Goal: Task Accomplishment & Management: Use online tool/utility

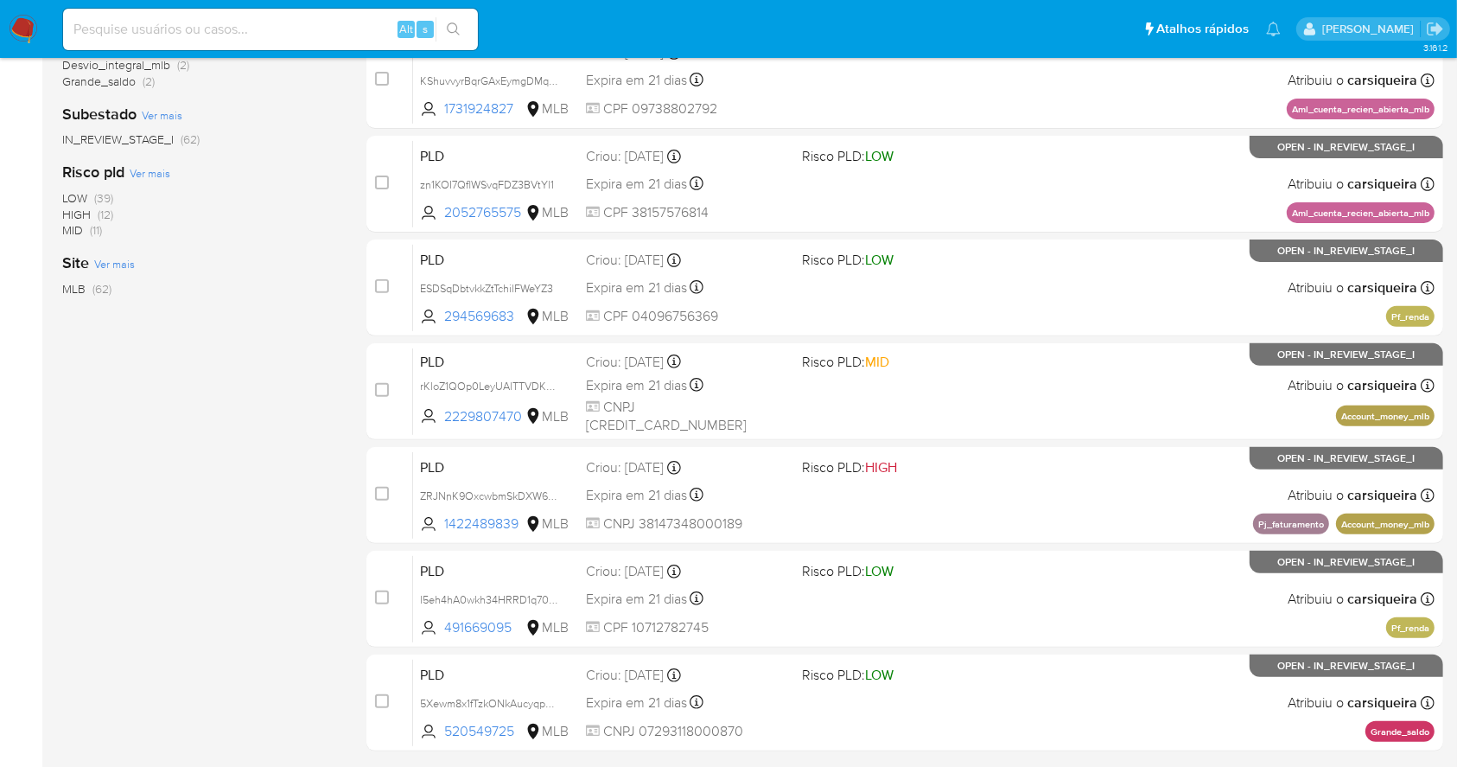
scroll to position [611, 0]
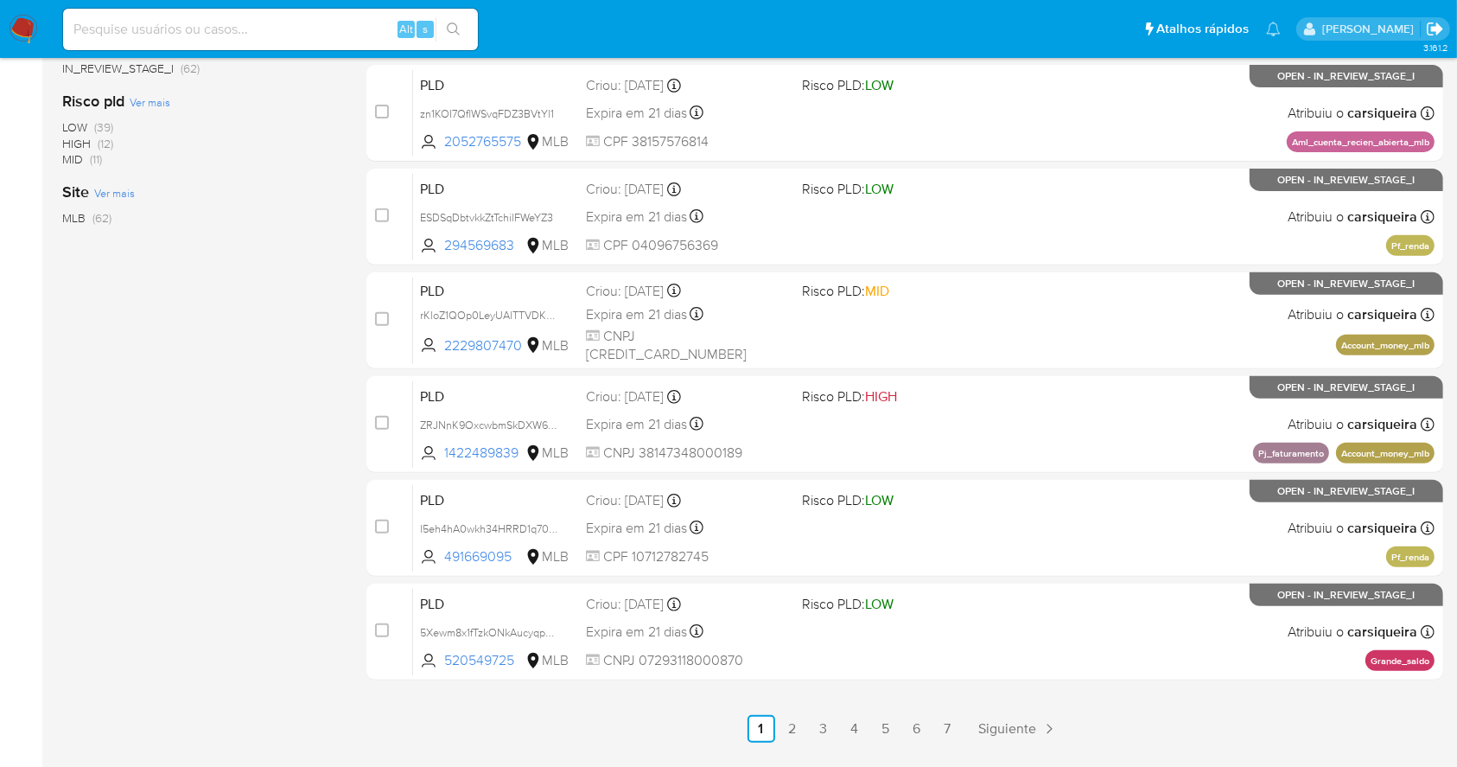
click at [1439, 31] on icon "Sair" at bounding box center [1435, 28] width 16 height 13
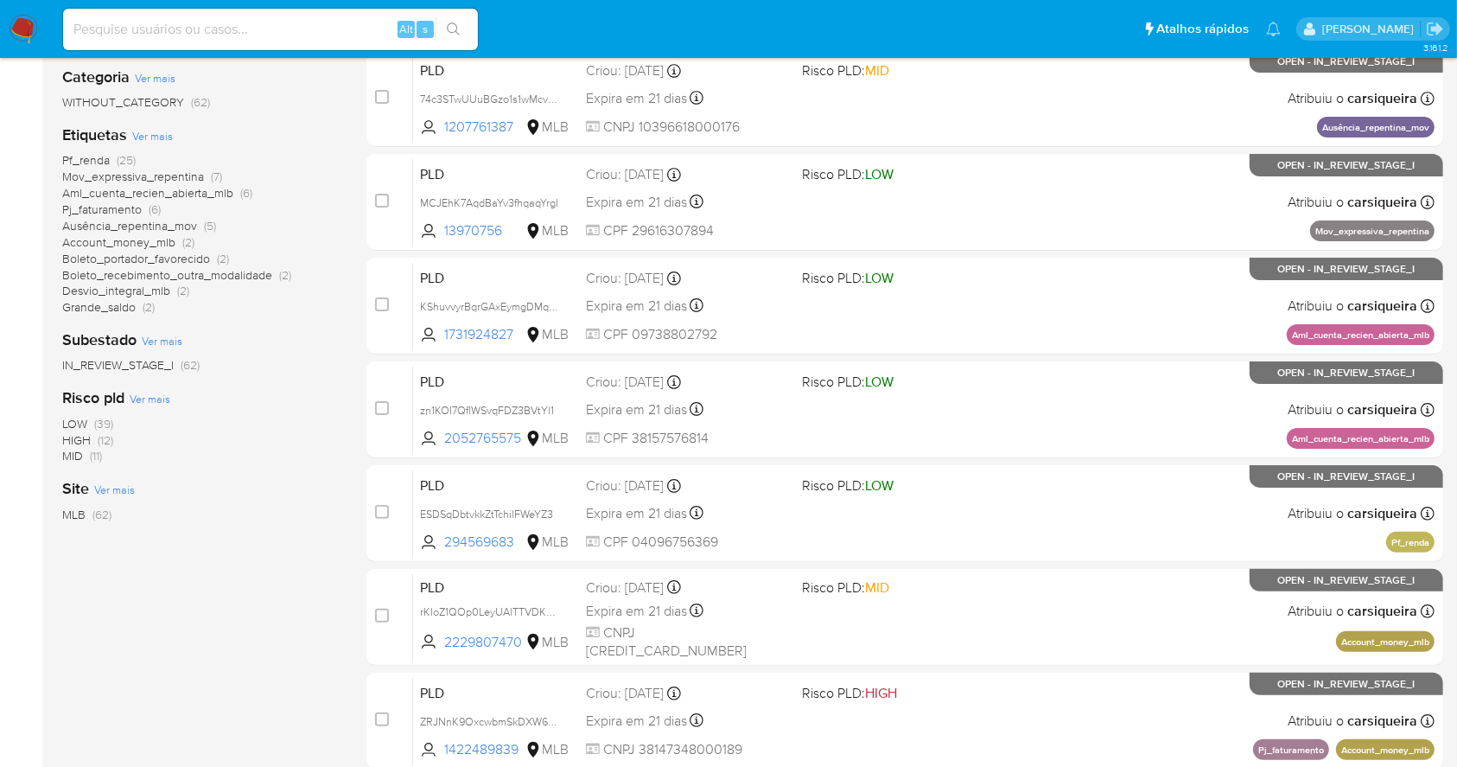
scroll to position [313, 0]
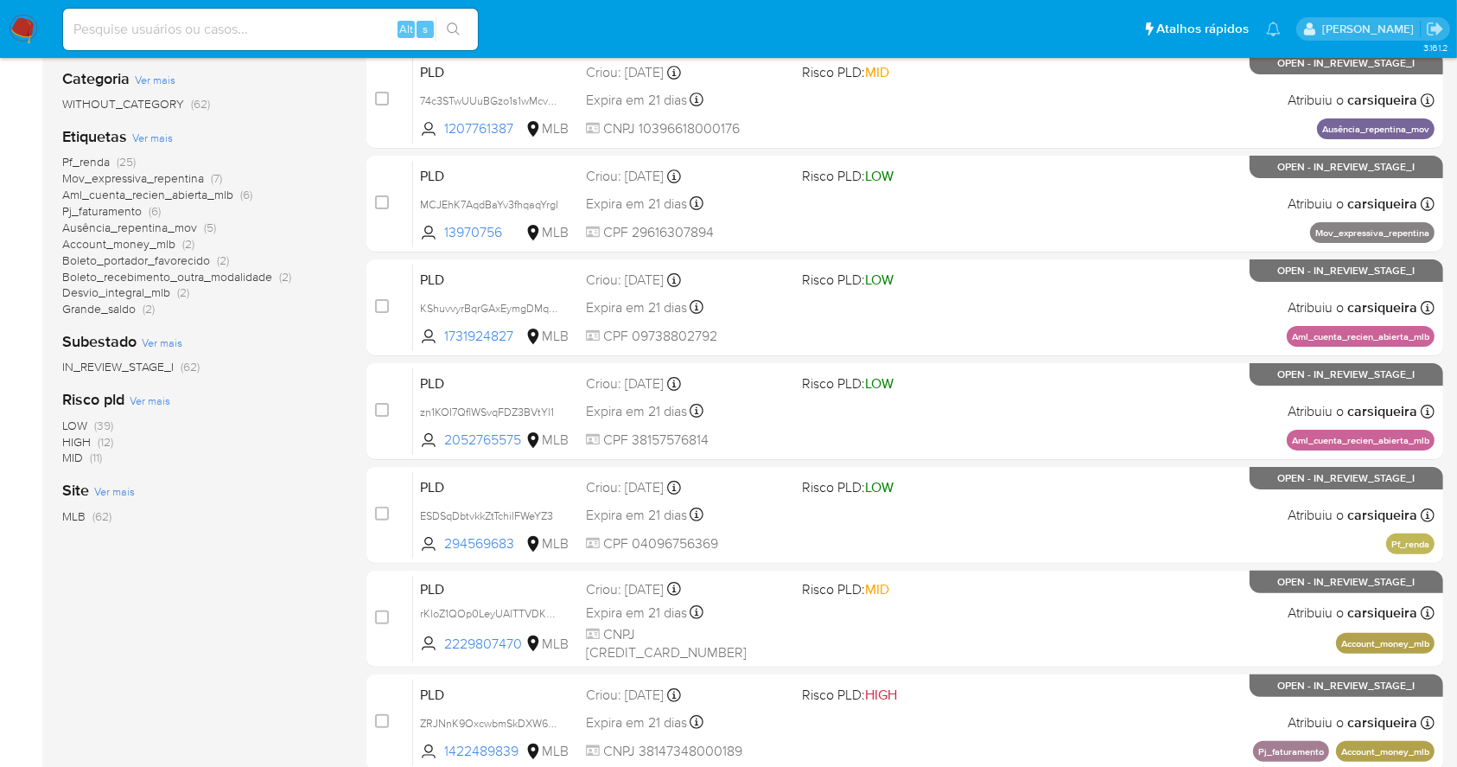
click at [132, 155] on span "(25)" at bounding box center [126, 161] width 19 height 17
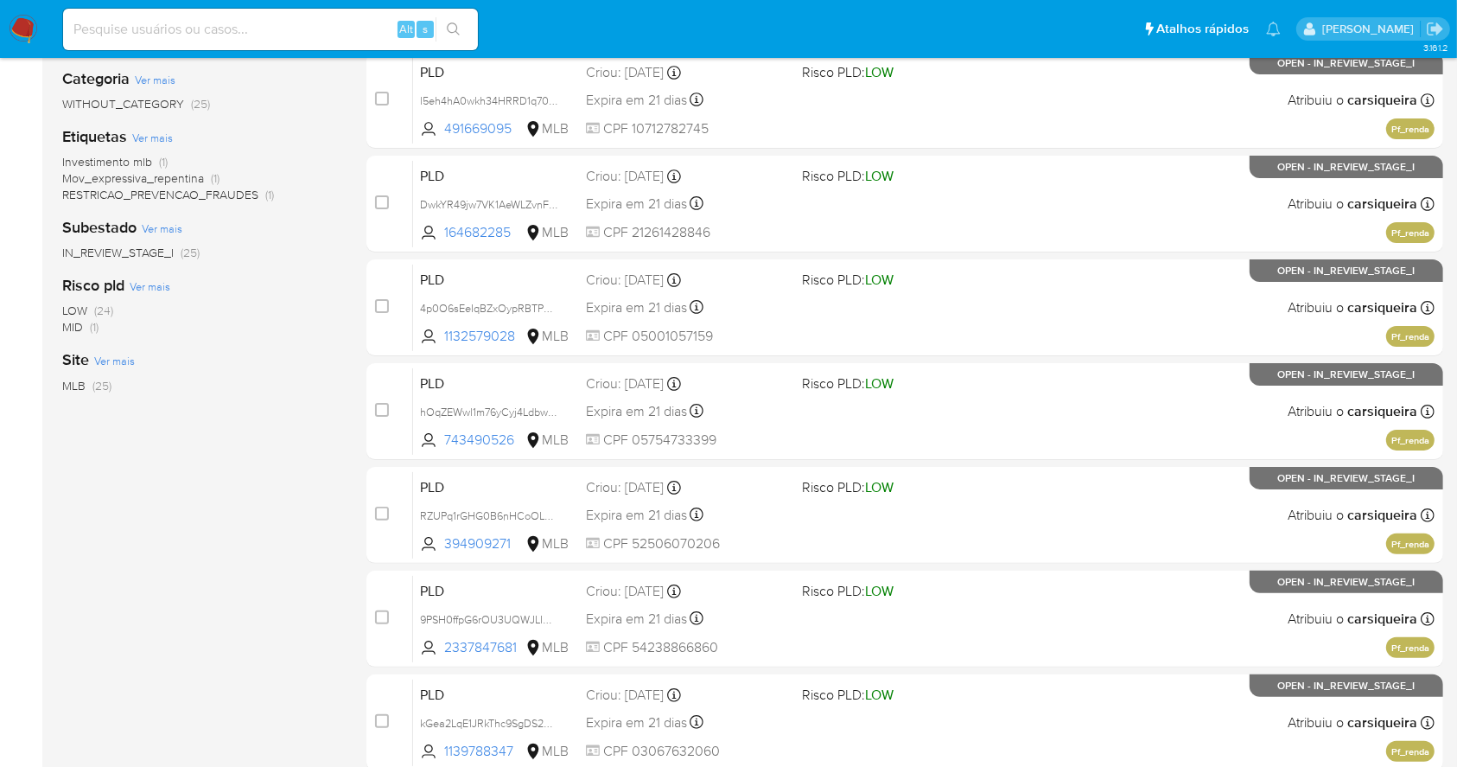
drag, startPoint x: 1451, startPoint y: 467, endPoint x: 1469, endPoint y: 280, distance: 187.5
click at [1457, 280] on html "Pausado Ver notificaciones Alt s Atalhos rápidos Presiona las siguientes teclas…" at bounding box center [728, 400] width 1457 height 1427
click at [90, 733] on div "1-10 de 25 resultados Remover filtros carsiqueira OPEN Pf_renda Classificação V…" at bounding box center [200, 462] width 277 height 1157
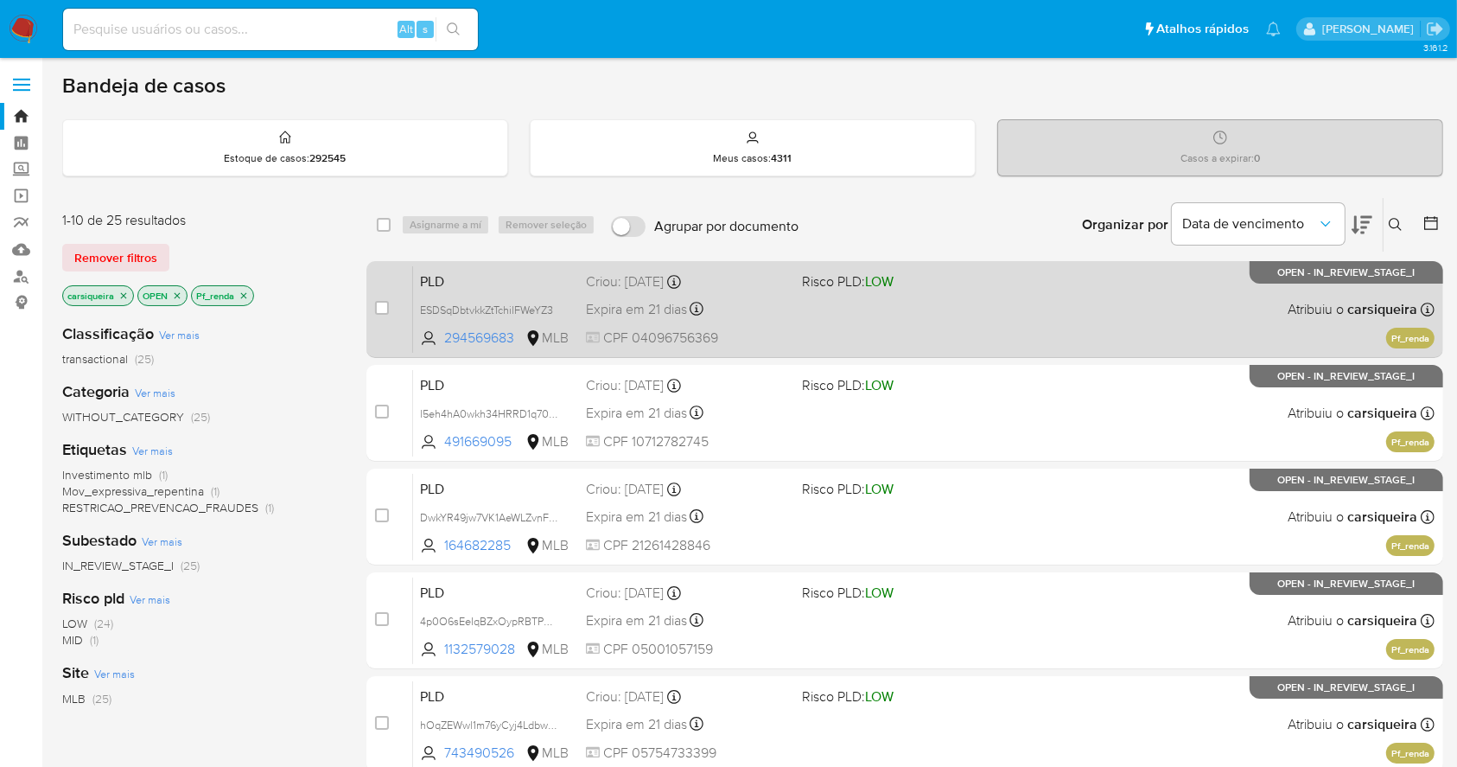
click at [975, 297] on div "PLD ESDSqDbtvkkZtTchilFWeYZ3 294569683 MLB Risco PLD: LOW Criou: 12/09/2025 Cri…" at bounding box center [924, 308] width 1022 height 87
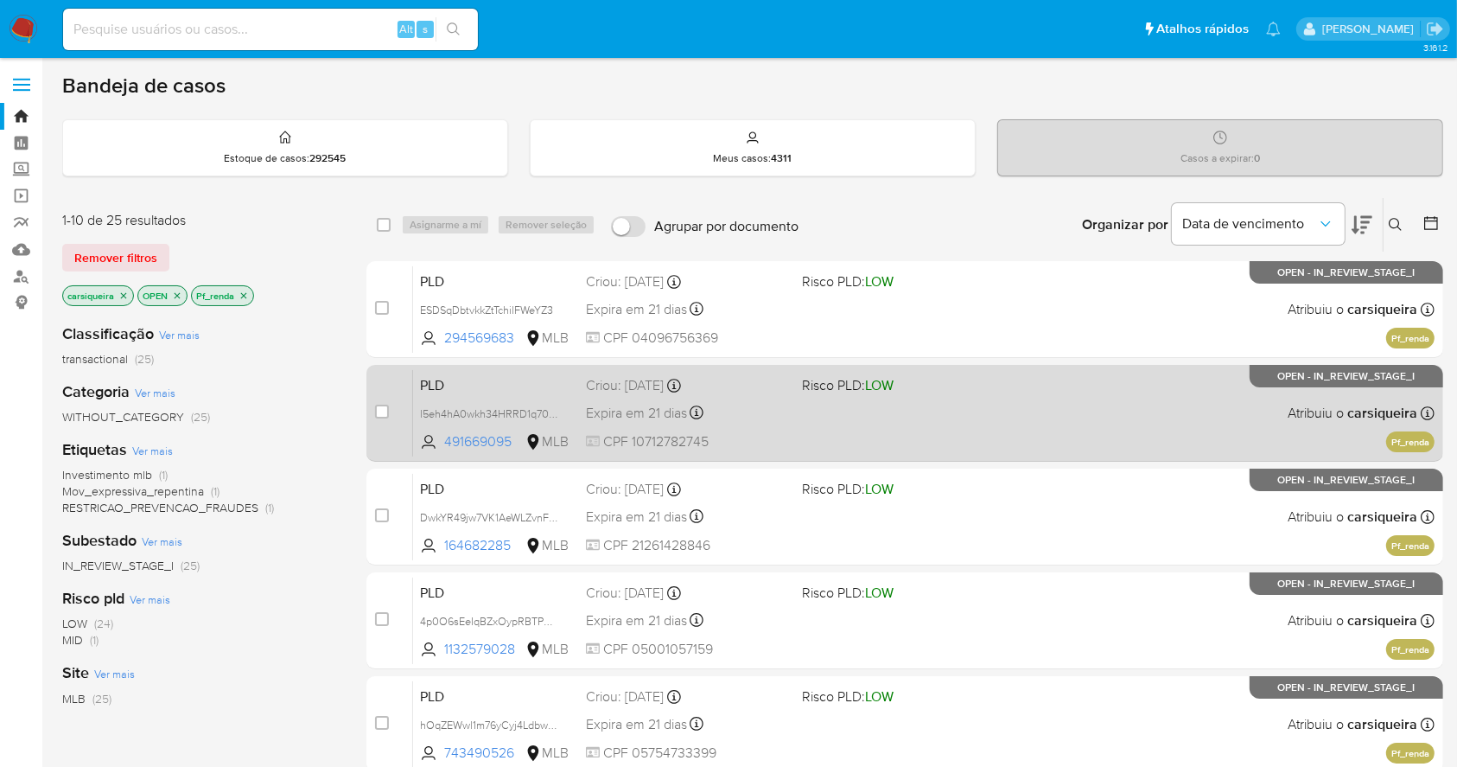
click at [893, 379] on span "LOW" at bounding box center [879, 385] width 29 height 20
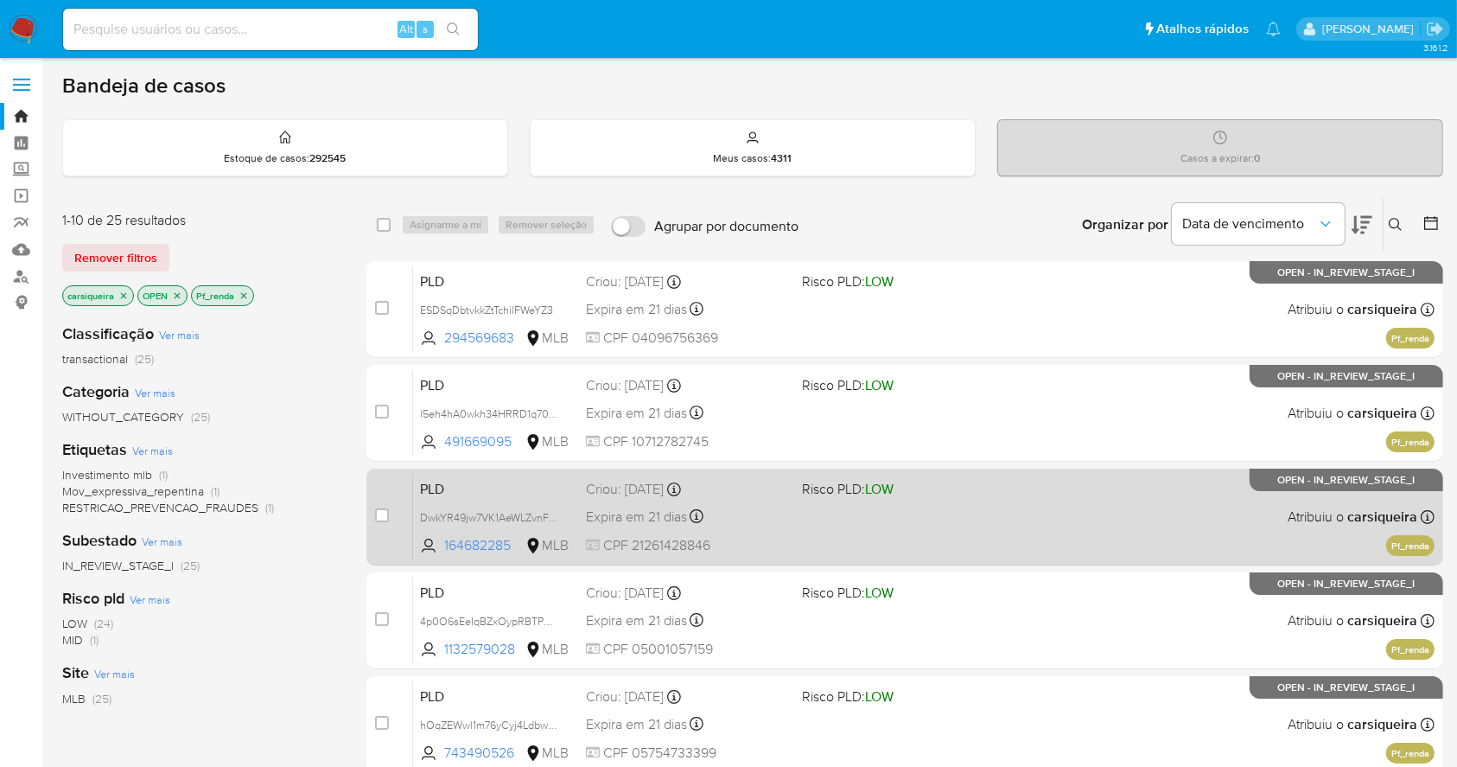
click at [975, 500] on div "PLD DwkYR49jw7VK1AeWLZvnFBDs 164682285 MLB Risco PLD: LOW Criou: 12/09/2025 Cri…" at bounding box center [924, 516] width 1022 height 87
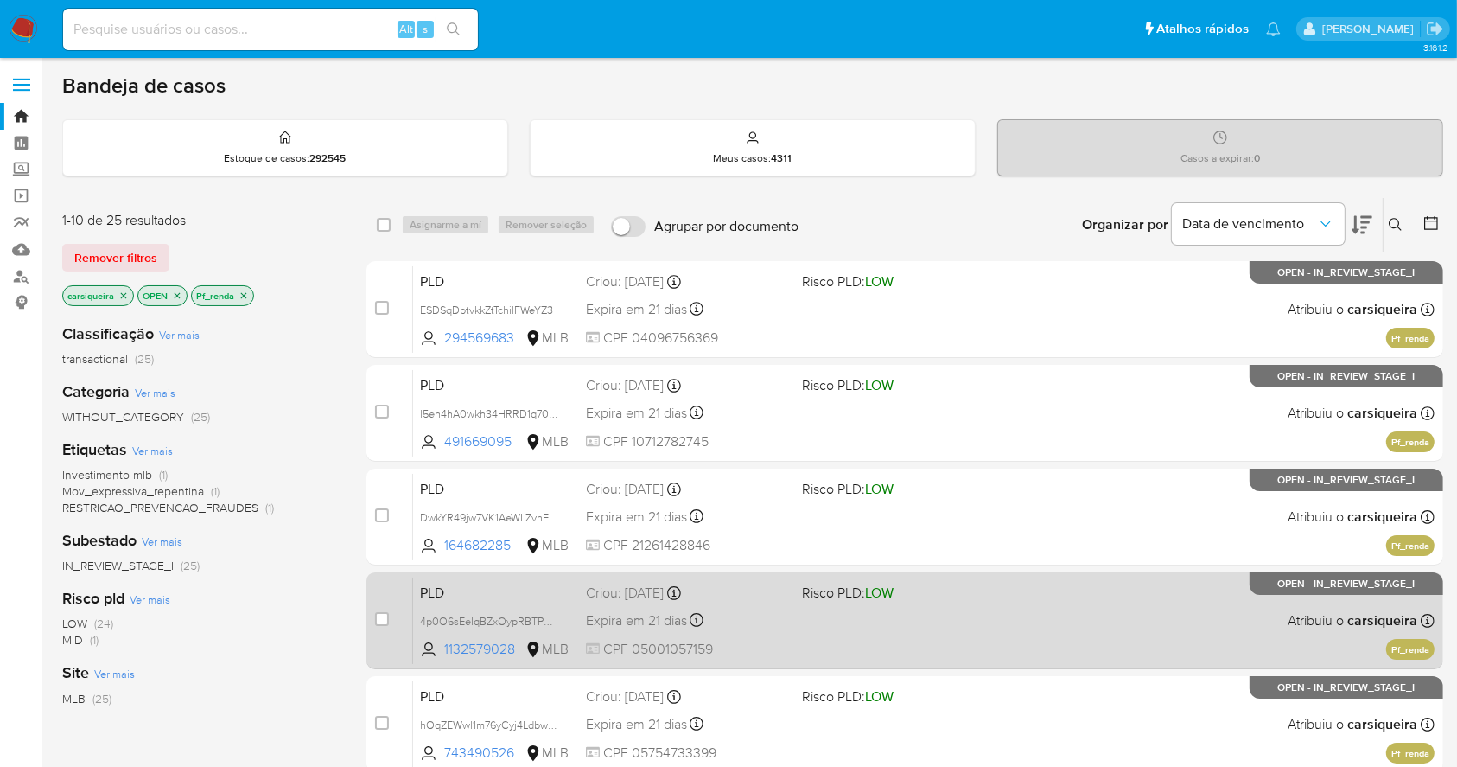
click at [1097, 607] on div "PLD 4p0O6sEeIqBZxOypRBTPnCeA 1132579028 MLB Risco PLD: LOW Criou: 12/09/2025 Cr…" at bounding box center [924, 620] width 1022 height 87
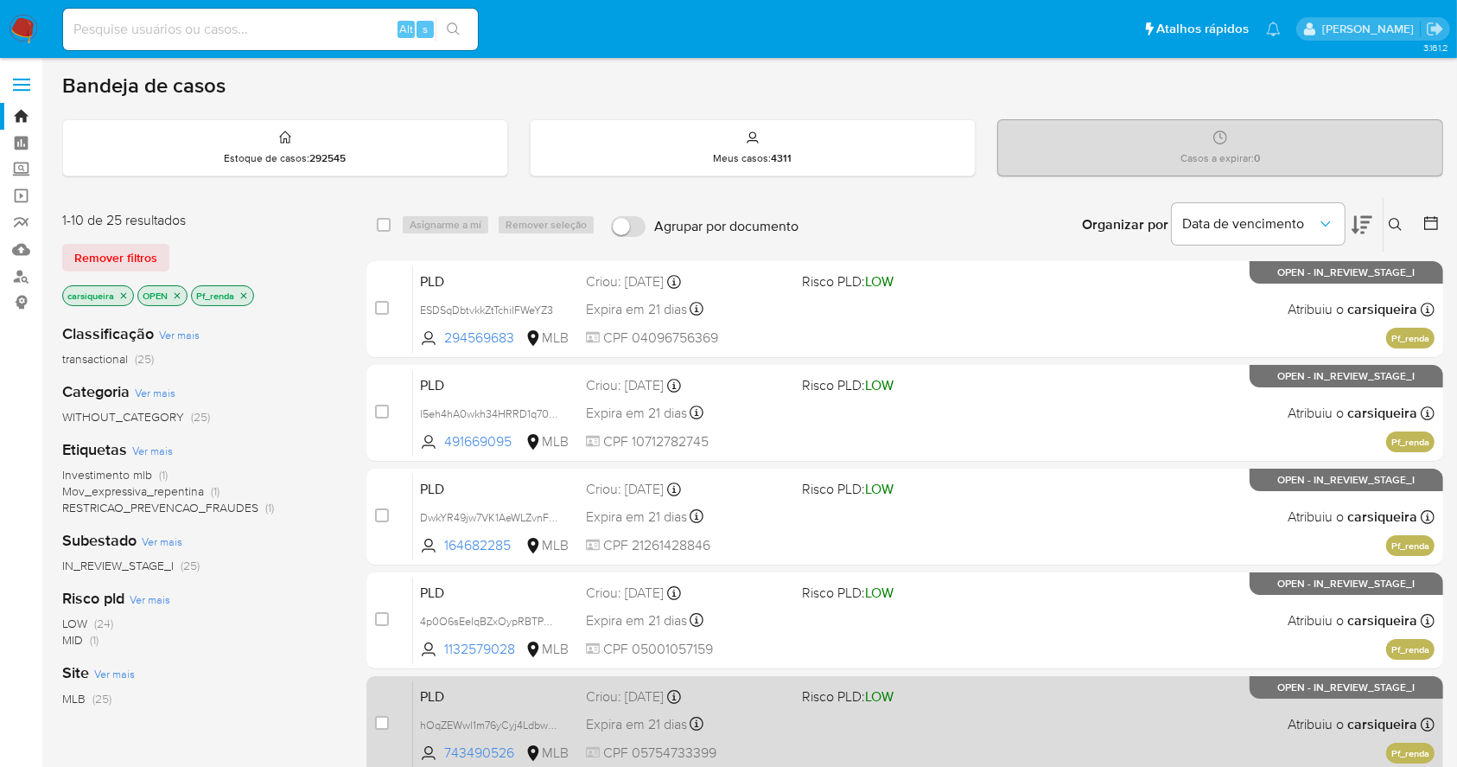
click at [963, 750] on div "PLD hOqZEWwl1m76yCyj4LdbwqjR 743490526 MLB Risco PLD: LOW Criou: 12/09/2025 Cri…" at bounding box center [924, 723] width 1022 height 87
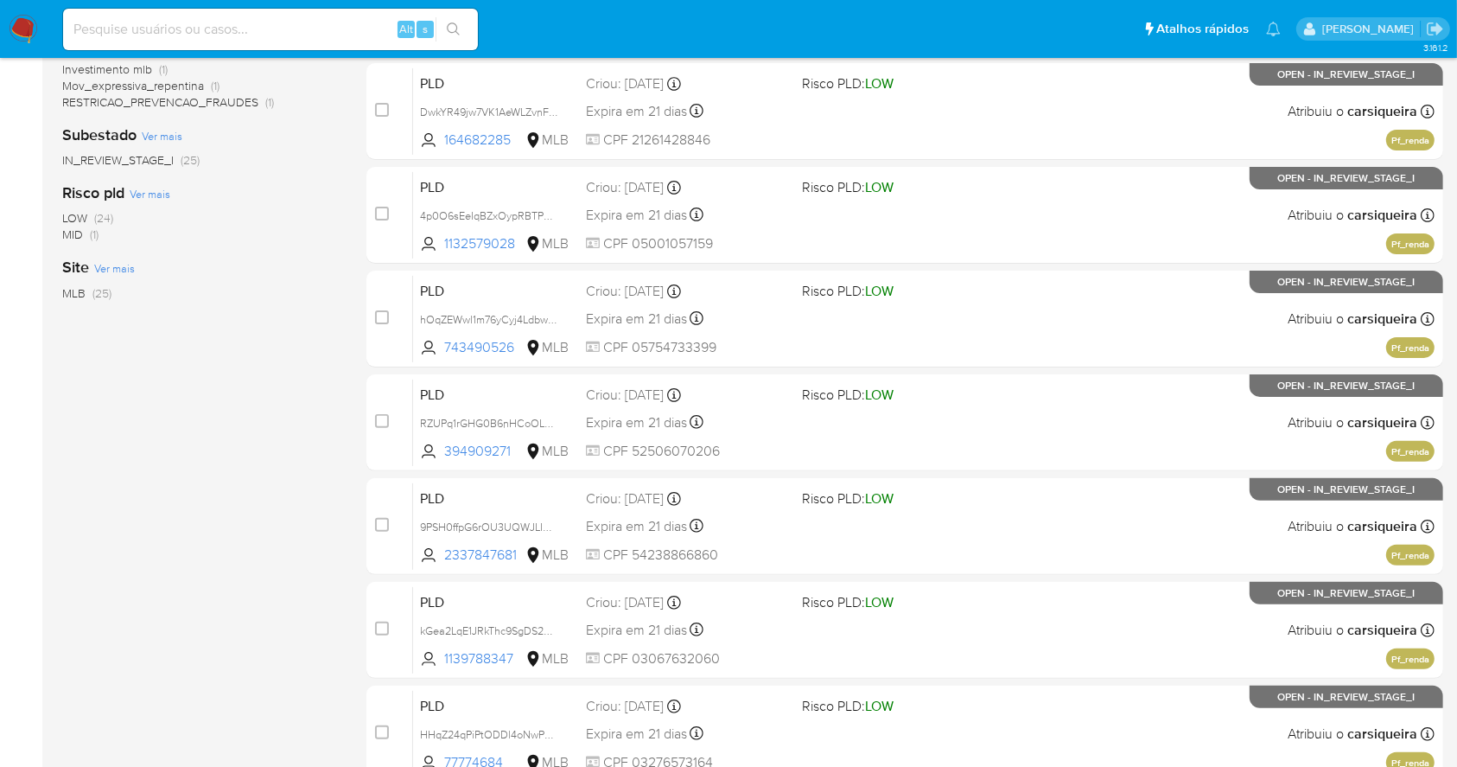
scroll to position [659, 0]
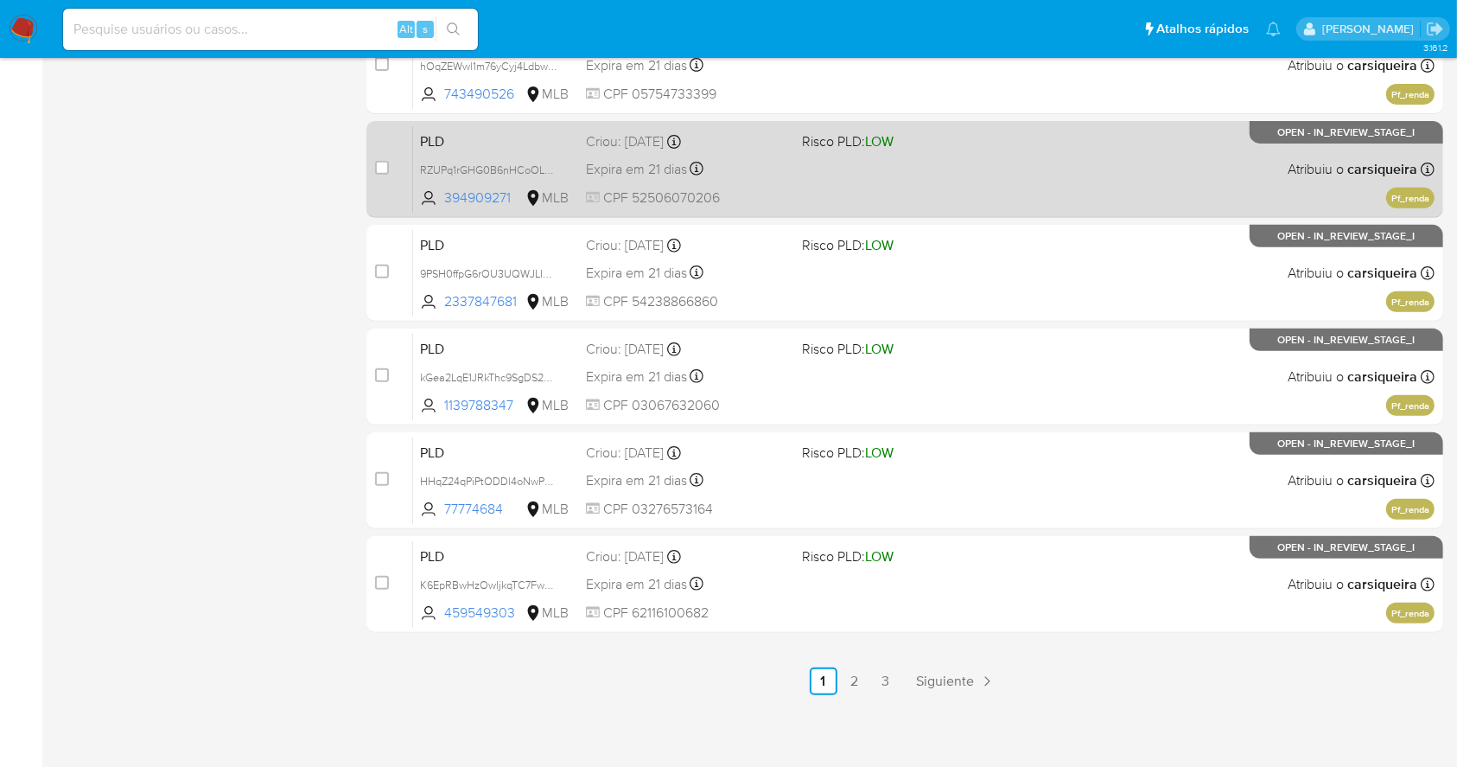
click at [881, 190] on div "PLD RZUPq1rGHG0B6nHCoOLXwbXl 394909271 MLB Risco PLD: LOW Criou: 12/09/2025 Cri…" at bounding box center [924, 168] width 1022 height 87
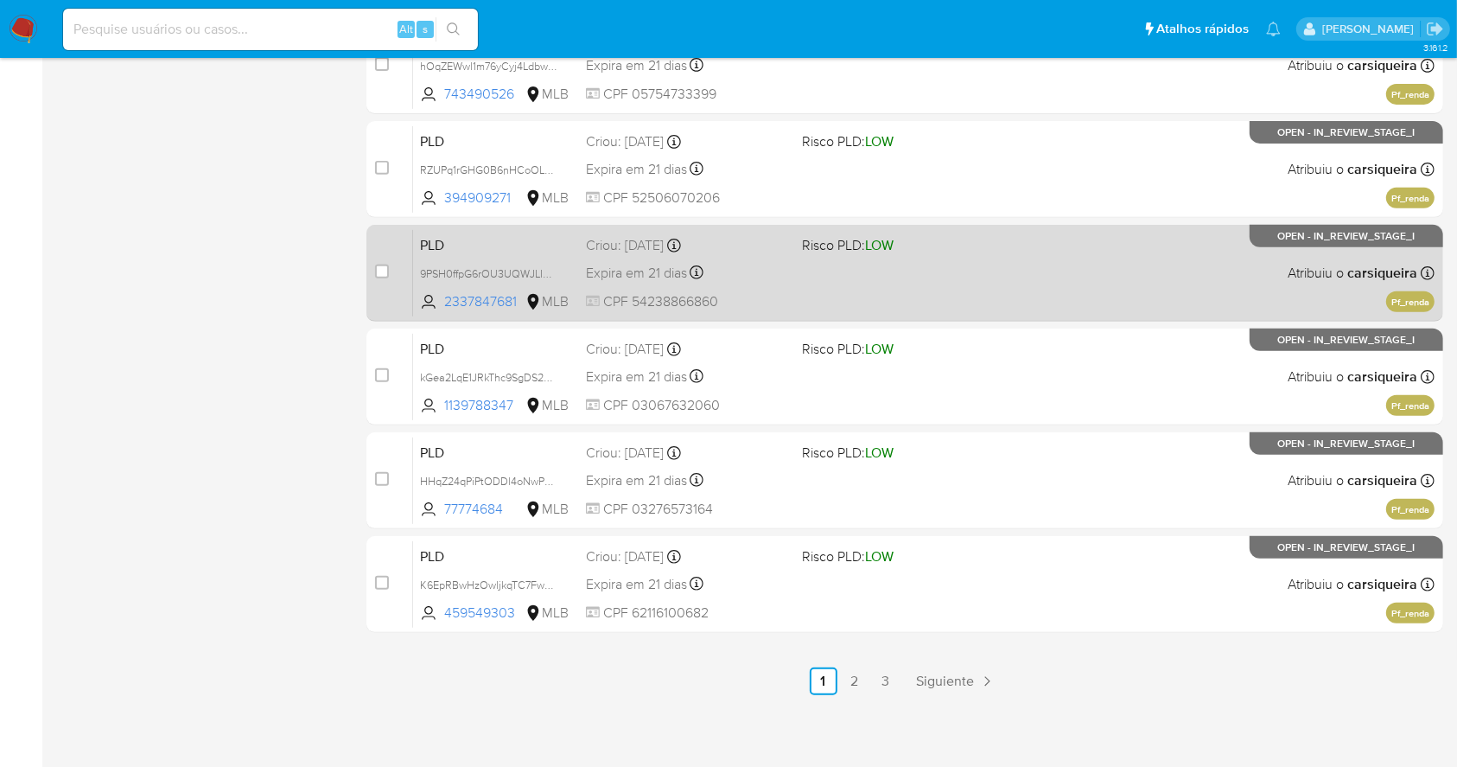
click at [1038, 260] on div "PLD 9PSH0ffpG6rOU3UQWJLI0K0h 2337847681 MLB Risco PLD: LOW Criou: 12/09/2025 Cr…" at bounding box center [924, 272] width 1022 height 87
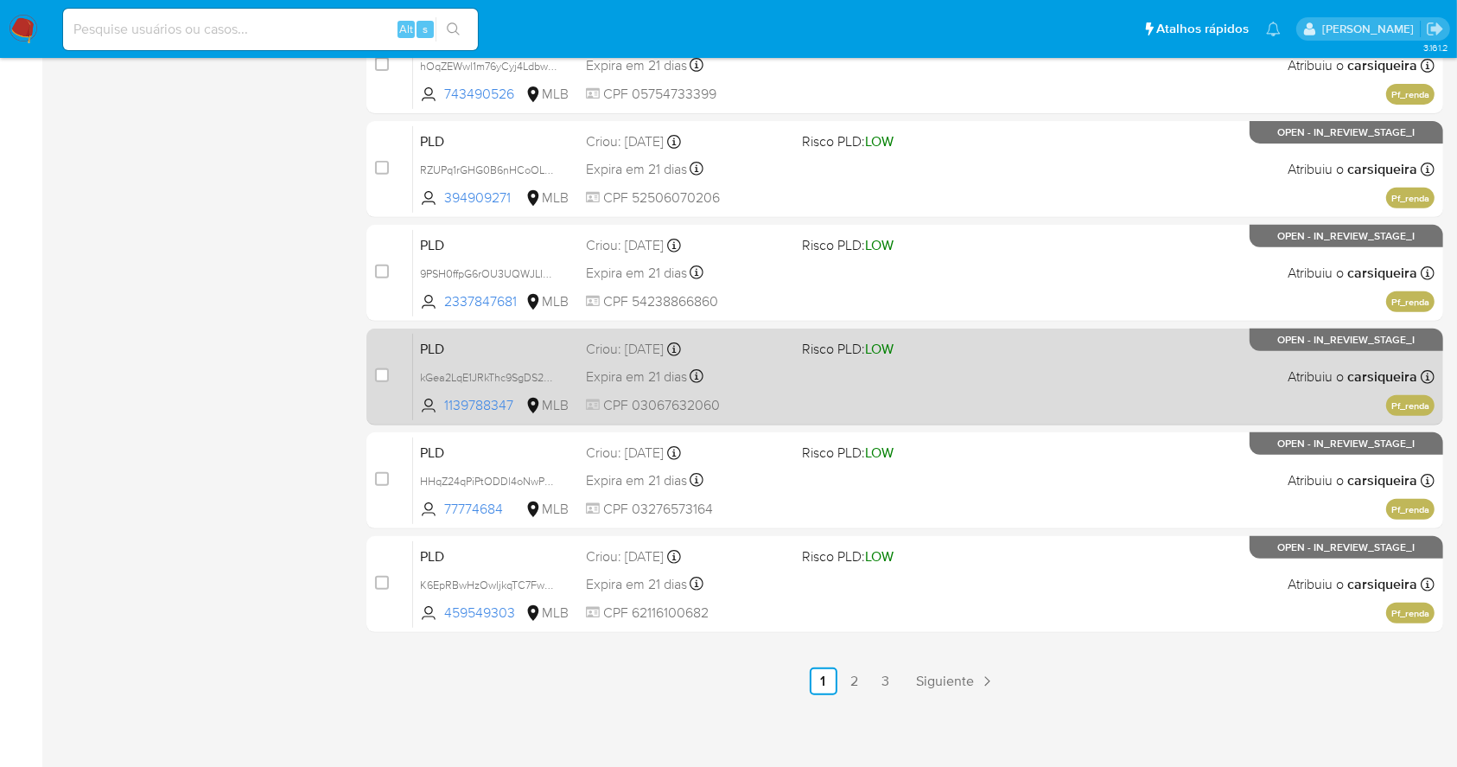
click at [927, 416] on div "PLD kGea2LqE1JRkThc9SgDS2DHa 1139788347 MLB Risco PLD: LOW Criou: 12/09/2025 Cr…" at bounding box center [924, 376] width 1022 height 87
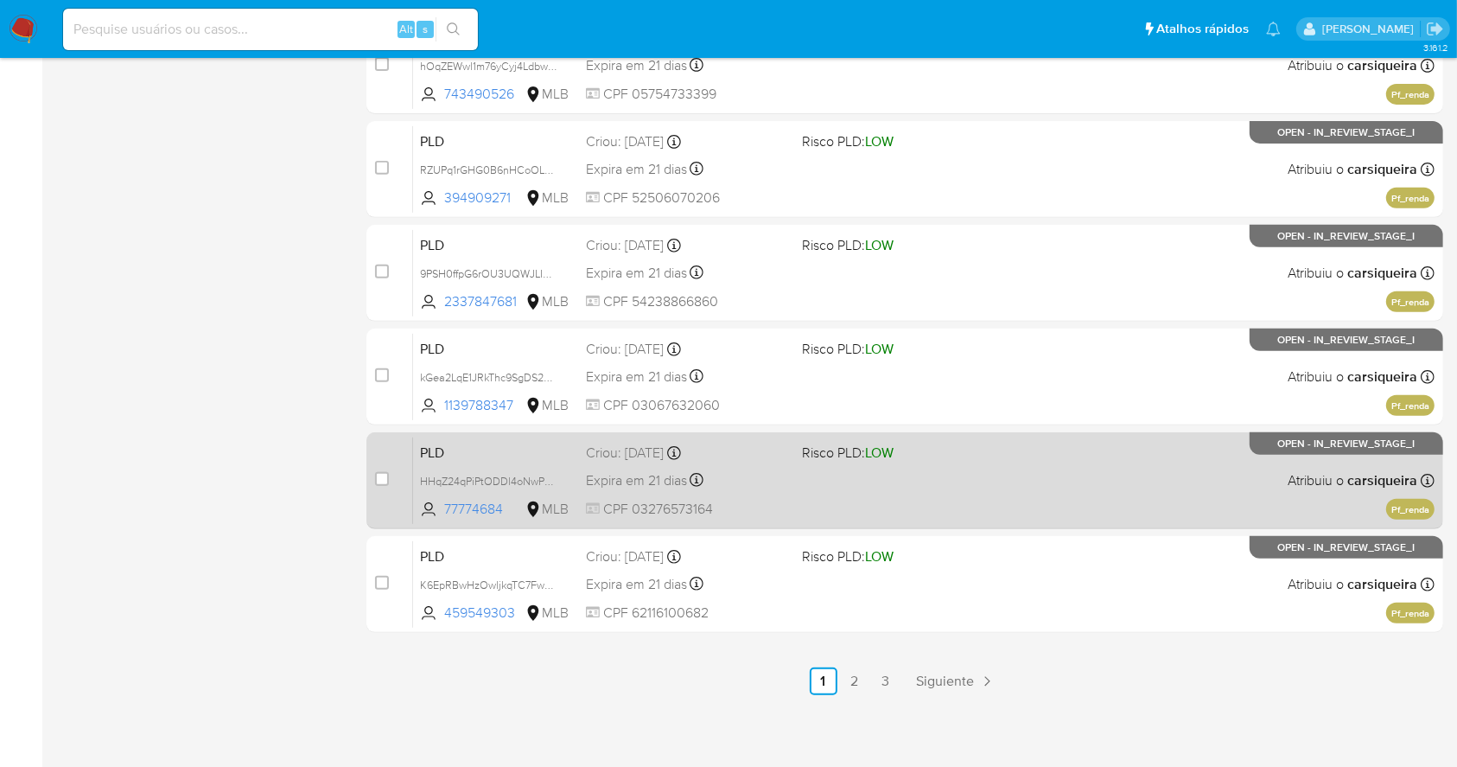
click at [1036, 508] on div "PLD HHqZ24qPiPtODDl4oNwPSYvO 77774684 MLB Risco PLD: LOW Criou: 12/09/2025 Crio…" at bounding box center [924, 480] width 1022 height 87
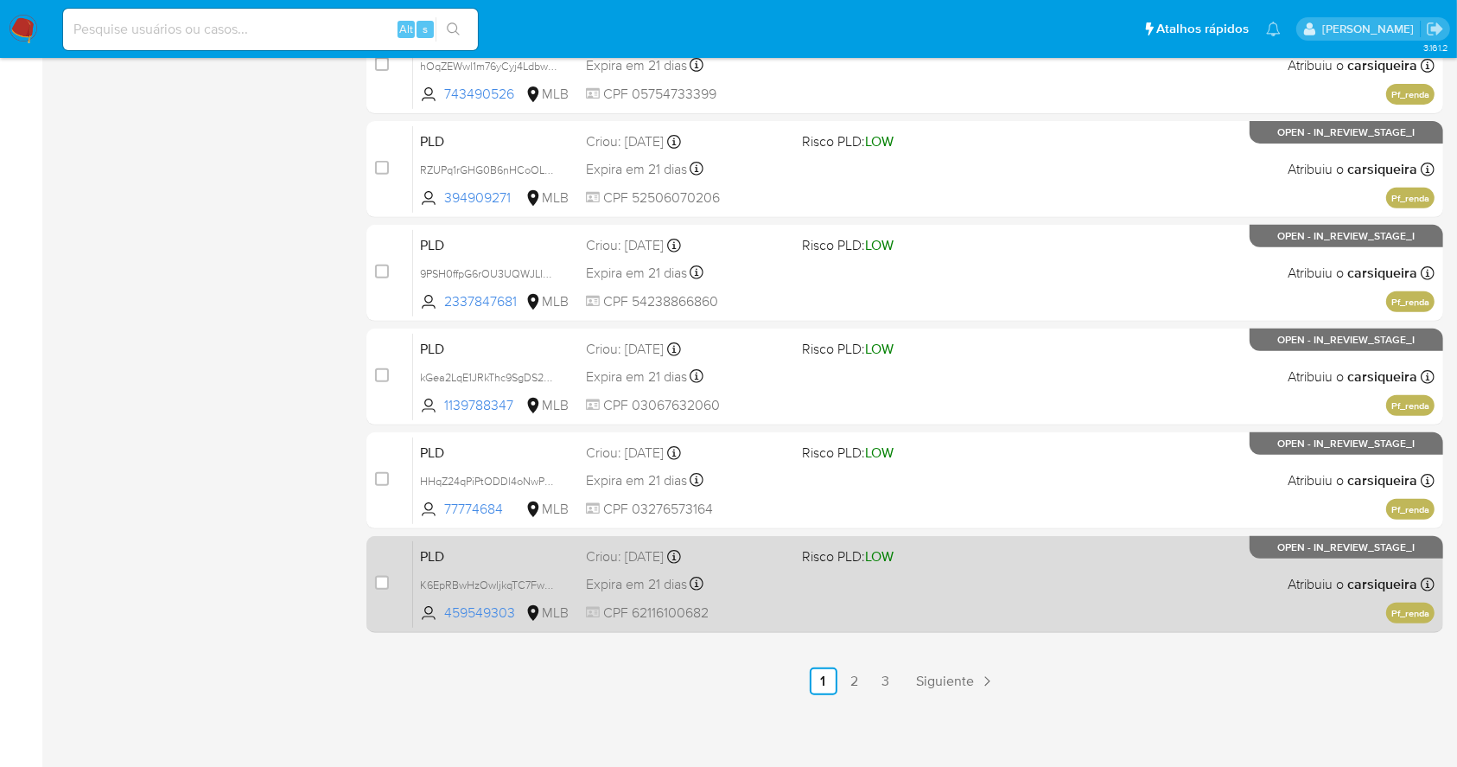
click at [861, 595] on div "PLD K6EpRBwHzOwljkqTC7FwgGhV 459549303 MLB Risco PLD: LOW Criou: 12/09/2025 Cri…" at bounding box center [924, 583] width 1022 height 87
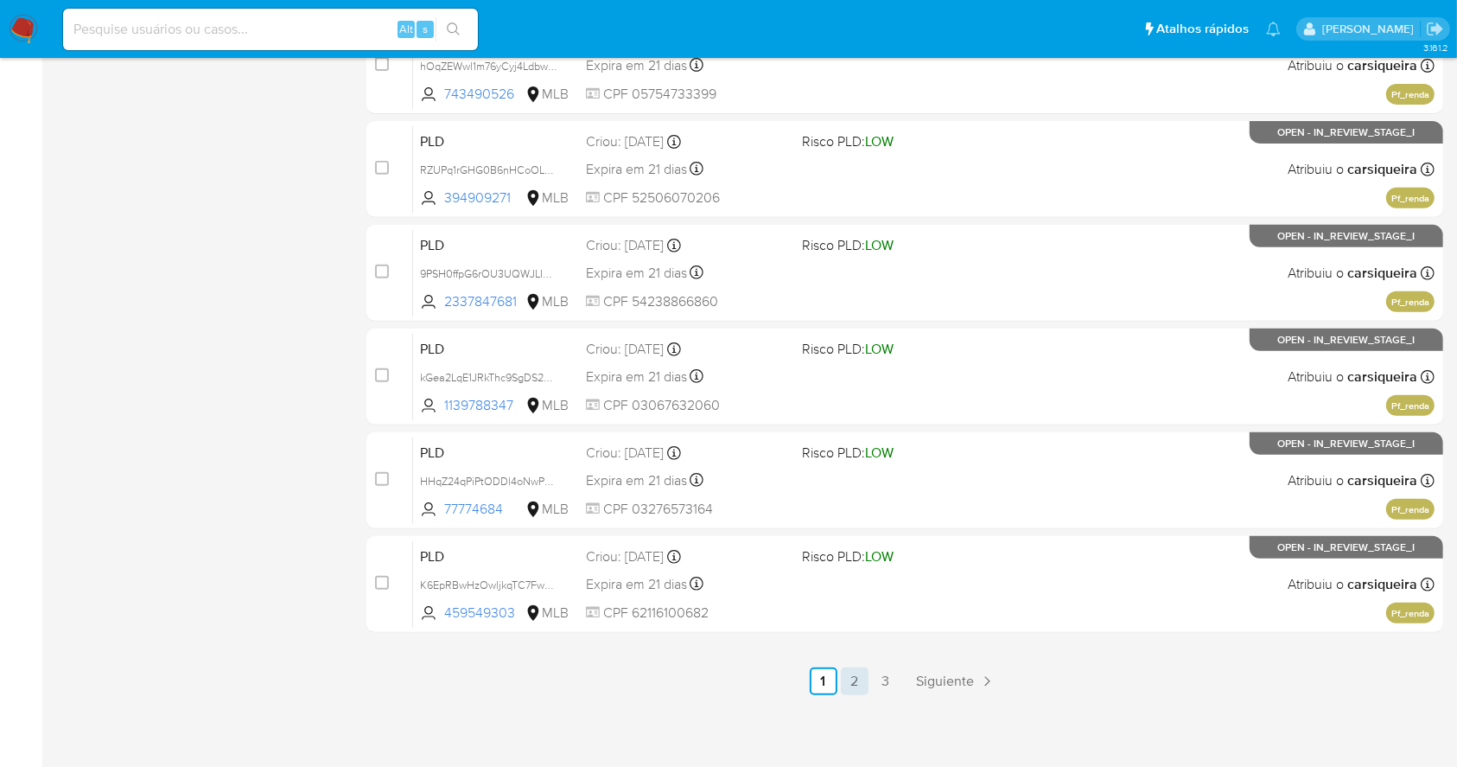
click at [852, 679] on link "2" at bounding box center [855, 681] width 28 height 28
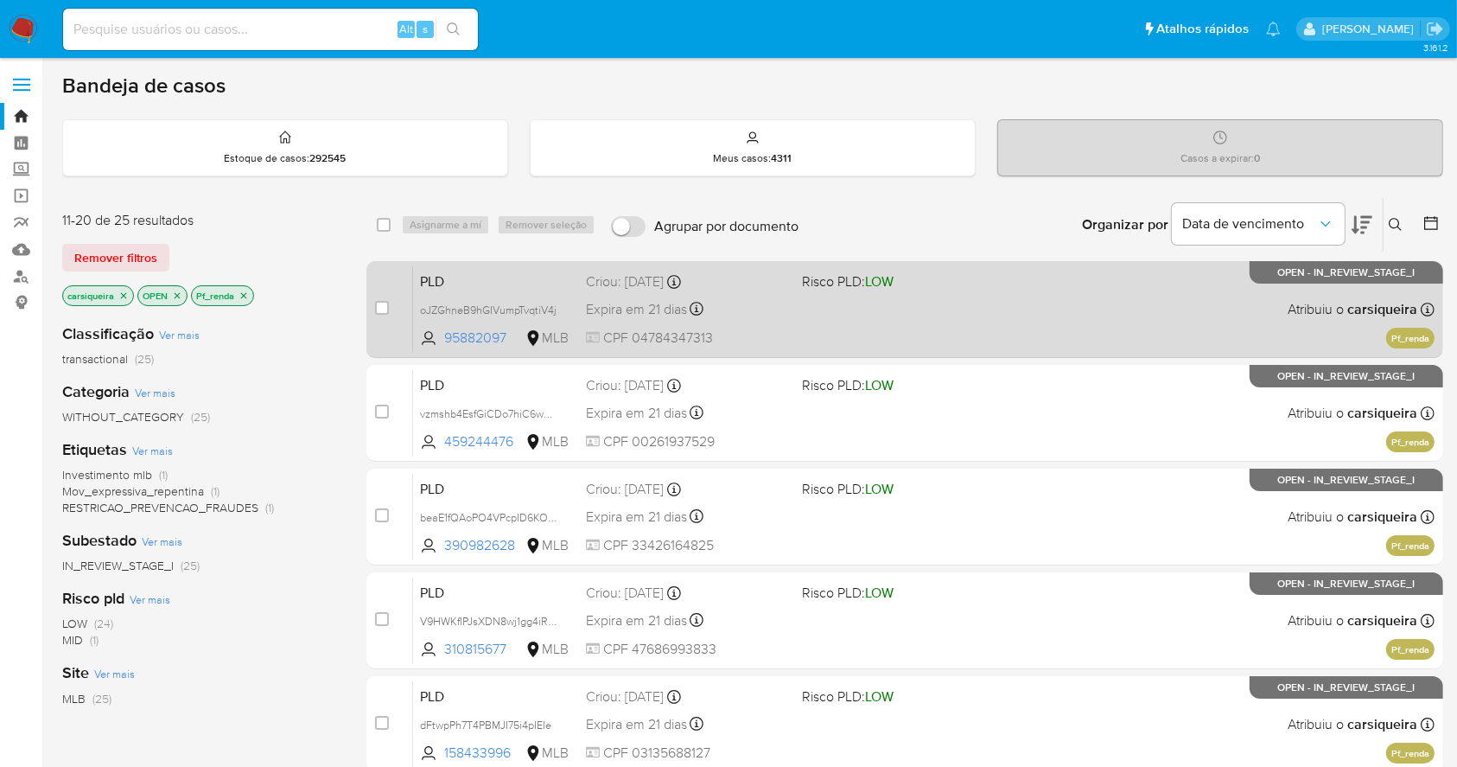
click at [1002, 278] on span "Risco PLD: LOW" at bounding box center [902, 280] width 201 height 22
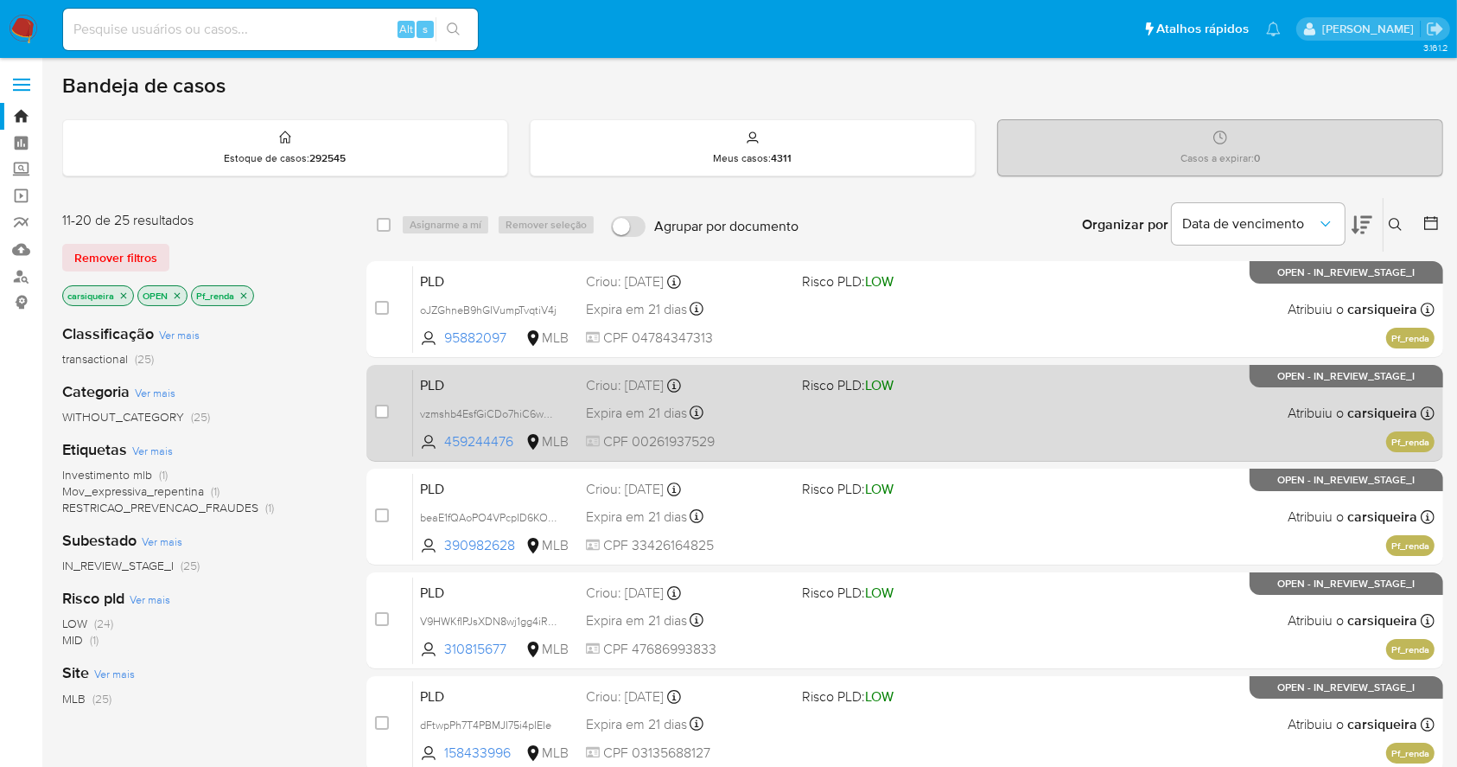
click at [930, 425] on div "PLD vzmshb4EsfGiCDo7hiC6wned 459244476 MLB Risco PLD: LOW Criou: 12/09/2025 Cri…" at bounding box center [924, 412] width 1022 height 87
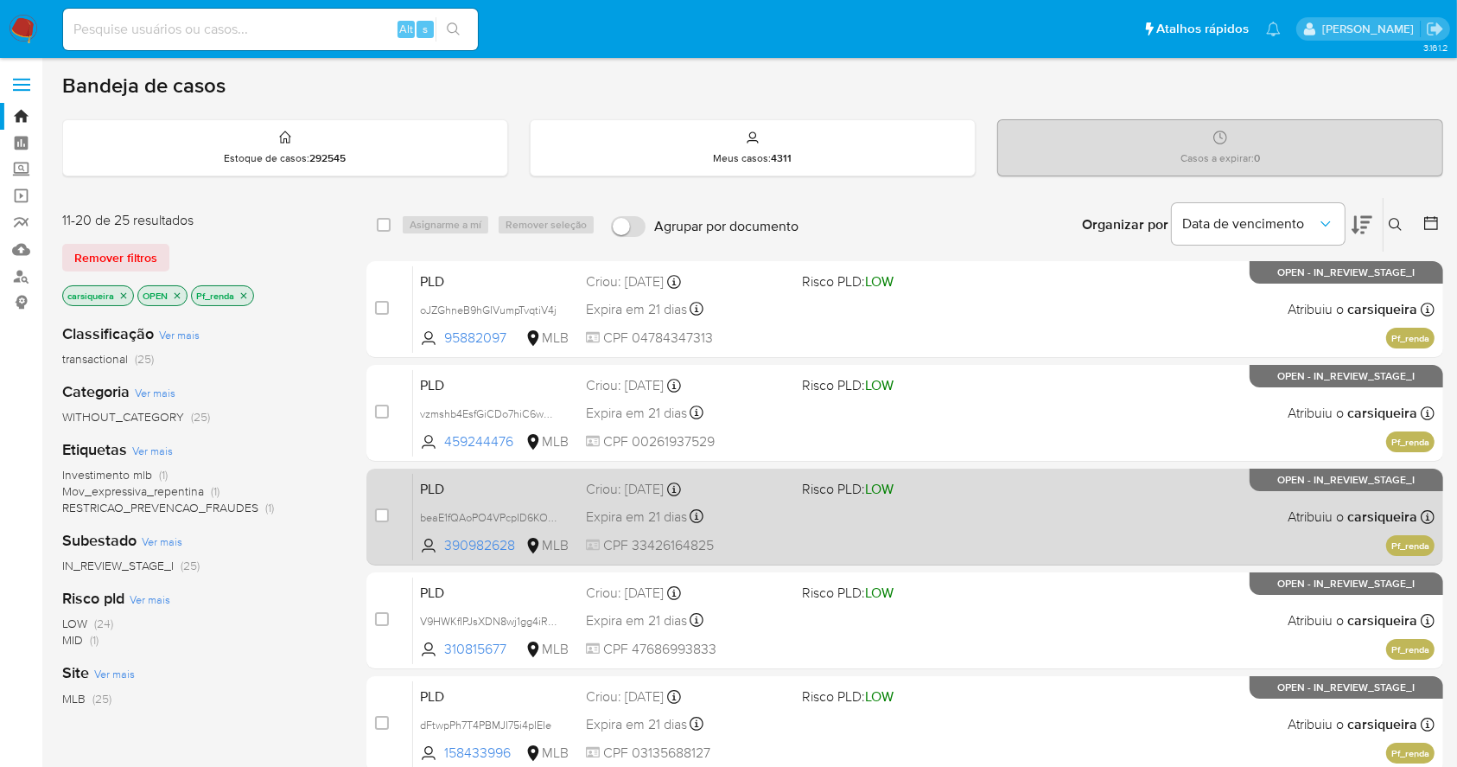
click at [958, 497] on div "PLD beaE1fQAoPO4VPcpID6KOGnh 390982628 MLB Risco PLD: LOW Criou: 12/09/2025 Cri…" at bounding box center [924, 516] width 1022 height 87
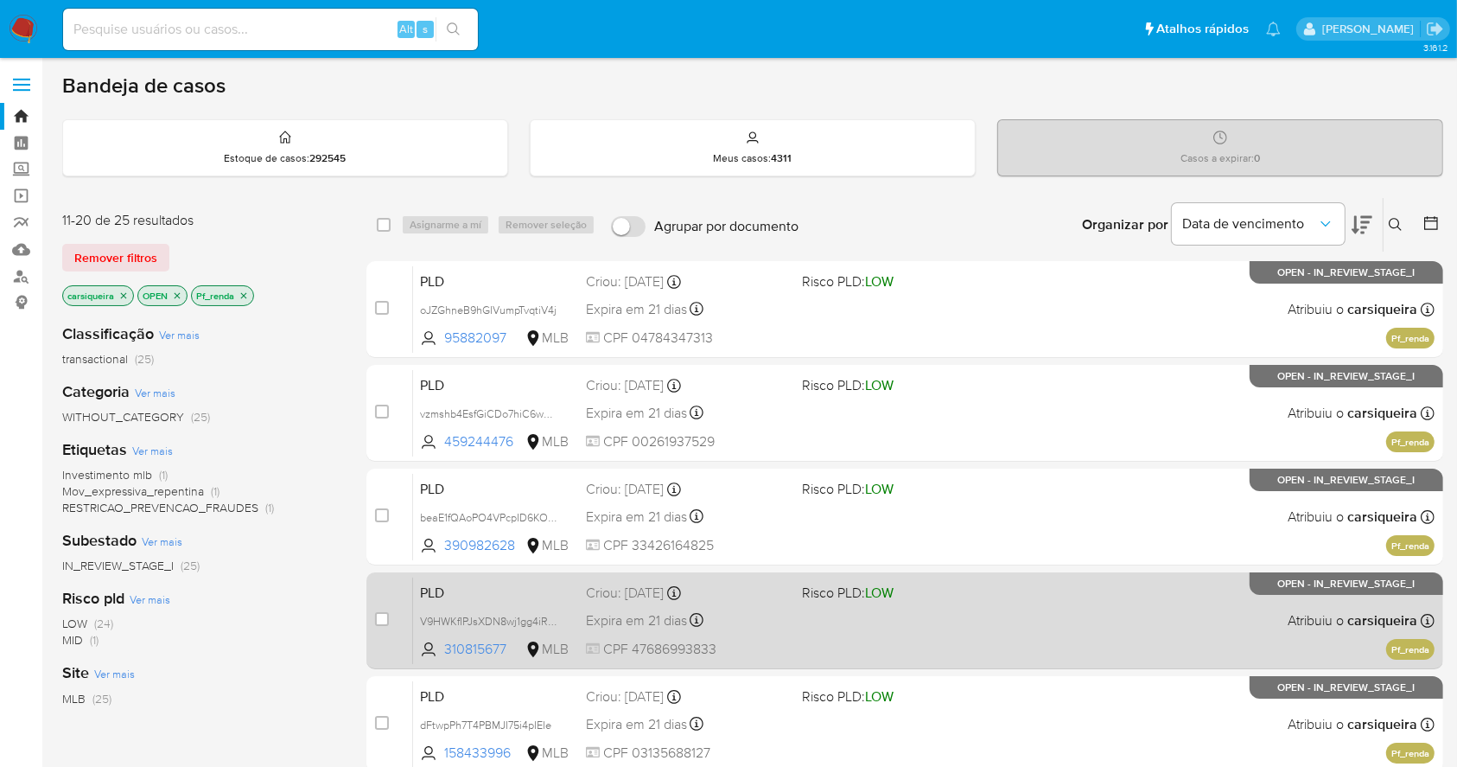
click at [1014, 605] on div "PLD V9HWKfIPJsXDN8wj1gg4iRzZ 310815677 MLB Risco PLD: LOW Criou: 12/09/2025 Cri…" at bounding box center [924, 620] width 1022 height 87
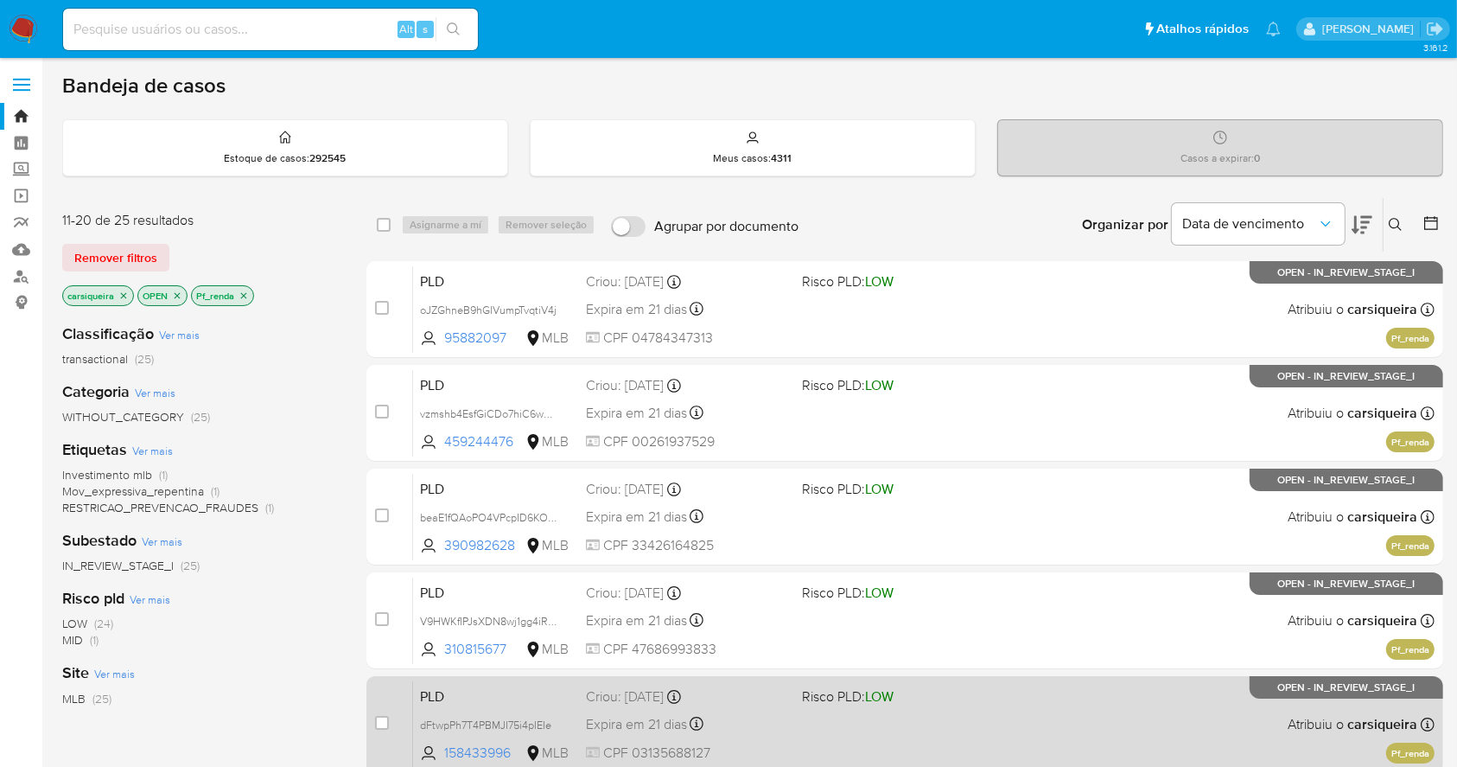
click at [1043, 706] on div "PLD dFtwpPh7T4PBMJI75i4pIEIe 158433996 MLB Risco PLD: LOW Criou: 12/09/2025 Cri…" at bounding box center [924, 723] width 1022 height 87
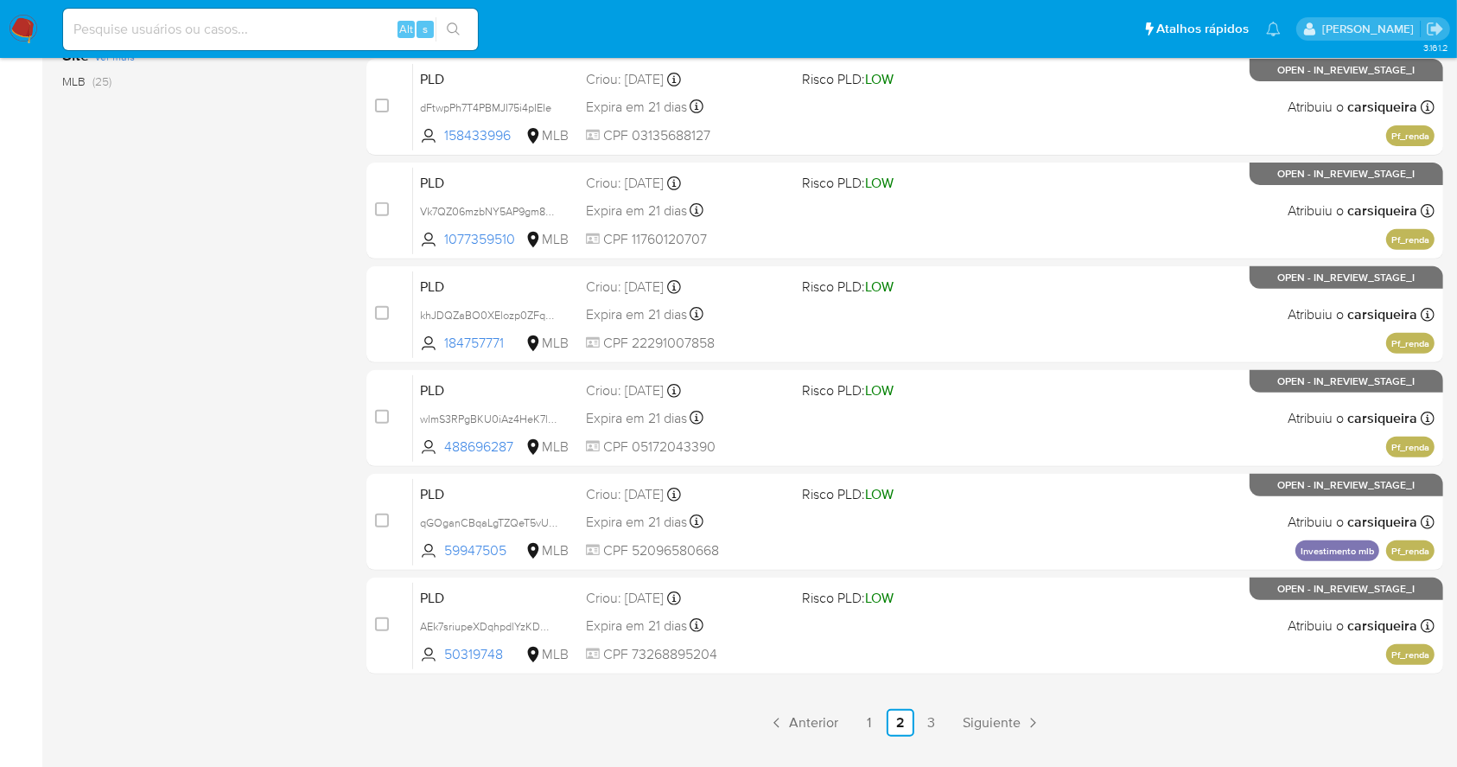
scroll to position [659, 0]
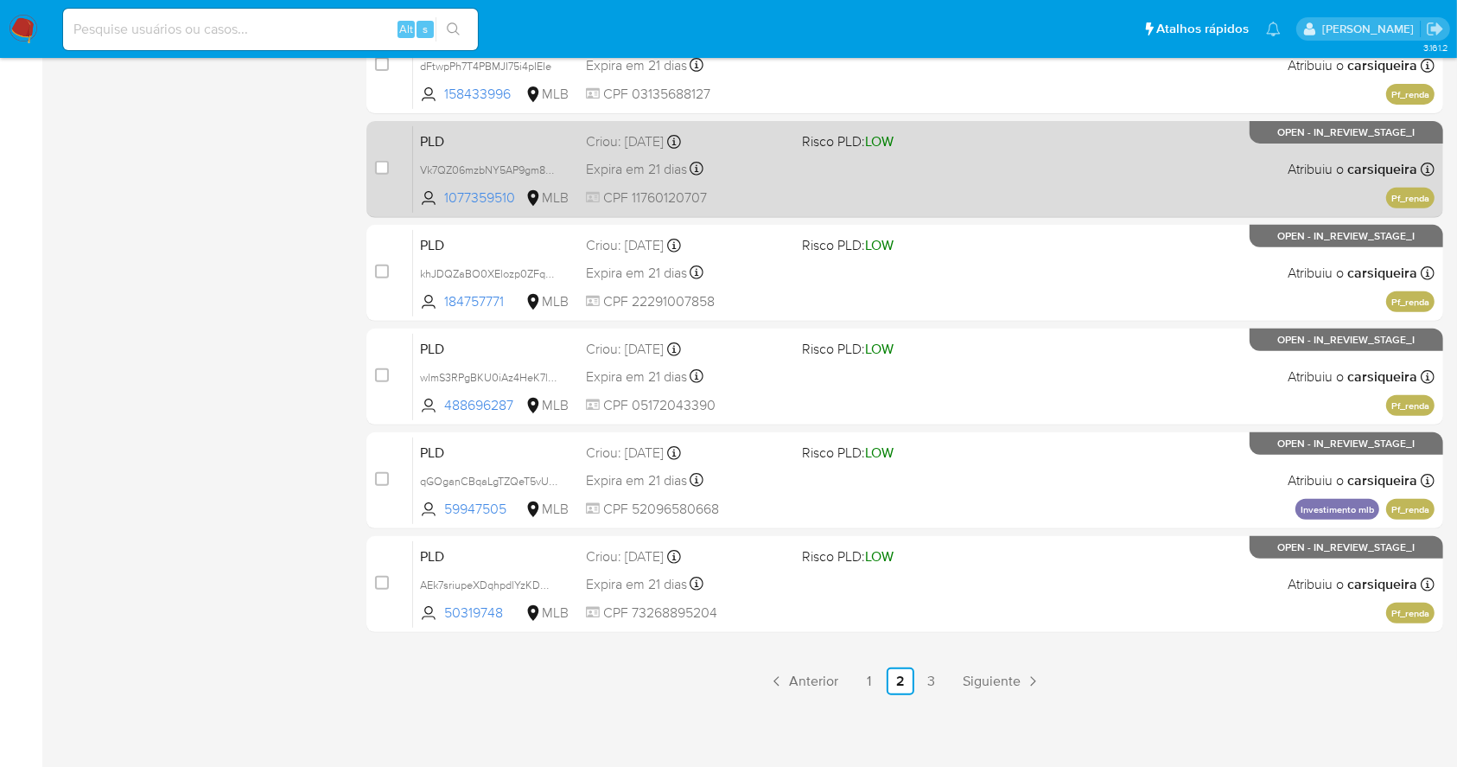
click at [1018, 175] on div "PLD Vk7QZ06mzbNY5AP9gm8z0yEK 1077359510 MLB Risco PLD: LOW Criou: 12/09/2025 Cr…" at bounding box center [924, 168] width 1022 height 87
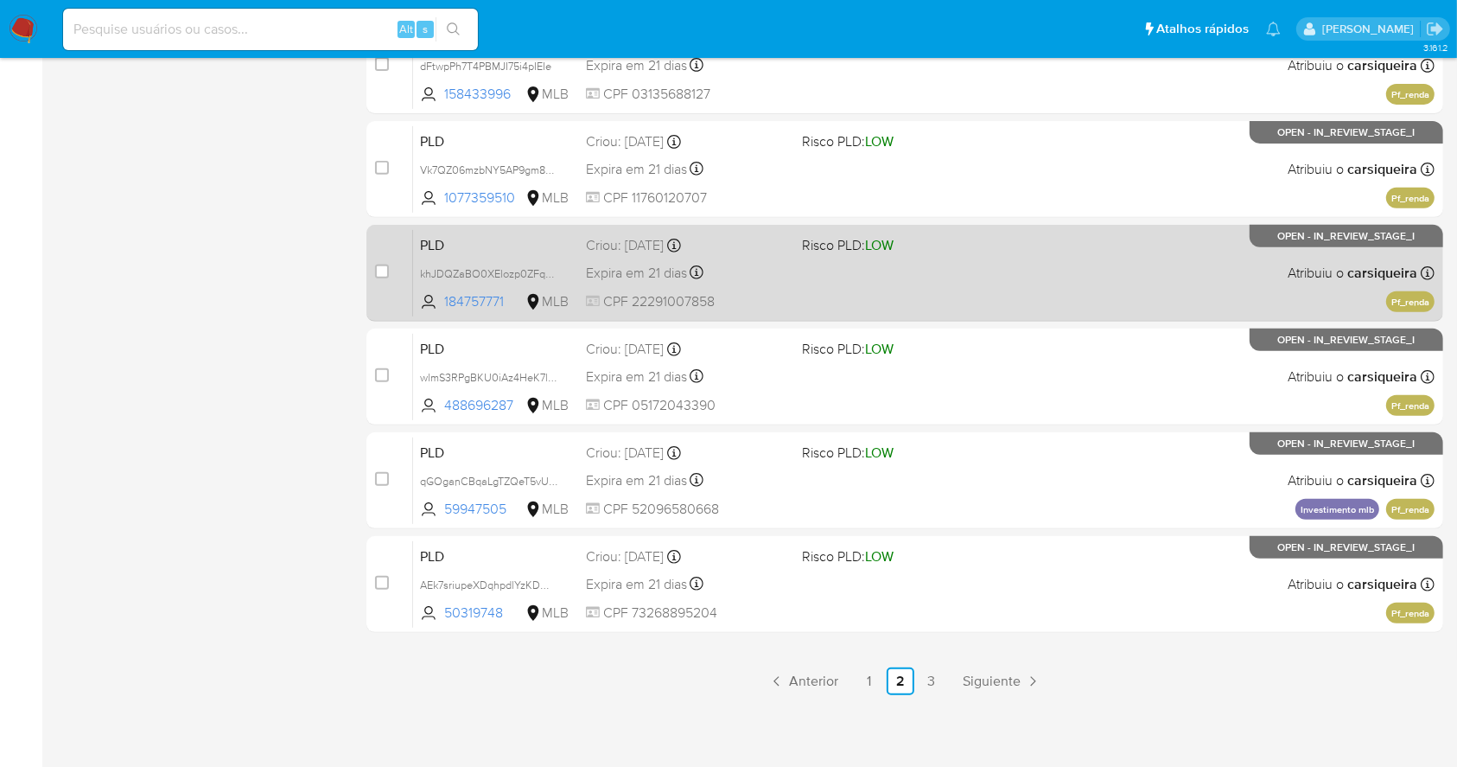
click at [1145, 307] on div "PLD khJDQZaBO0XElozp0ZFq4fJ1 184757771 MLB Risco PLD: LOW Criou: 12/09/2025 Cri…" at bounding box center [924, 272] width 1022 height 87
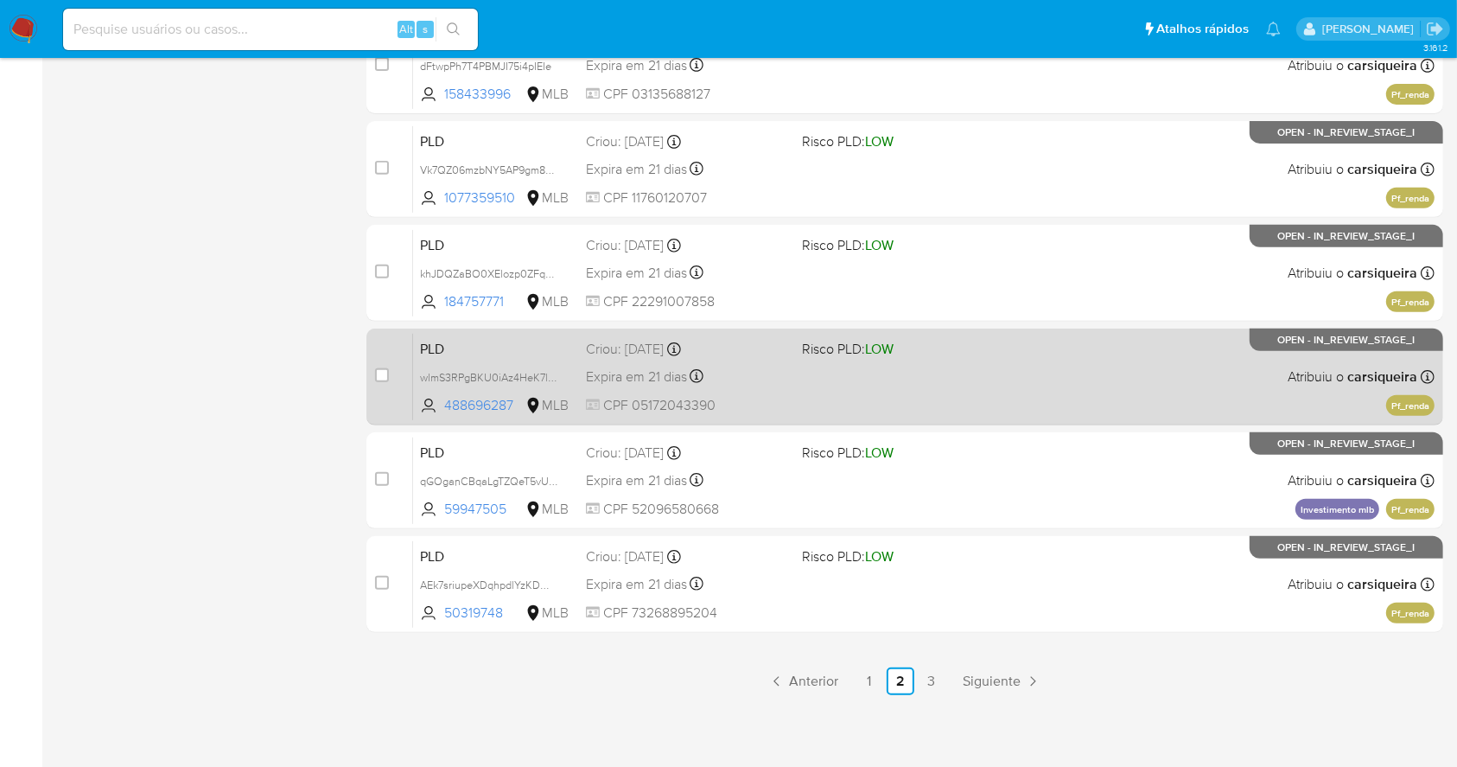
click at [1128, 402] on div "PLD wlmS3RPgBKU0iAz4HeK7lNja 488696287 MLB Risco PLD: LOW Criou: 12/09/2025 Cri…" at bounding box center [924, 376] width 1022 height 87
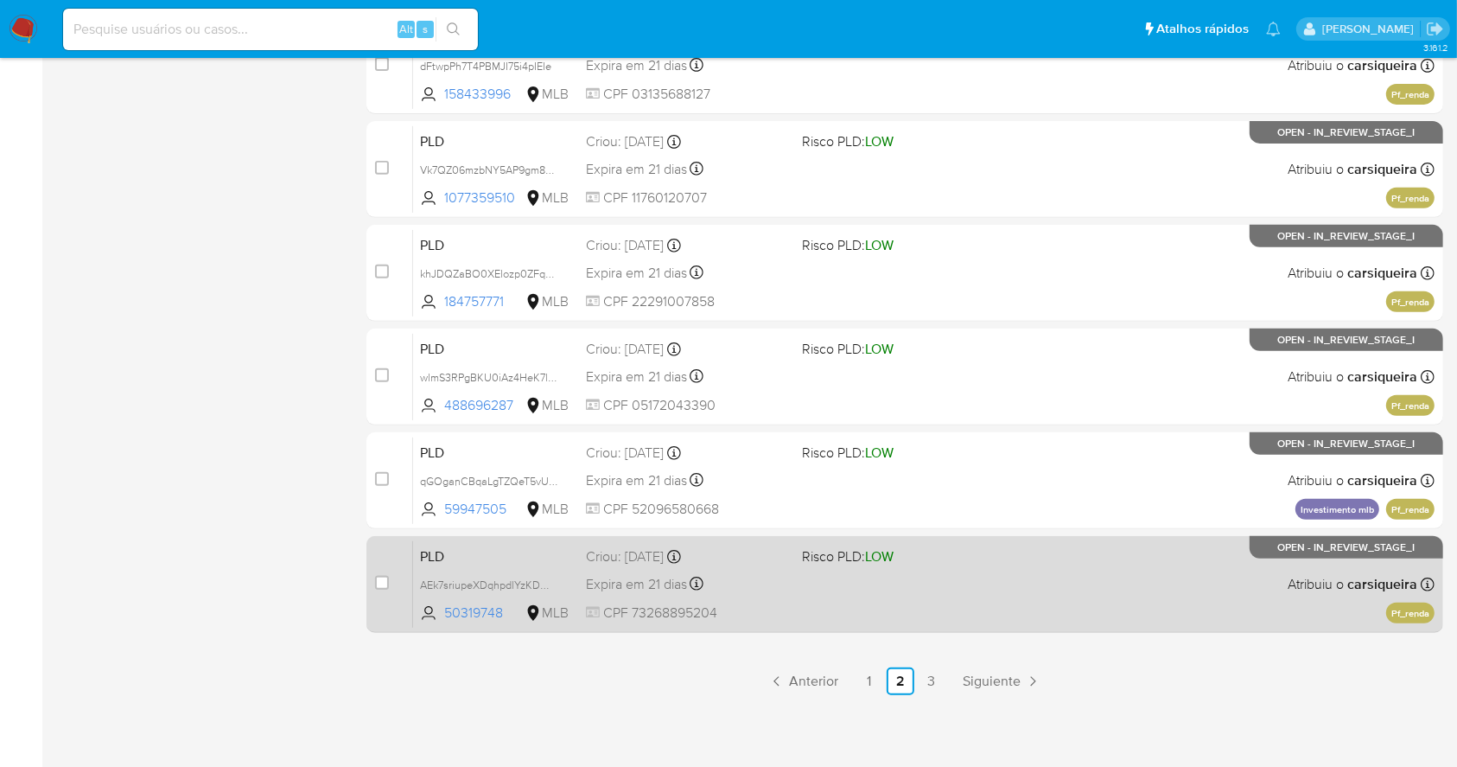
click at [1001, 572] on div "PLD AEk7sriupeXDqhpdlYzKDW0f 50319748 MLB Risco PLD: LOW Criou: 12/09/2025 Crio…" at bounding box center [924, 583] width 1022 height 87
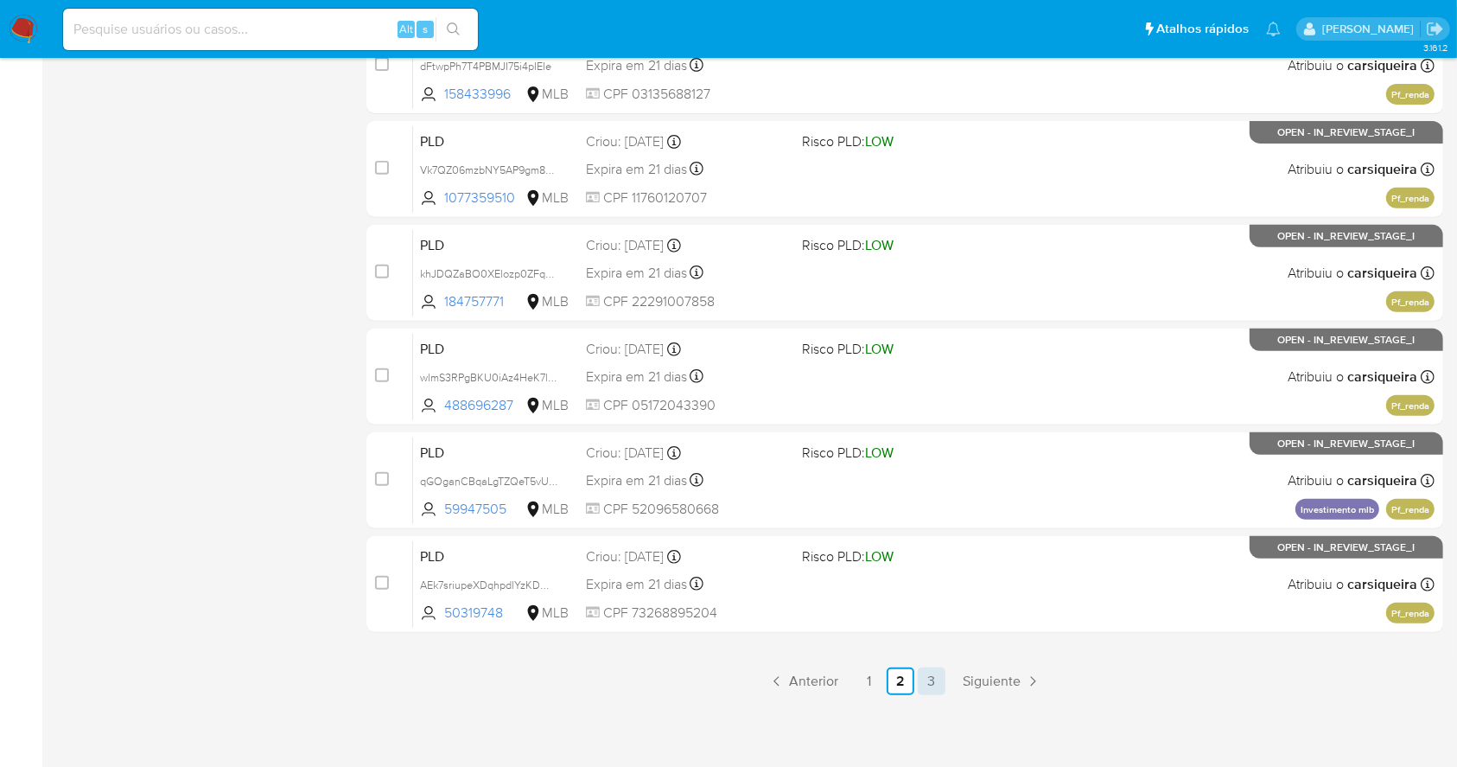
click at [940, 688] on link "3" at bounding box center [932, 681] width 28 height 28
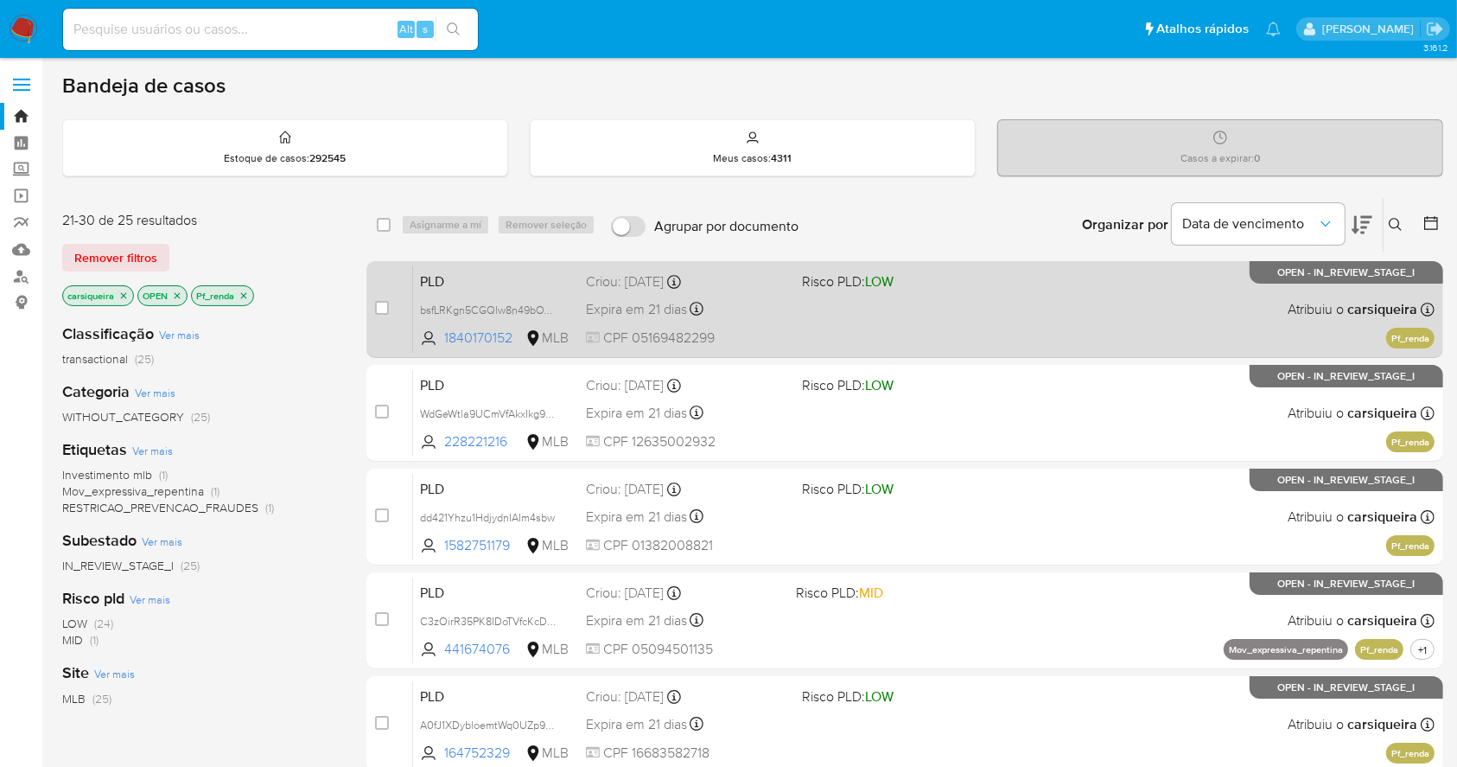
click at [1026, 309] on div "PLD bsfLRKgn5CGQlw8n49bOYPpa 1840170152 MLB Risco PLD: LOW Criou: 12/09/2025 Cr…" at bounding box center [924, 308] width 1022 height 87
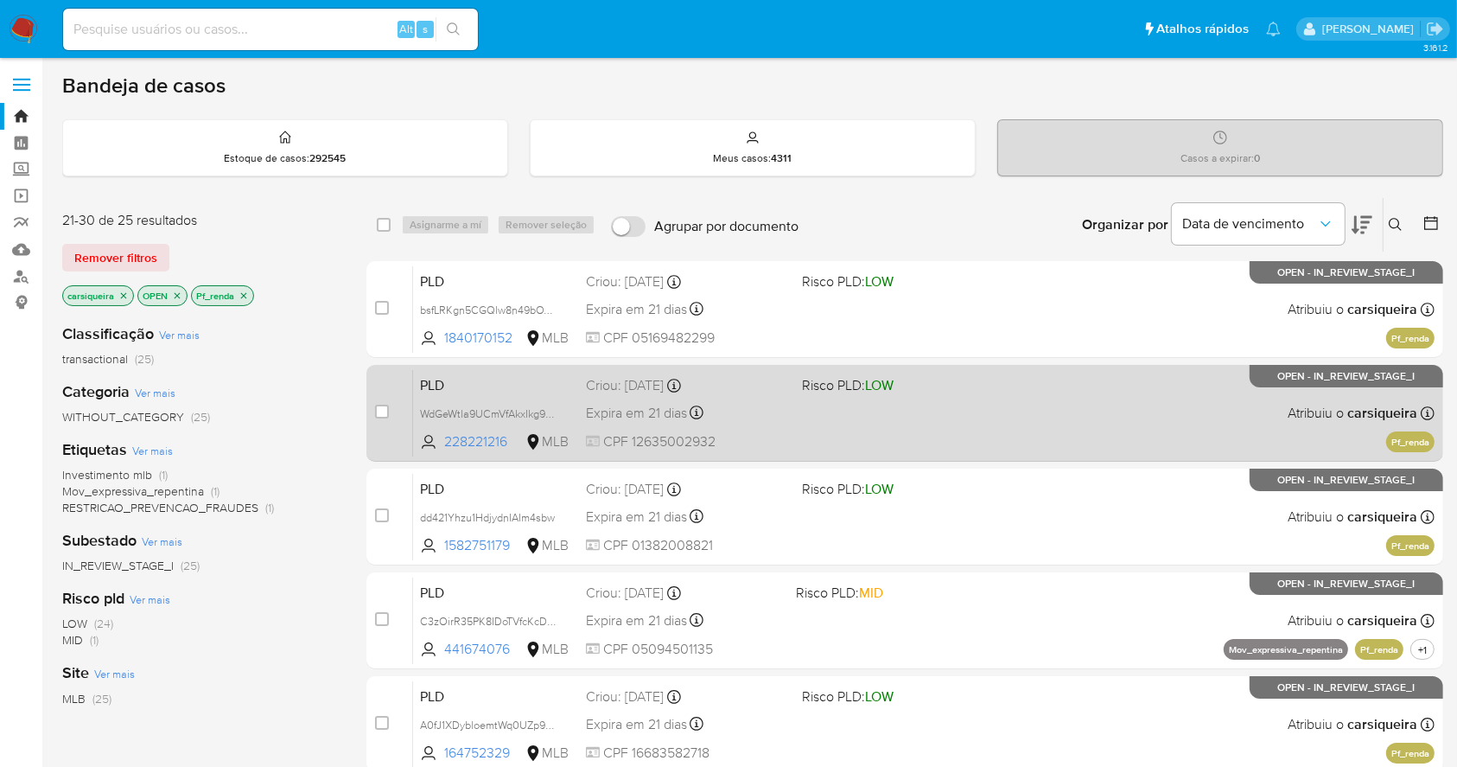
click at [1086, 429] on div "PLD WdGeWtla9UCmVfAkxIkg9pgS 228221216 MLB Risco PLD: LOW Criou: 12/09/2025 Cri…" at bounding box center [924, 412] width 1022 height 87
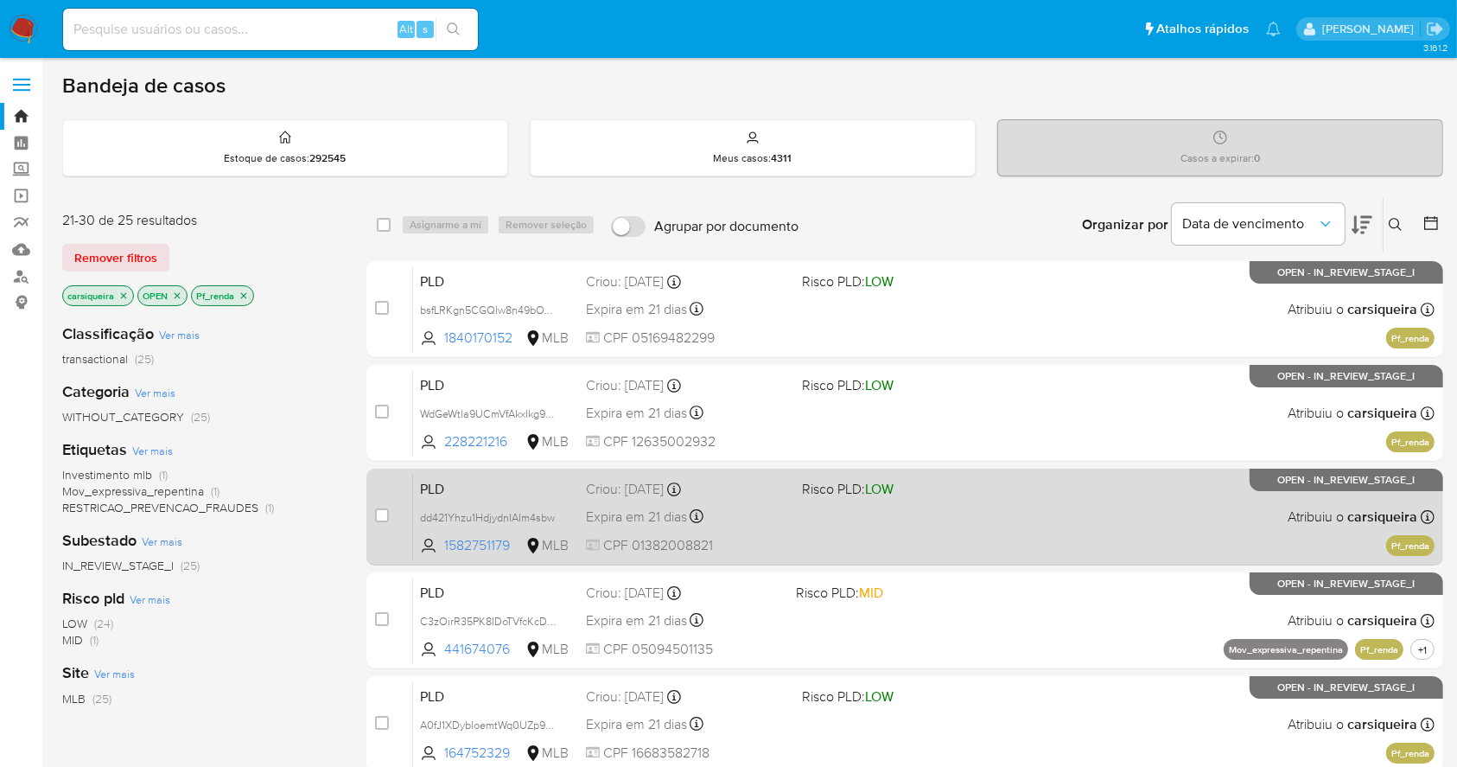
click at [1041, 517] on div "PLD dd421Yhzu1HdjydnIAIm4sbw 1582751179 MLB Risco PLD: LOW Criou: 12/09/2025 Cr…" at bounding box center [924, 516] width 1022 height 87
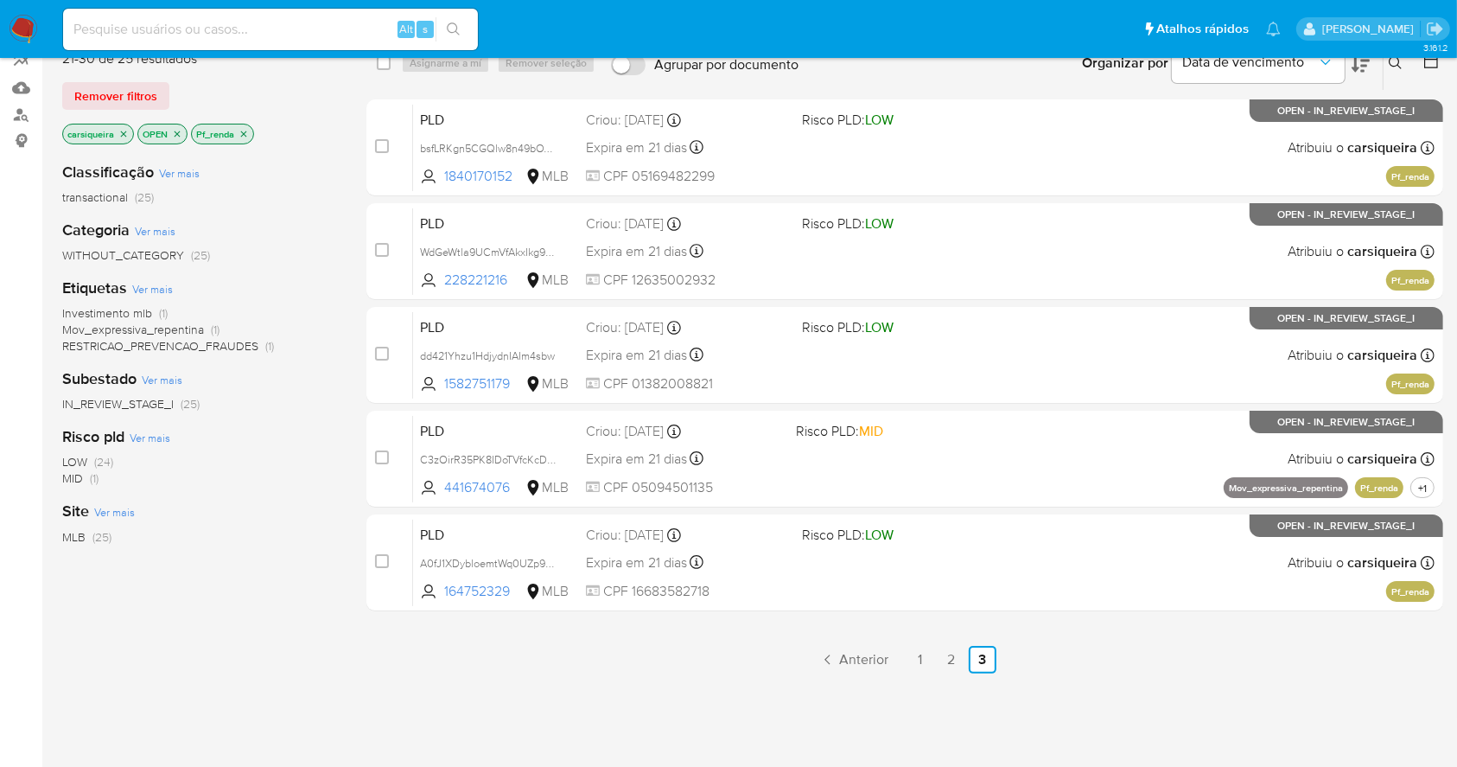
scroll to position [221, 0]
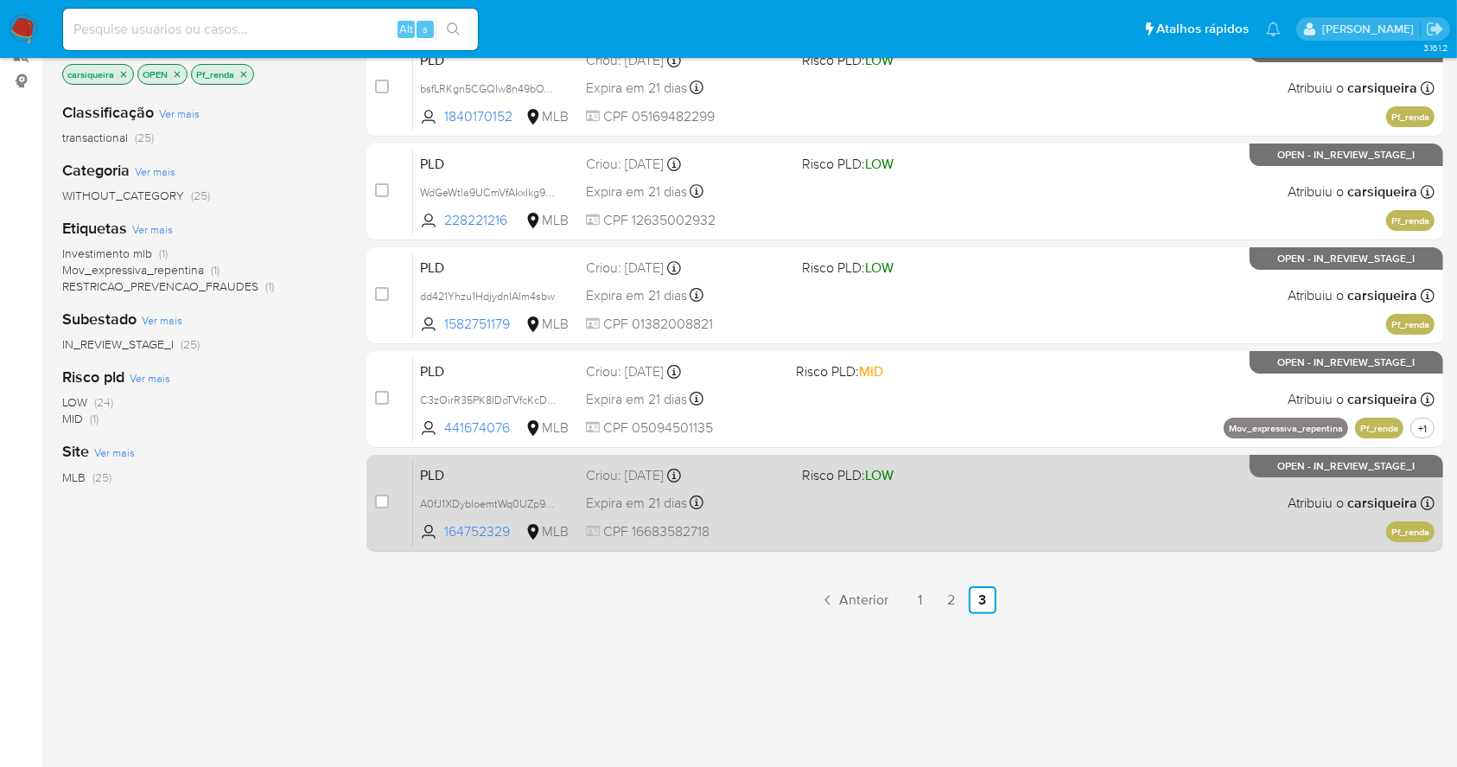
click at [1144, 501] on div "PLD A0fJ1XDybloemtWq0UZp9LIe 164752329 MLB Risco PLD: LOW Criou: 12/09/2025 Cri…" at bounding box center [924, 502] width 1022 height 87
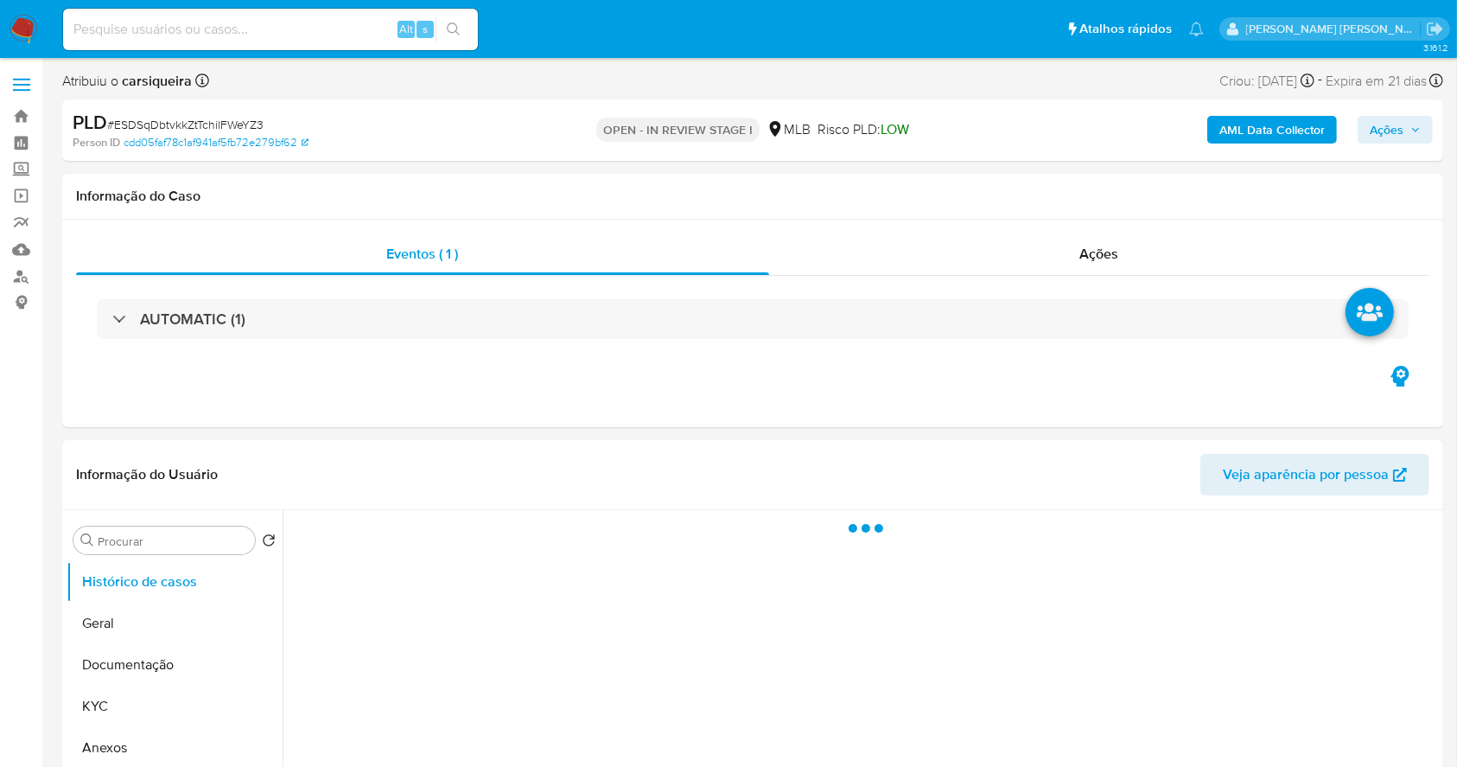
select select "10"
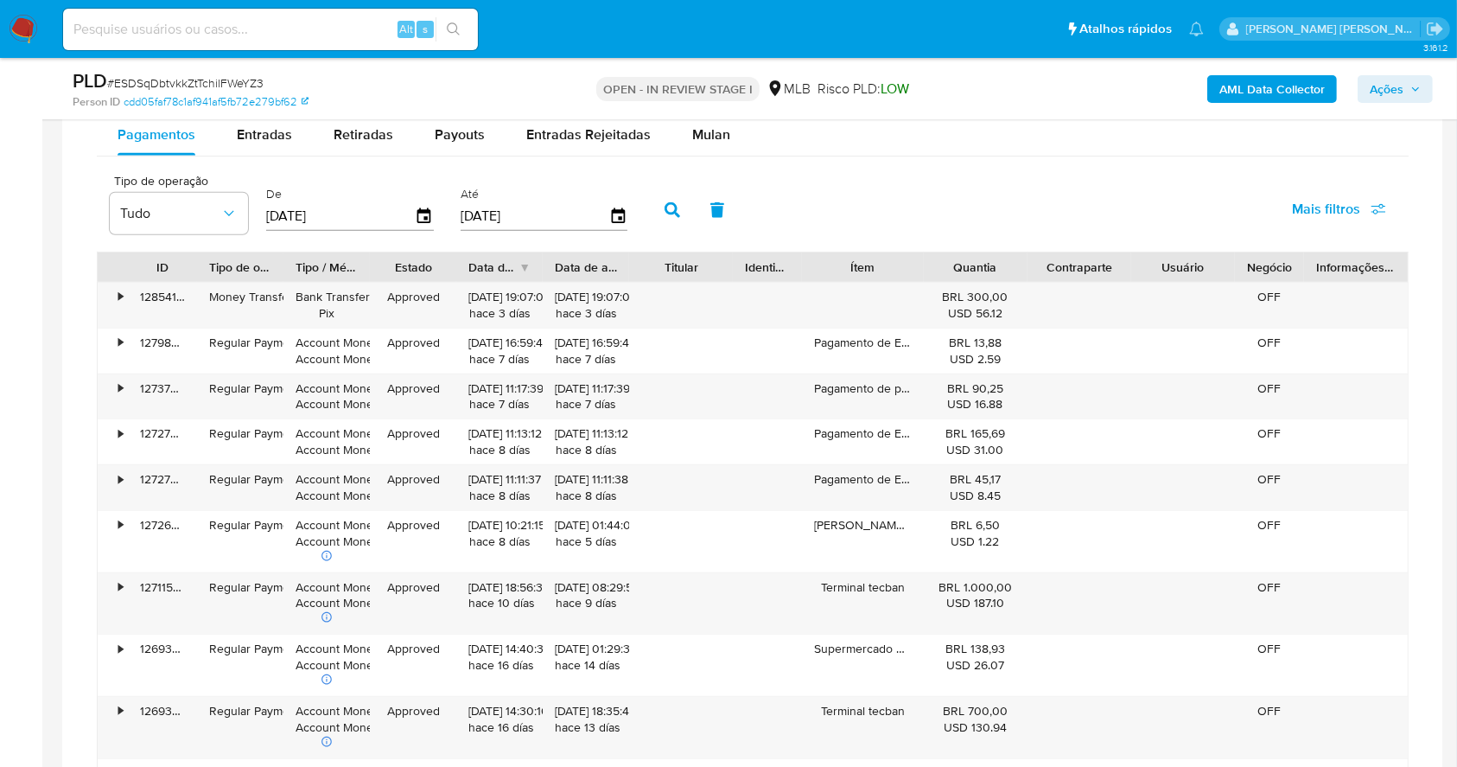
scroll to position [1458, 0]
click at [692, 142] on span "Mulan" at bounding box center [711, 137] width 38 height 20
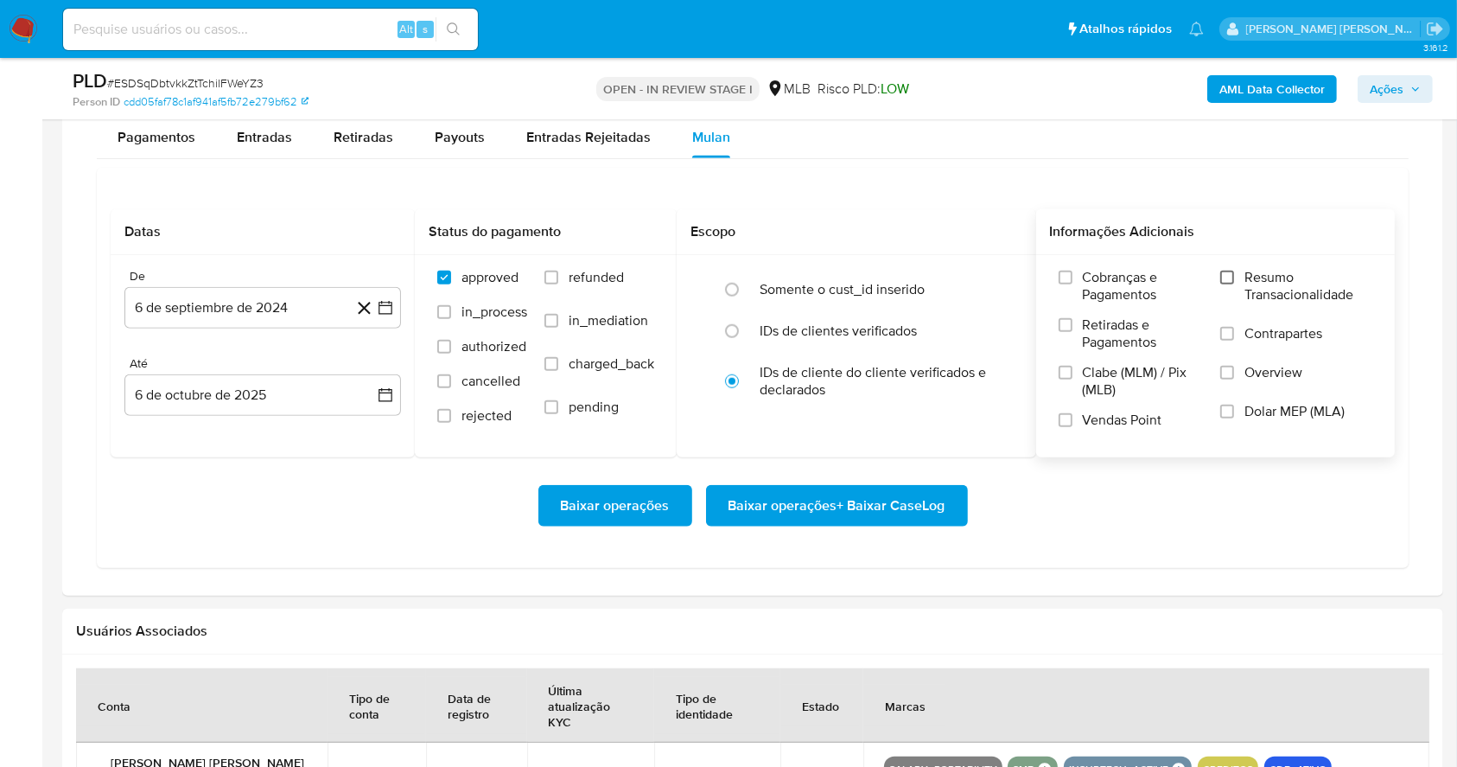
click at [1226, 281] on input "Resumo Transacionalidade" at bounding box center [1227, 278] width 14 height 14
click at [1069, 434] on label "Vendas Point" at bounding box center [1131, 426] width 145 height 30
click at [1069, 427] on input "Vendas Point" at bounding box center [1066, 420] width 14 height 14
click at [391, 304] on icon "button" at bounding box center [386, 308] width 14 height 14
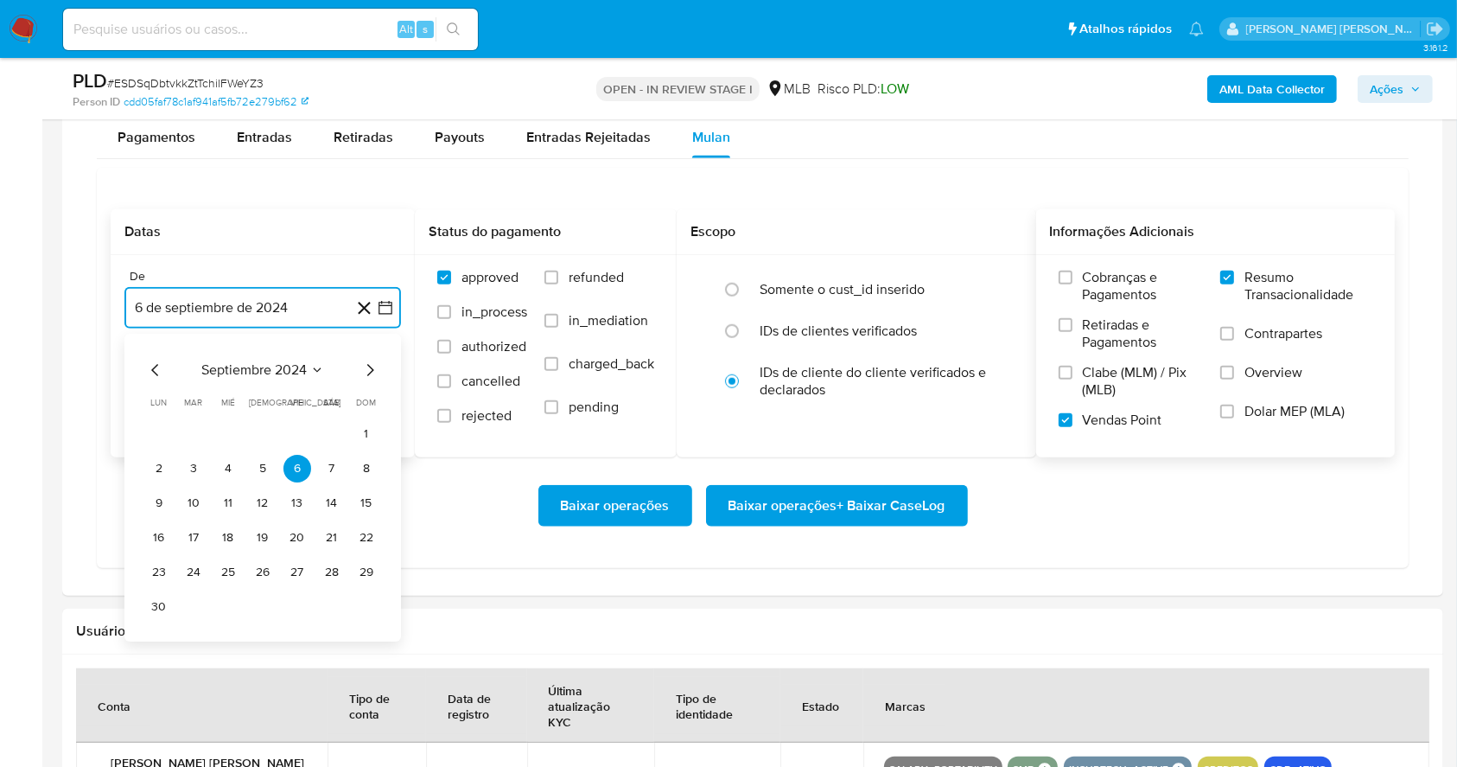
click at [366, 376] on icon "Mes siguiente" at bounding box center [370, 370] width 21 height 21
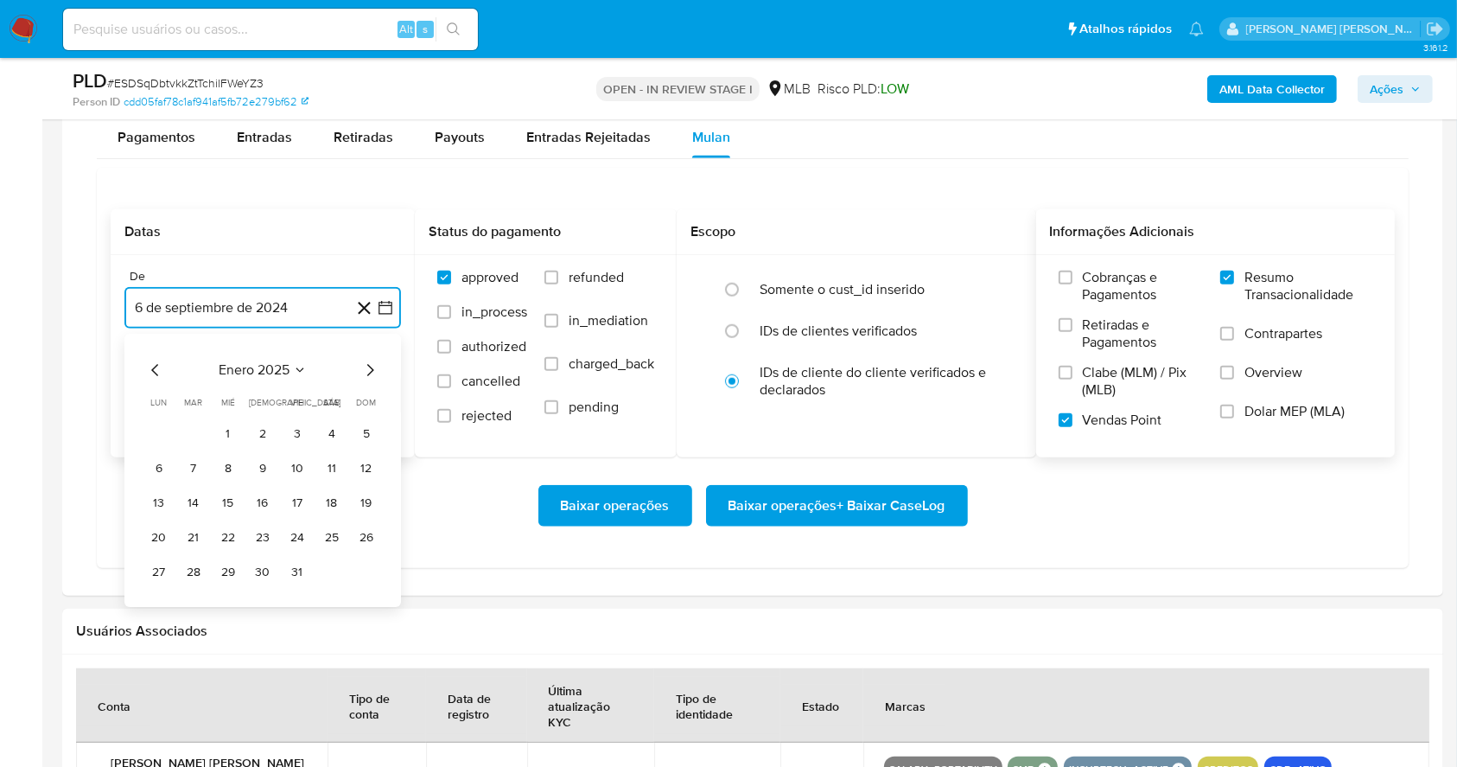
click at [366, 376] on icon "Mes siguiente" at bounding box center [370, 370] width 21 height 21
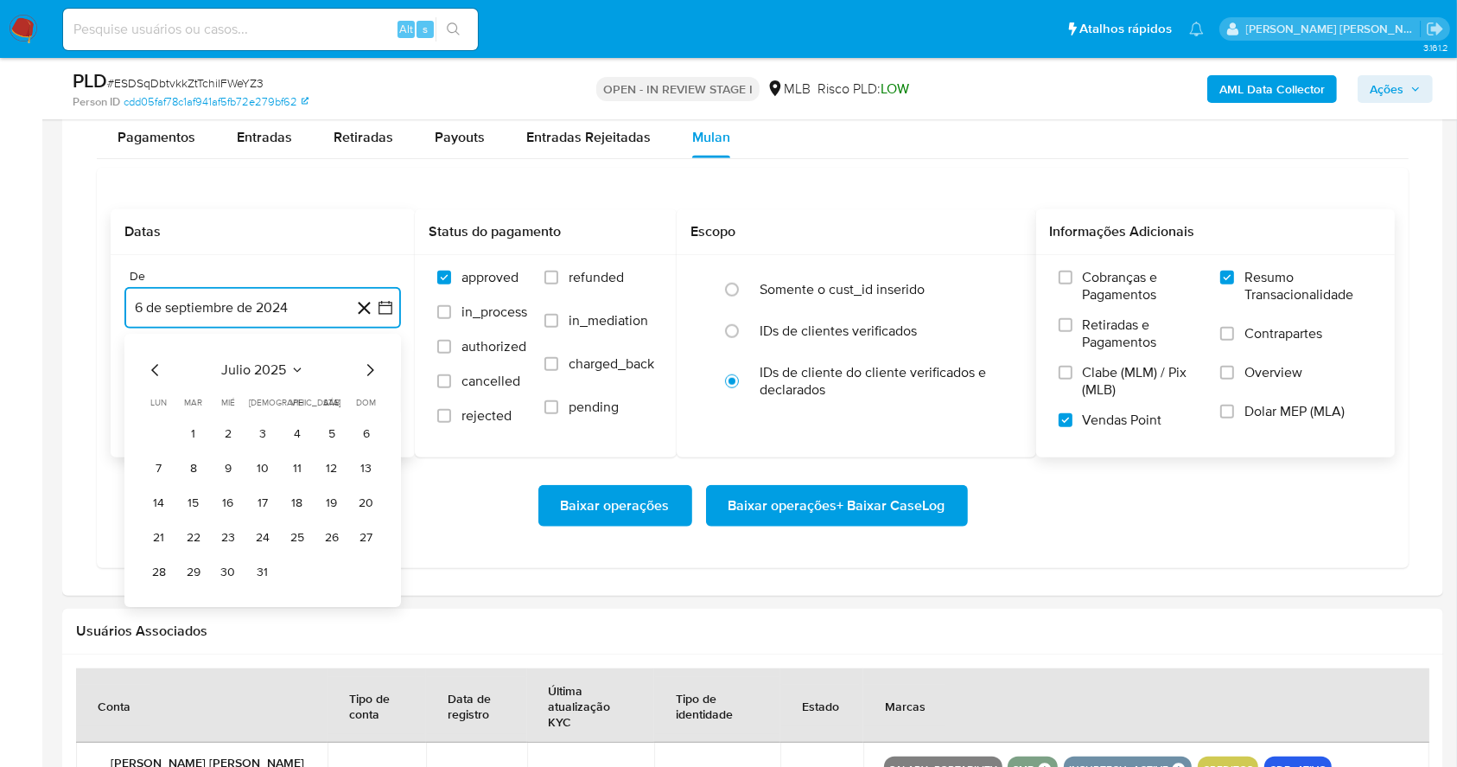
click at [366, 376] on icon "Mes siguiente" at bounding box center [370, 370] width 21 height 21
click at [291, 429] on button "1" at bounding box center [298, 434] width 28 height 28
click at [286, 406] on button "6 de octubre de 2025" at bounding box center [262, 394] width 277 height 41
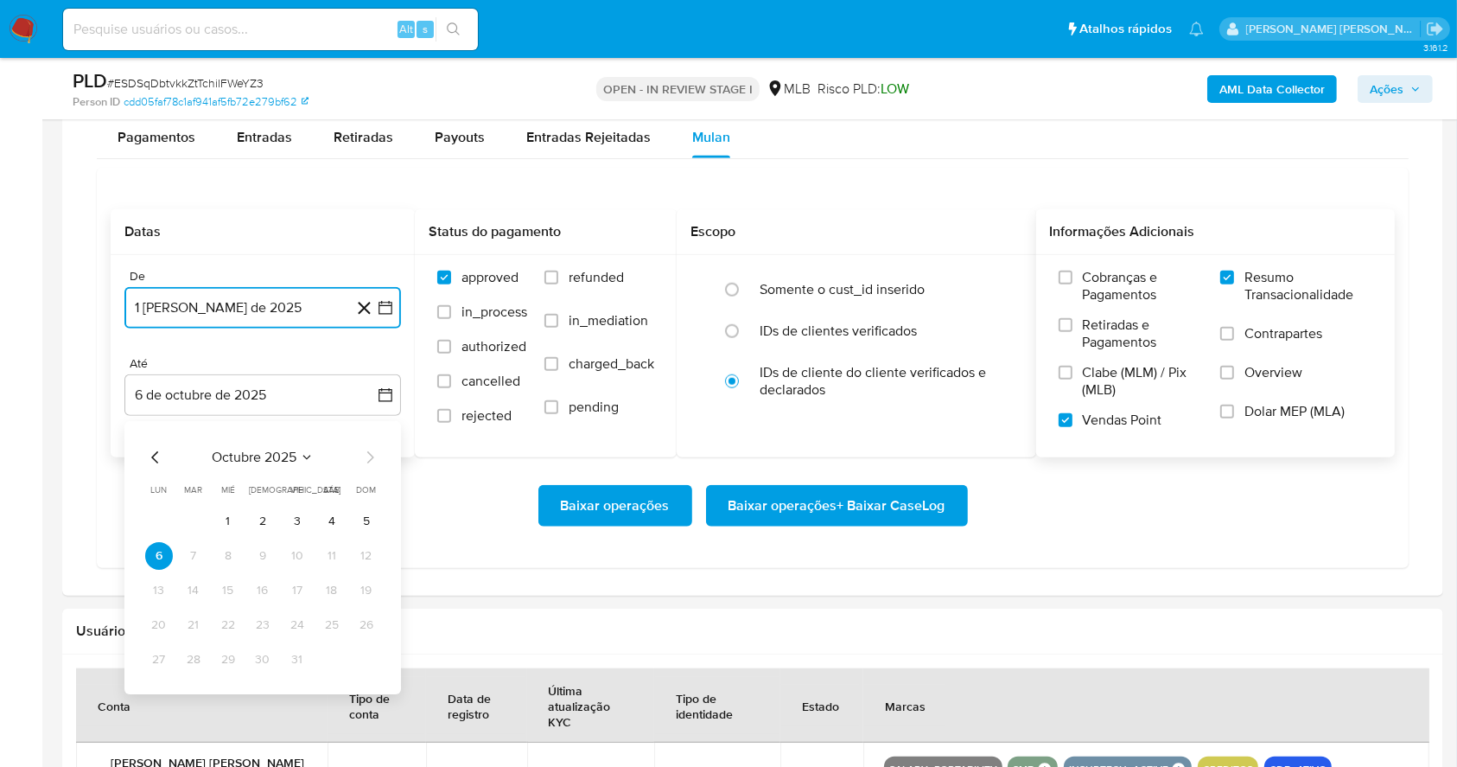
click at [155, 456] on icon "Mes anterior" at bounding box center [155, 457] width 21 height 21
click at [365, 466] on icon "Mes siguiente" at bounding box center [370, 457] width 21 height 21
click at [341, 522] on button "4" at bounding box center [332, 521] width 28 height 28
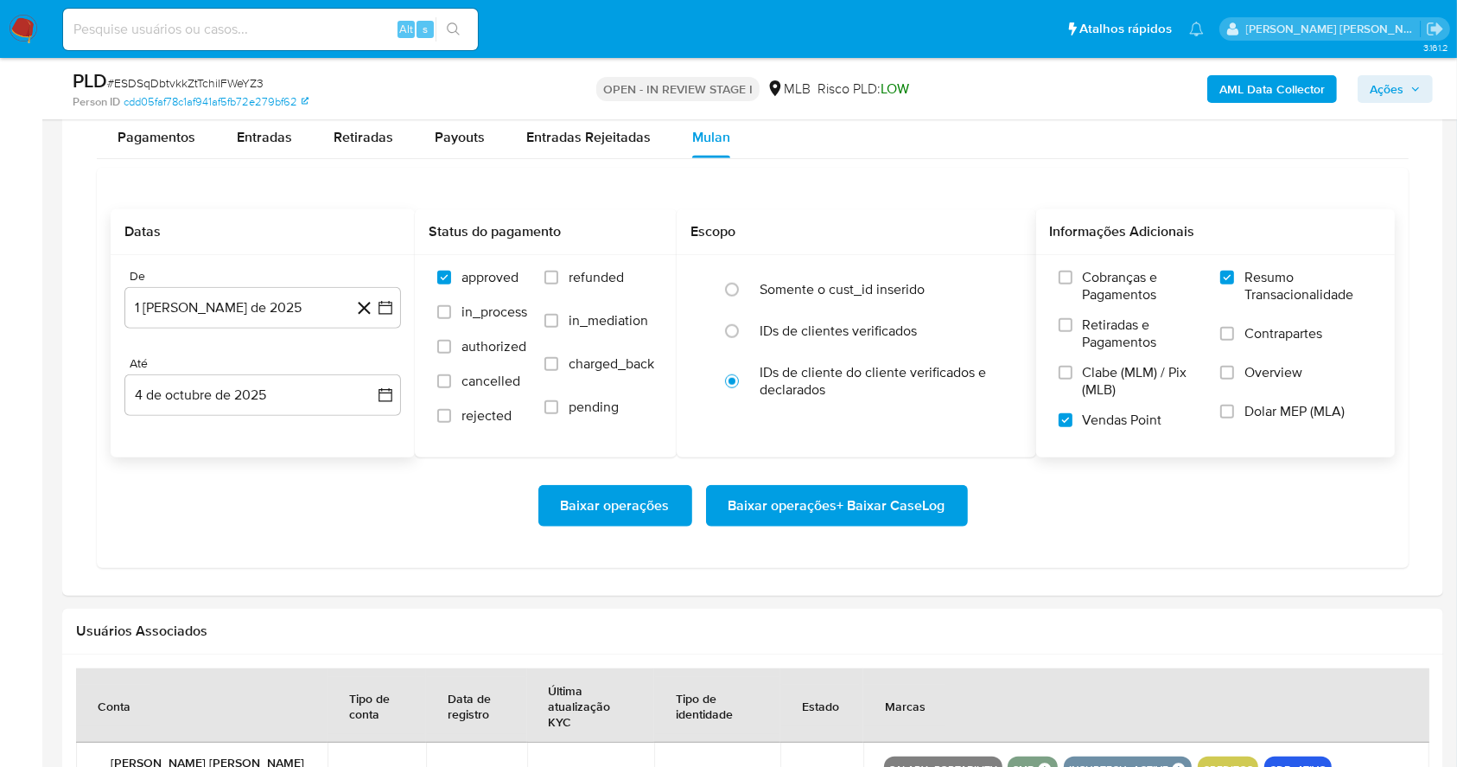
click at [401, 536] on div "Baixar operações Baixar operações + Baixar CaseLog" at bounding box center [753, 505] width 1284 height 97
click at [866, 497] on span "Baixar operações + Baixar CaseLog" at bounding box center [837, 506] width 217 height 38
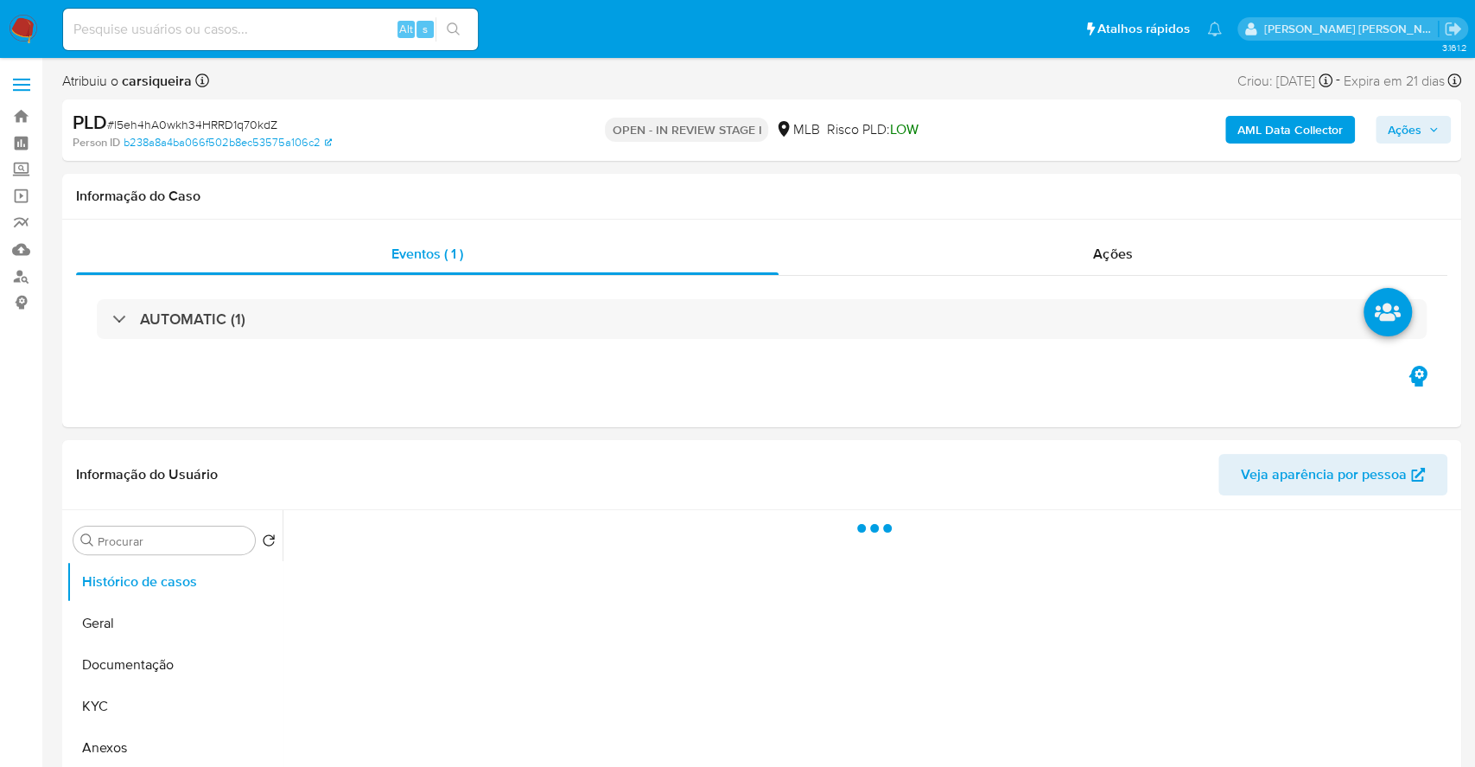
select select "10"
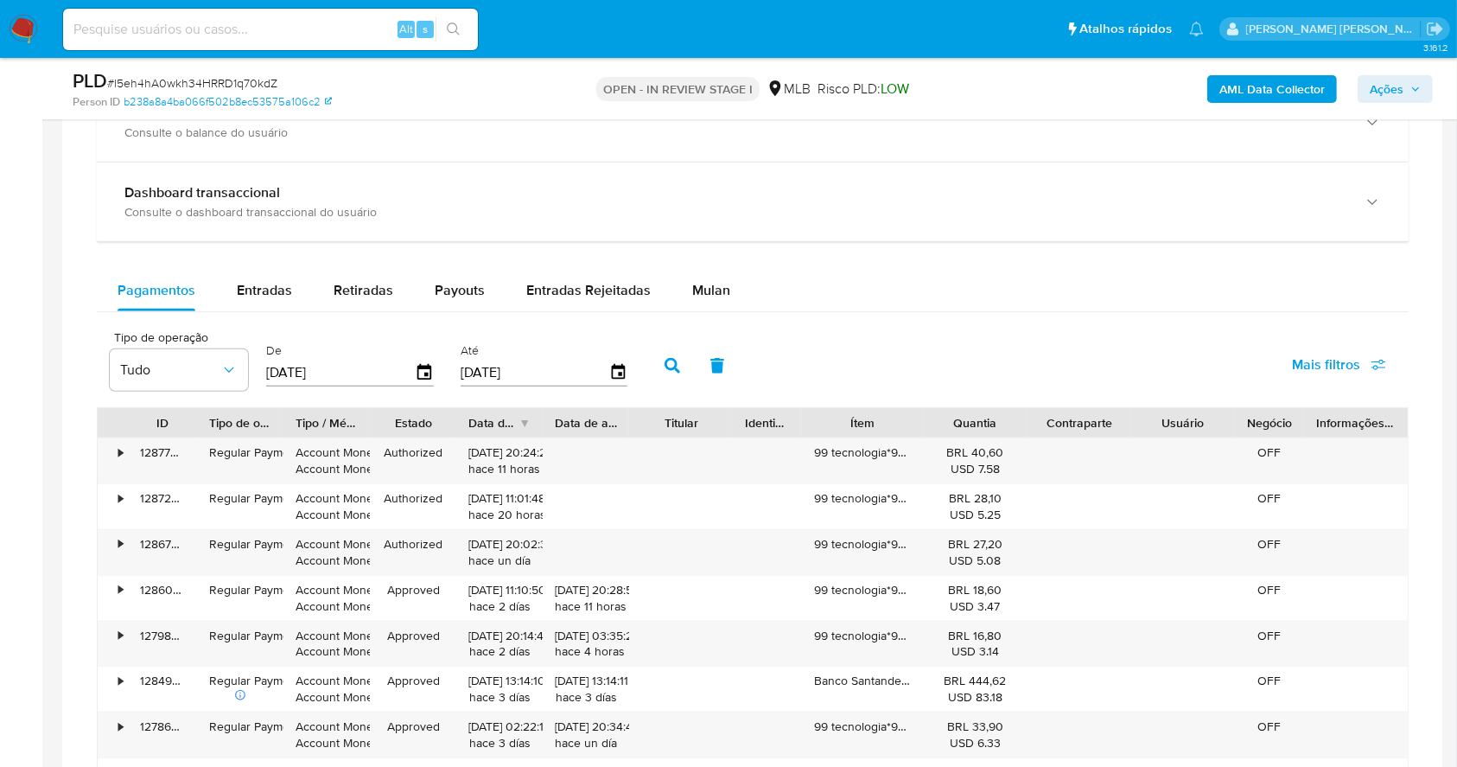
scroll to position [1303, 0]
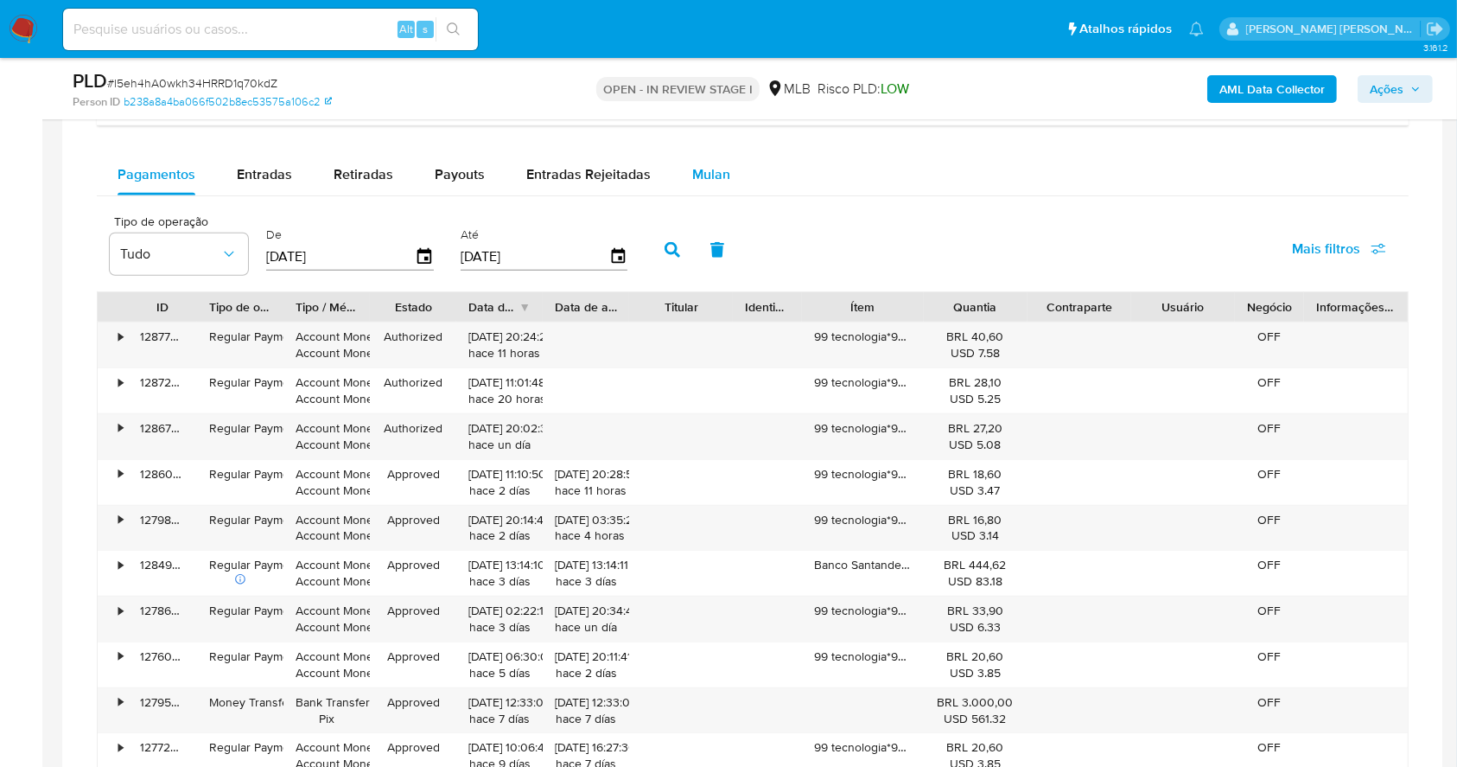
click at [695, 186] on div "Mulan" at bounding box center [711, 174] width 38 height 41
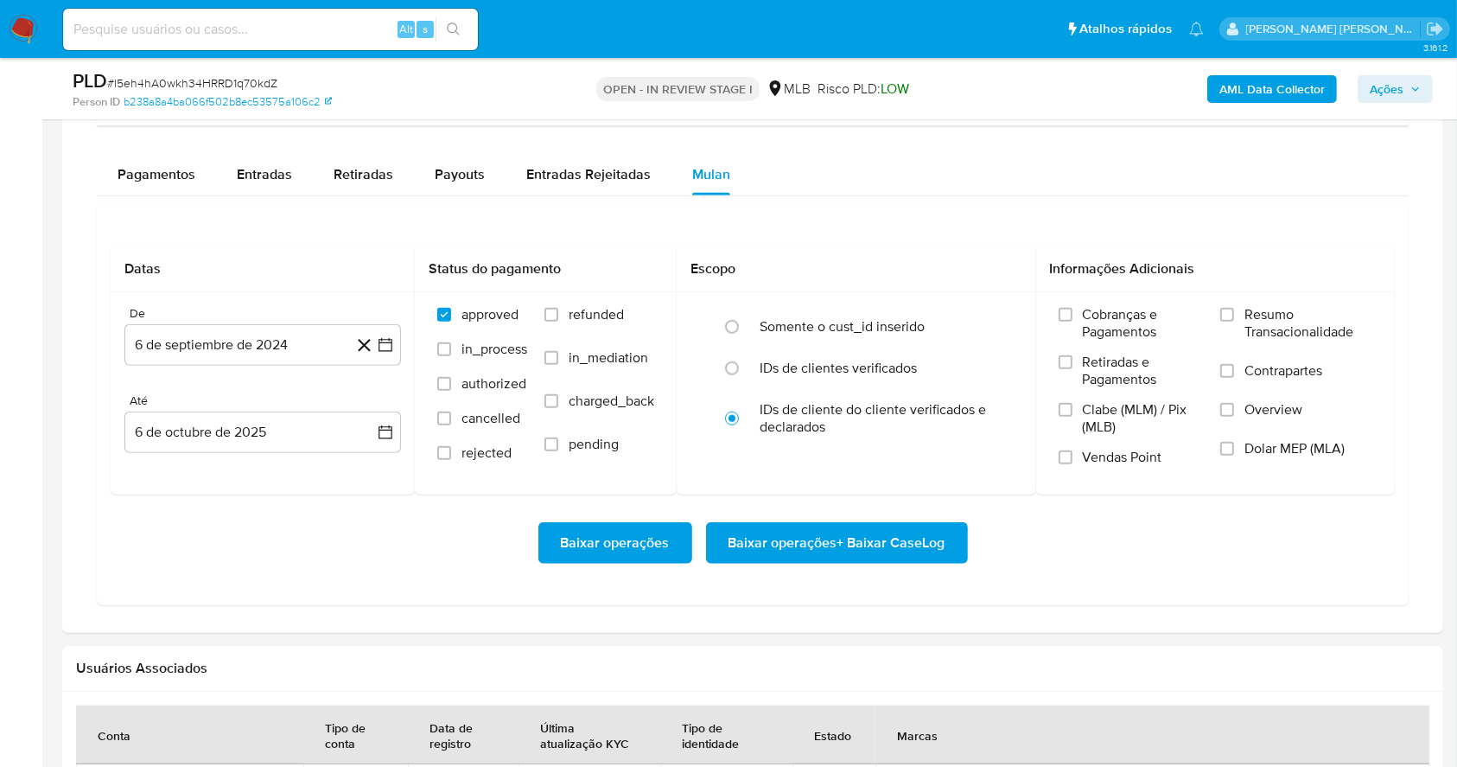
click at [848, 197] on div "Pagamentos Entradas Retiradas Payouts Entradas Rejeitadas Mulan Tipo de operaçã…" at bounding box center [753, 379] width 1312 height 451
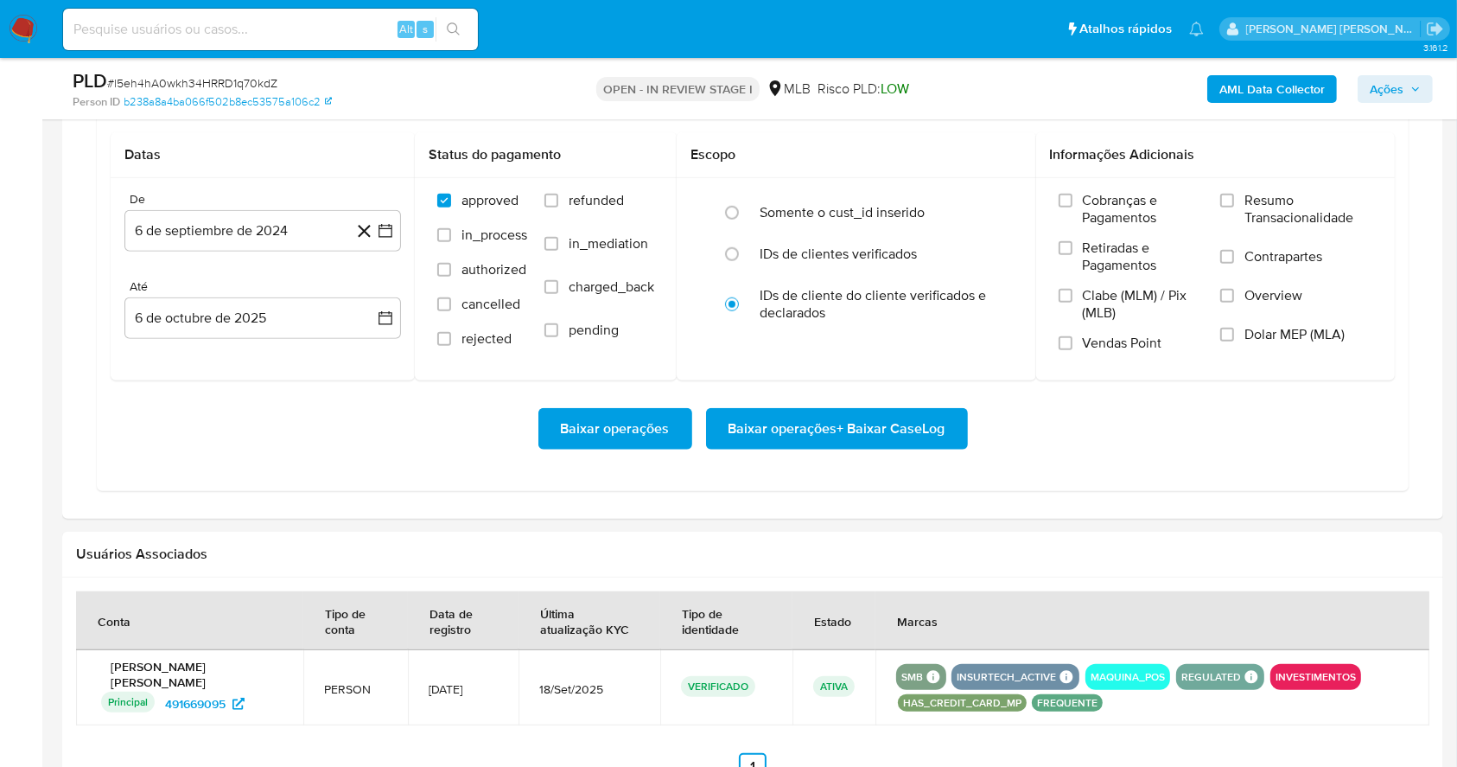
scroll to position [1442, 0]
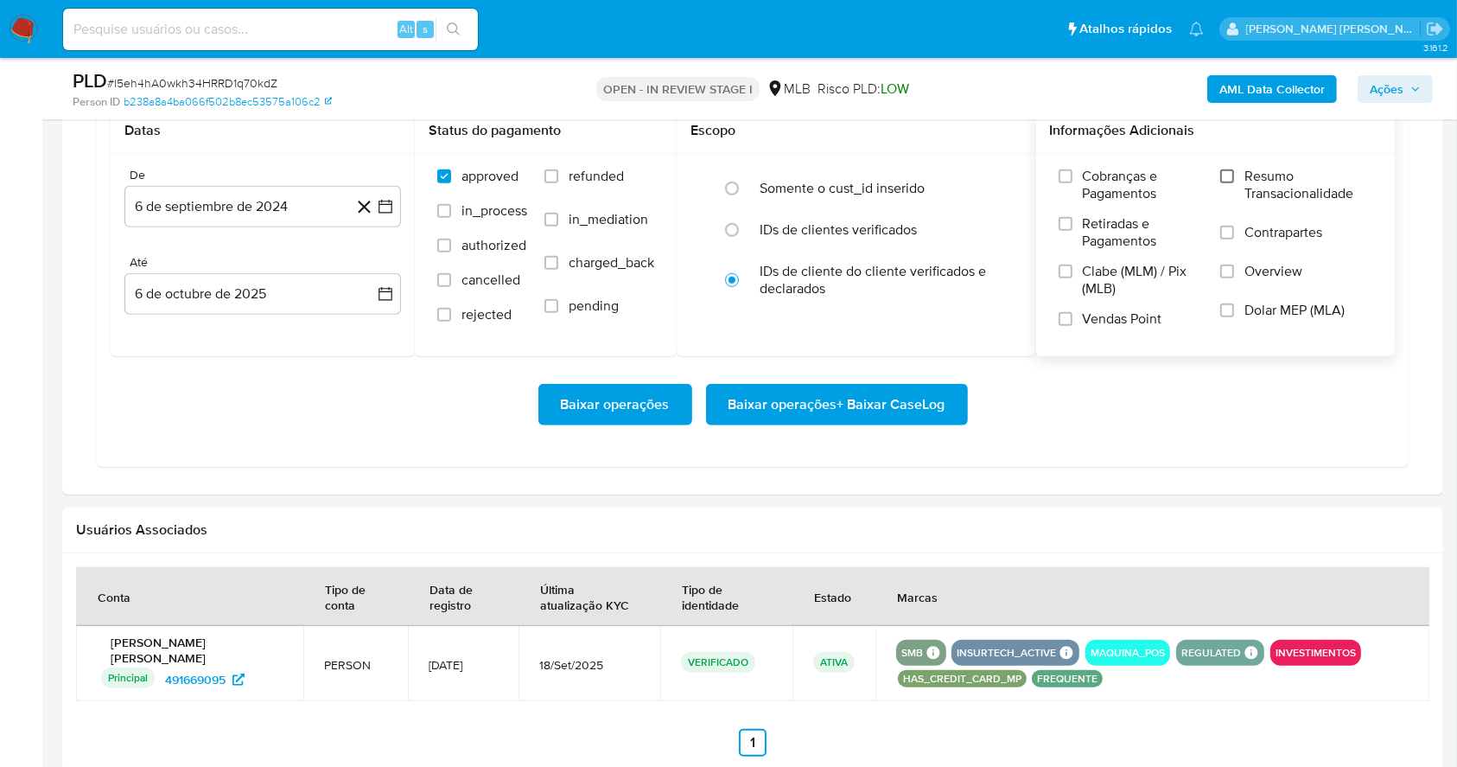
click at [1225, 182] on input "Resumo Transacionalidade" at bounding box center [1227, 176] width 14 height 14
click at [1061, 334] on label "Vendas Point" at bounding box center [1131, 325] width 145 height 30
click at [1061, 326] on input "Vendas Point" at bounding box center [1066, 319] width 14 height 14
click at [385, 205] on icon "button" at bounding box center [385, 206] width 17 height 17
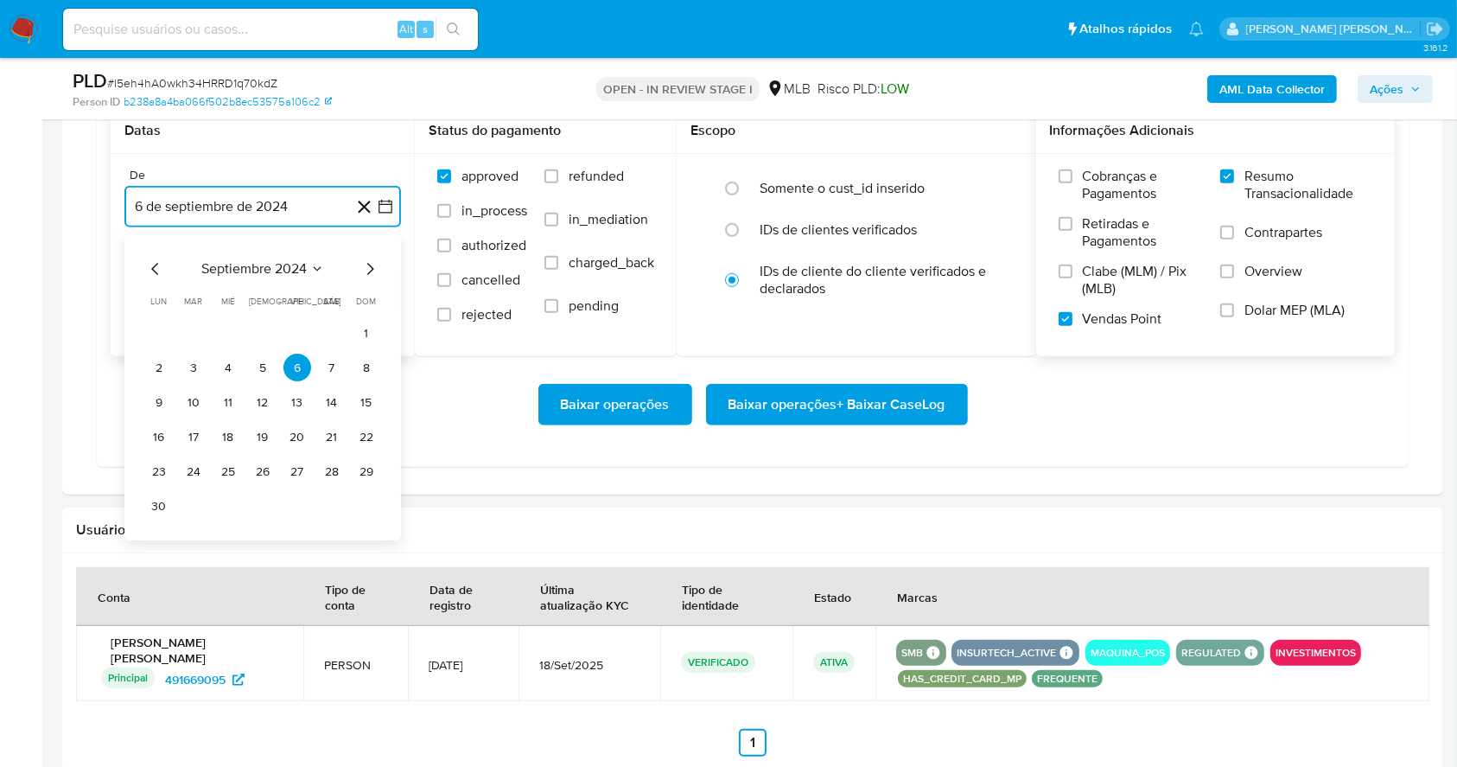
click at [374, 268] on icon "Mes siguiente" at bounding box center [370, 269] width 21 height 21
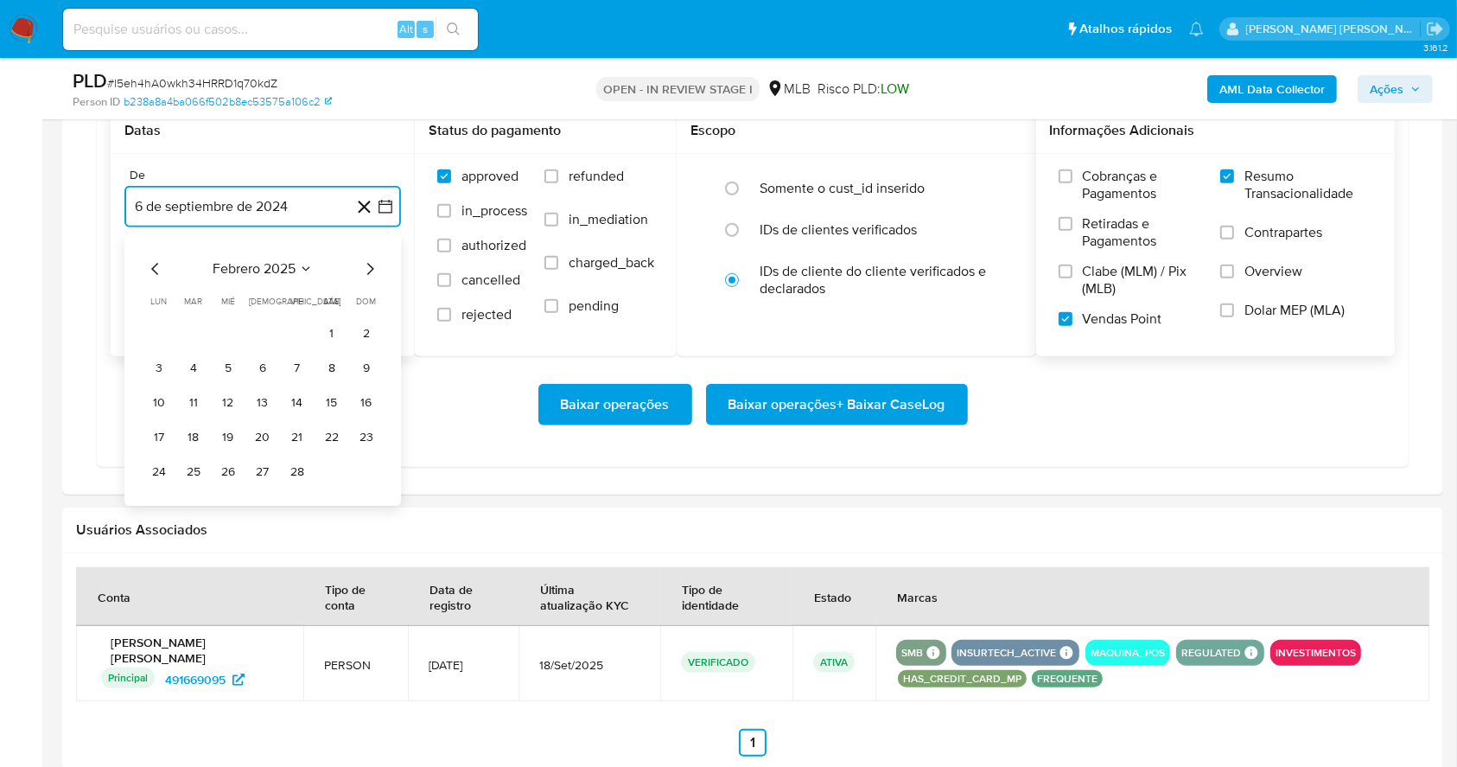
click at [374, 268] on icon "Mes siguiente" at bounding box center [370, 269] width 21 height 21
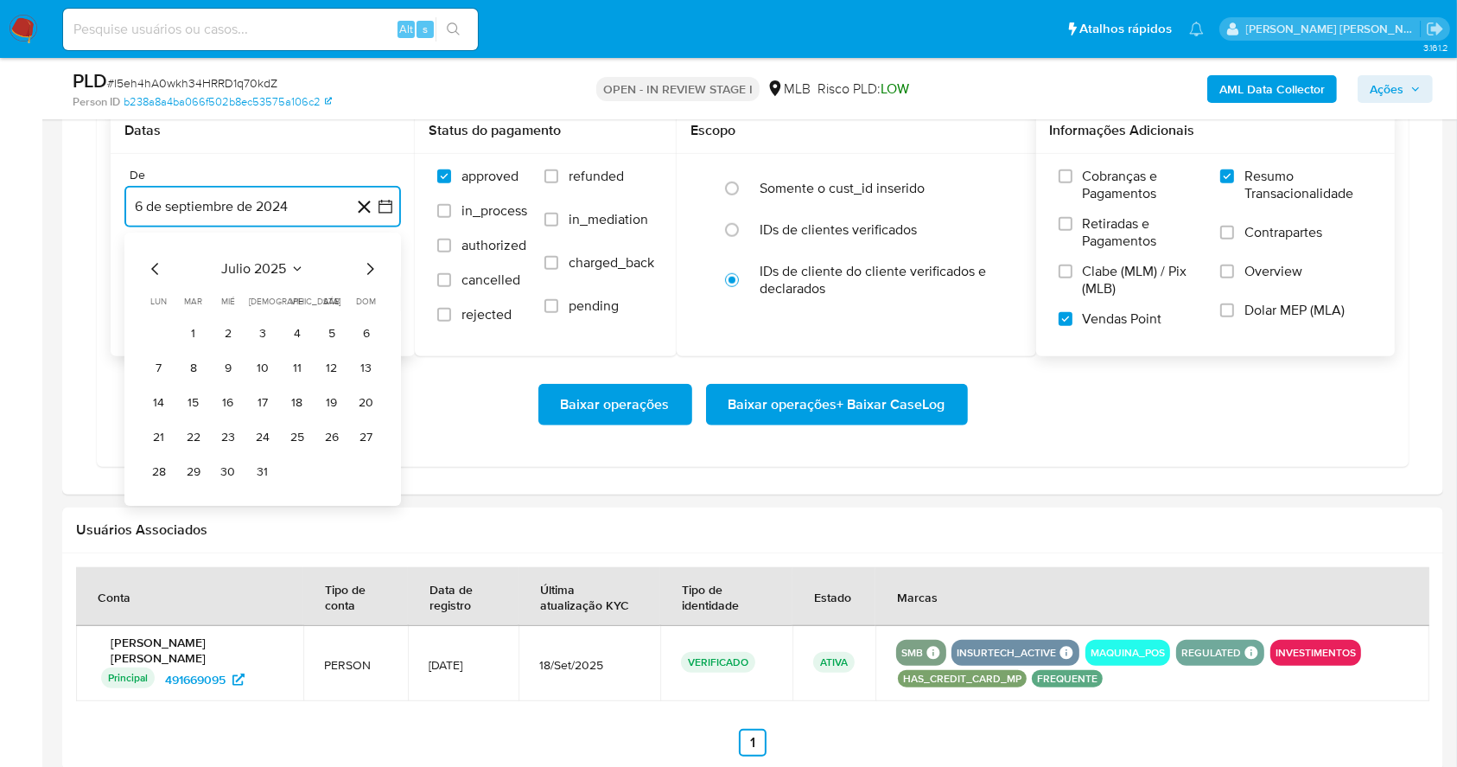
click at [374, 268] on icon "Mes siguiente" at bounding box center [370, 269] width 21 height 21
click at [293, 322] on button "1" at bounding box center [298, 334] width 28 height 28
click at [271, 293] on button "6 de octubre de 2025" at bounding box center [262, 293] width 277 height 41
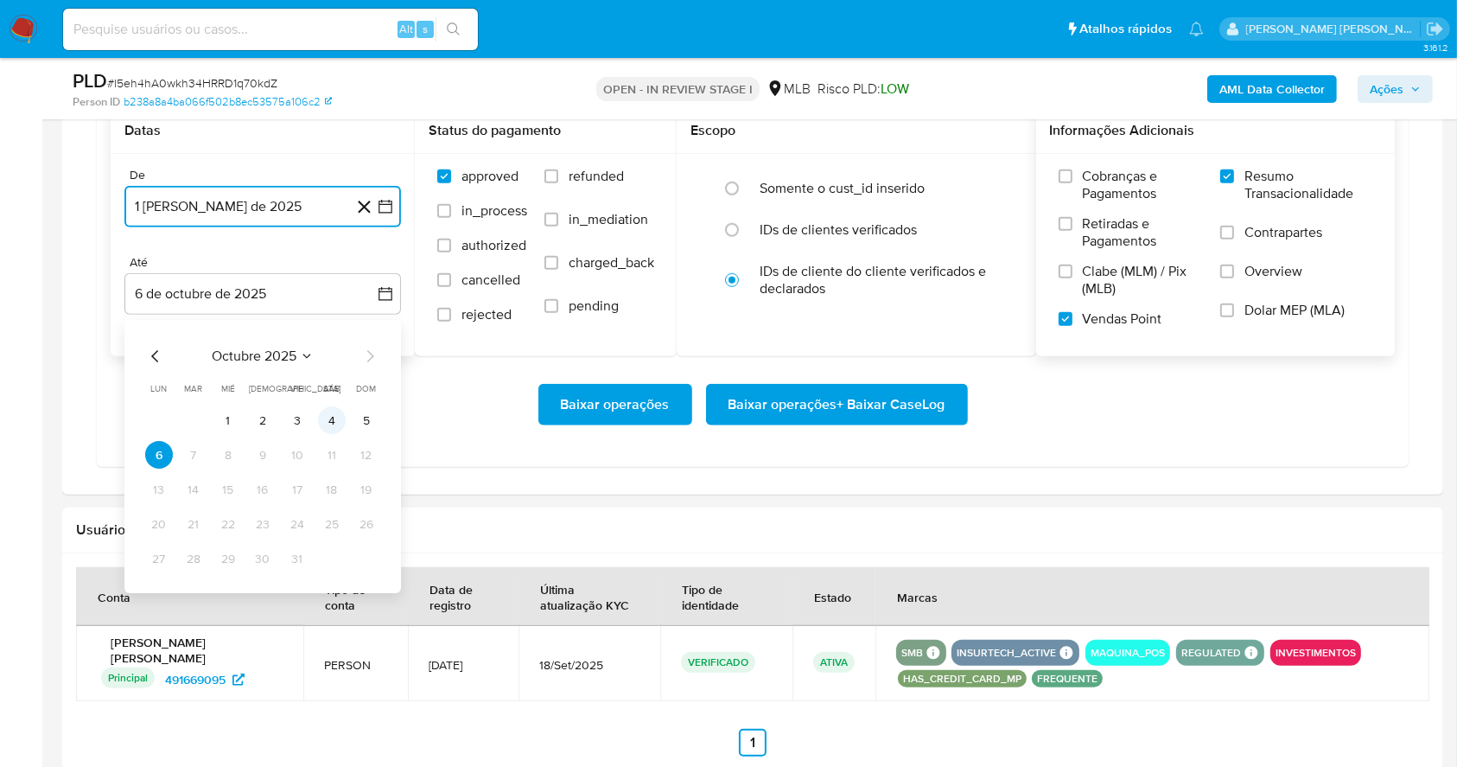
click at [324, 422] on button "4" at bounding box center [332, 421] width 28 height 28
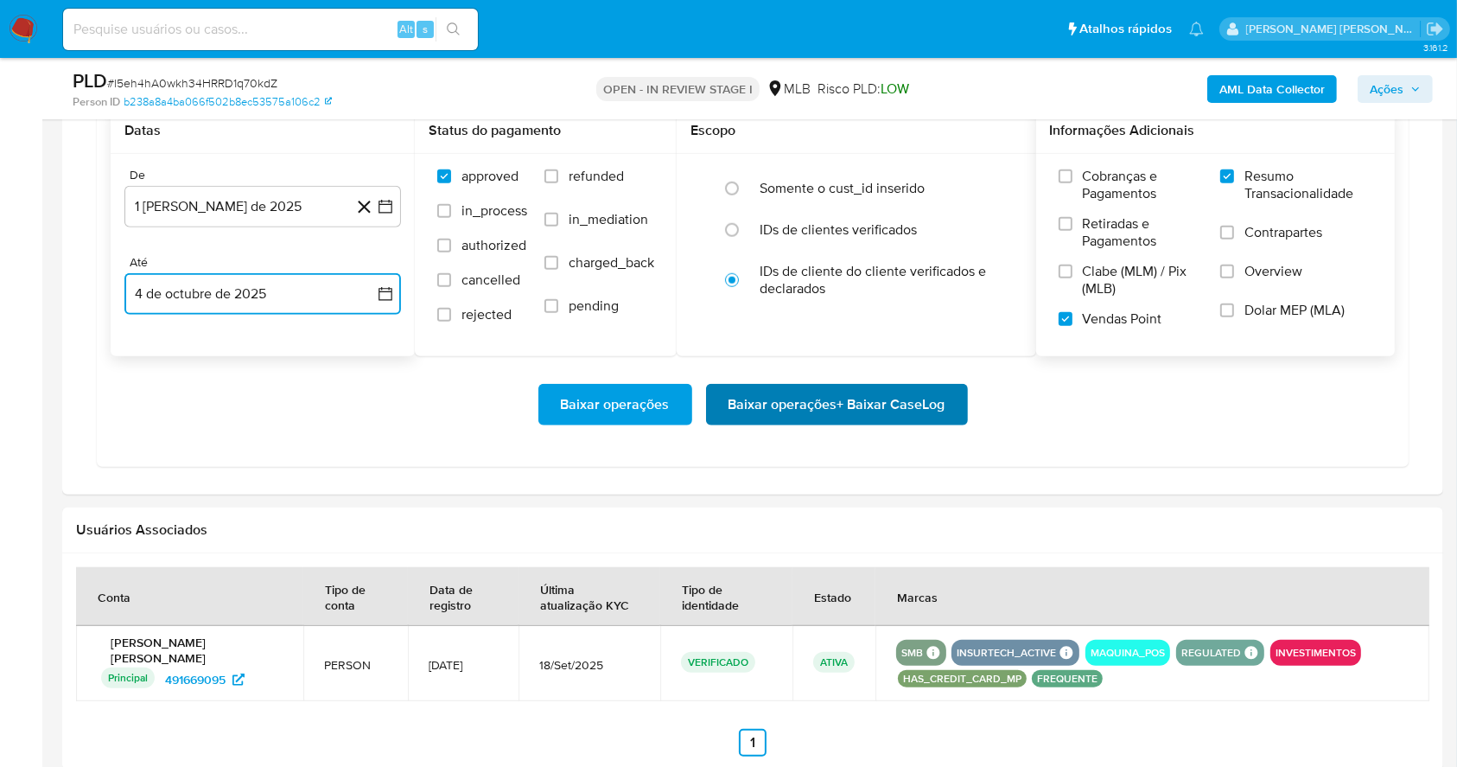
click at [904, 411] on span "Baixar operações + Baixar CaseLog" at bounding box center [837, 405] width 217 height 38
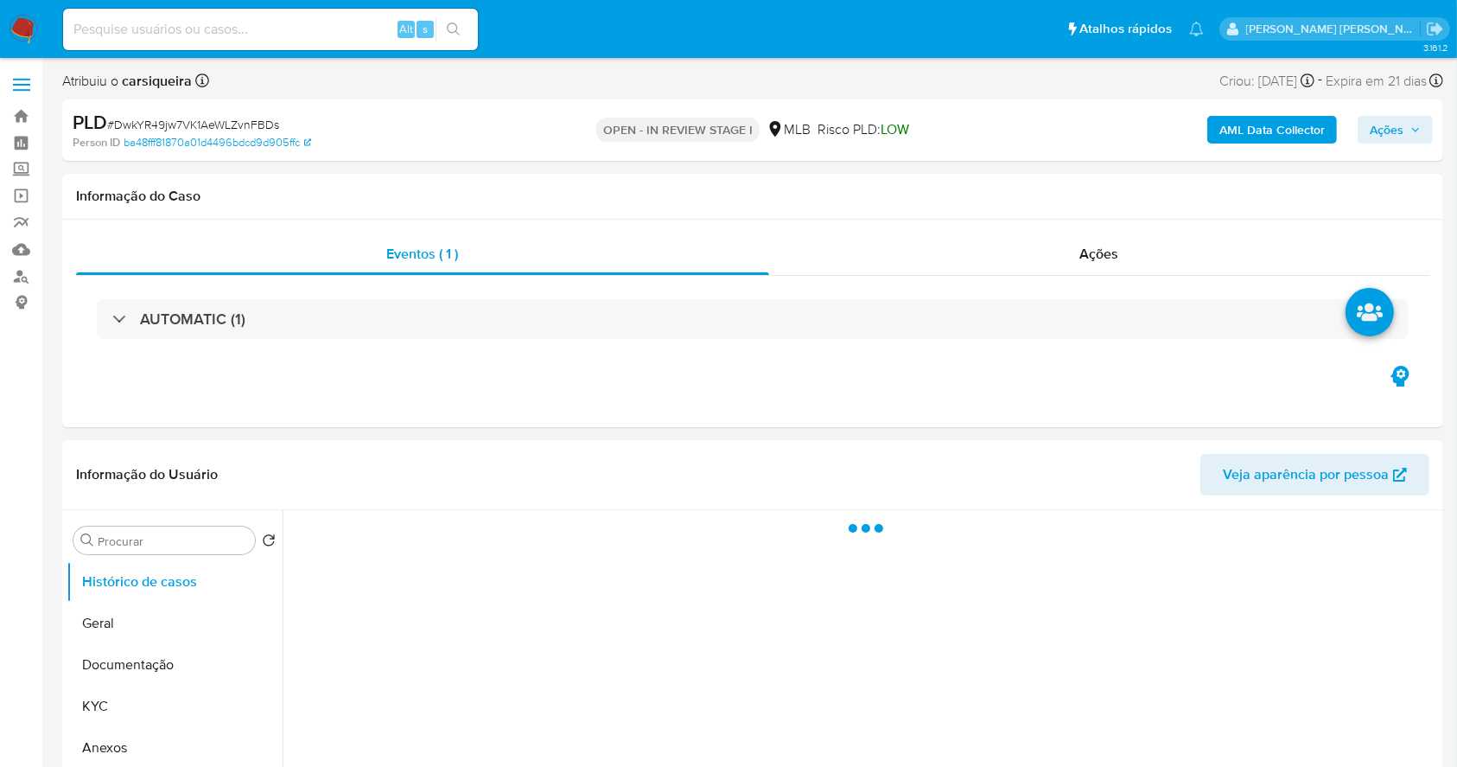
select select "10"
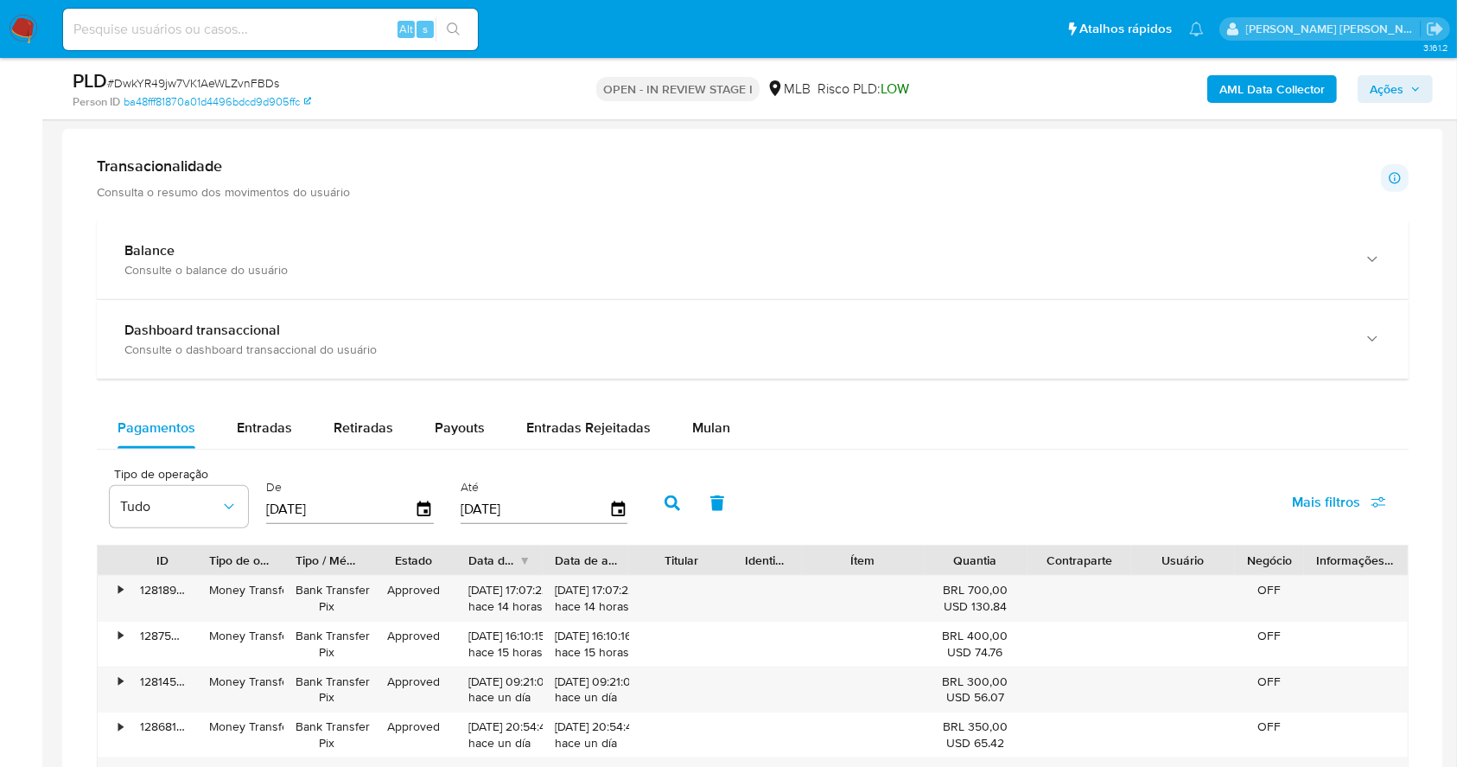
scroll to position [1217, 0]
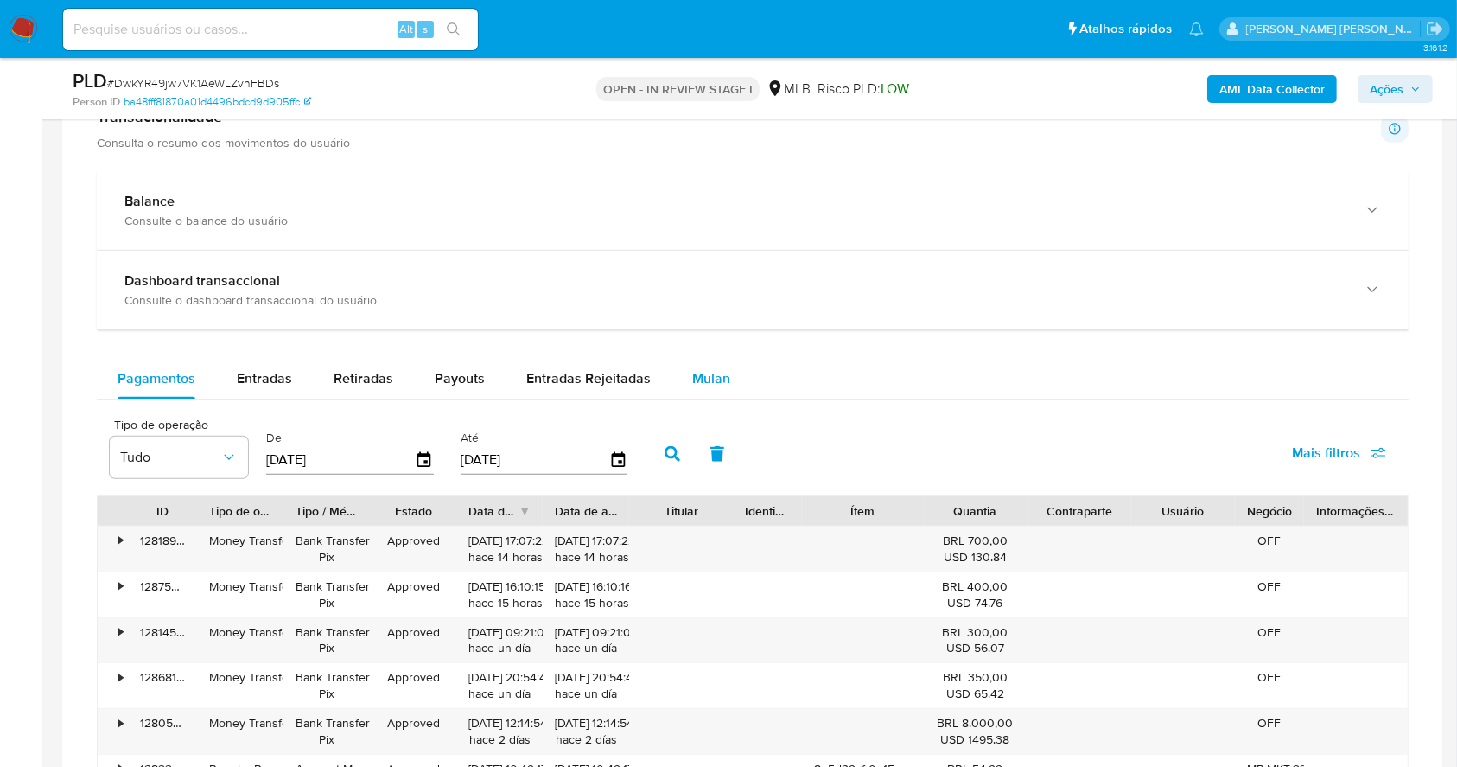
click at [707, 369] on span "Mulan" at bounding box center [711, 378] width 38 height 20
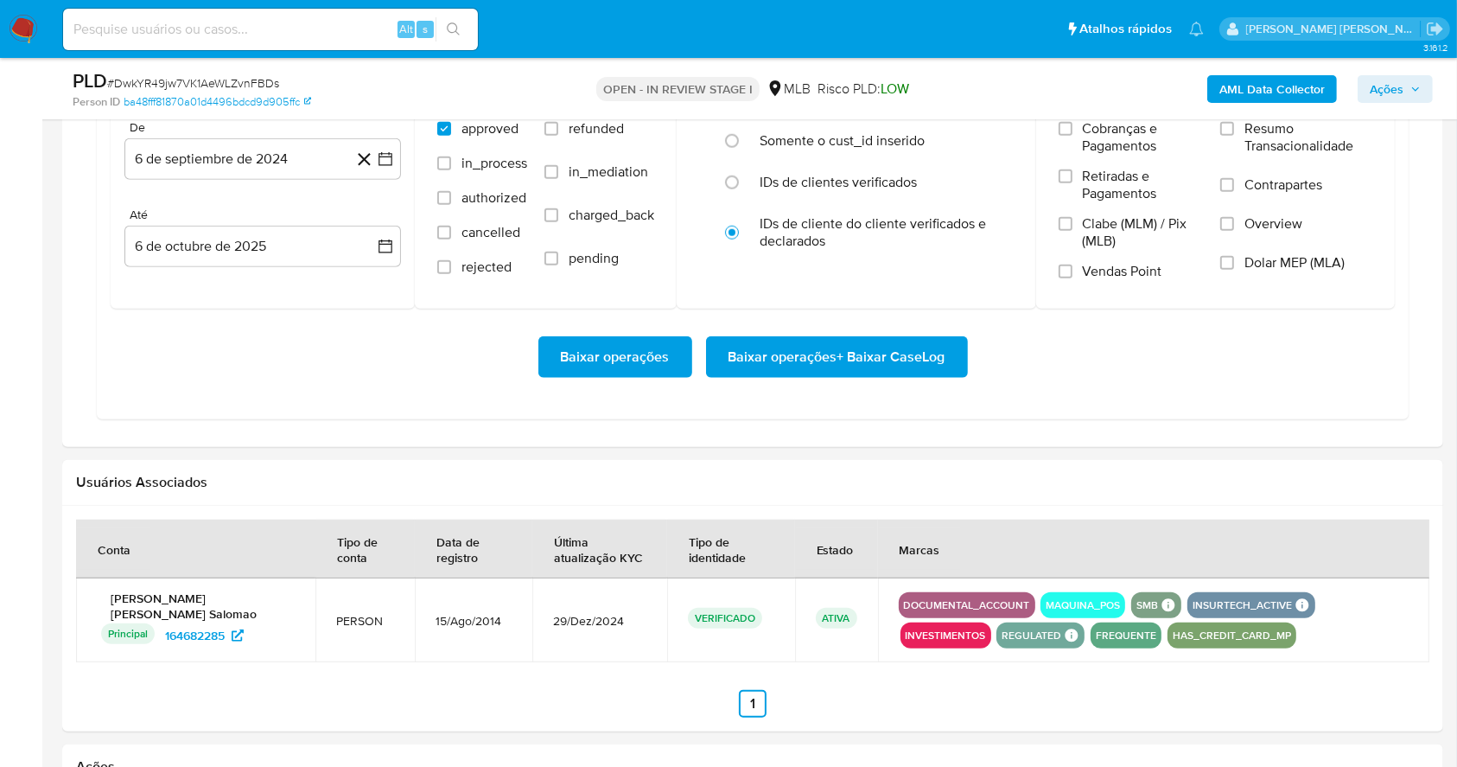
scroll to position [1567, 0]
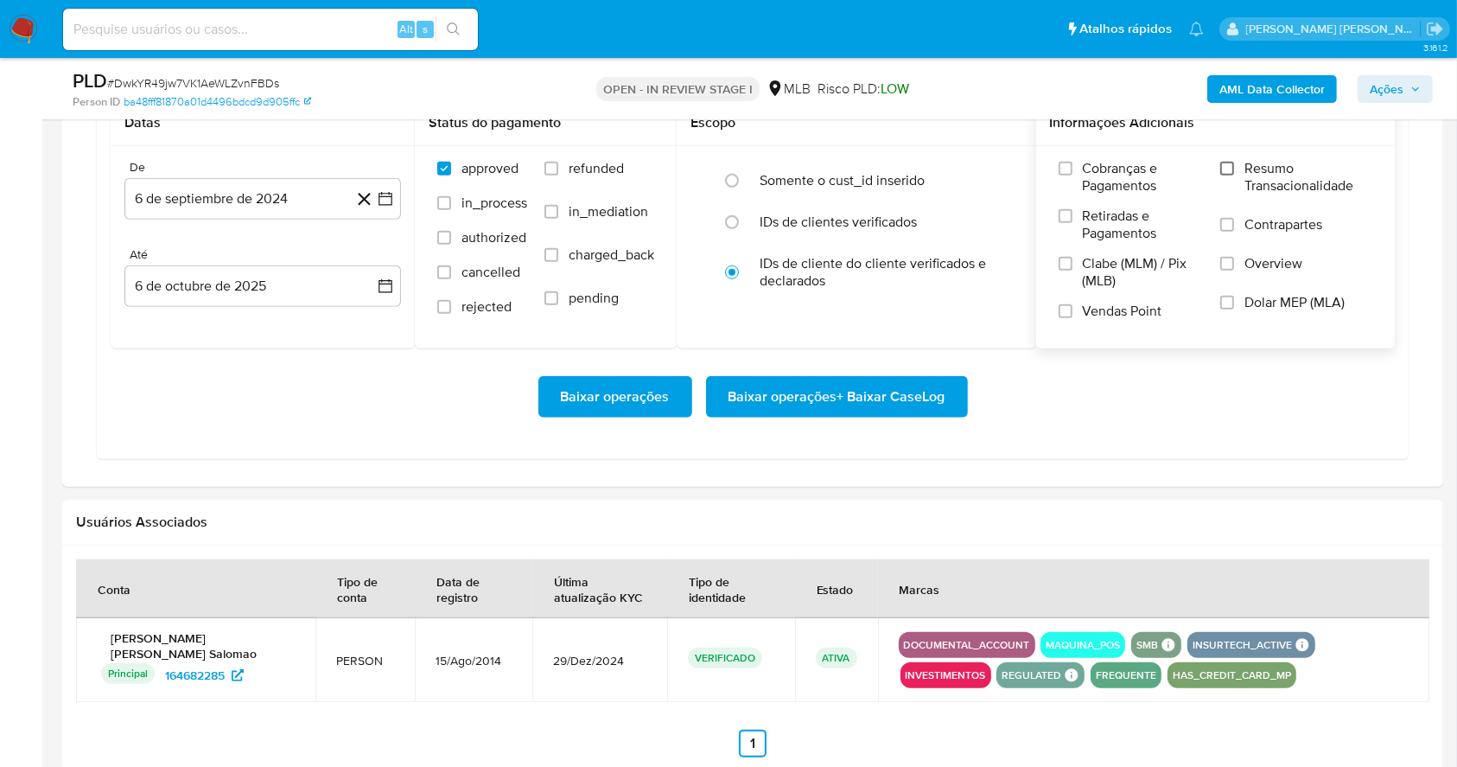
click at [1228, 162] on input "Resumo Transacionalidade" at bounding box center [1227, 169] width 14 height 14
click at [1061, 315] on input "Vendas Point" at bounding box center [1066, 311] width 14 height 14
click at [382, 207] on button "6 de septiembre de 2024" at bounding box center [262, 198] width 277 height 41
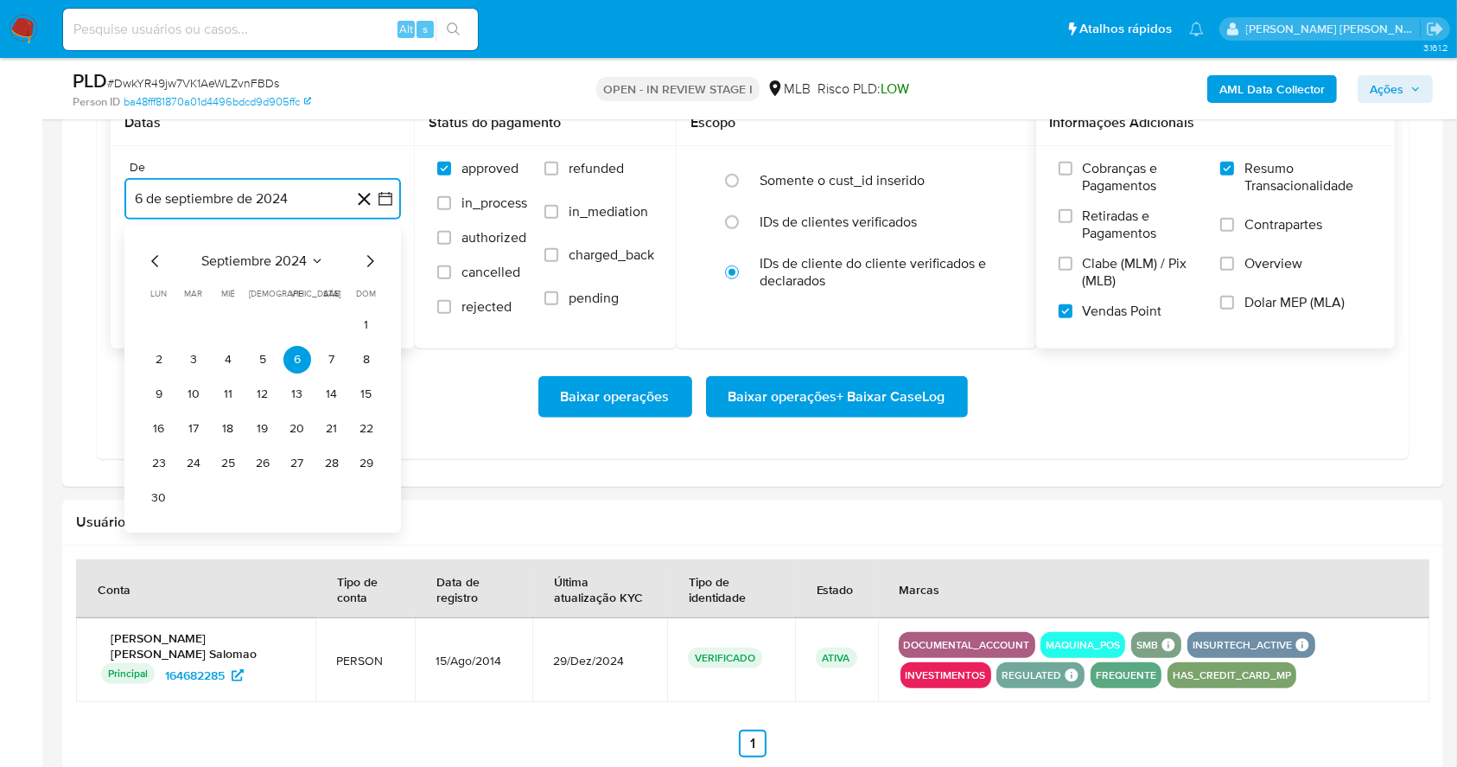
click at [369, 258] on icon "Mes siguiente" at bounding box center [370, 261] width 21 height 21
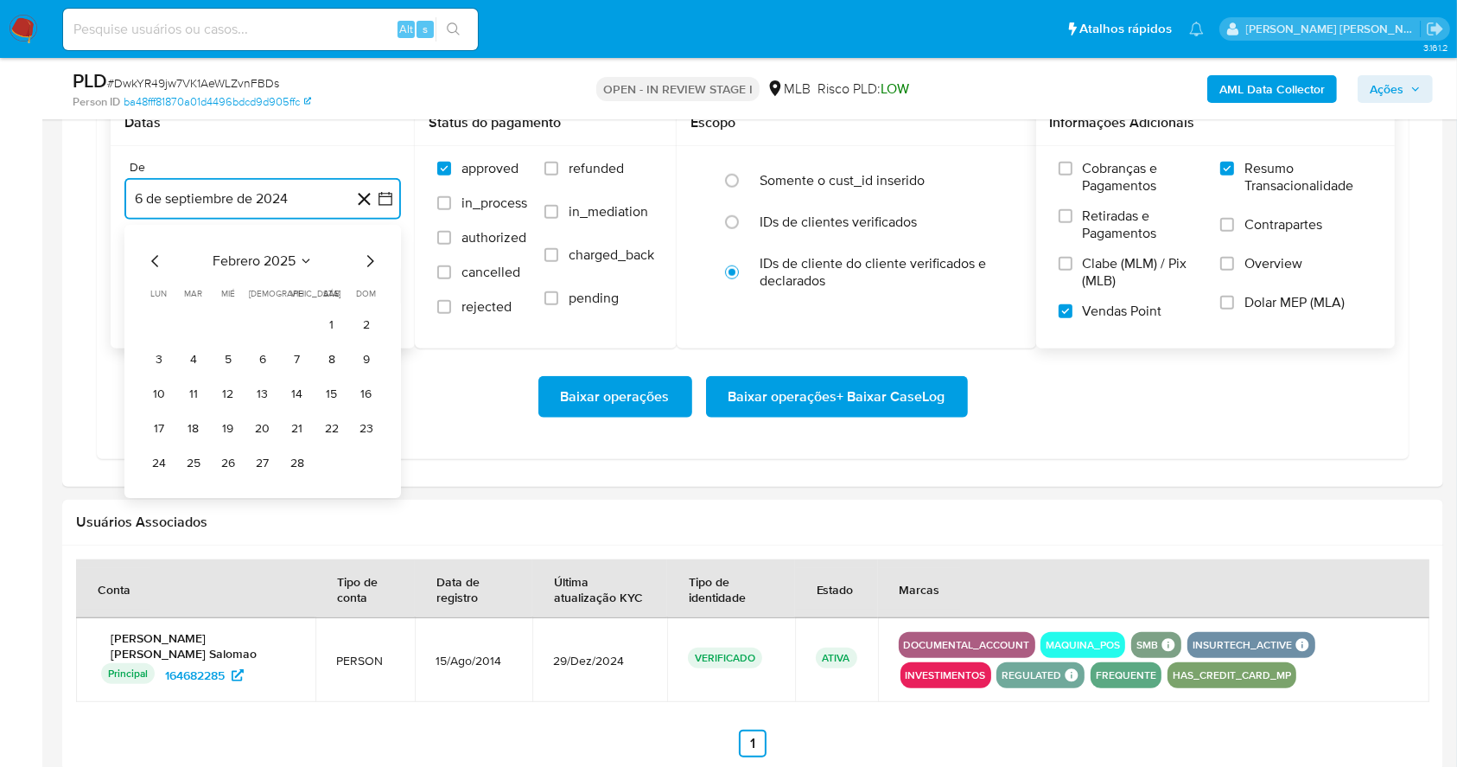
click at [369, 258] on icon "Mes siguiente" at bounding box center [370, 261] width 21 height 21
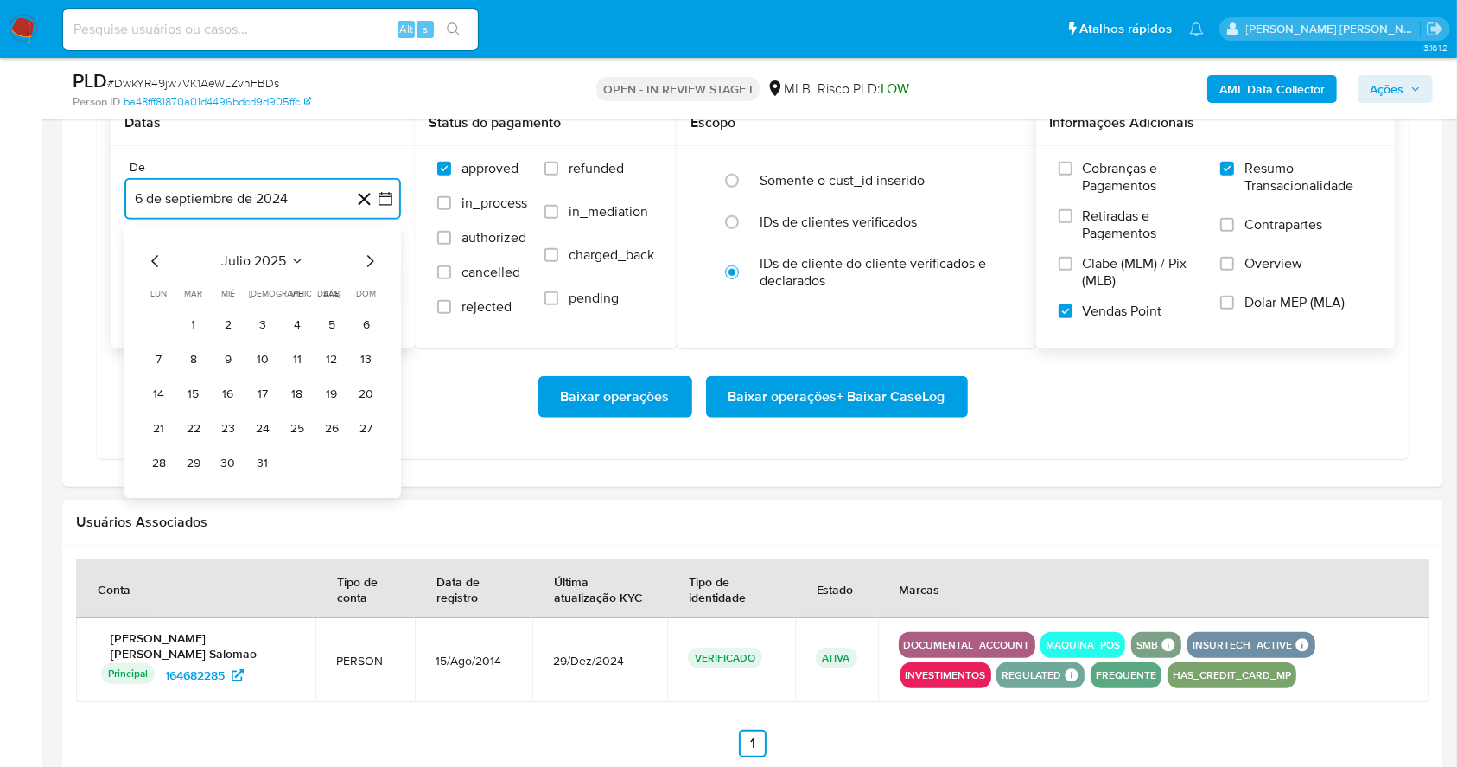
click at [369, 258] on icon "Mes siguiente" at bounding box center [370, 261] width 21 height 21
click at [297, 322] on button "1" at bounding box center [298, 325] width 28 height 28
click at [278, 271] on button "6 de octubre de 2025" at bounding box center [262, 285] width 277 height 41
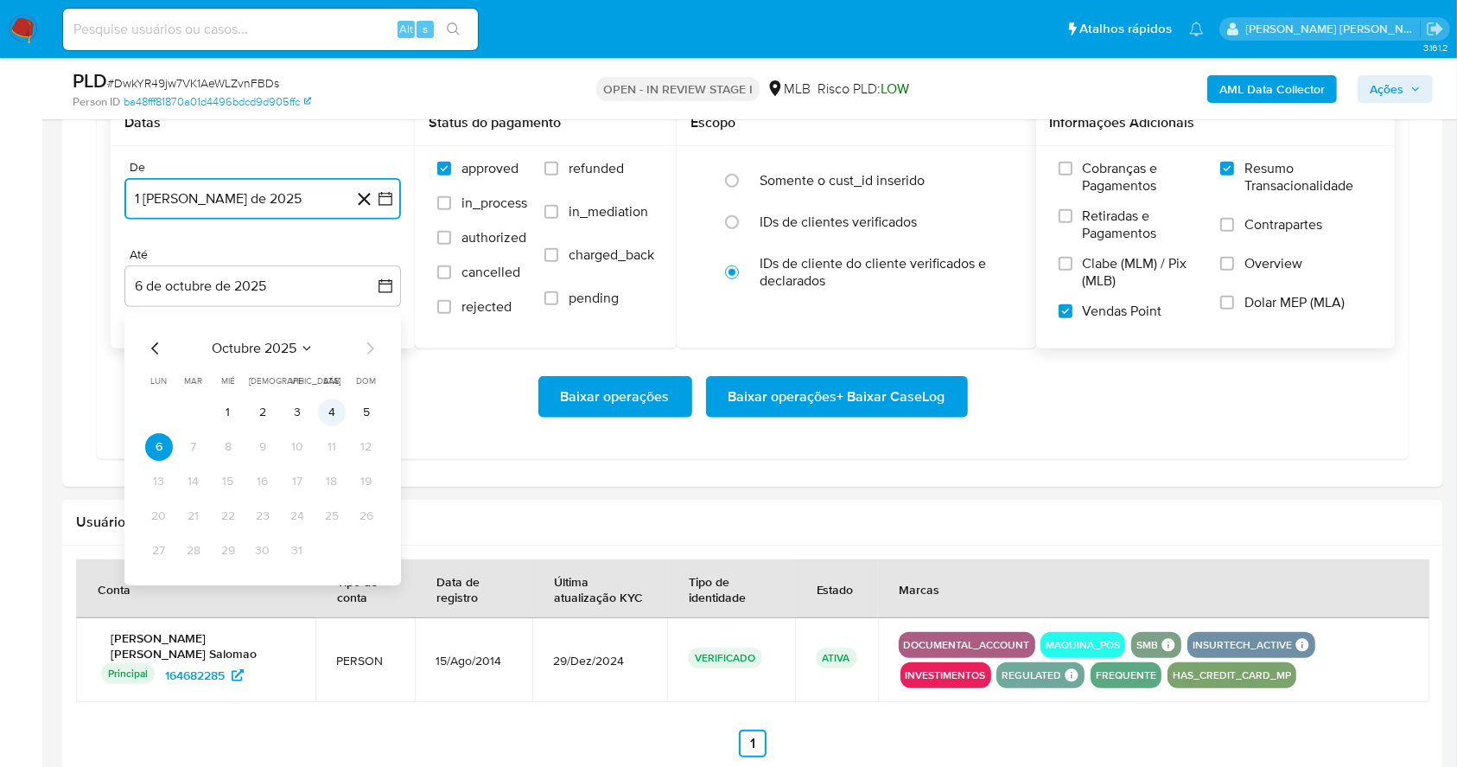
click at [331, 411] on button "4" at bounding box center [332, 412] width 28 height 28
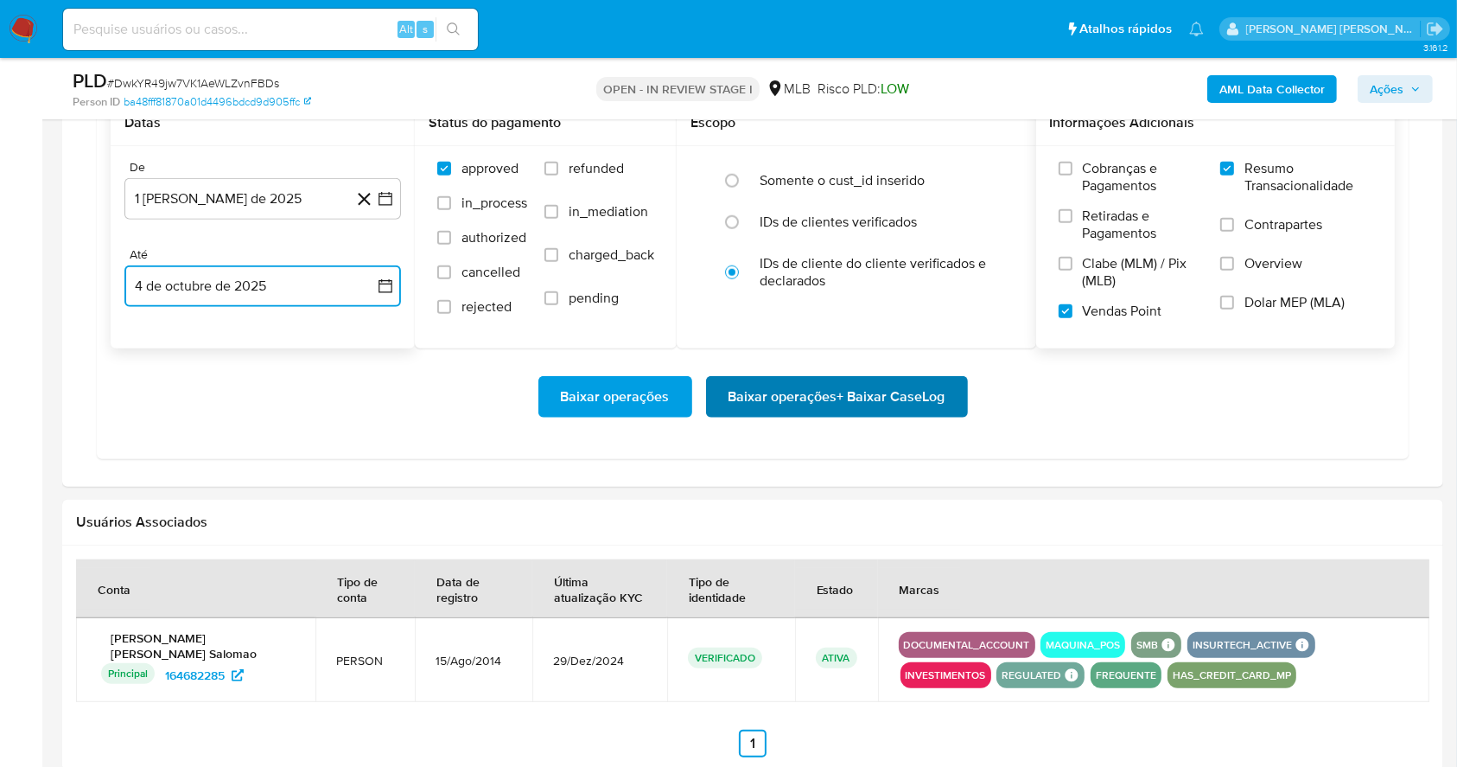
click at [854, 381] on span "Baixar operações + Baixar CaseLog" at bounding box center [837, 397] width 217 height 38
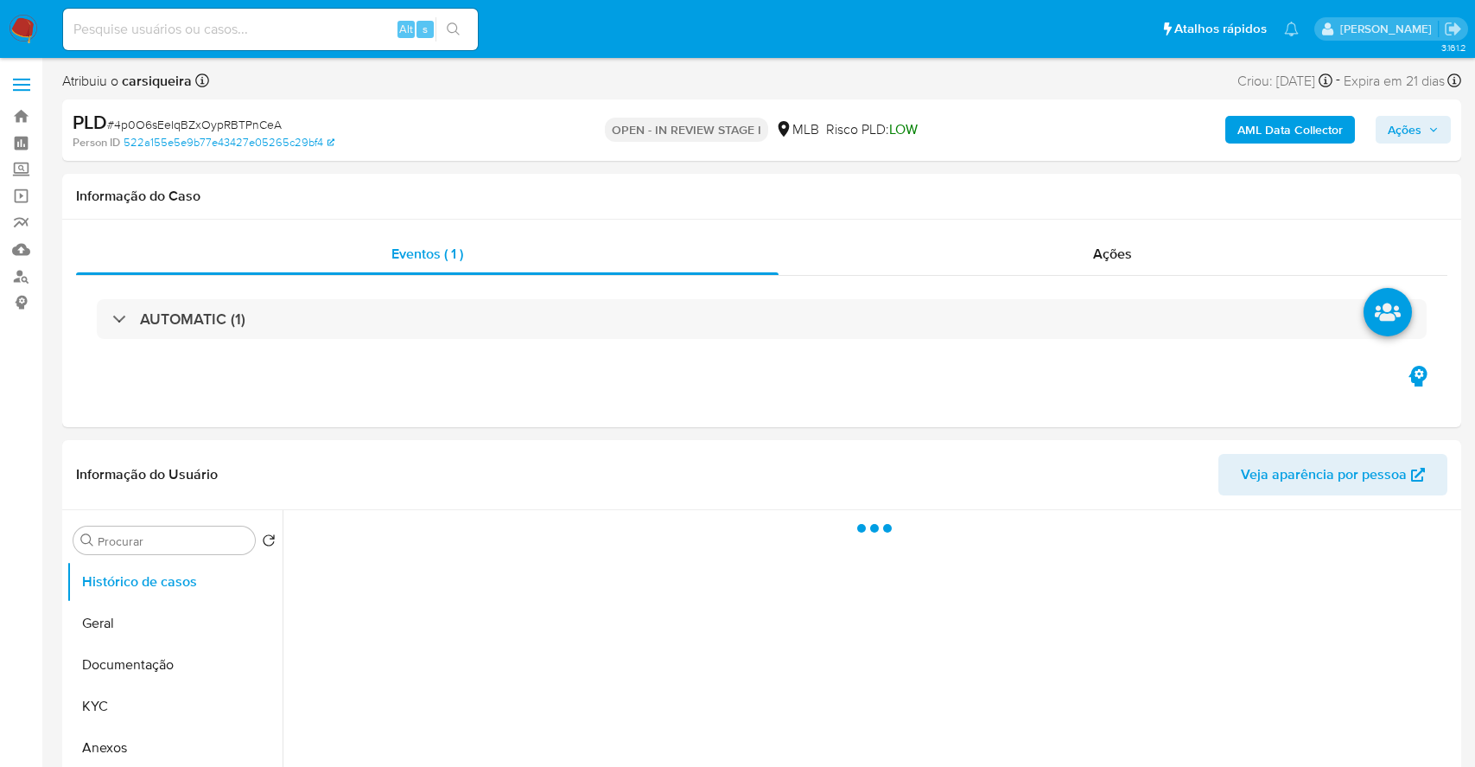
select select "10"
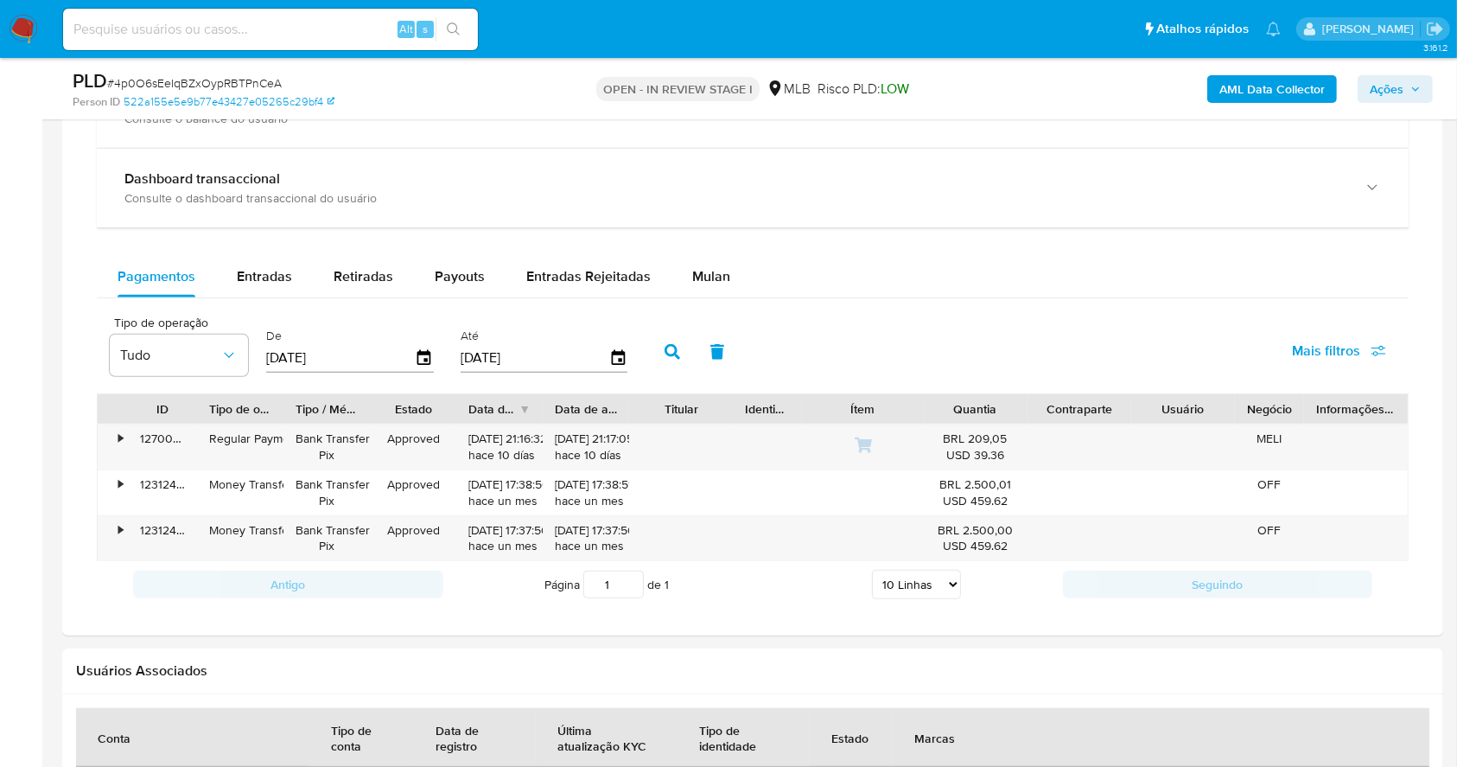
scroll to position [1334, 0]
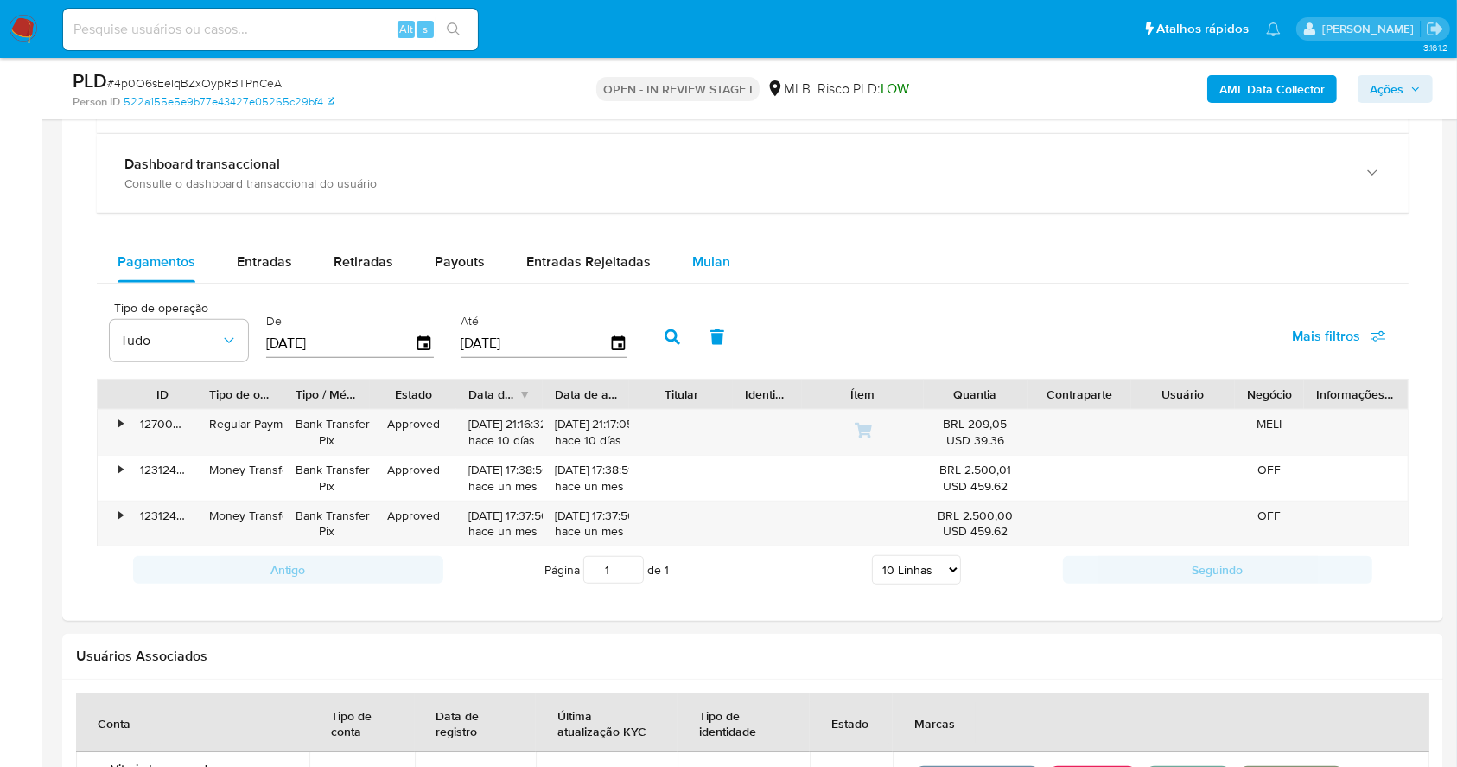
click at [705, 271] on div "Mulan" at bounding box center [711, 261] width 38 height 41
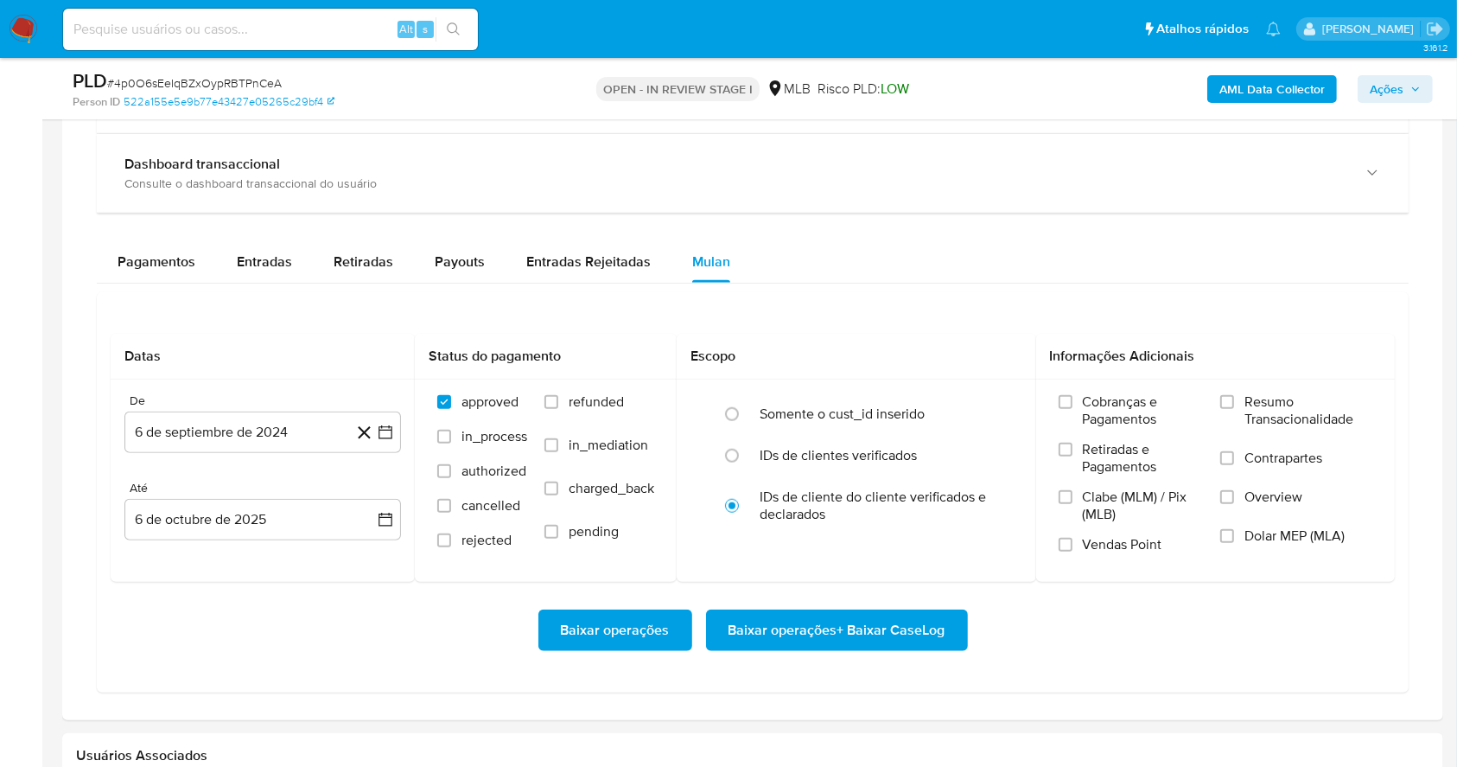
click at [906, 292] on div "Datas De 6 de septiembre de 2024 [DATE] [GEOGRAPHIC_DATA] 6 de octubre de 2025 …" at bounding box center [753, 492] width 1312 height 400
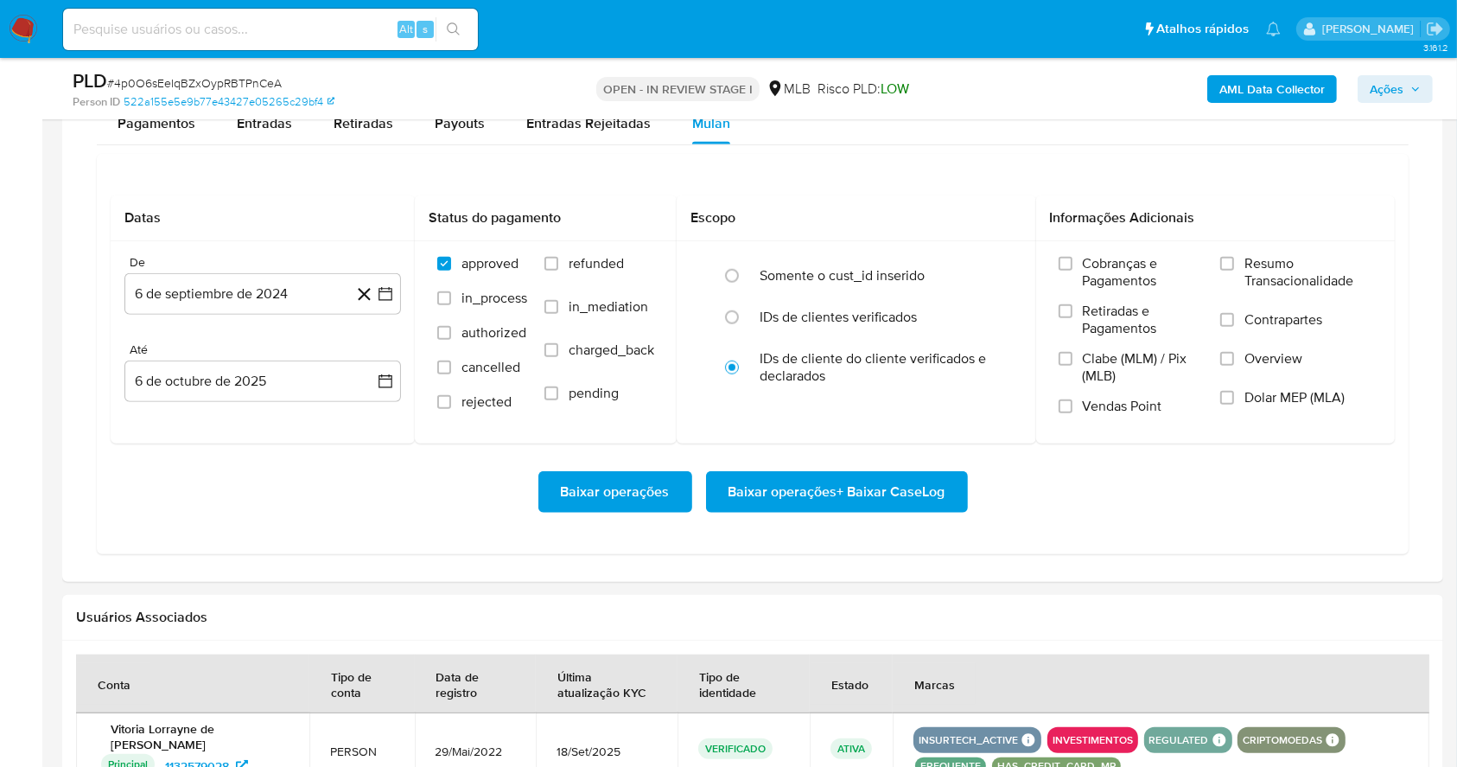
scroll to position [1518, 0]
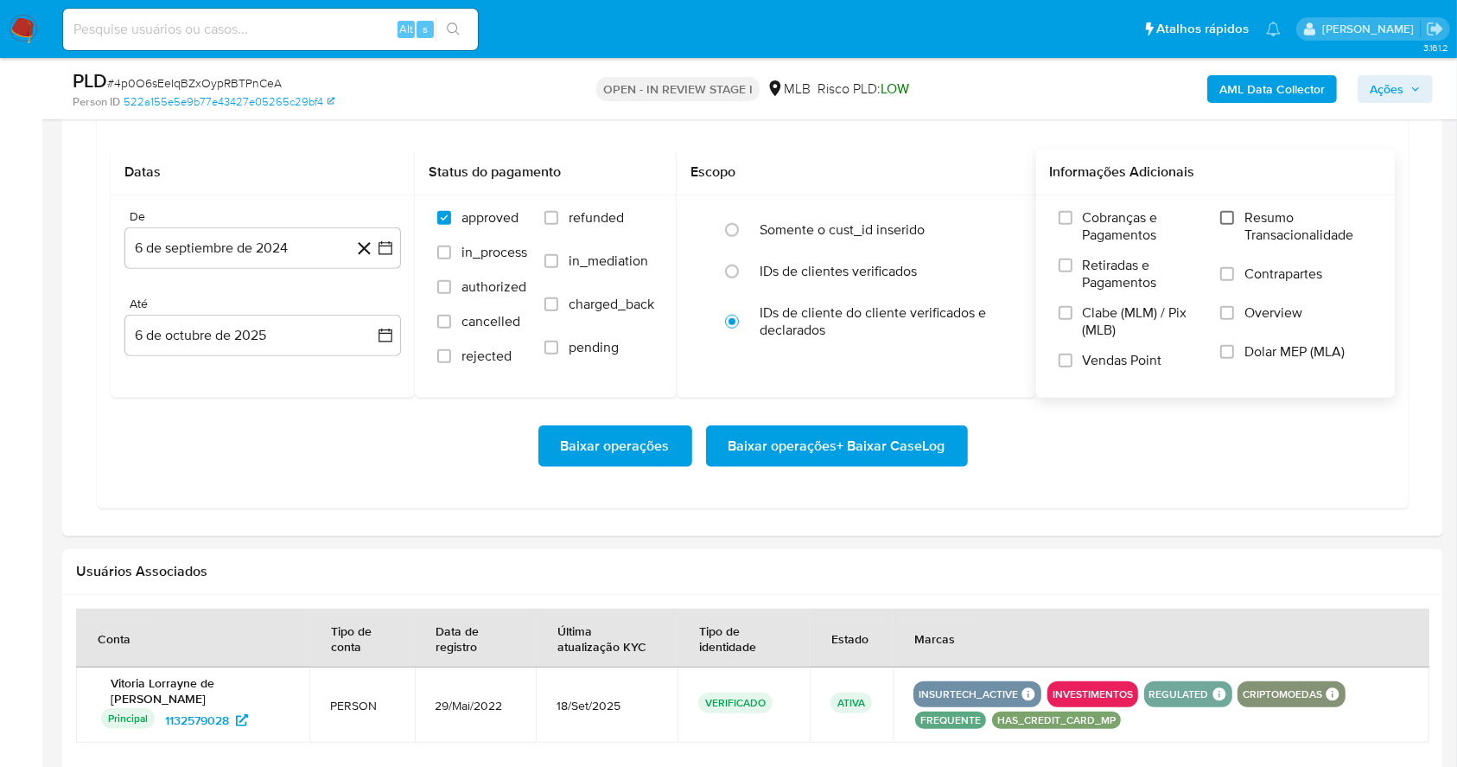
click at [1233, 217] on input "Resumo Transacionalidade" at bounding box center [1227, 218] width 14 height 14
click at [1065, 367] on label "Vendas Point" at bounding box center [1131, 367] width 145 height 30
click at [1065, 367] on input "Vendas Point" at bounding box center [1066, 361] width 14 height 14
click at [397, 238] on button "6 de septiembre de 2024" at bounding box center [262, 247] width 277 height 41
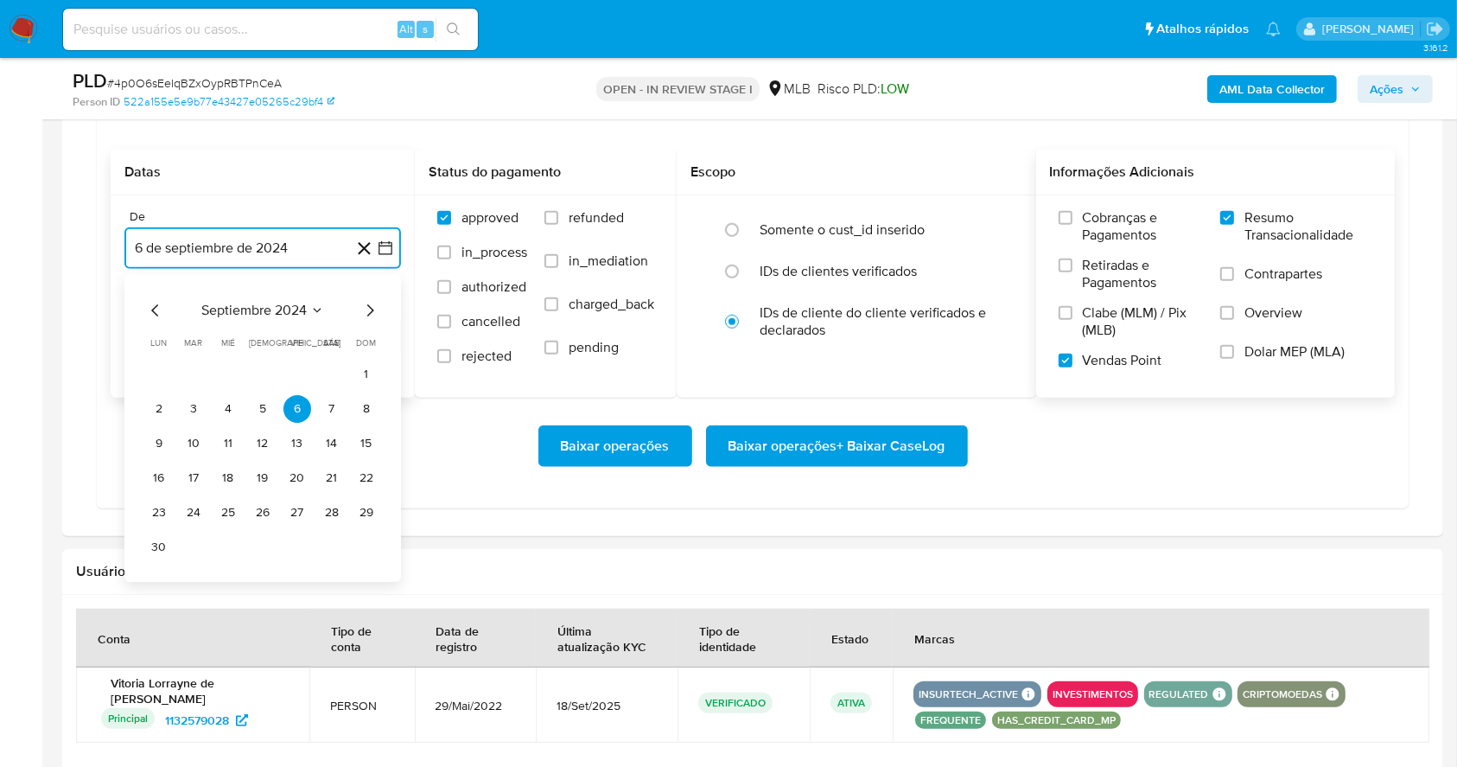
click at [368, 308] on icon "Mes siguiente" at bounding box center [370, 310] width 21 height 21
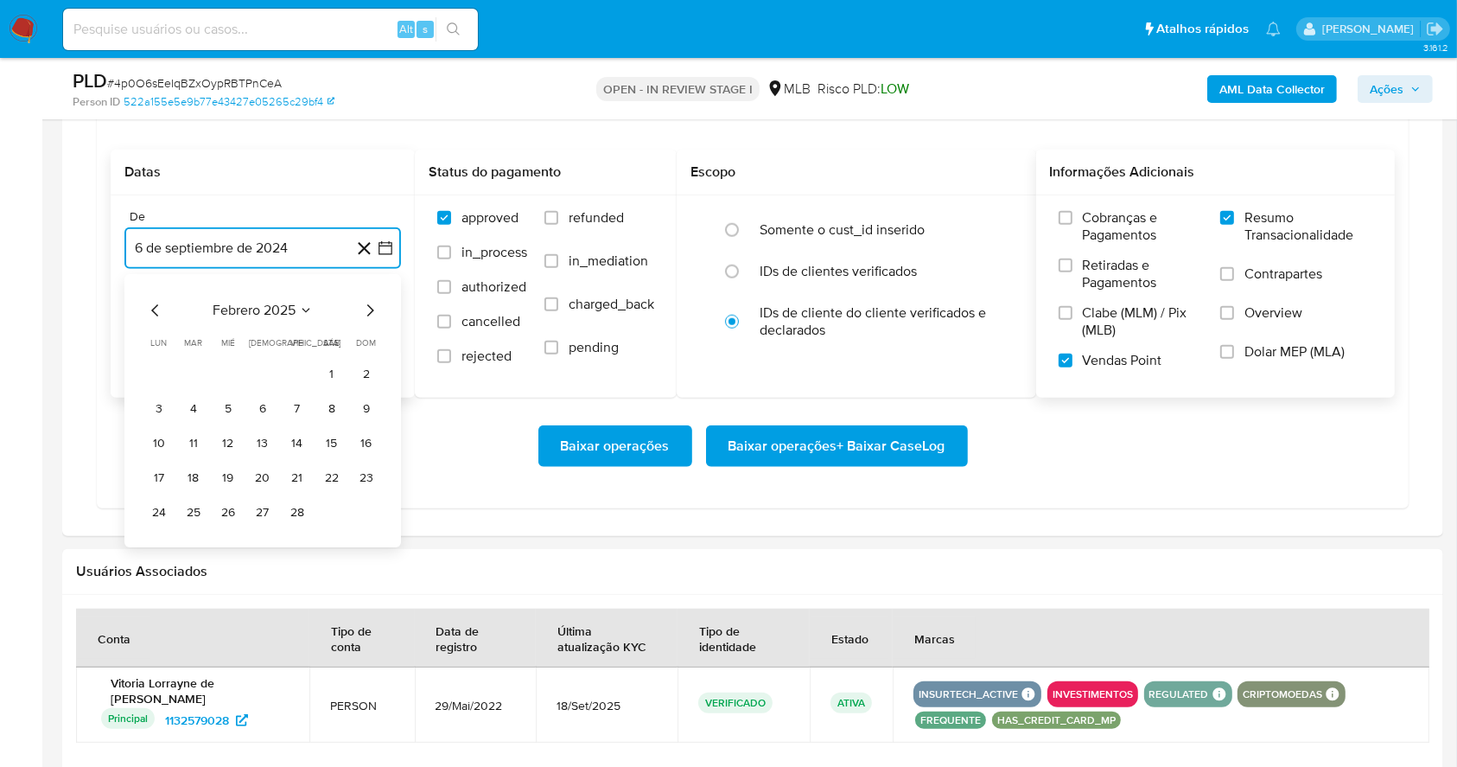
click at [368, 308] on icon "Mes siguiente" at bounding box center [370, 310] width 21 height 21
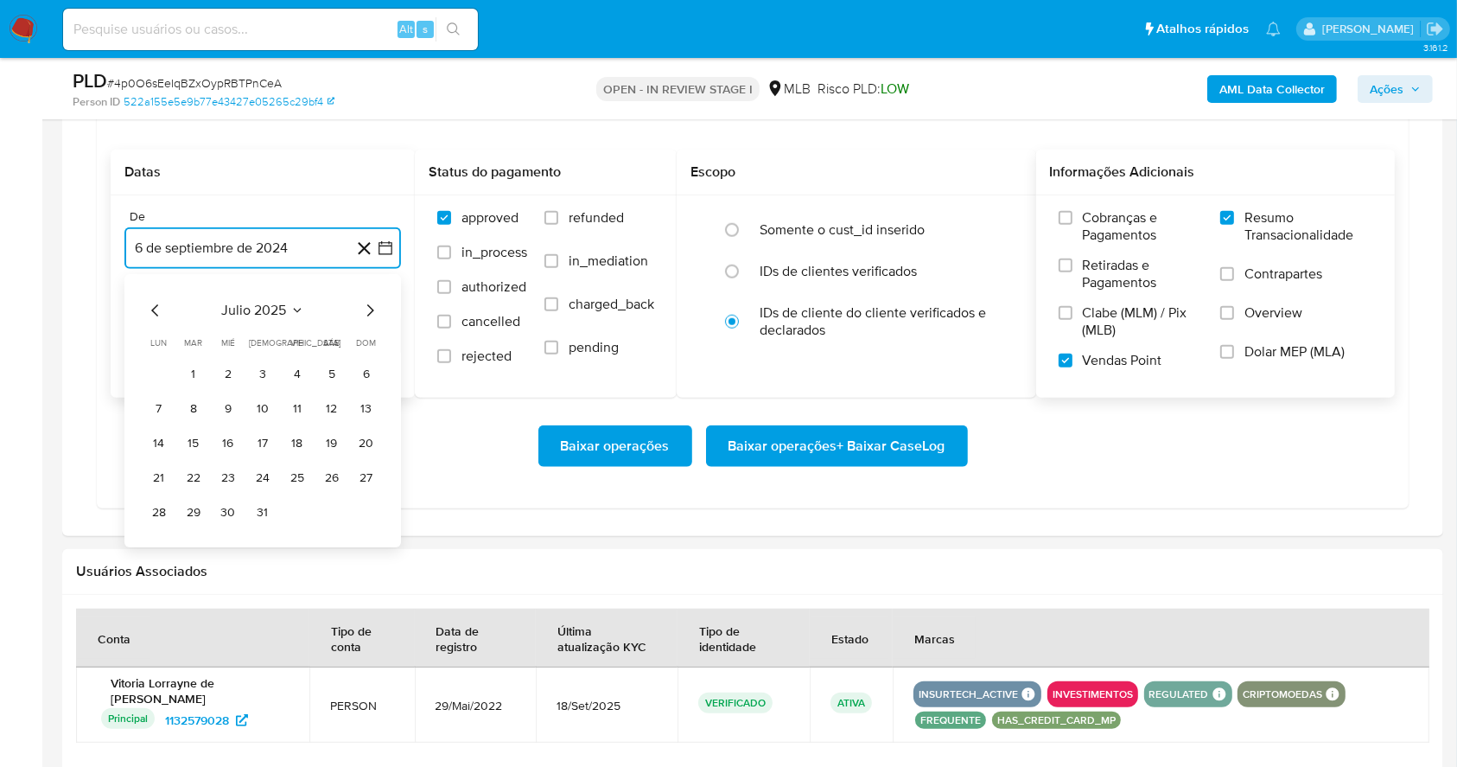
click at [368, 308] on icon "Mes siguiente" at bounding box center [370, 310] width 21 height 21
click at [290, 380] on button "1" at bounding box center [298, 374] width 28 height 28
click at [321, 330] on button "6 de octubre de 2025" at bounding box center [262, 335] width 277 height 41
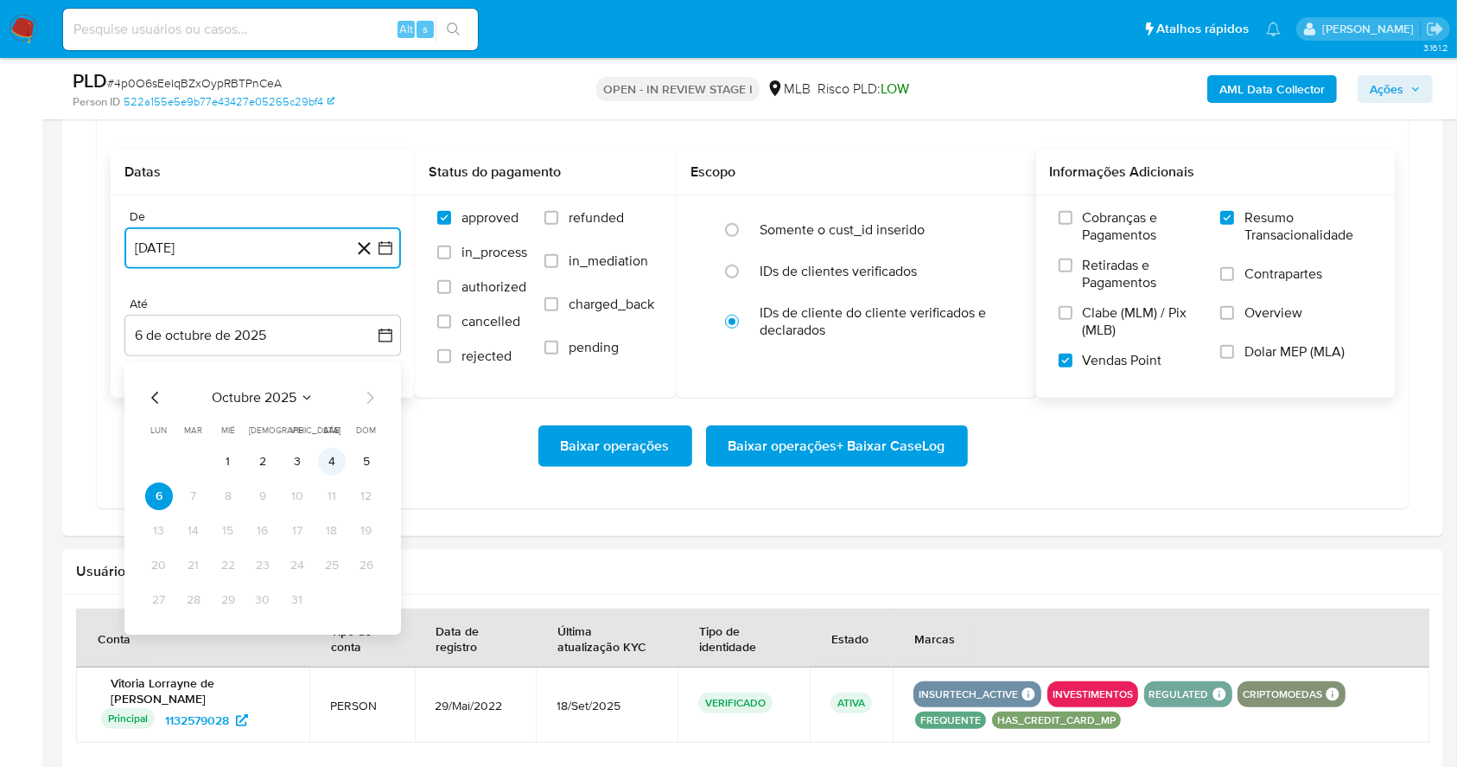
click at [330, 461] on button "4" at bounding box center [332, 462] width 28 height 28
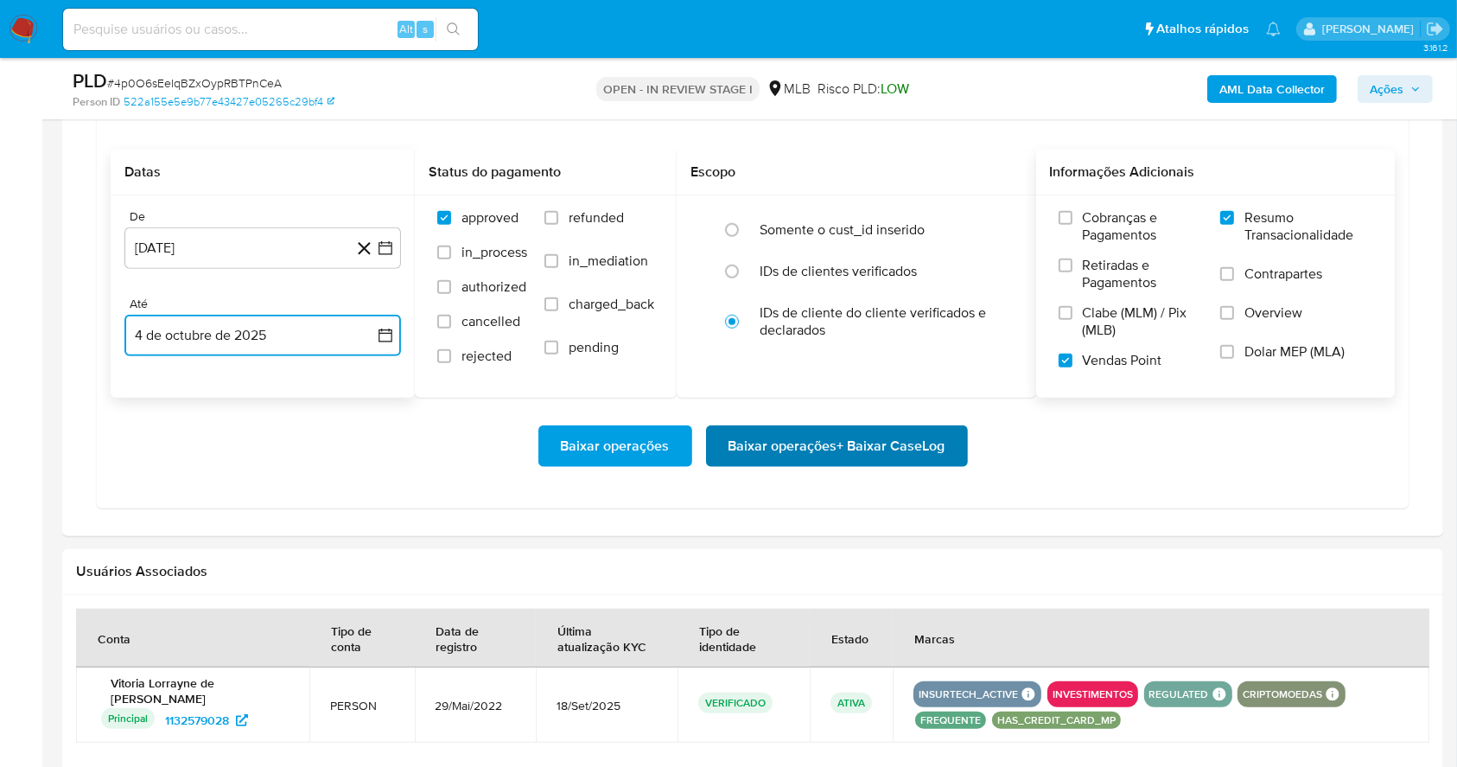
click at [928, 443] on span "Baixar operações + Baixar CaseLog" at bounding box center [837, 446] width 217 height 38
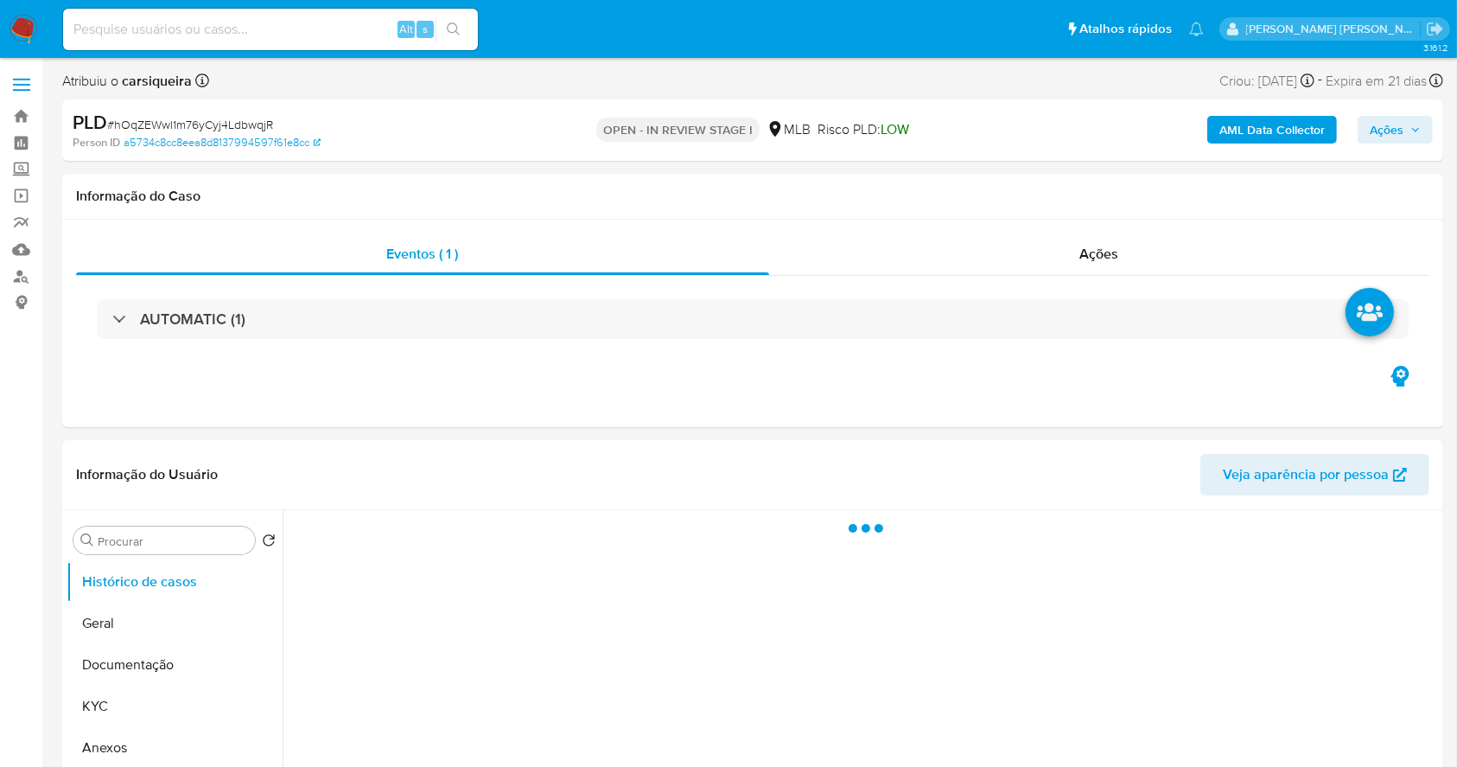
select select "10"
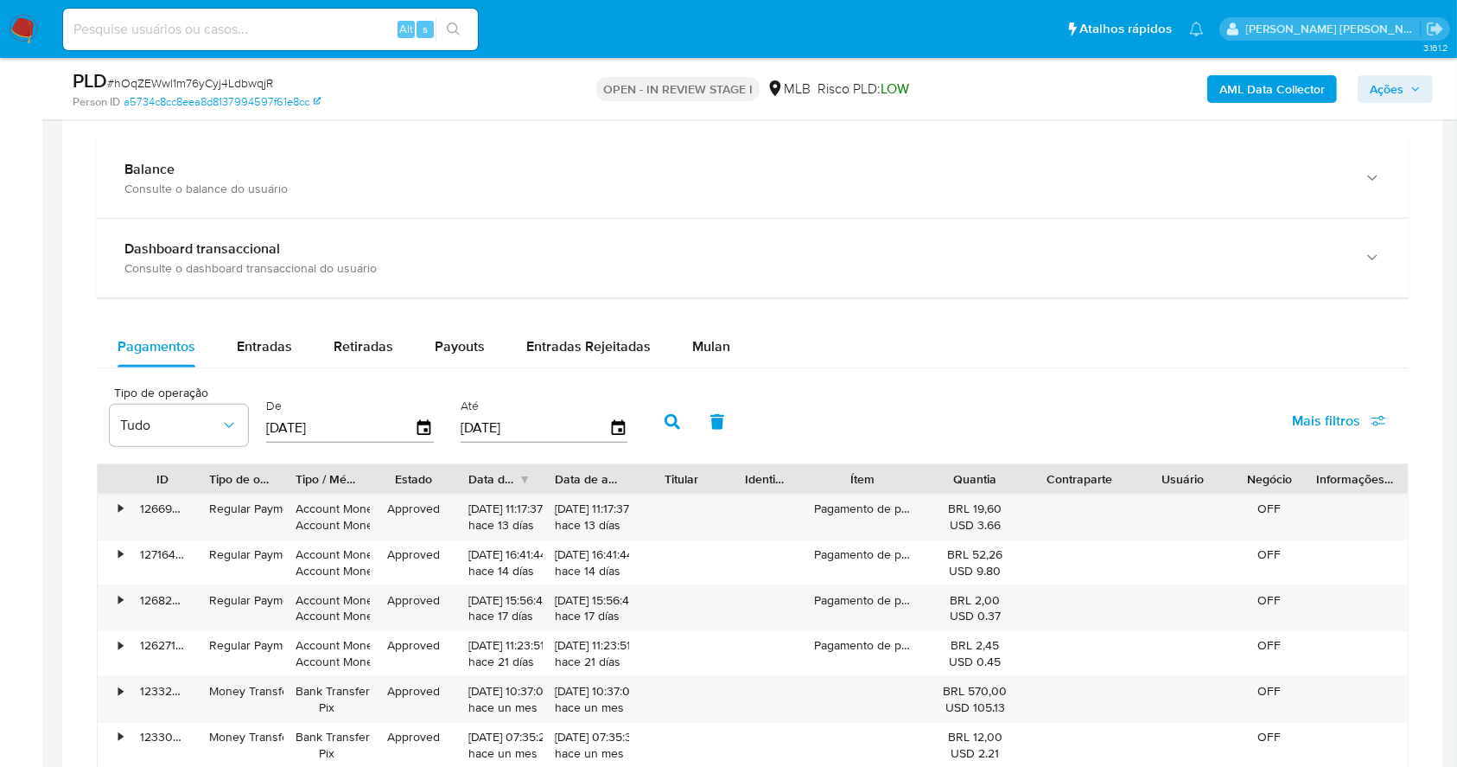
scroll to position [1246, 0]
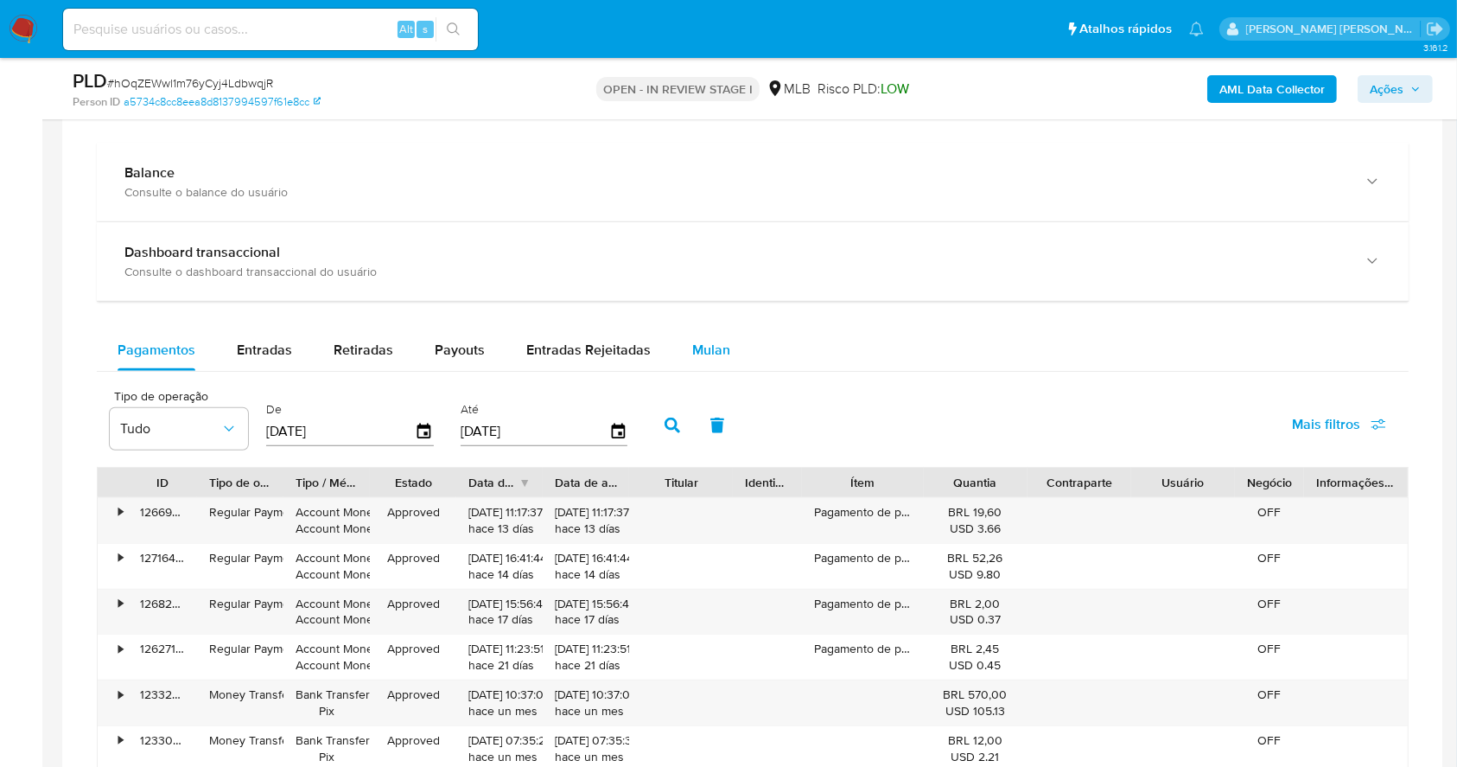
click at [718, 335] on div "Mulan" at bounding box center [711, 349] width 38 height 41
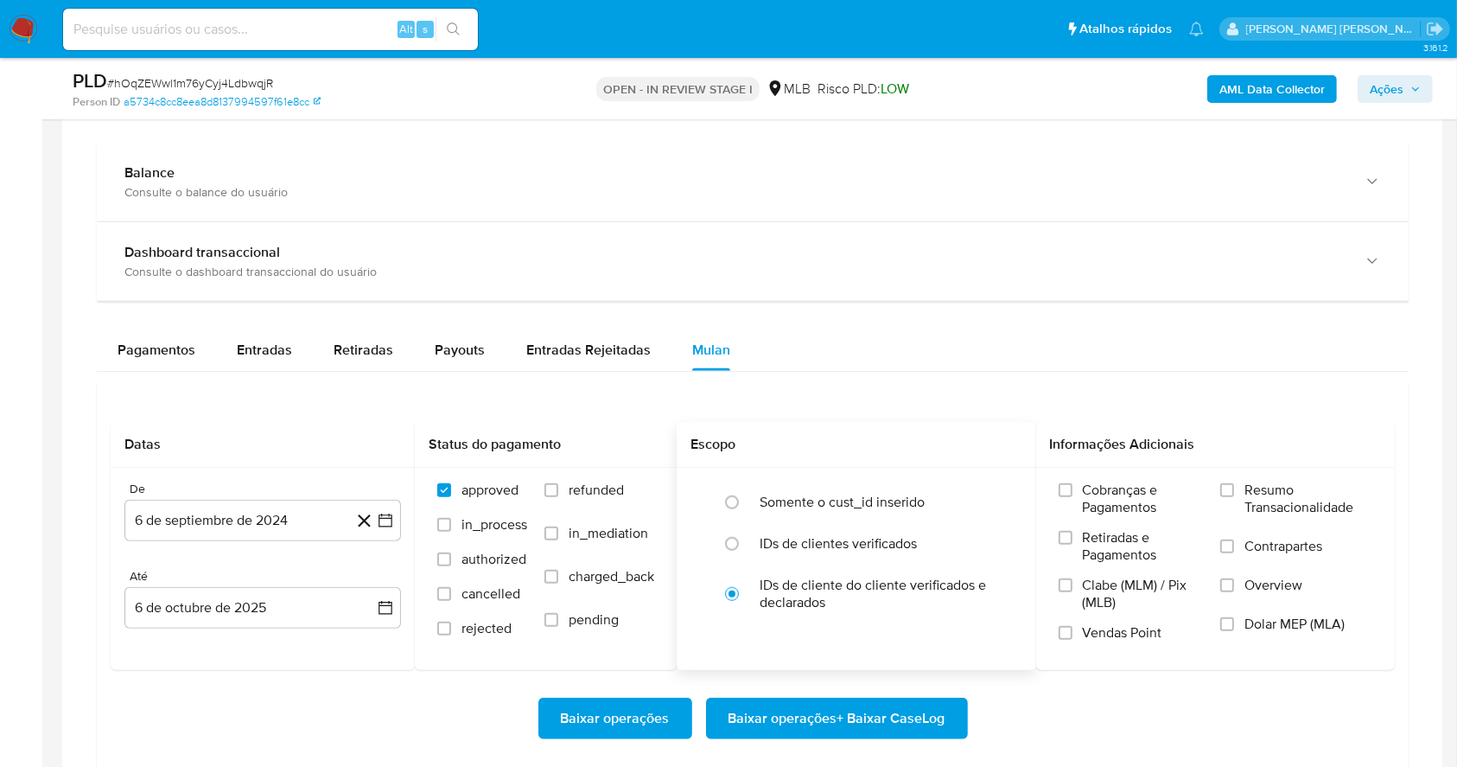
click at [887, 423] on div "Escopo" at bounding box center [857, 445] width 360 height 46
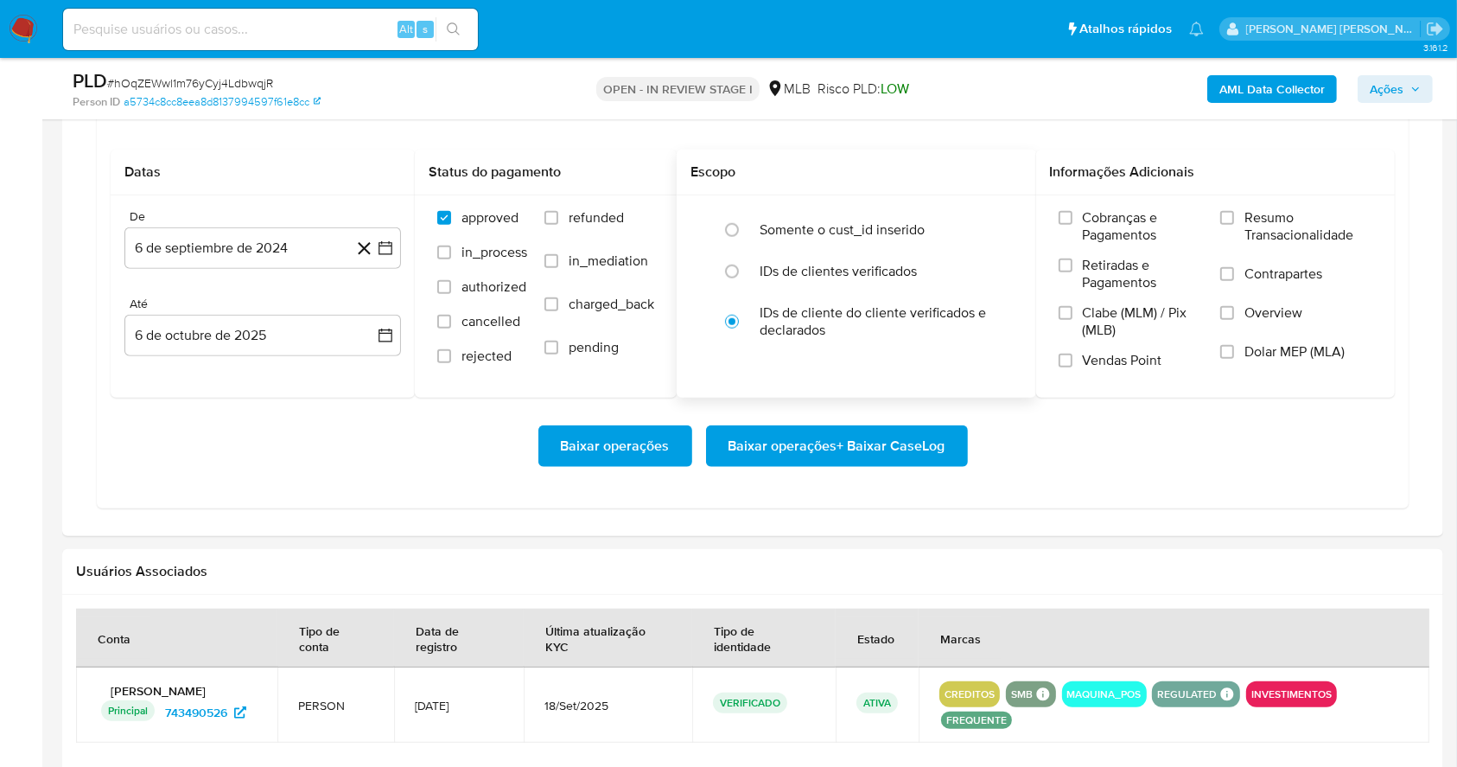
scroll to position [1522, 0]
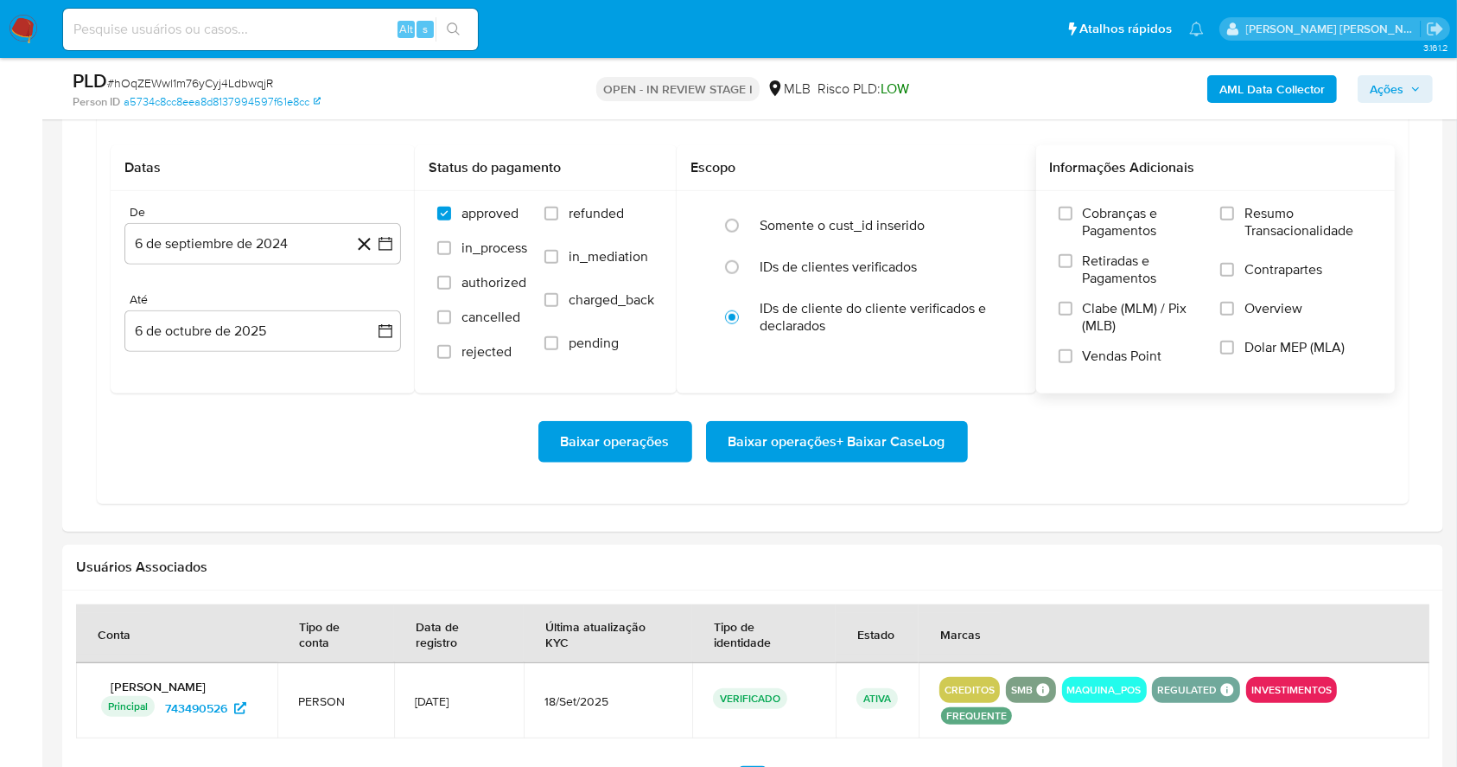
click at [1224, 220] on label "Resumo Transacionalidade" at bounding box center [1296, 233] width 152 height 56
click at [1224, 220] on input "Resumo Transacionalidade" at bounding box center [1227, 214] width 14 height 14
click at [1065, 361] on input "Vendas Point" at bounding box center [1066, 356] width 14 height 14
click at [393, 237] on icon "button" at bounding box center [385, 243] width 17 height 17
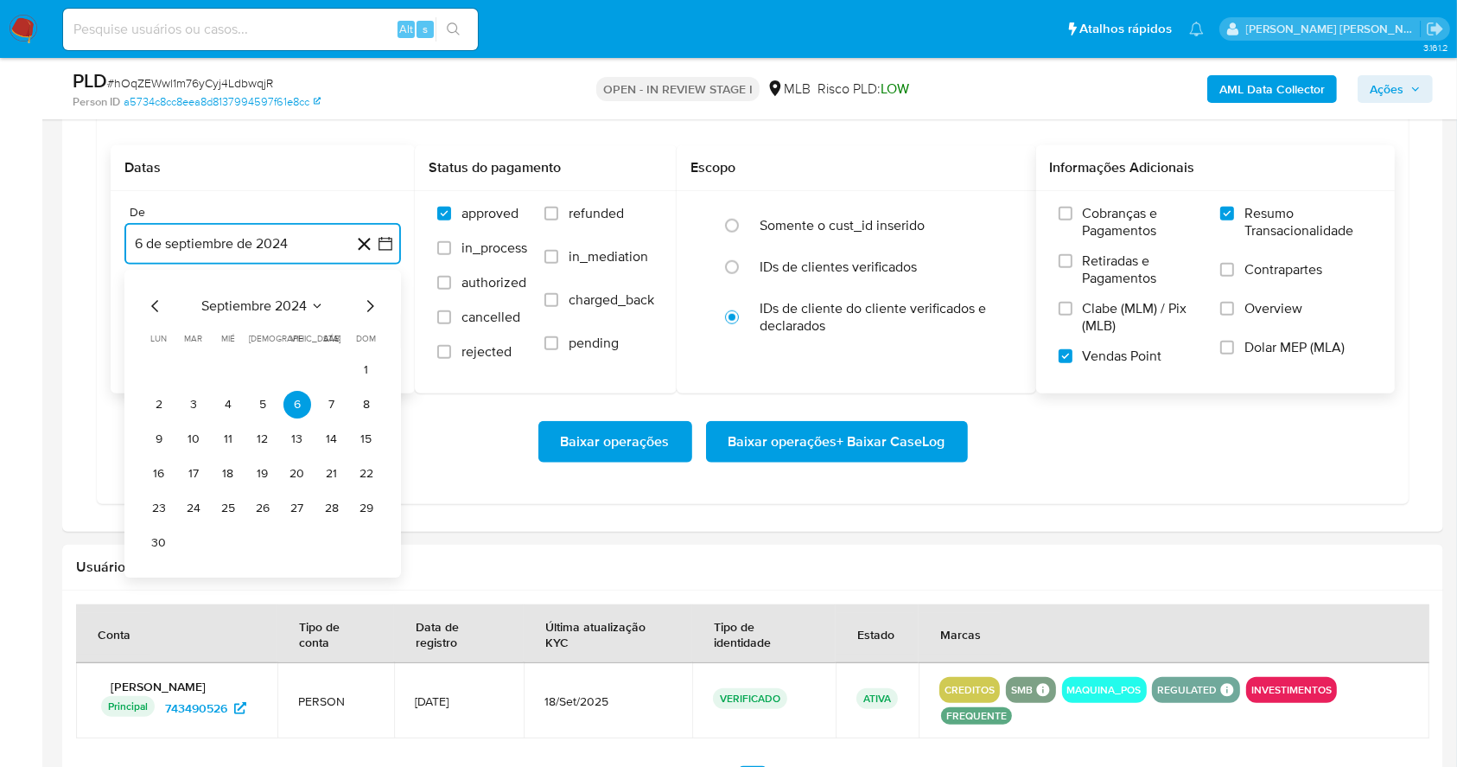
click at [373, 310] on icon "Mes siguiente" at bounding box center [370, 306] width 21 height 21
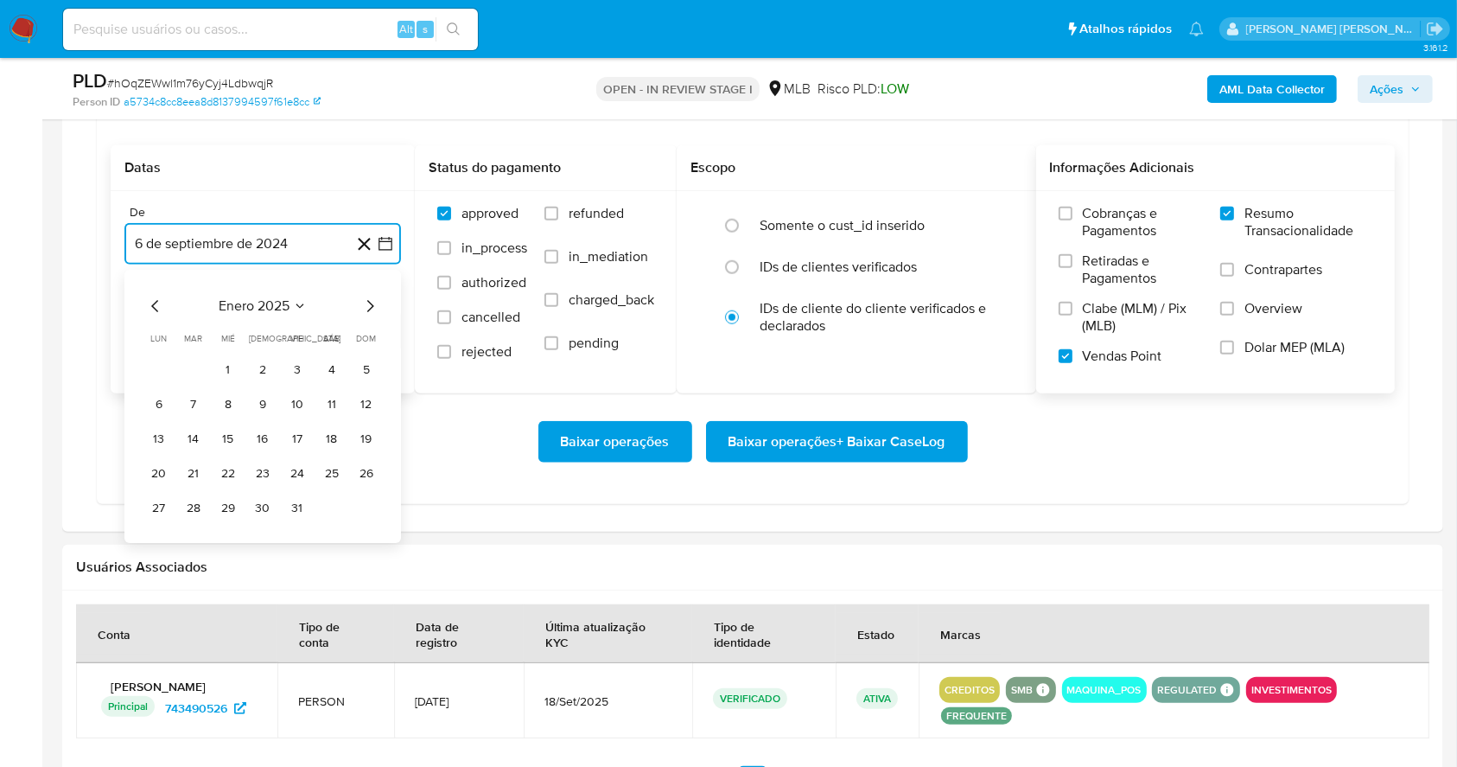
click at [373, 310] on icon "Mes siguiente" at bounding box center [370, 306] width 21 height 21
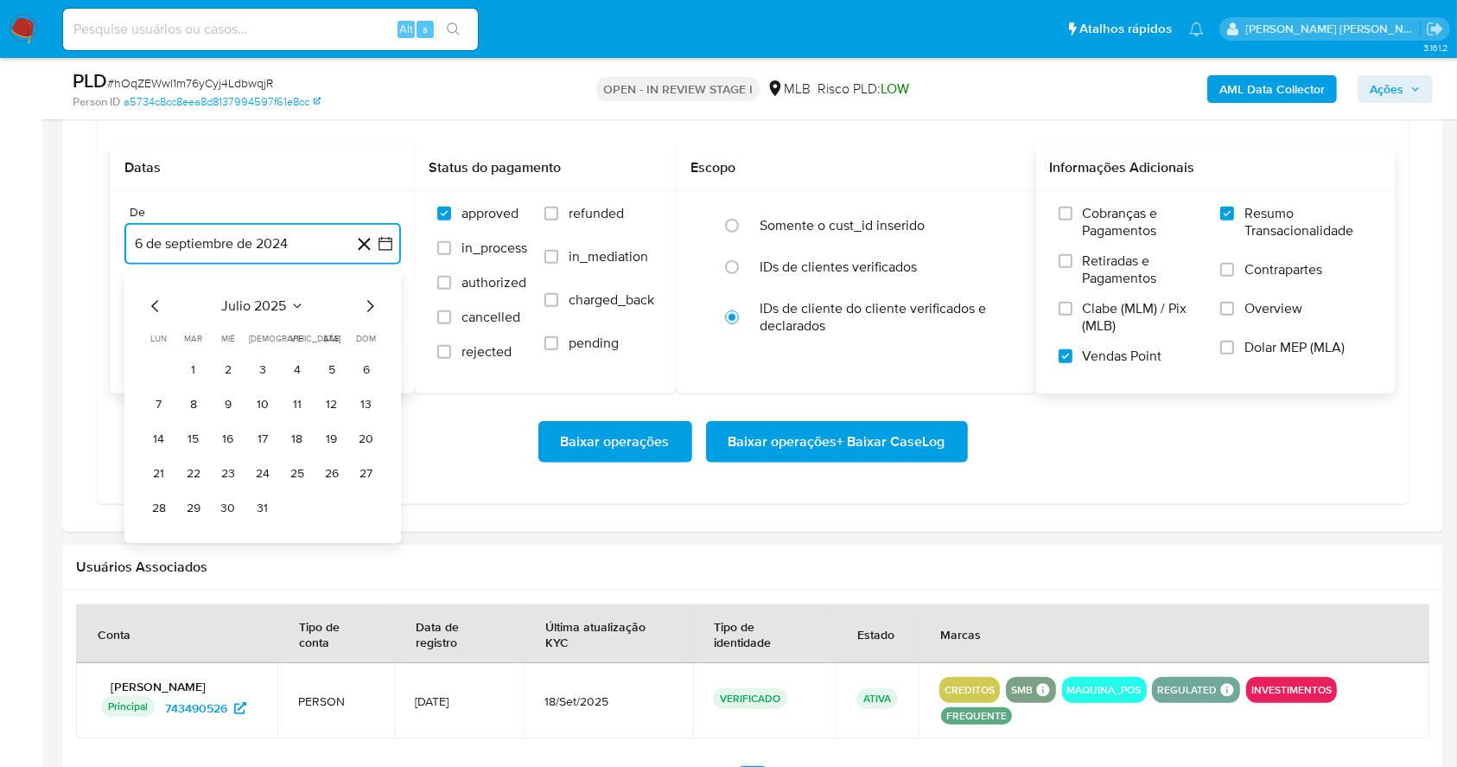
click at [366, 308] on icon "Mes siguiente" at bounding box center [370, 306] width 21 height 21
click at [302, 364] on button "1" at bounding box center [298, 370] width 28 height 28
click at [309, 322] on button "6 de octubre de 2025" at bounding box center [262, 330] width 277 height 41
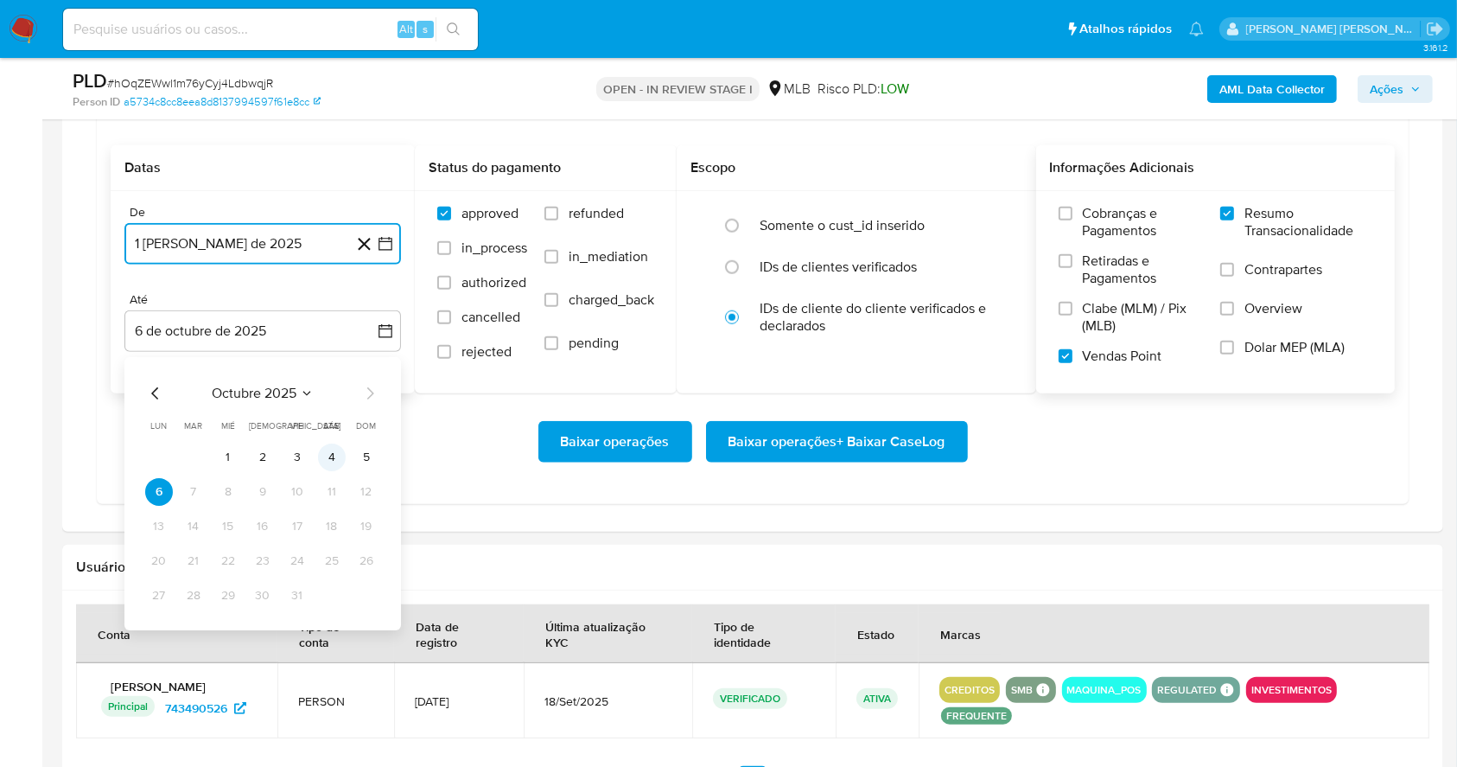
click at [335, 466] on button "4" at bounding box center [332, 457] width 28 height 28
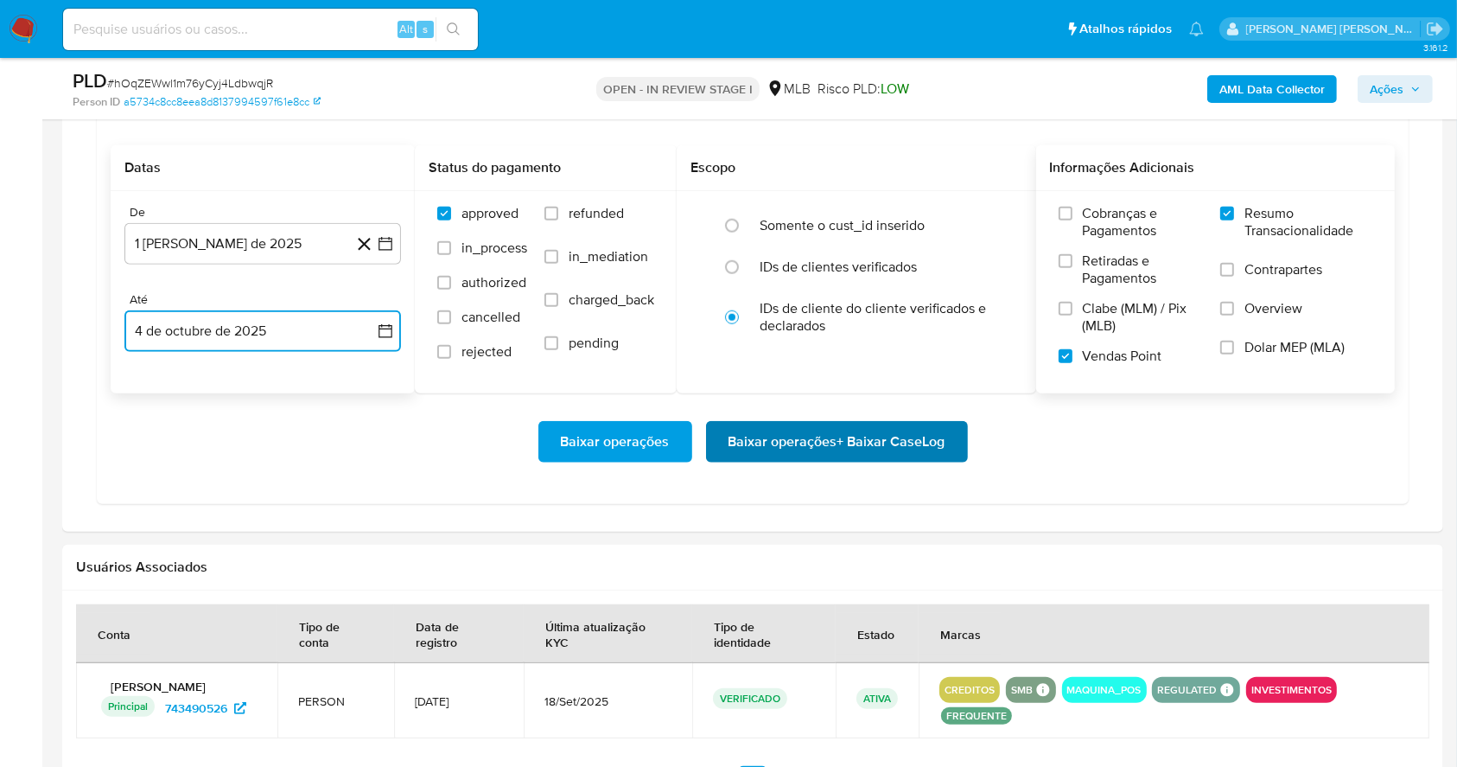
click at [875, 455] on span "Baixar operações + Baixar CaseLog" at bounding box center [837, 442] width 217 height 38
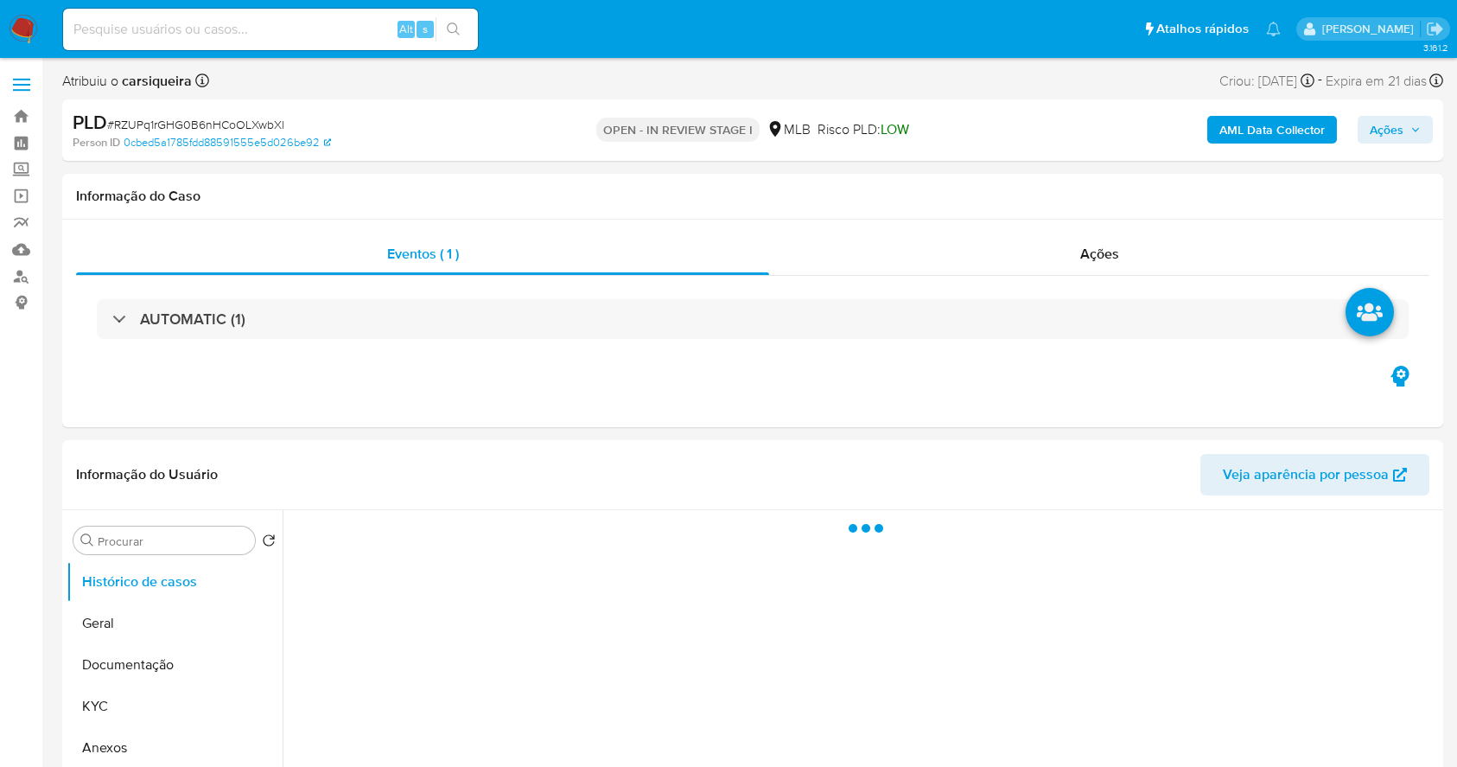
select select "10"
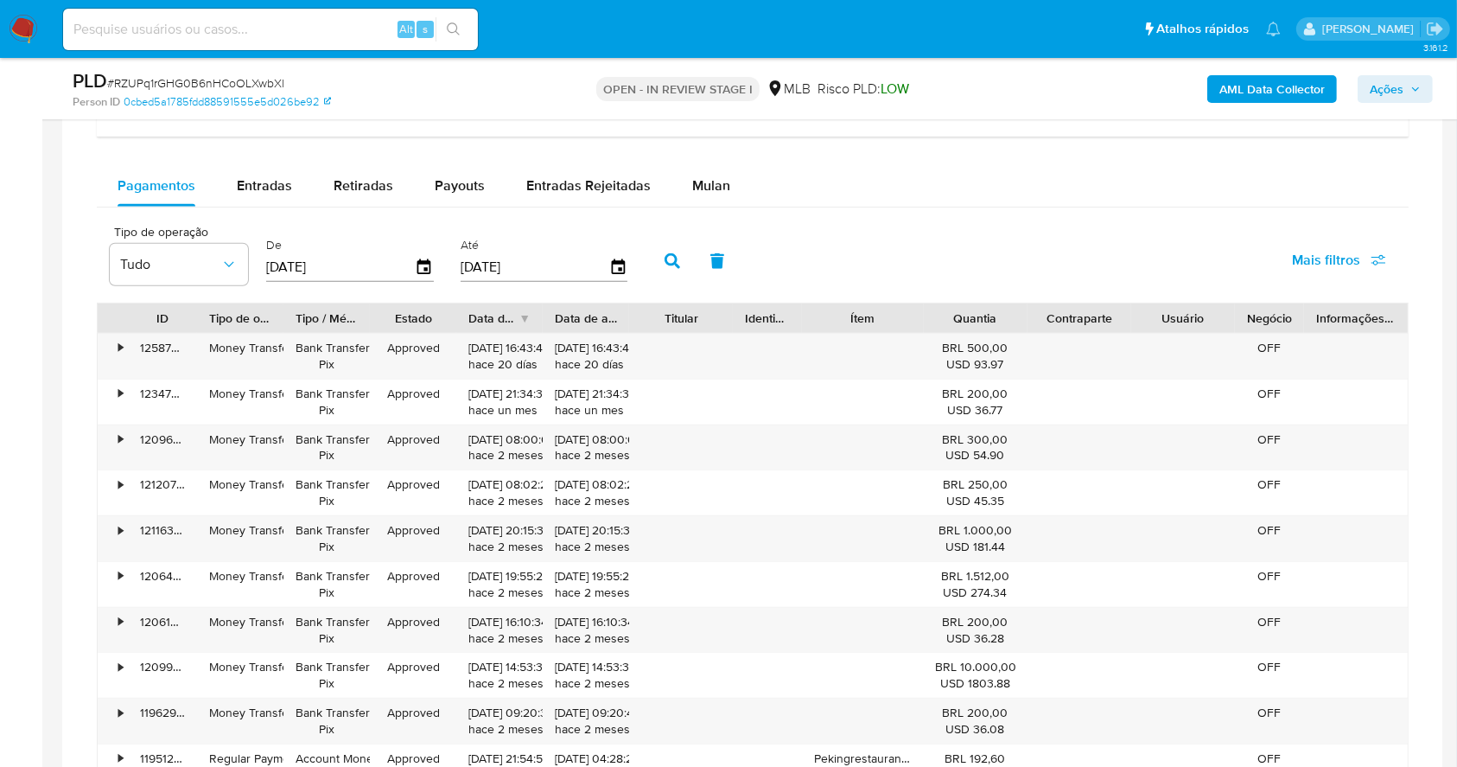
scroll to position [1452, 0]
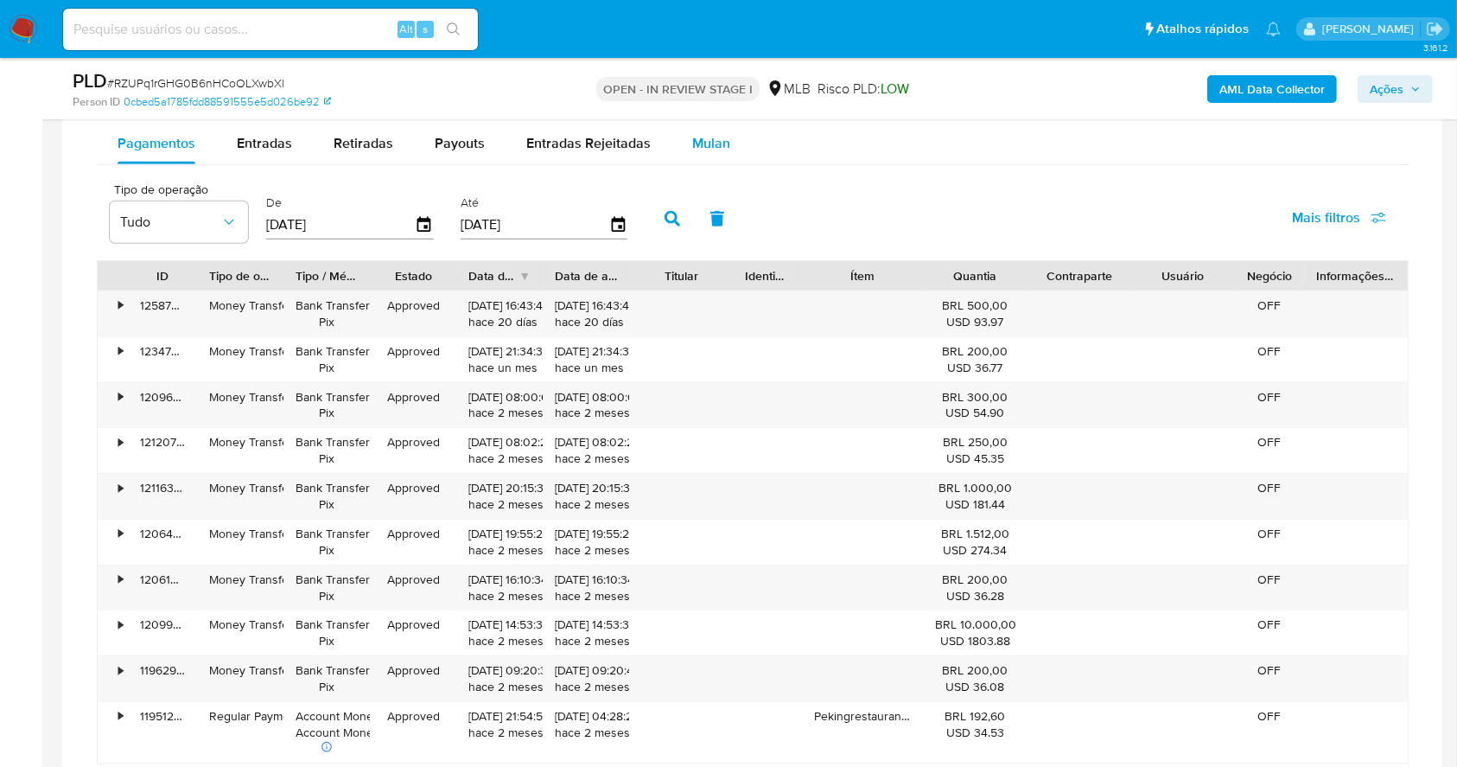
click at [692, 142] on span "Mulan" at bounding box center [711, 143] width 38 height 20
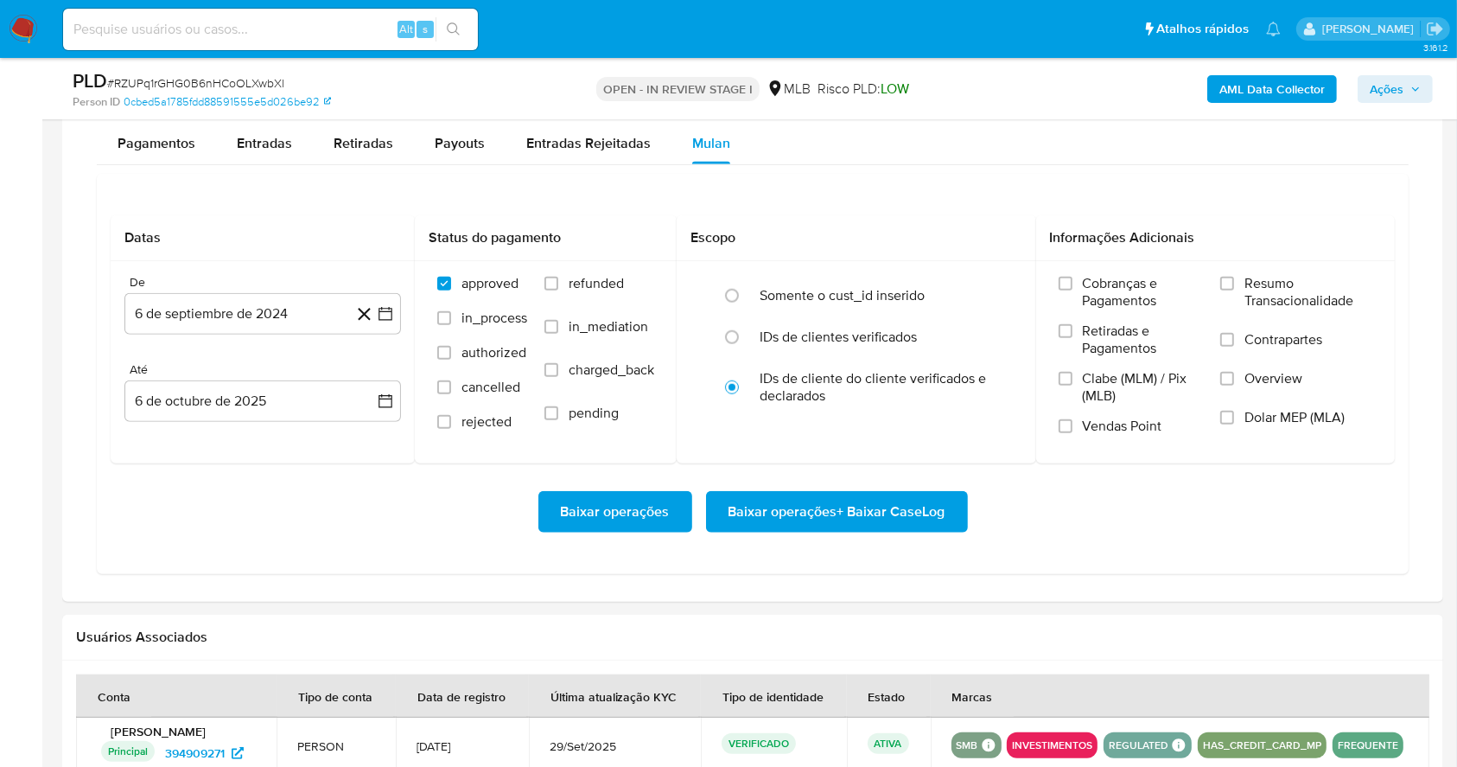
click at [863, 206] on div "Datas De 6 de septiembre de 2024 [DATE] [GEOGRAPHIC_DATA] 6 de octubre de 2025 …" at bounding box center [753, 374] width 1312 height 400
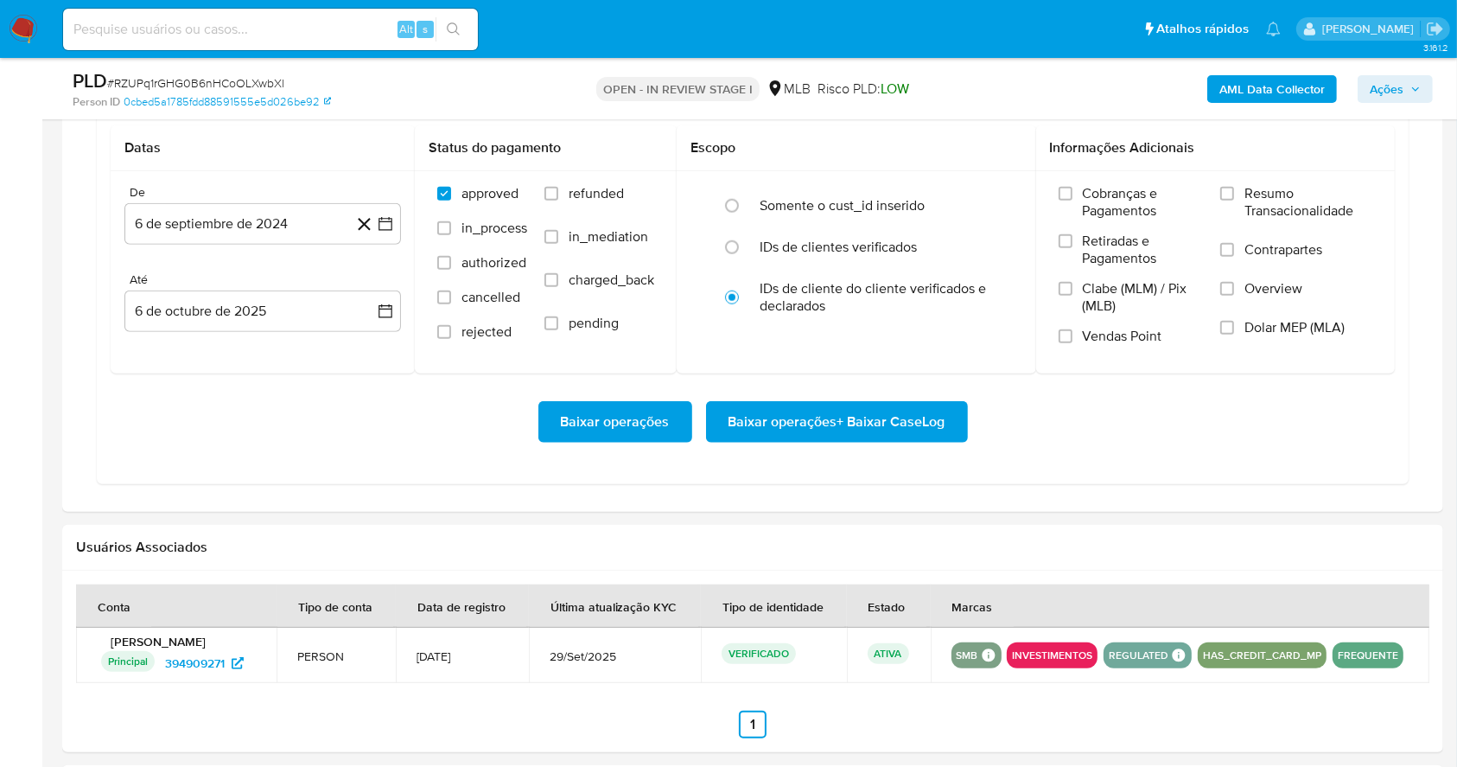
scroll to position [1545, 0]
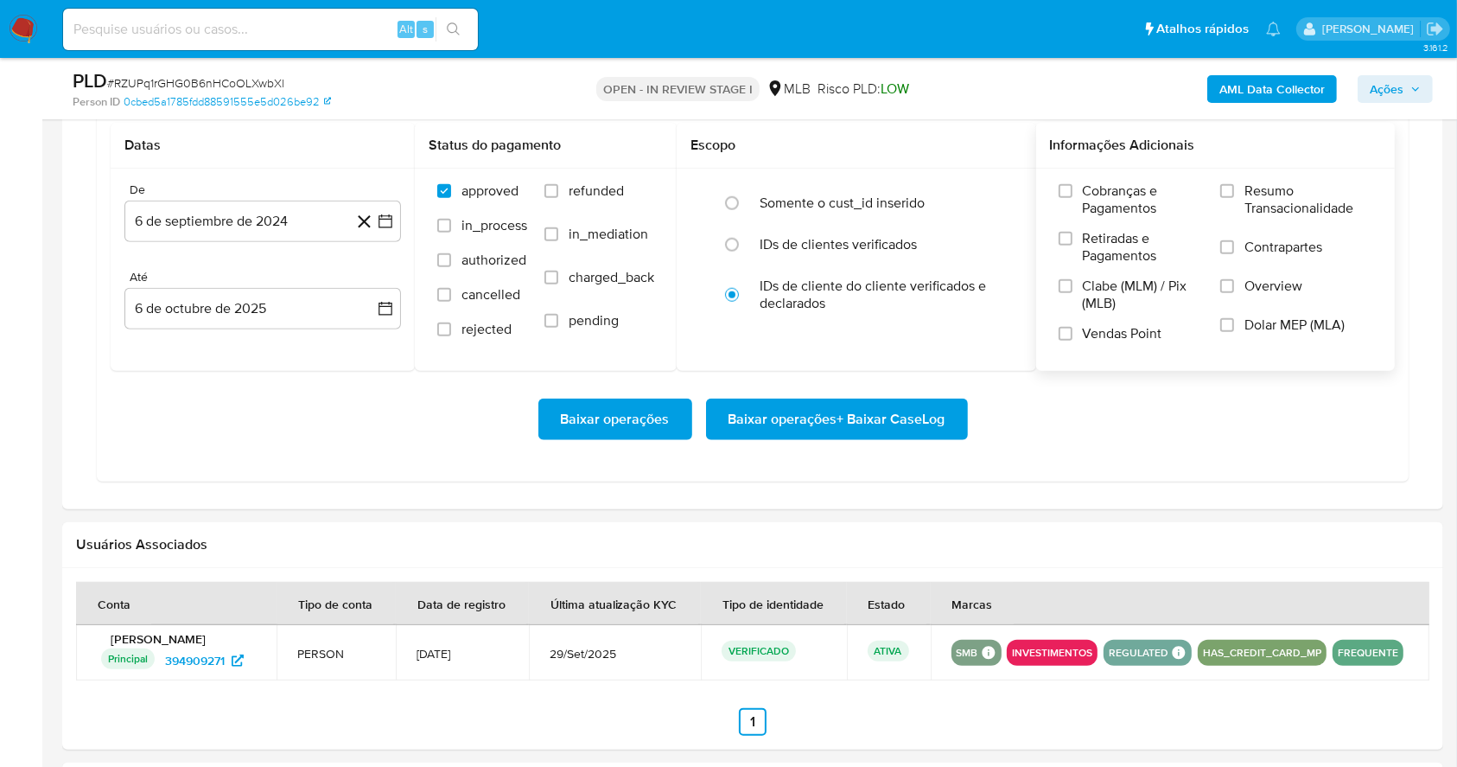
click at [1233, 202] on label "Resumo Transacionalidade" at bounding box center [1296, 210] width 152 height 56
click at [1233, 198] on input "Resumo Transacionalidade" at bounding box center [1227, 191] width 14 height 14
click at [1070, 343] on label "Vendas Point" at bounding box center [1131, 340] width 145 height 30
click at [1070, 341] on input "Vendas Point" at bounding box center [1066, 334] width 14 height 14
click at [379, 225] on icon "button" at bounding box center [386, 221] width 14 height 14
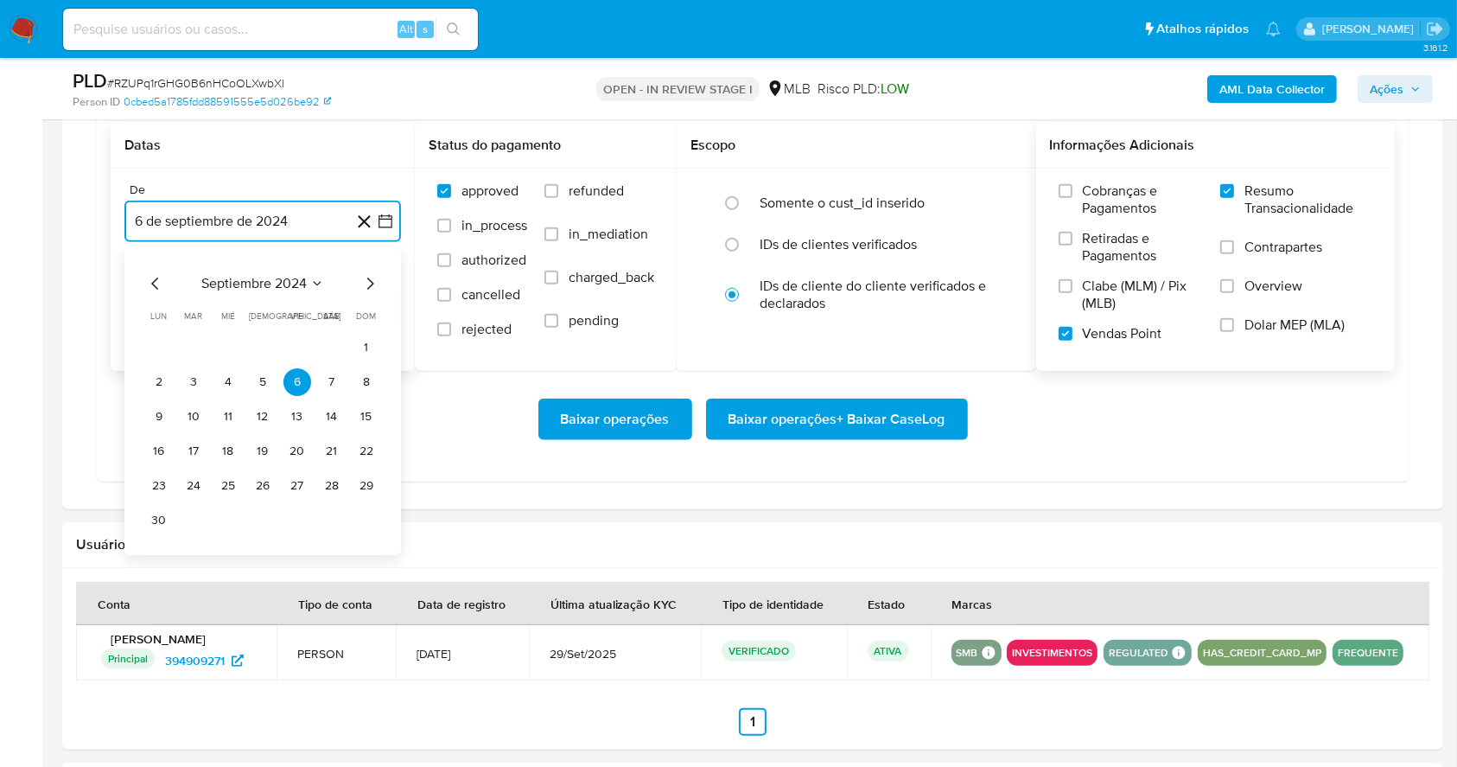
click at [364, 286] on icon "Mes siguiente" at bounding box center [370, 283] width 21 height 21
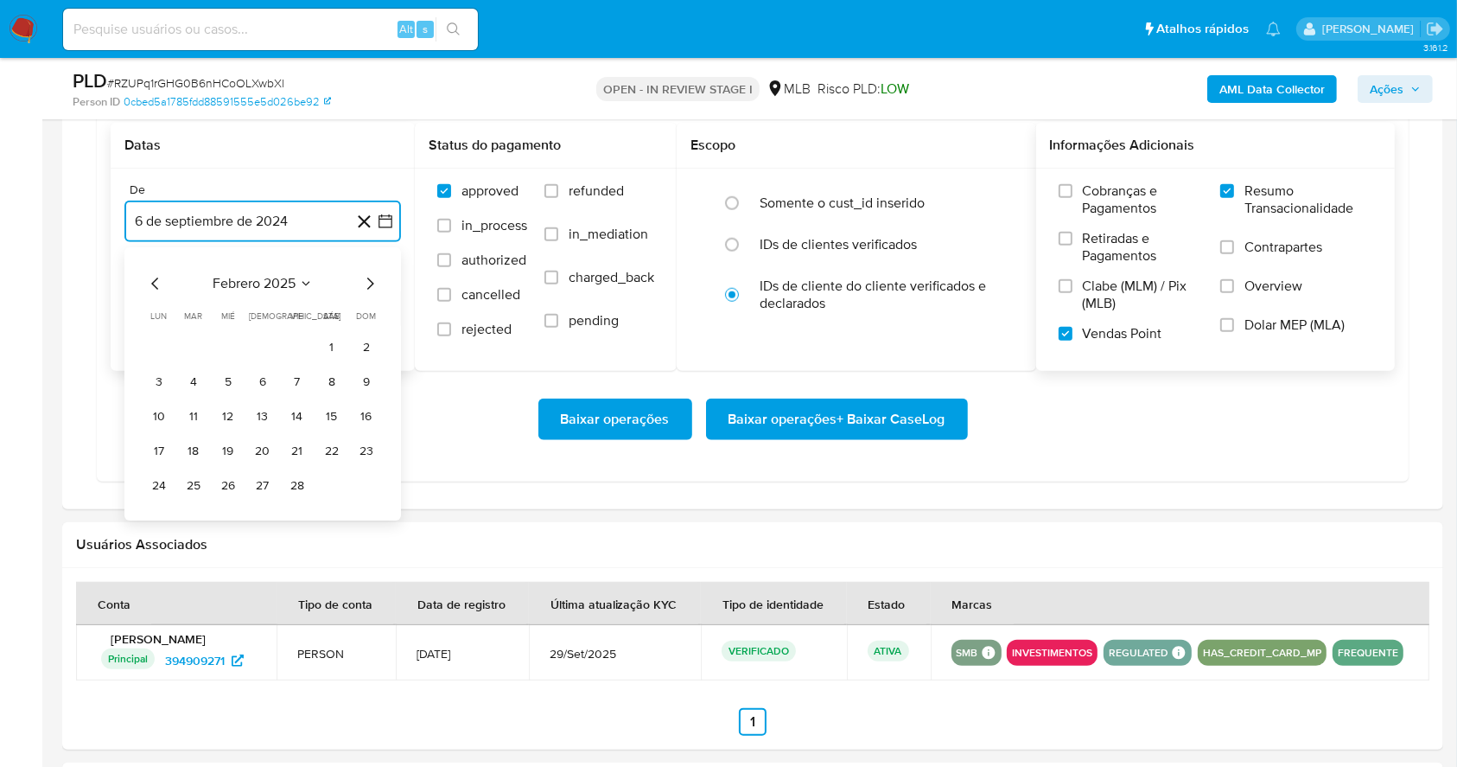
click at [364, 286] on icon "Mes siguiente" at bounding box center [370, 283] width 21 height 21
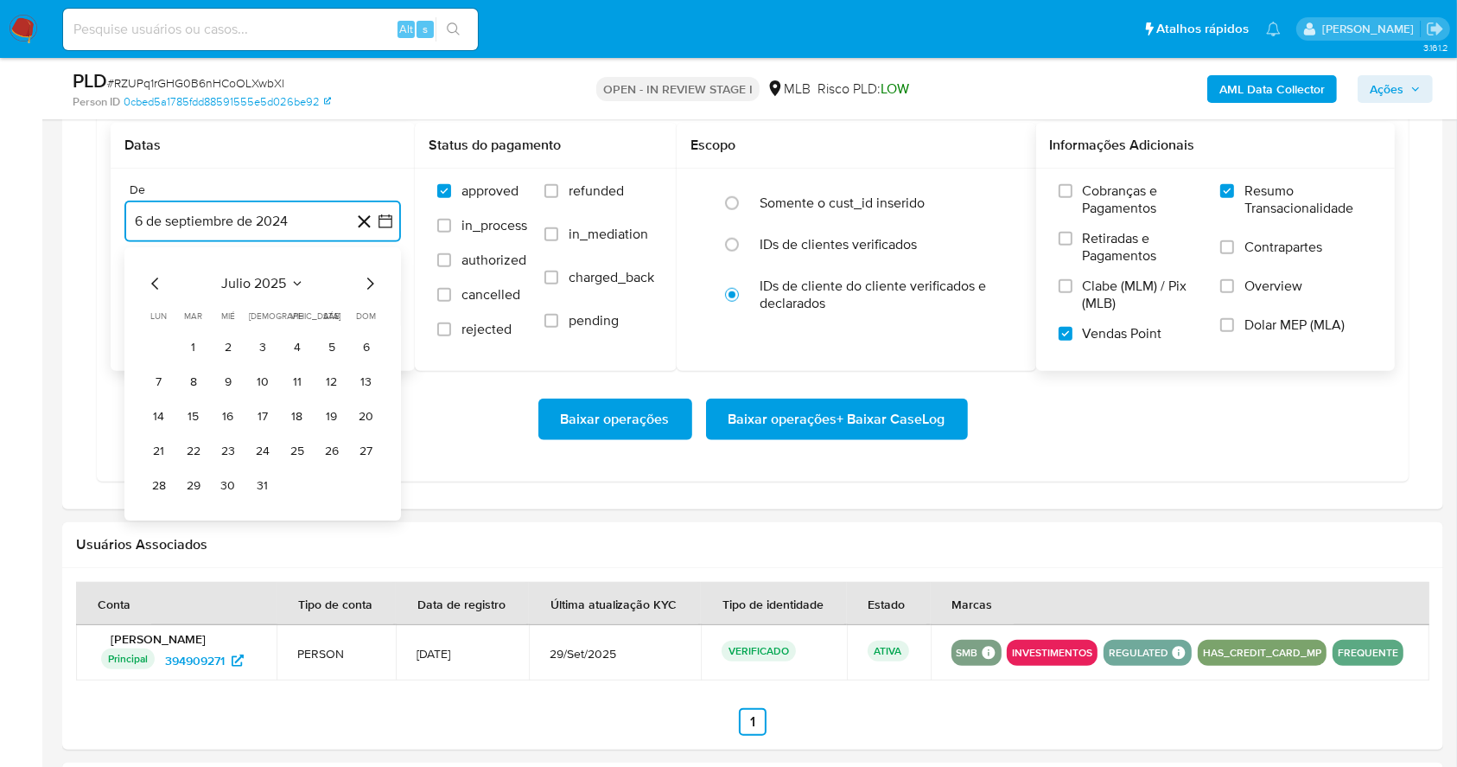
click at [364, 286] on icon "Mes siguiente" at bounding box center [370, 283] width 21 height 21
click at [290, 346] on button "1" at bounding box center [298, 348] width 28 height 28
click at [247, 294] on button "6 de octubre de 2025" at bounding box center [262, 308] width 277 height 41
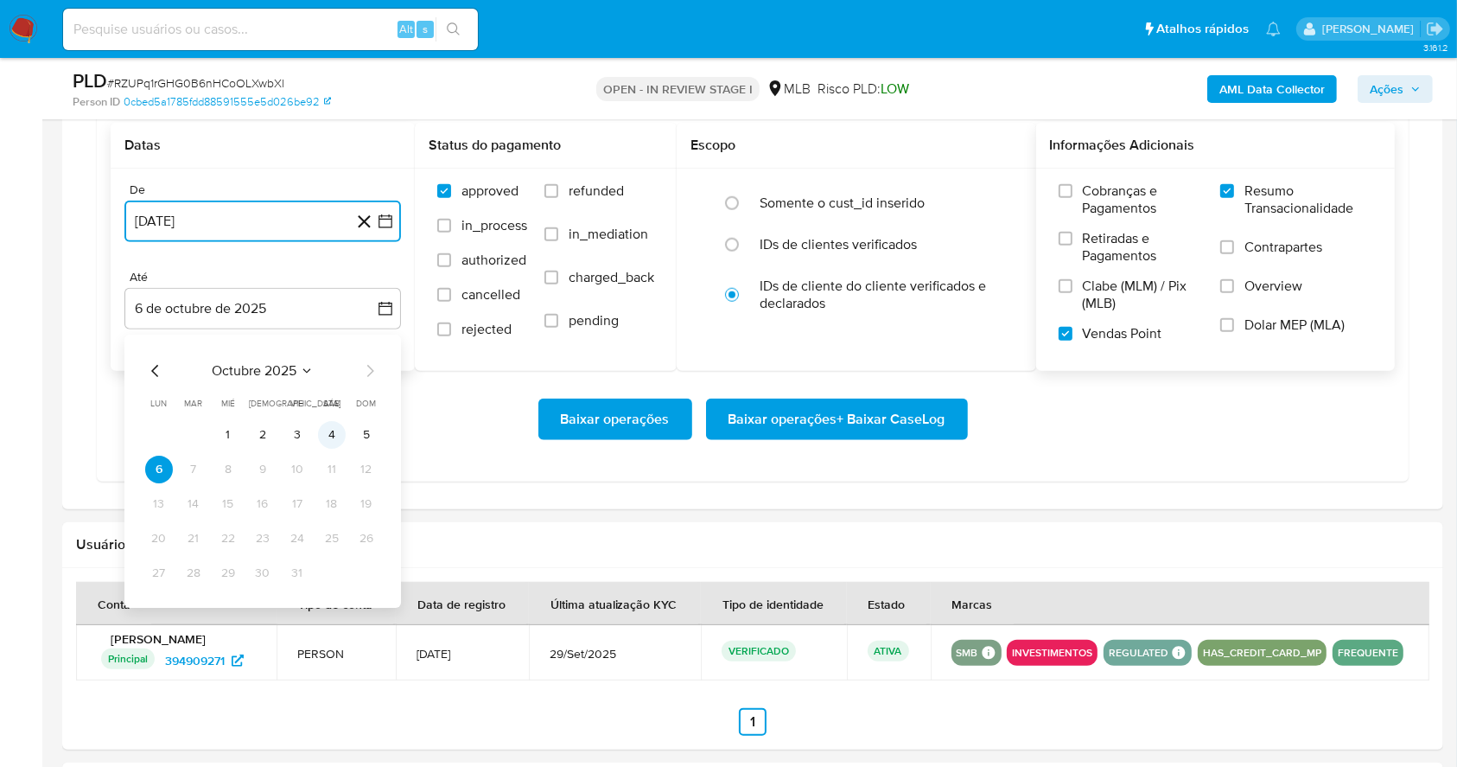
click at [324, 443] on button "4" at bounding box center [332, 435] width 28 height 28
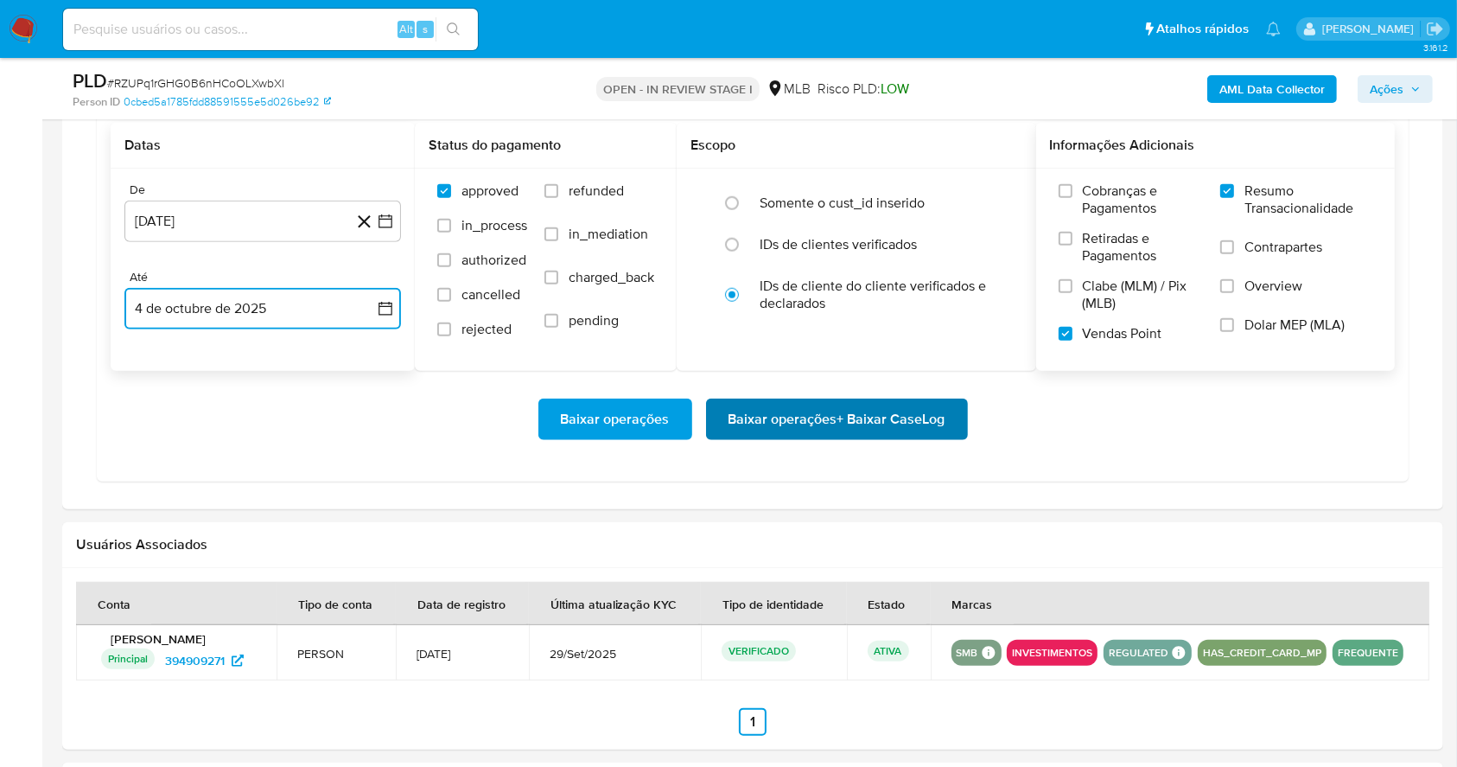
click at [800, 437] on span "Baixar operações + Baixar CaseLog" at bounding box center [837, 419] width 217 height 38
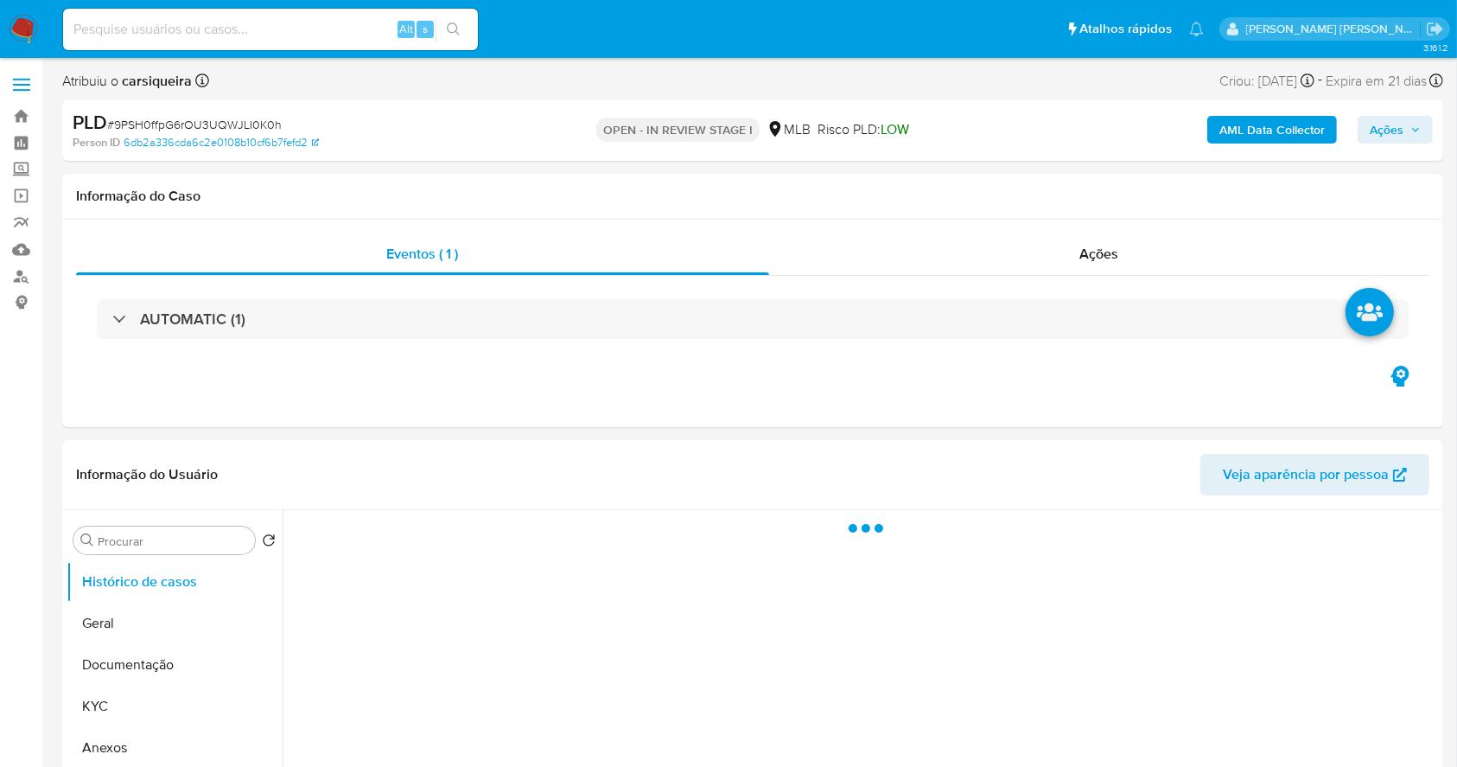
select select "10"
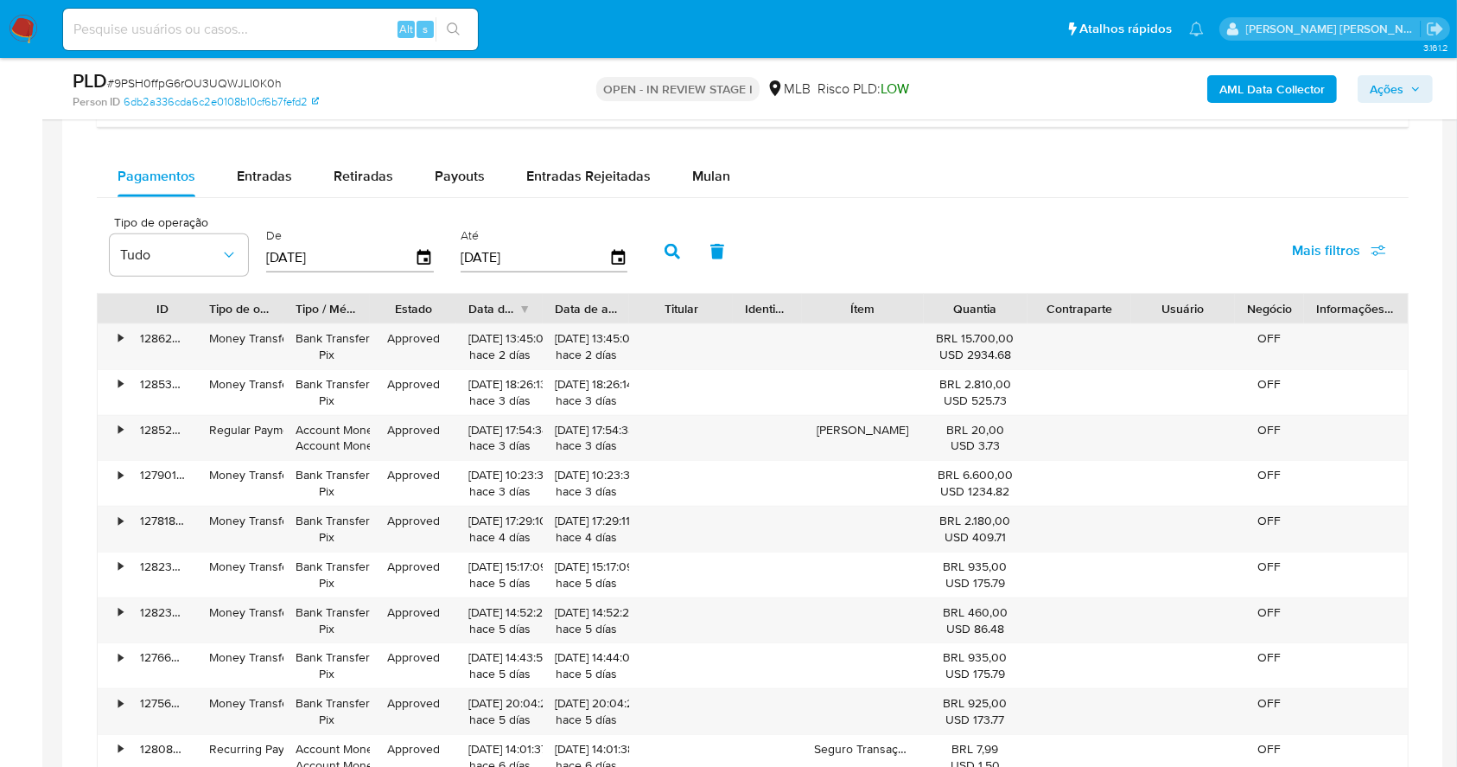
scroll to position [1392, 0]
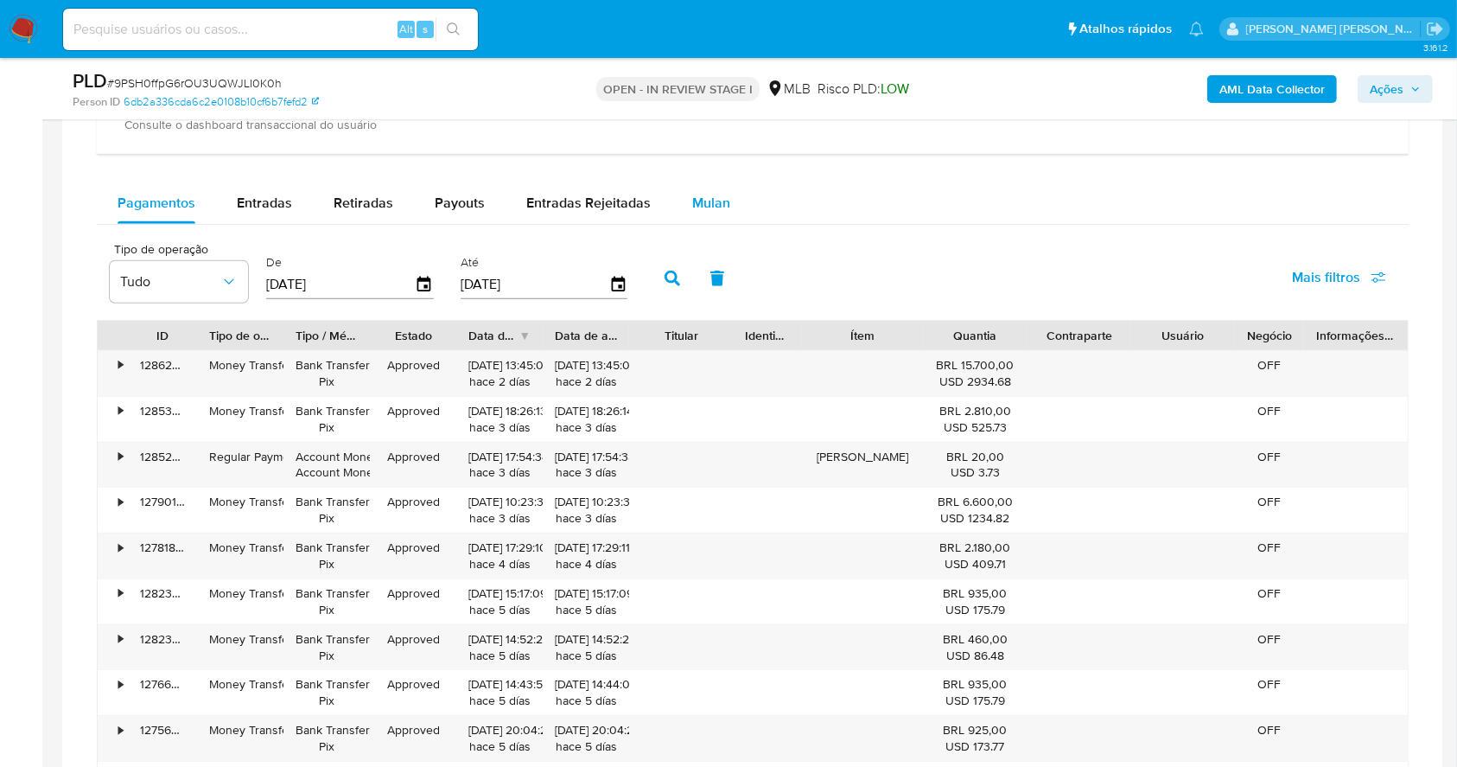
click at [694, 208] on span "Mulan" at bounding box center [711, 203] width 38 height 20
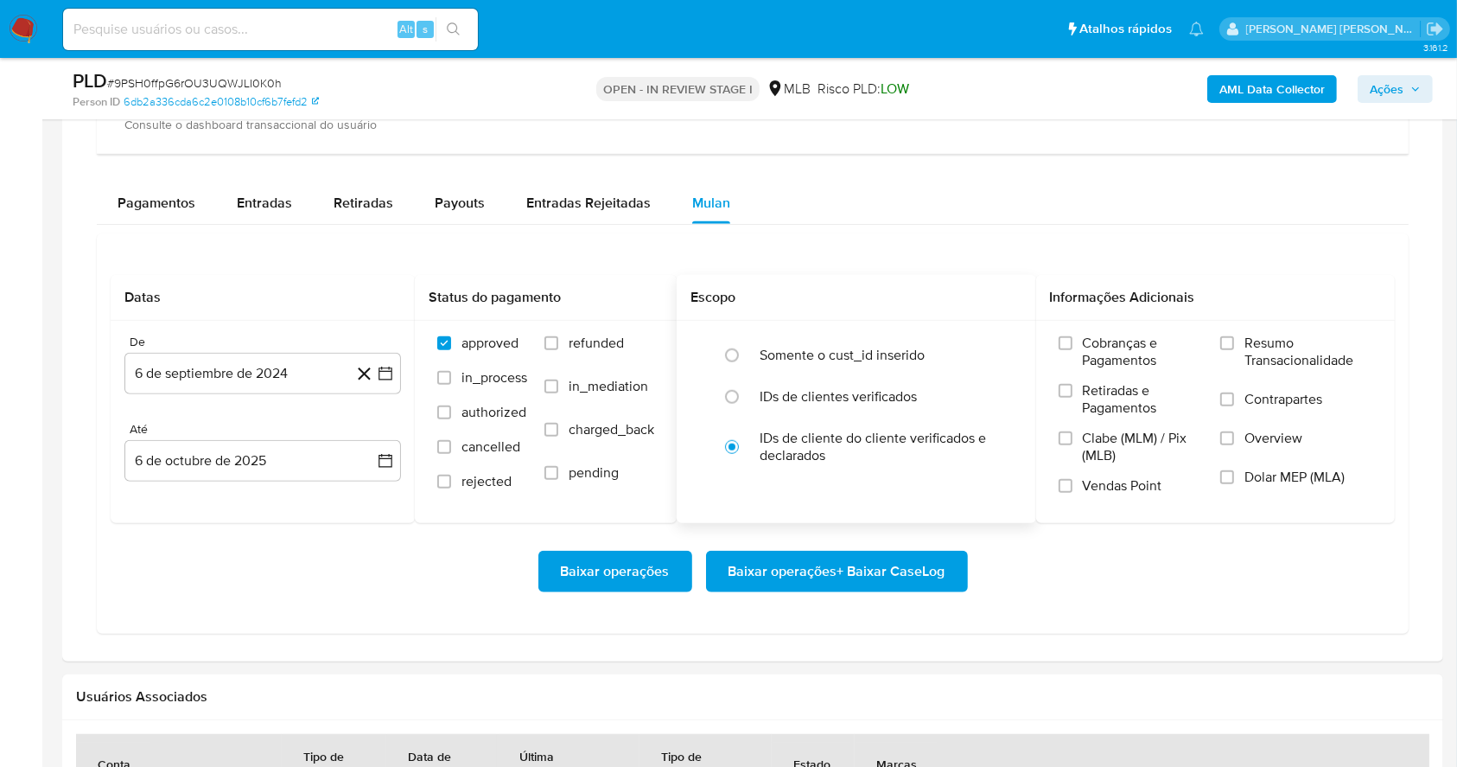
click at [913, 283] on div "Escopo" at bounding box center [857, 298] width 360 height 46
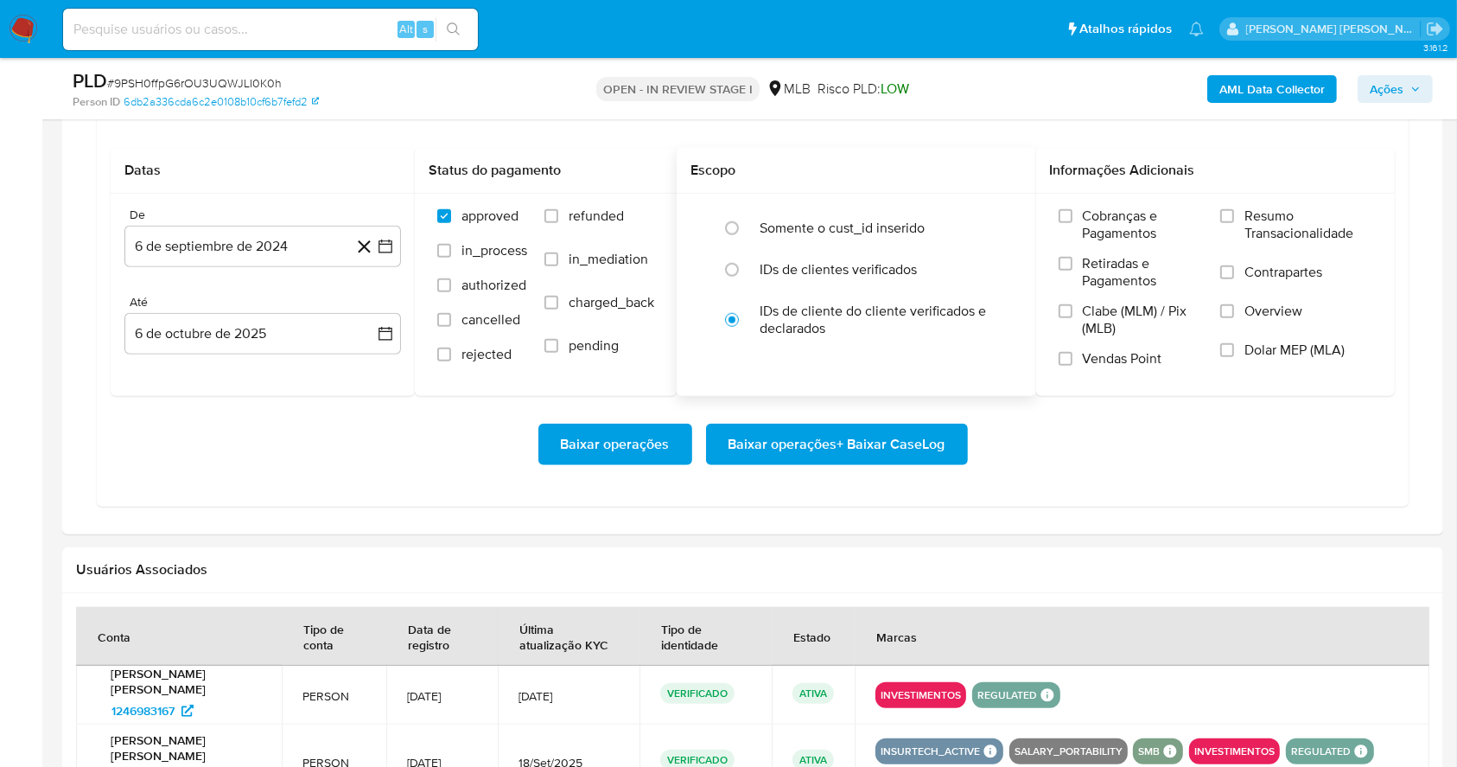
scroll to position [1531, 0]
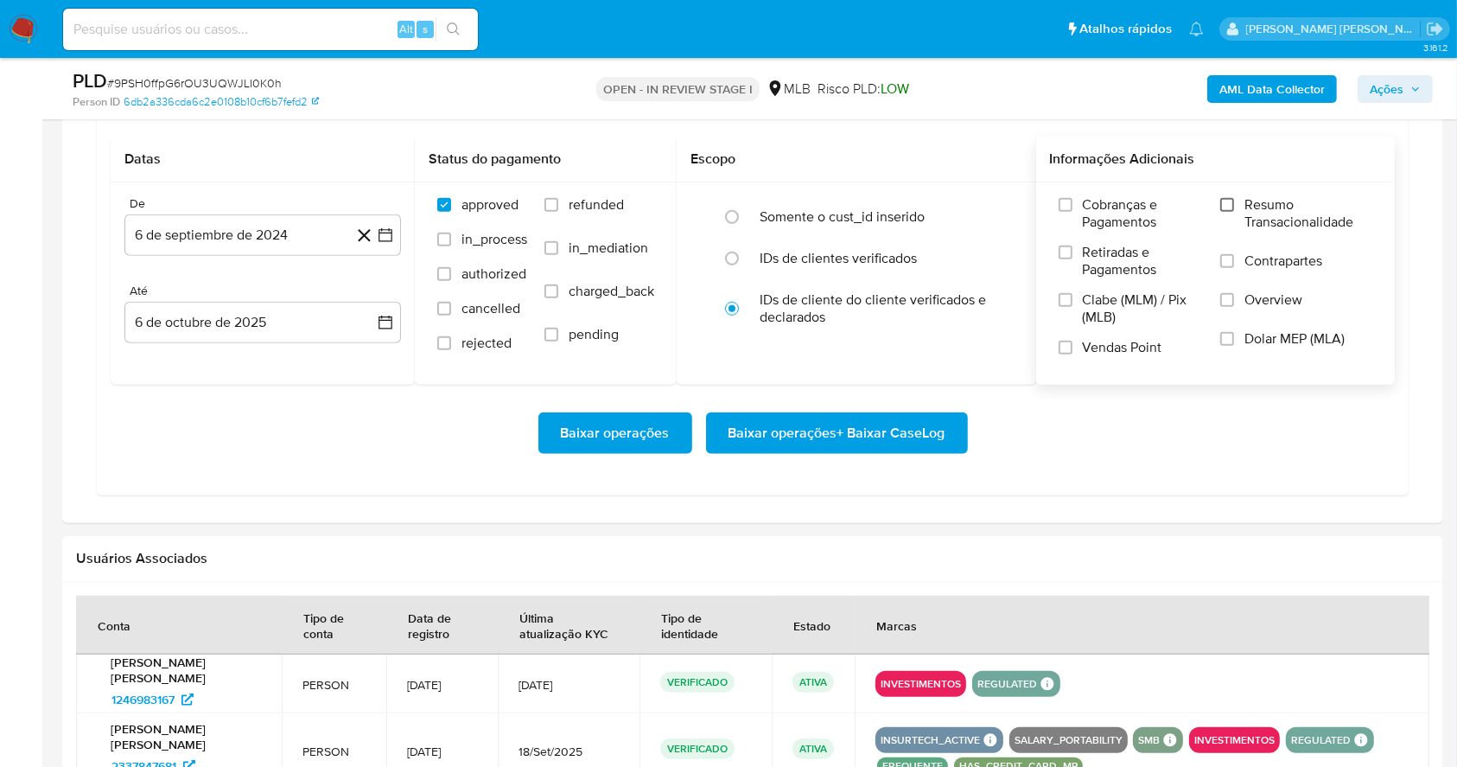
click at [1229, 203] on input "Resumo Transacionalidade" at bounding box center [1227, 205] width 14 height 14
click at [1070, 353] on input "Vendas Point" at bounding box center [1066, 348] width 14 height 14
click at [388, 231] on icon "button" at bounding box center [385, 234] width 17 height 17
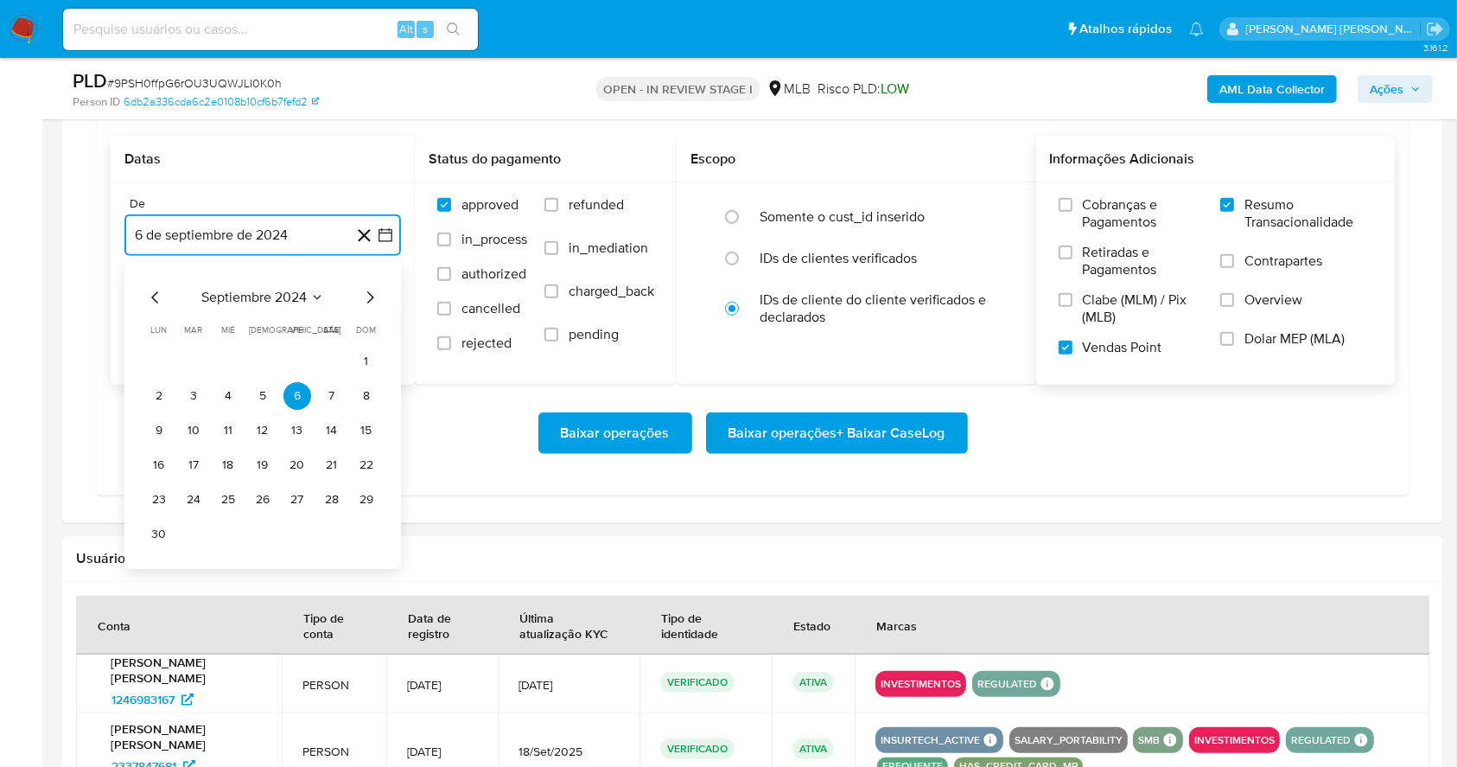
click at [371, 300] on icon "Mes siguiente" at bounding box center [370, 297] width 21 height 21
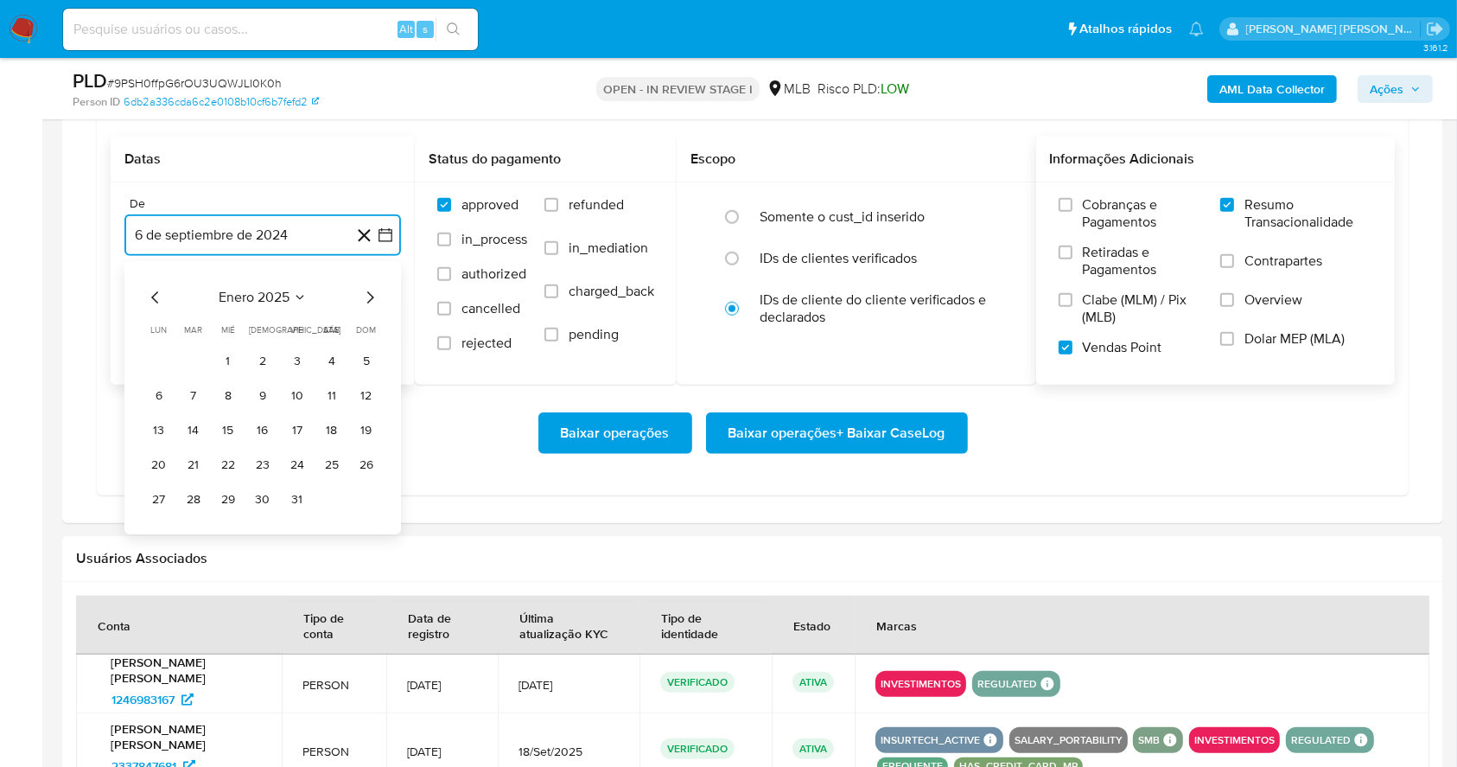
click at [371, 300] on icon "Mes siguiente" at bounding box center [370, 297] width 21 height 21
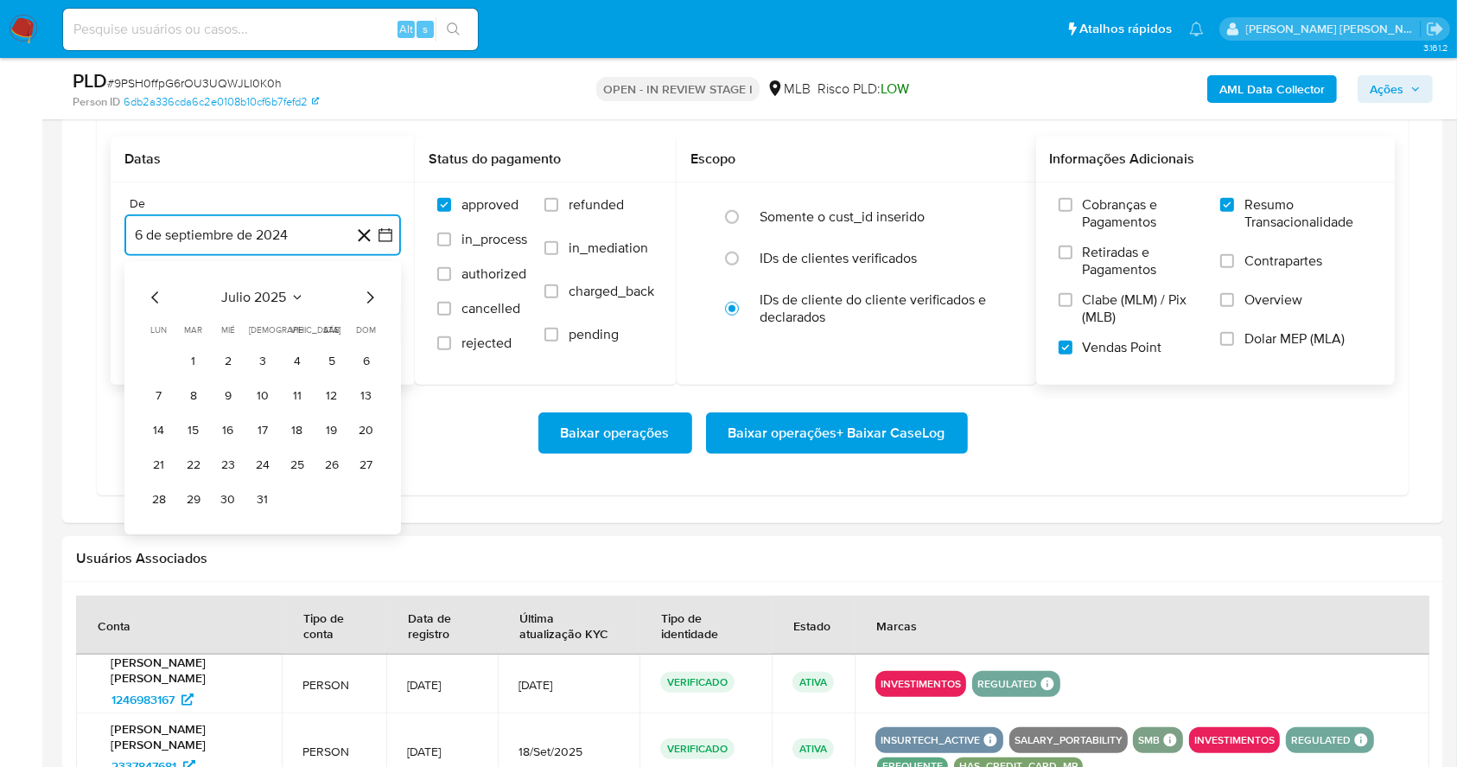
click at [371, 300] on icon "Mes siguiente" at bounding box center [370, 297] width 21 height 21
click at [308, 360] on button "1" at bounding box center [298, 361] width 28 height 28
click at [286, 316] on button "6 de octubre de 2025" at bounding box center [262, 322] width 277 height 41
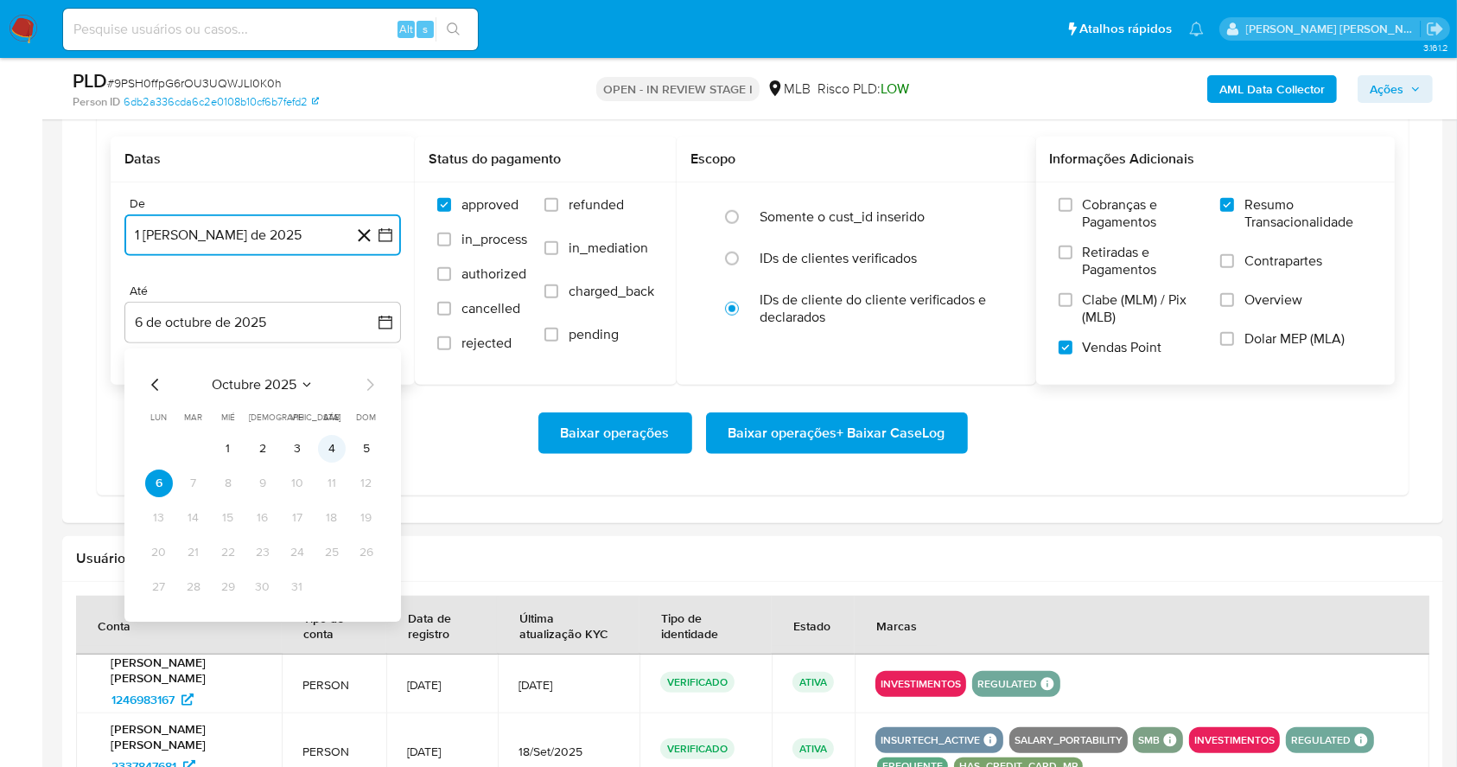
click at [339, 444] on button "4" at bounding box center [332, 449] width 28 height 28
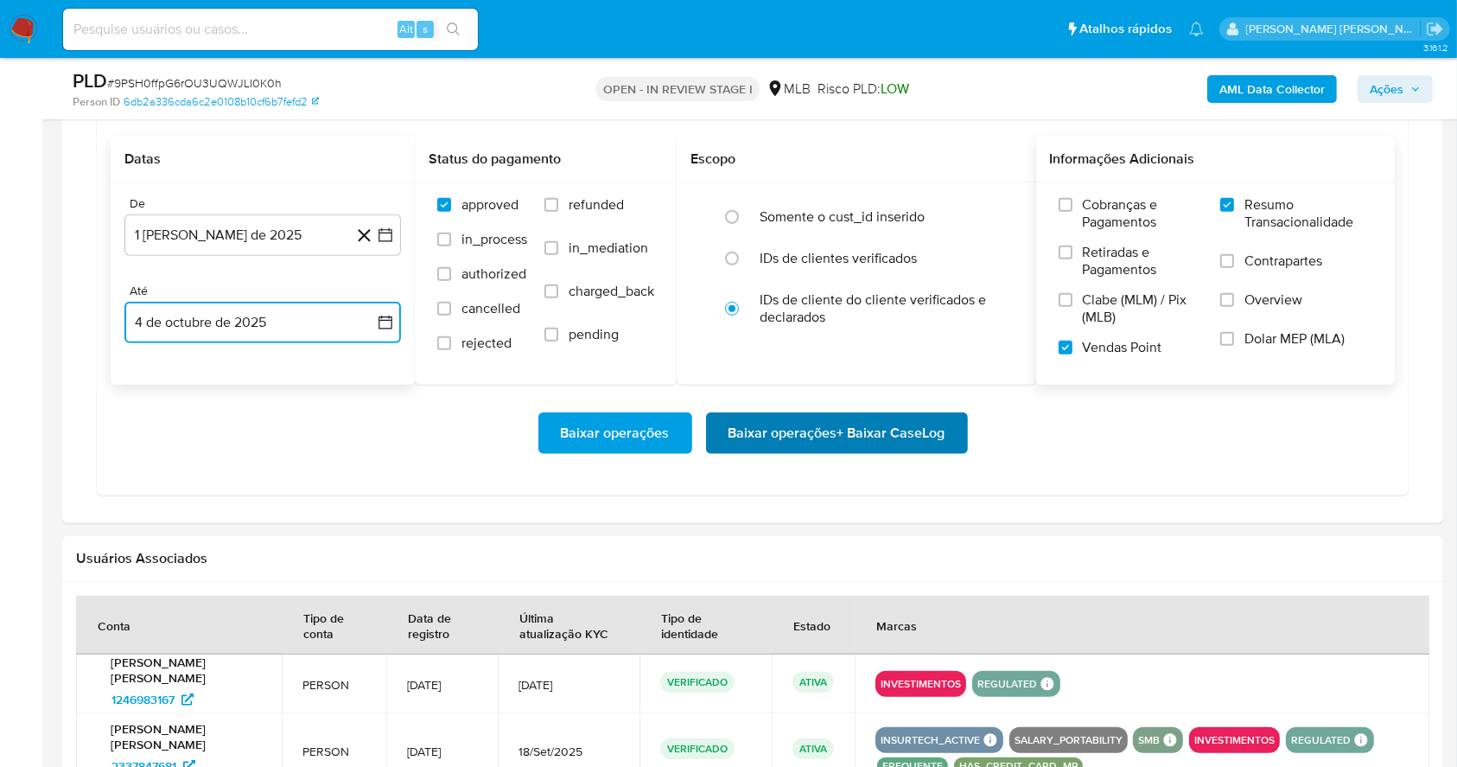
click at [812, 438] on span "Baixar operações + Baixar CaseLog" at bounding box center [837, 433] width 217 height 38
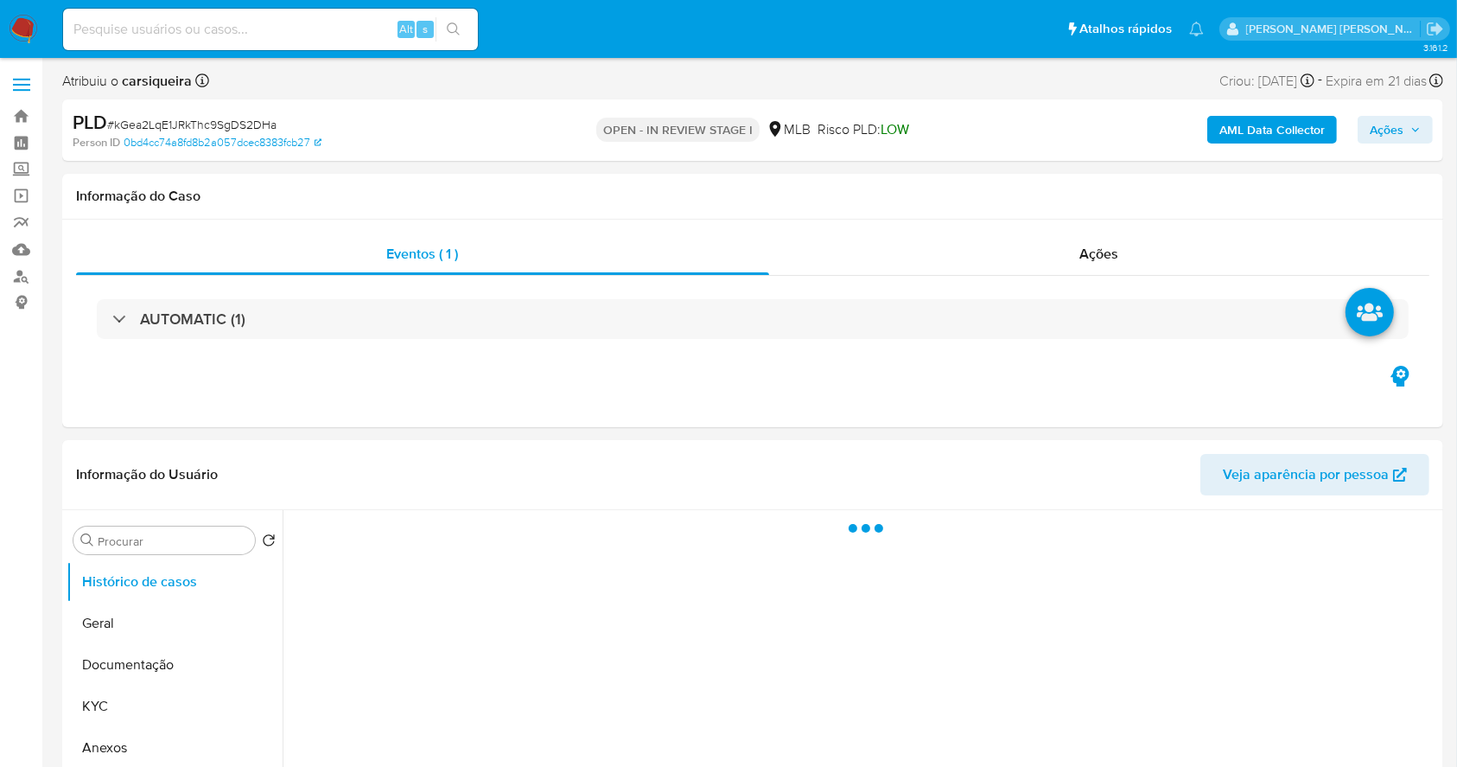
select select "10"
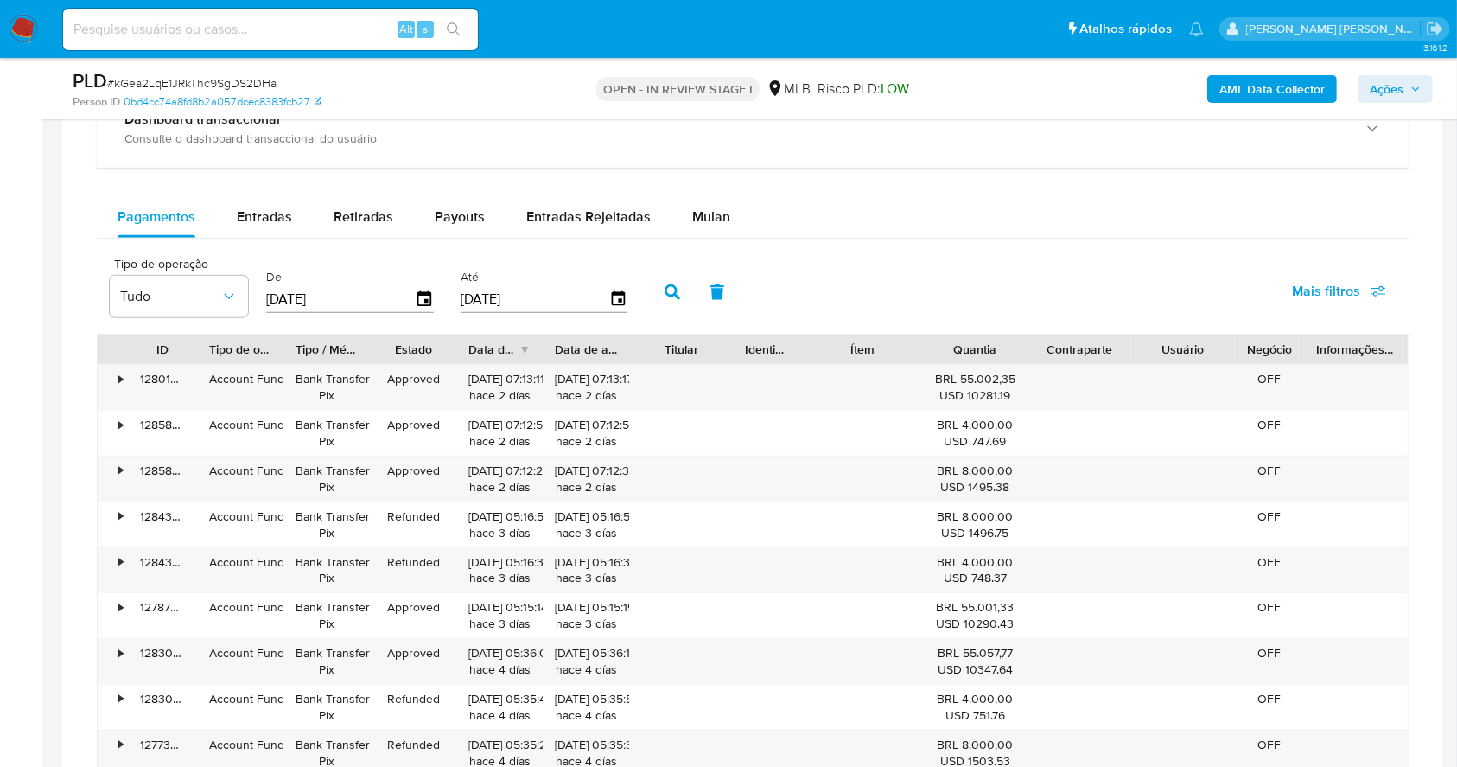
scroll to position [1265, 0]
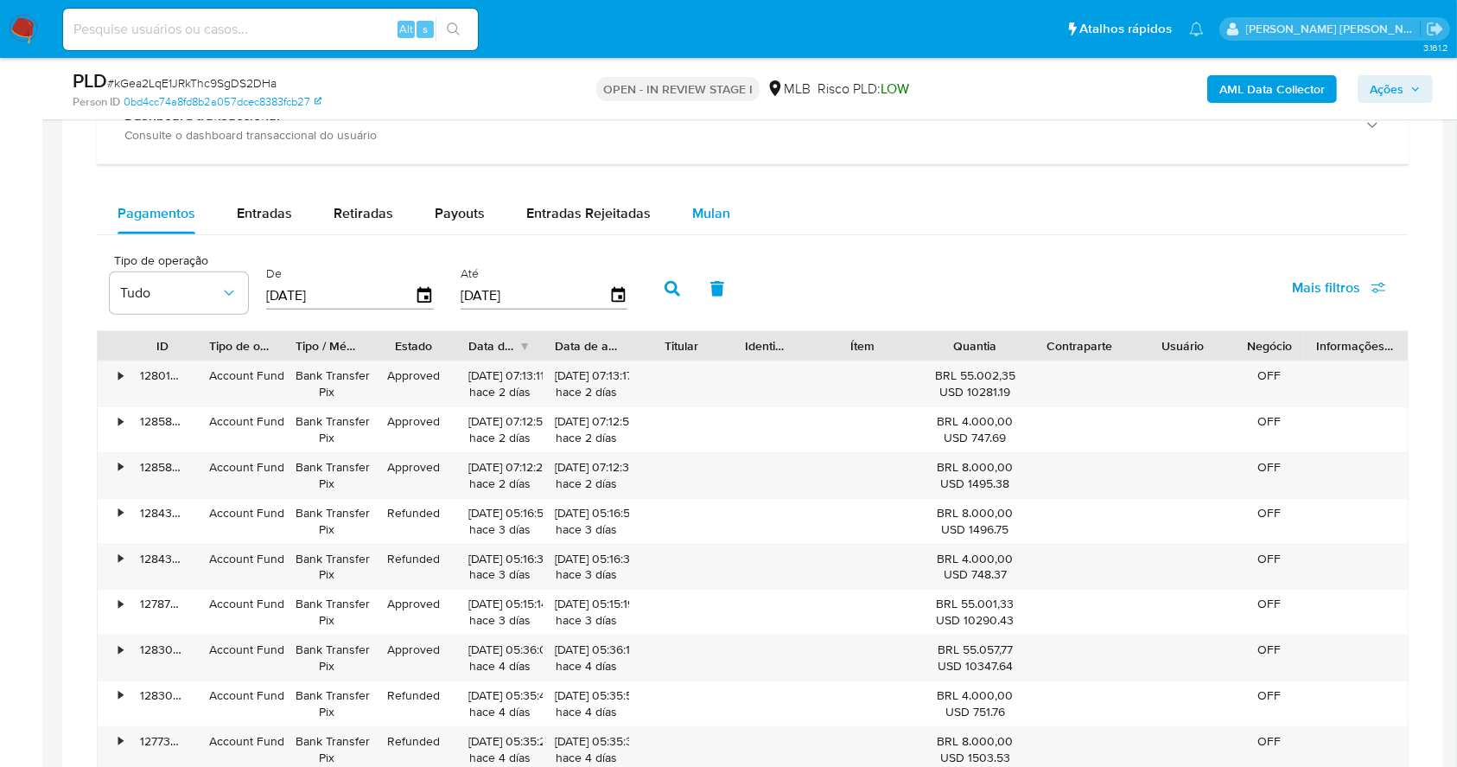
click at [722, 213] on span "Mulan" at bounding box center [711, 213] width 38 height 20
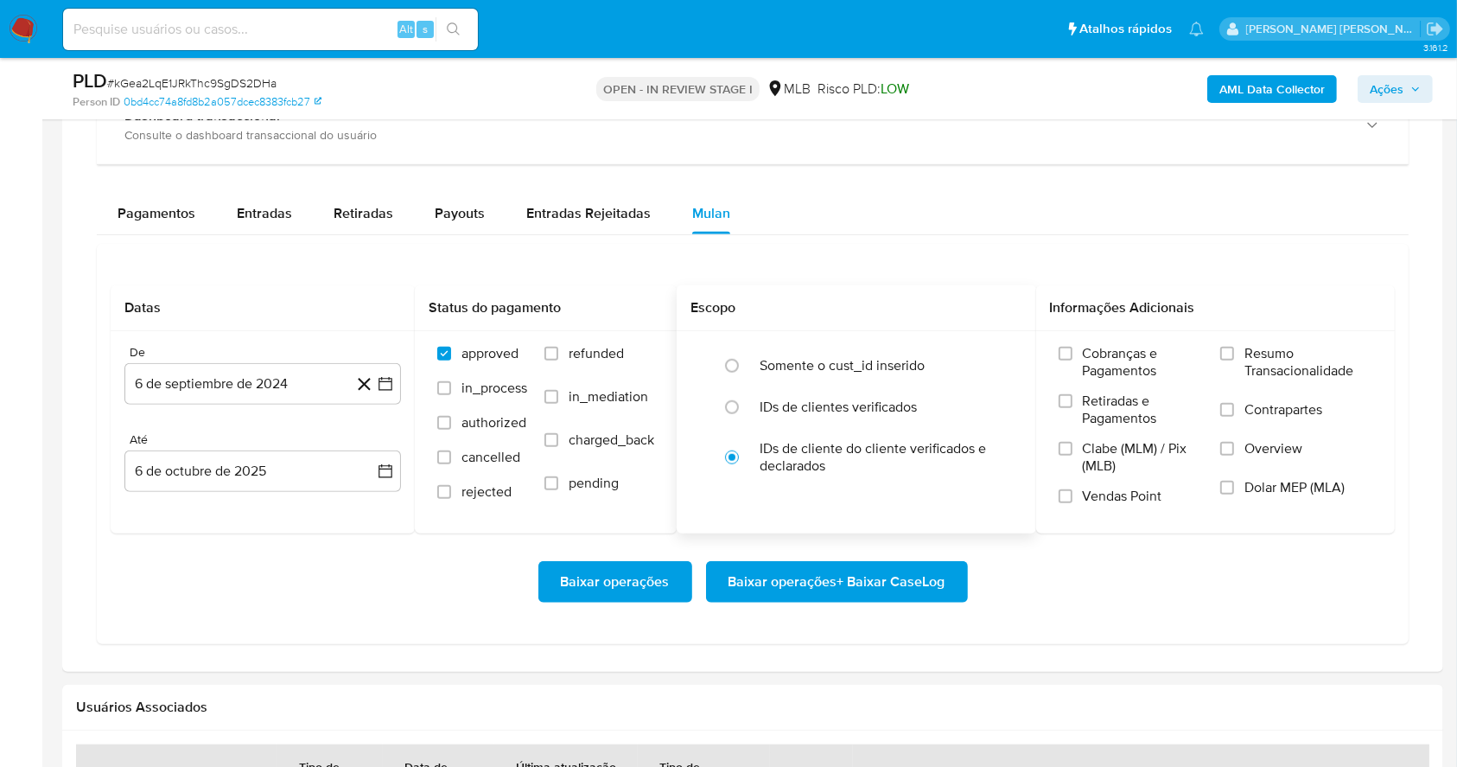
click at [982, 296] on div "Escopo" at bounding box center [857, 308] width 360 height 46
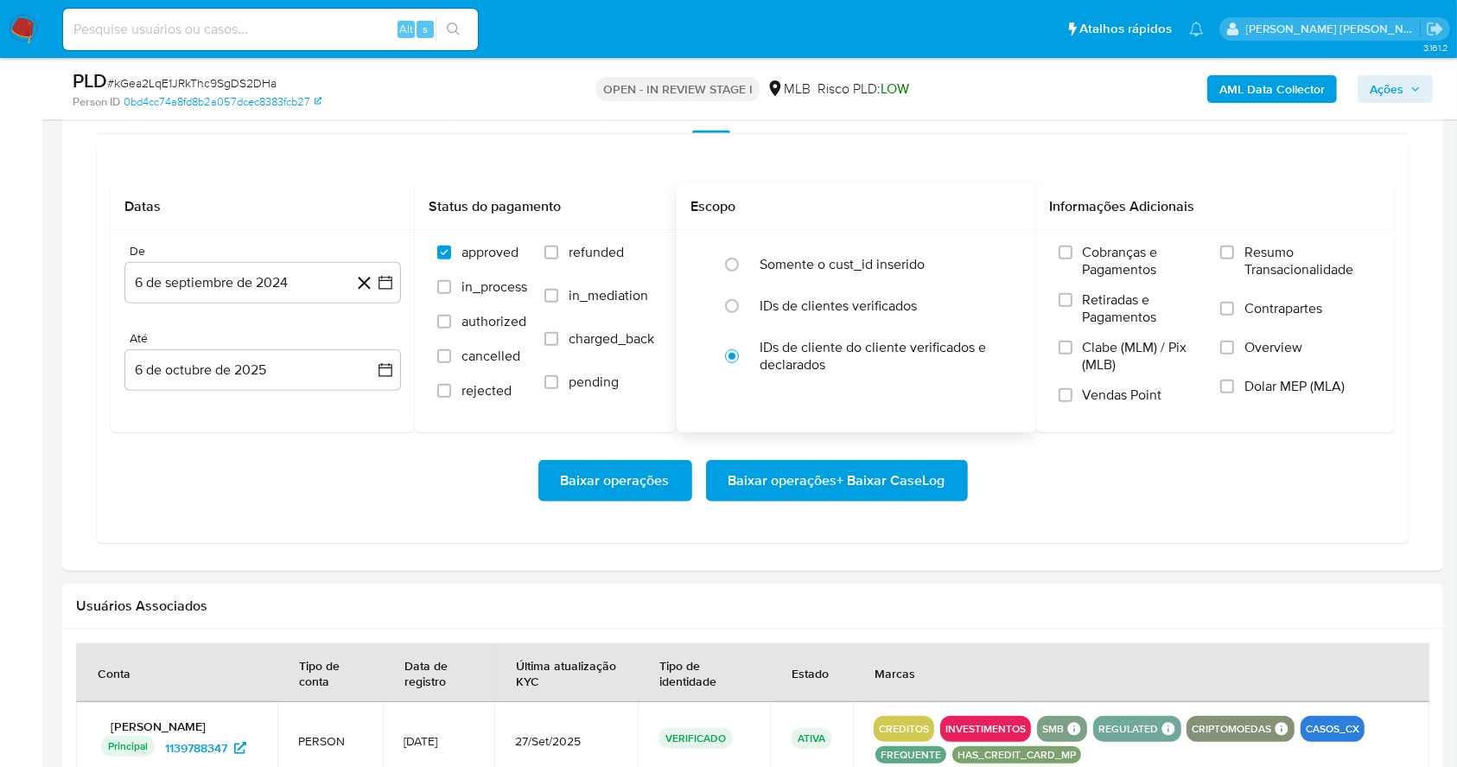
scroll to position [1403, 0]
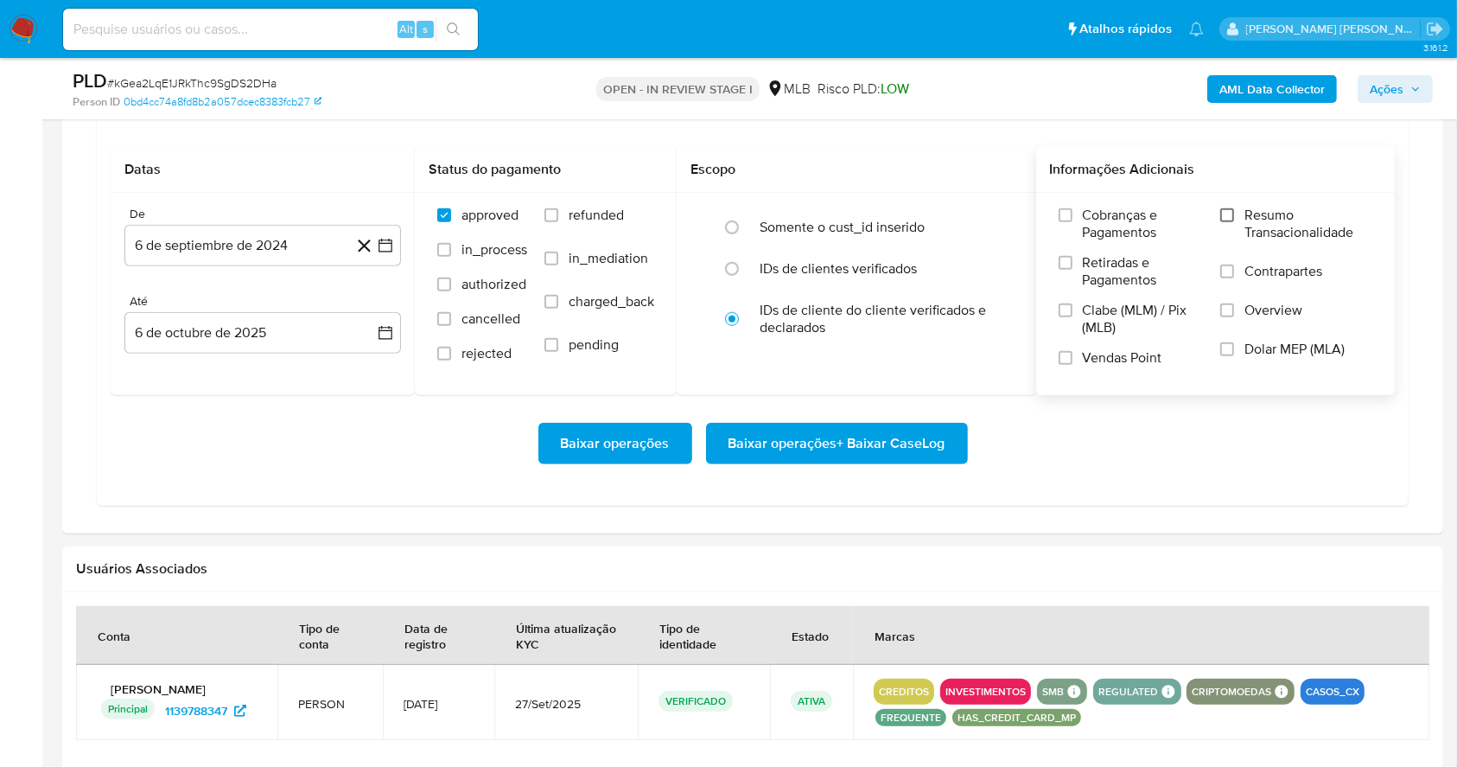
click at [1227, 218] on input "Resumo Transacionalidade" at bounding box center [1227, 215] width 14 height 14
click at [1065, 360] on input "Vendas Point" at bounding box center [1066, 358] width 14 height 14
click at [394, 245] on button "6 de septiembre de 2024" at bounding box center [262, 245] width 277 height 41
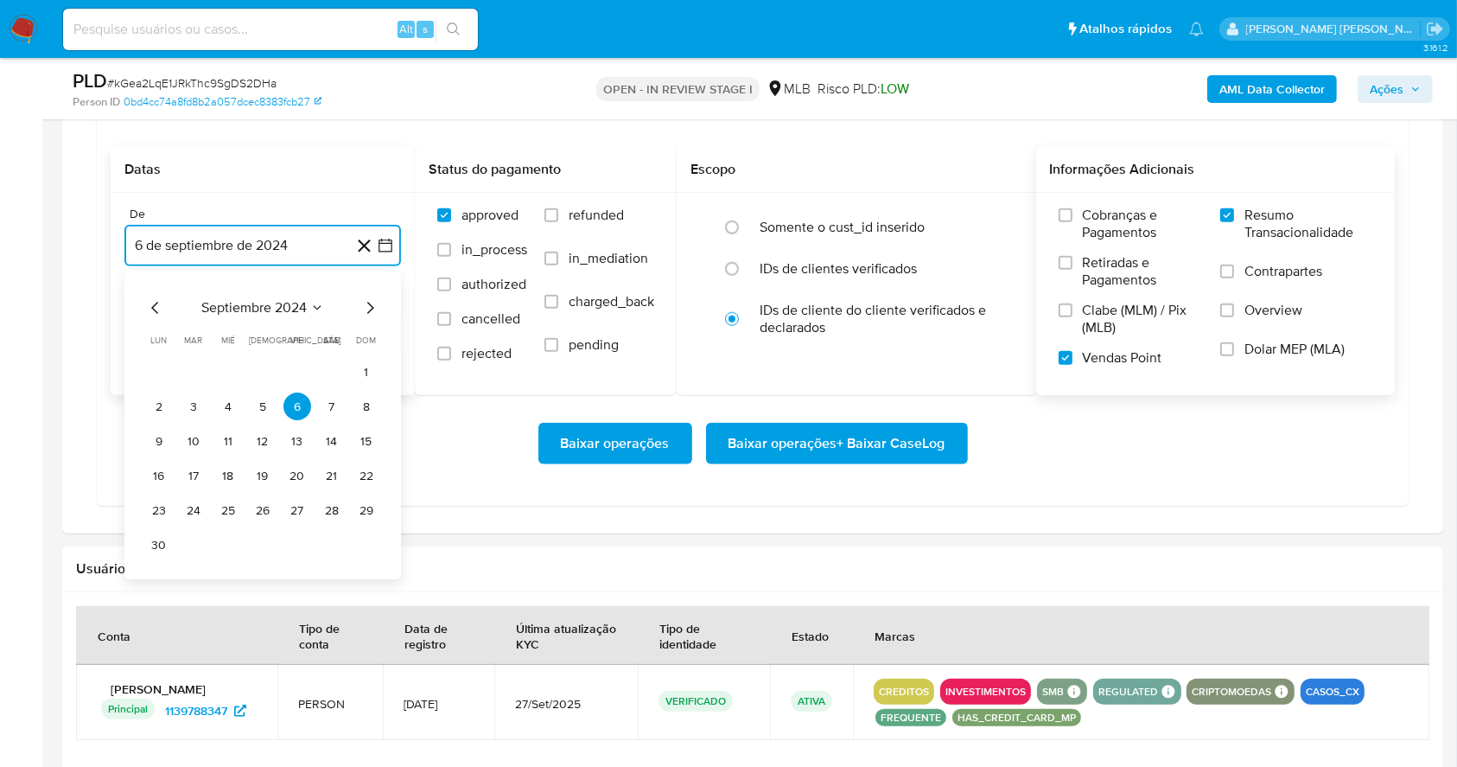
click at [369, 308] on icon "Mes siguiente" at bounding box center [370, 308] width 21 height 21
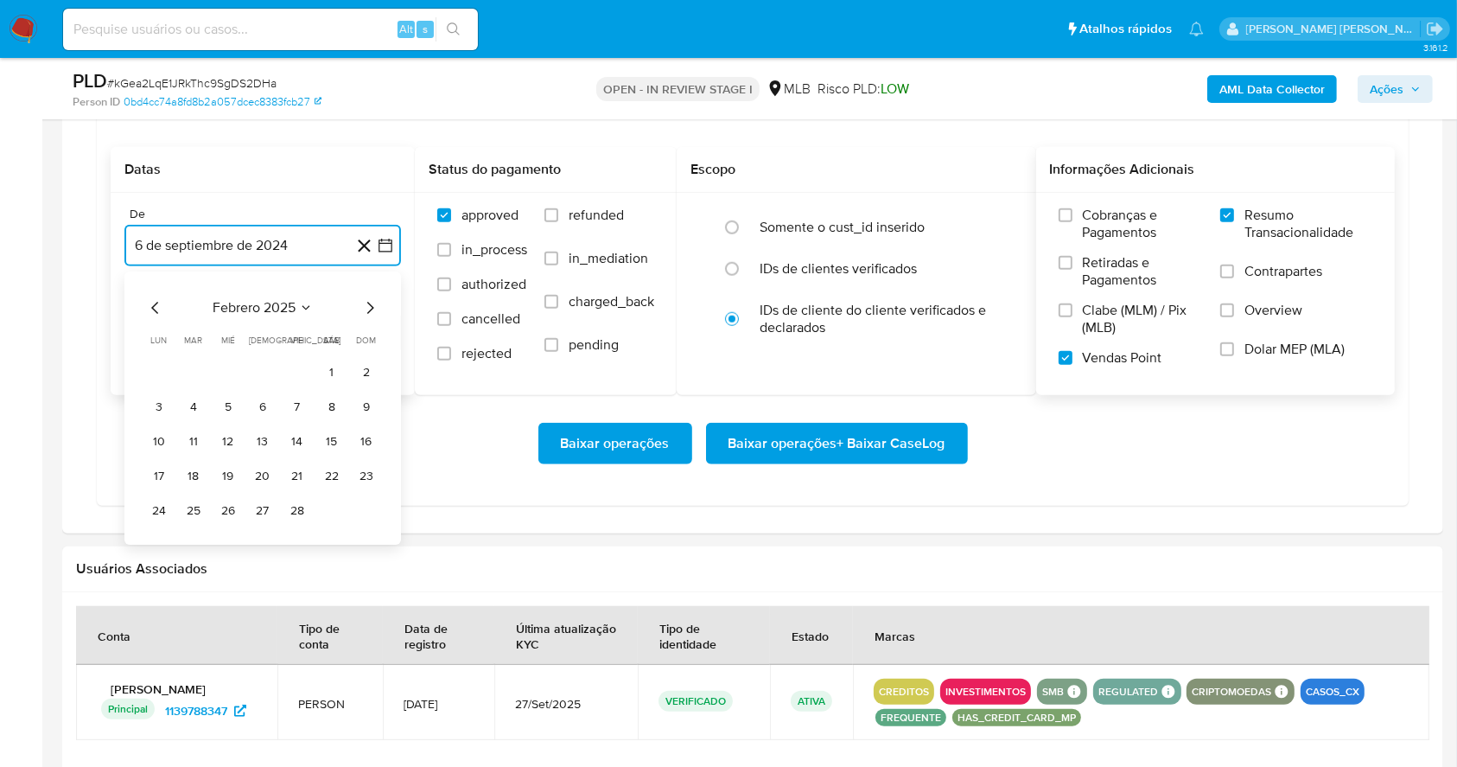
click at [369, 308] on icon "Mes siguiente" at bounding box center [370, 308] width 21 height 21
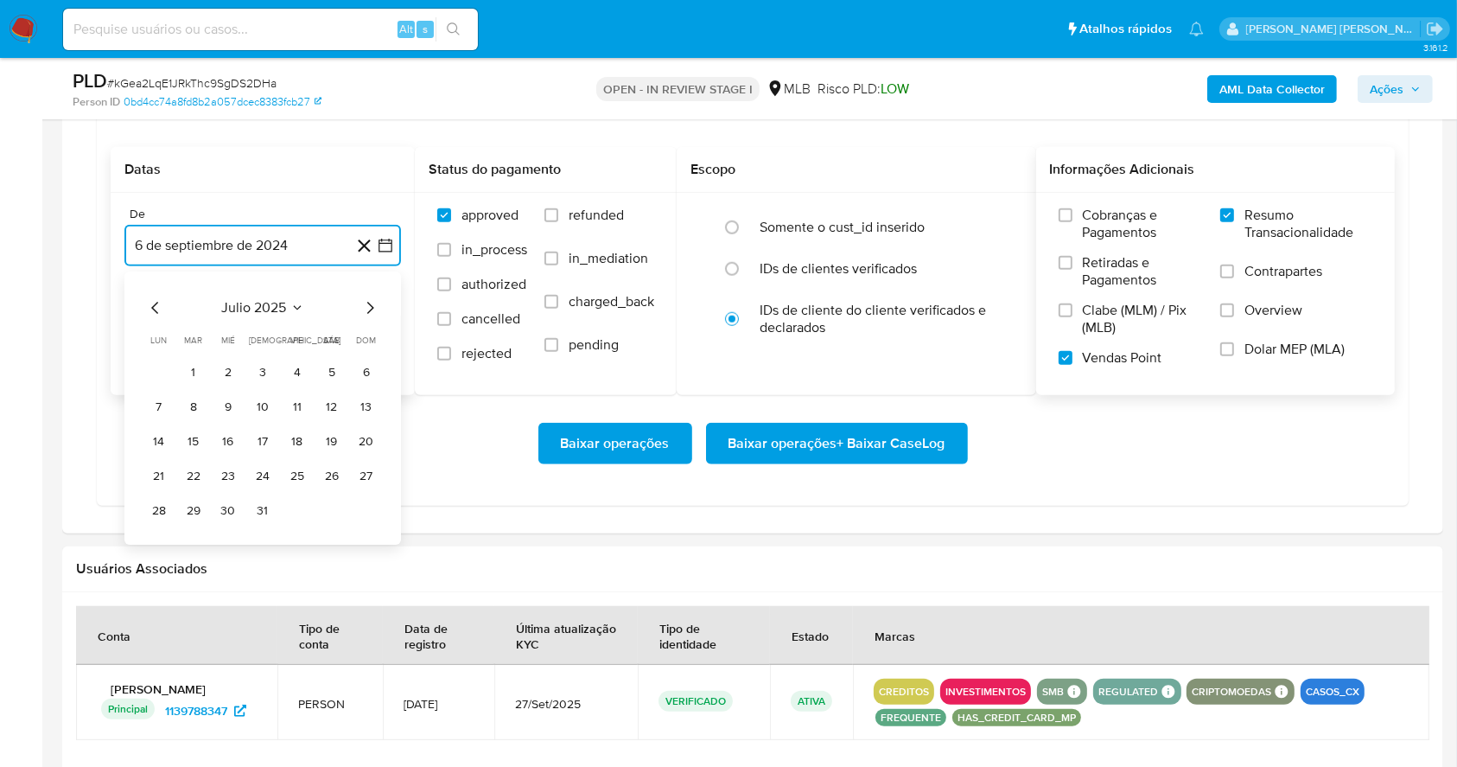
click at [369, 308] on icon "Mes siguiente" at bounding box center [370, 308] width 21 height 21
click at [294, 370] on button "1" at bounding box center [298, 373] width 28 height 28
click at [255, 335] on button "6 de octubre de 2025" at bounding box center [262, 332] width 277 height 41
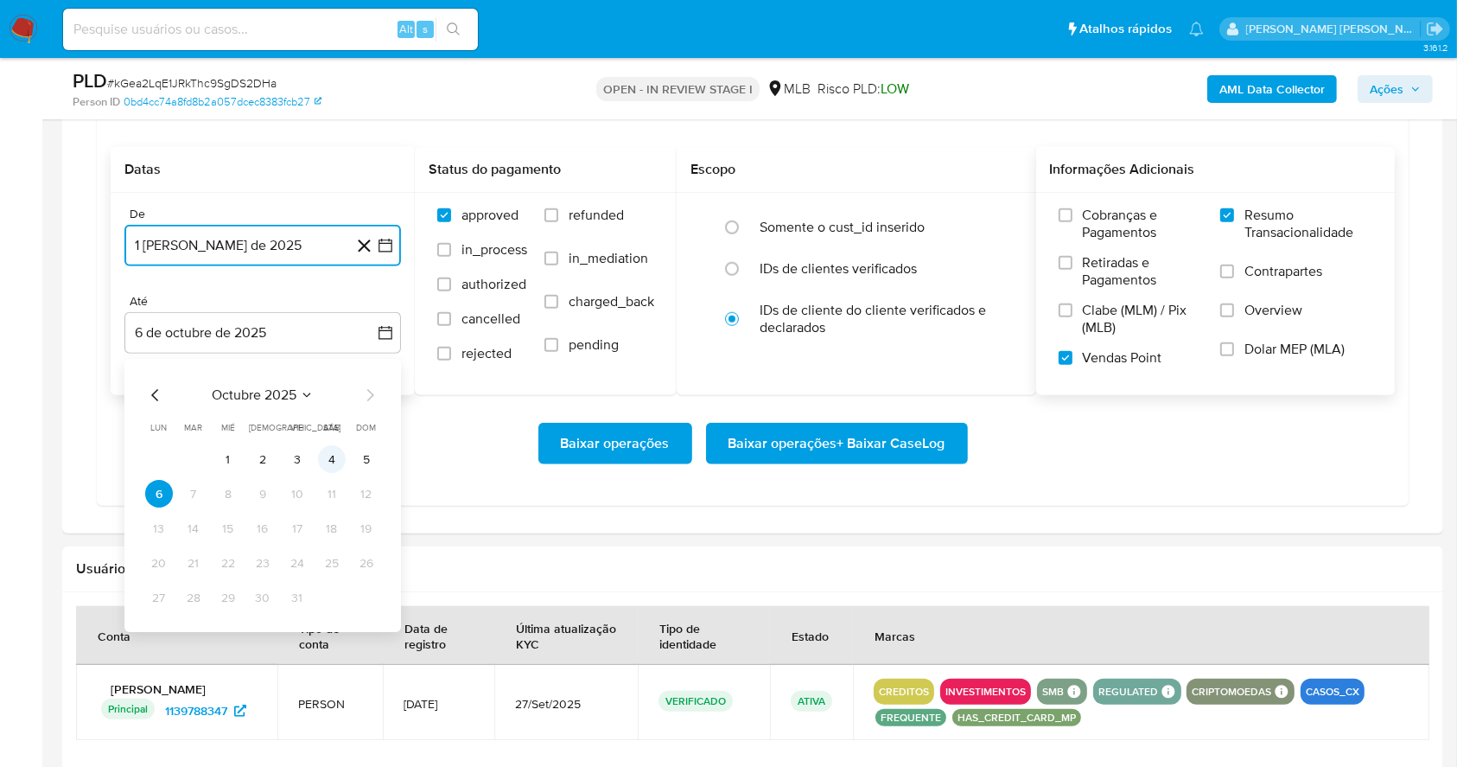
click at [334, 454] on button "4" at bounding box center [332, 460] width 28 height 28
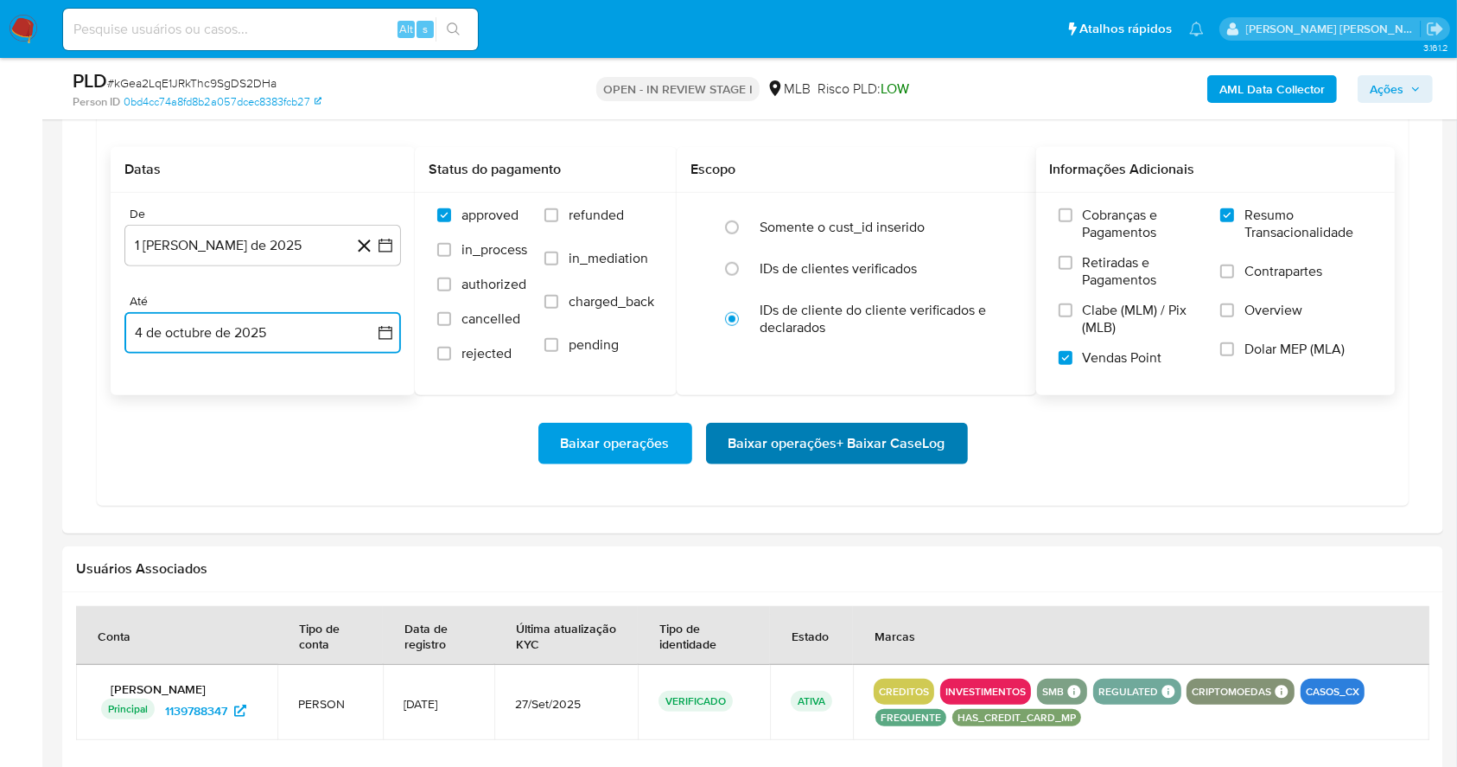
click at [877, 438] on span "Baixar operações + Baixar CaseLog" at bounding box center [837, 443] width 217 height 38
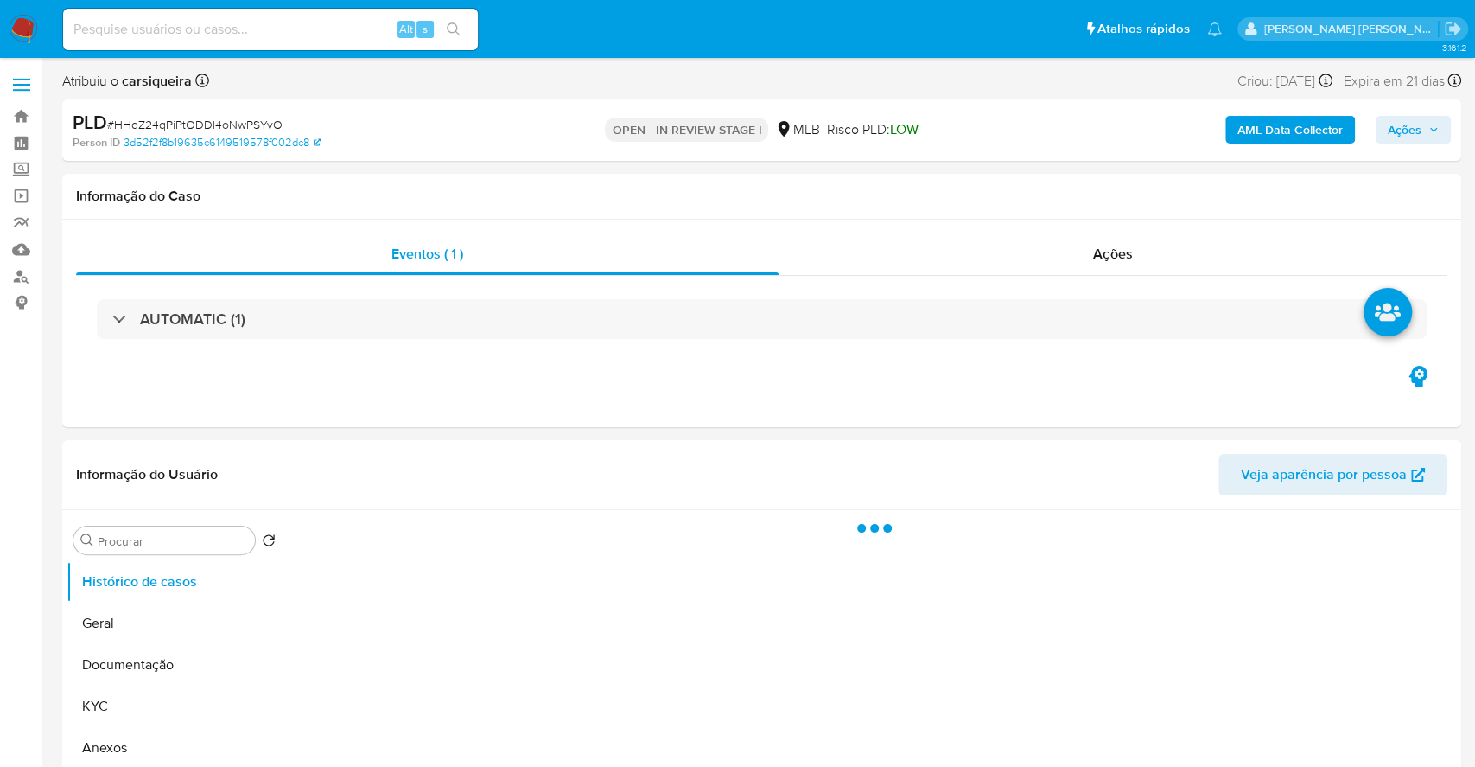
select select "10"
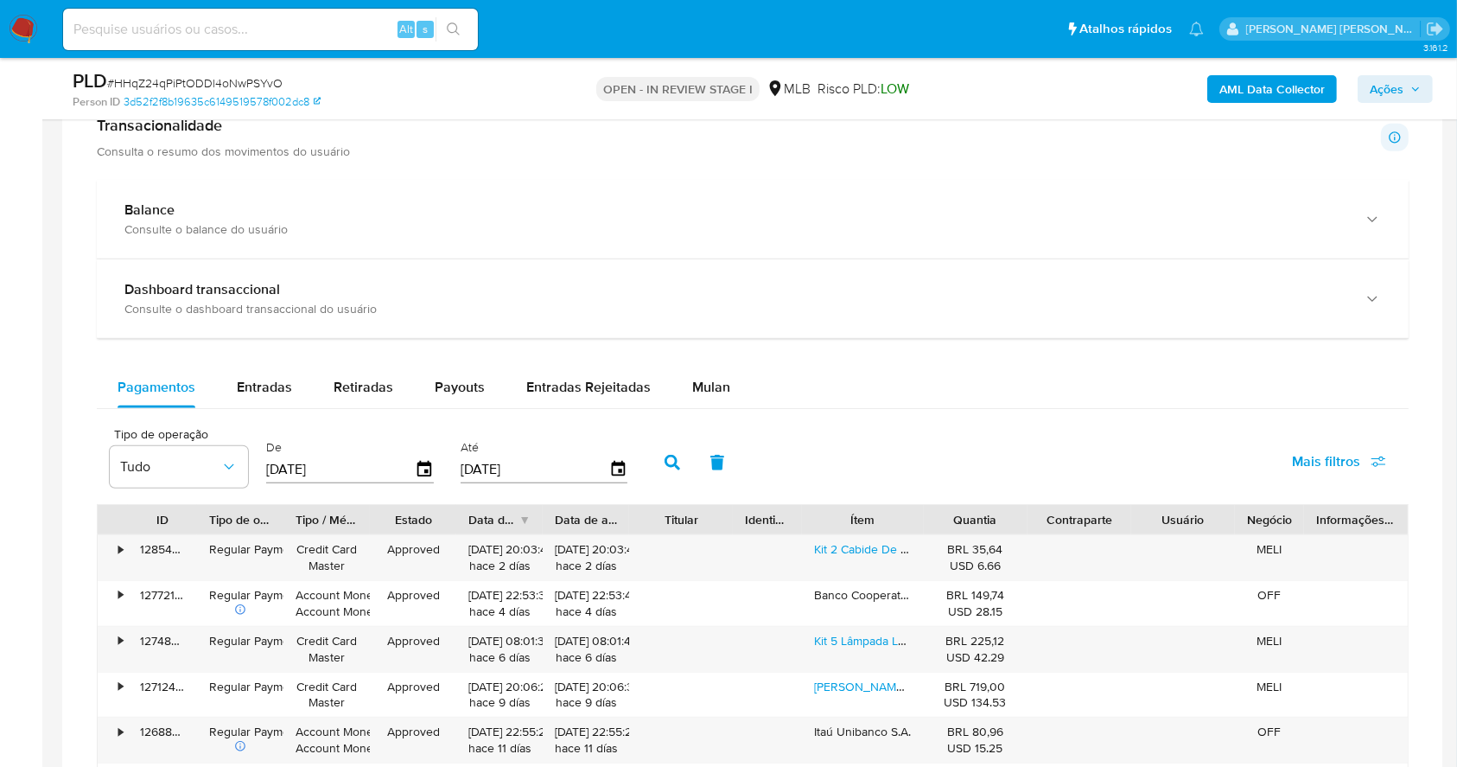
scroll to position [1190, 0]
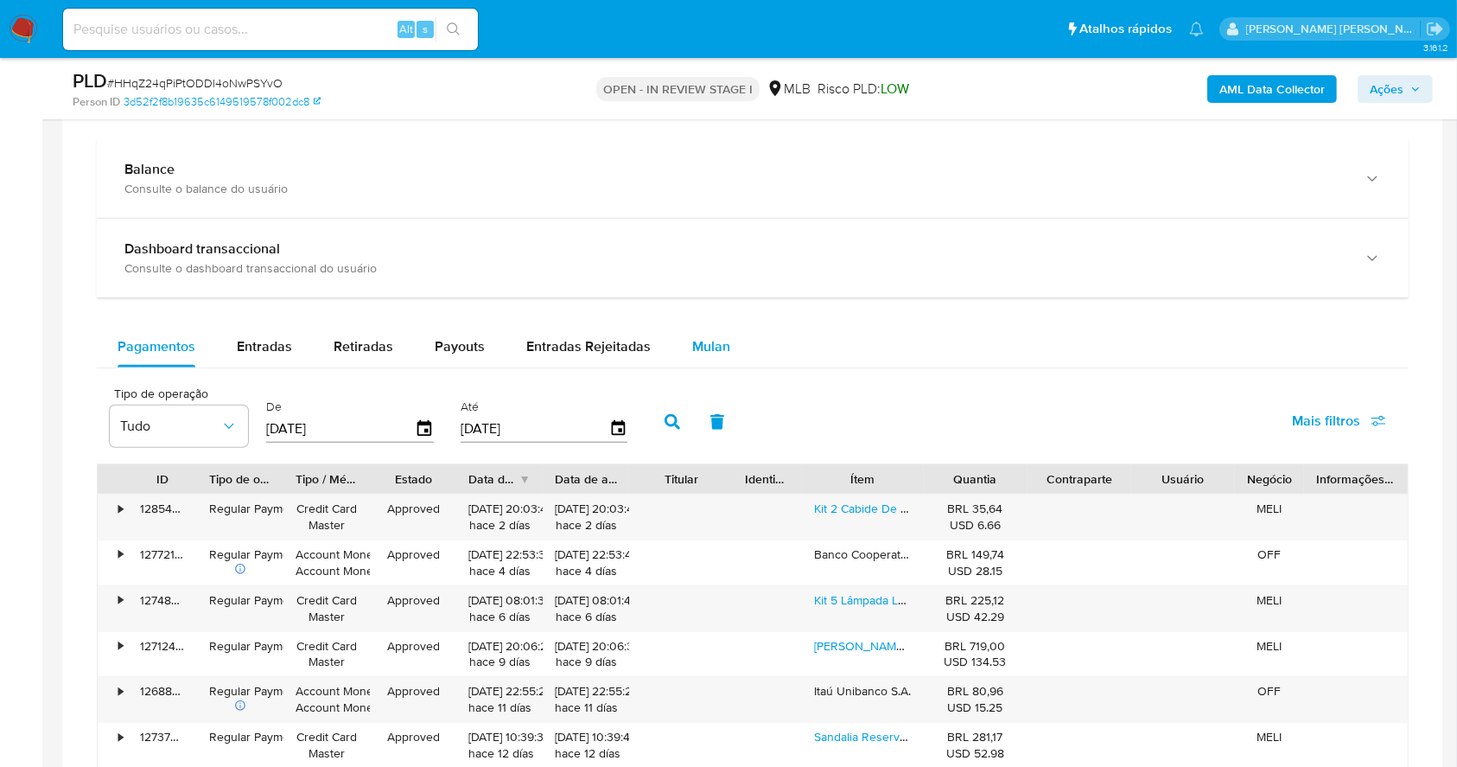
click at [699, 349] on span "Mulan" at bounding box center [711, 346] width 38 height 20
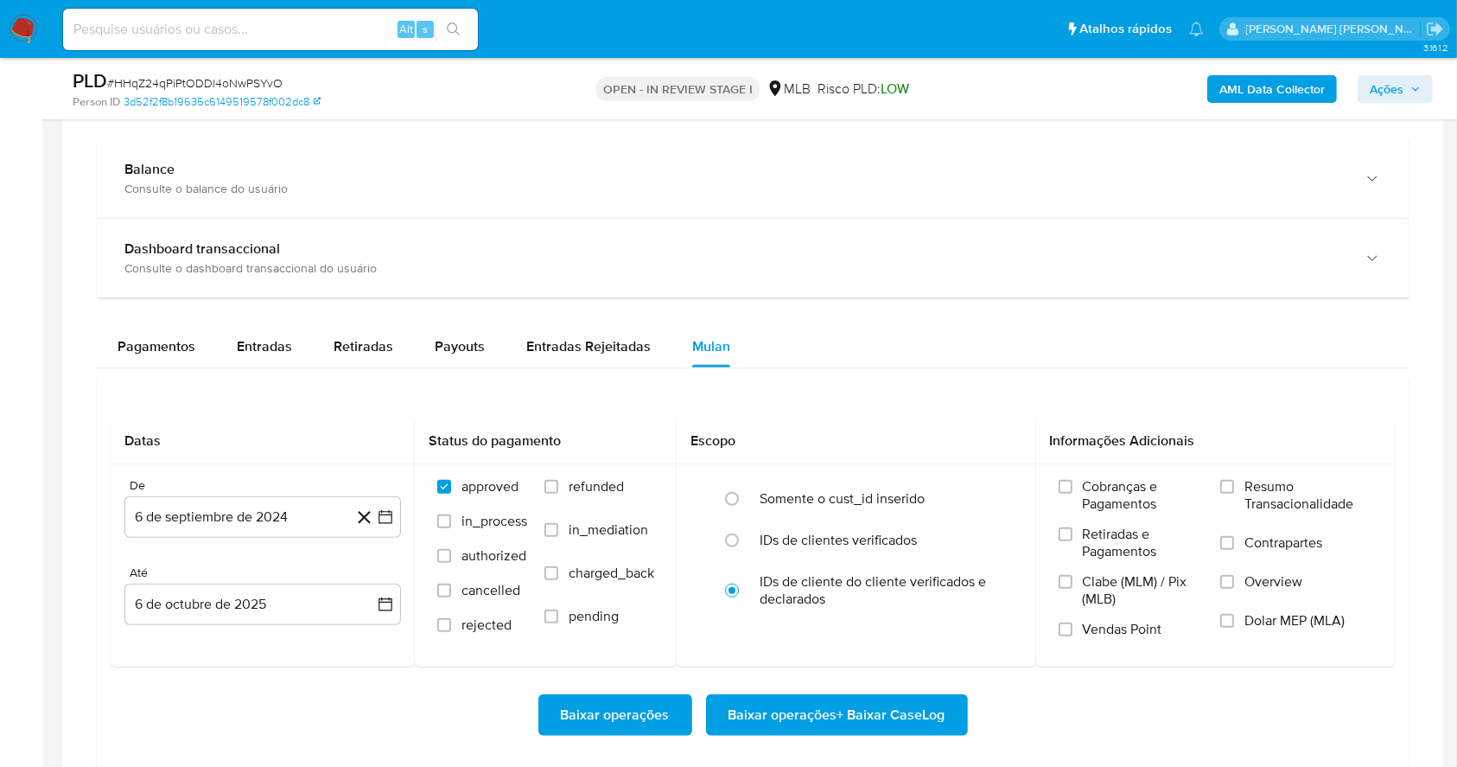
click at [841, 338] on div "Pagamentos Entradas Retiradas Payouts Entradas Rejeitadas Mulan" at bounding box center [753, 346] width 1312 height 41
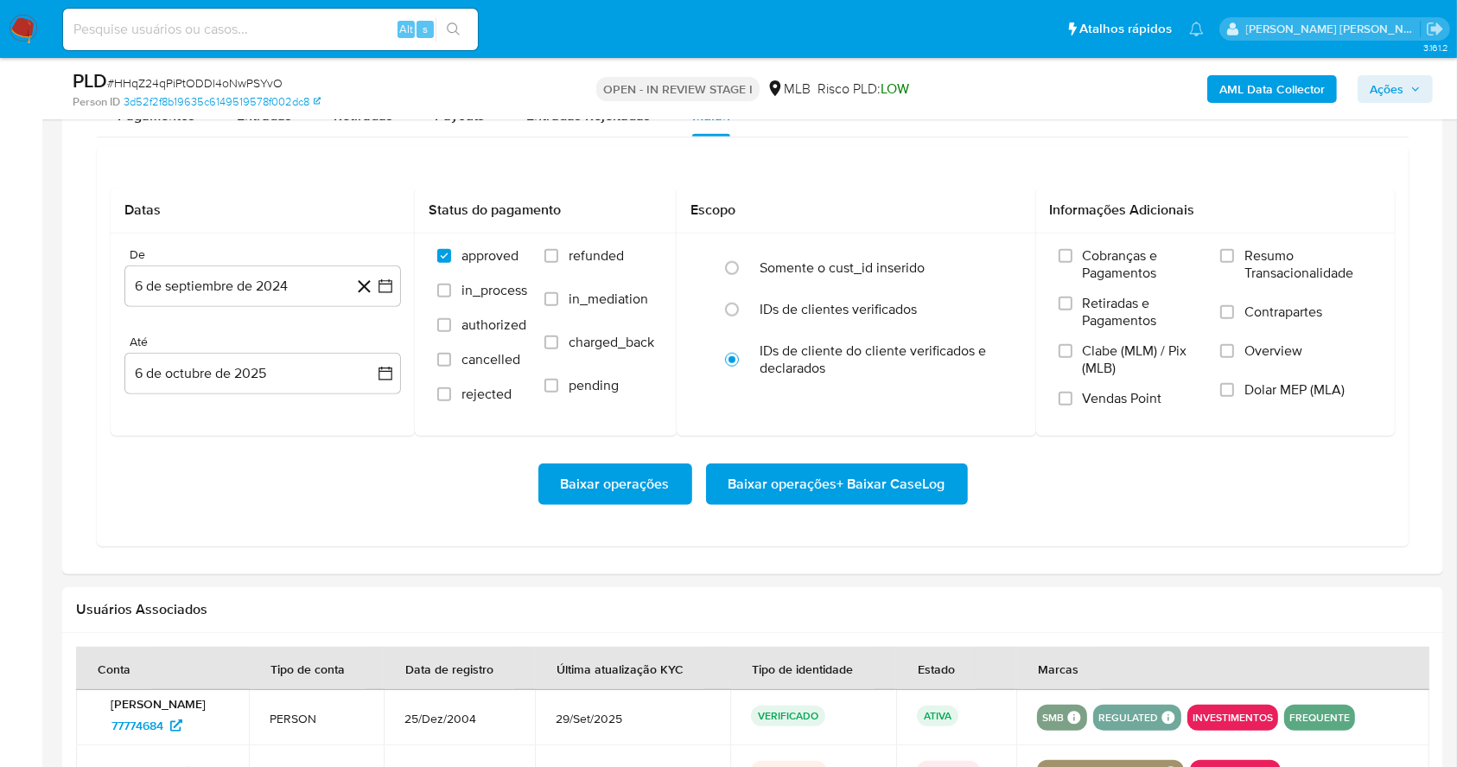
scroll to position [1467, 0]
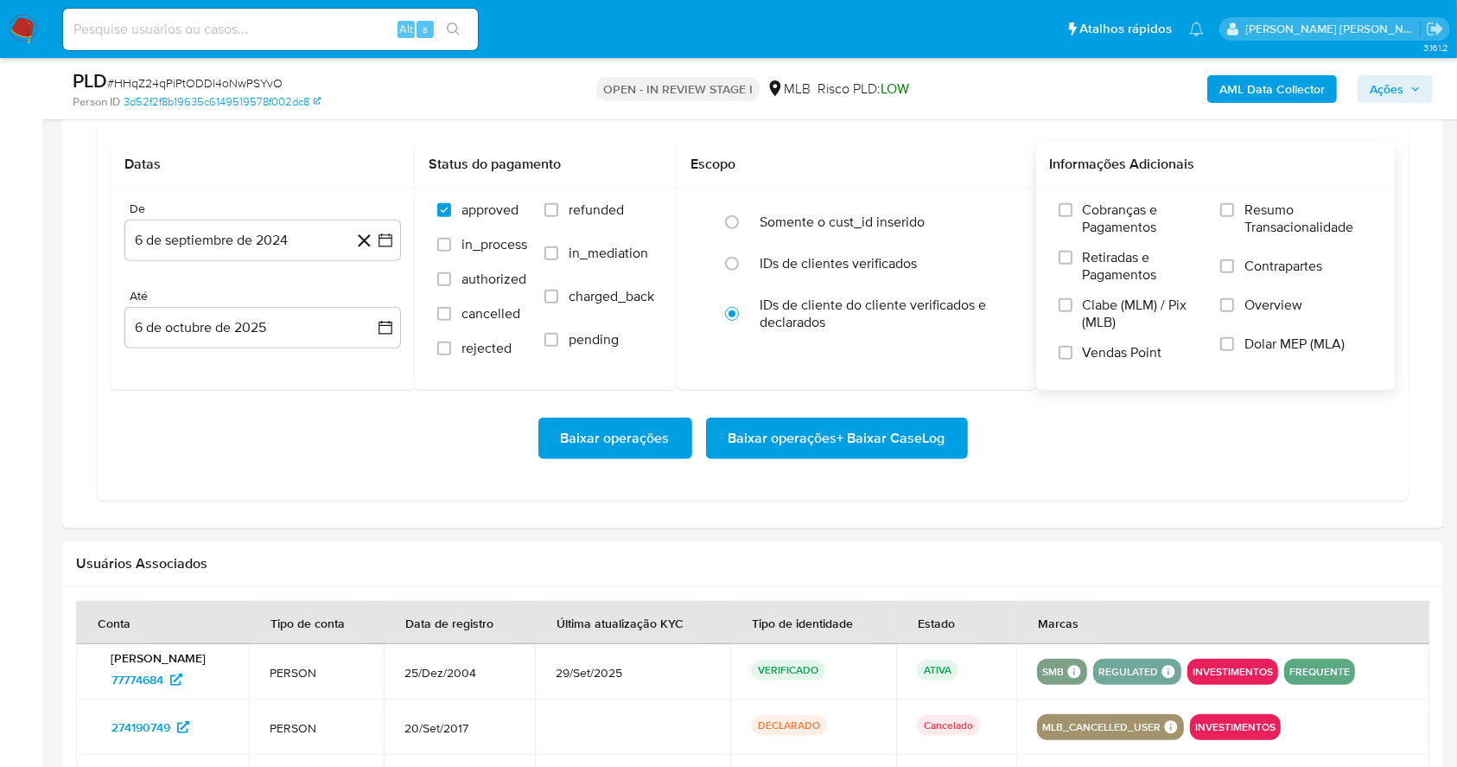
click at [1228, 217] on label "Resumo Transacionalidade" at bounding box center [1296, 229] width 152 height 56
click at [1228, 217] on input "Resumo Transacionalidade" at bounding box center [1227, 210] width 14 height 14
click at [1072, 349] on input "Vendas Point" at bounding box center [1066, 353] width 14 height 14
click at [379, 233] on icon "button" at bounding box center [385, 240] width 17 height 17
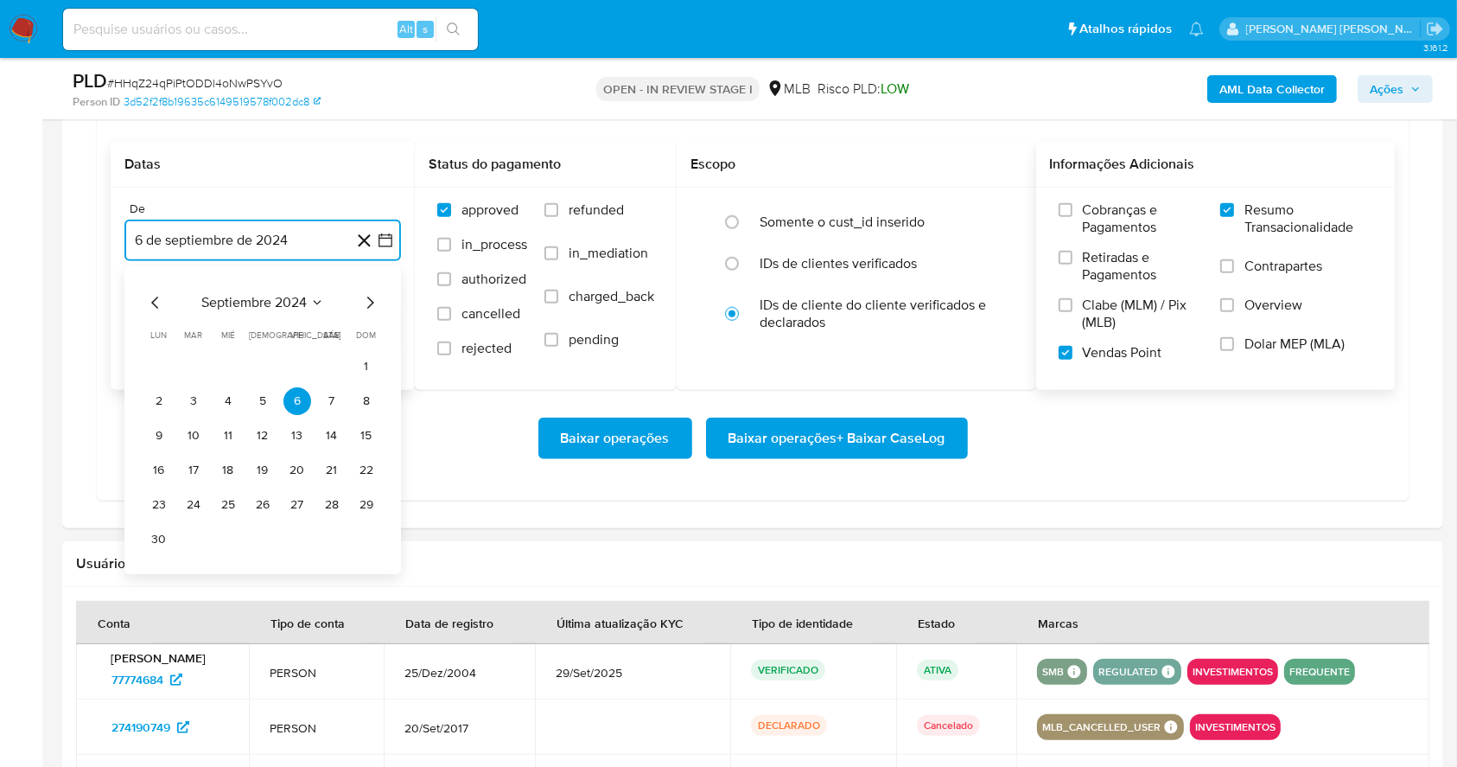
click at [365, 304] on icon "Mes siguiente" at bounding box center [370, 302] width 21 height 21
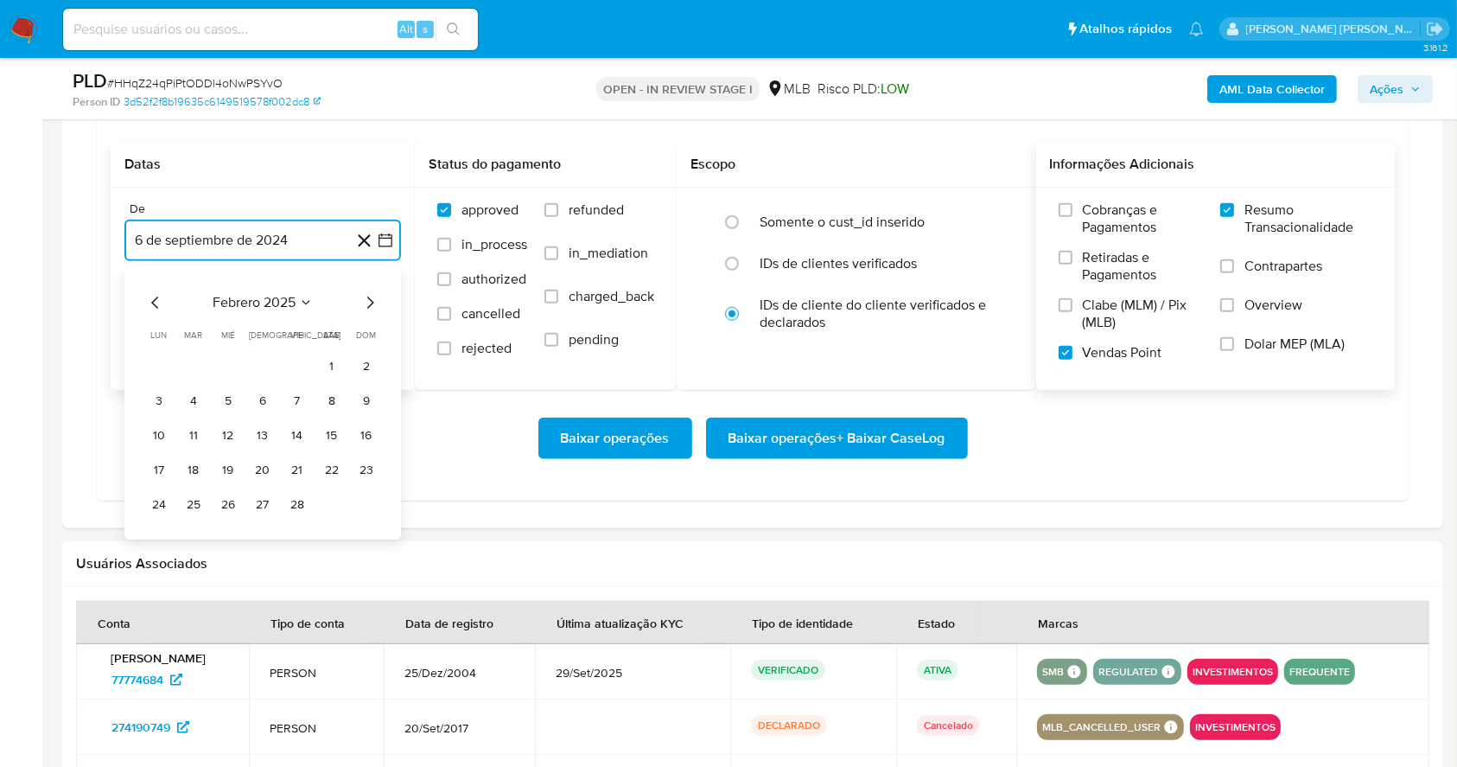
click at [365, 304] on icon "Mes siguiente" at bounding box center [370, 302] width 21 height 21
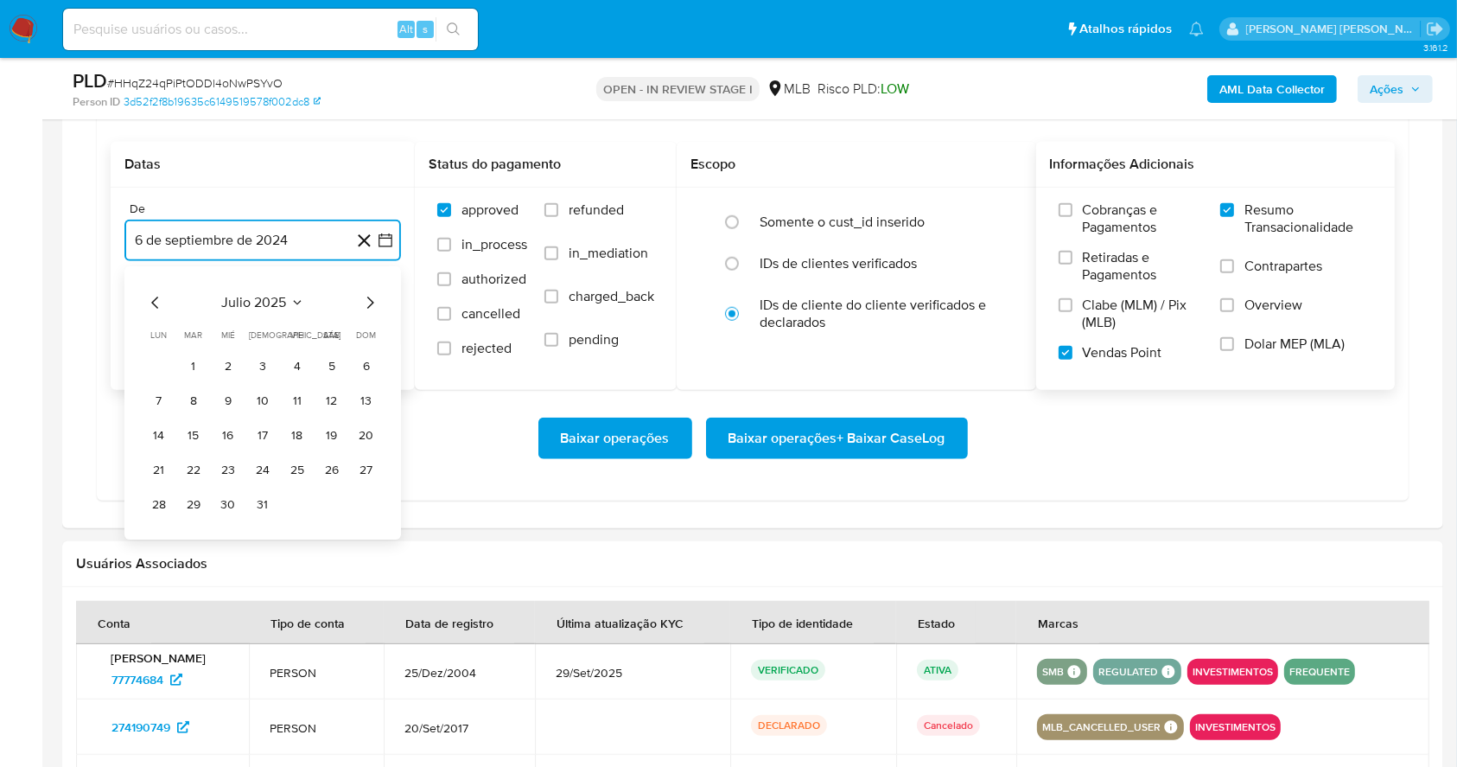
click at [367, 299] on icon "Mes siguiente" at bounding box center [370, 302] width 21 height 21
click at [304, 369] on button "1" at bounding box center [298, 367] width 28 height 28
click at [277, 338] on button "6 de octubre de 2025" at bounding box center [262, 327] width 277 height 41
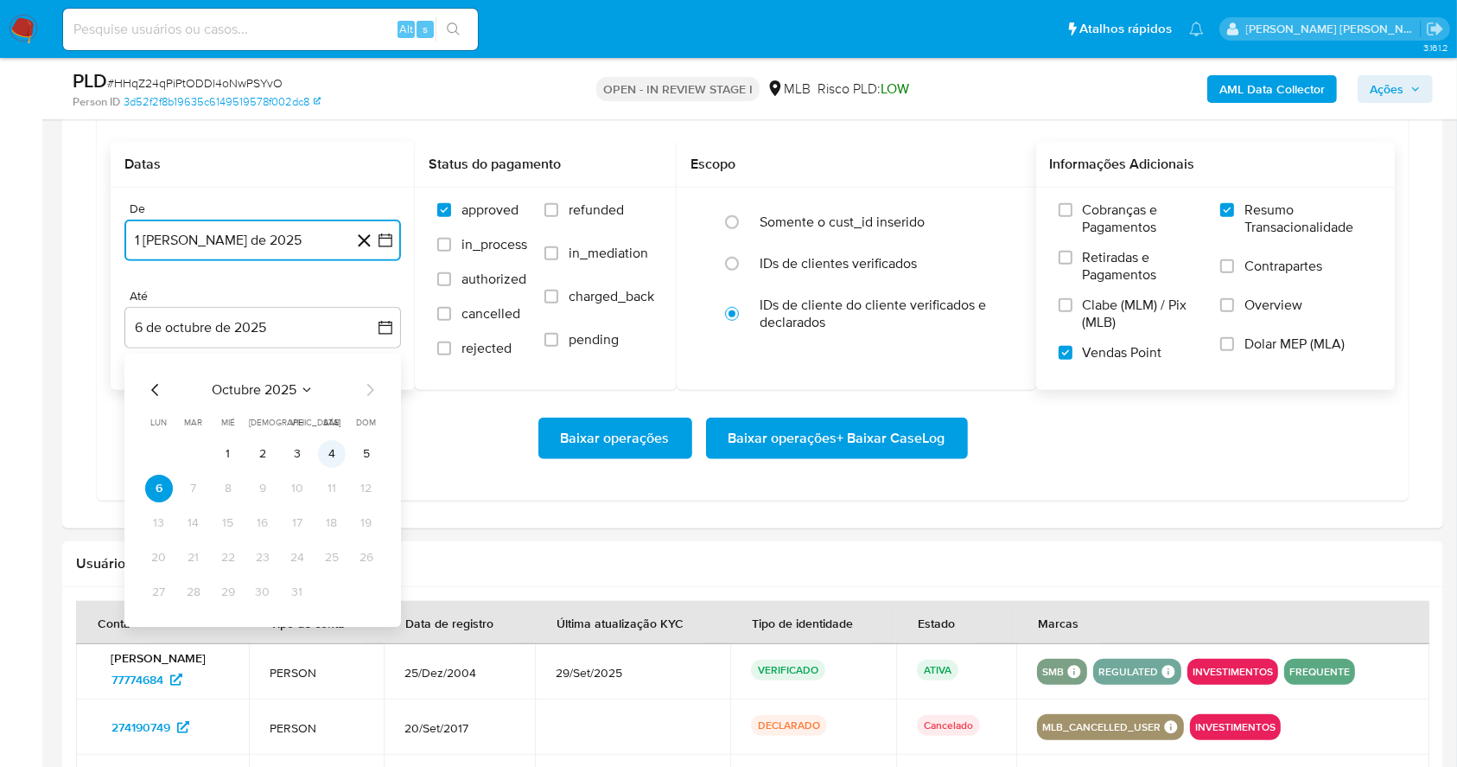
click at [319, 456] on button "4" at bounding box center [332, 454] width 28 height 28
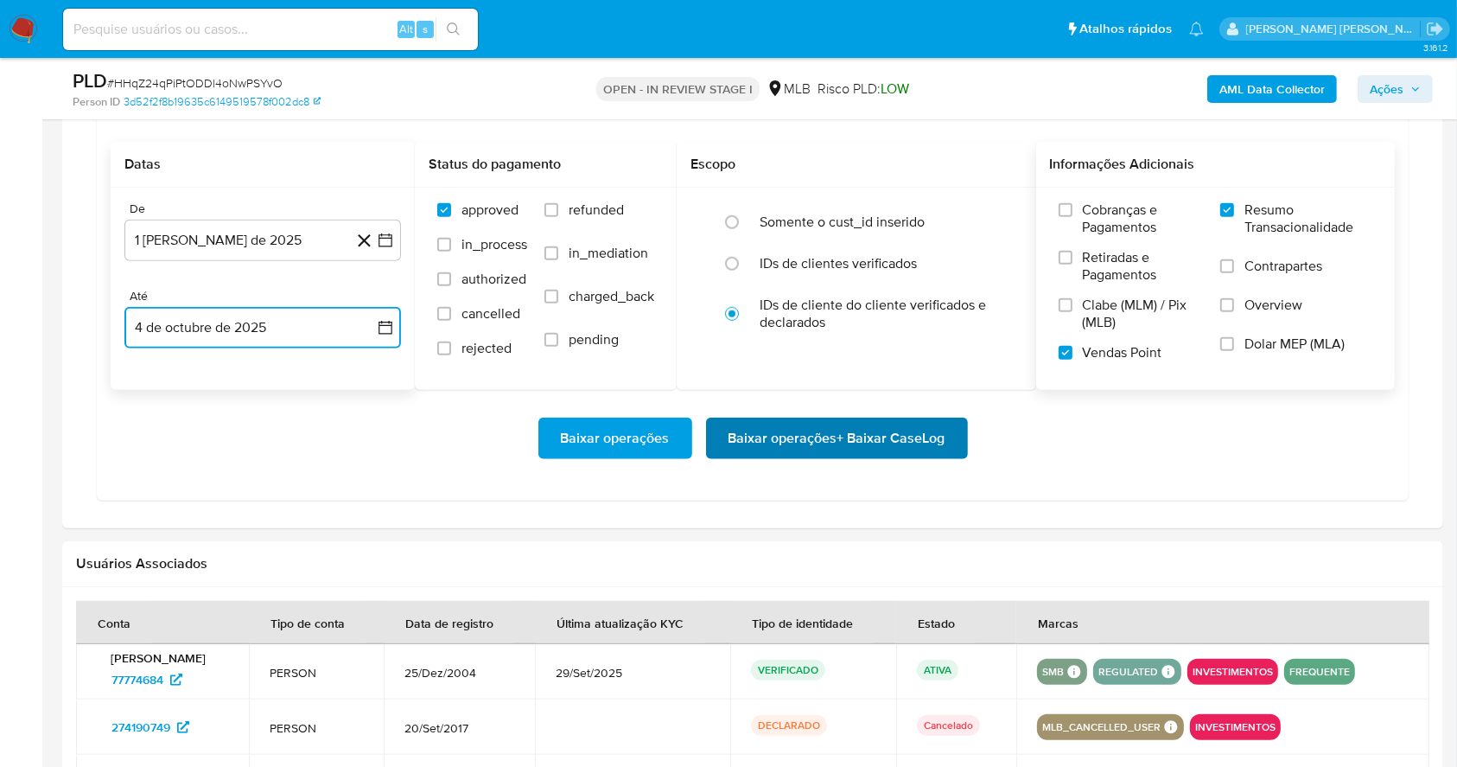
click at [799, 444] on span "Baixar operações + Baixar CaseLog" at bounding box center [837, 438] width 217 height 38
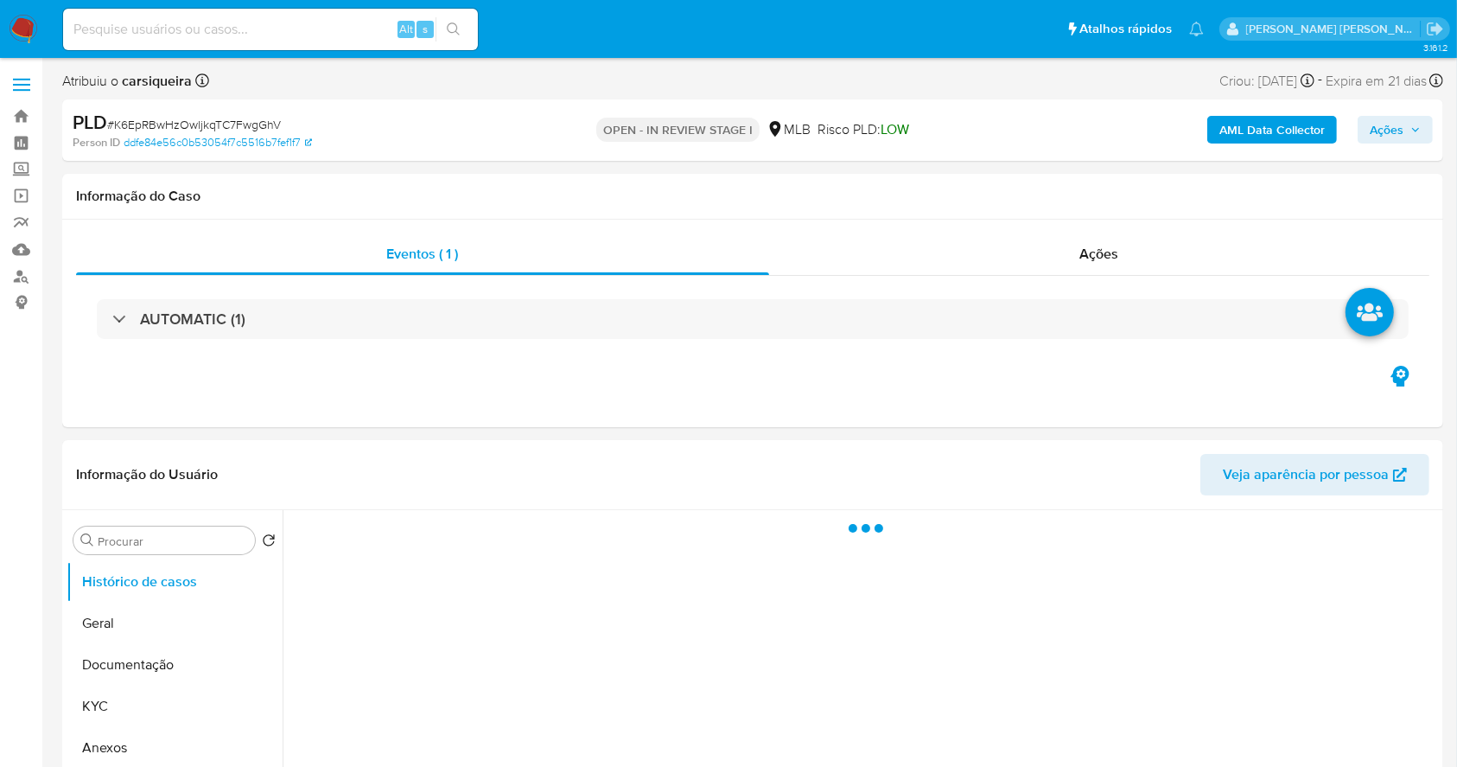
select select "10"
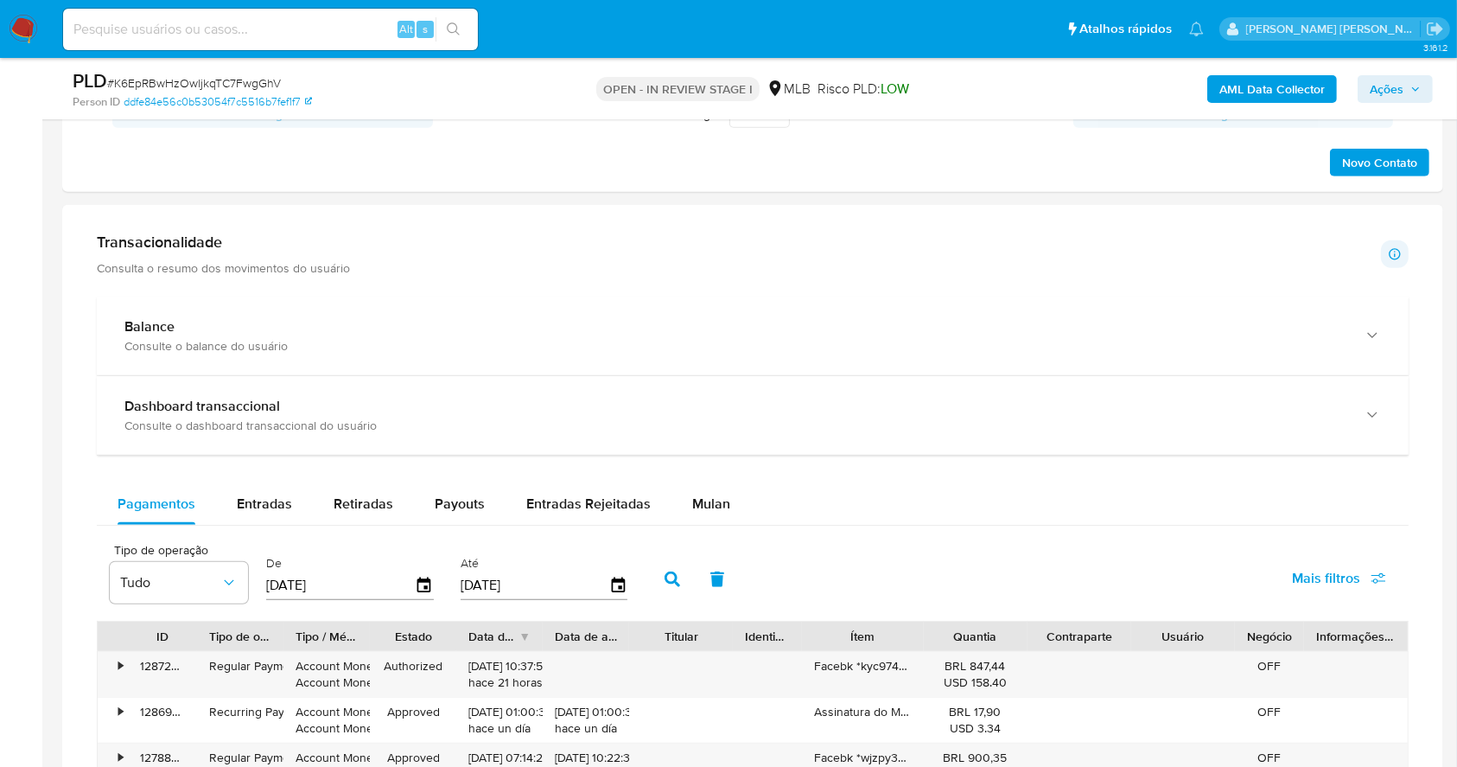
scroll to position [1095, 0]
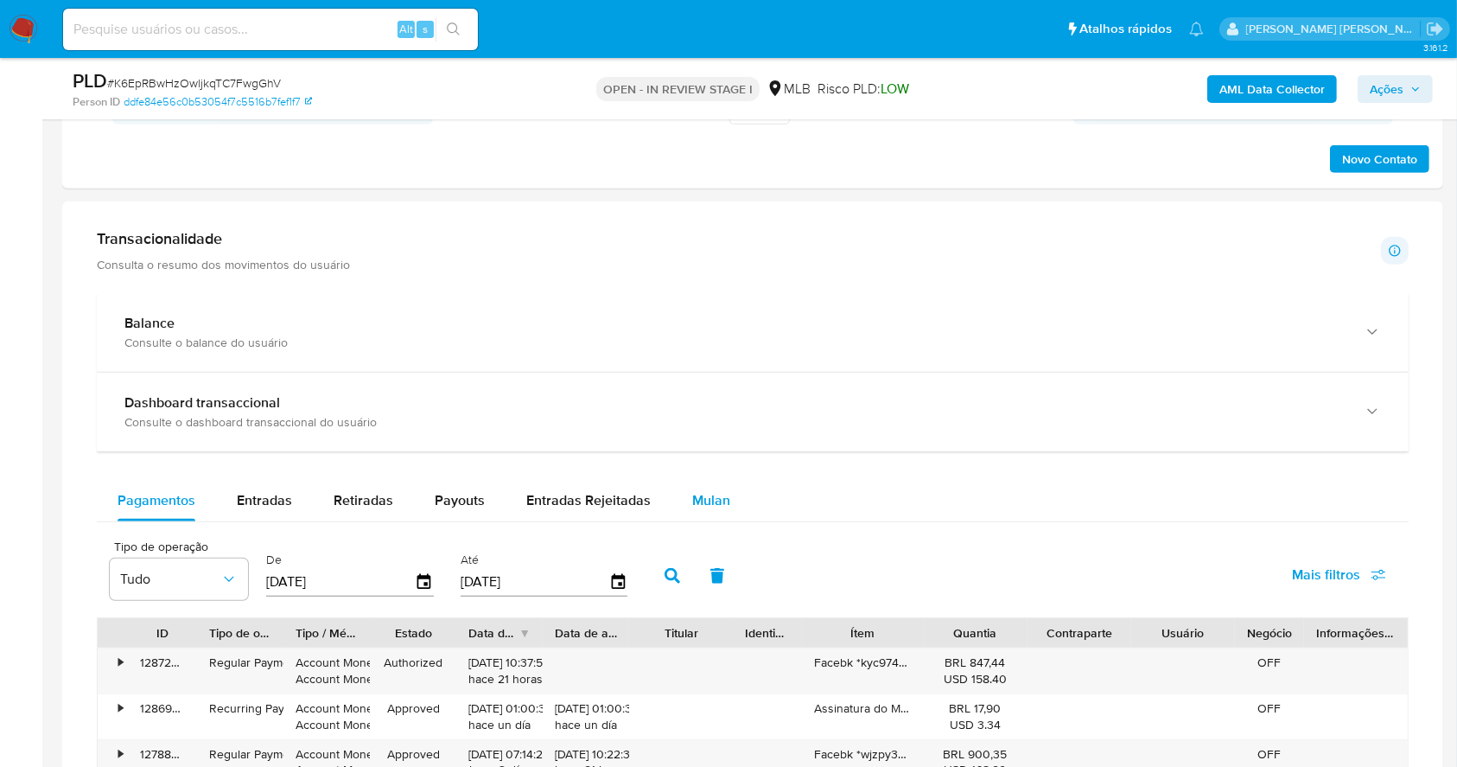
click at [692, 515] on div "Mulan" at bounding box center [711, 500] width 38 height 41
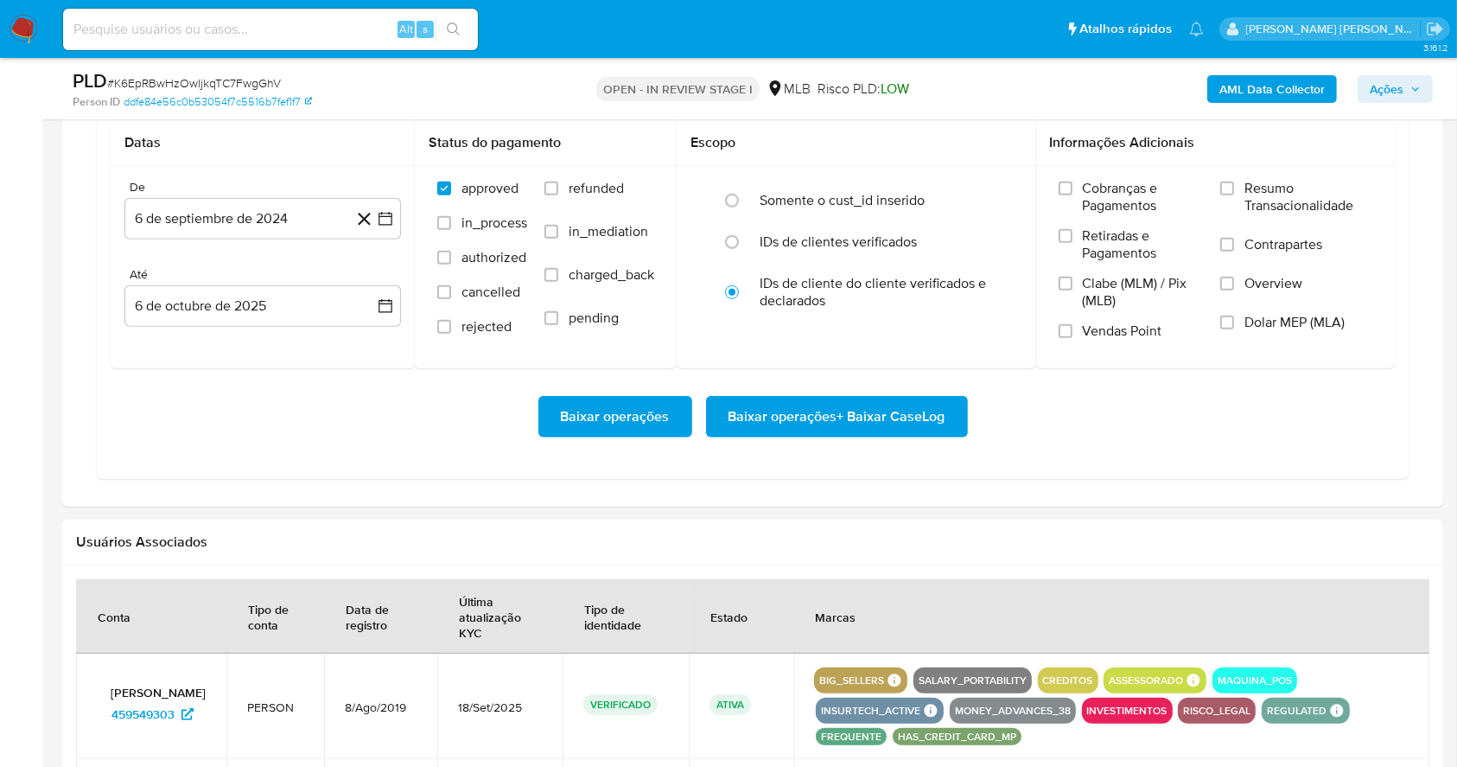
scroll to position [1560, 0]
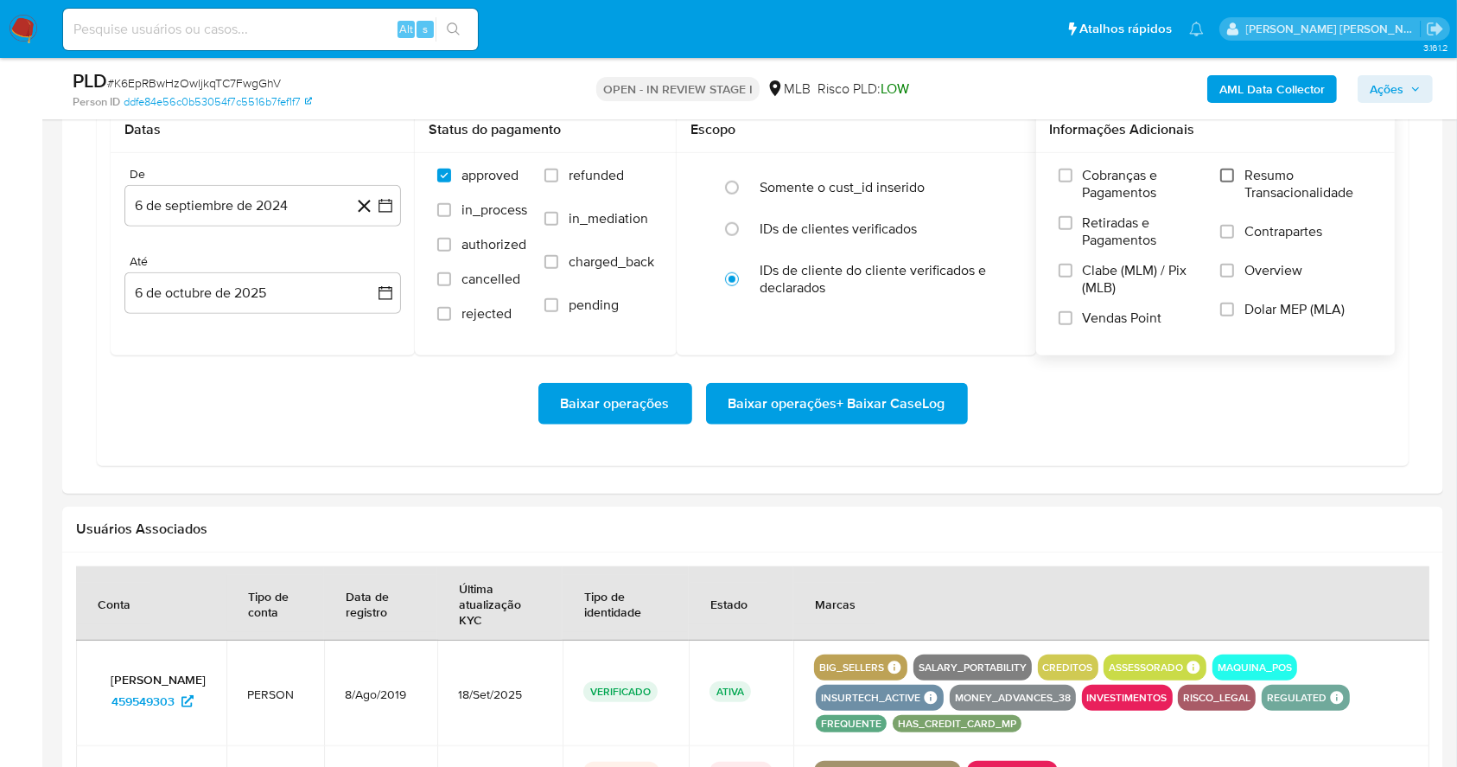
click at [1231, 173] on input "Resumo Transacionalidade" at bounding box center [1227, 176] width 14 height 14
click at [1065, 318] on input "Vendas Point" at bounding box center [1066, 318] width 14 height 14
click at [384, 213] on button "6 de septiembre de 2024" at bounding box center [262, 205] width 277 height 41
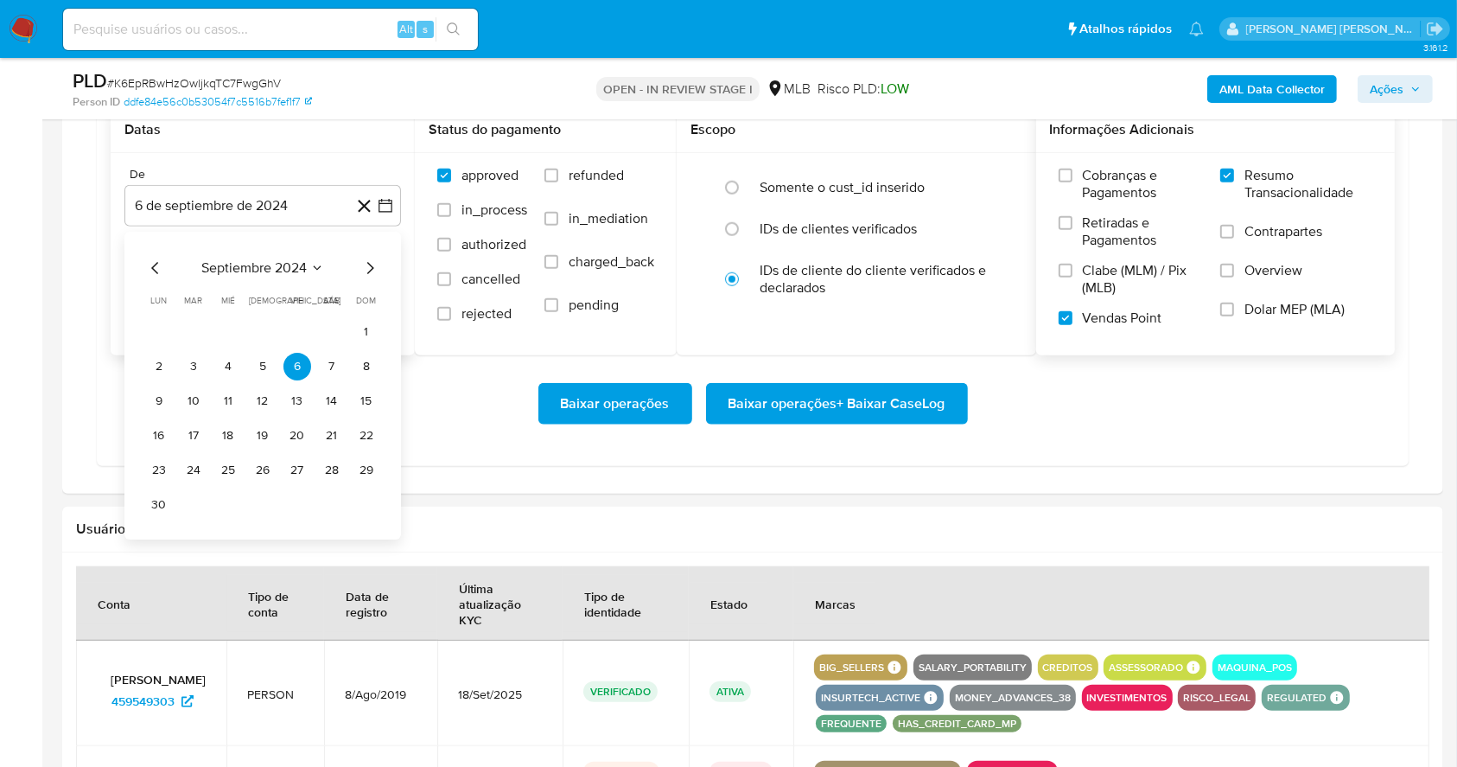
click at [366, 280] on div "septiembre 2024 septiembre 2024 lun lunes mar martes mié miércoles jue jueves v…" at bounding box center [262, 388] width 235 height 261
drag, startPoint x: 366, startPoint y: 280, endPoint x: 368, endPoint y: 262, distance: 18.2
click at [368, 262] on div "septiembre 2024 septiembre 2024 lun lunes mar martes mié miércoles jue jueves v…" at bounding box center [262, 388] width 235 height 261
click at [368, 262] on icon "Mes siguiente" at bounding box center [370, 268] width 7 height 12
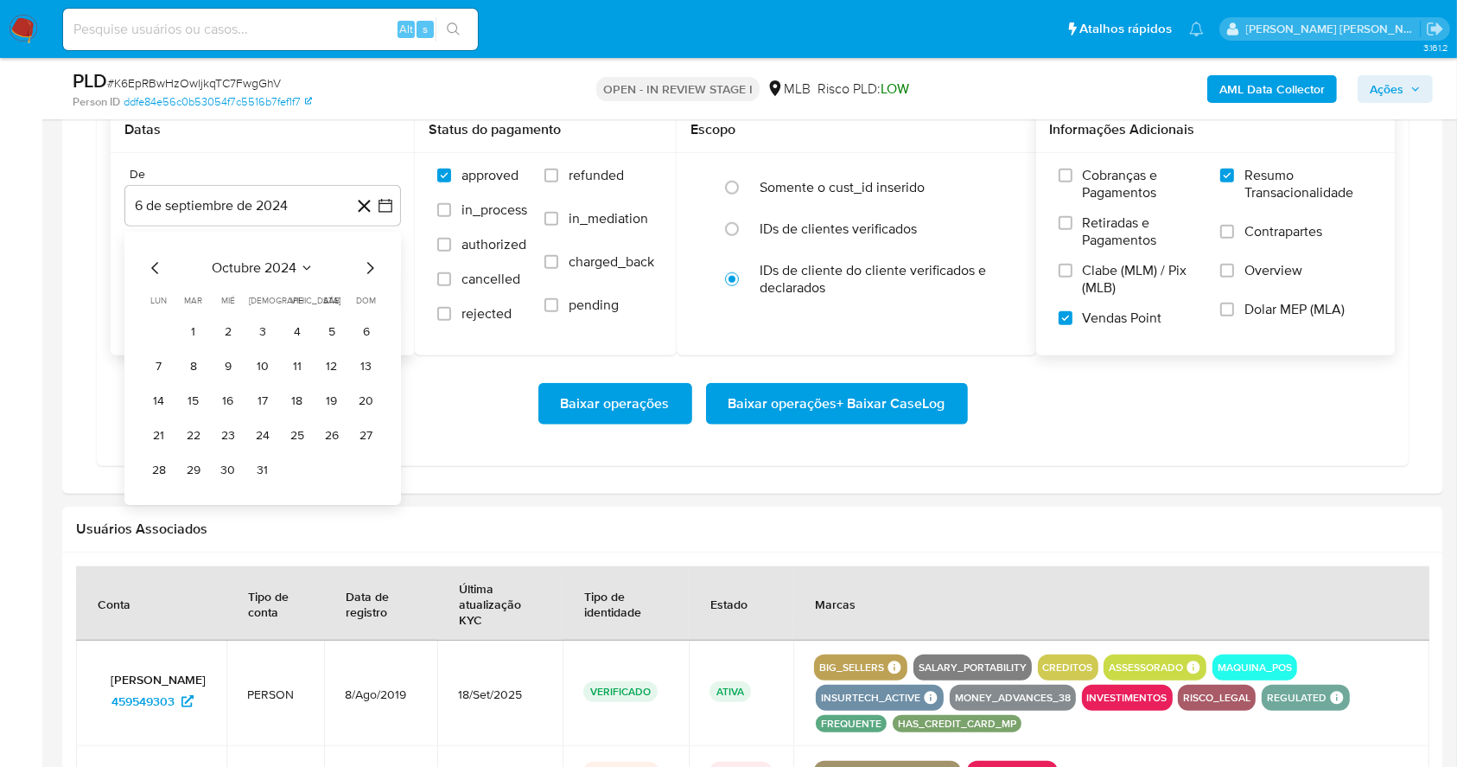
click at [368, 262] on icon "Mes siguiente" at bounding box center [370, 268] width 7 height 12
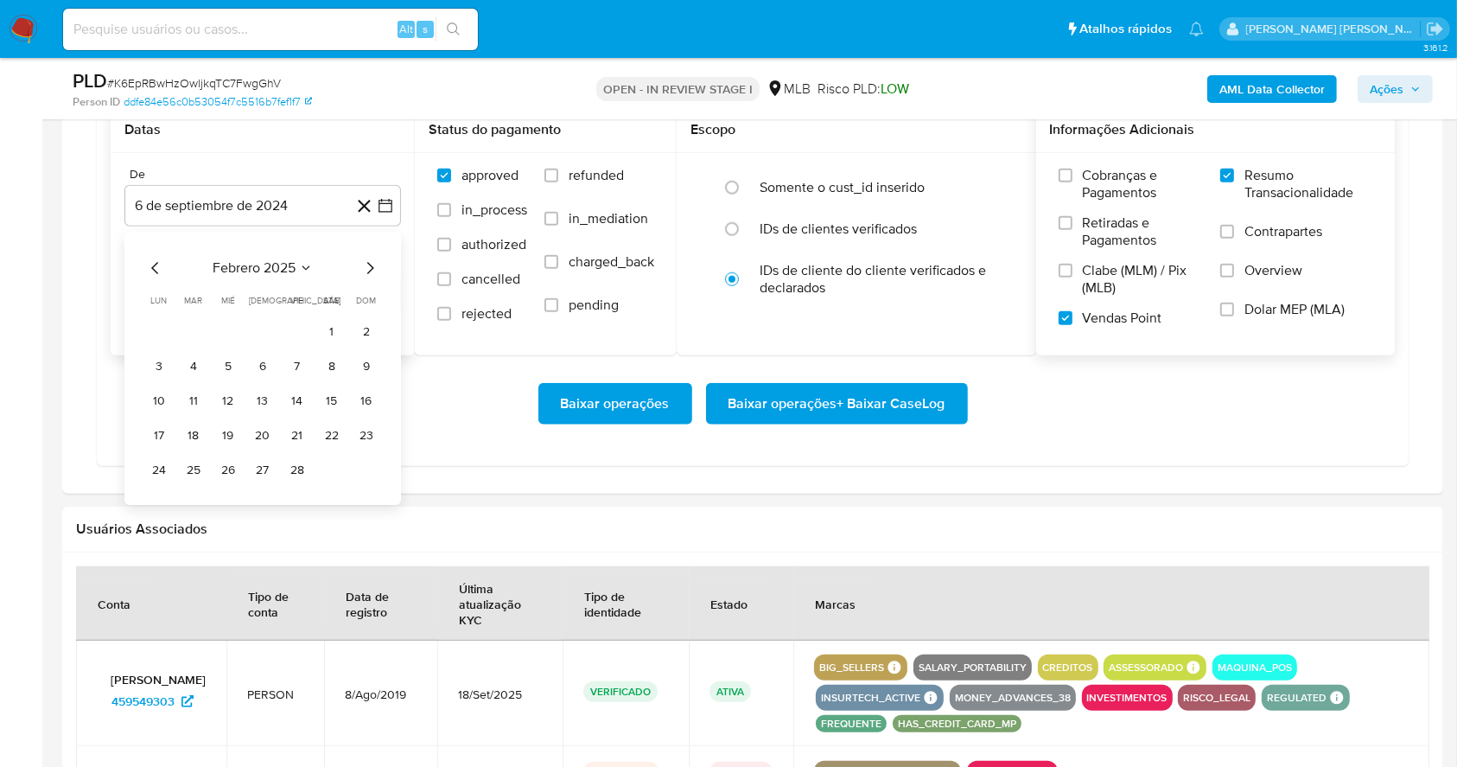
click at [368, 262] on icon "Mes siguiente" at bounding box center [370, 268] width 7 height 12
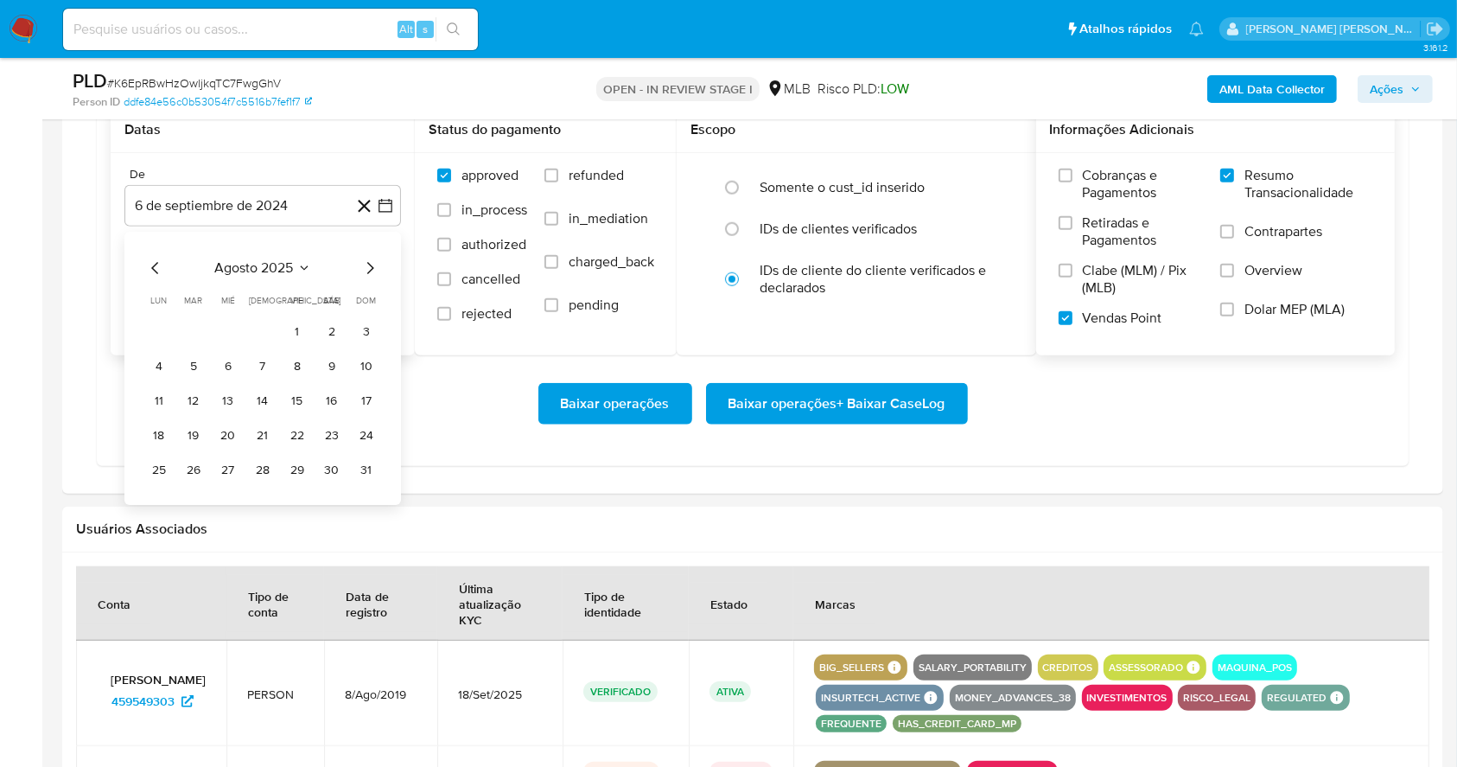
click at [368, 262] on icon "Mes siguiente" at bounding box center [370, 268] width 7 height 12
click at [155, 266] on icon "Mes anterior" at bounding box center [155, 268] width 21 height 21
click at [292, 322] on button "1" at bounding box center [298, 332] width 28 height 28
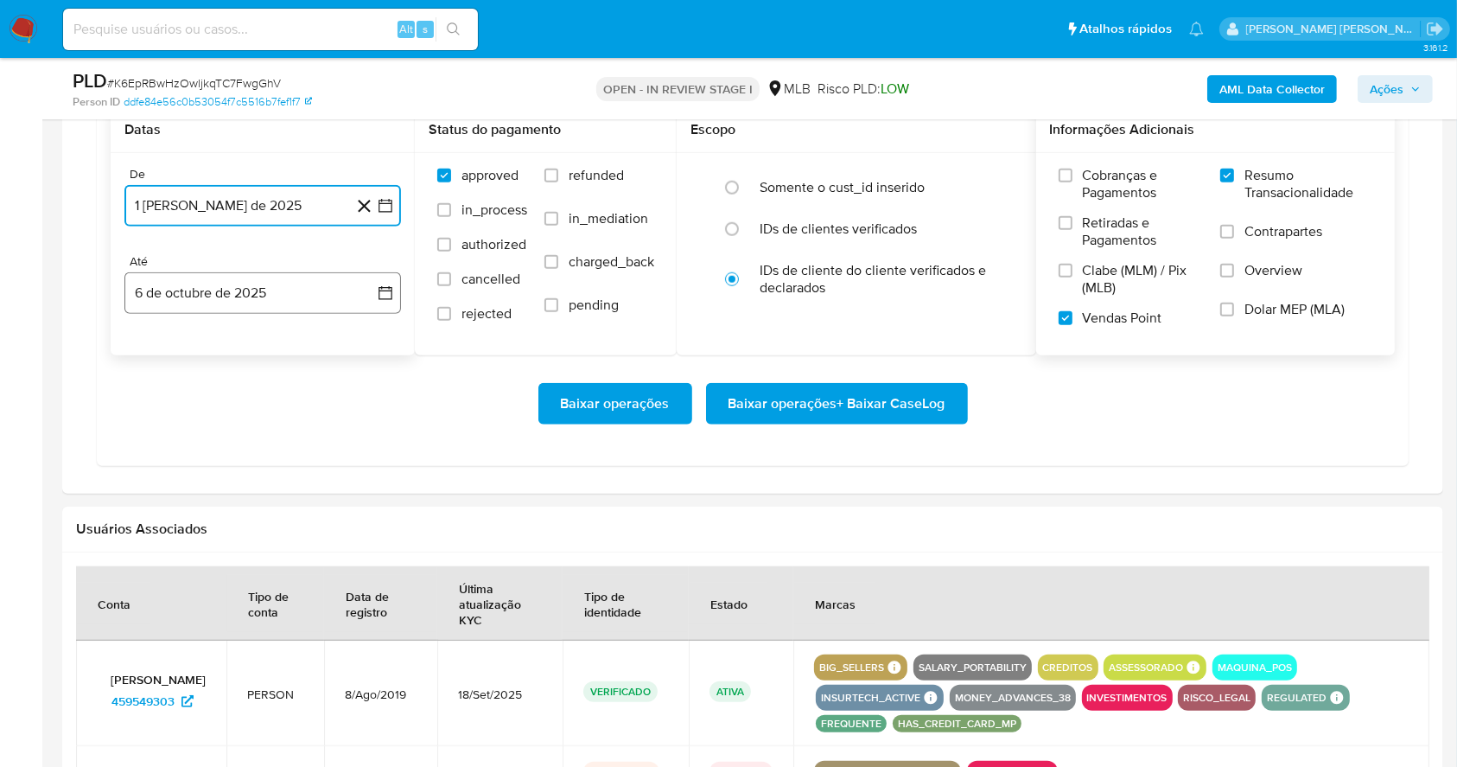
click at [289, 283] on button "6 de octubre de 2025" at bounding box center [262, 292] width 277 height 41
click at [342, 425] on button "4" at bounding box center [332, 419] width 28 height 28
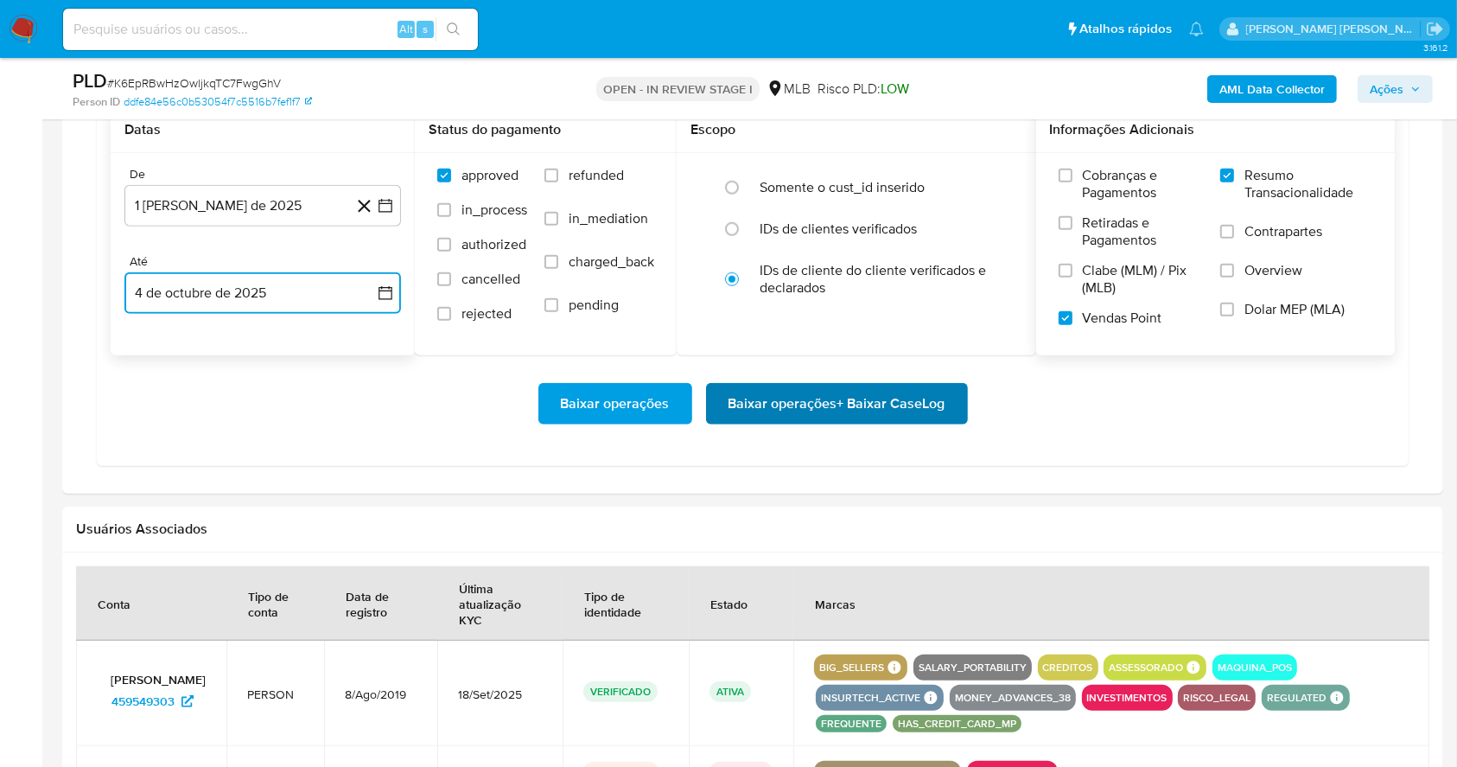
click at [786, 420] on span "Baixar operações + Baixar CaseLog" at bounding box center [837, 404] width 217 height 38
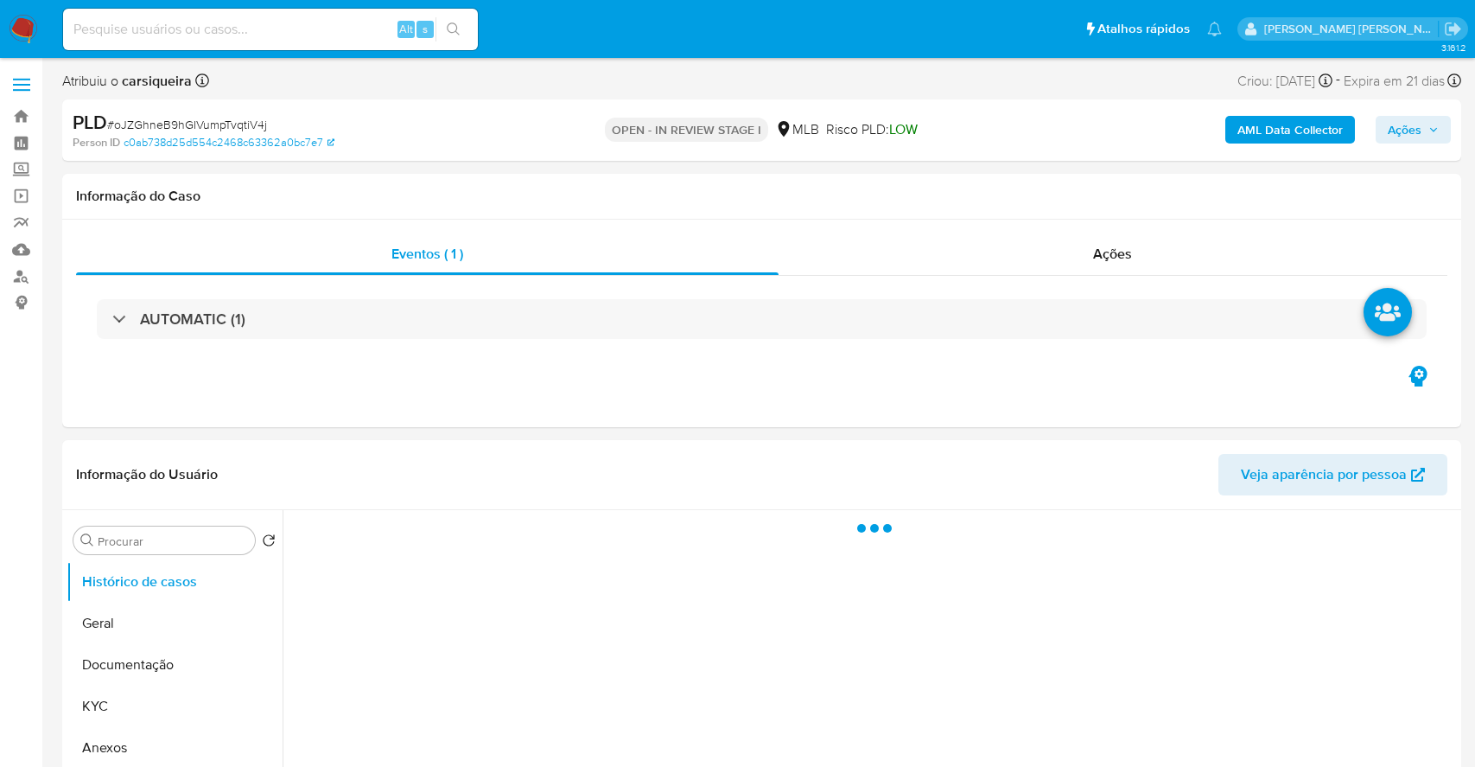
select select "10"
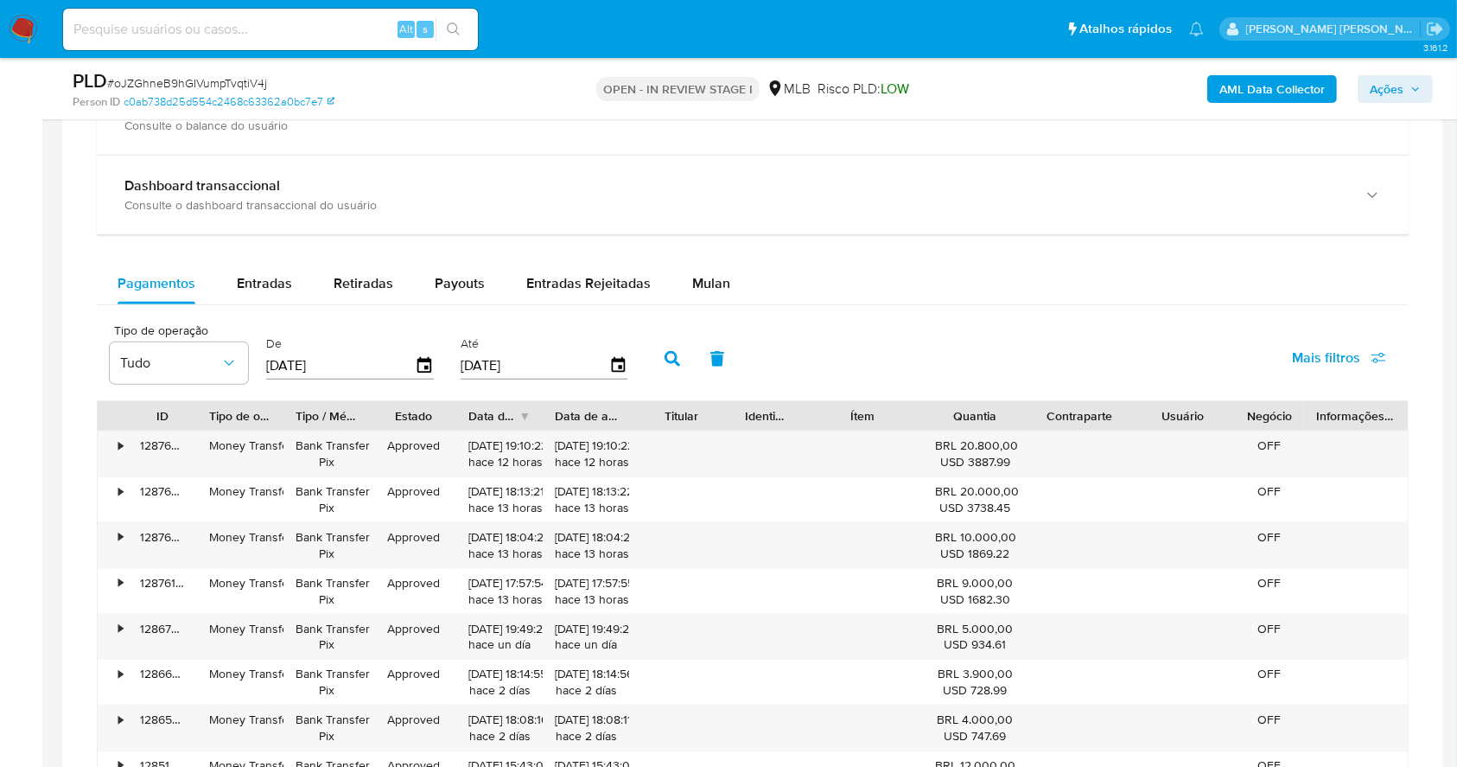
scroll to position [1203, 0]
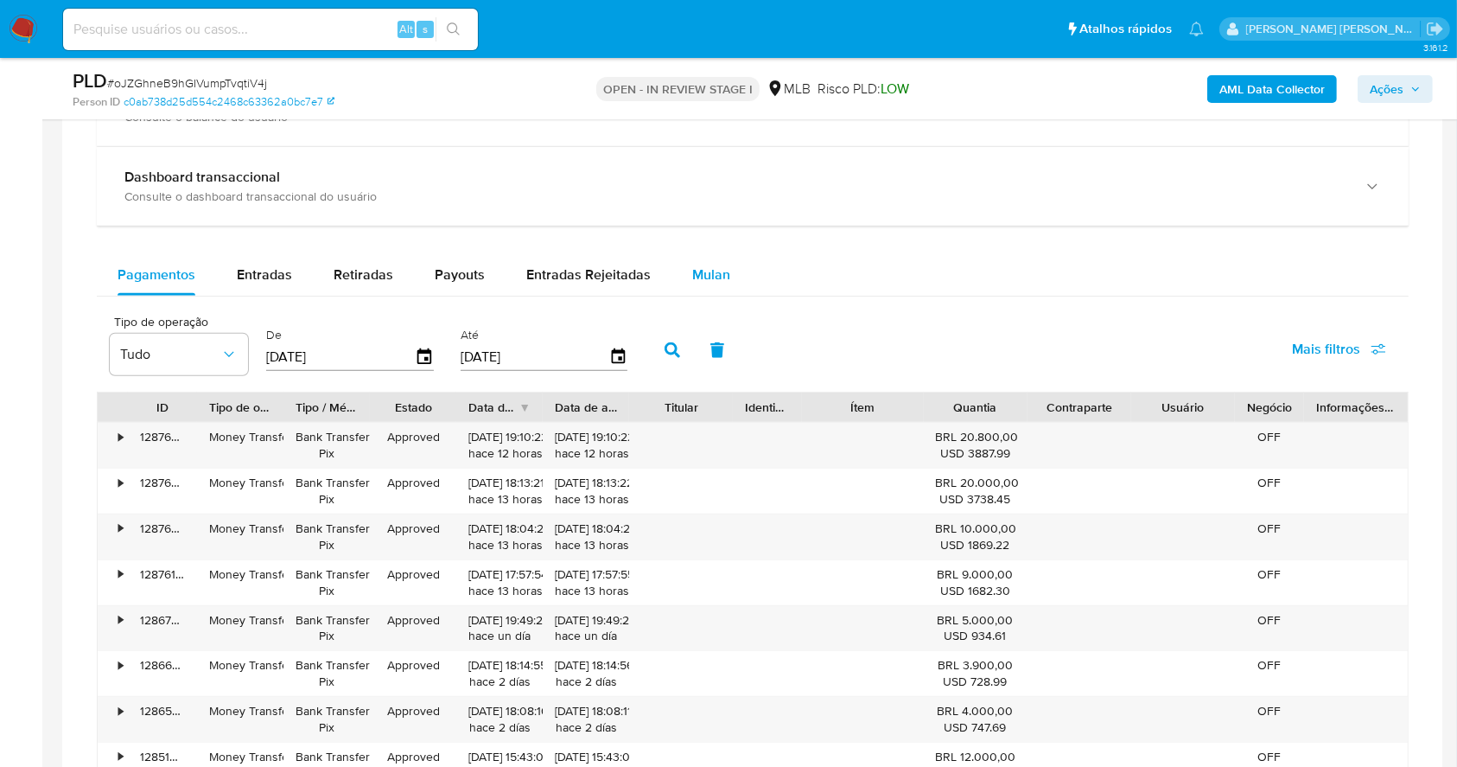
click at [710, 271] on span "Mulan" at bounding box center [711, 274] width 38 height 20
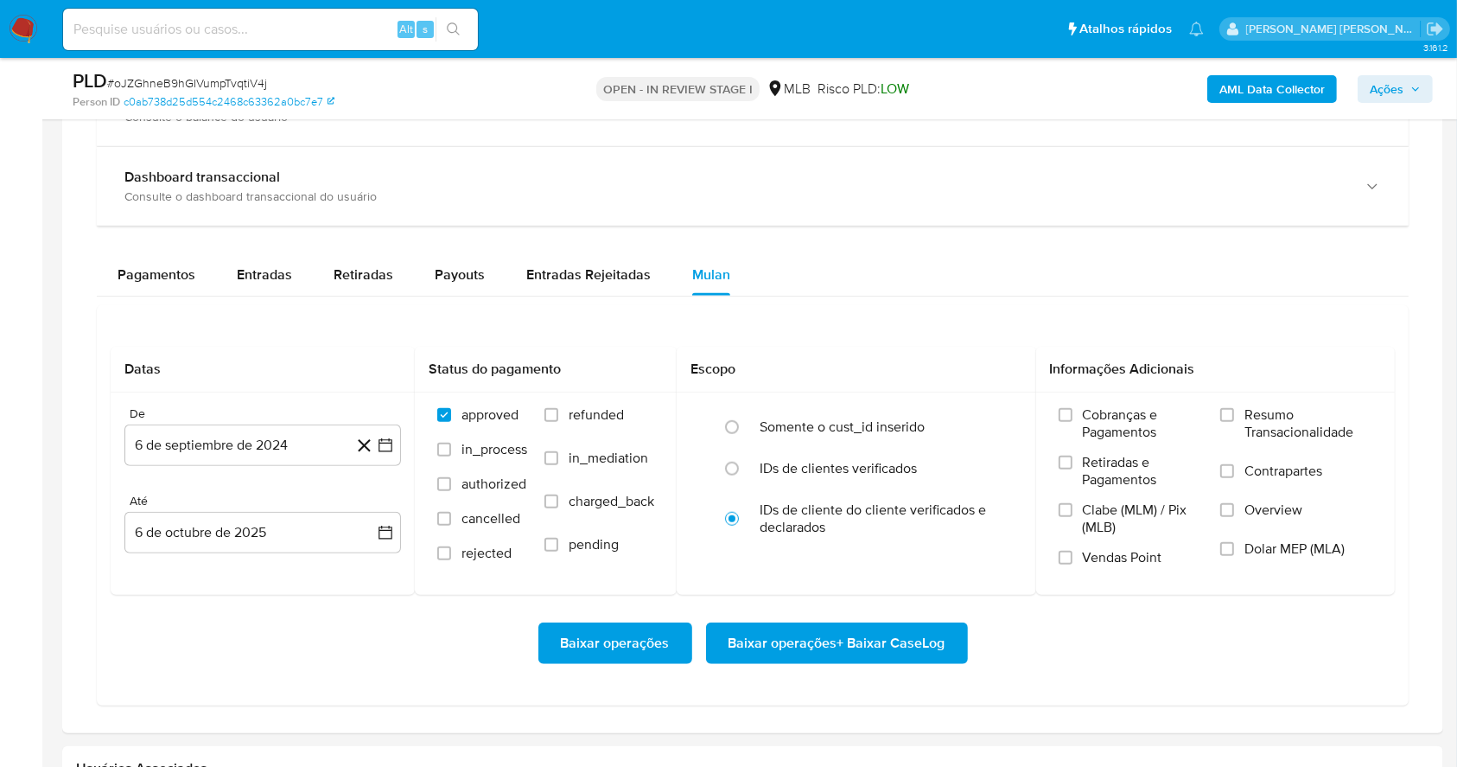
click at [0, 335] on aside "Bandeja Painel Screening Pesquisa em Listas Watchlist Ferramentas Operações em …" at bounding box center [21, 222] width 42 height 2850
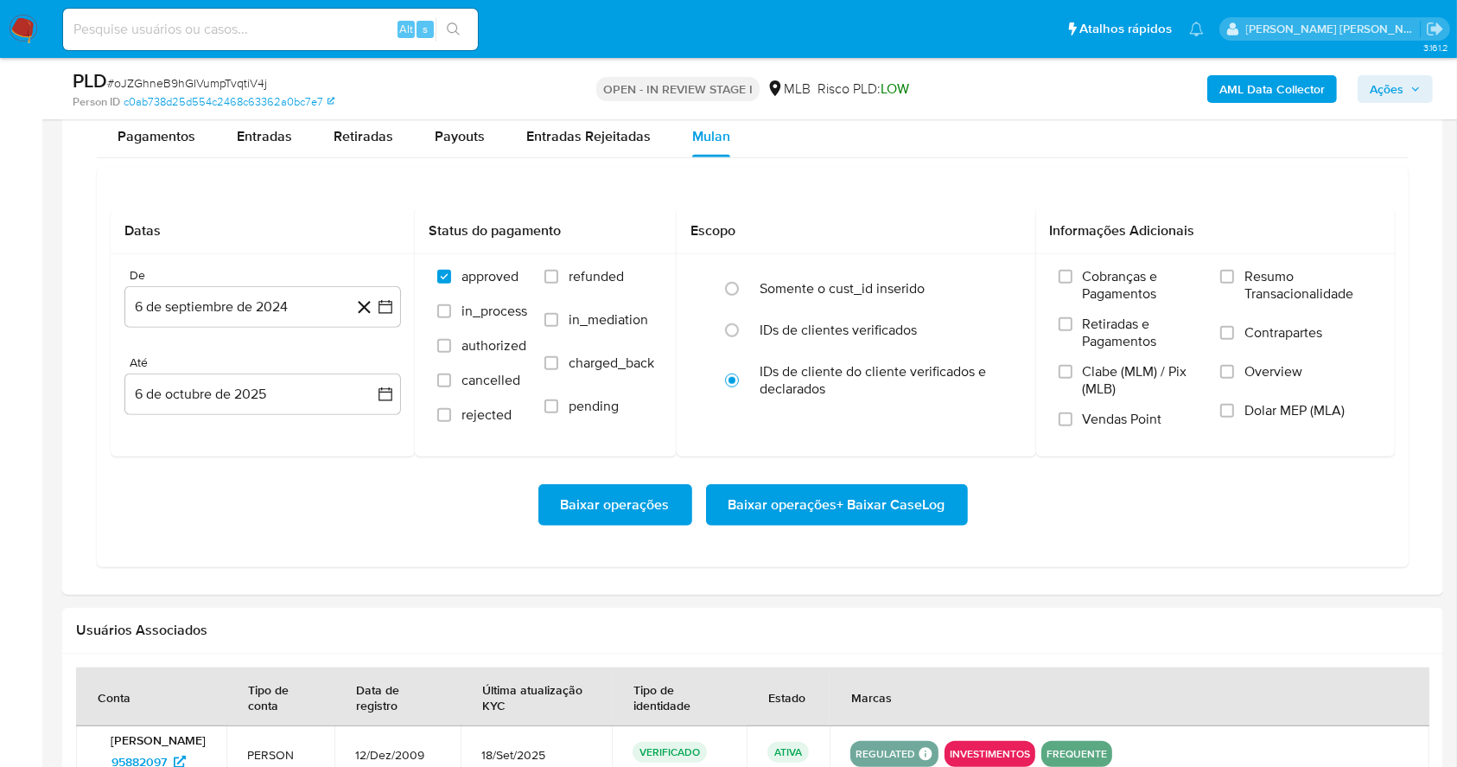
scroll to position [1388, 0]
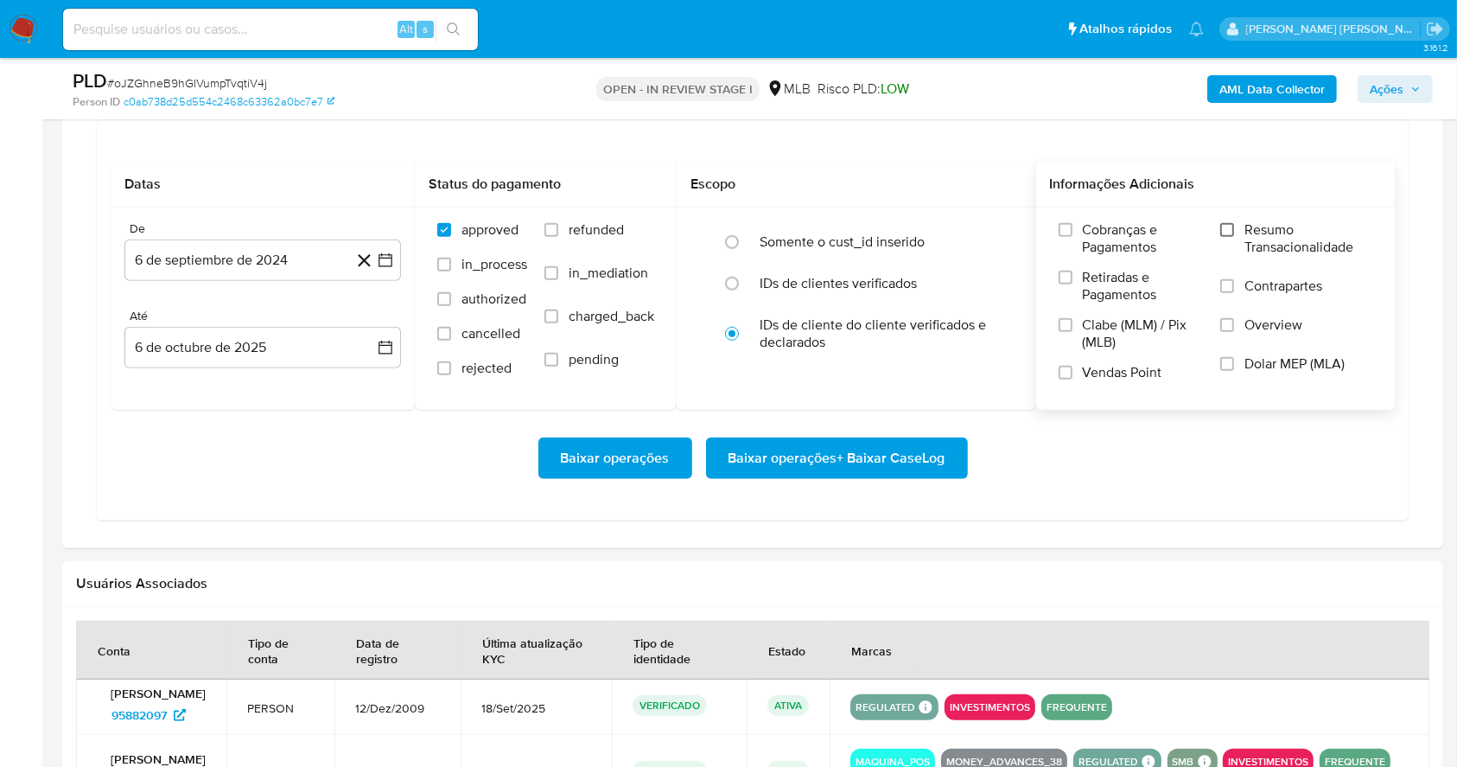
click at [1234, 235] on input "Resumo Transacionalidade" at bounding box center [1227, 230] width 14 height 14
click at [1064, 374] on input "Vendas Point" at bounding box center [1066, 373] width 14 height 14
click at [392, 261] on icon "button" at bounding box center [385, 260] width 17 height 17
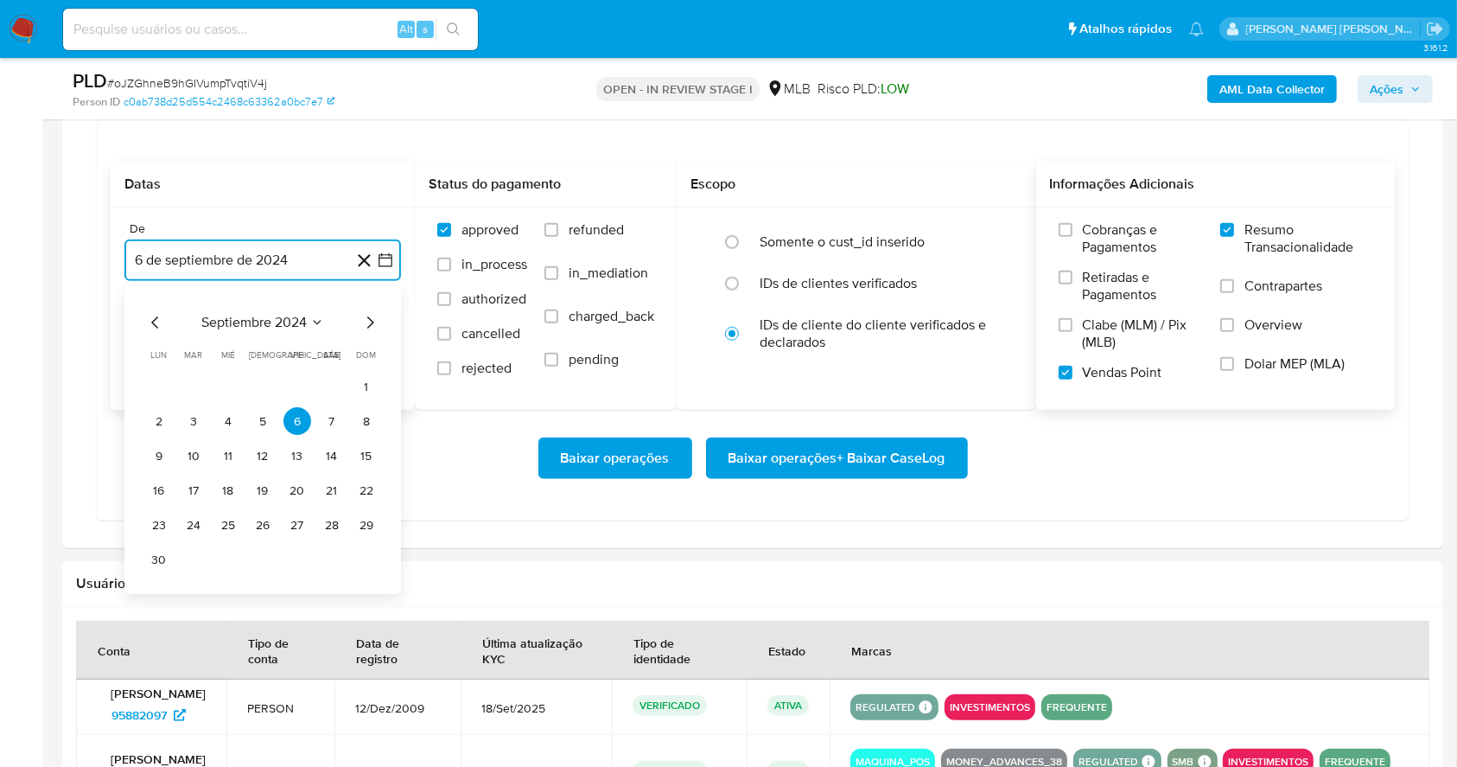
click at [373, 315] on icon "Mes siguiente" at bounding box center [370, 323] width 21 height 21
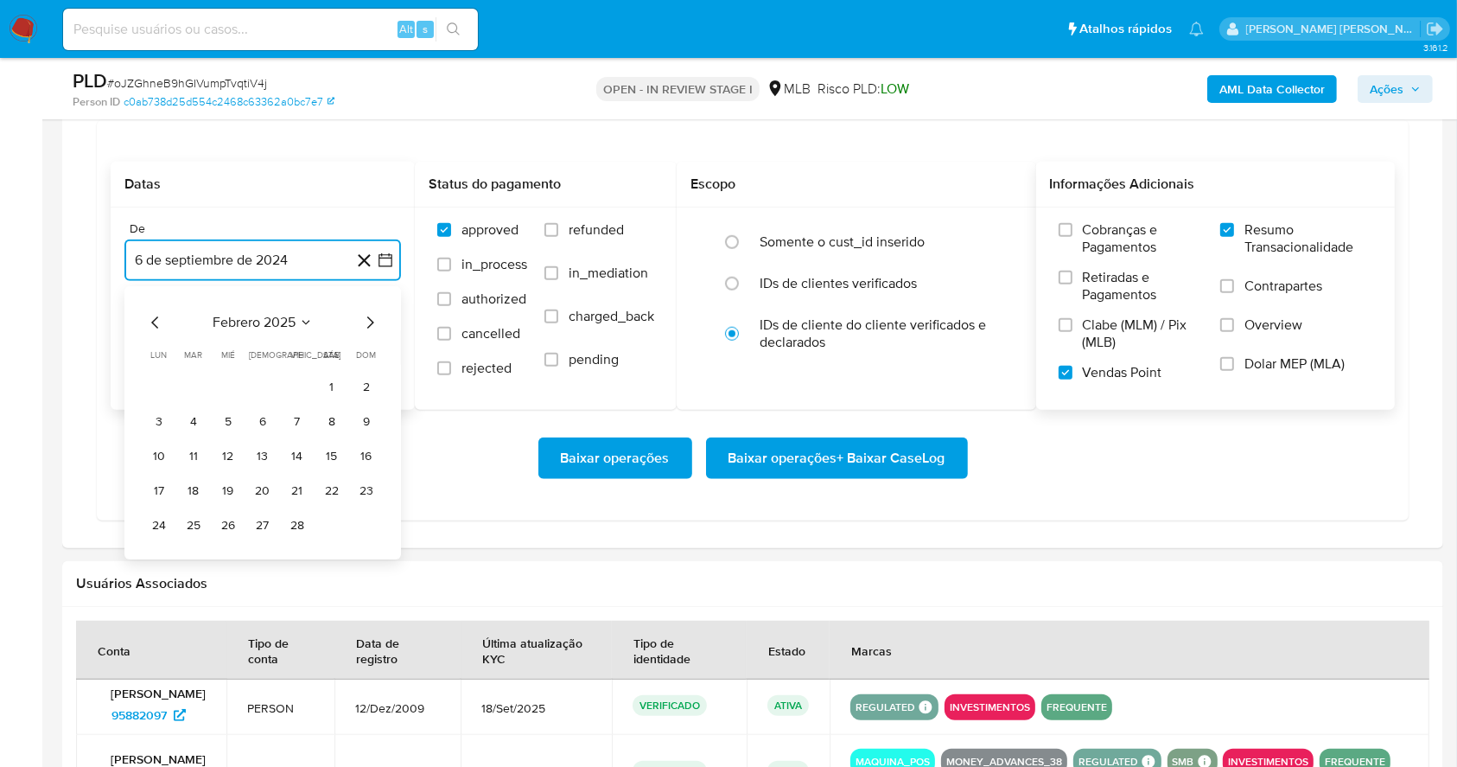
click at [373, 315] on icon "Mes siguiente" at bounding box center [370, 323] width 21 height 21
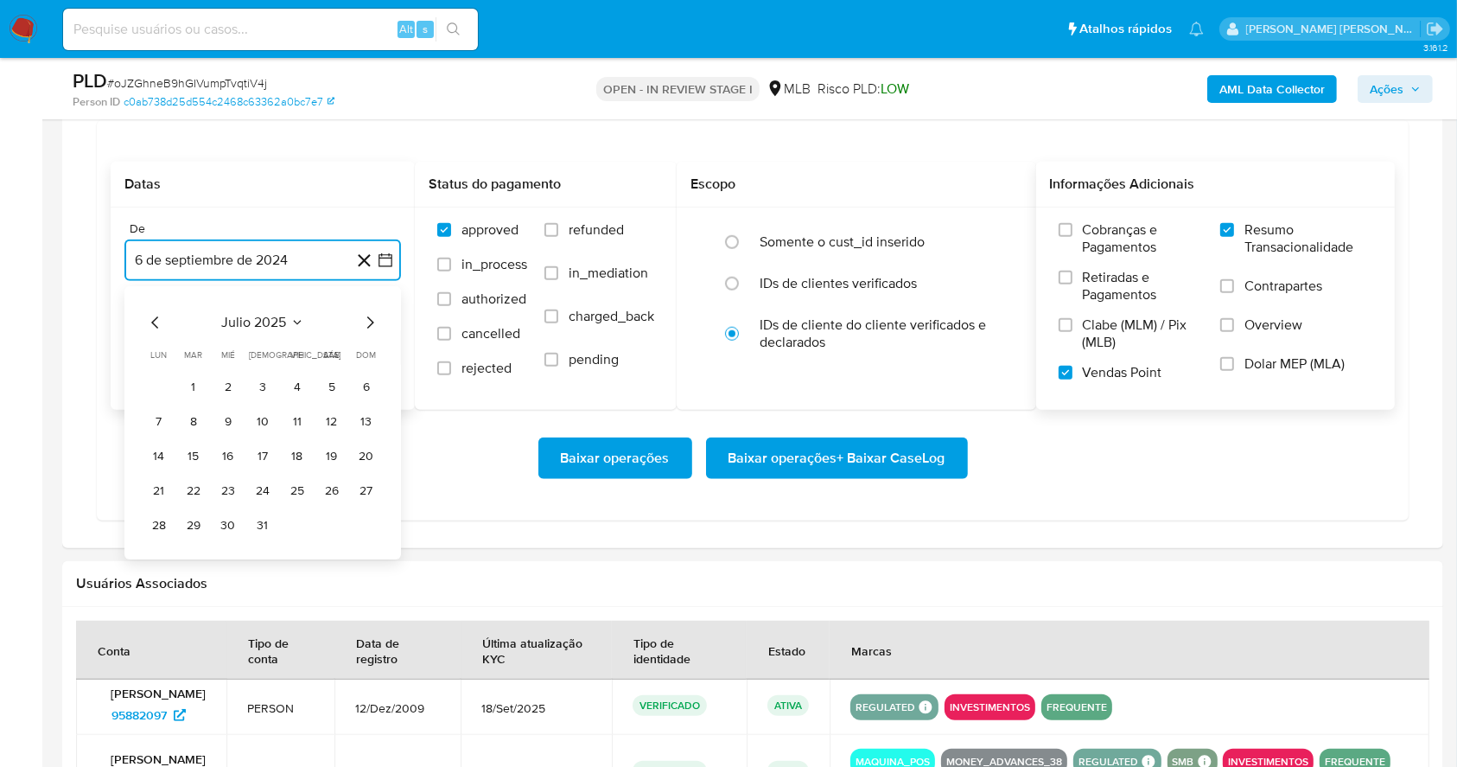
click at [373, 315] on icon "Mes siguiente" at bounding box center [370, 323] width 21 height 21
click at [152, 328] on icon "Mes anterior" at bounding box center [155, 323] width 21 height 21
click at [295, 383] on button "1" at bounding box center [298, 387] width 28 height 28
click at [308, 354] on button "6 de octubre de 2025" at bounding box center [262, 347] width 277 height 41
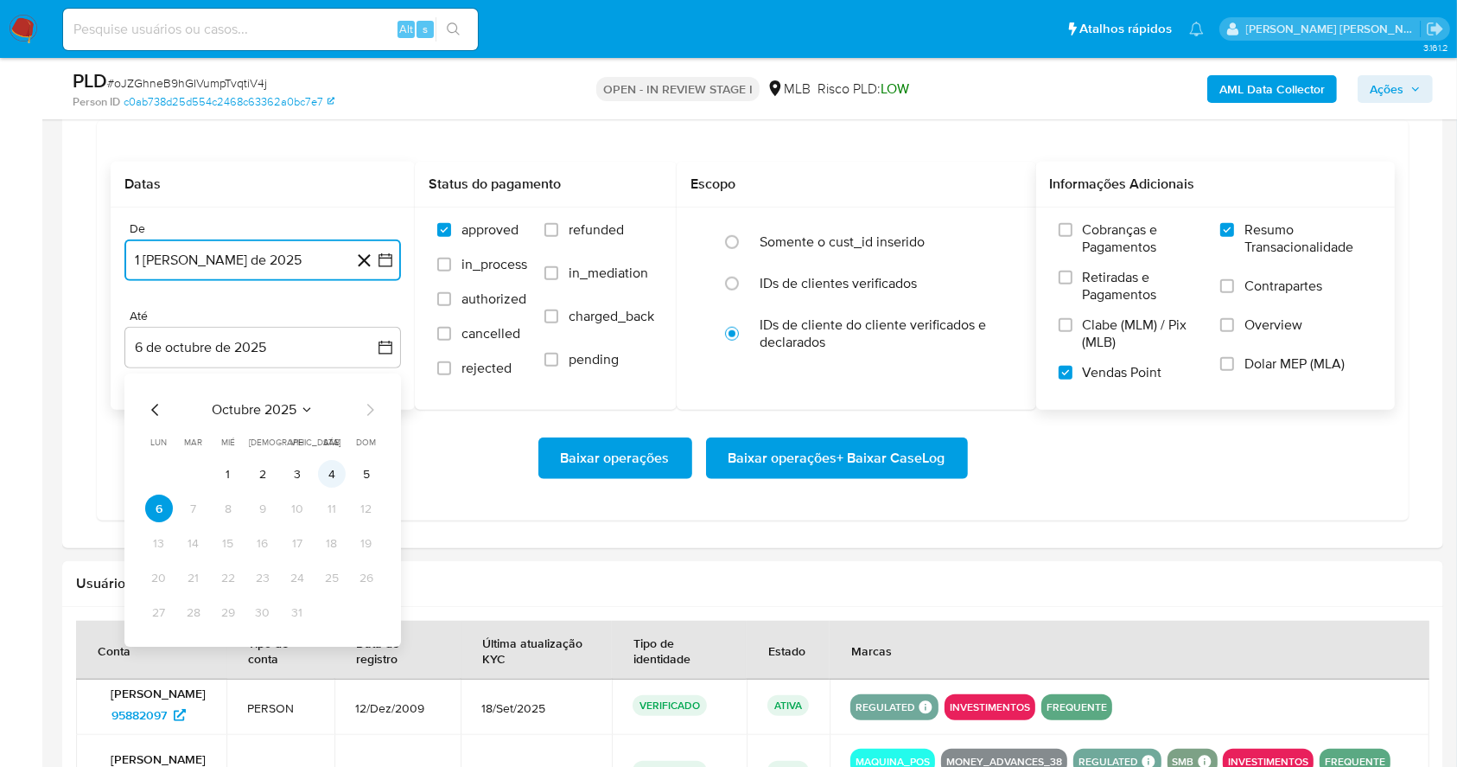
click at [336, 471] on button "4" at bounding box center [332, 475] width 28 height 28
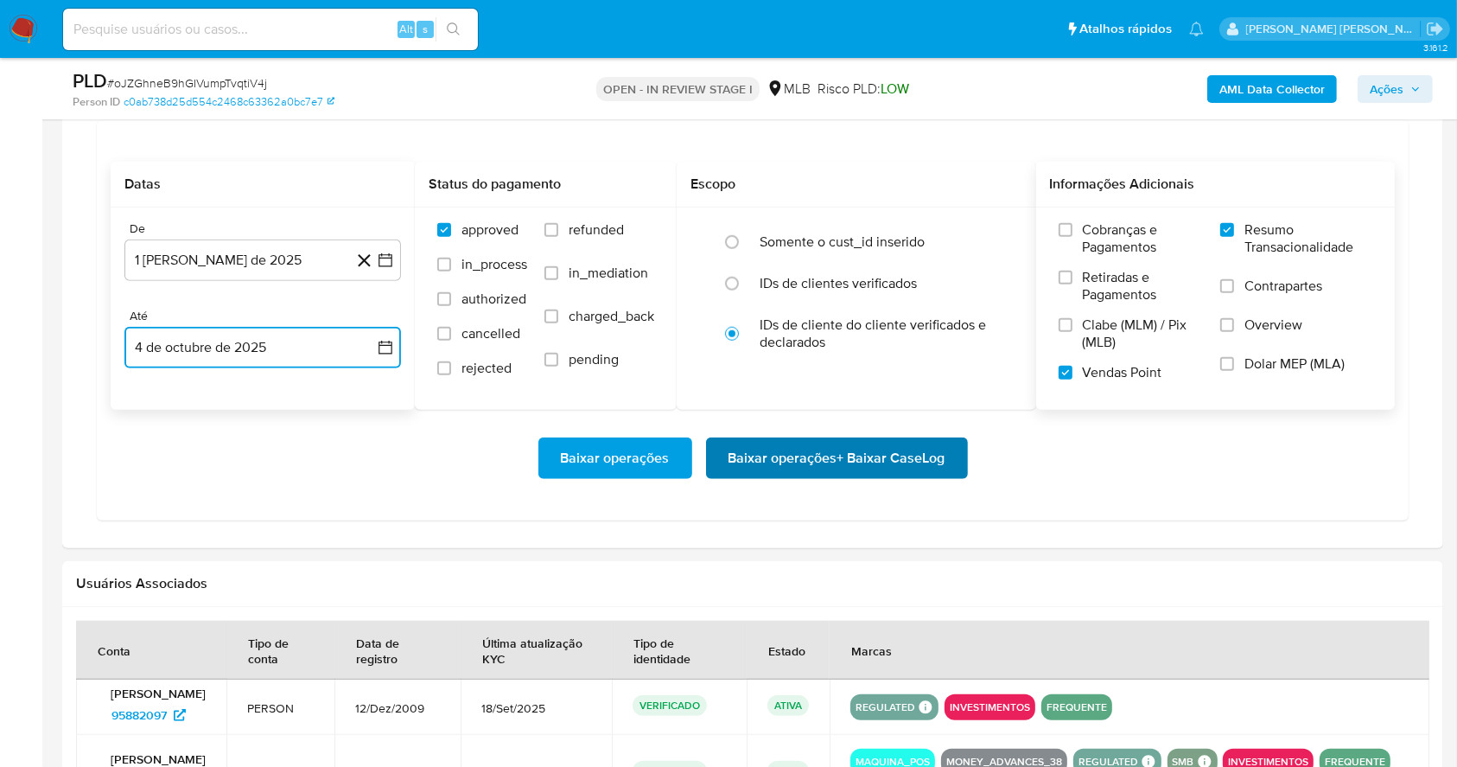
click at [872, 458] on span "Baixar operações + Baixar CaseLog" at bounding box center [837, 458] width 217 height 38
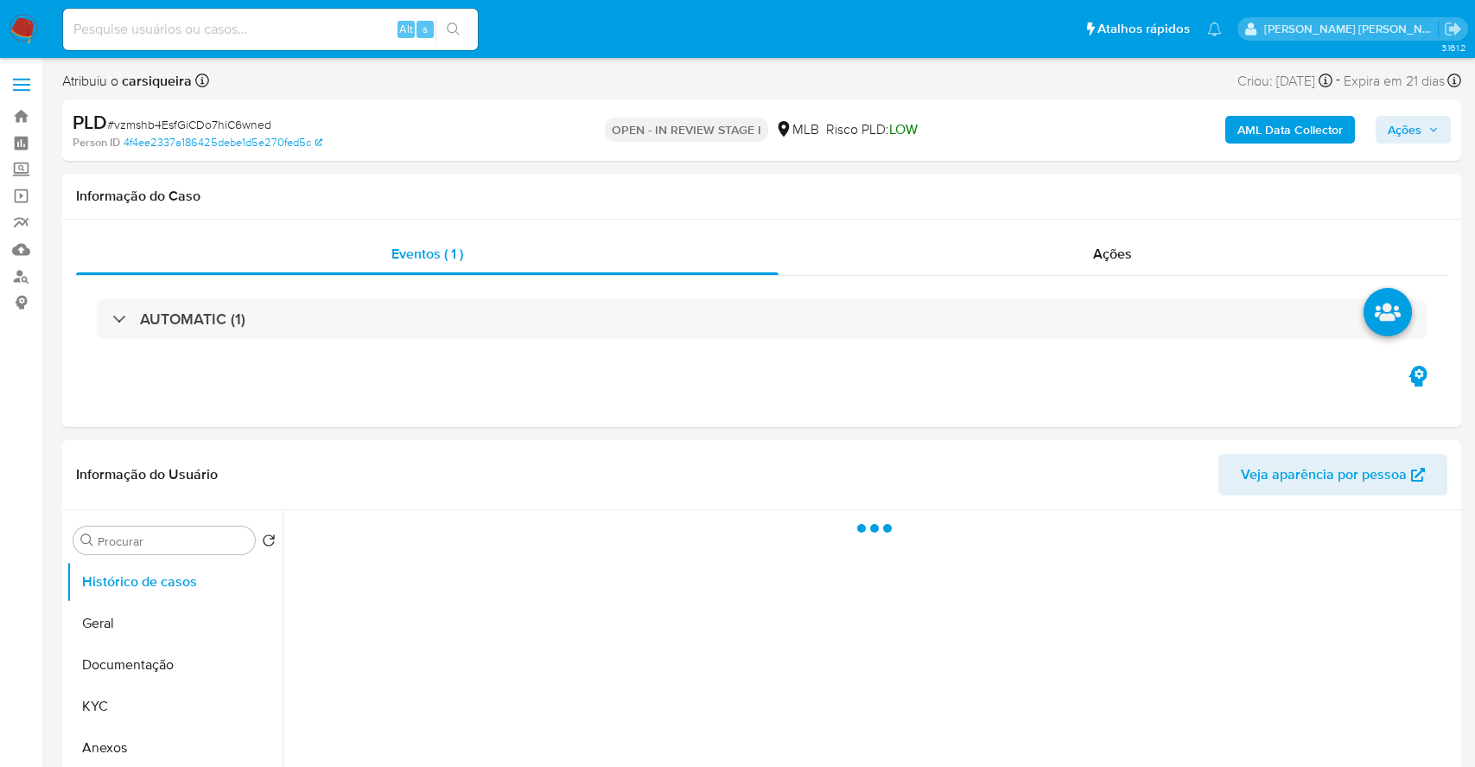
select select "10"
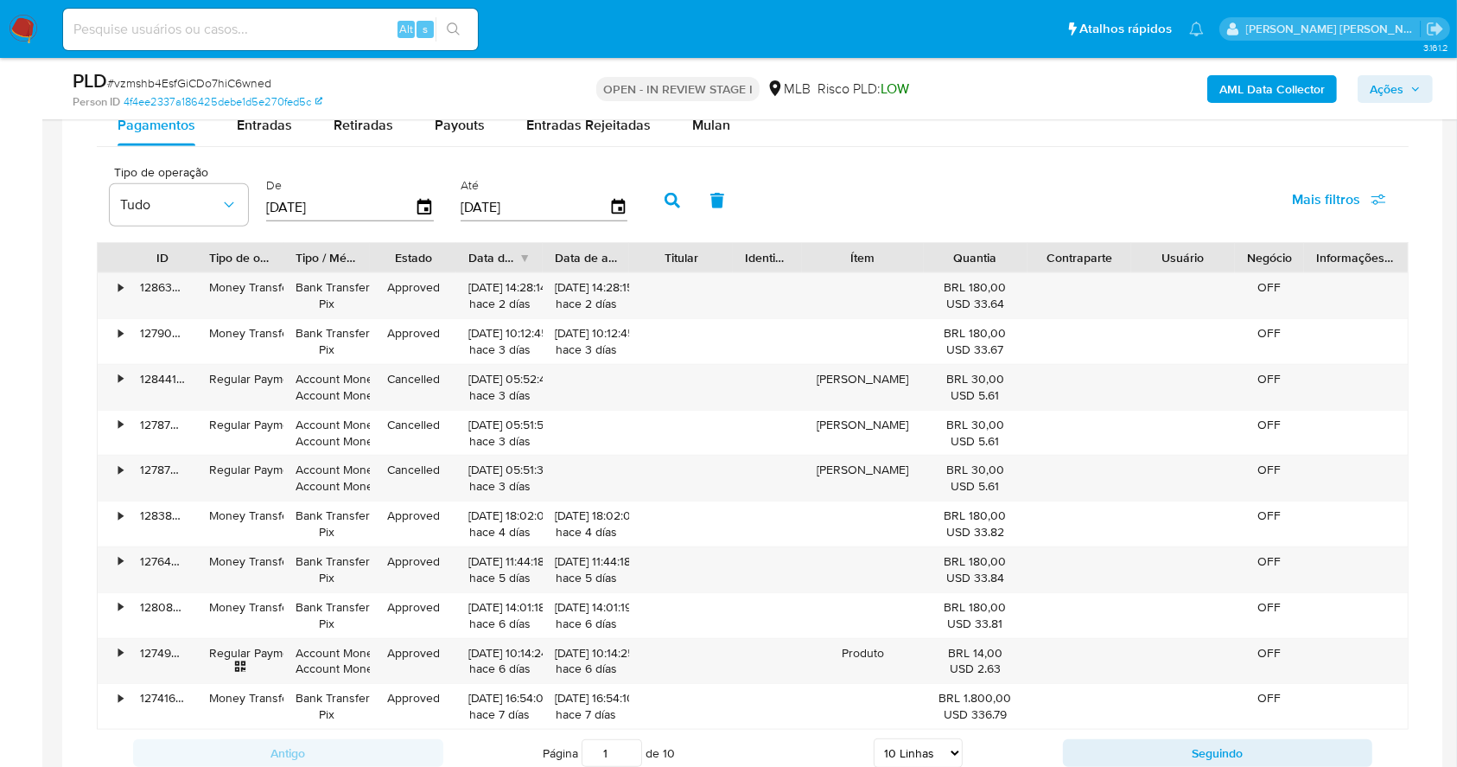
scroll to position [1372, 0]
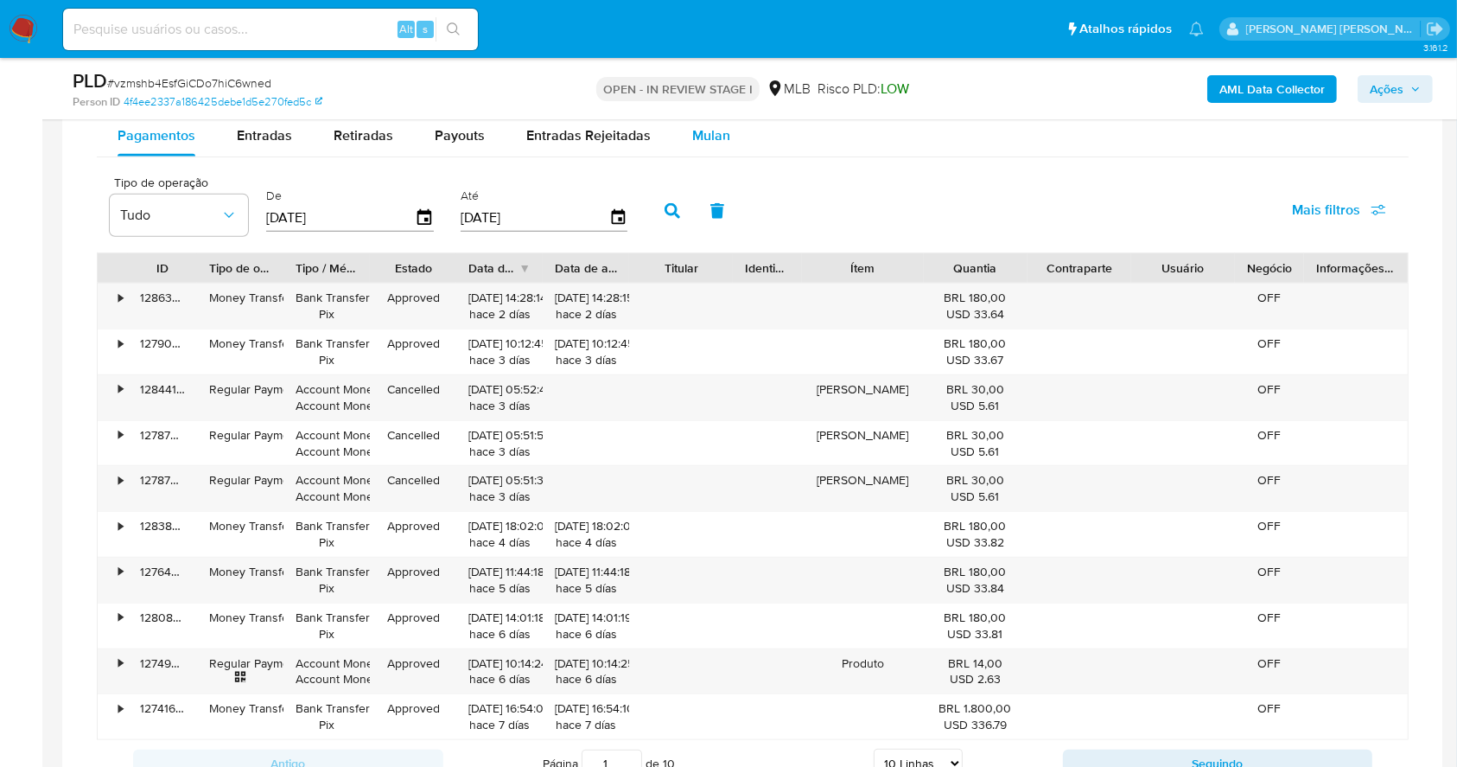
click at [708, 131] on span "Mulan" at bounding box center [711, 135] width 38 height 20
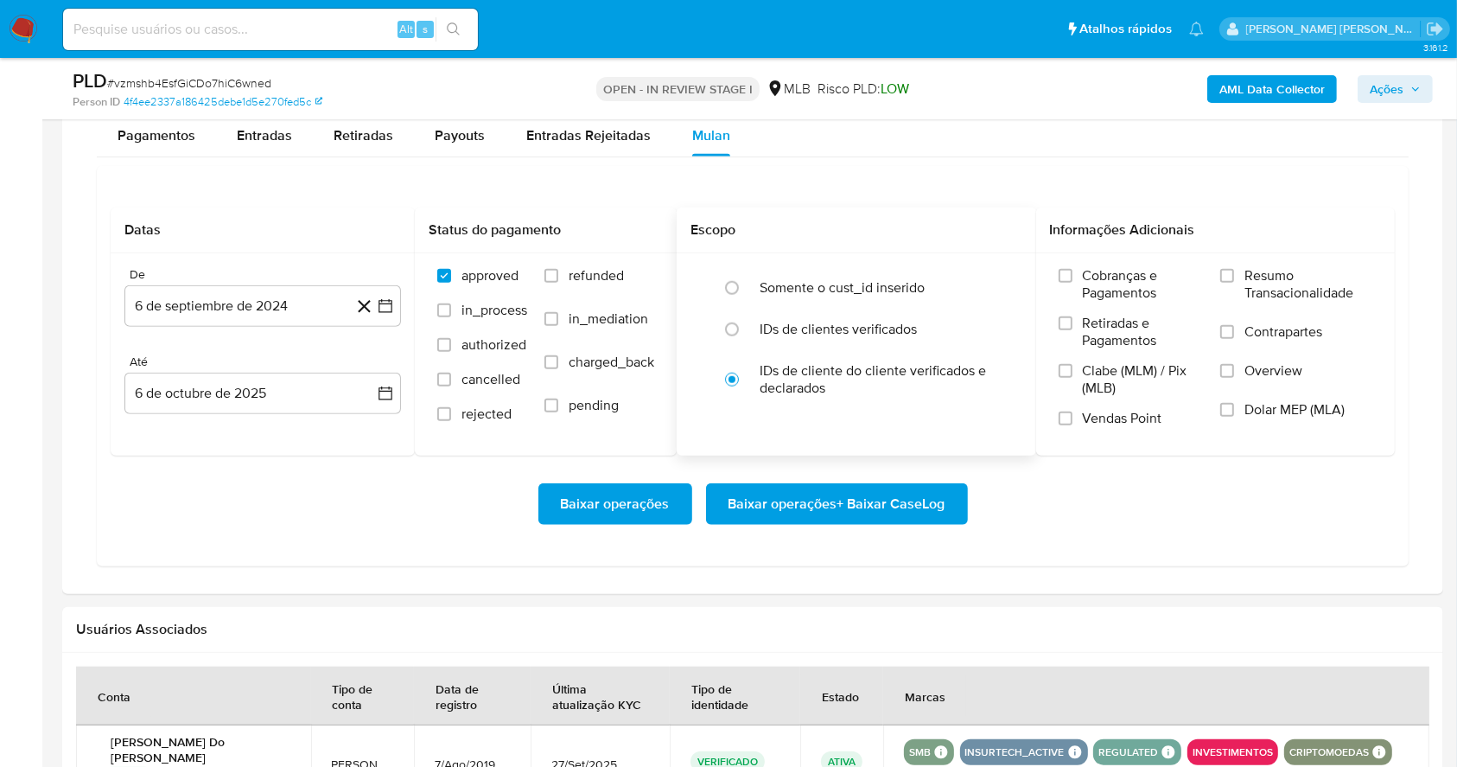
click at [915, 209] on div "Escopo" at bounding box center [857, 230] width 360 height 46
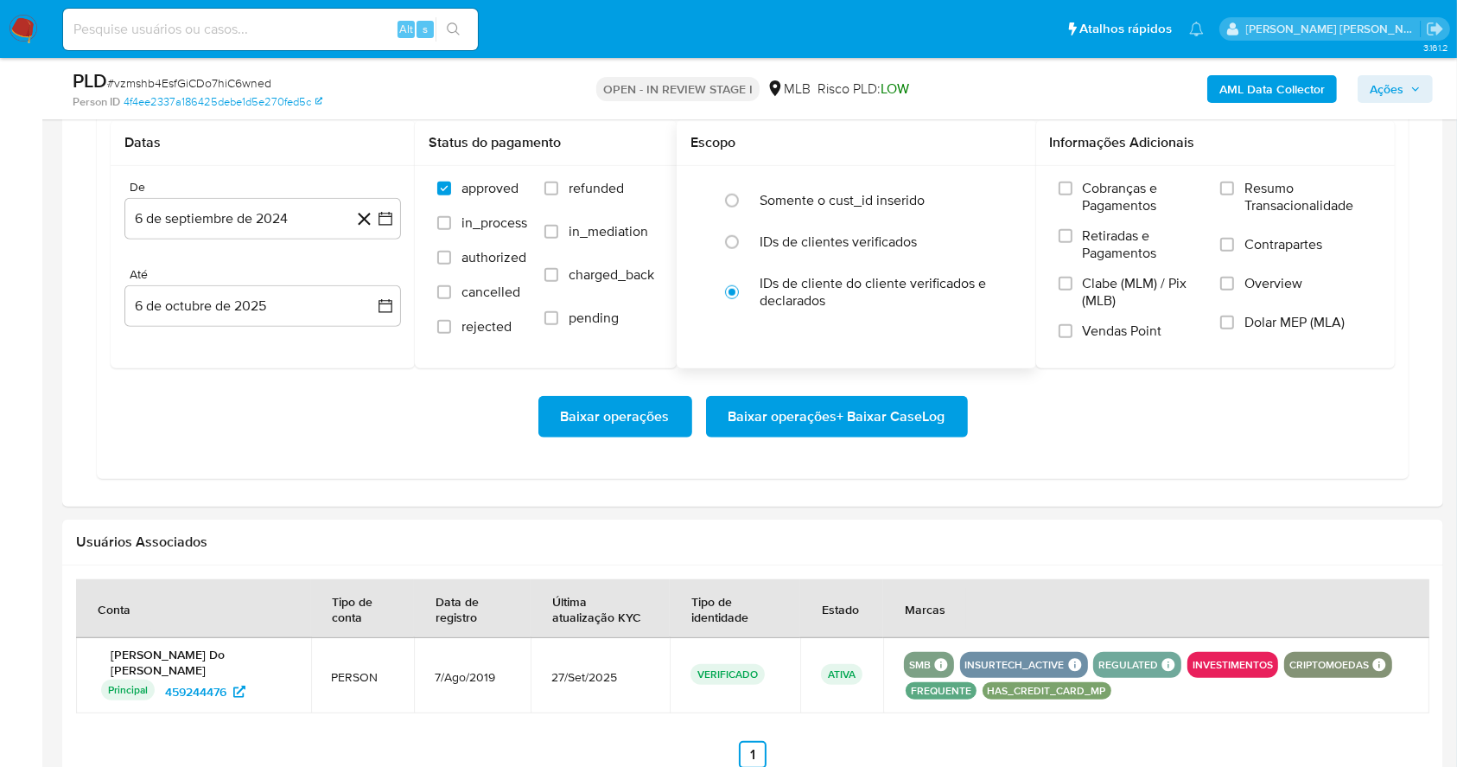
scroll to position [1464, 0]
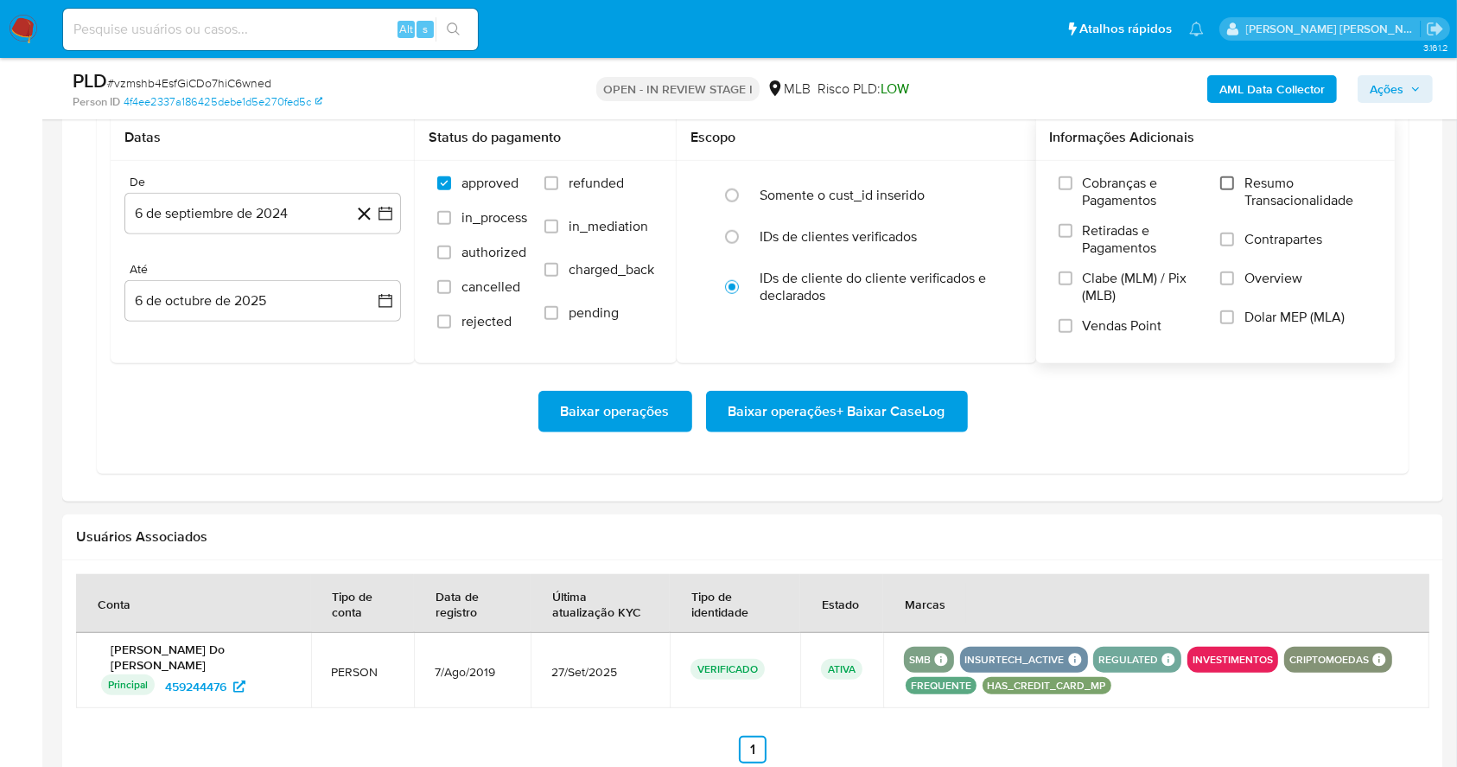
click at [1231, 187] on input "Resumo Transacionalidade" at bounding box center [1227, 183] width 14 height 14
click at [1070, 328] on input "Vendas Point" at bounding box center [1066, 326] width 14 height 14
click at [382, 223] on button "6 de septiembre de 2024" at bounding box center [262, 213] width 277 height 41
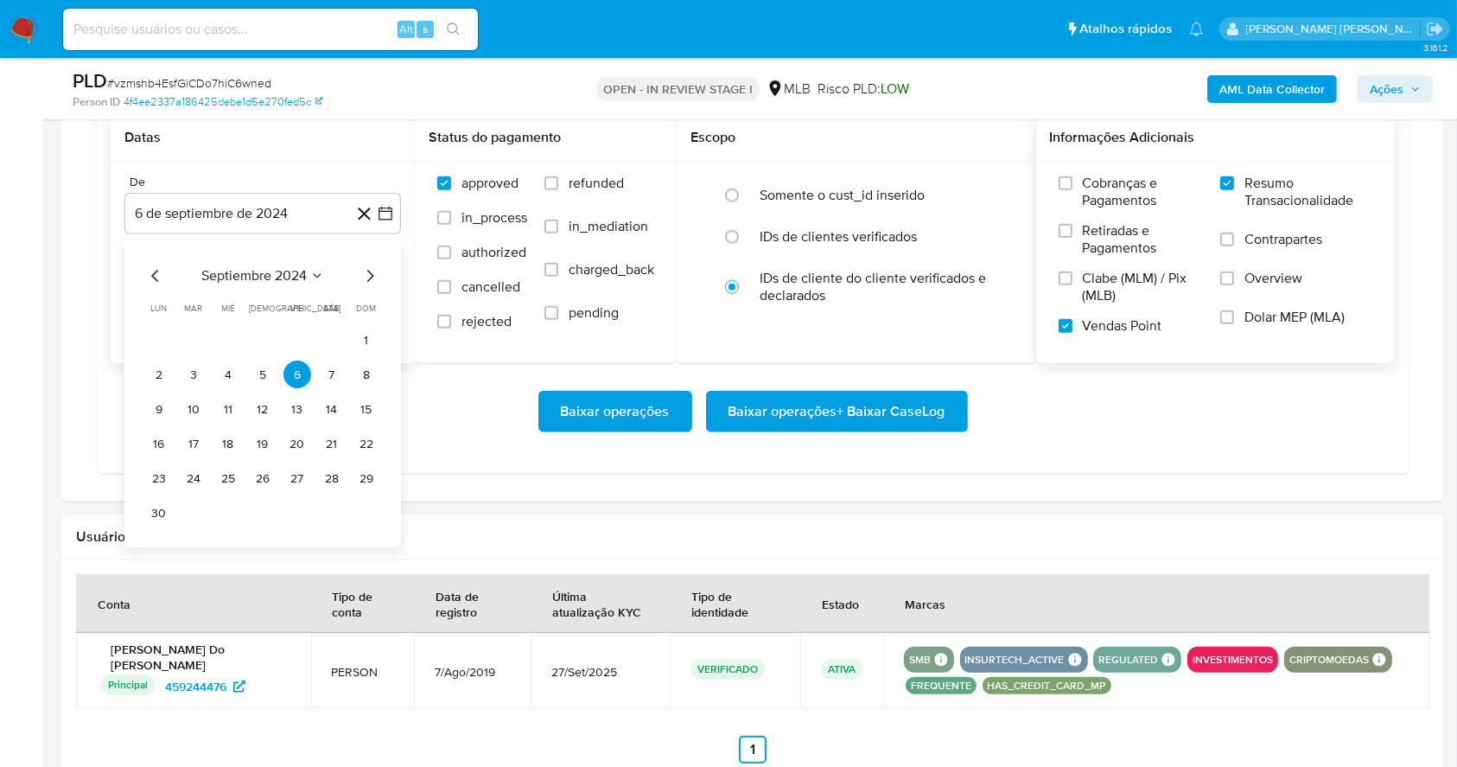
click at [372, 287] on div "septiembre 2024 septiembre 2024 lun lunes mar martes mié miércoles jue jueves v…" at bounding box center [262, 396] width 235 height 261
drag, startPoint x: 372, startPoint y: 287, endPoint x: 368, endPoint y: 273, distance: 14.3
click at [368, 273] on div "septiembre 2024 septiembre 2024 lun lunes mar martes mié miércoles jue jueves v…" at bounding box center [262, 396] width 235 height 261
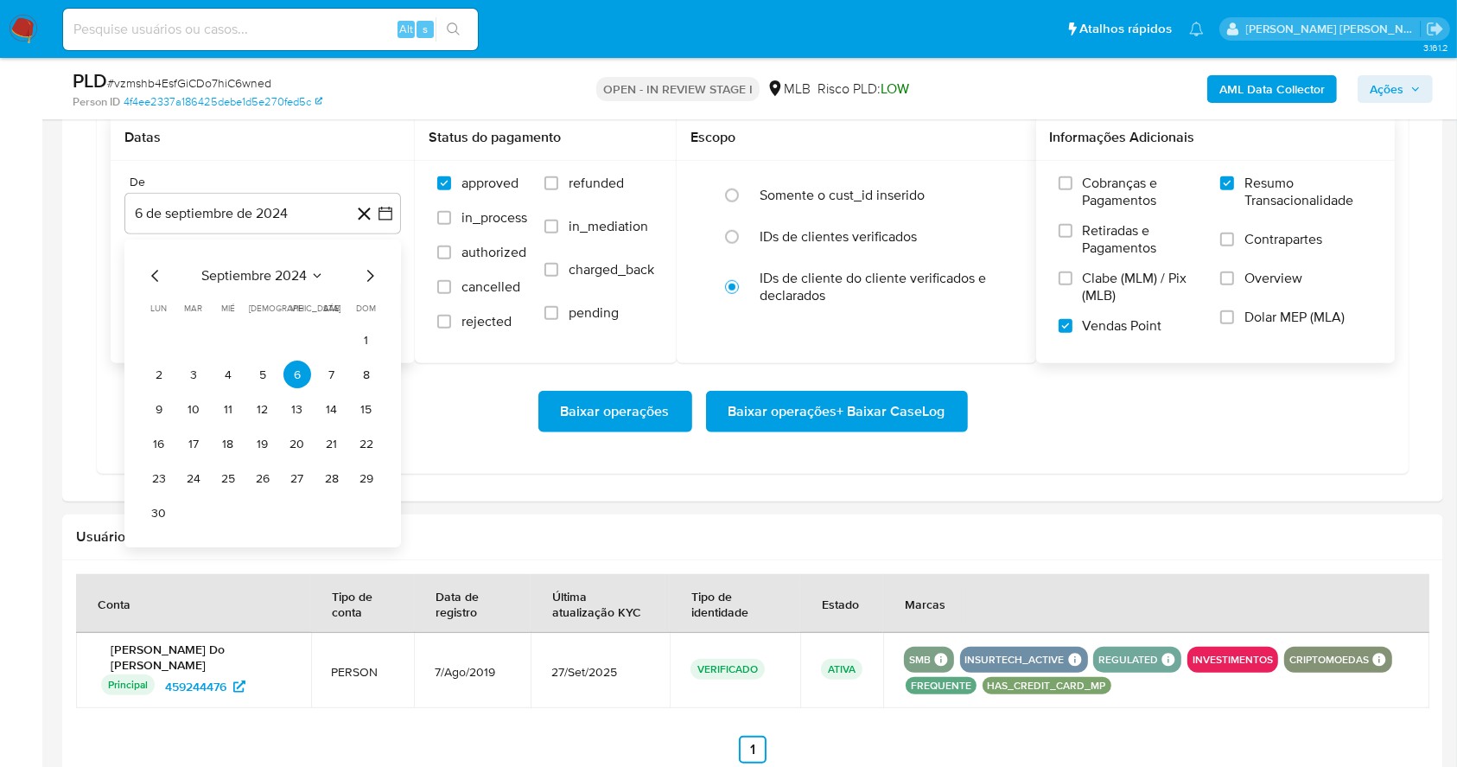
click at [368, 273] on icon "Mes siguiente" at bounding box center [370, 276] width 21 height 21
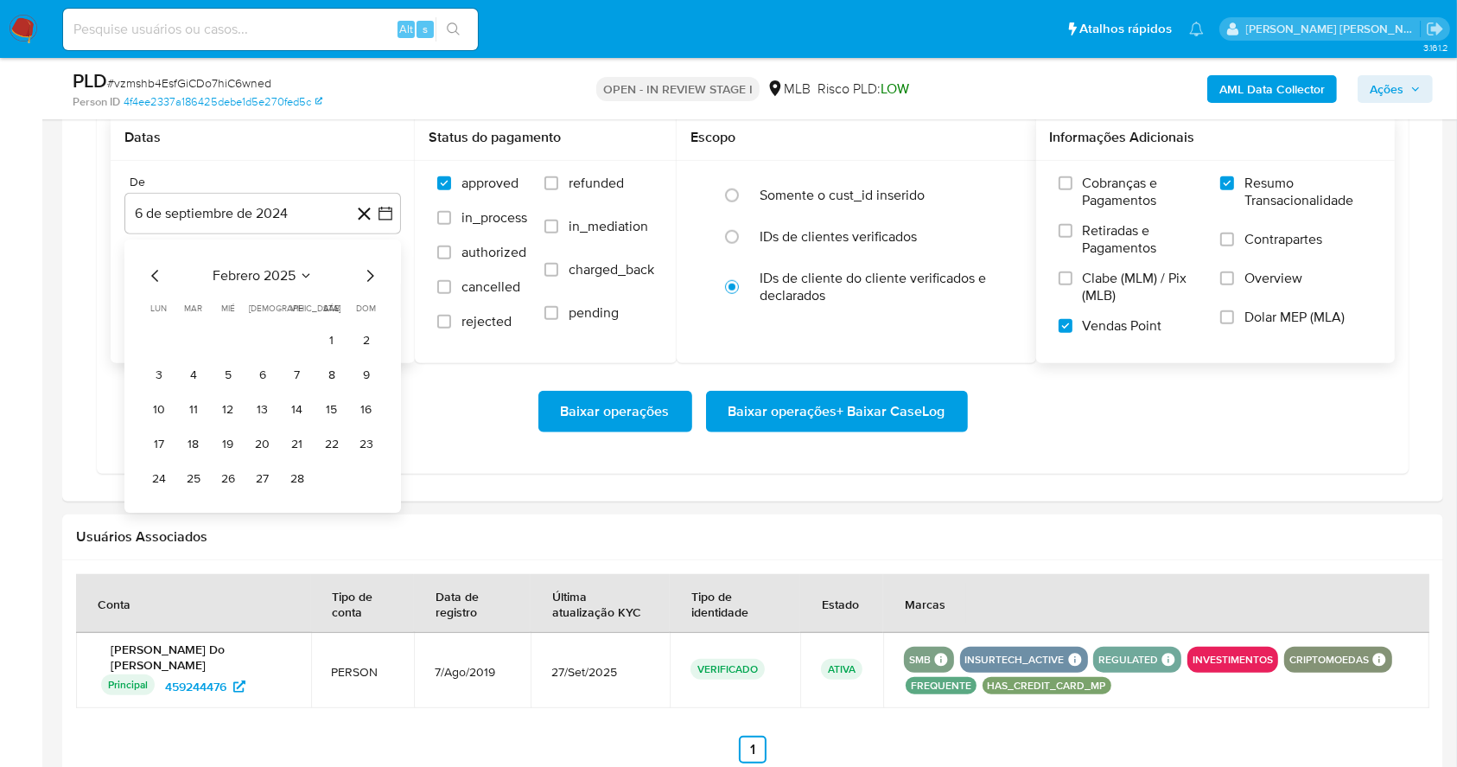
click at [368, 273] on icon "Mes siguiente" at bounding box center [370, 276] width 21 height 21
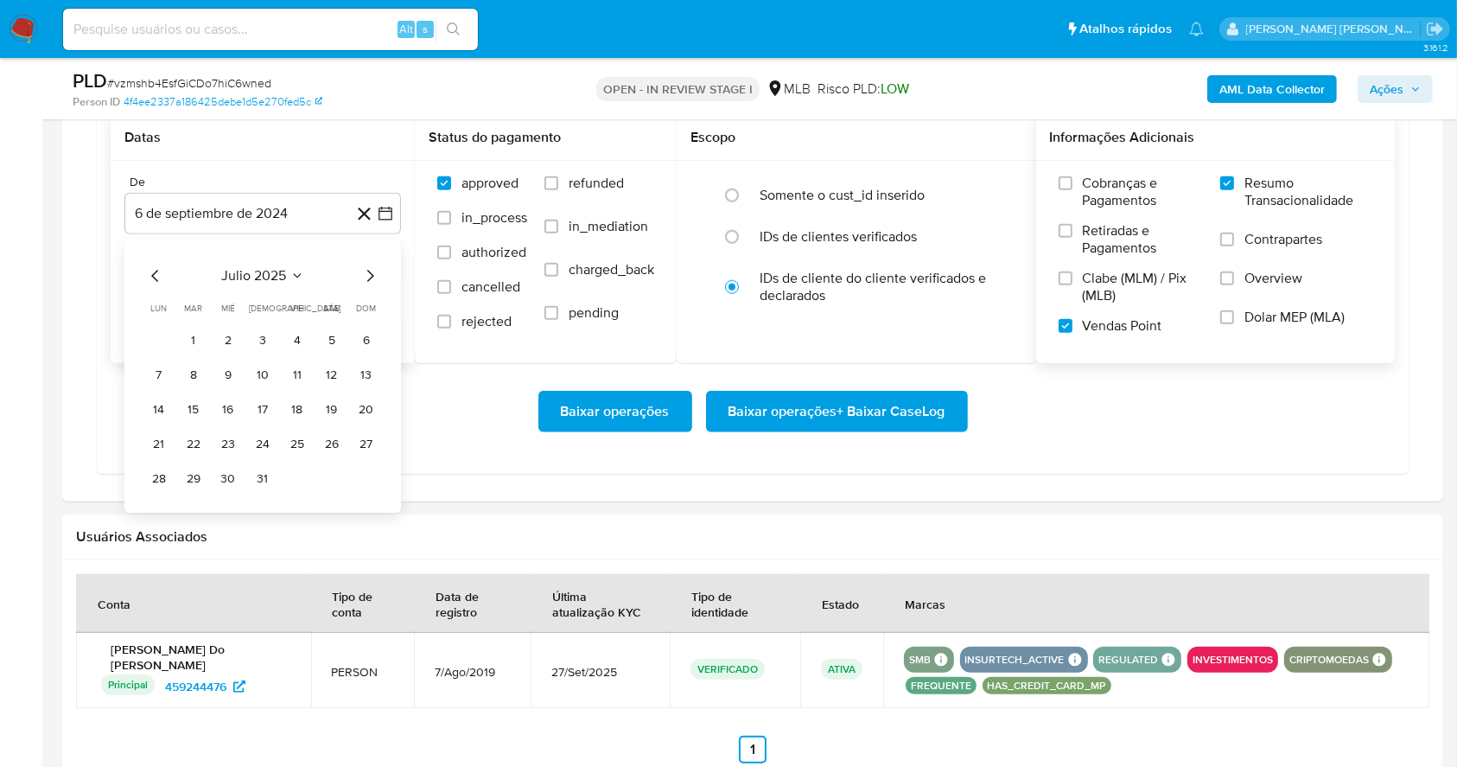
click at [368, 273] on icon "Mes siguiente" at bounding box center [370, 276] width 21 height 21
click at [295, 338] on button "1" at bounding box center [298, 341] width 28 height 28
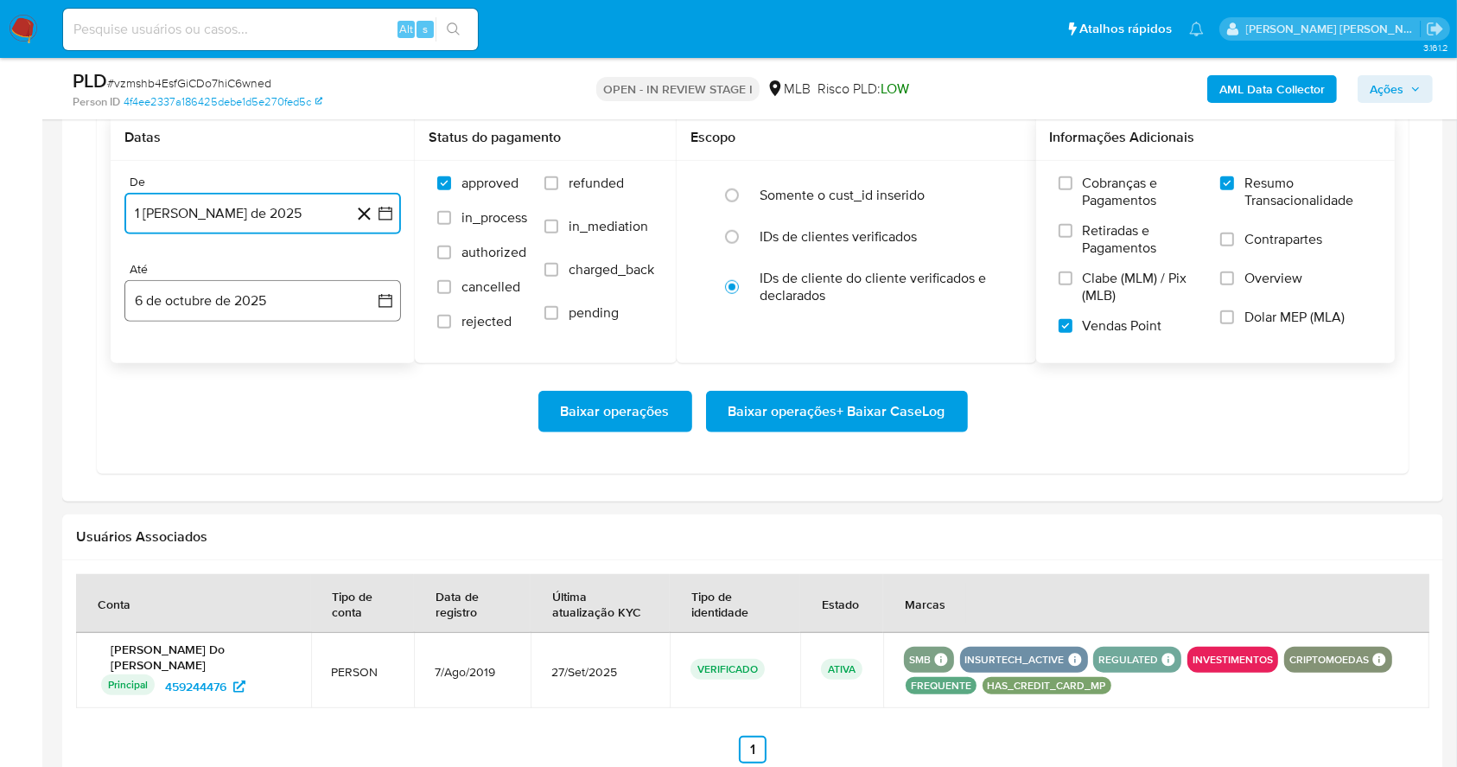
click at [268, 308] on button "6 de octubre de 2025" at bounding box center [262, 300] width 277 height 41
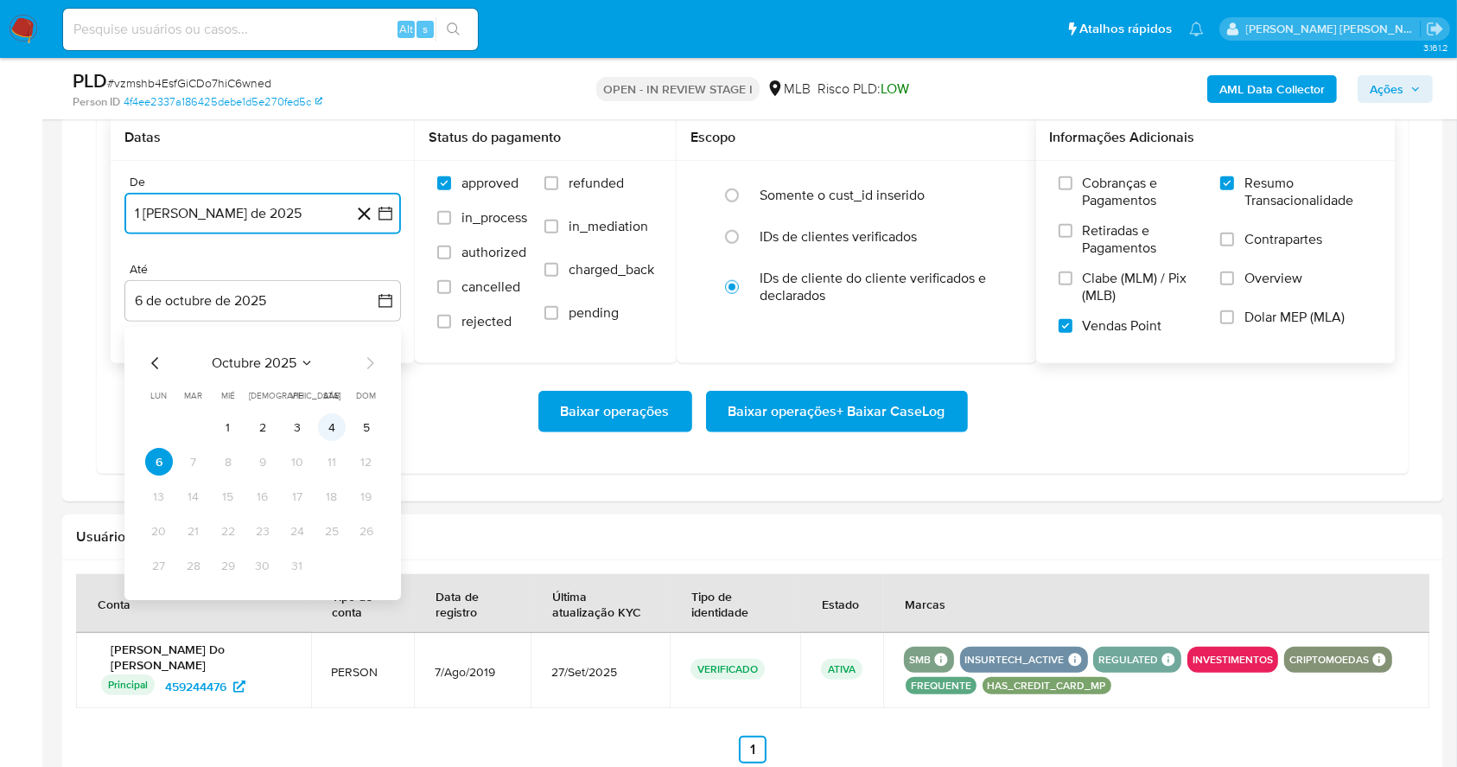
click at [332, 432] on button "4" at bounding box center [332, 428] width 28 height 28
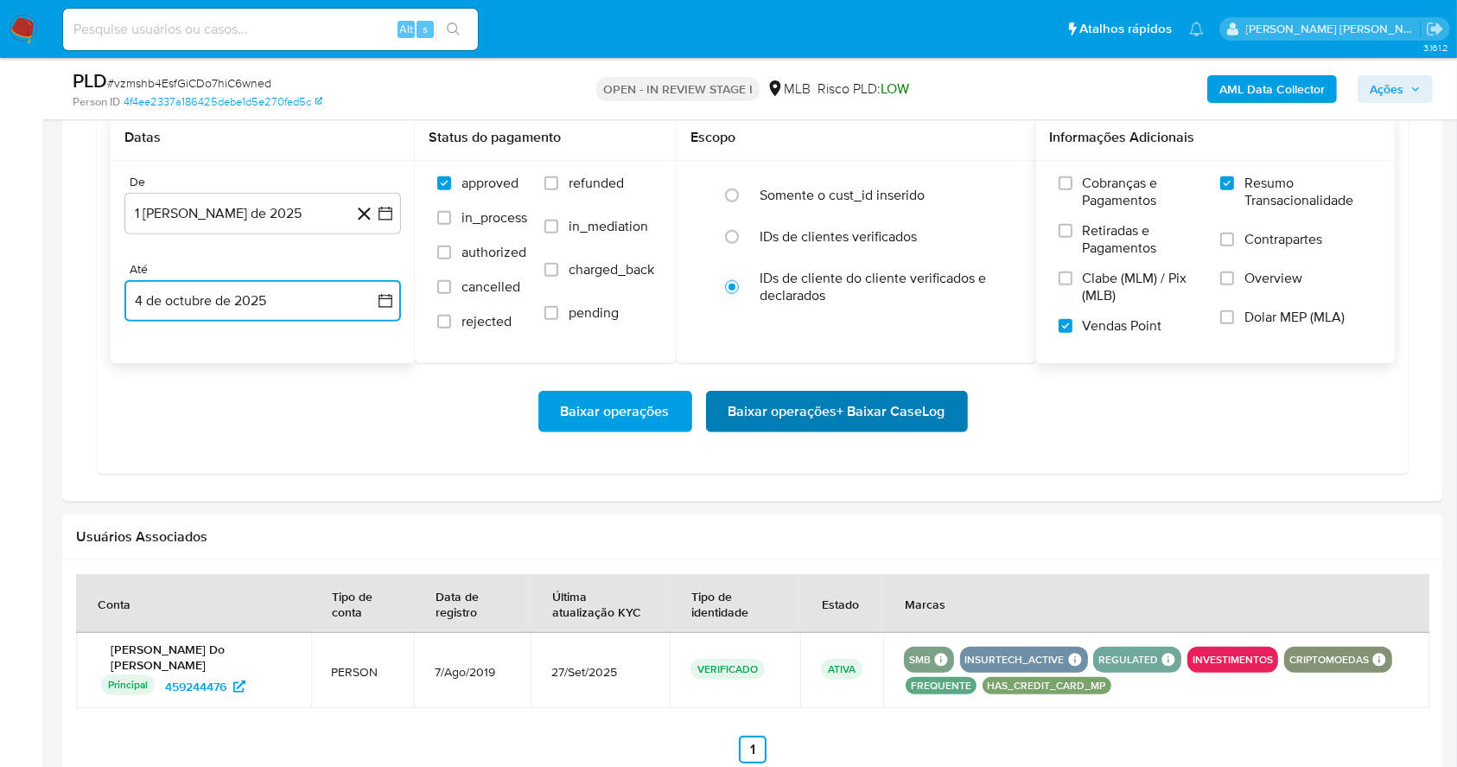
click at [923, 424] on span "Baixar operações + Baixar CaseLog" at bounding box center [837, 411] width 217 height 38
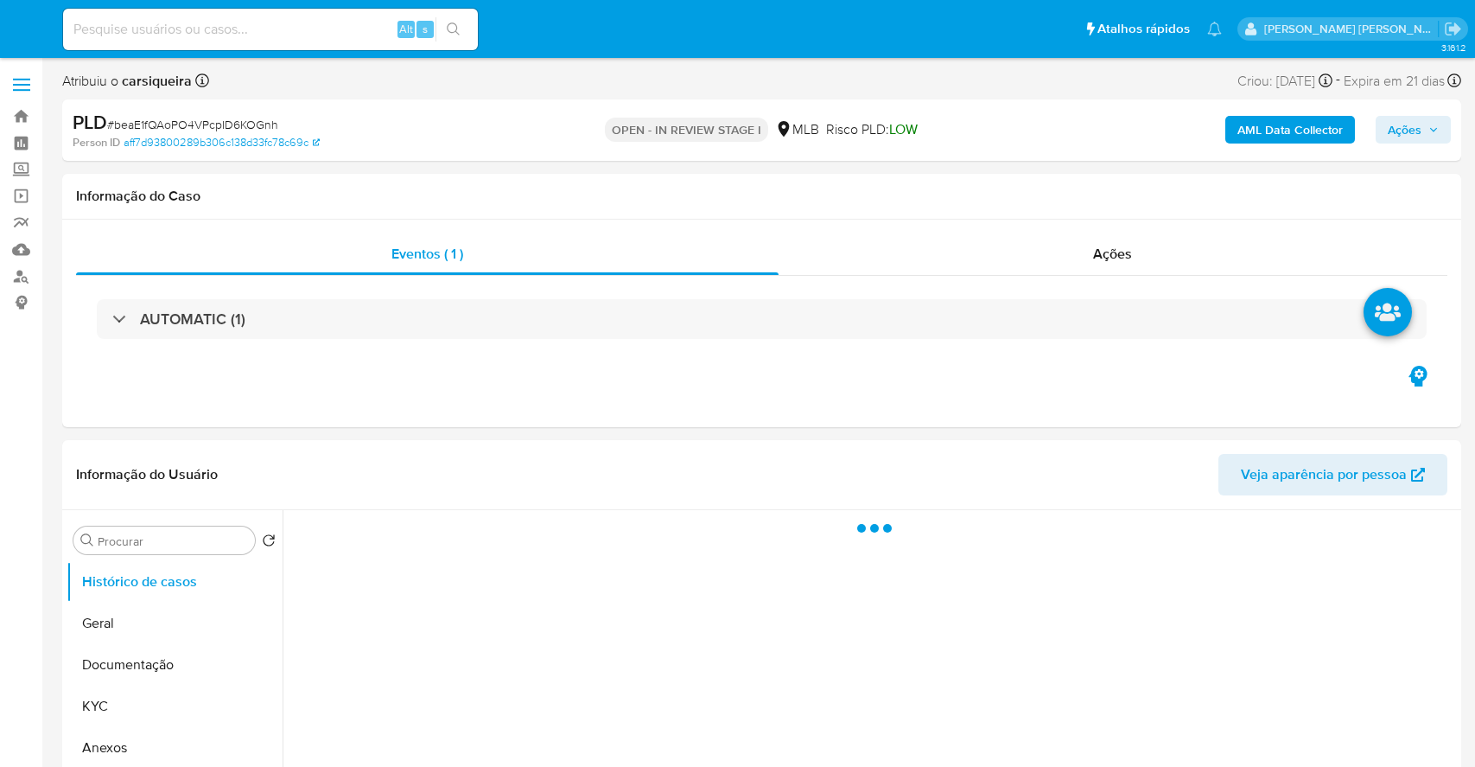
select select "10"
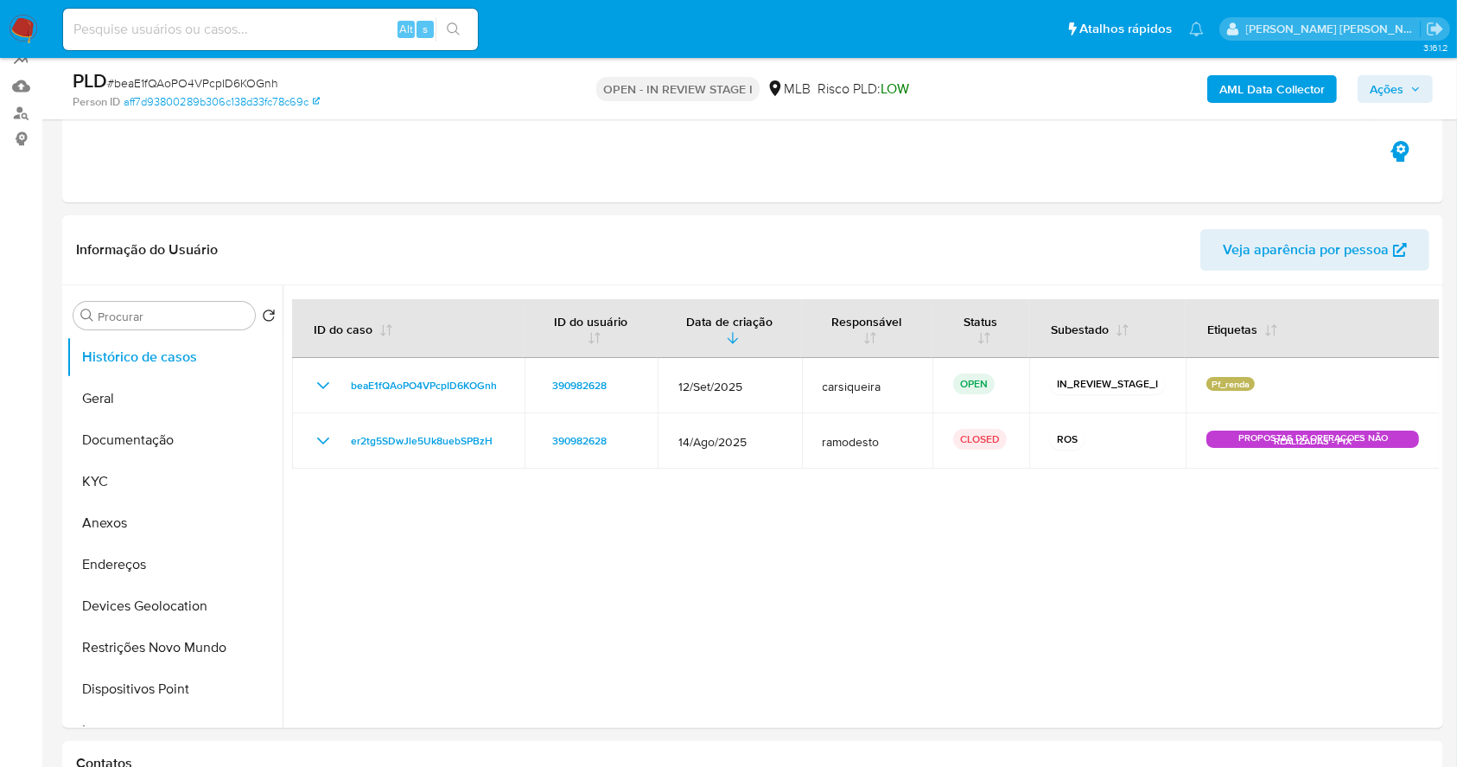
scroll to position [166, 0]
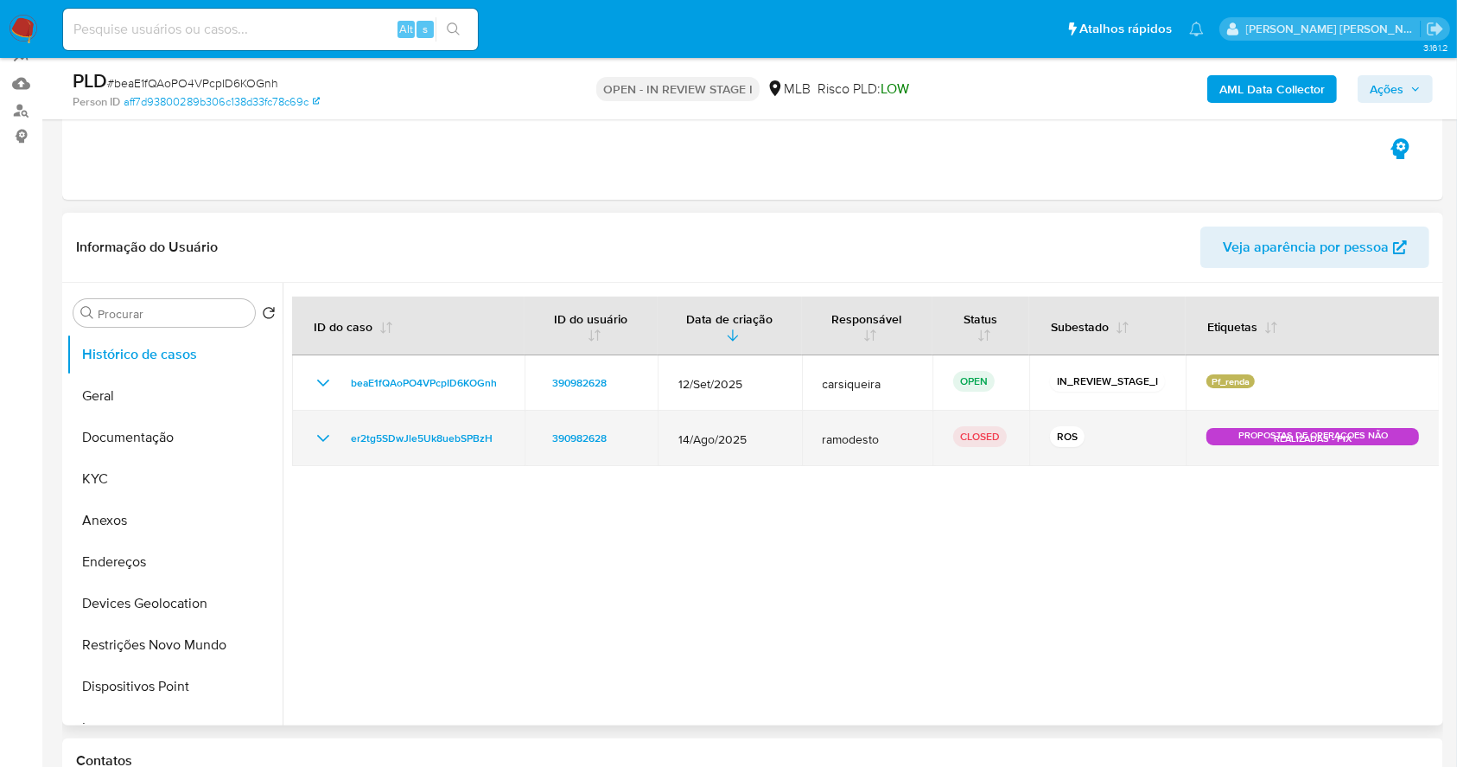
click at [330, 439] on icon "Mostrar/Ocultar" at bounding box center [323, 438] width 21 height 21
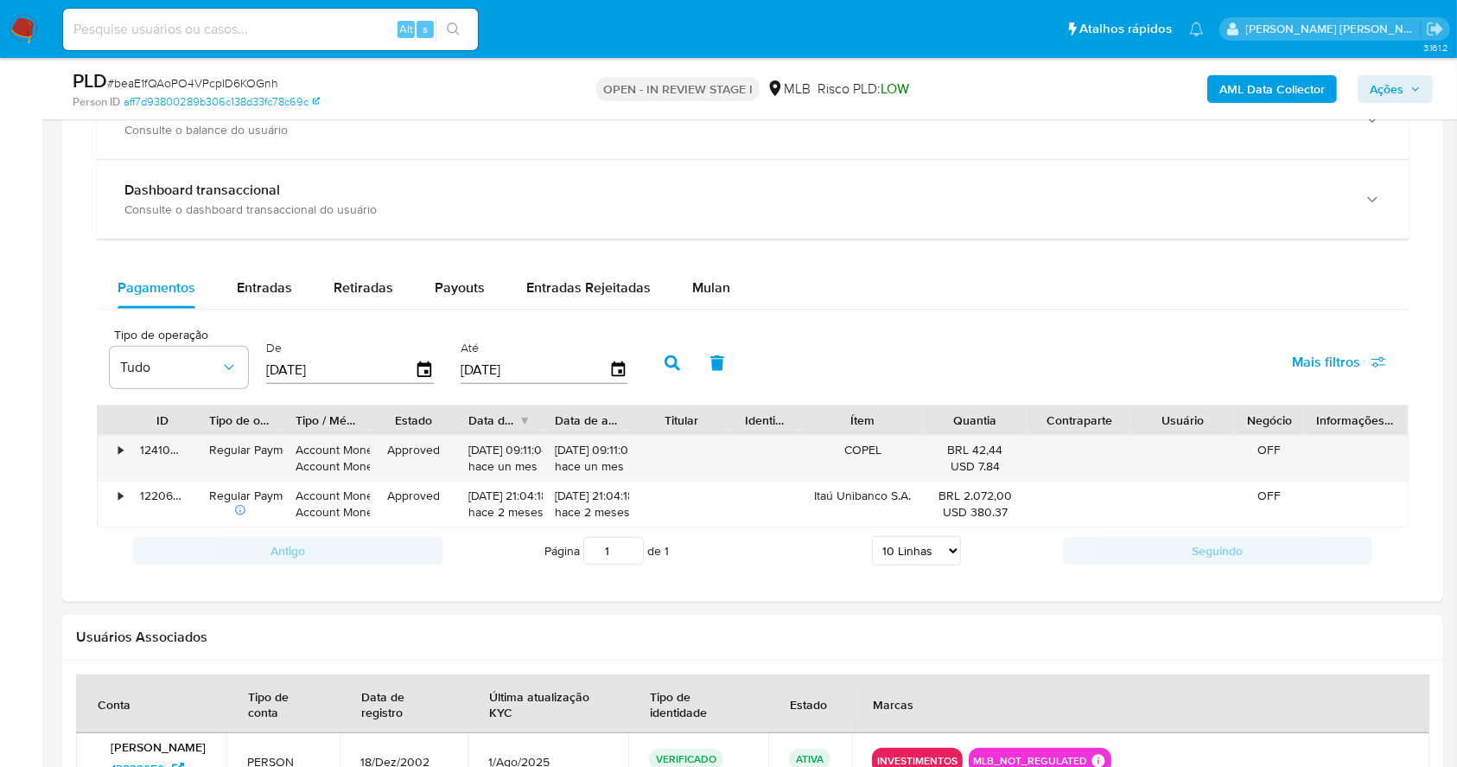
scroll to position [1216, 0]
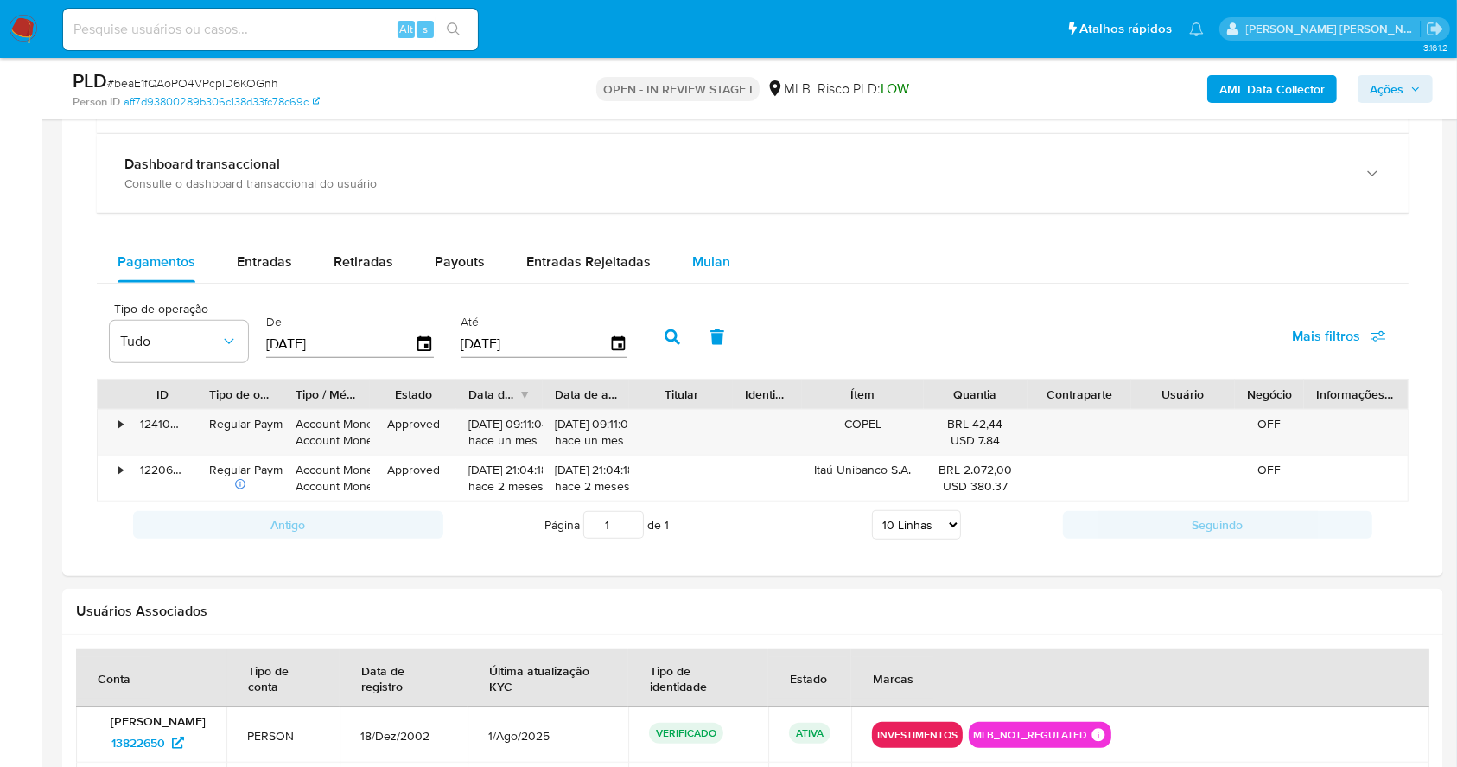
click at [714, 258] on span "Mulan" at bounding box center [711, 262] width 38 height 20
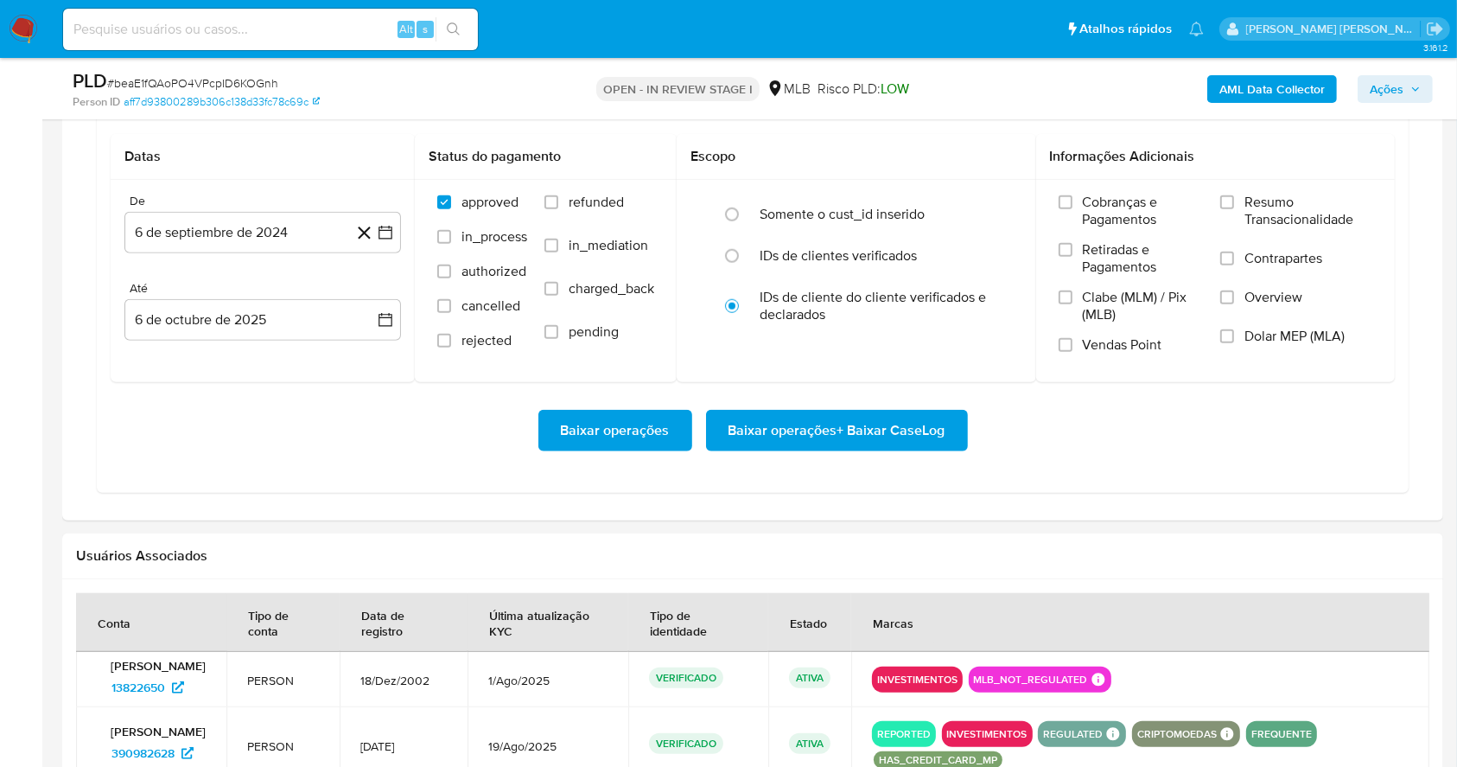
scroll to position [1422, 0]
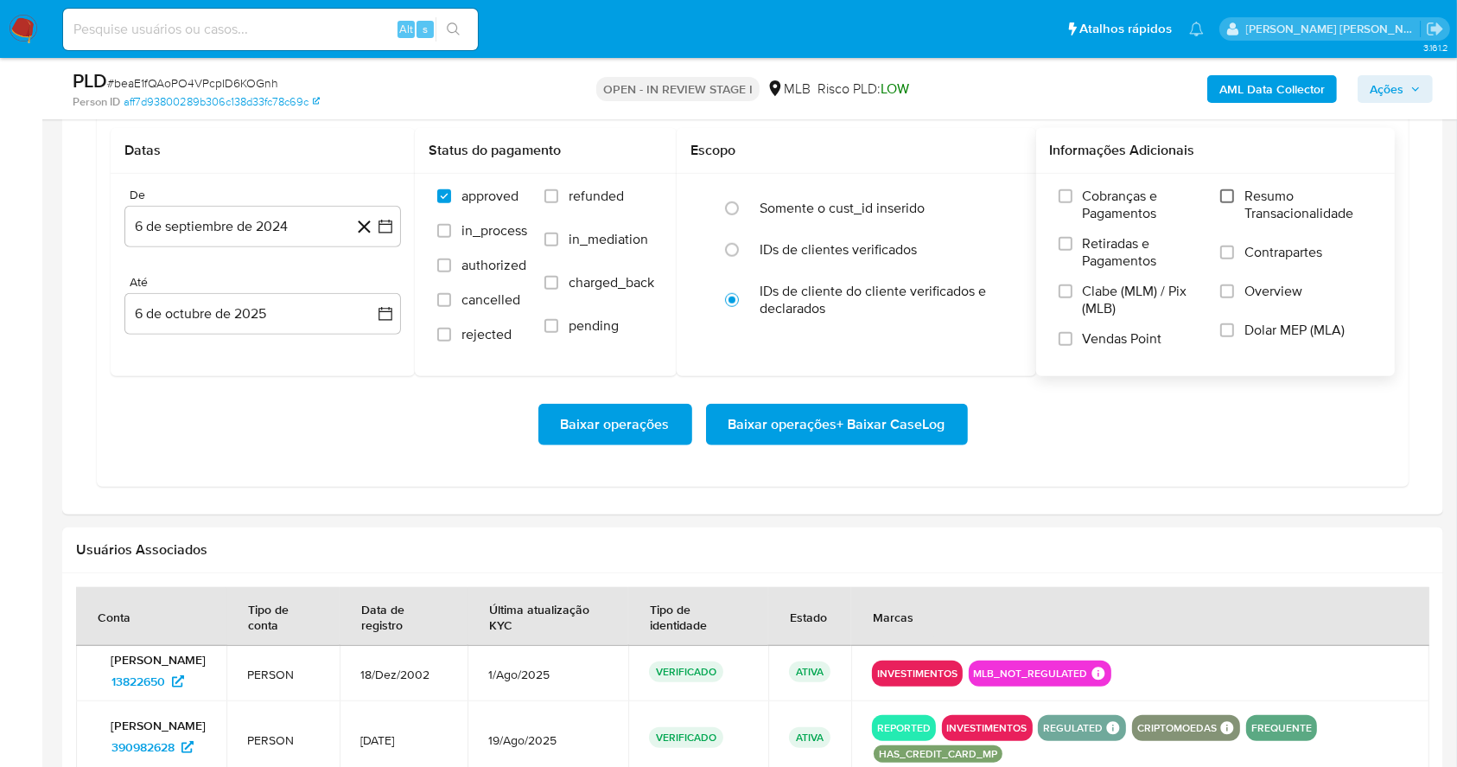
click at [1224, 201] on input "Resumo Transacionalidade" at bounding box center [1227, 196] width 14 height 14
click at [1065, 343] on input "Vendas Point" at bounding box center [1066, 339] width 14 height 14
click at [380, 227] on icon "button" at bounding box center [385, 226] width 17 height 17
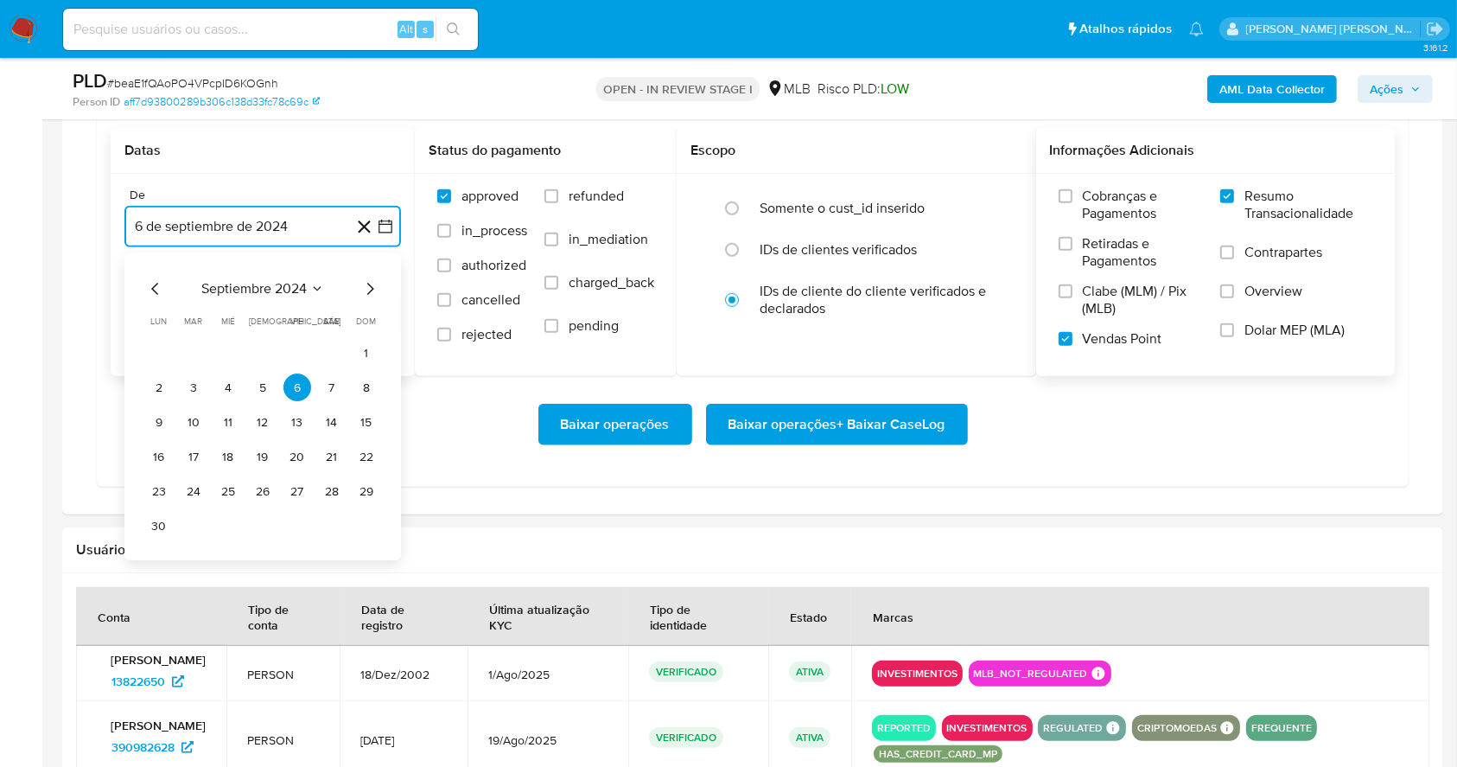
click at [370, 280] on icon "Mes siguiente" at bounding box center [370, 289] width 21 height 21
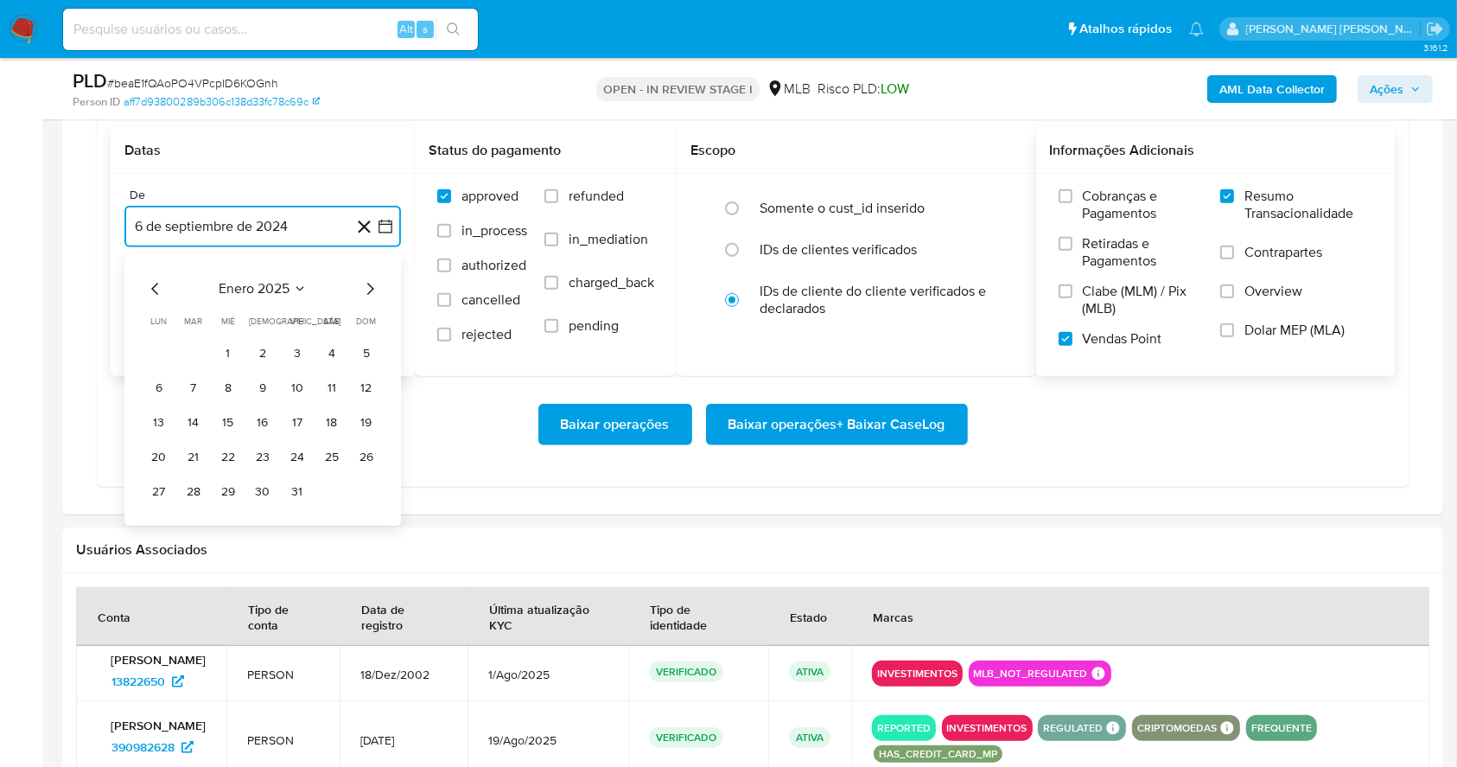
click at [370, 280] on icon "Mes siguiente" at bounding box center [370, 289] width 21 height 21
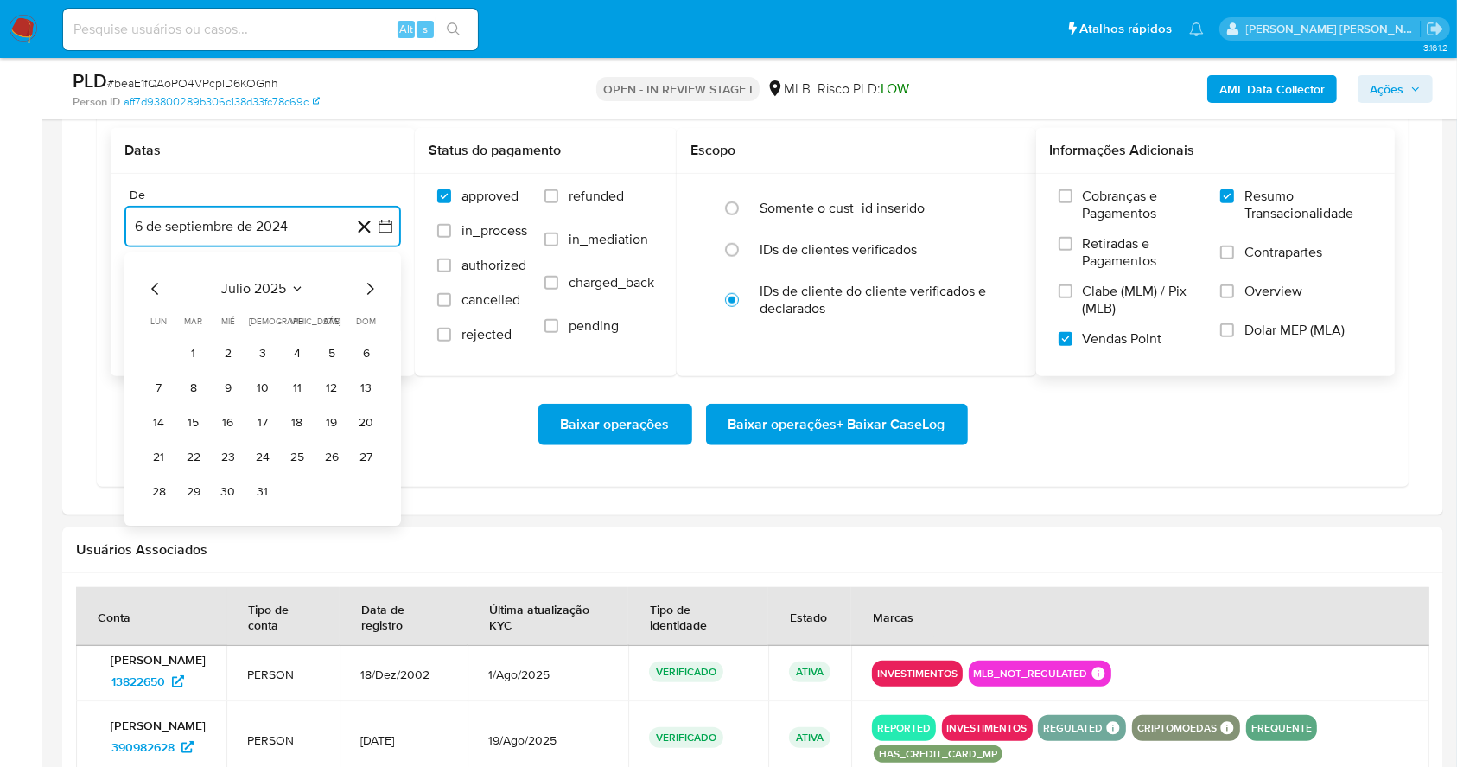
click at [370, 280] on icon "Mes siguiente" at bounding box center [370, 289] width 21 height 21
click at [290, 355] on button "1" at bounding box center [298, 354] width 28 height 28
click at [258, 299] on button "6 de octubre de 2025" at bounding box center [262, 313] width 277 height 41
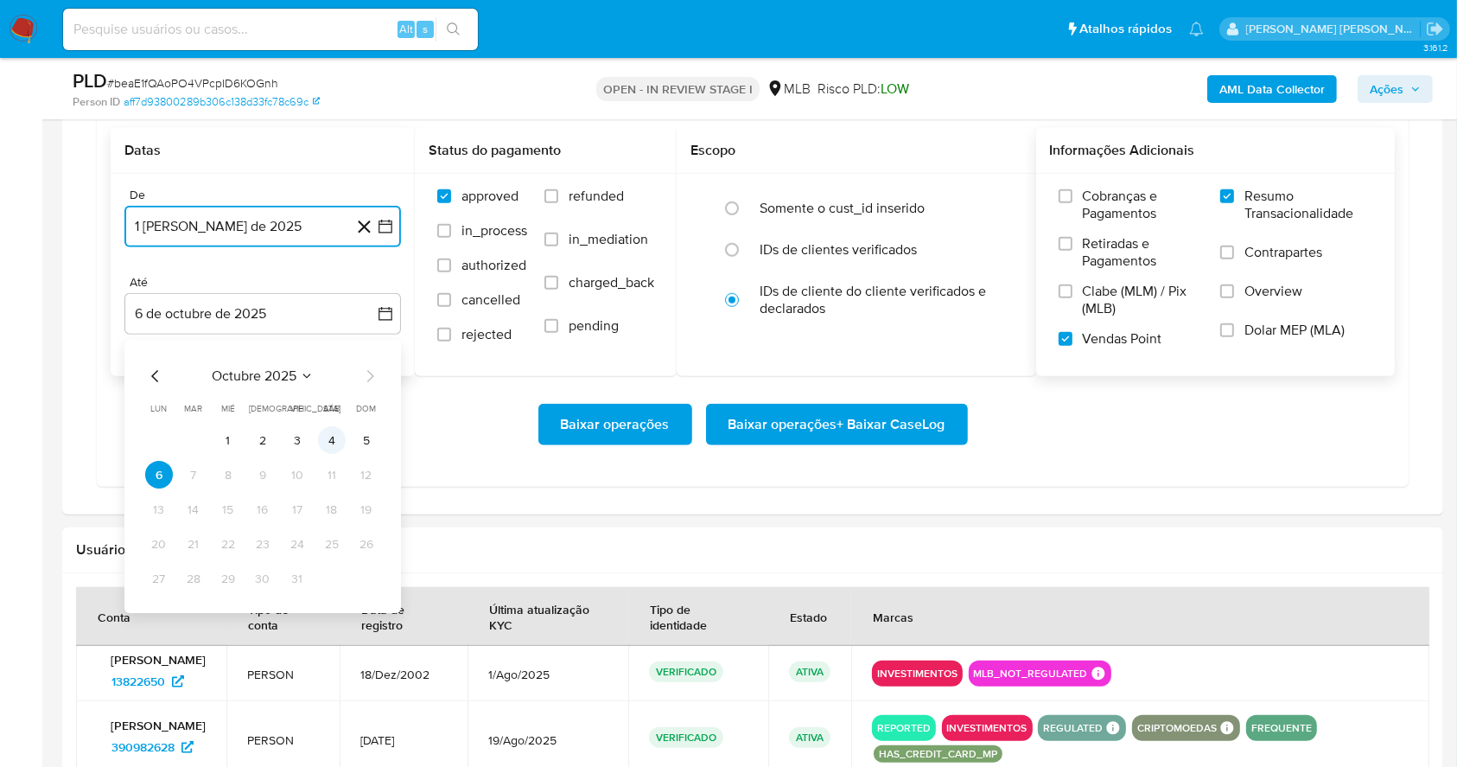
click at [327, 444] on button "4" at bounding box center [332, 441] width 28 height 28
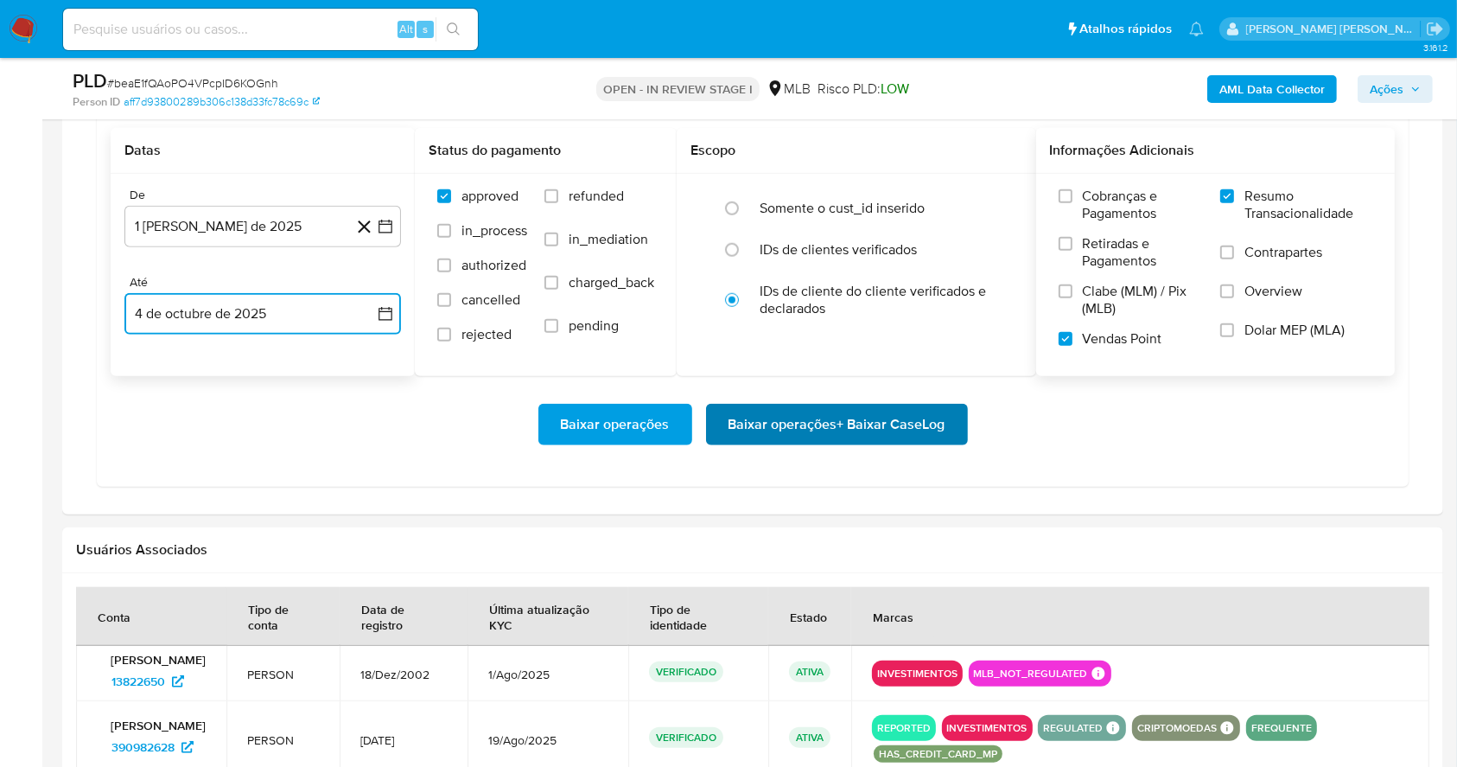
click at [915, 435] on span "Baixar operações + Baixar CaseLog" at bounding box center [837, 424] width 217 height 38
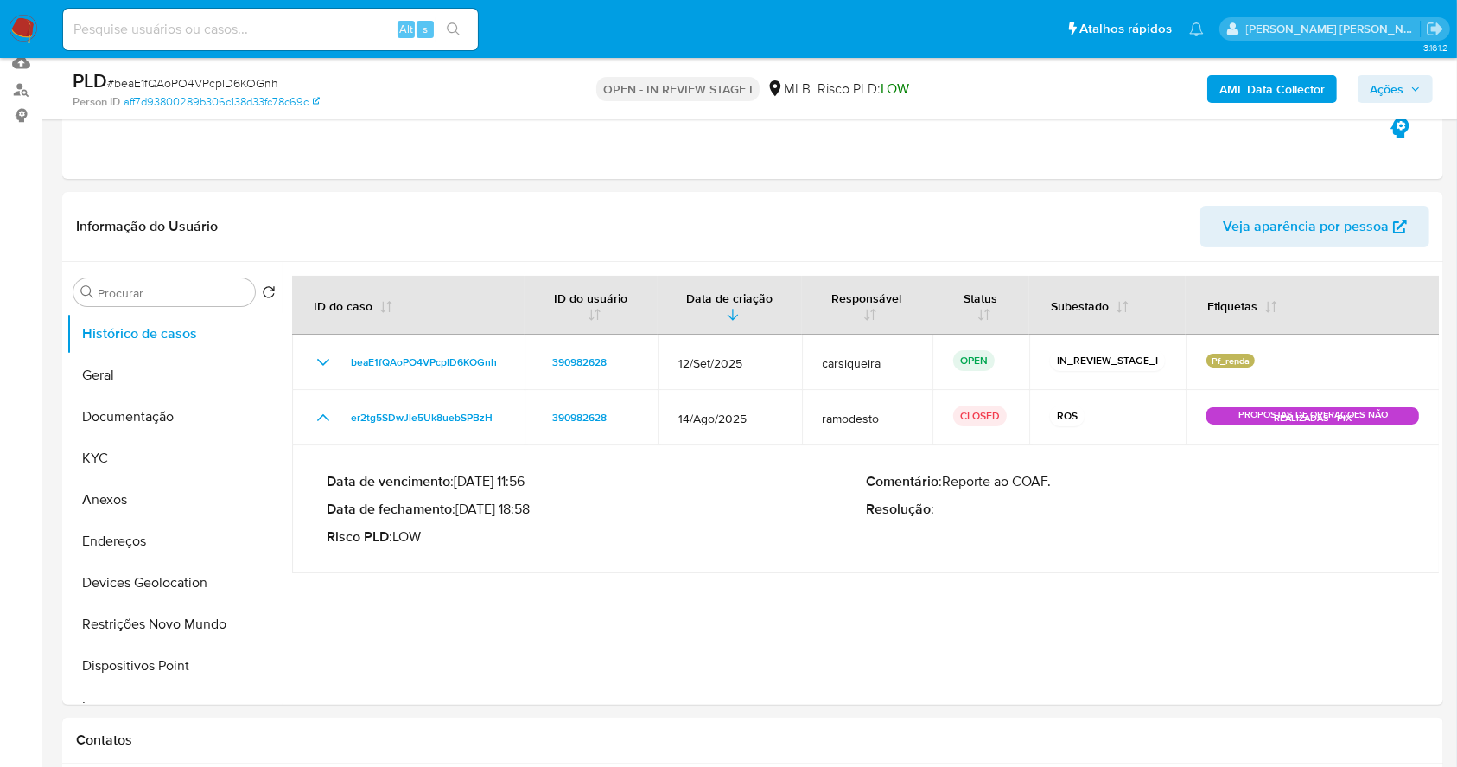
scroll to position [193, 0]
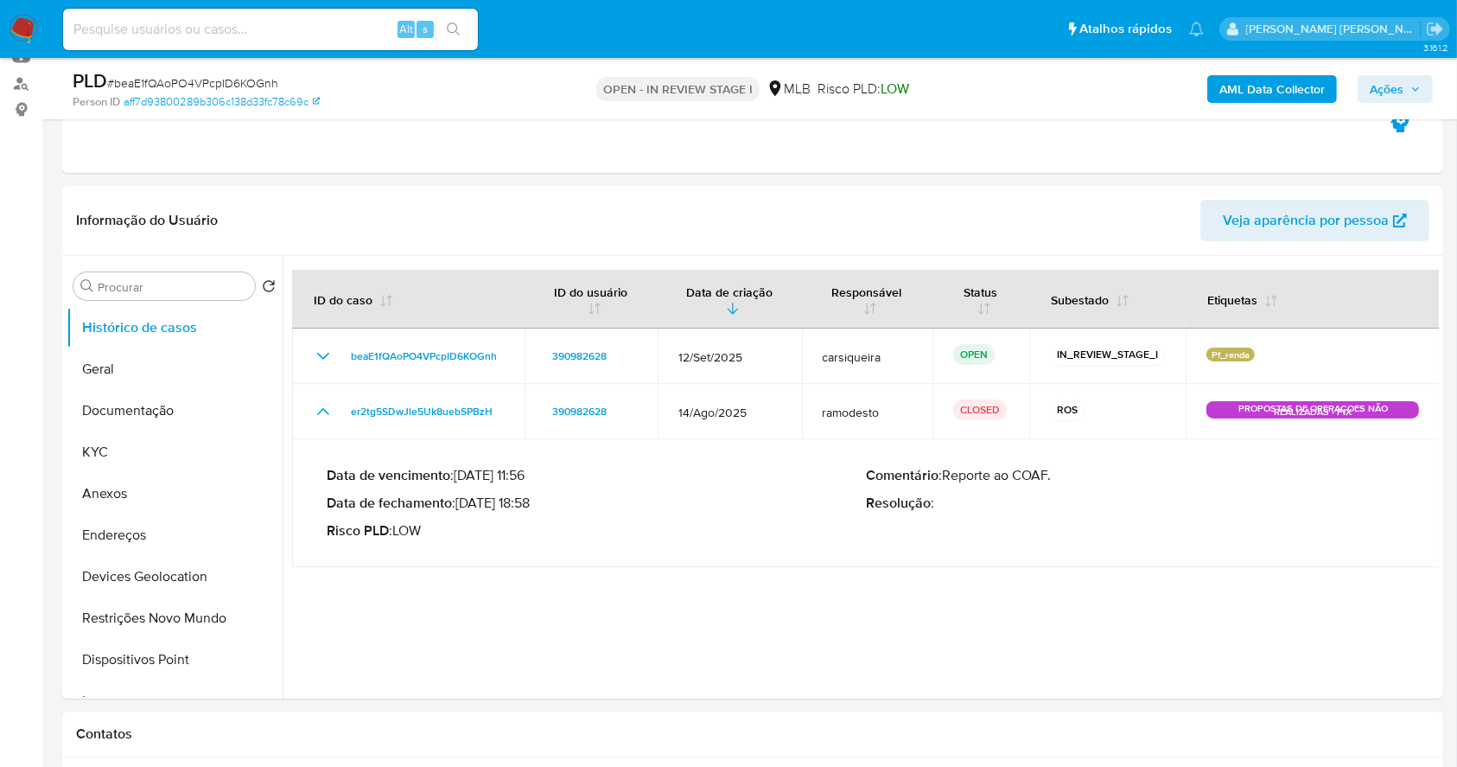
click at [247, 78] on span "# beaE1fQAoPO4VPcpID6KOGnh" at bounding box center [192, 82] width 171 height 17
copy span "beaE1fQAoPO4VPcpID6KOGnh"
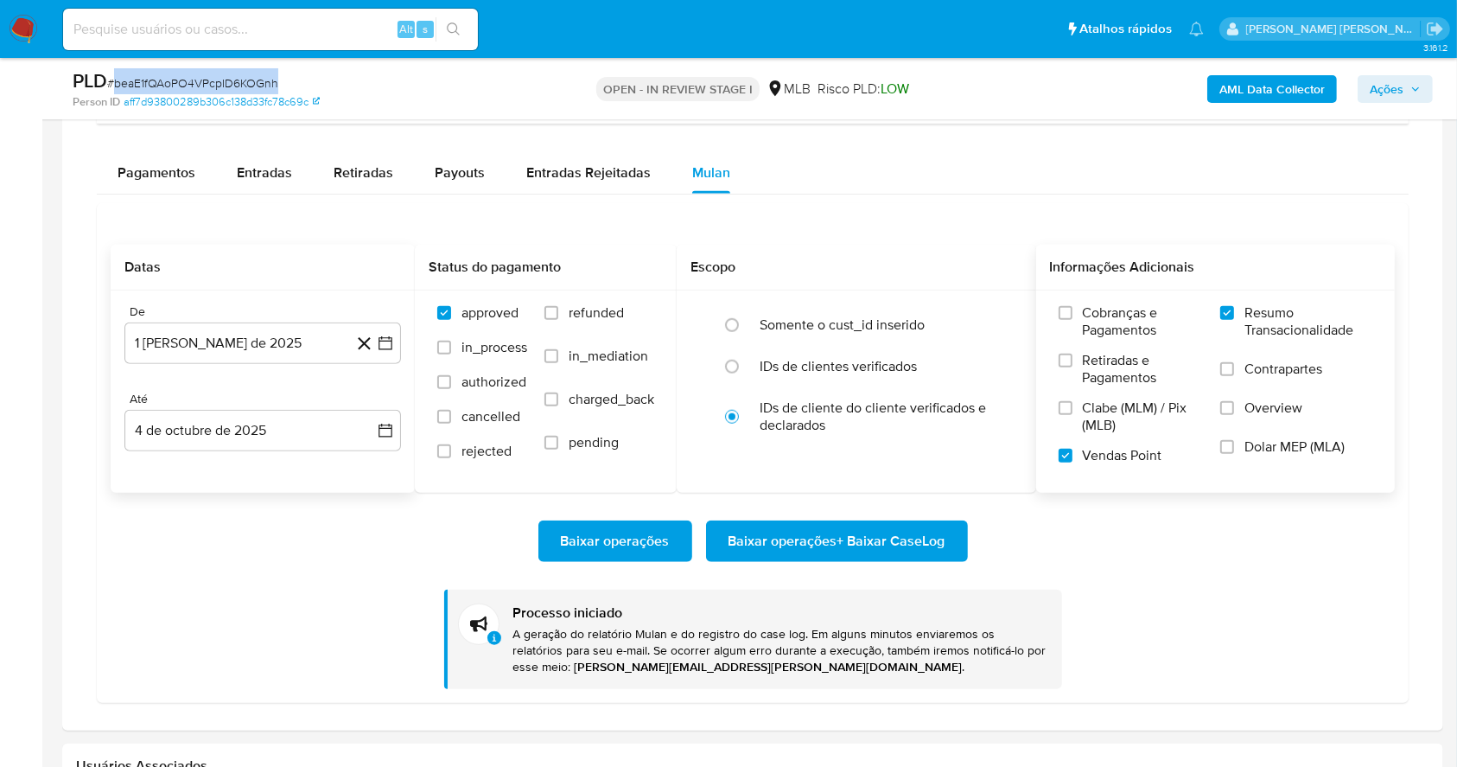
scroll to position [1302, 0]
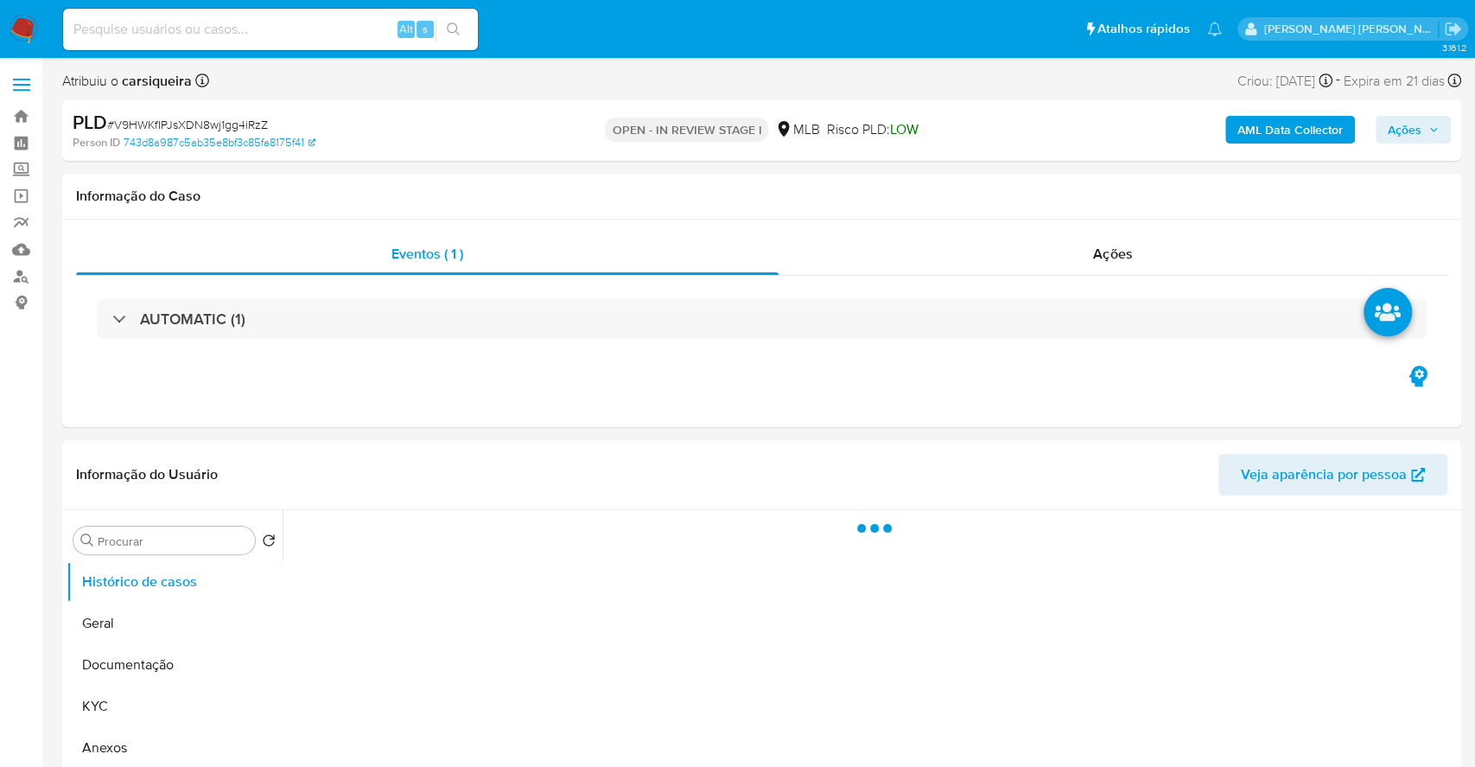
select select "10"
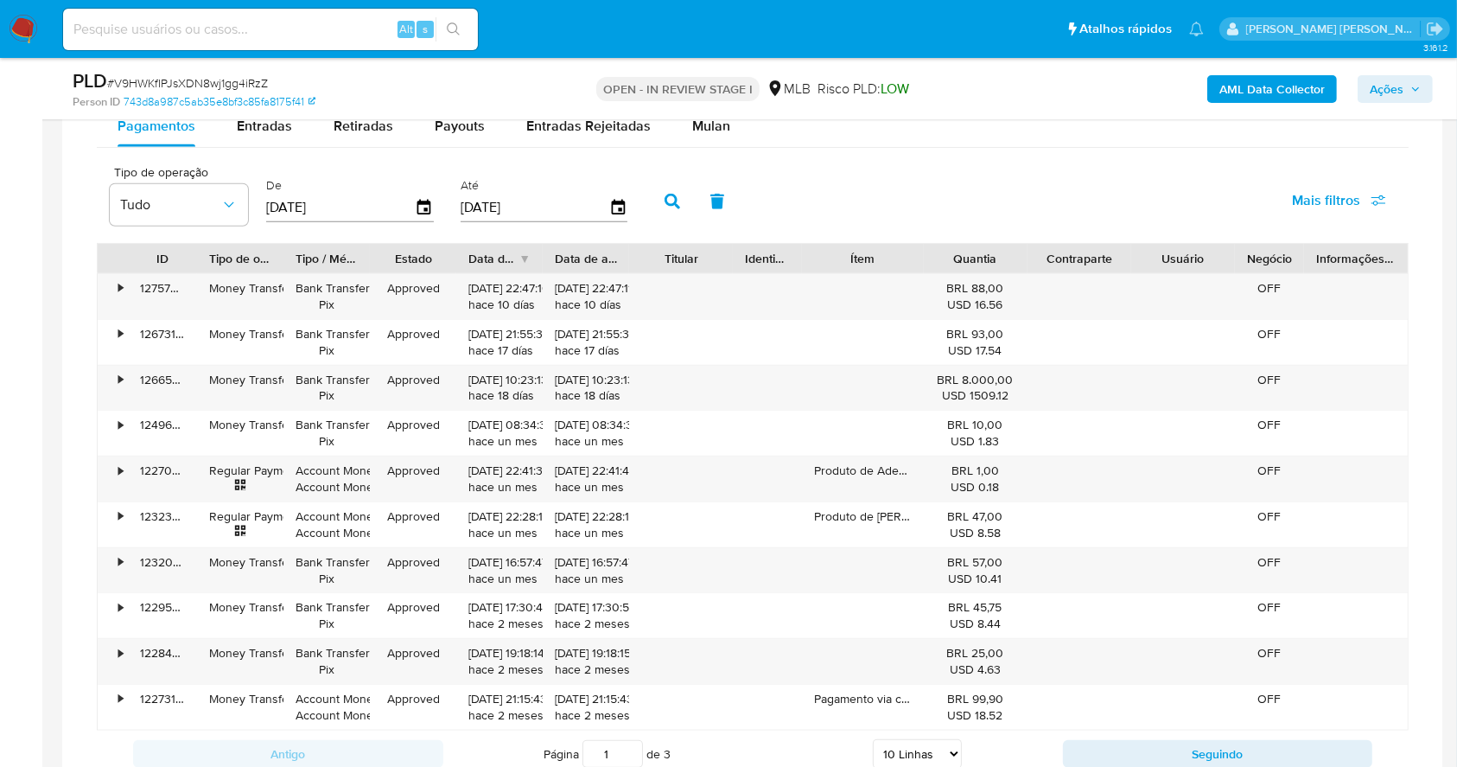
scroll to position [1475, 0]
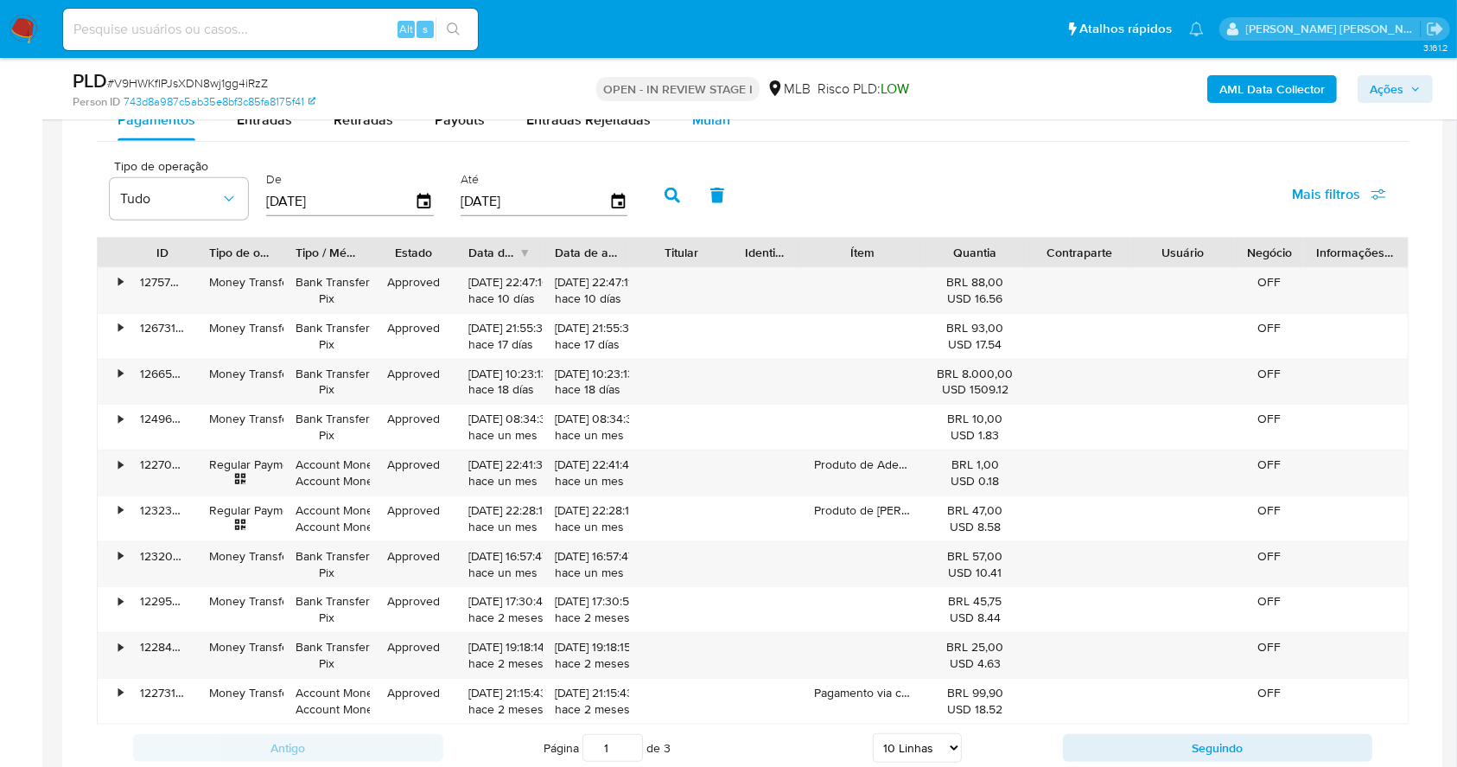
click at [710, 122] on span "Mulan" at bounding box center [711, 120] width 38 height 20
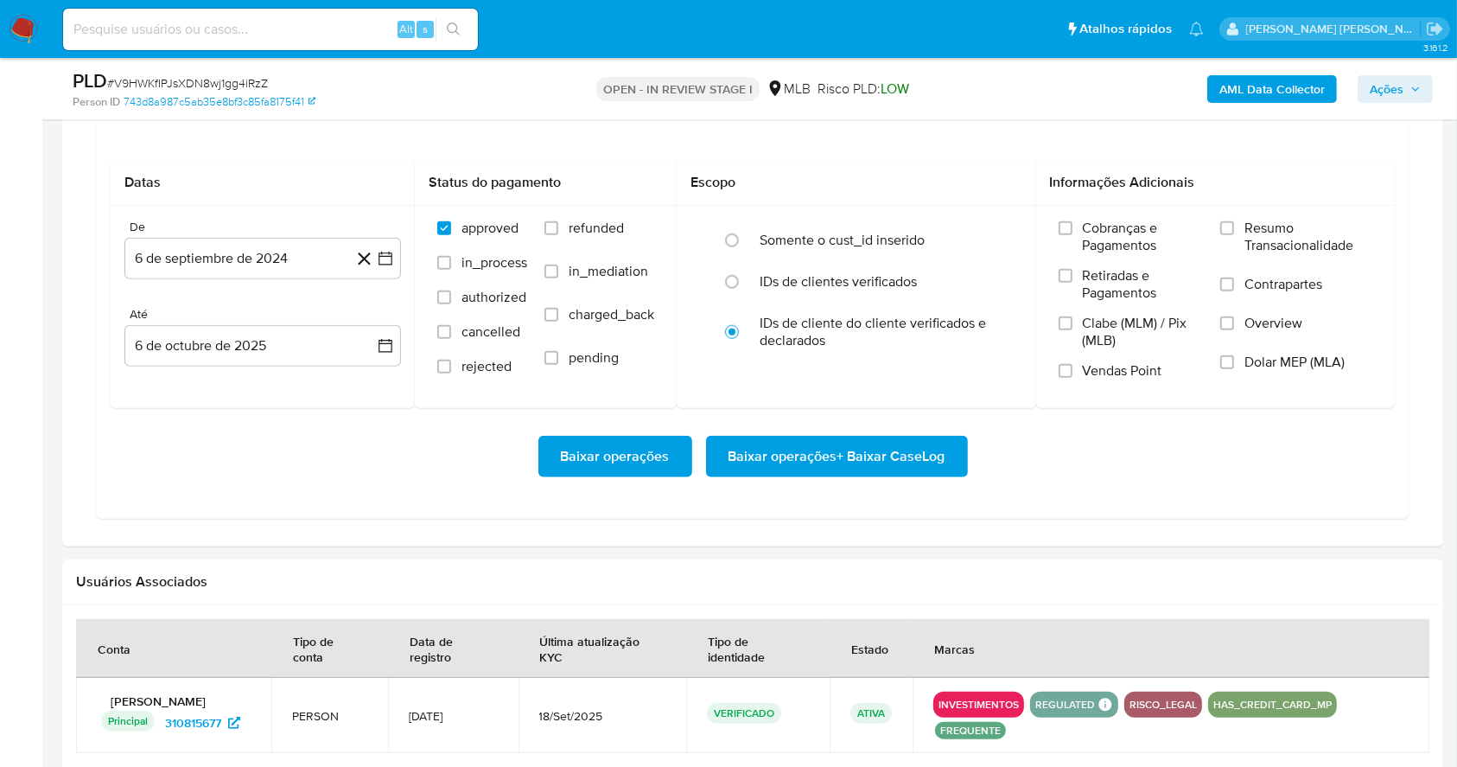
scroll to position [1514, 0]
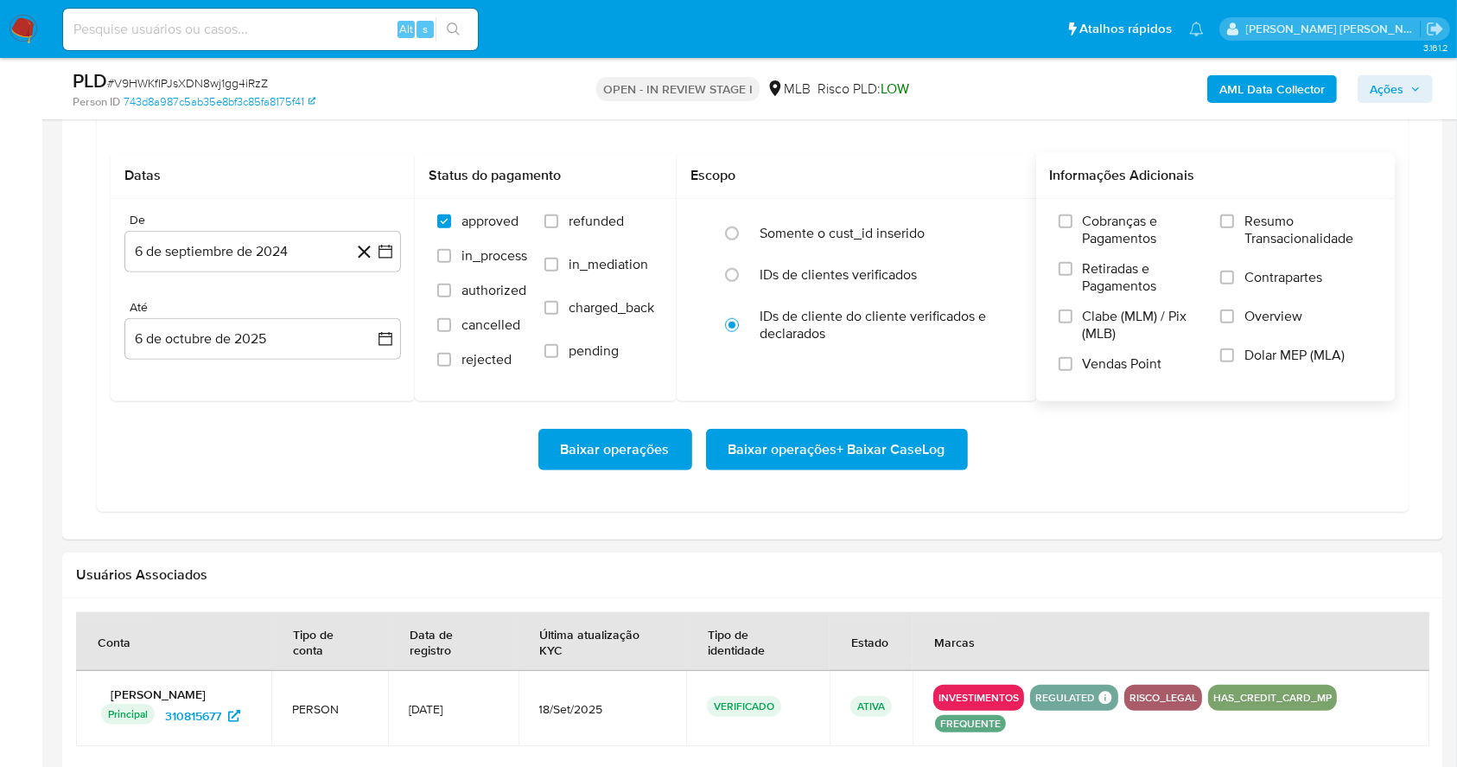
click at [1237, 229] on label "Resumo Transacionalidade" at bounding box center [1296, 241] width 152 height 56
click at [1234, 228] on input "Resumo Transacionalidade" at bounding box center [1227, 221] width 14 height 14
click at [1069, 371] on label "Vendas Point" at bounding box center [1131, 370] width 145 height 30
click at [1069, 371] on input "Vendas Point" at bounding box center [1066, 364] width 14 height 14
click at [378, 266] on button "6 de septiembre de 2024" at bounding box center [262, 251] width 277 height 41
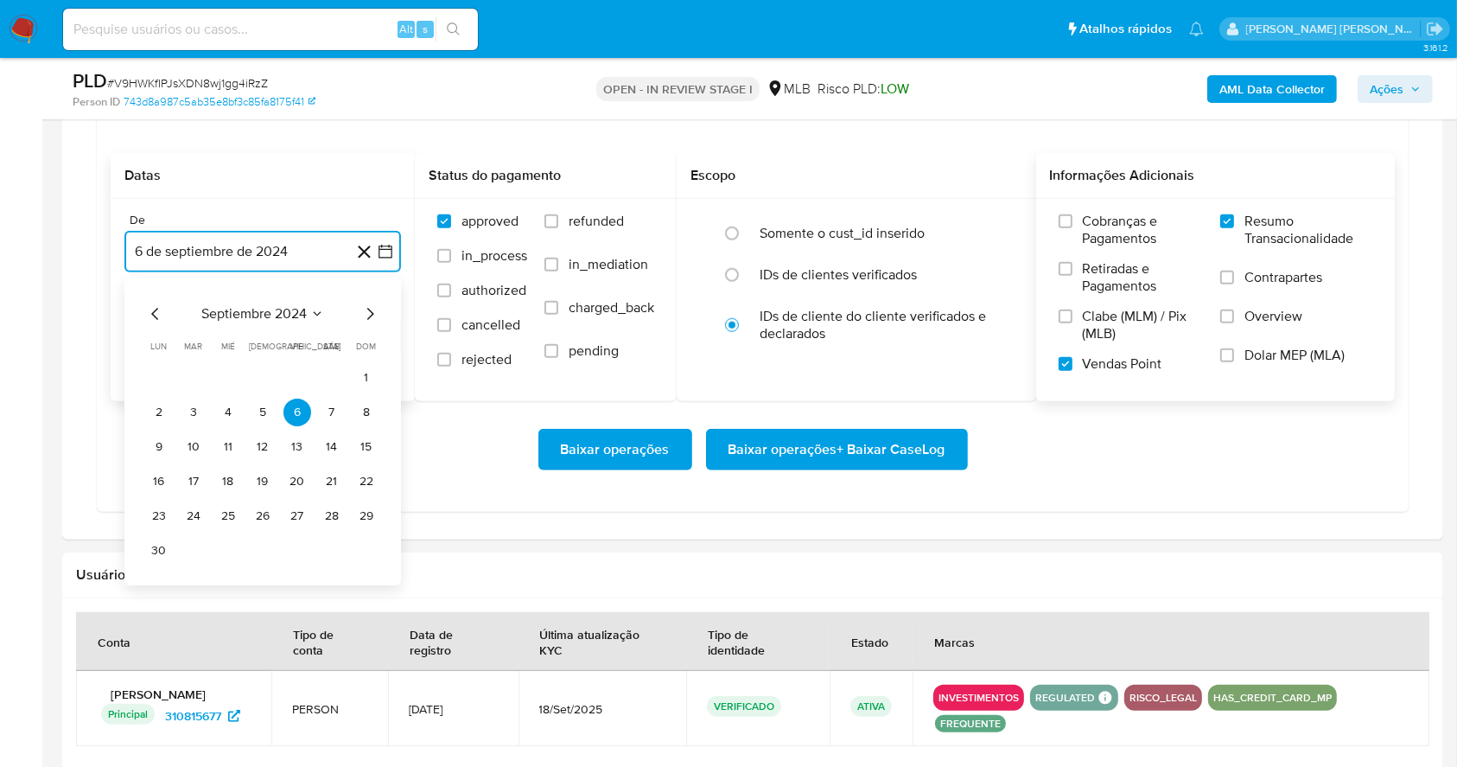
click at [368, 320] on icon "Mes siguiente" at bounding box center [370, 313] width 21 height 21
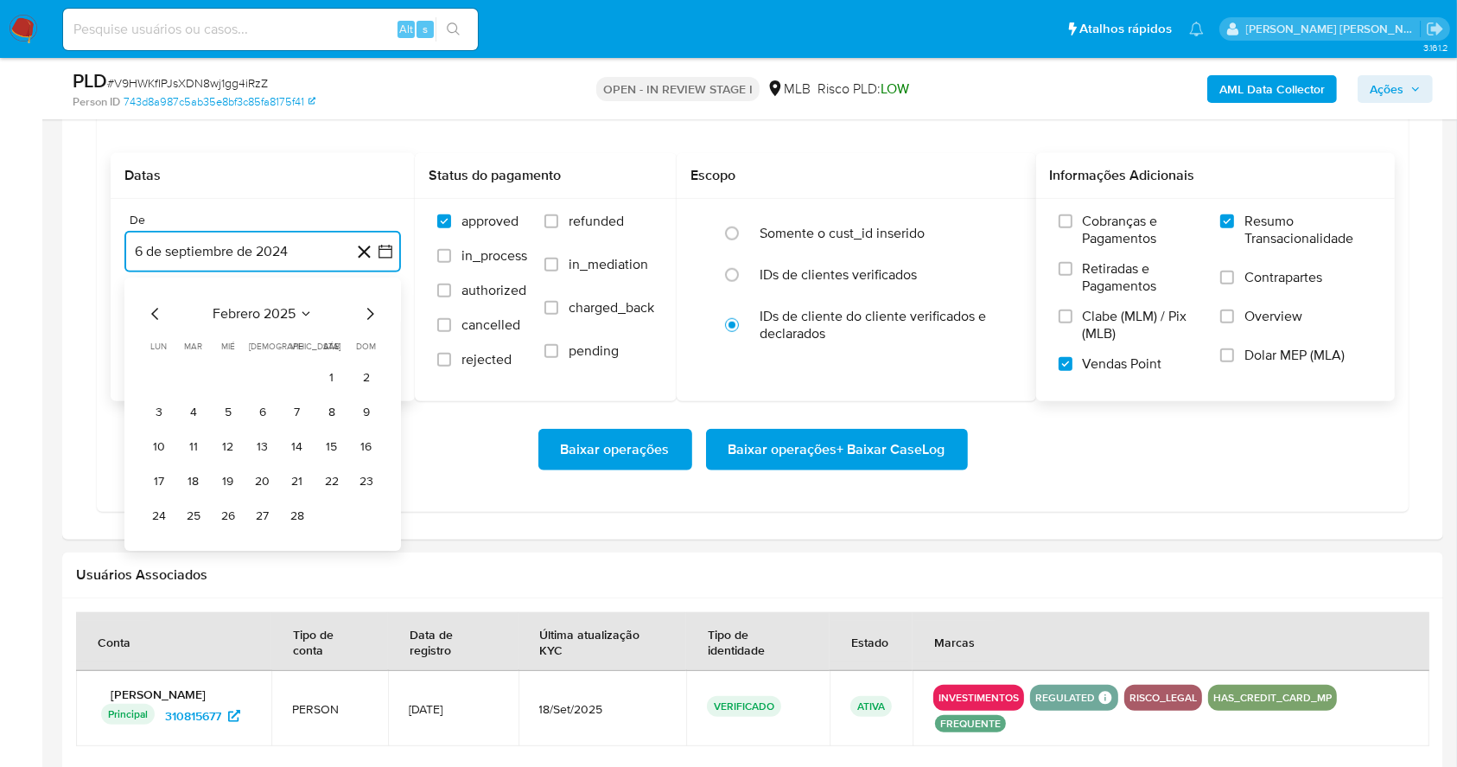
click at [368, 320] on icon "Mes siguiente" at bounding box center [370, 313] width 21 height 21
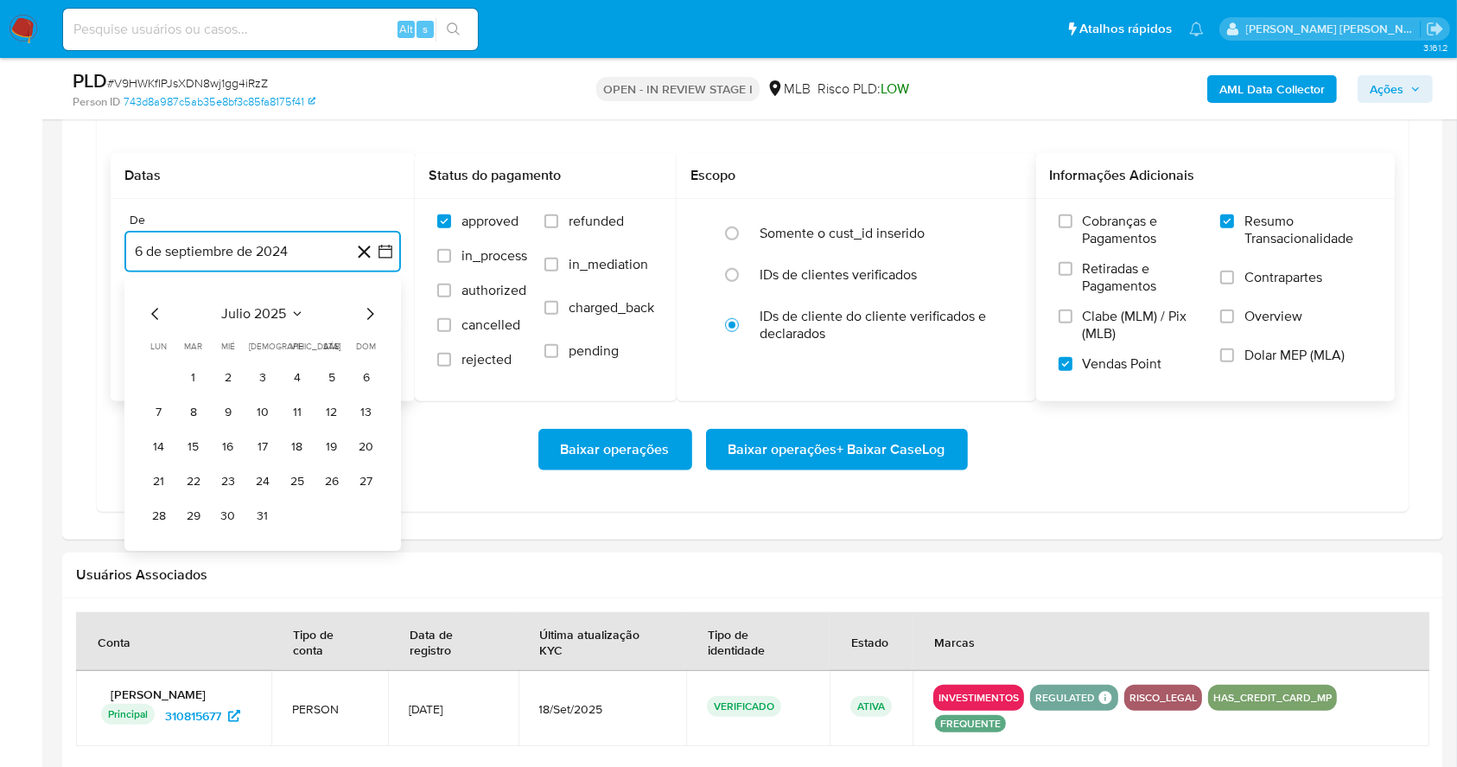
click at [368, 320] on icon "Mes siguiente" at bounding box center [370, 313] width 21 height 21
click at [294, 370] on button "1" at bounding box center [298, 378] width 28 height 28
click at [315, 342] on button "6 de octubre de 2025" at bounding box center [262, 338] width 277 height 41
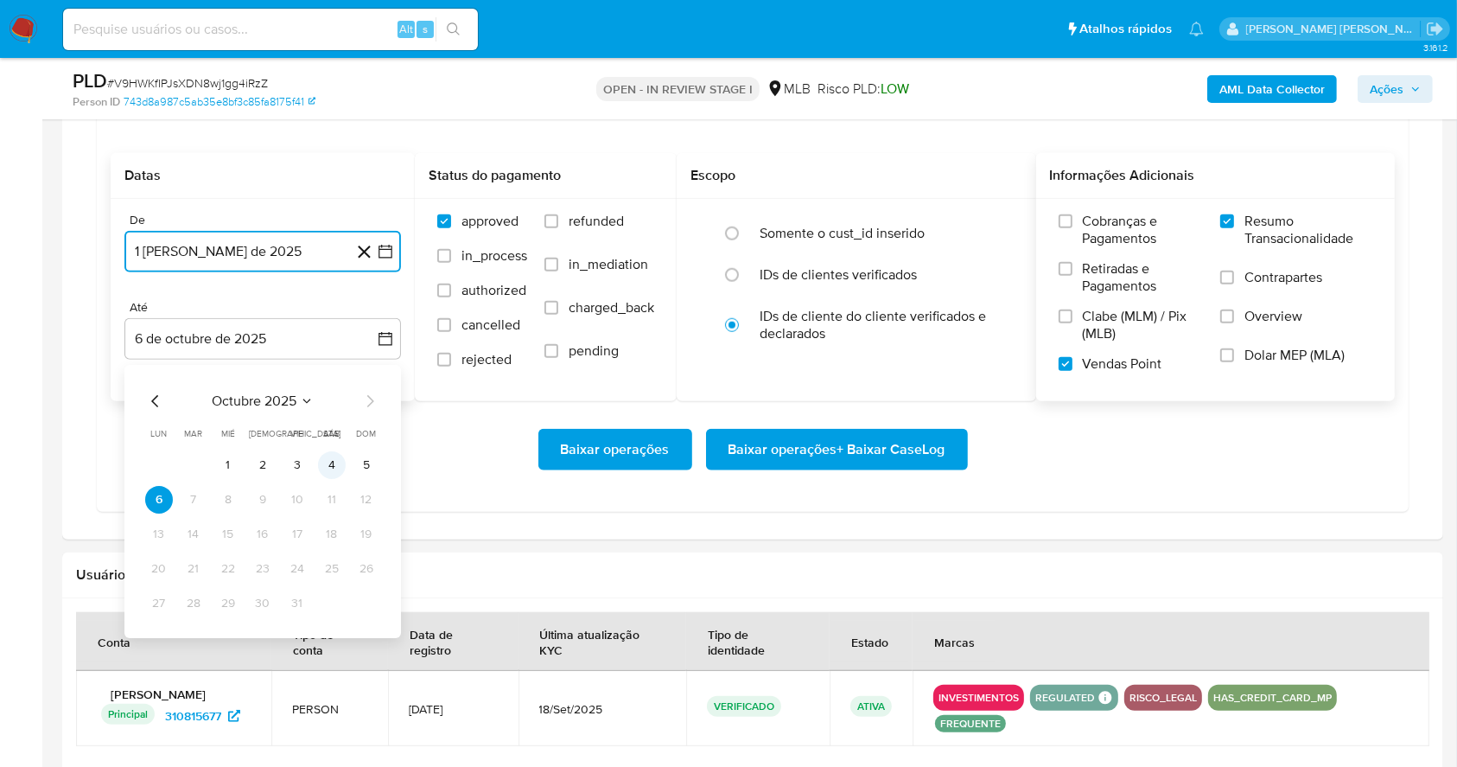
click at [335, 467] on button "4" at bounding box center [332, 465] width 28 height 28
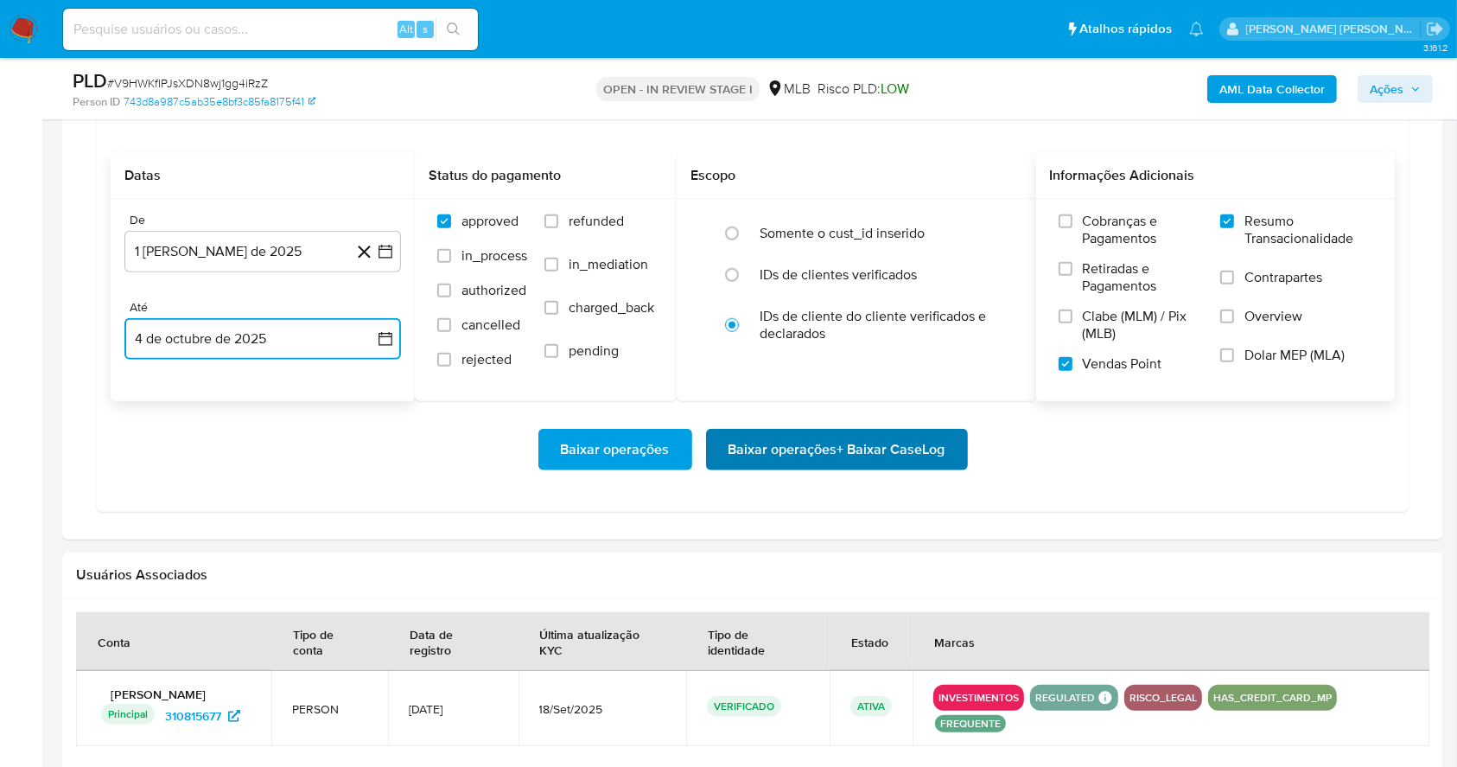
click at [854, 446] on span "Baixar operações + Baixar CaseLog" at bounding box center [837, 449] width 217 height 38
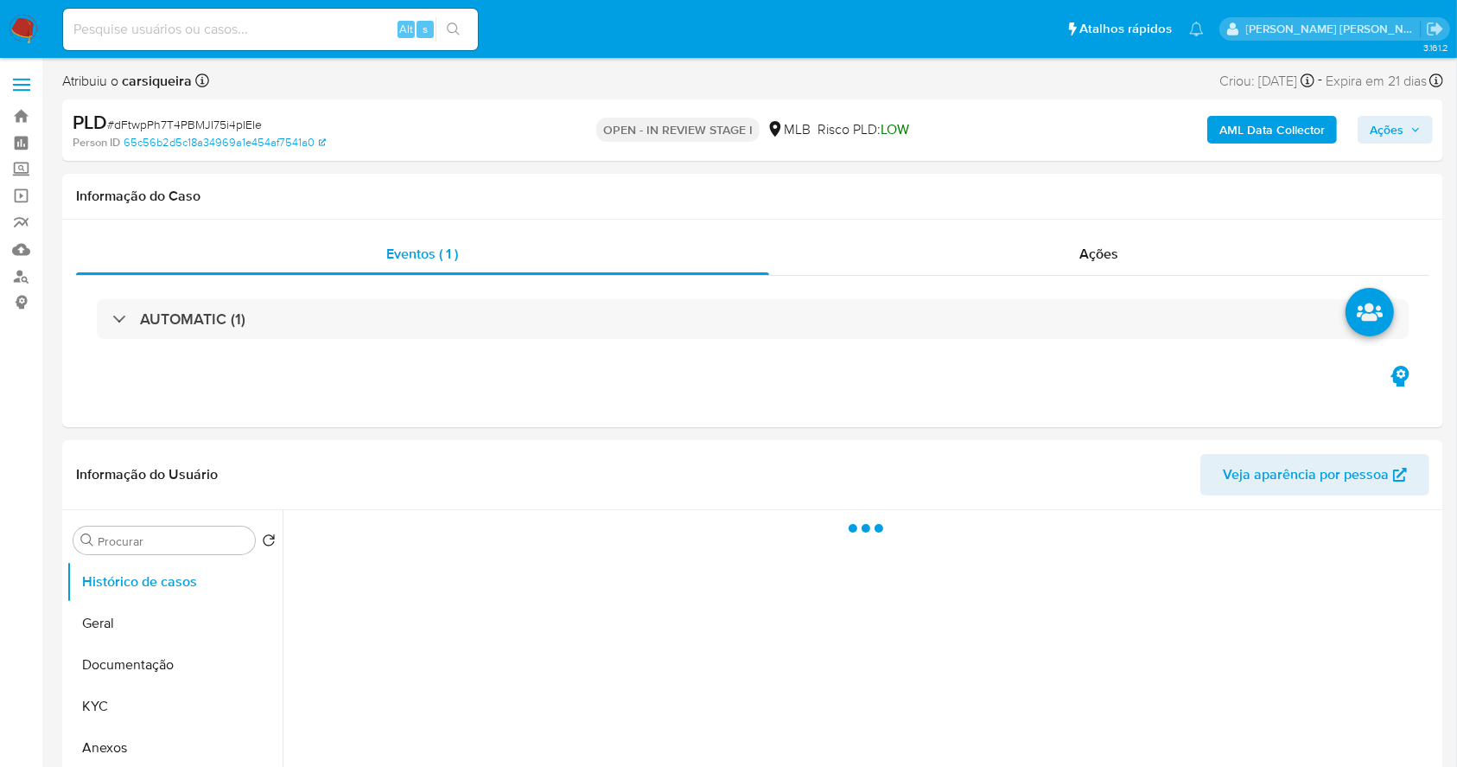
select select "10"
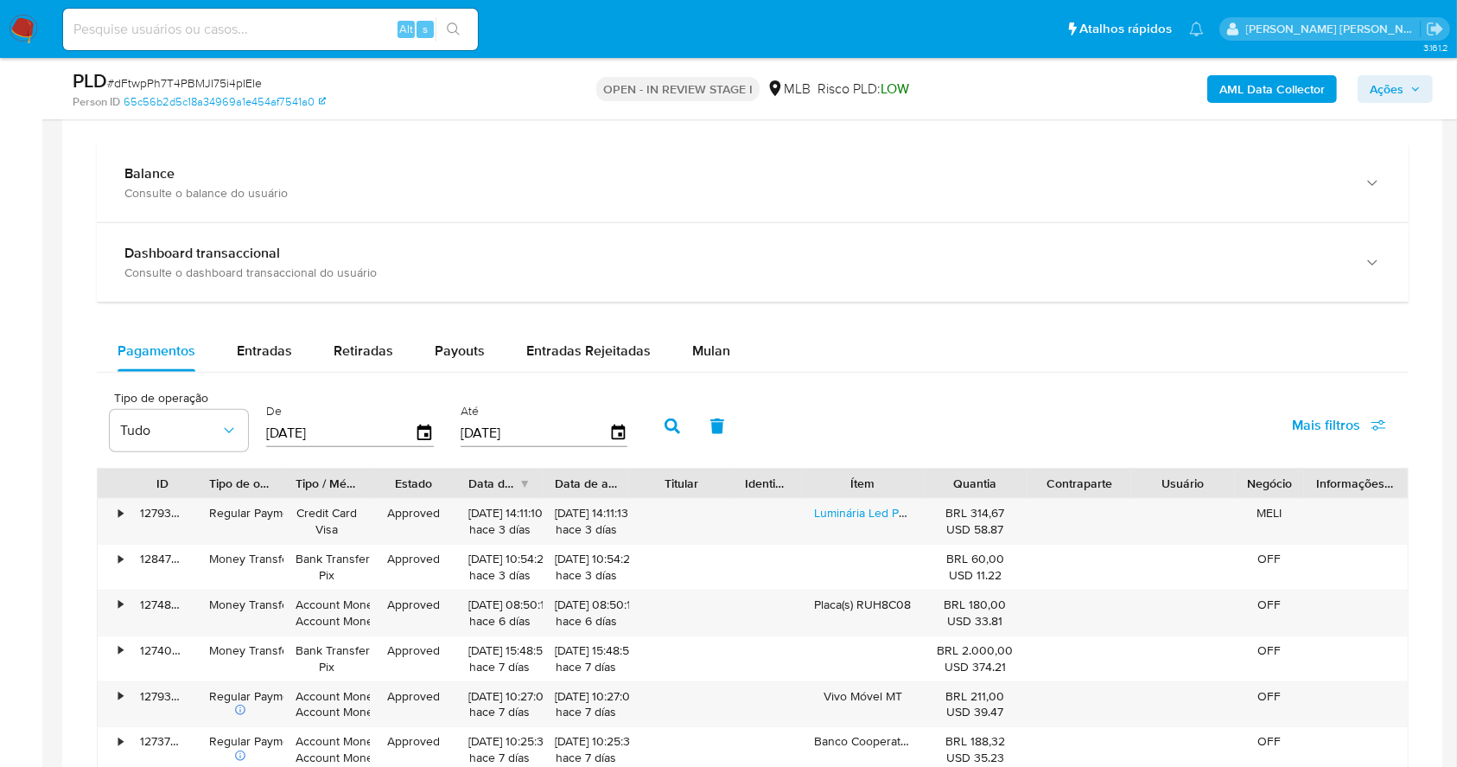
scroll to position [1186, 0]
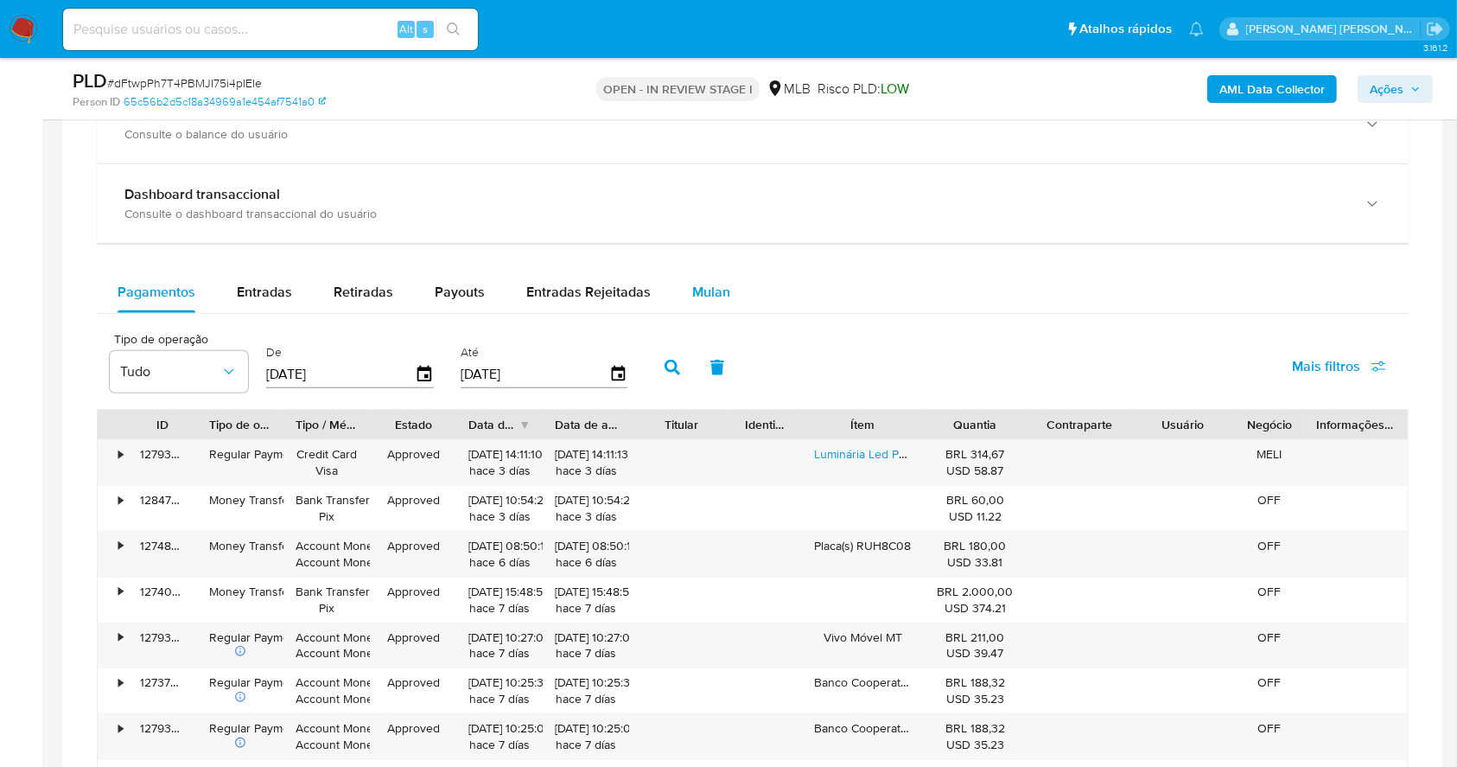
click at [702, 292] on span "Mulan" at bounding box center [711, 292] width 38 height 20
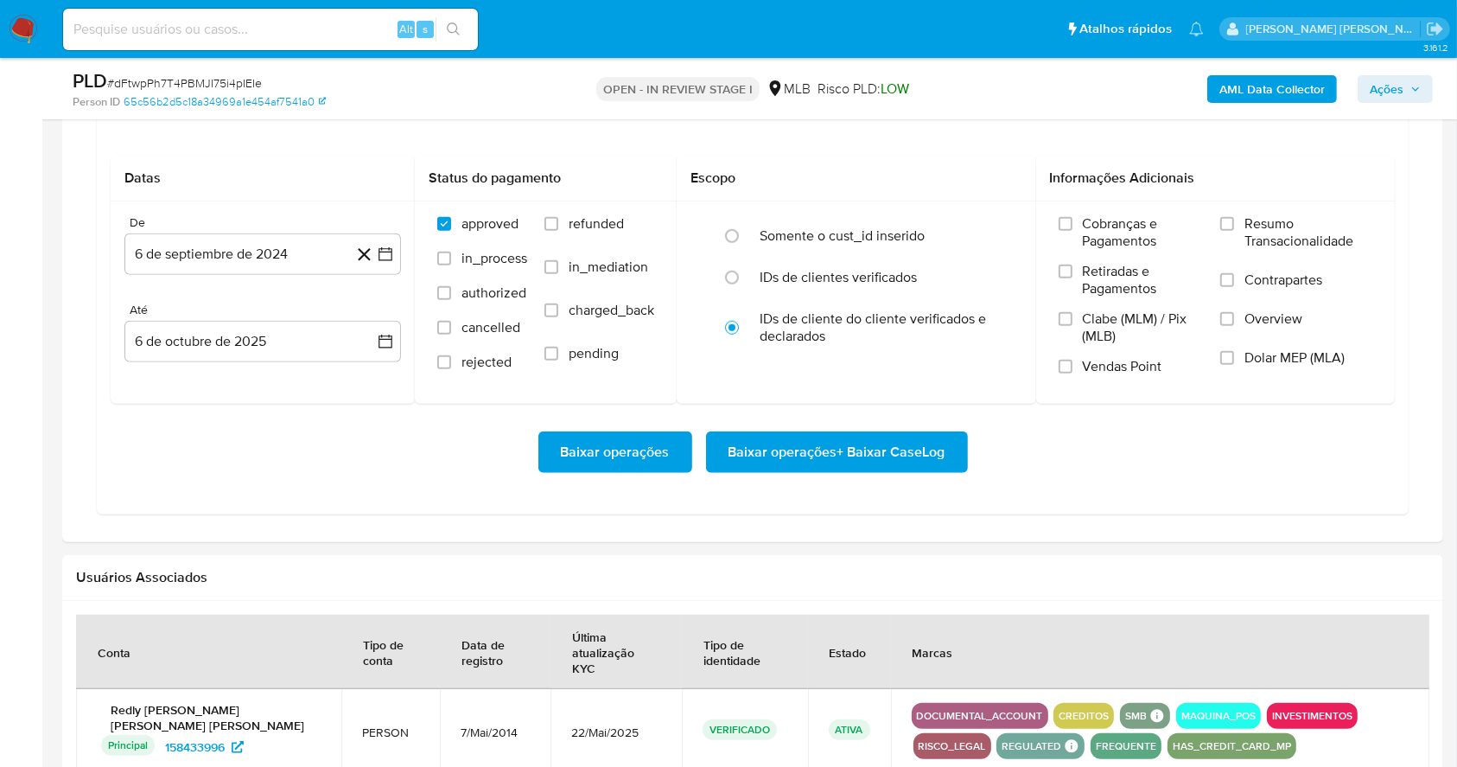
scroll to position [1400, 0]
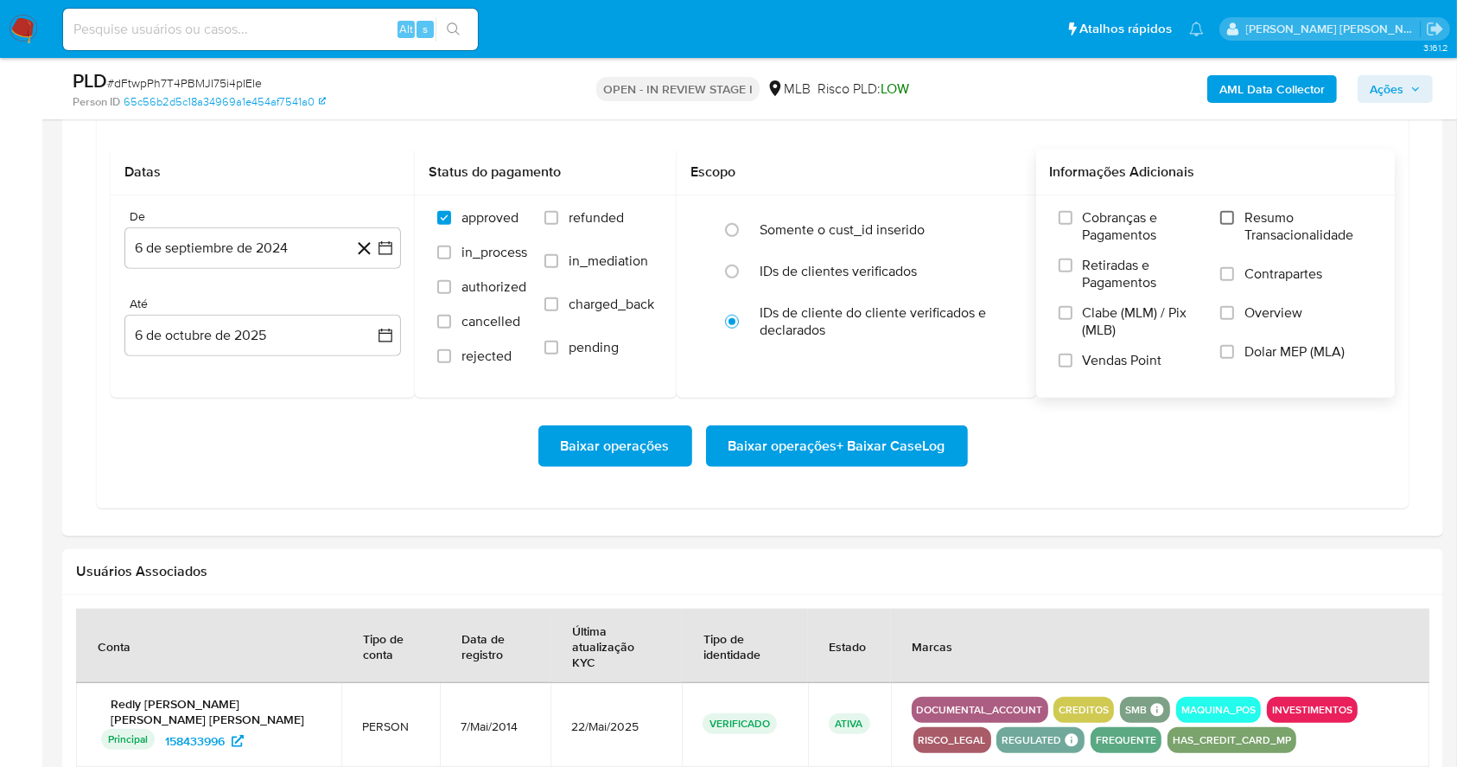
click at [1233, 221] on input "Resumo Transacionalidade" at bounding box center [1227, 218] width 14 height 14
click at [1069, 364] on input "Vendas Point" at bounding box center [1066, 361] width 14 height 14
click at [392, 252] on icon "button" at bounding box center [386, 249] width 14 height 14
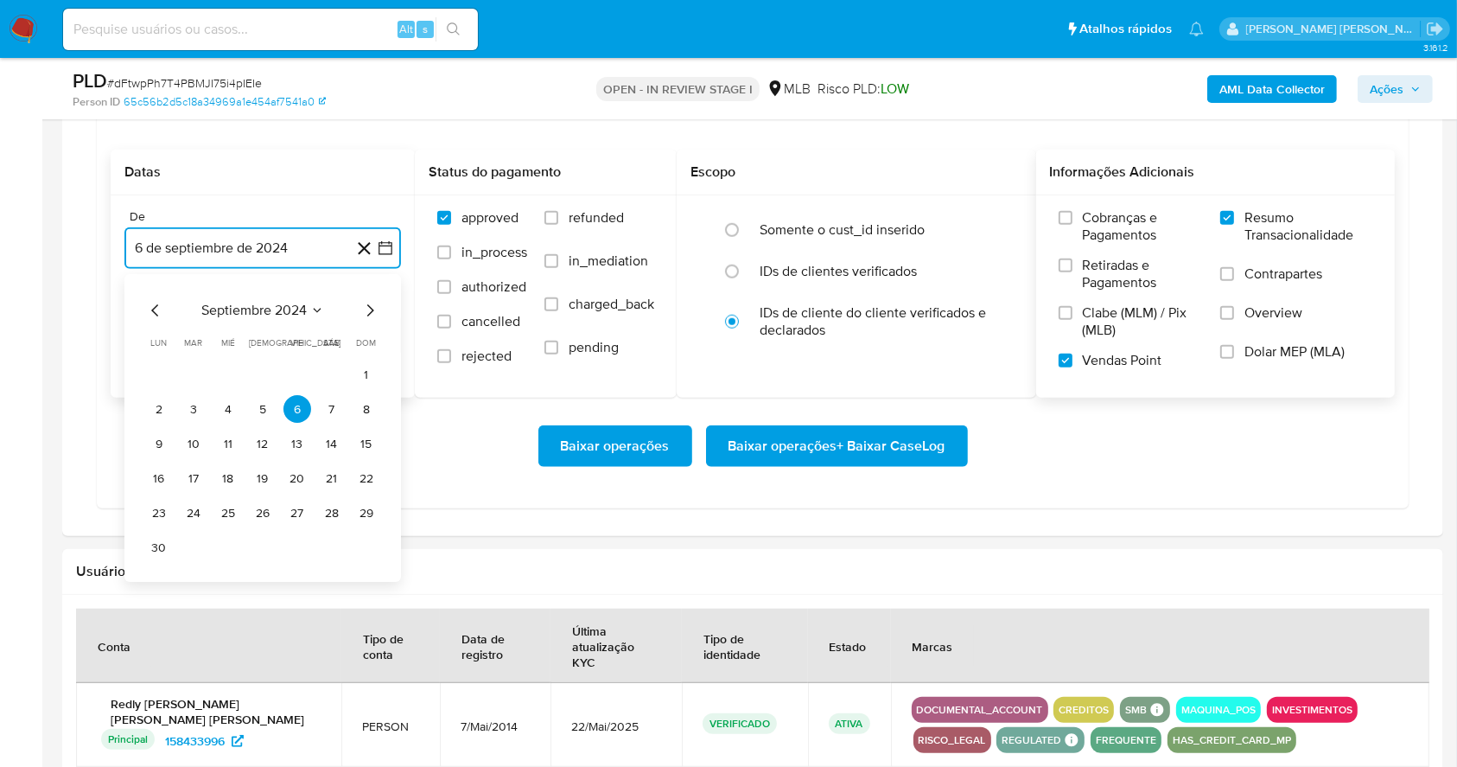
click at [366, 304] on icon "Mes siguiente" at bounding box center [370, 311] width 21 height 21
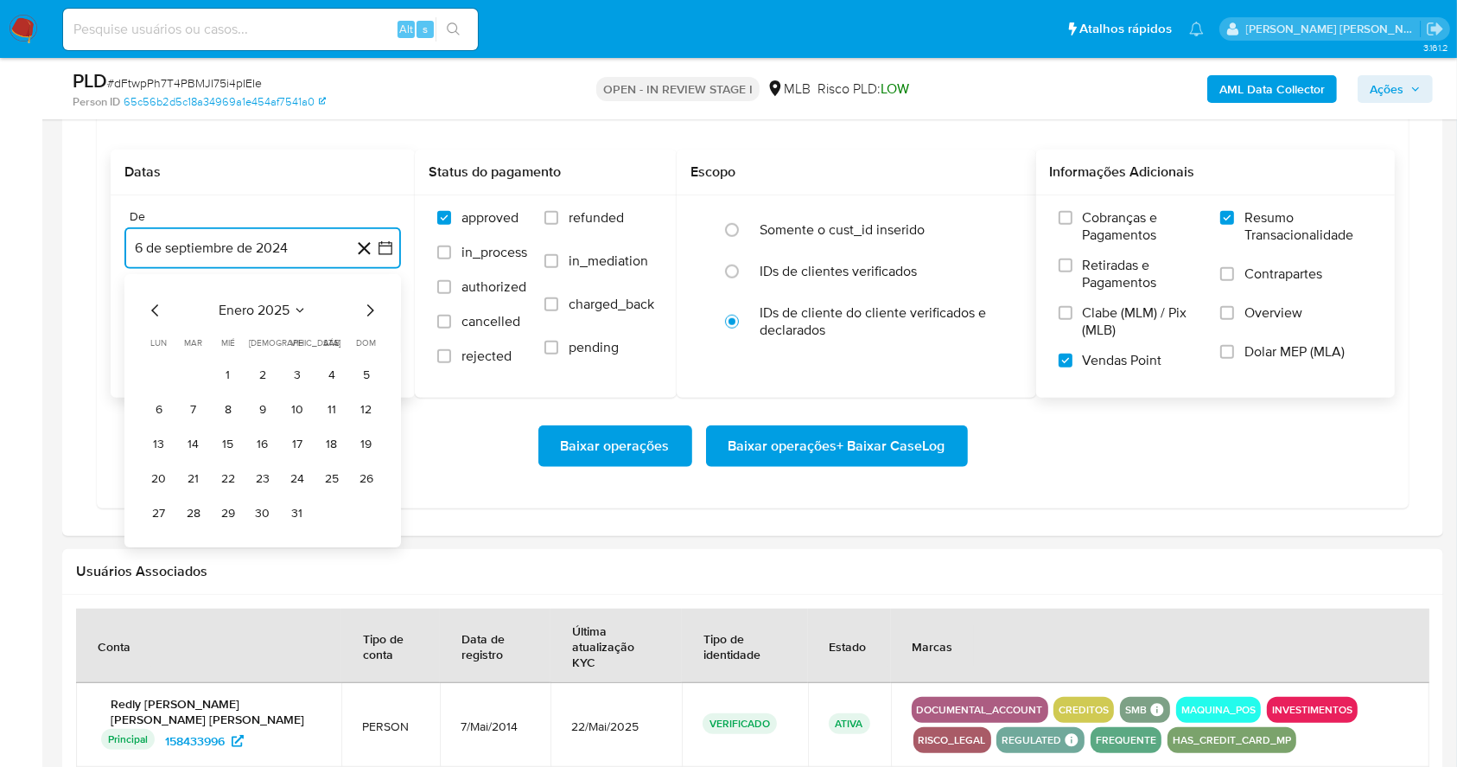
click at [366, 304] on icon "Mes siguiente" at bounding box center [370, 311] width 21 height 21
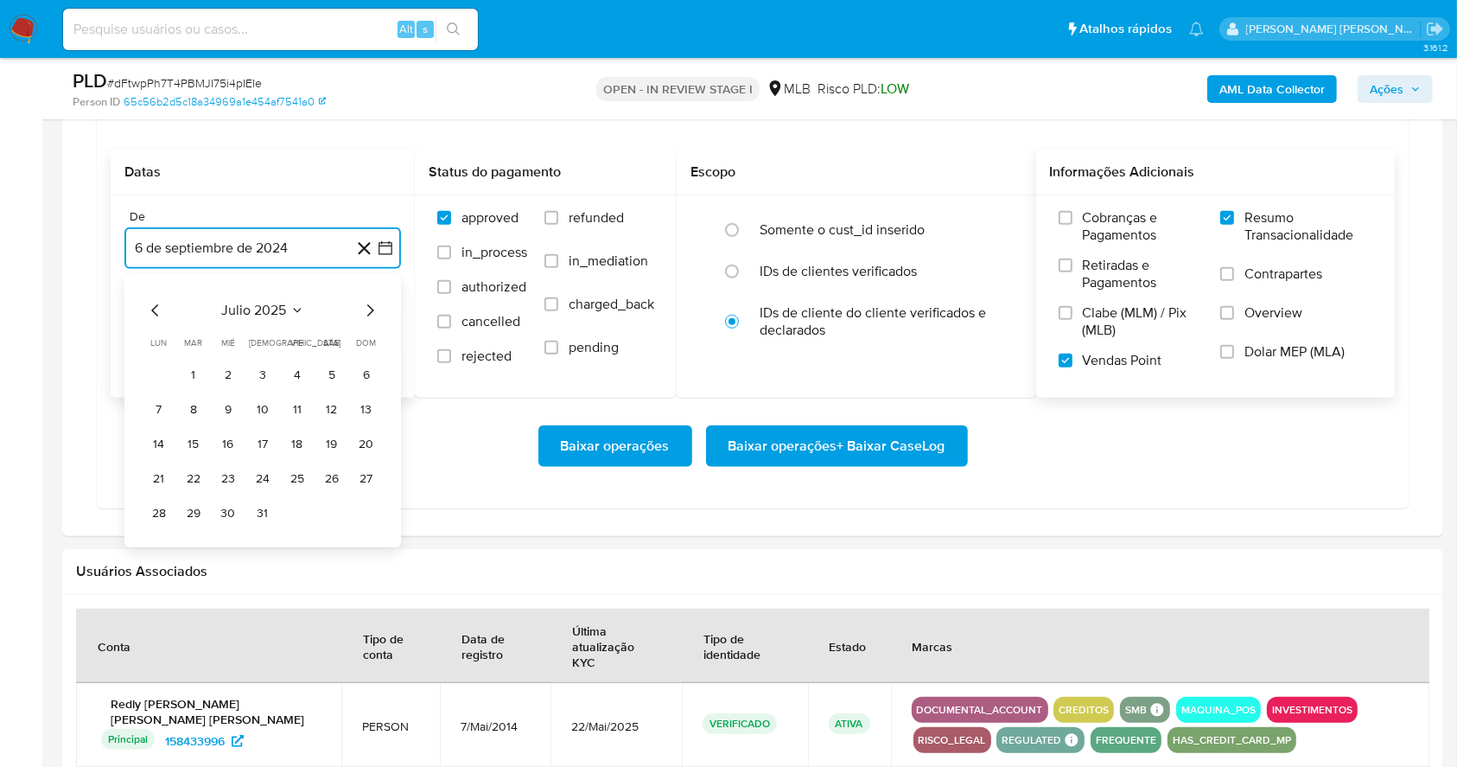
click at [366, 304] on icon "Mes siguiente" at bounding box center [370, 311] width 21 height 21
click at [300, 373] on button "1" at bounding box center [298, 375] width 28 height 28
click at [290, 322] on button "6 de octubre de 2025" at bounding box center [262, 335] width 277 height 41
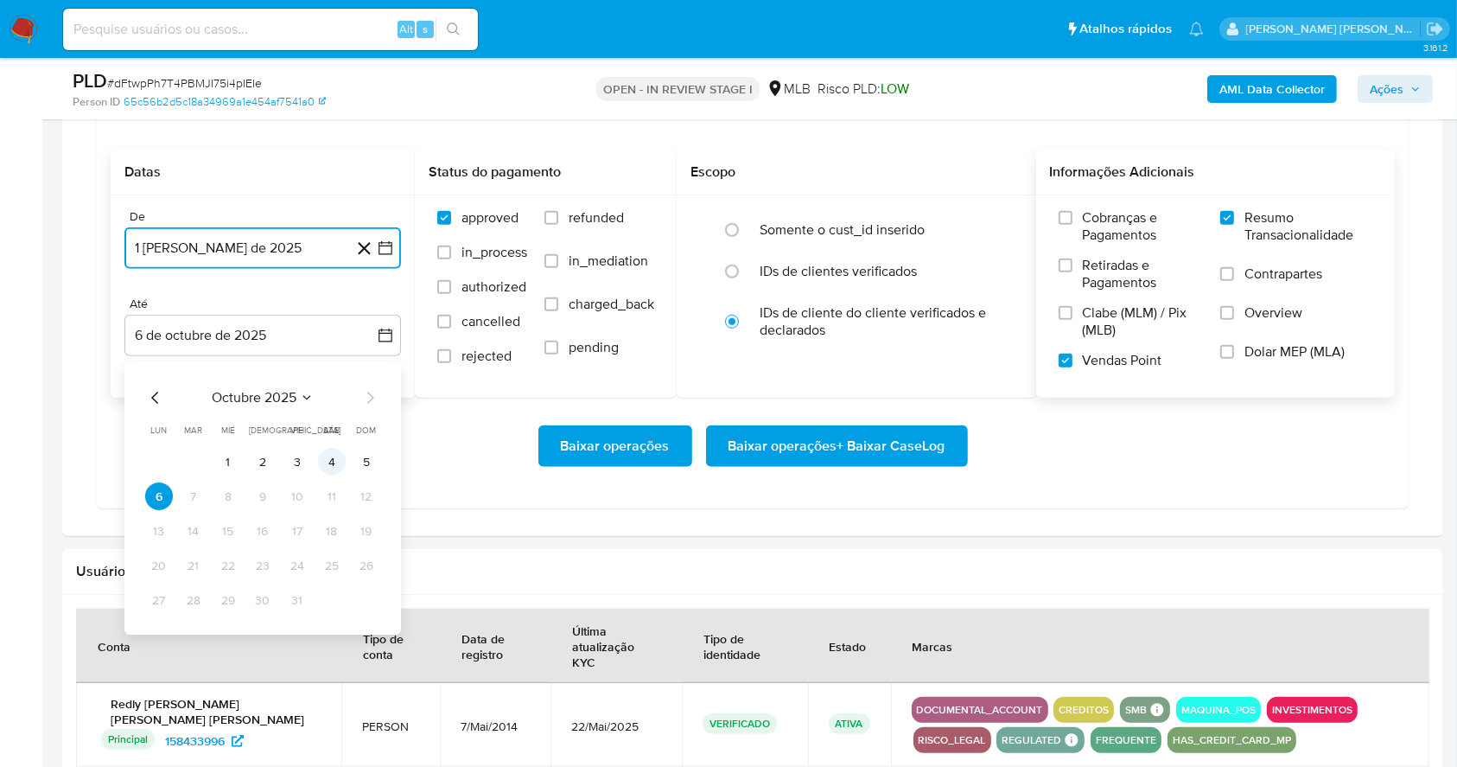
click at [328, 466] on button "4" at bounding box center [332, 463] width 28 height 28
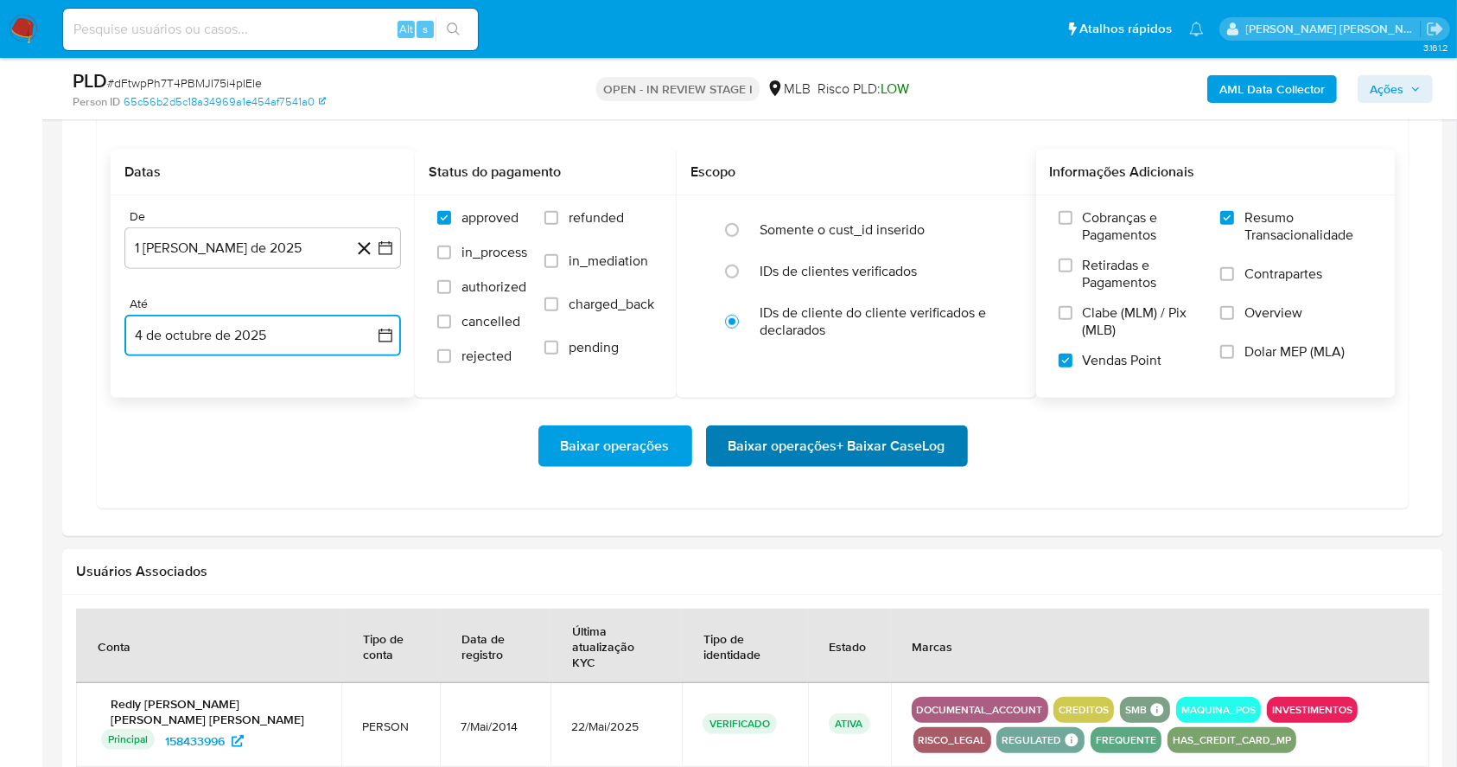
click at [806, 452] on span "Baixar operações + Baixar CaseLog" at bounding box center [837, 446] width 217 height 38
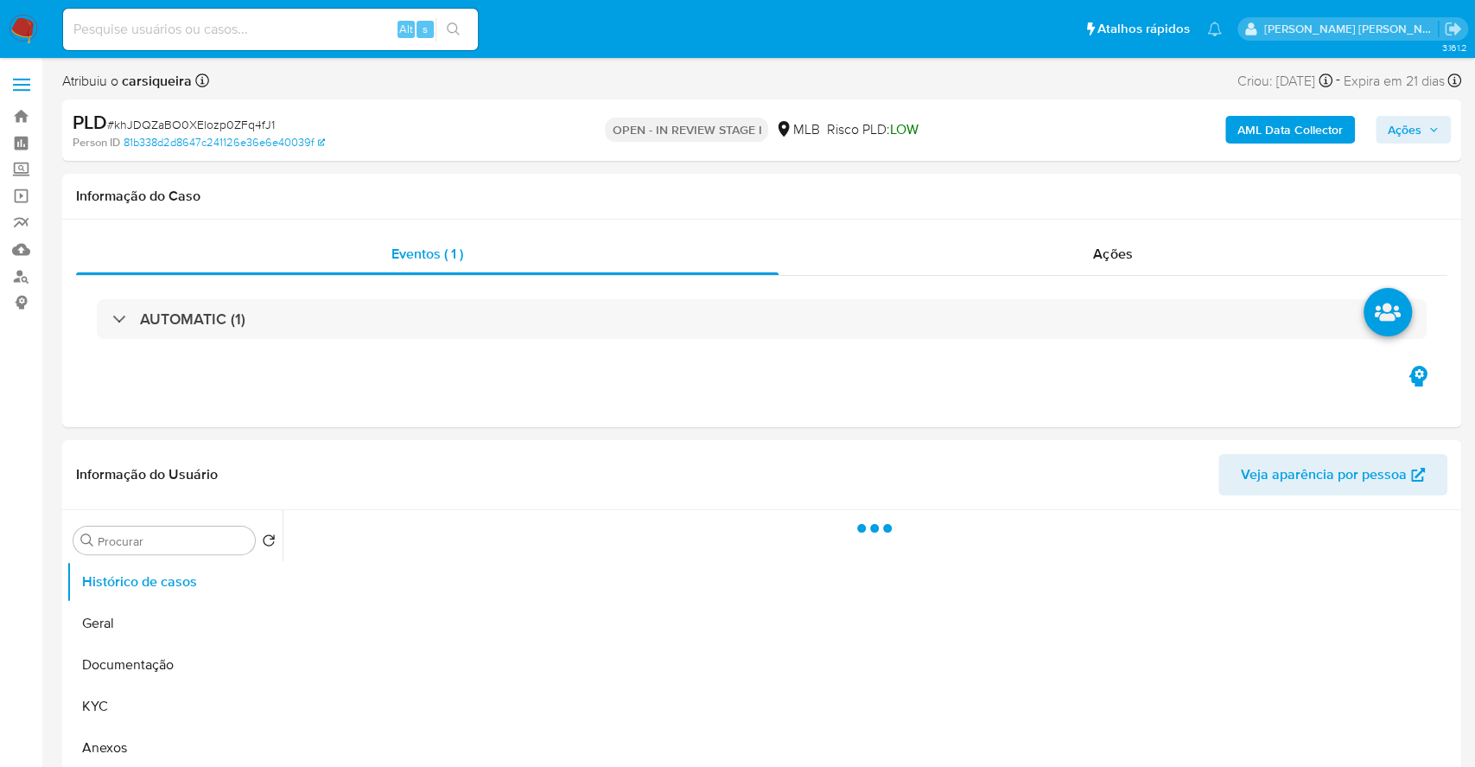
select select "10"
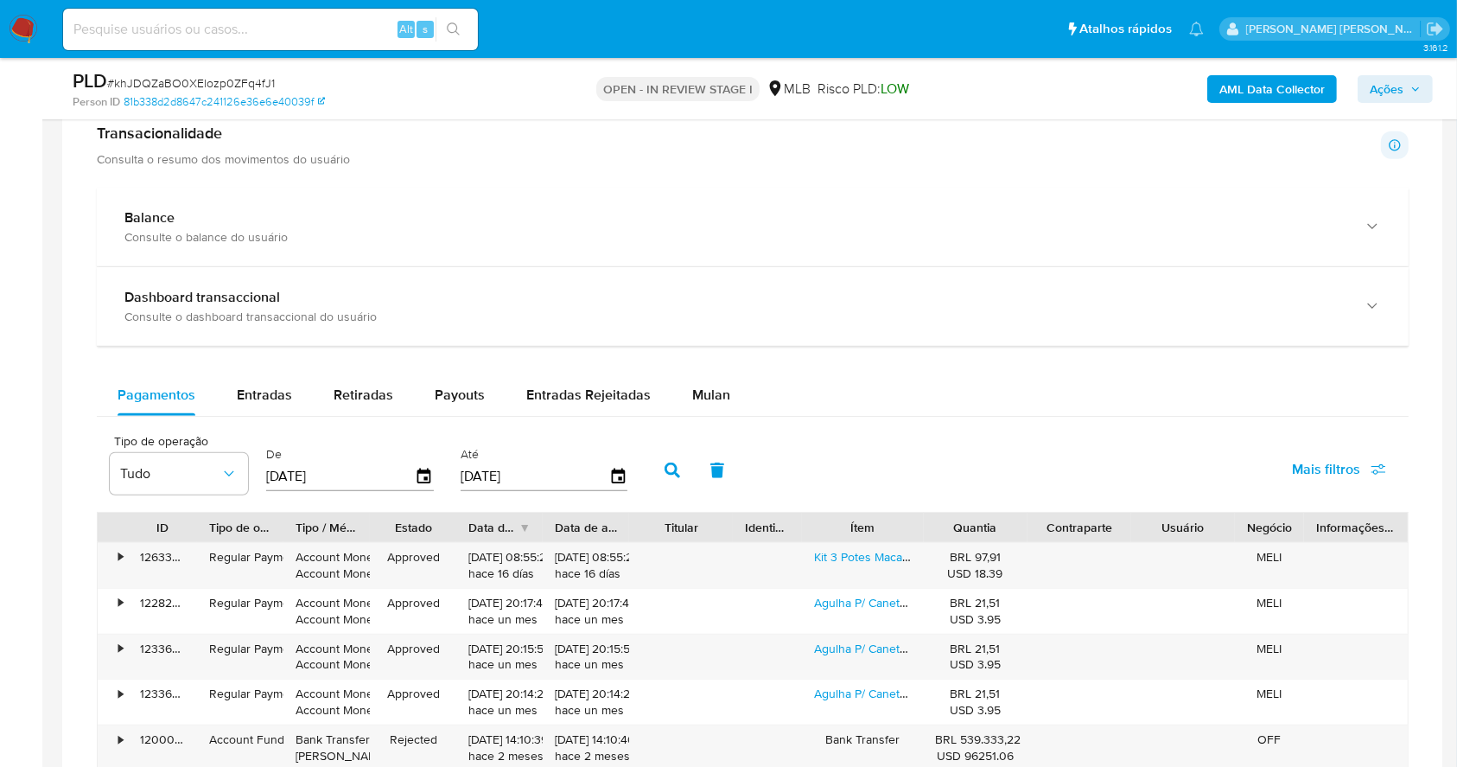
scroll to position [1224, 0]
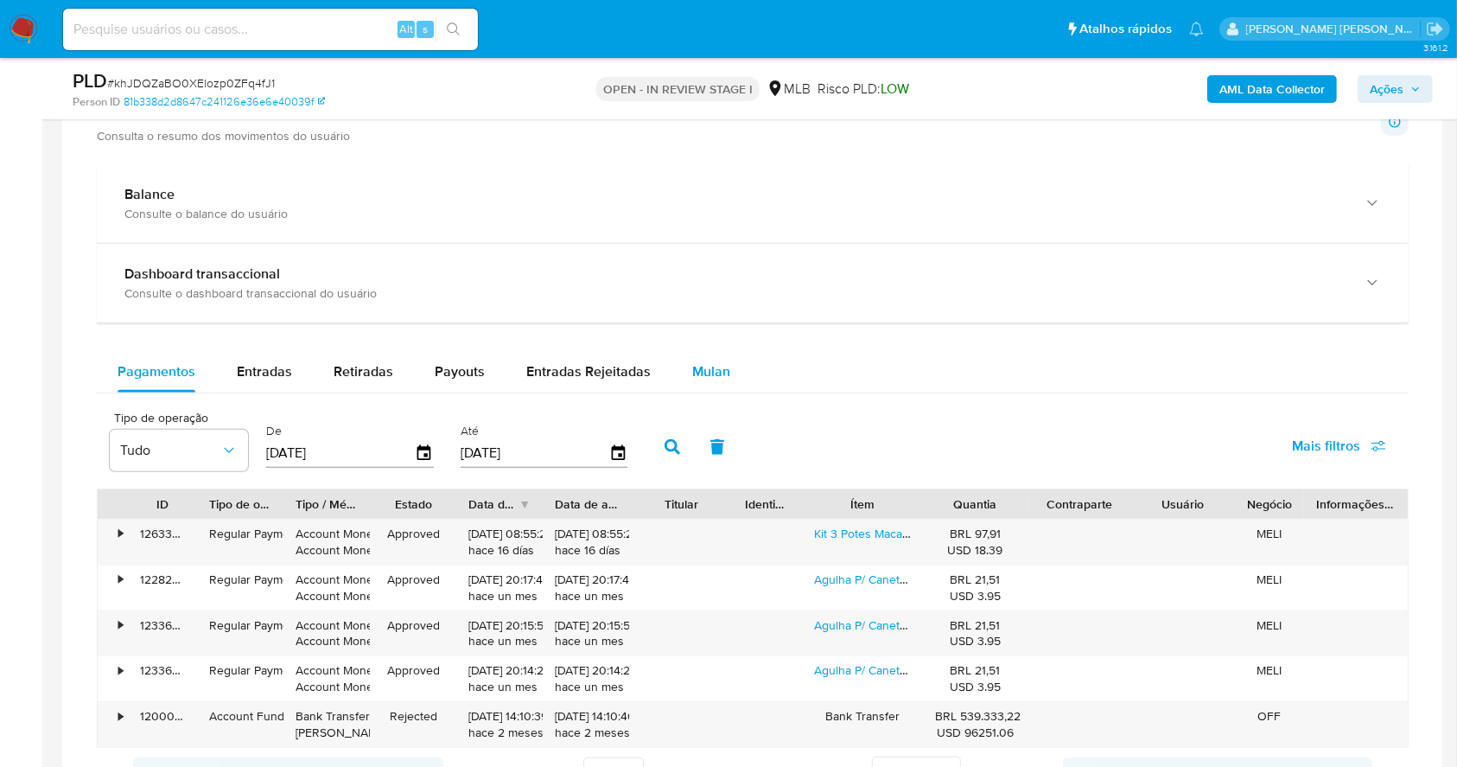
click at [717, 366] on span "Mulan" at bounding box center [711, 371] width 38 height 20
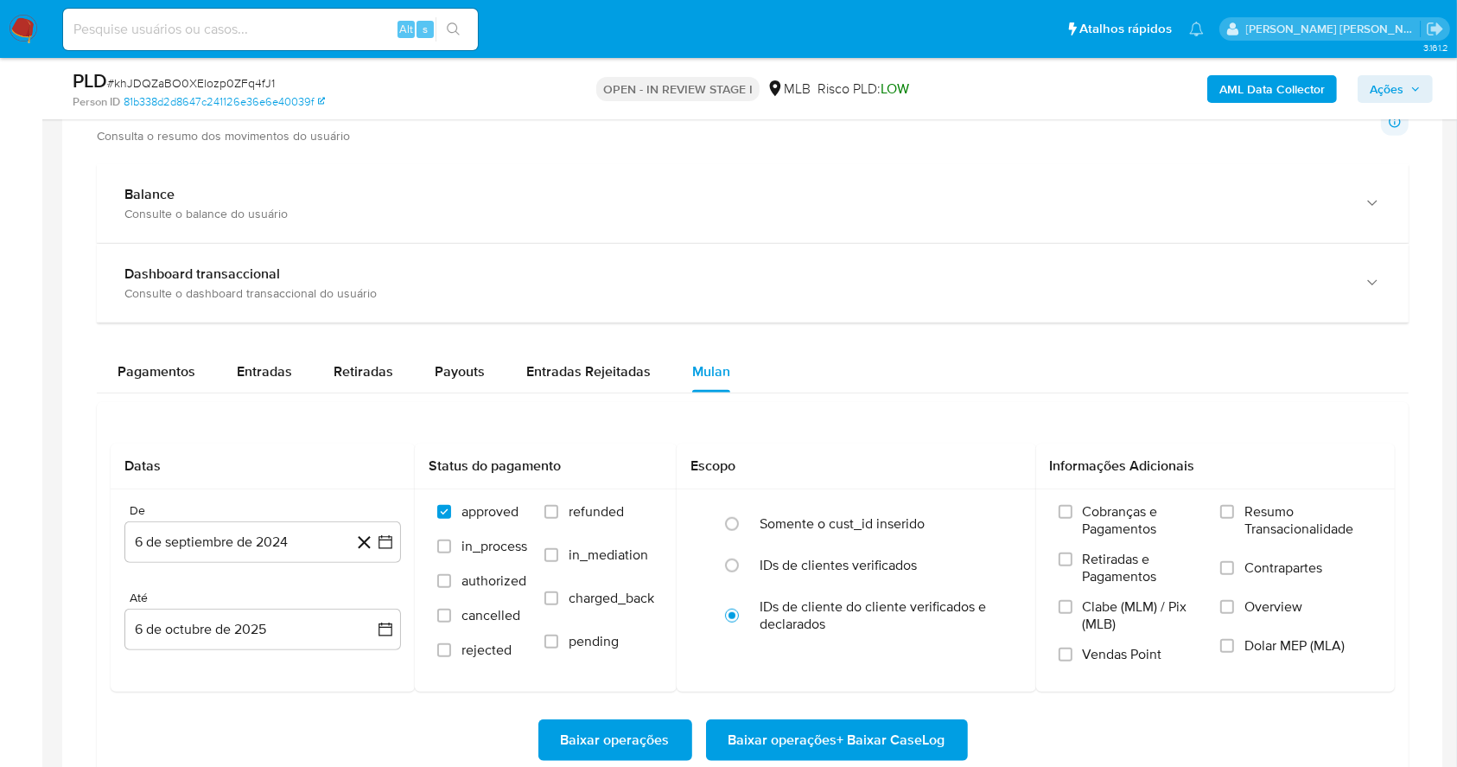
click at [934, 369] on div "Pagamentos Entradas Retiradas Payouts Entradas Rejeitadas Mulan" at bounding box center [753, 371] width 1312 height 41
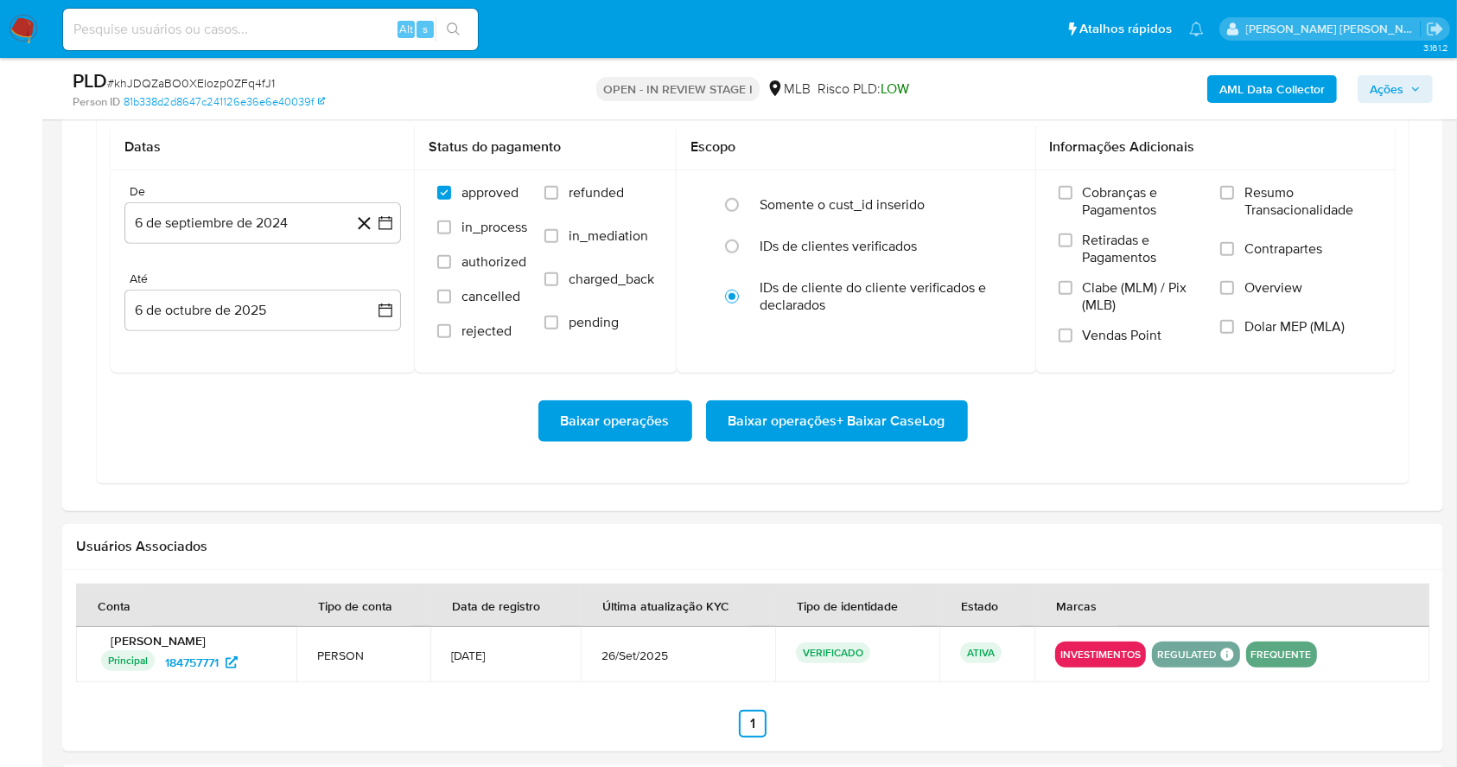
scroll to position [1547, 0]
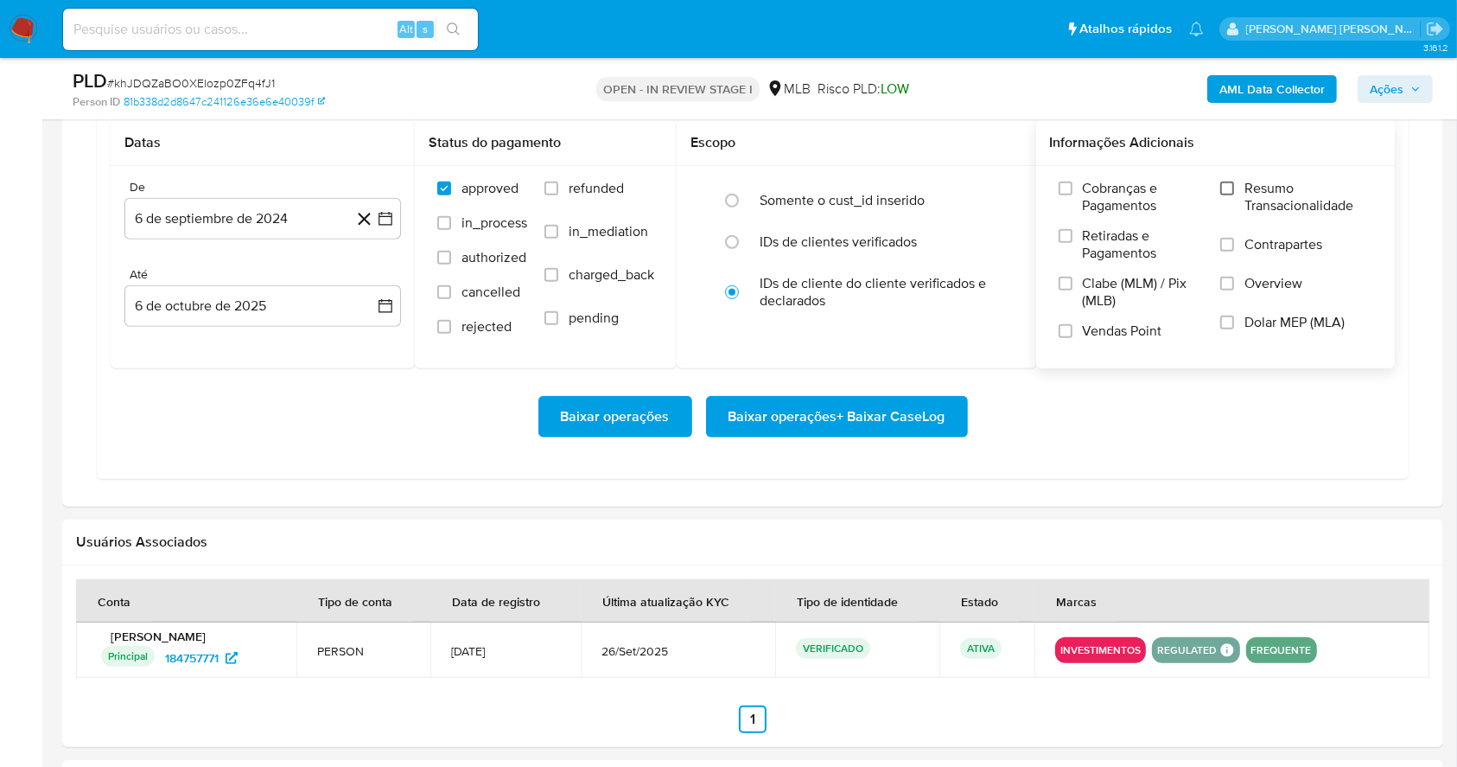
click at [1230, 182] on input "Resumo Transacionalidade" at bounding box center [1227, 189] width 14 height 14
click at [1062, 329] on input "Vendas Point" at bounding box center [1066, 331] width 14 height 14
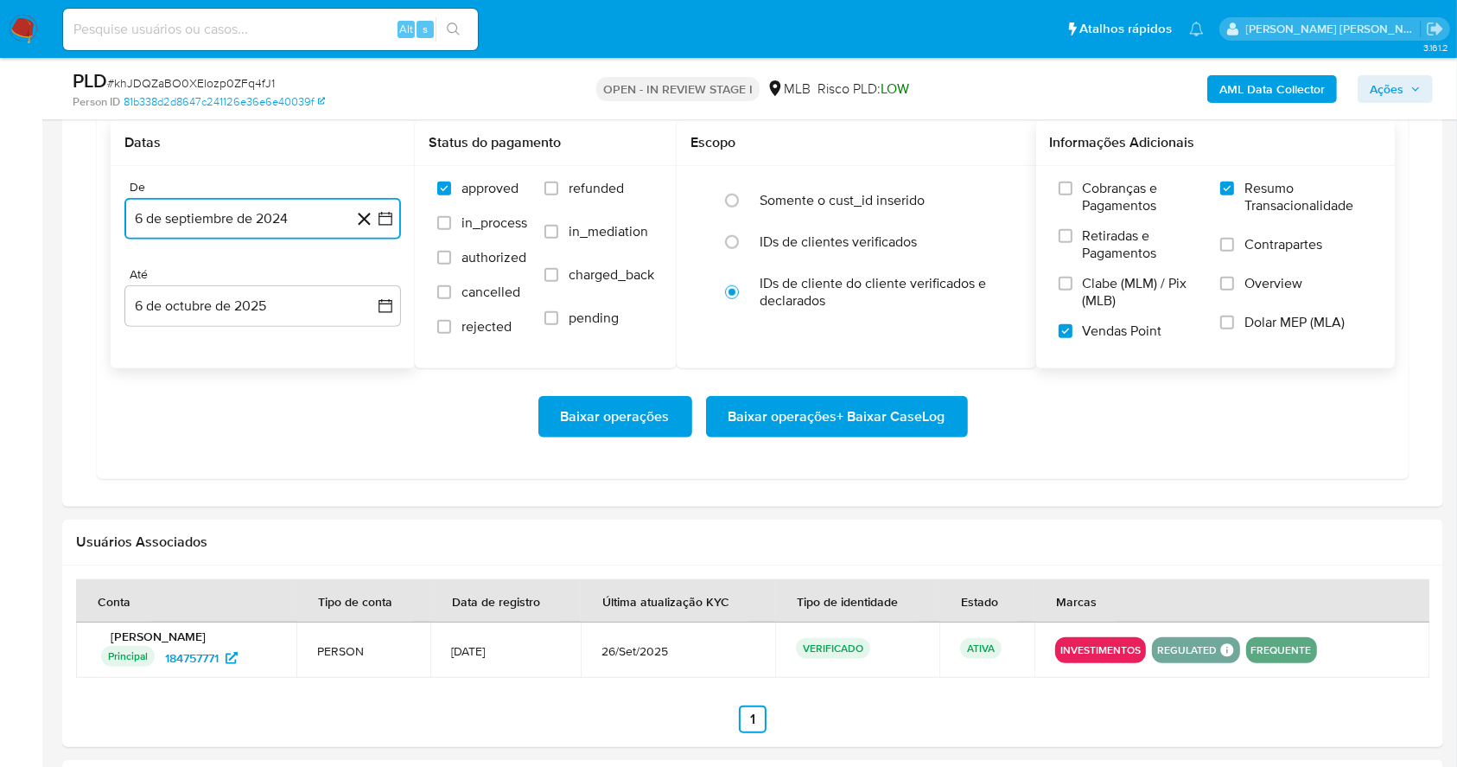
drag, startPoint x: 383, startPoint y: 217, endPoint x: 394, endPoint y: 207, distance: 14.7
click at [394, 207] on button "6 de septiembre de 2024" at bounding box center [262, 218] width 277 height 41
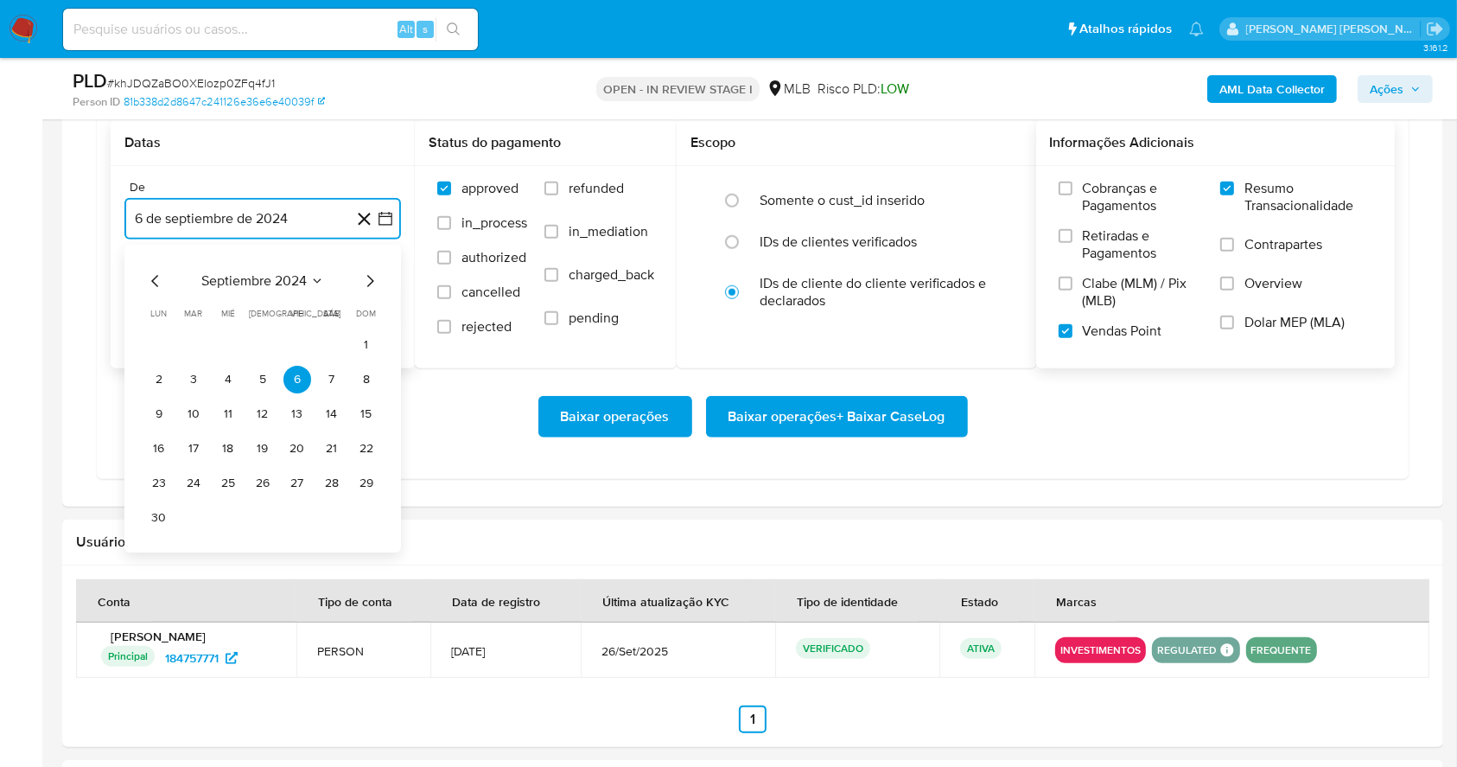
click at [394, 207] on button "6 de septiembre de 2024" at bounding box center [262, 218] width 277 height 41
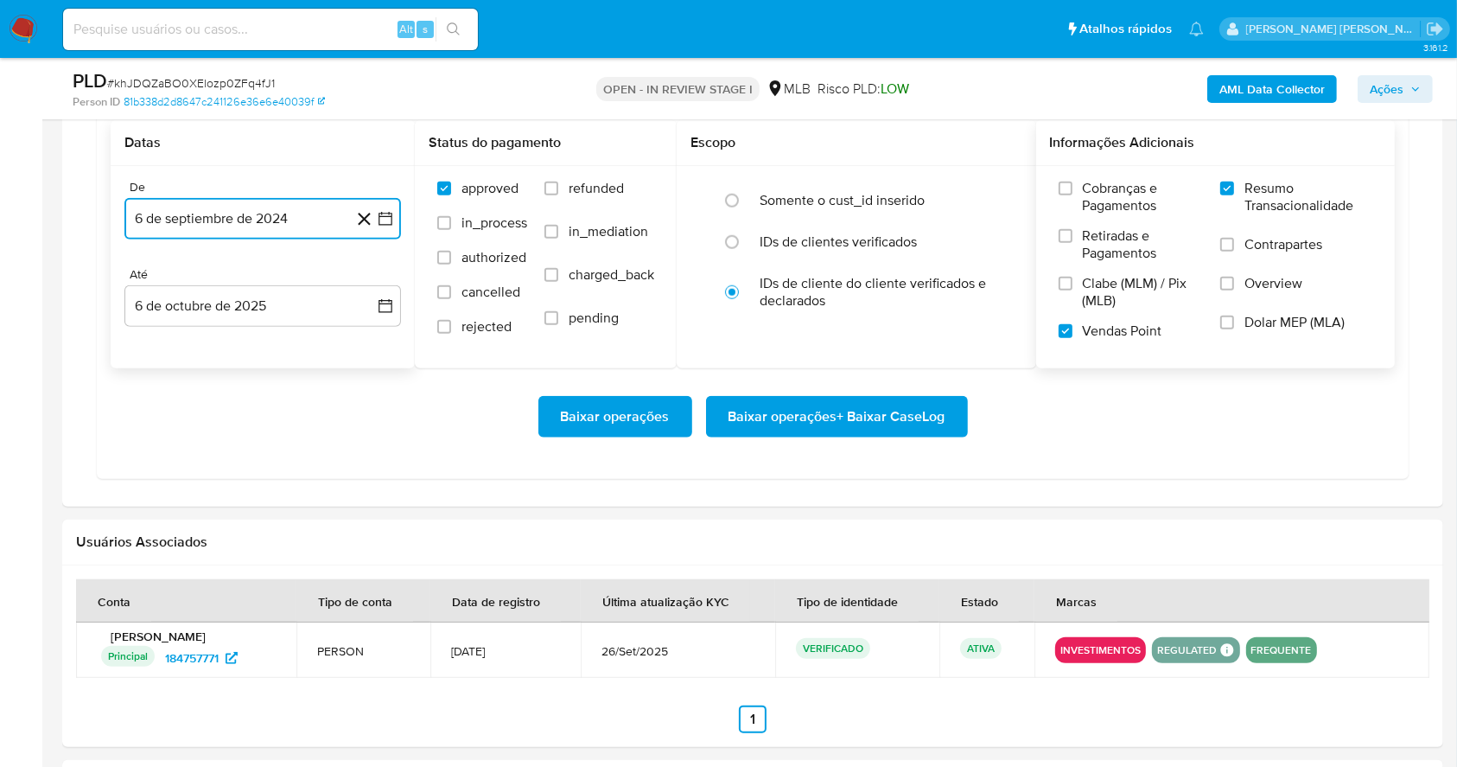
click at [394, 207] on button "6 de septiembre de 2024" at bounding box center [262, 218] width 277 height 41
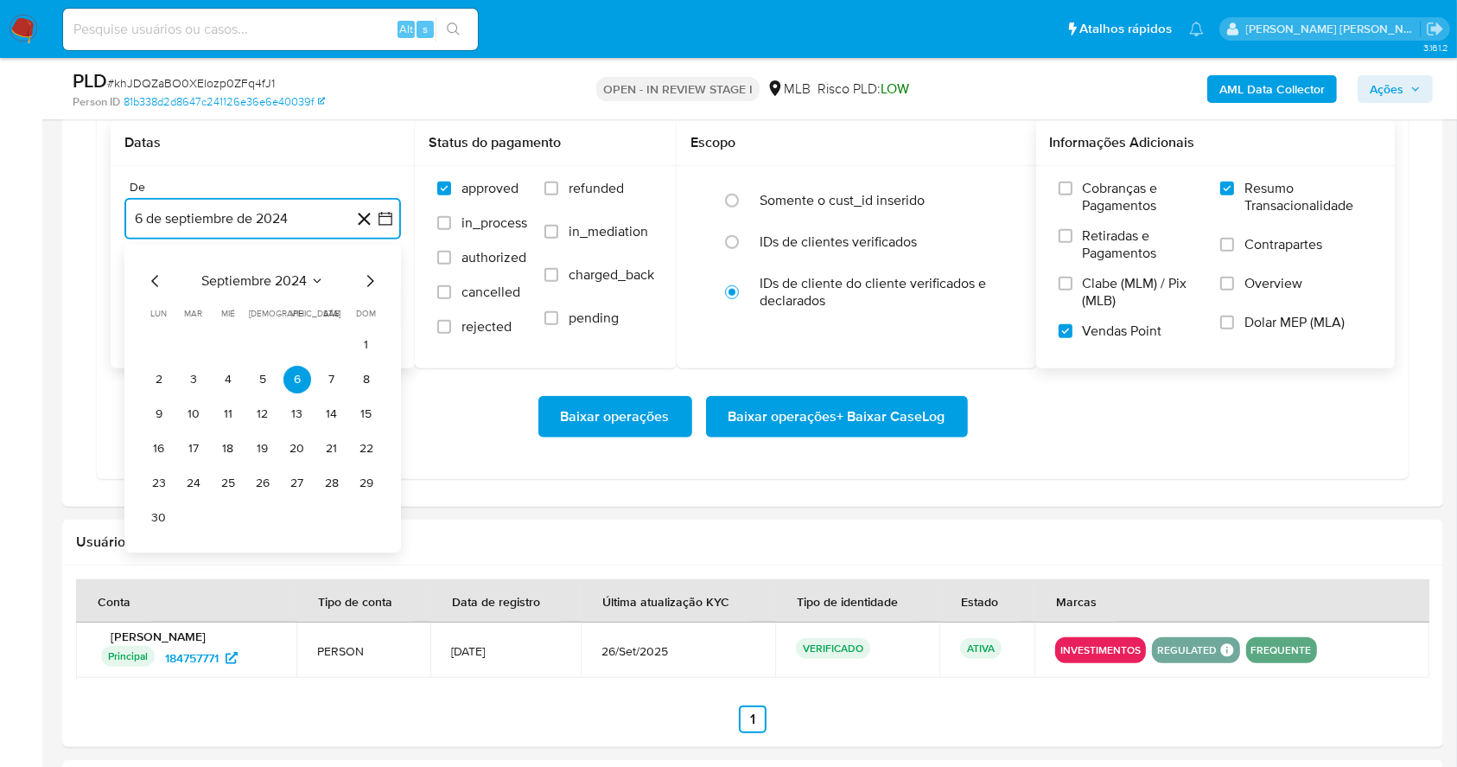
click at [374, 280] on icon "Mes siguiente" at bounding box center [370, 281] width 21 height 21
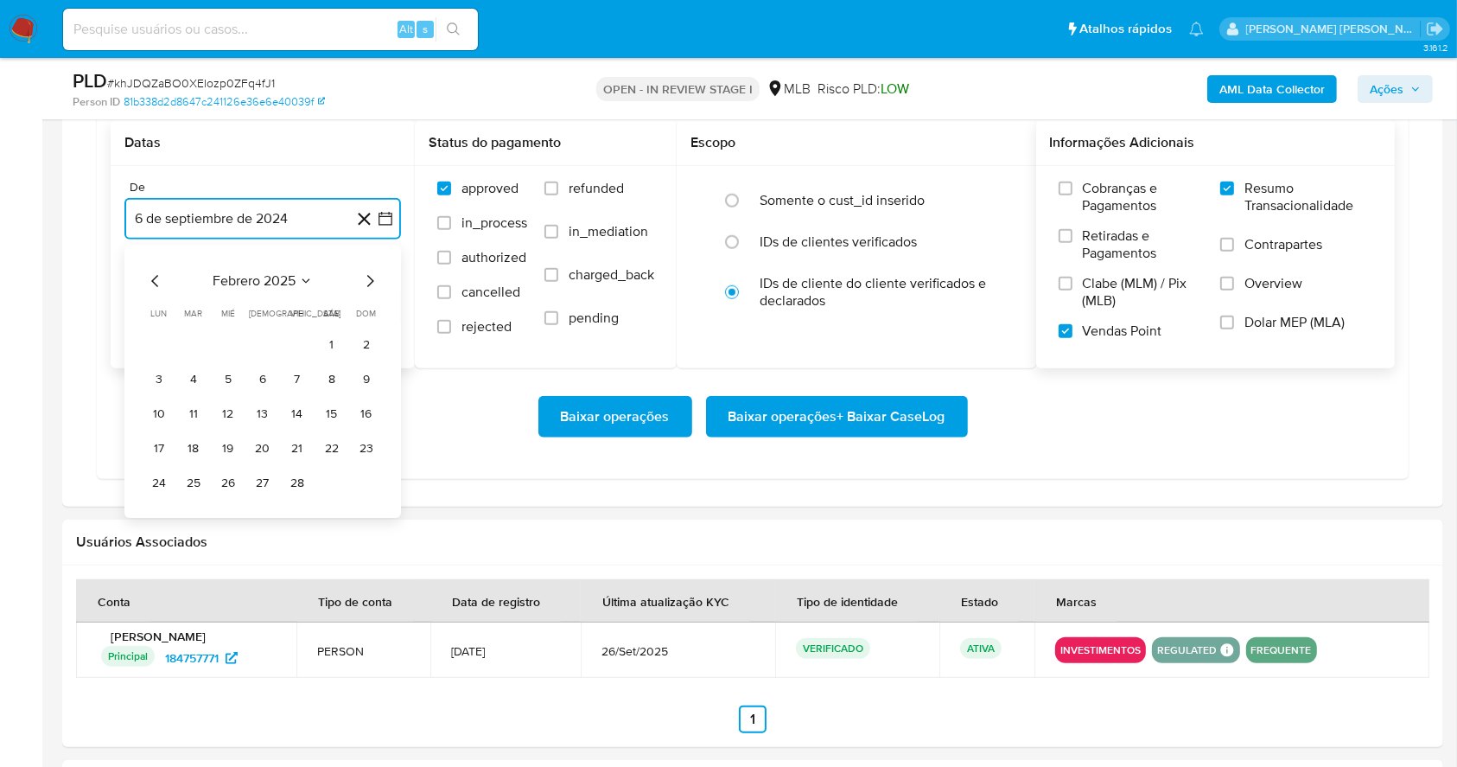
click at [374, 280] on icon "Mes siguiente" at bounding box center [370, 281] width 21 height 21
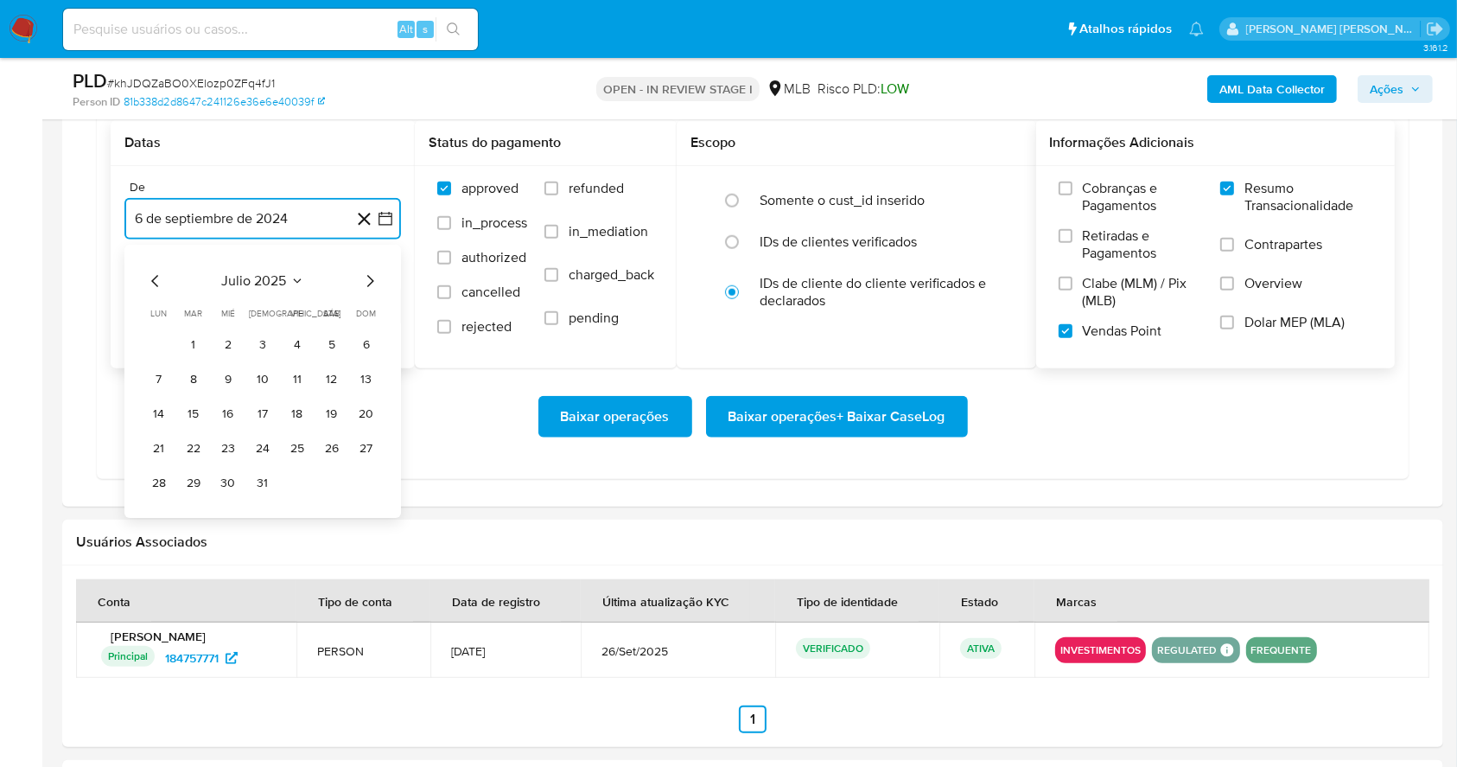
click at [374, 280] on icon "Mes siguiente" at bounding box center [370, 281] width 21 height 21
click at [297, 343] on button "1" at bounding box center [298, 345] width 28 height 28
click at [277, 303] on button "6 de octubre de 2025" at bounding box center [262, 305] width 277 height 41
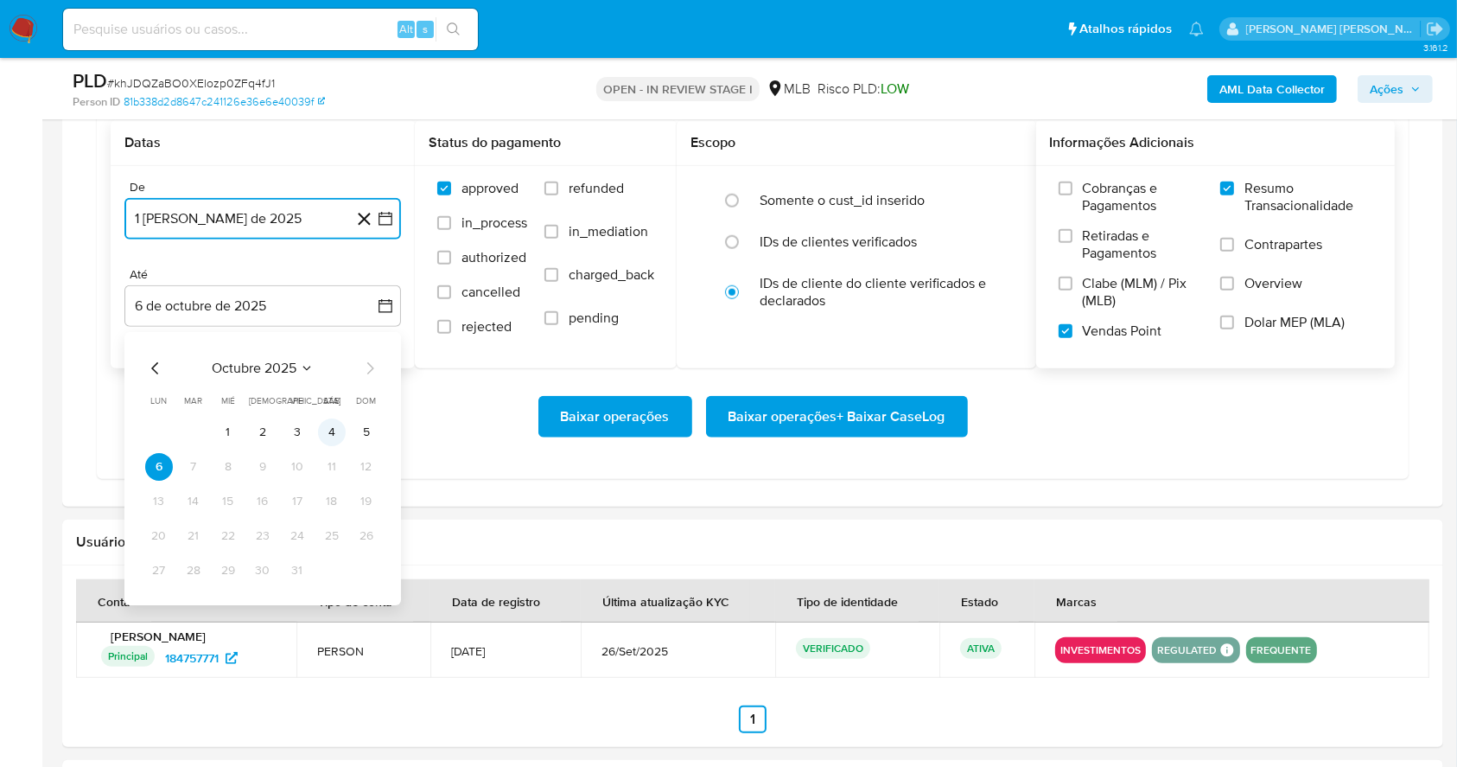
click at [336, 443] on button "4" at bounding box center [332, 432] width 28 height 28
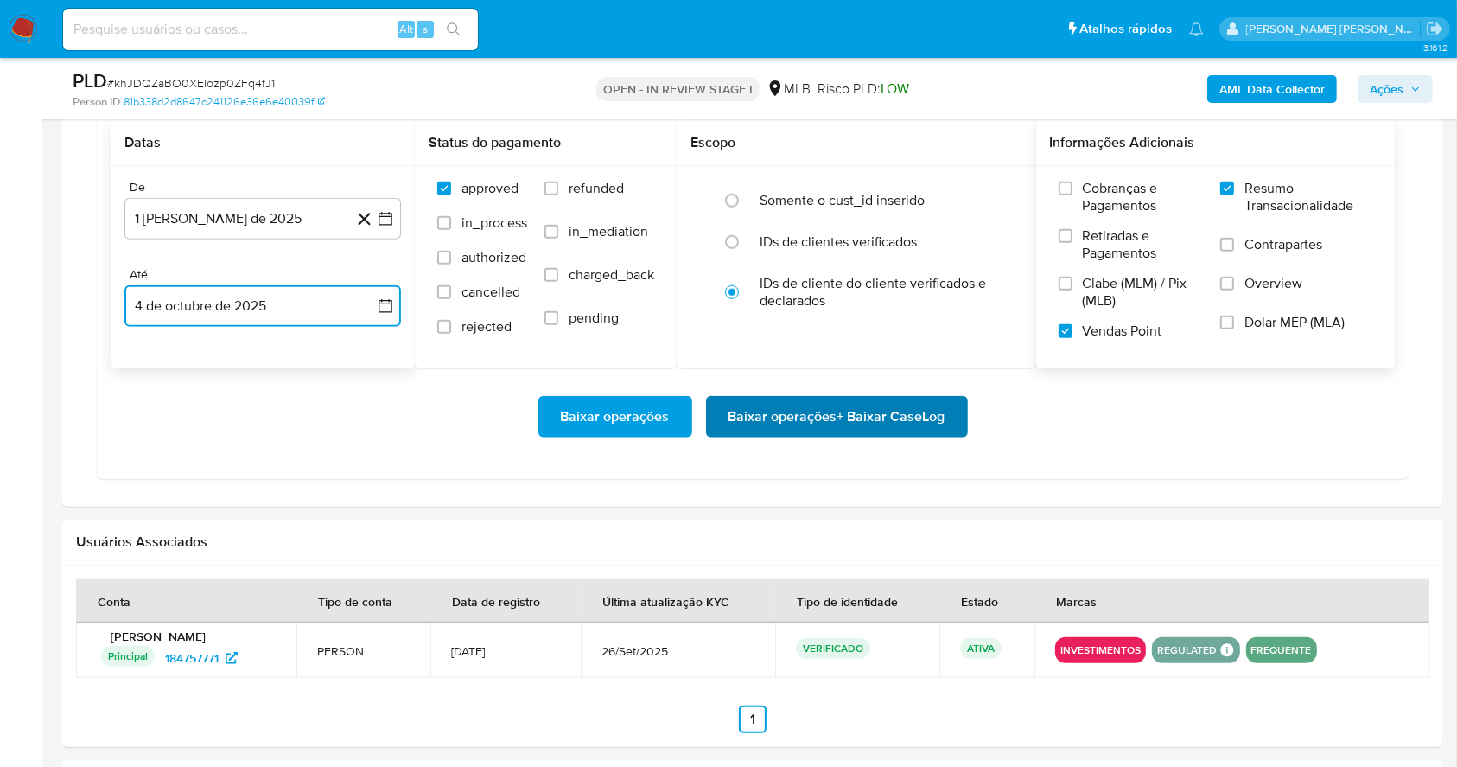
click at [795, 422] on span "Baixar operações + Baixar CaseLog" at bounding box center [837, 417] width 217 height 38
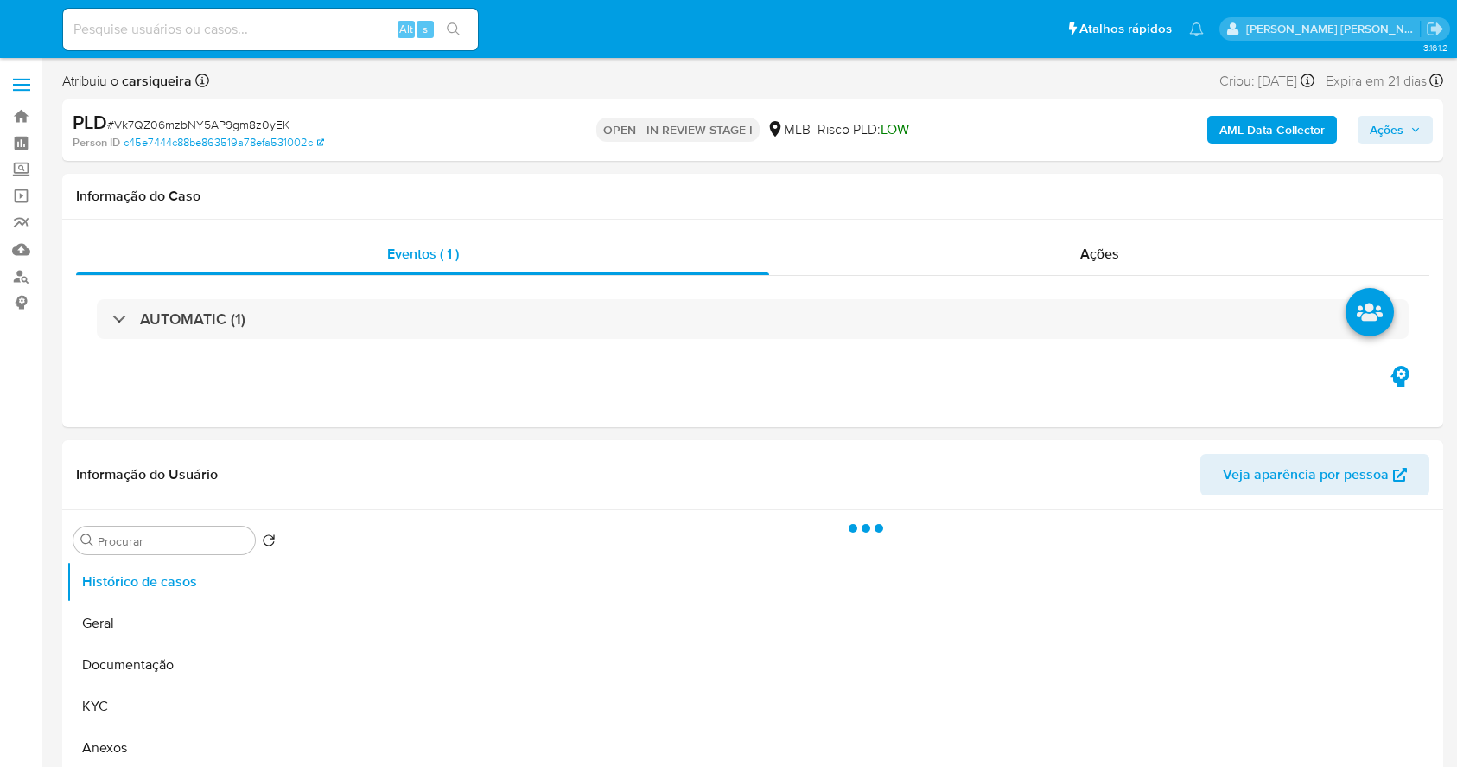
select select "10"
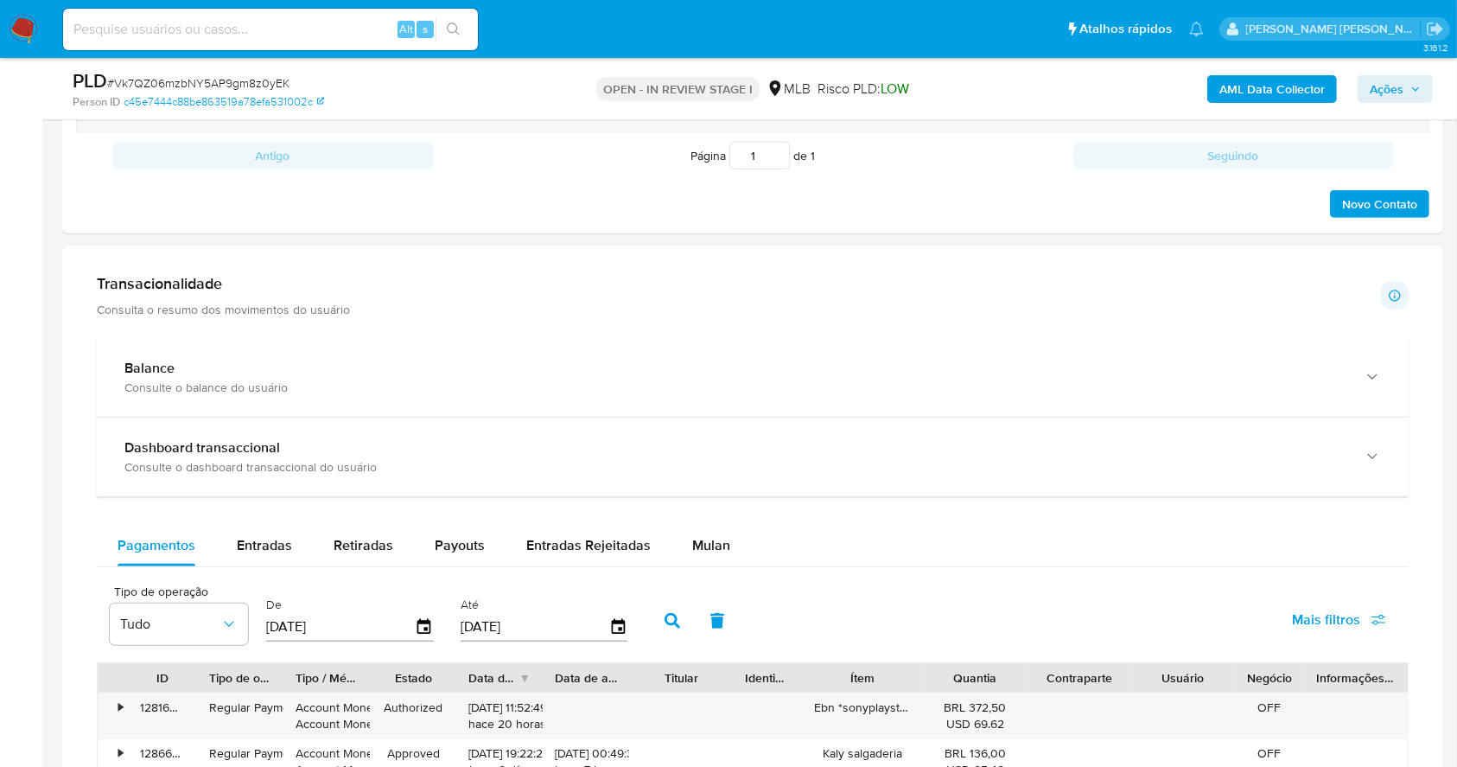
scroll to position [1237, 0]
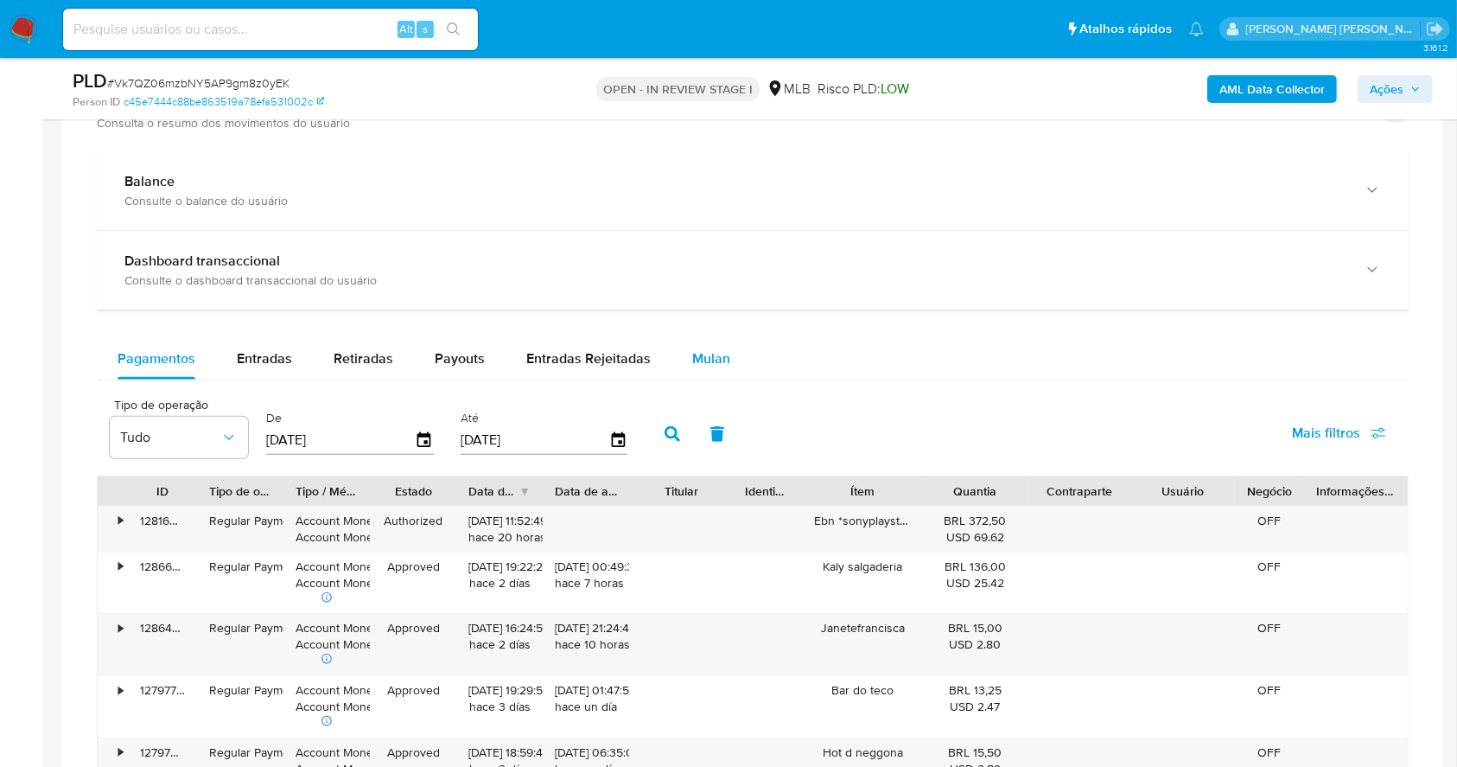
click at [692, 366] on span "Mulan" at bounding box center [711, 358] width 38 height 20
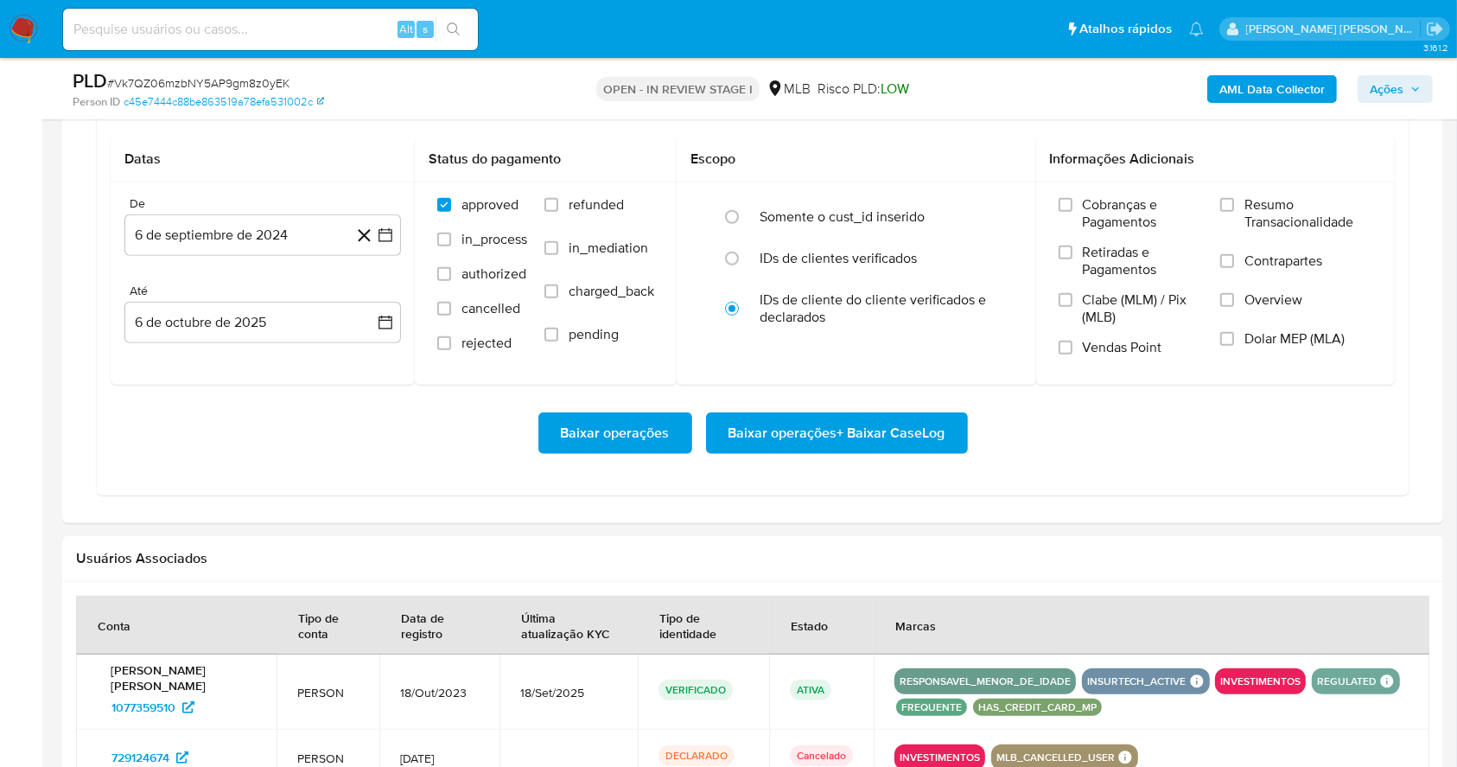
scroll to position [1534, 0]
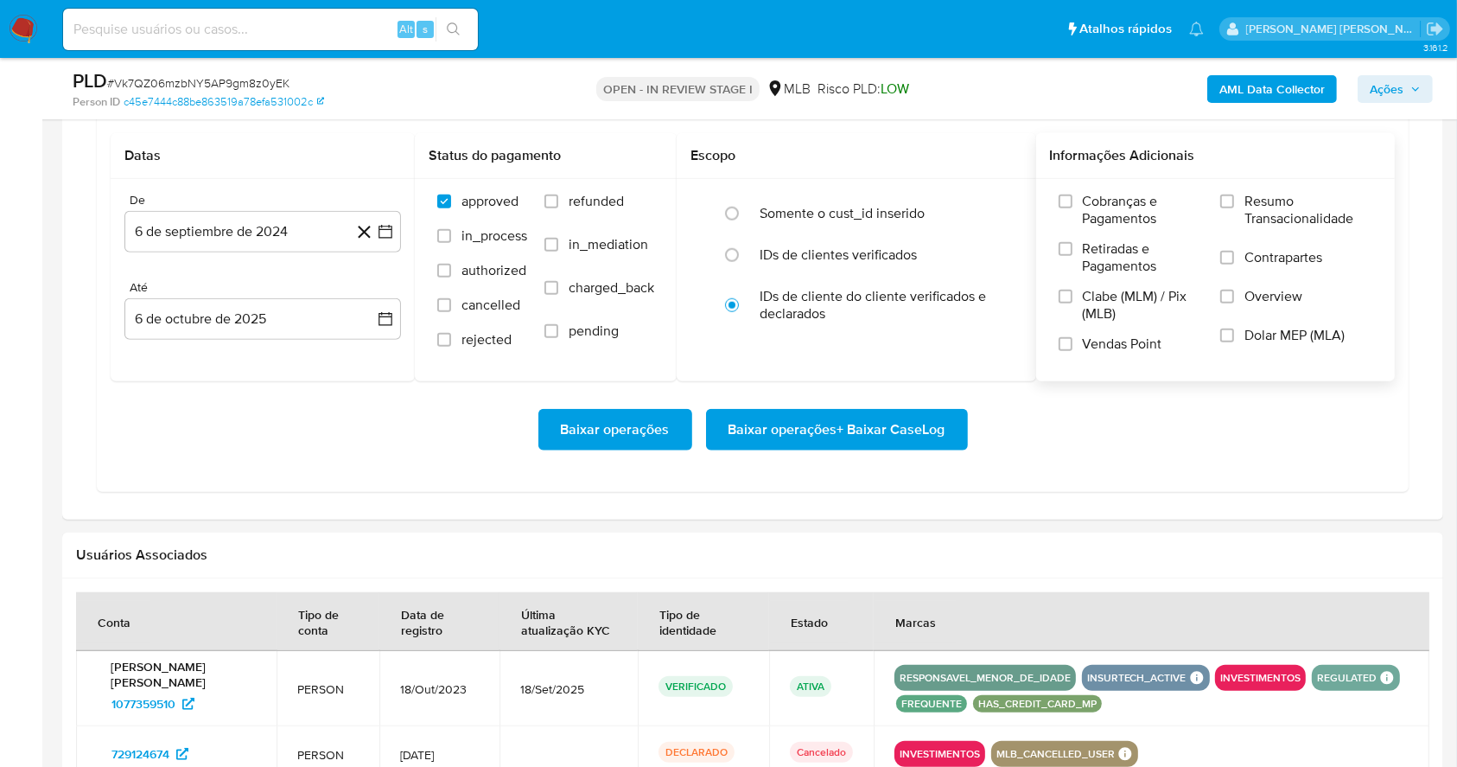
click at [1231, 213] on label "Resumo Transacionalidade" at bounding box center [1296, 221] width 152 height 56
click at [1231, 208] on input "Resumo Transacionalidade" at bounding box center [1227, 201] width 14 height 14
click at [1079, 339] on label "Vendas Point" at bounding box center [1131, 350] width 145 height 30
click at [1073, 339] on input "Vendas Point" at bounding box center [1066, 344] width 14 height 14
click at [392, 232] on icon "button" at bounding box center [385, 231] width 17 height 17
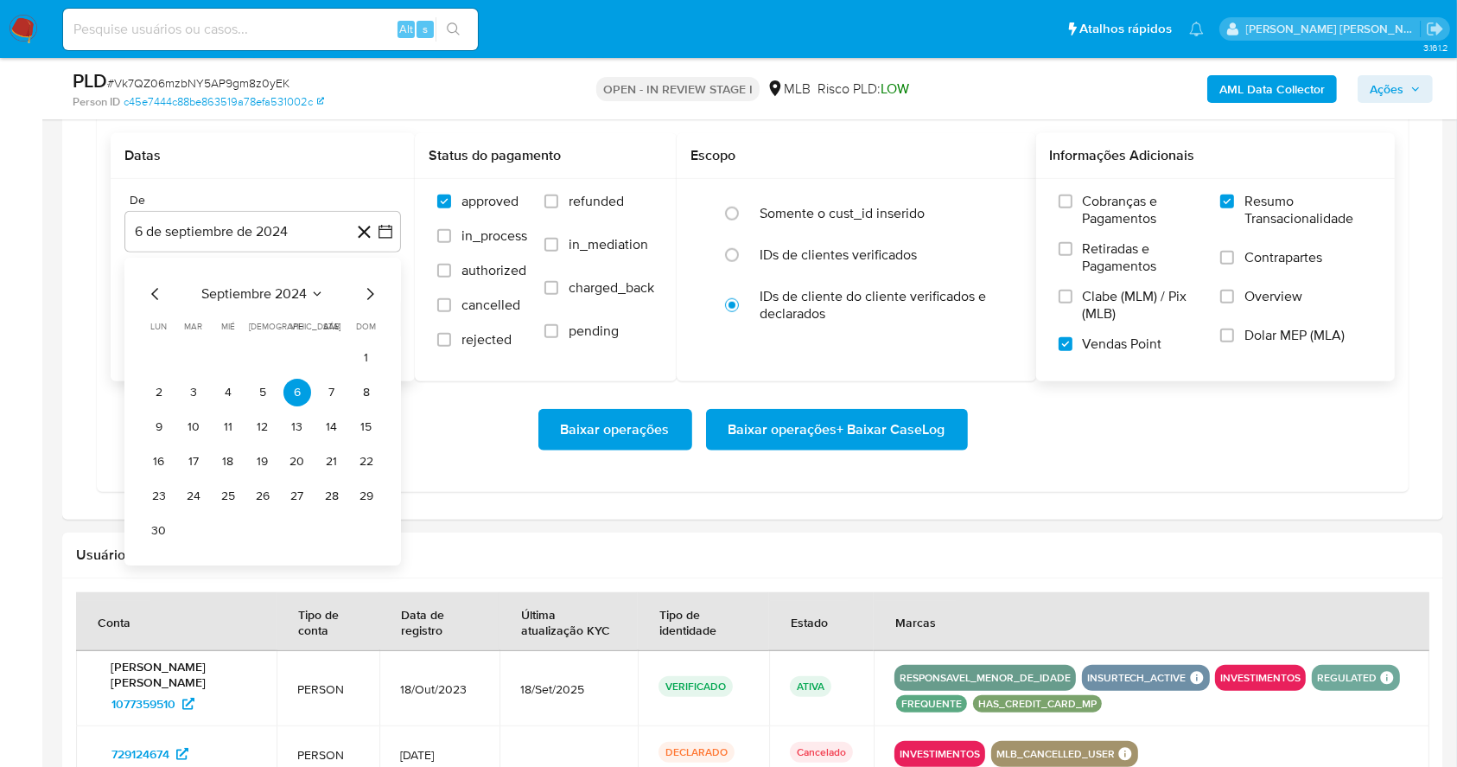
click at [374, 281] on div "septiembre 2024 septiembre 2024 lun lunes mar martes mié miércoles jue jueves v…" at bounding box center [262, 412] width 277 height 308
drag, startPoint x: 374, startPoint y: 281, endPoint x: 373, endPoint y: 295, distance: 13.9
click at [373, 295] on div "septiembre 2024 septiembre 2024 lun lunes mar martes mié miércoles jue jueves v…" at bounding box center [262, 412] width 277 height 308
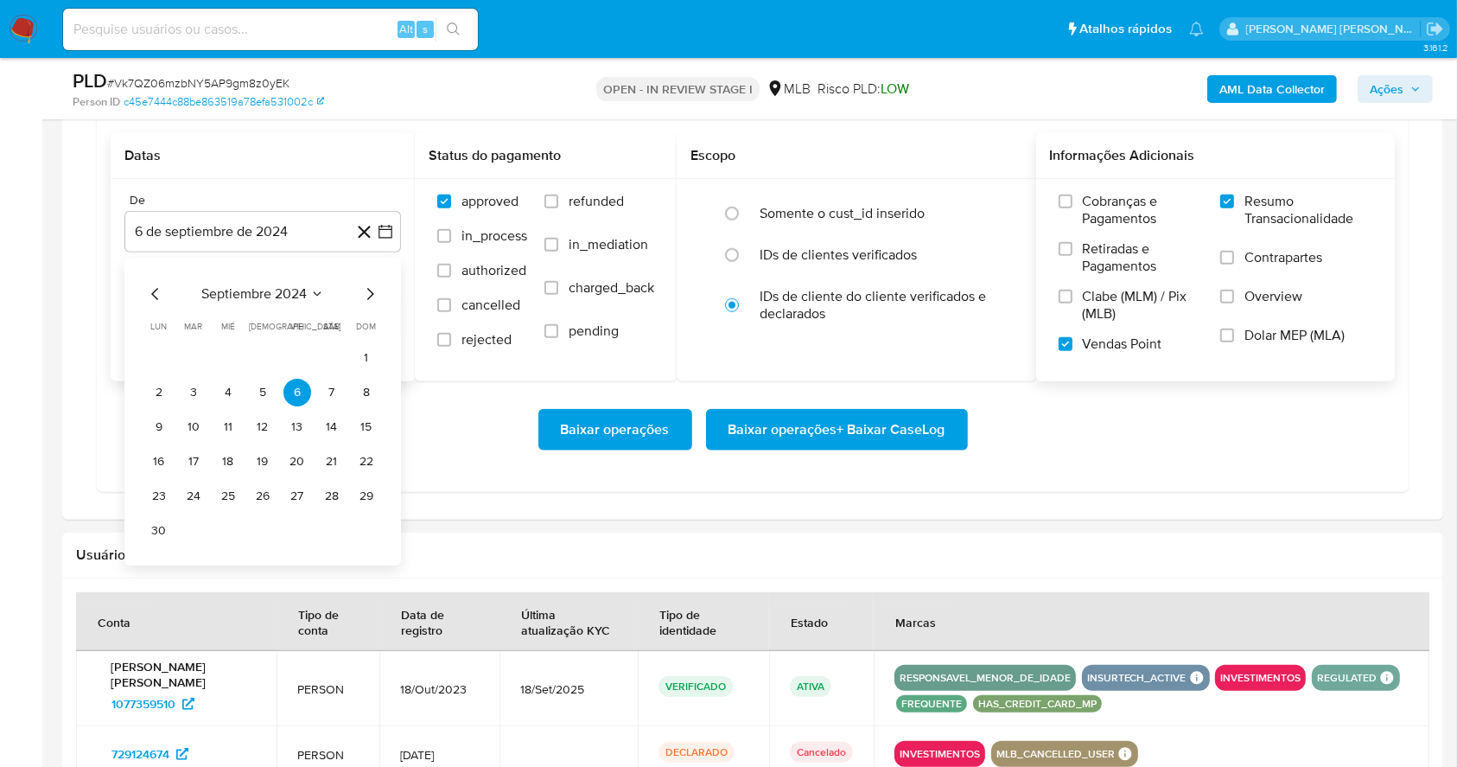
click at [373, 295] on icon "Mes siguiente" at bounding box center [370, 294] width 21 height 21
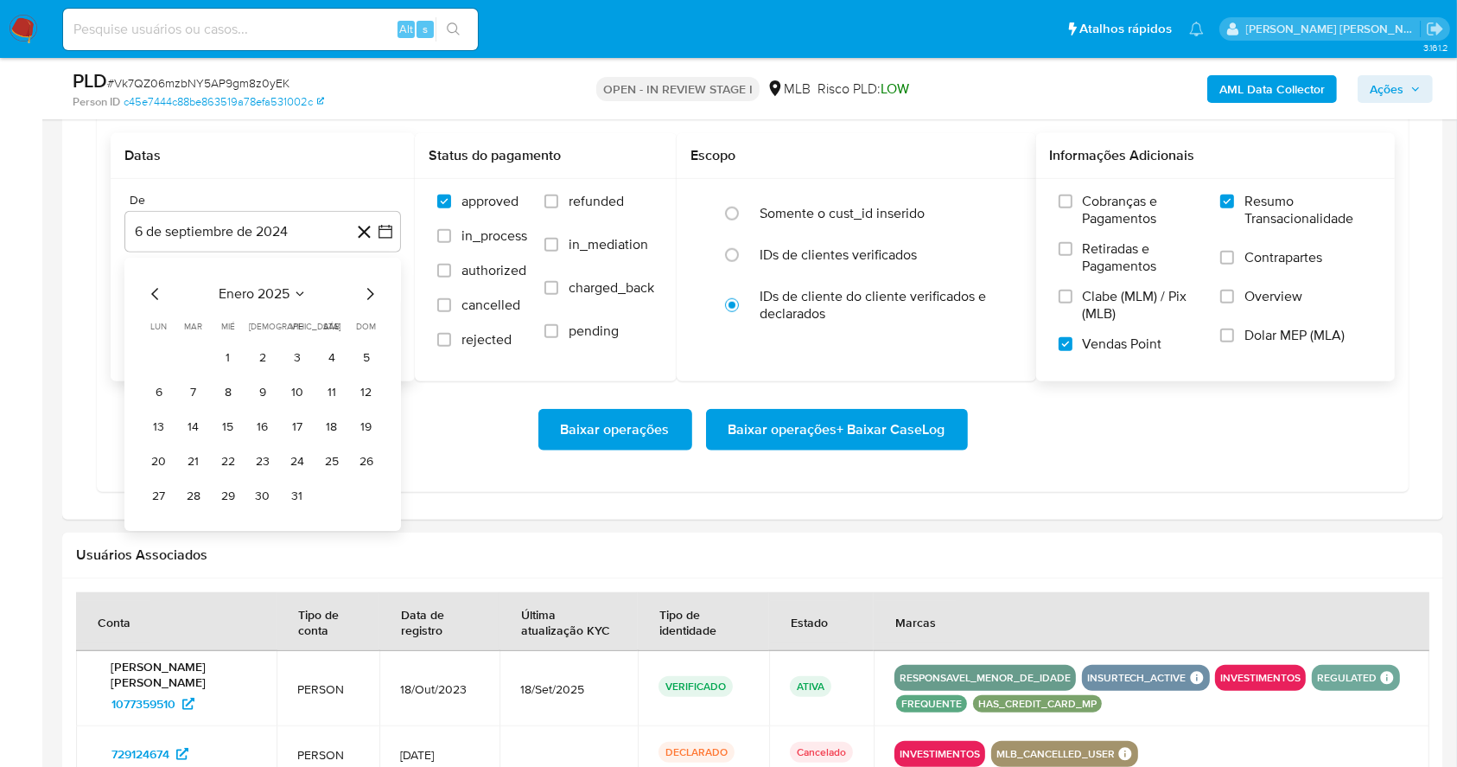
click at [373, 295] on icon "Mes siguiente" at bounding box center [370, 294] width 21 height 21
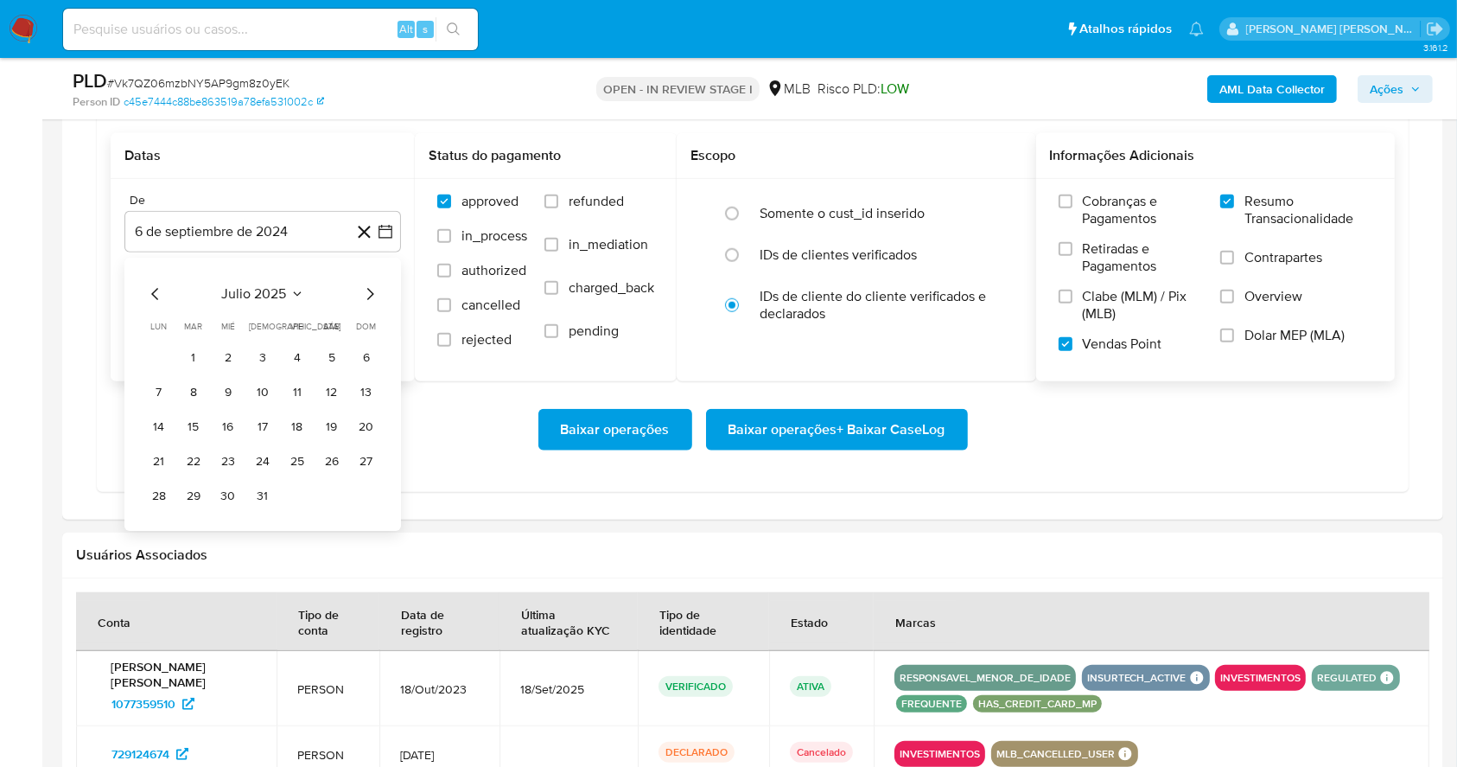
click at [373, 295] on icon "Mes siguiente" at bounding box center [370, 294] width 21 height 21
click at [292, 349] on button "1" at bounding box center [298, 358] width 28 height 28
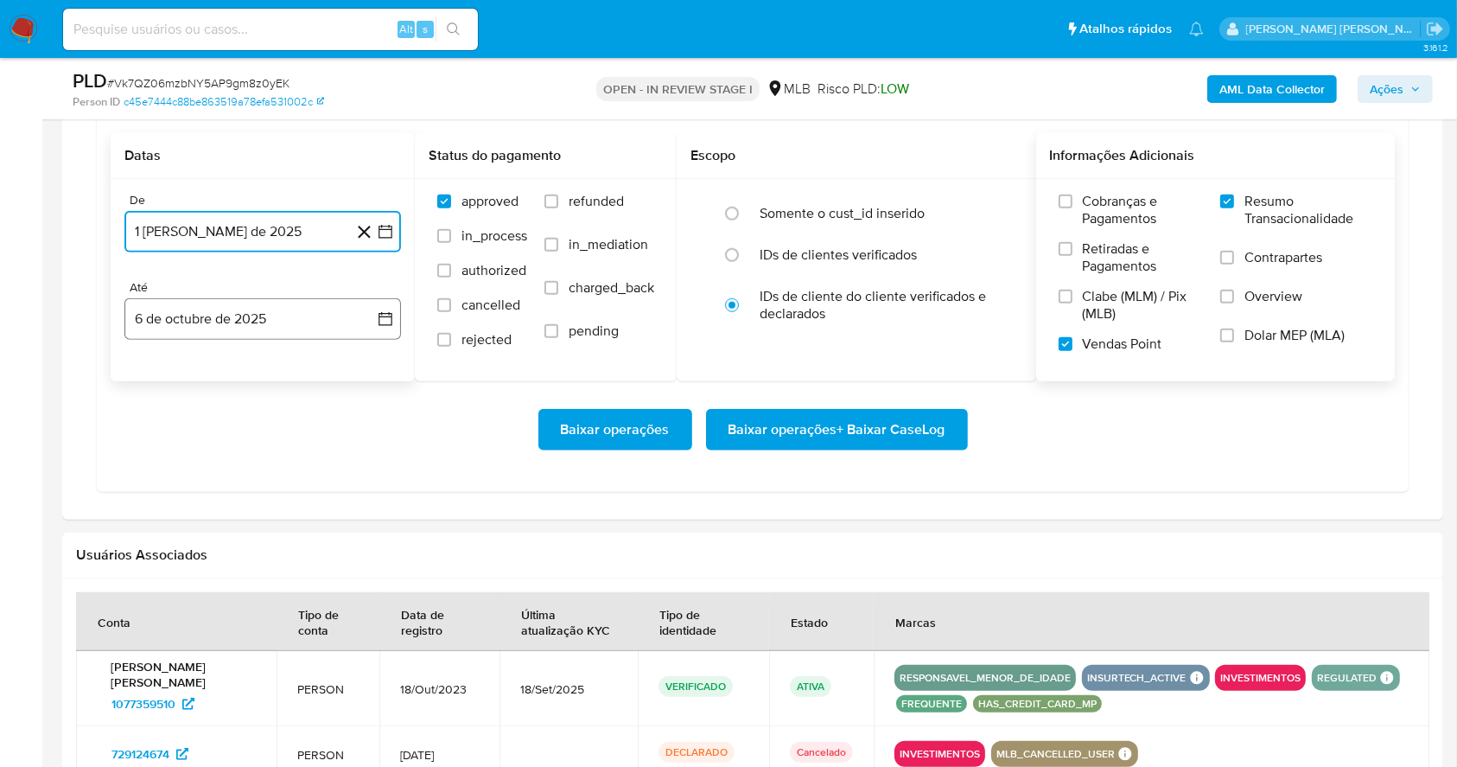
click at [272, 328] on button "6 de octubre de 2025" at bounding box center [262, 318] width 277 height 41
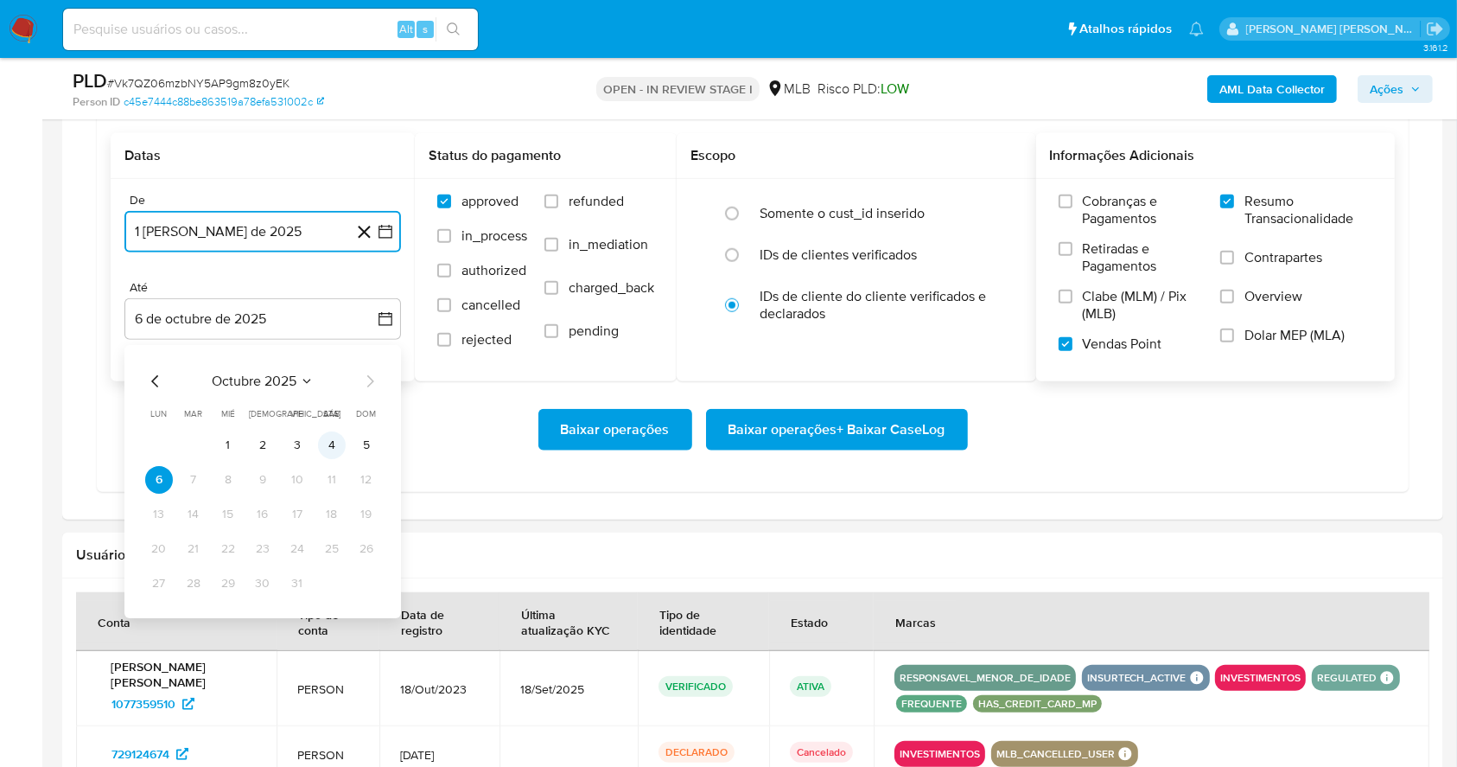
click at [334, 432] on button "4" at bounding box center [332, 445] width 28 height 28
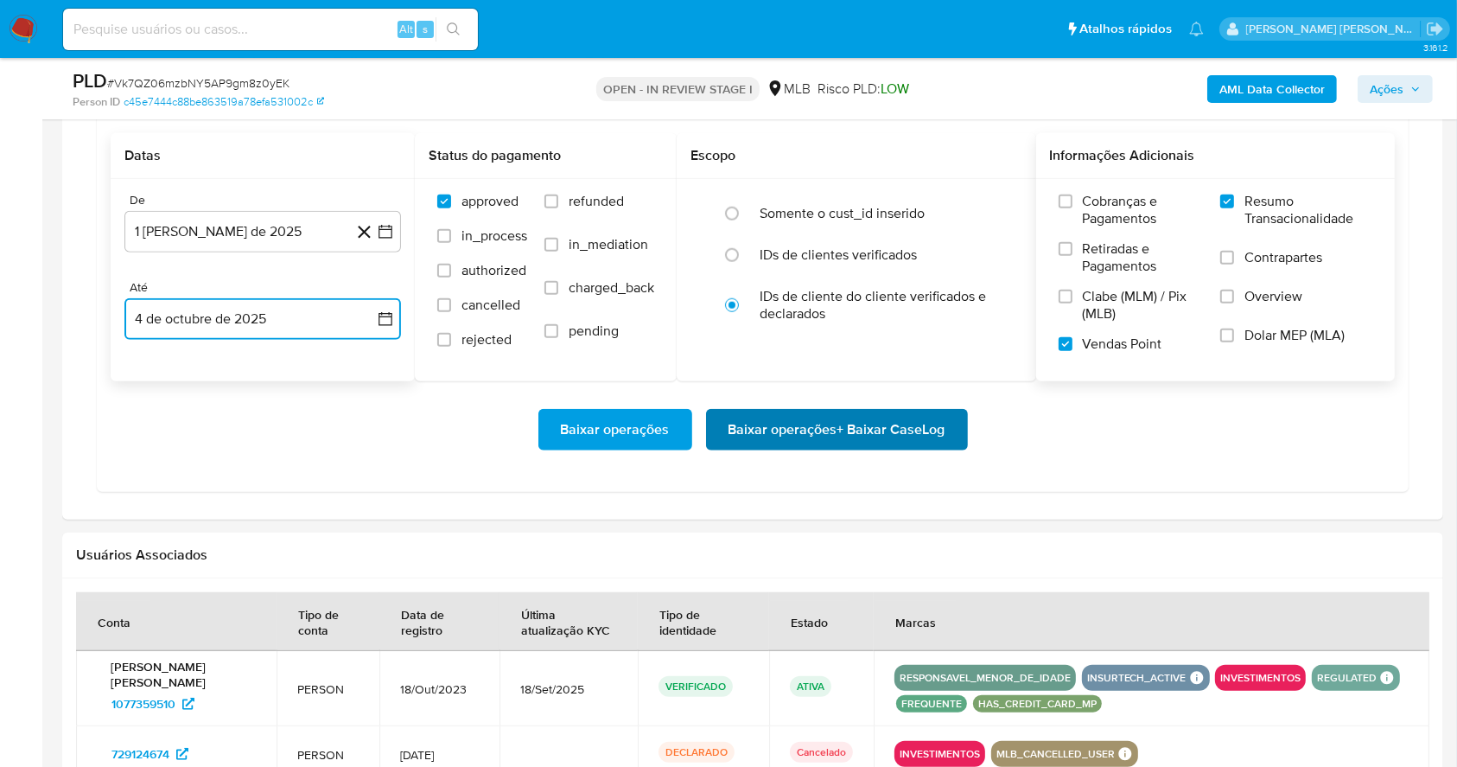
click at [863, 417] on span "Baixar operações + Baixar CaseLog" at bounding box center [837, 430] width 217 height 38
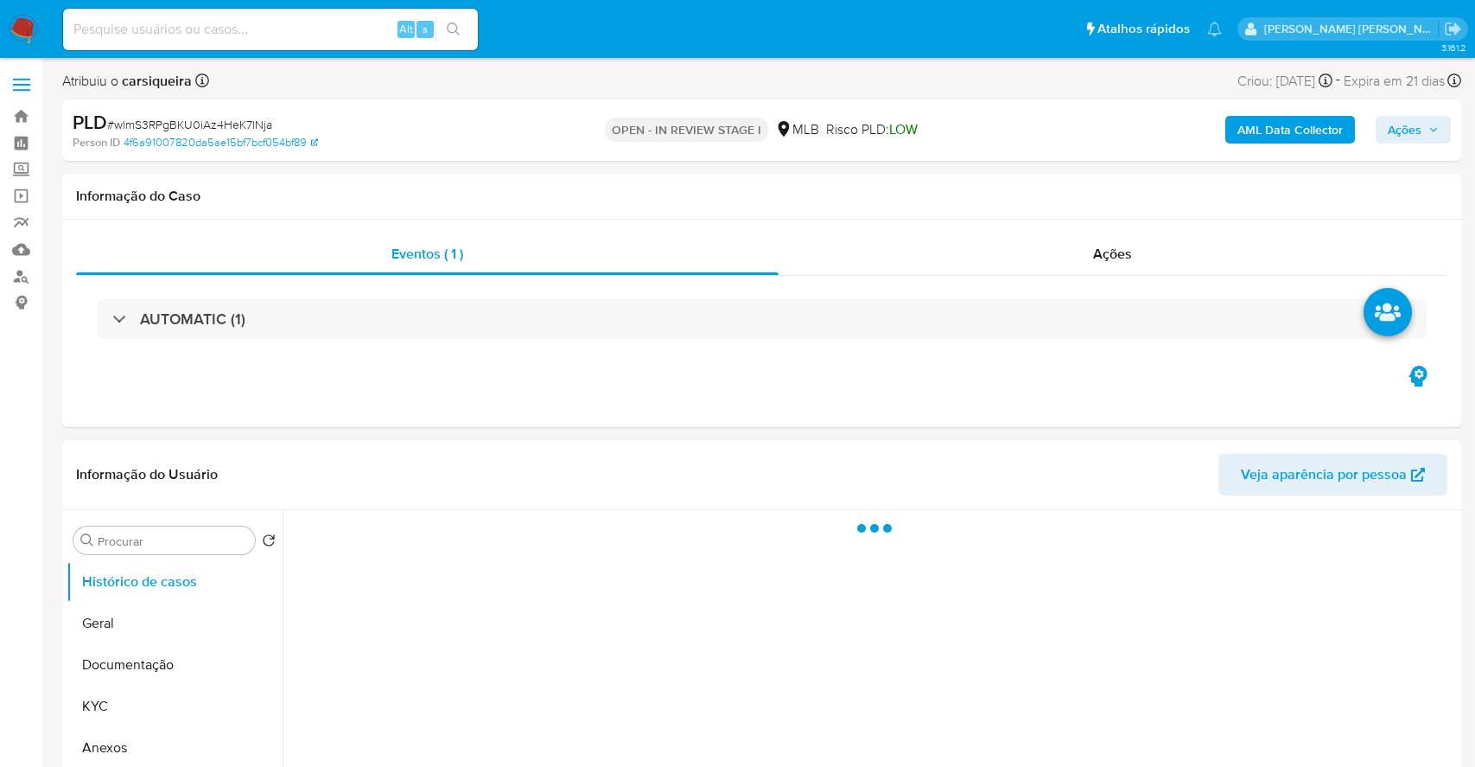
select select "10"
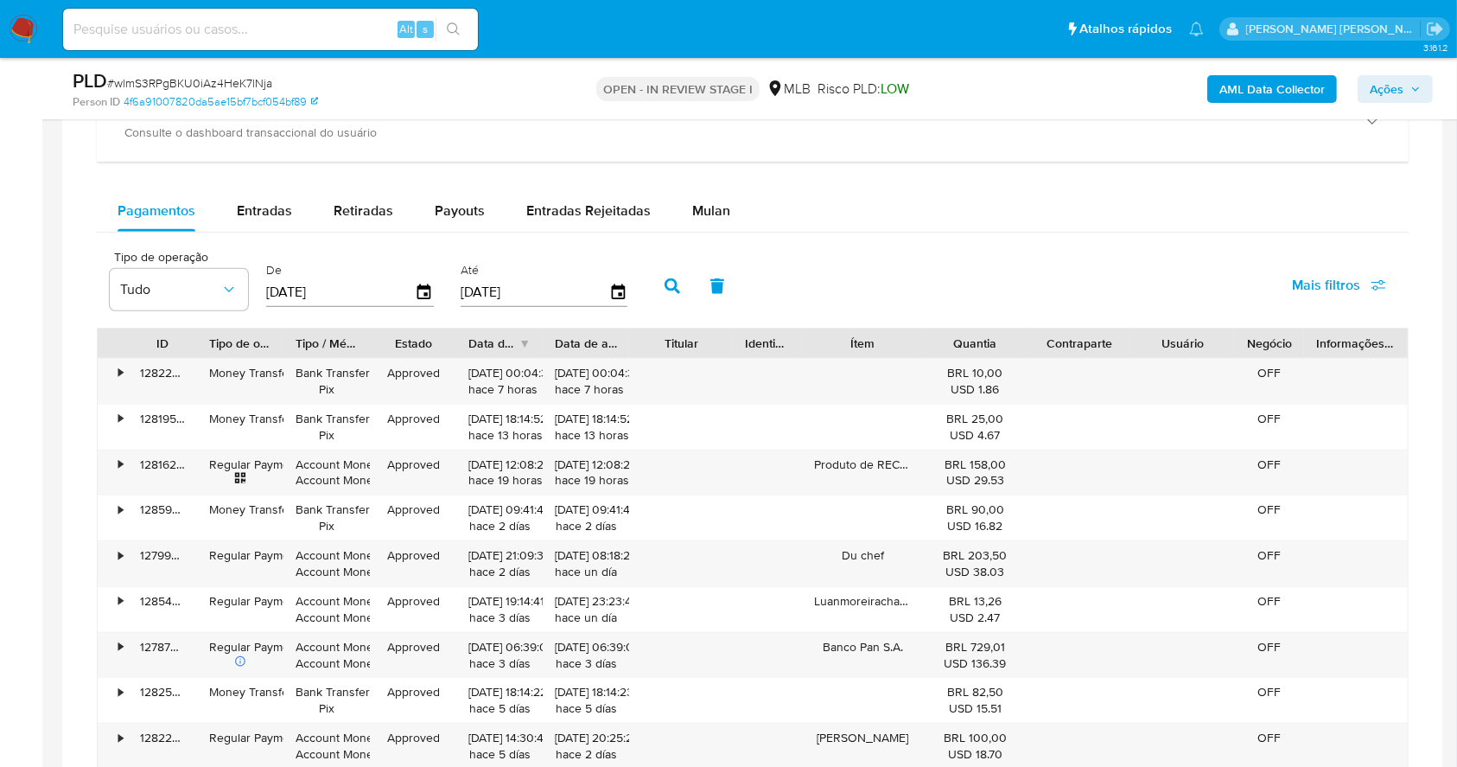
scroll to position [1437, 0]
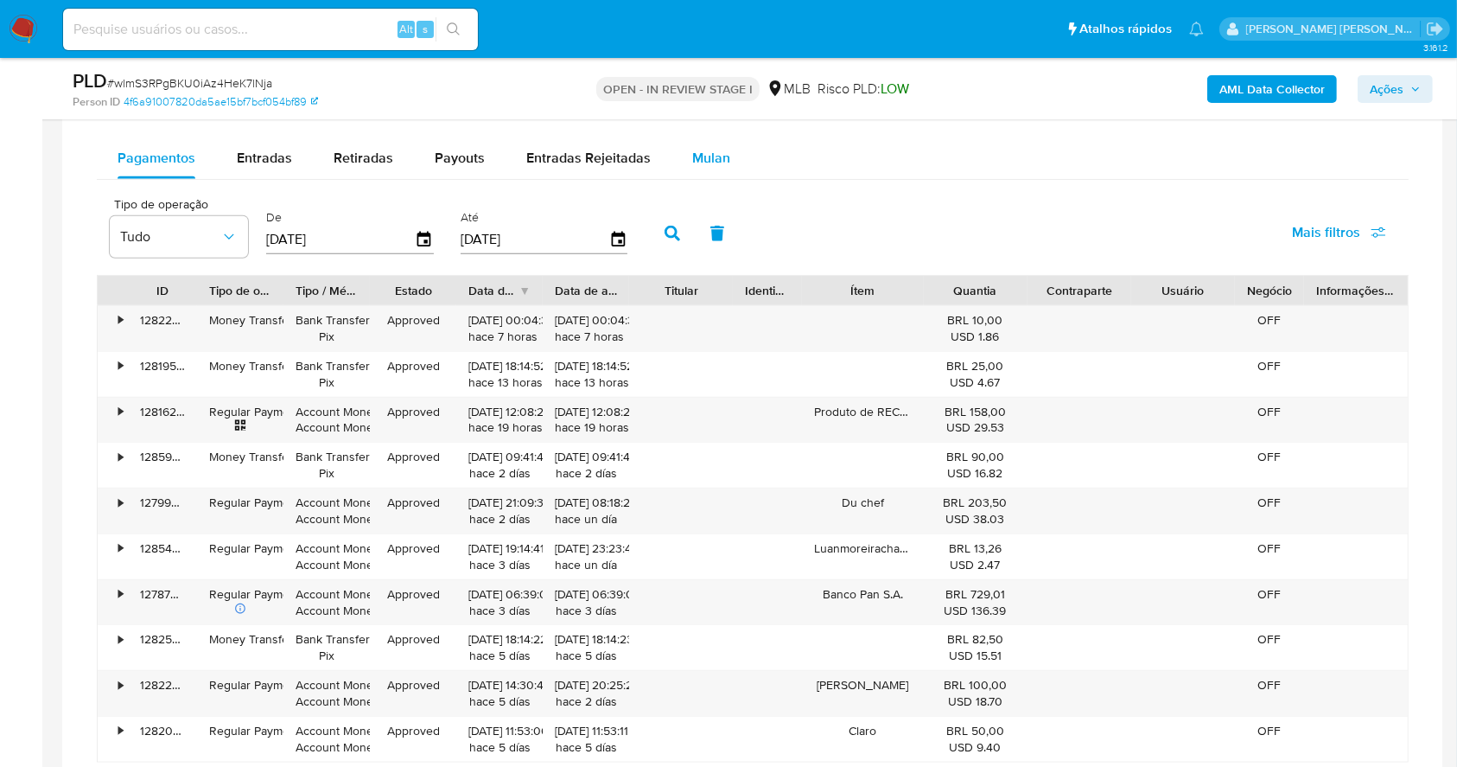
click at [732, 159] on button "Mulan" at bounding box center [712, 157] width 80 height 41
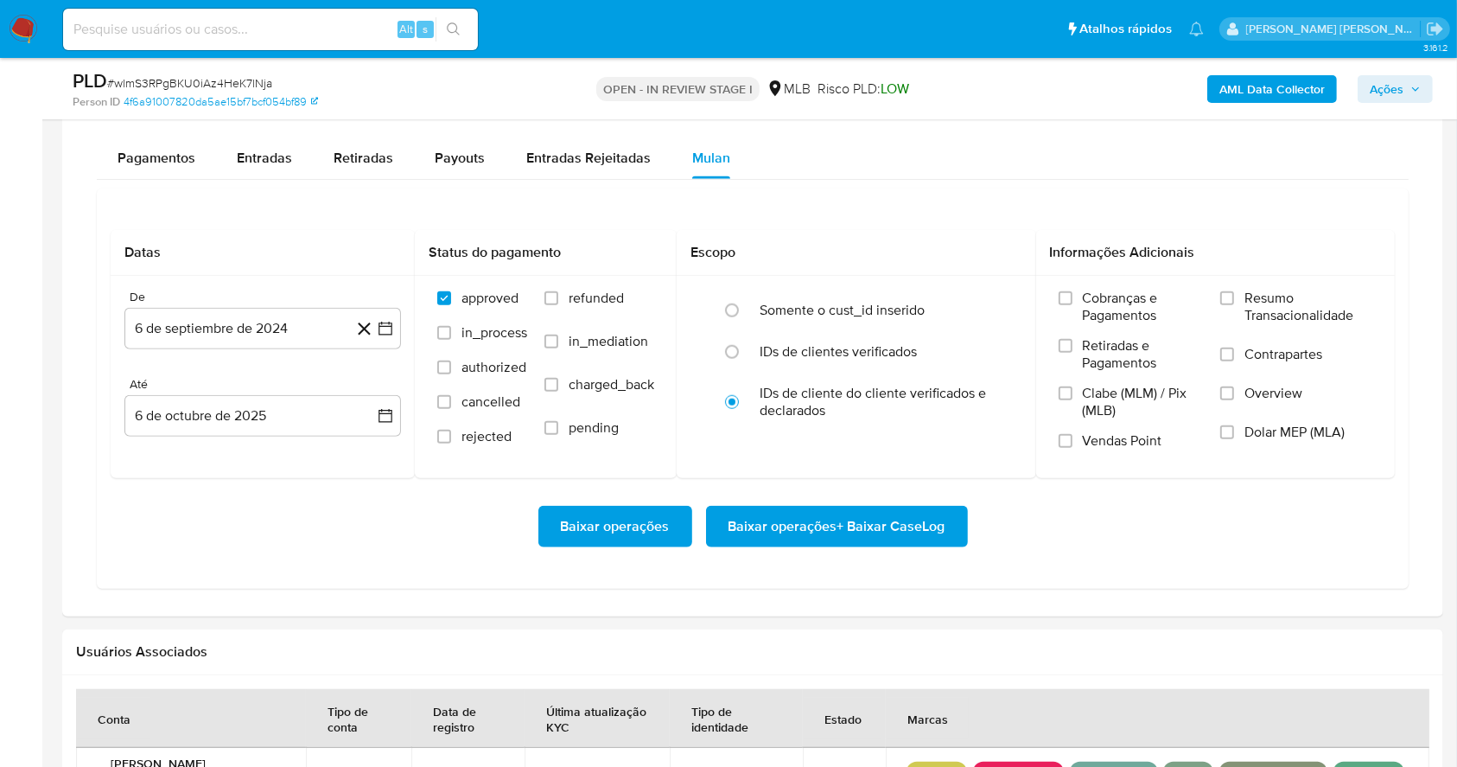
click at [940, 193] on div "Datas De 6 de septiembre de 2024 [DATE] [GEOGRAPHIC_DATA] 6 de octubre de 2025 …" at bounding box center [753, 388] width 1312 height 400
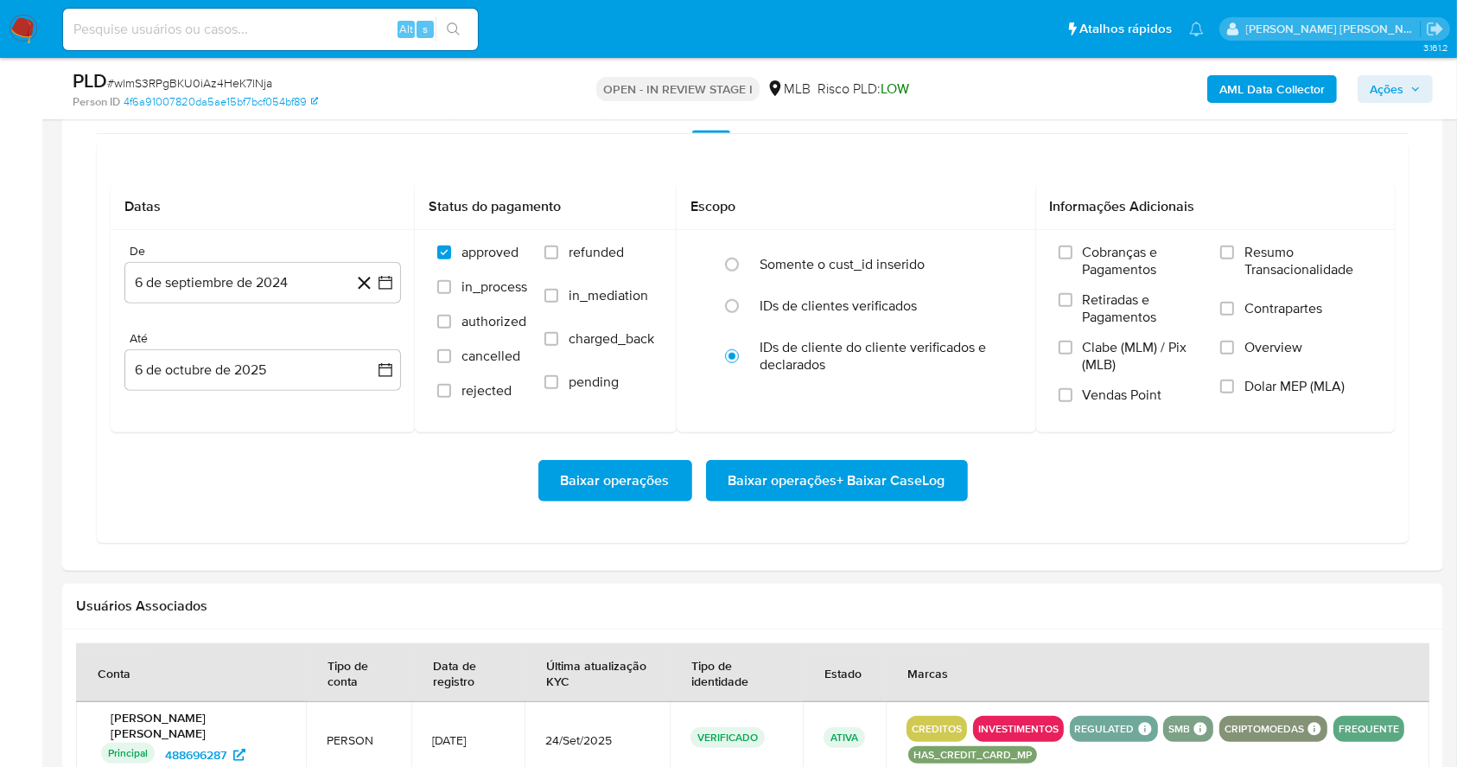
scroll to position [1529, 0]
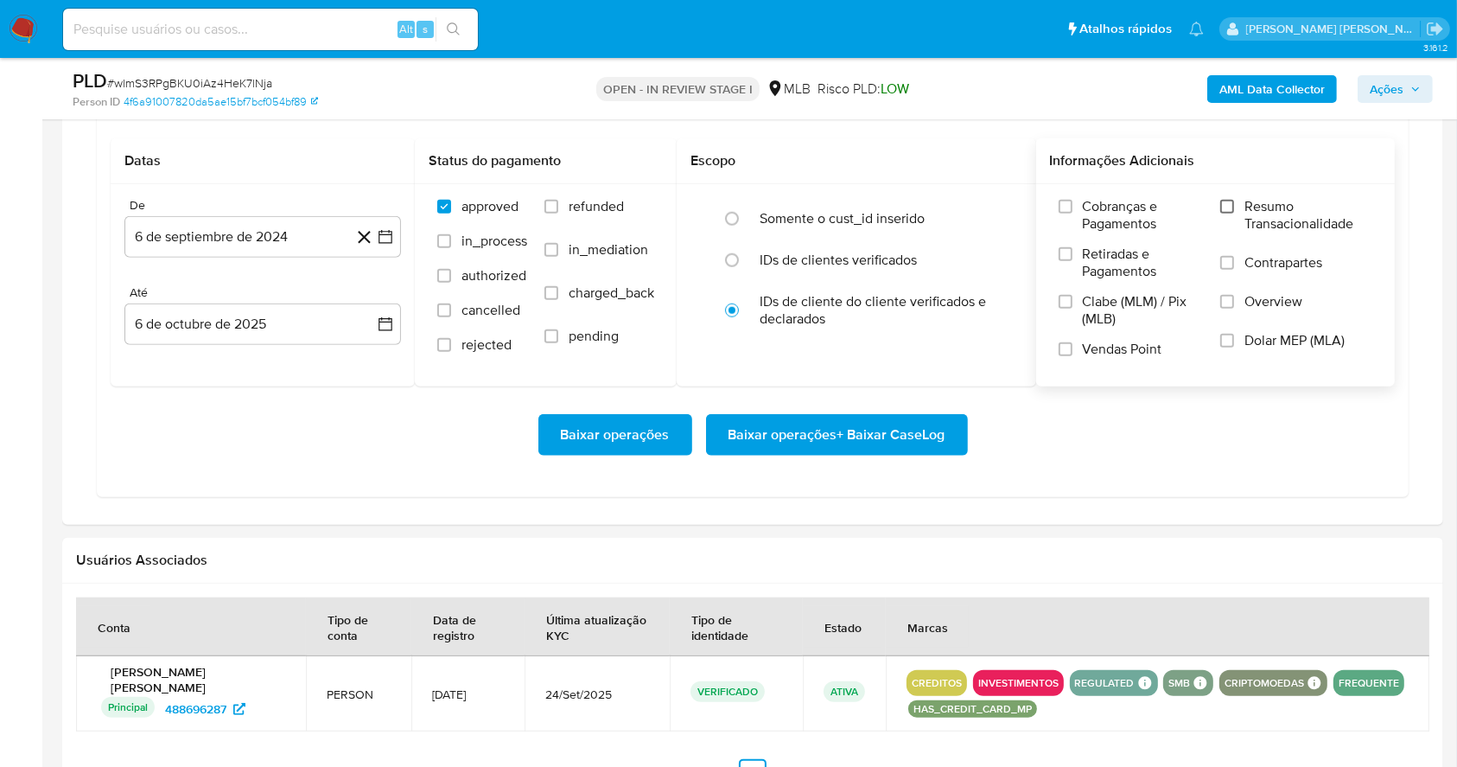
click at [1232, 207] on input "Resumo Transacionalidade" at bounding box center [1227, 207] width 14 height 14
click at [1064, 349] on input "Vendas Point" at bounding box center [1066, 349] width 14 height 14
click at [385, 242] on icon "button" at bounding box center [385, 236] width 17 height 17
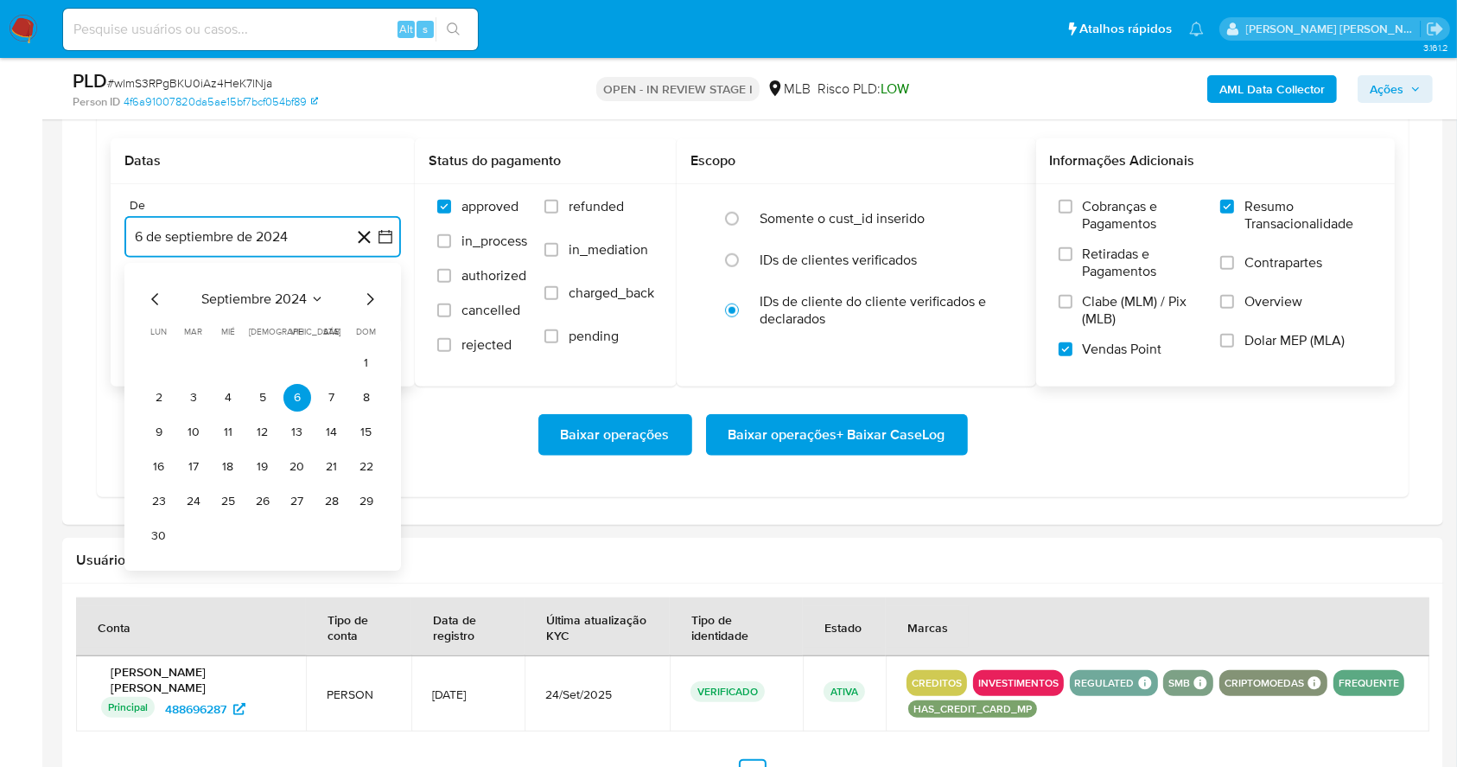
click at [377, 290] on icon "Mes siguiente" at bounding box center [370, 299] width 21 height 21
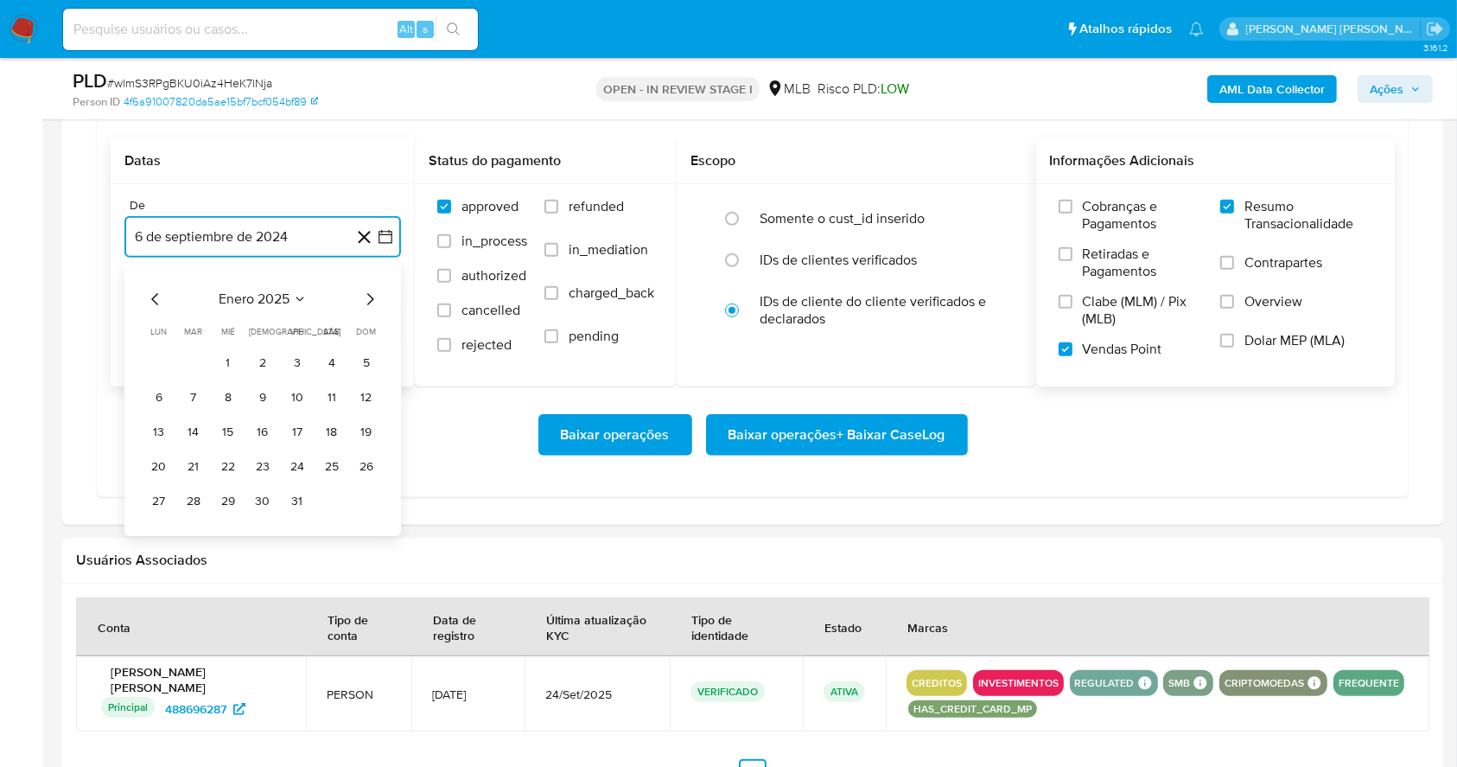
click at [377, 290] on icon "Mes siguiente" at bounding box center [370, 299] width 21 height 21
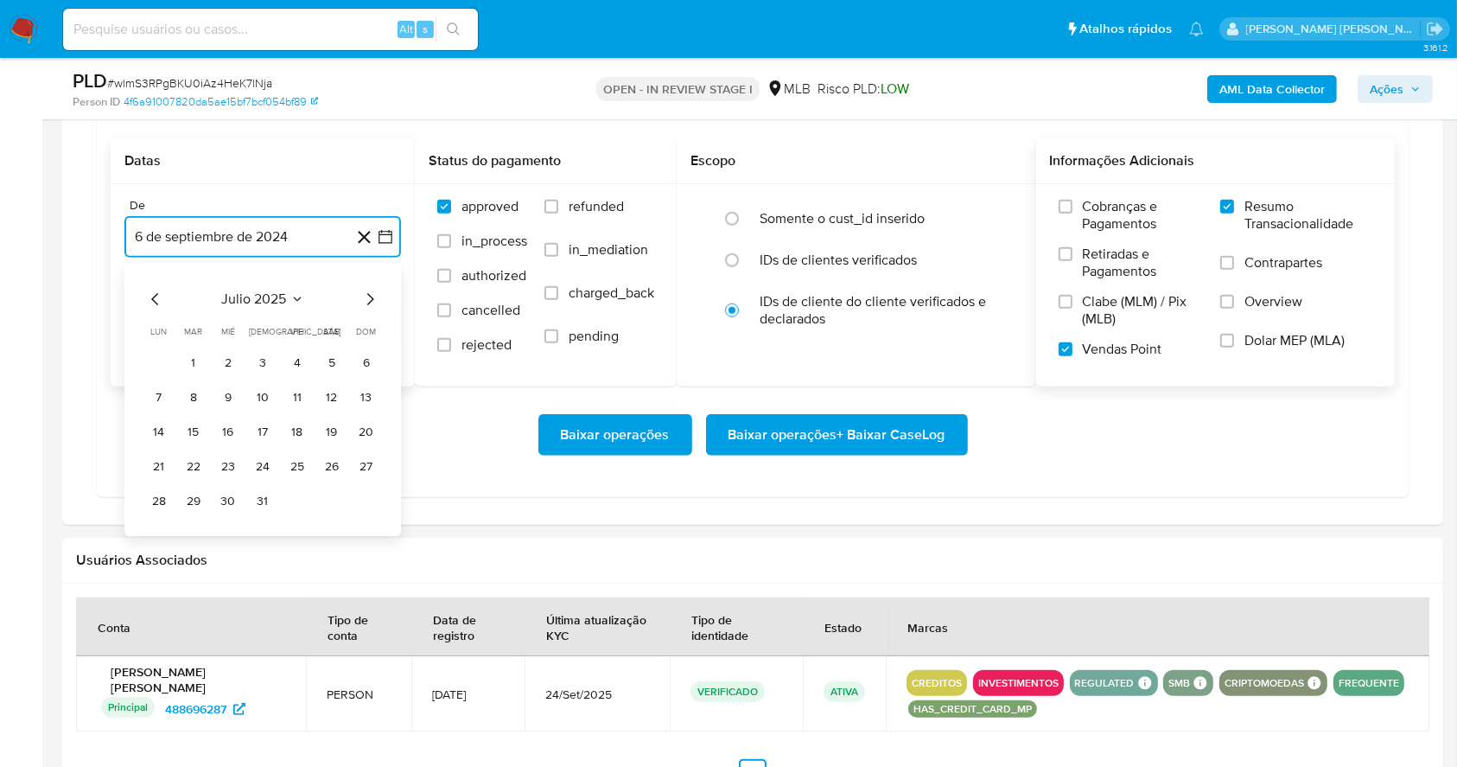
click at [377, 290] on icon "Mes siguiente" at bounding box center [370, 299] width 21 height 21
click at [292, 354] on button "1" at bounding box center [298, 363] width 28 height 28
click at [256, 322] on button "6 de octubre de 2025" at bounding box center [262, 323] width 277 height 41
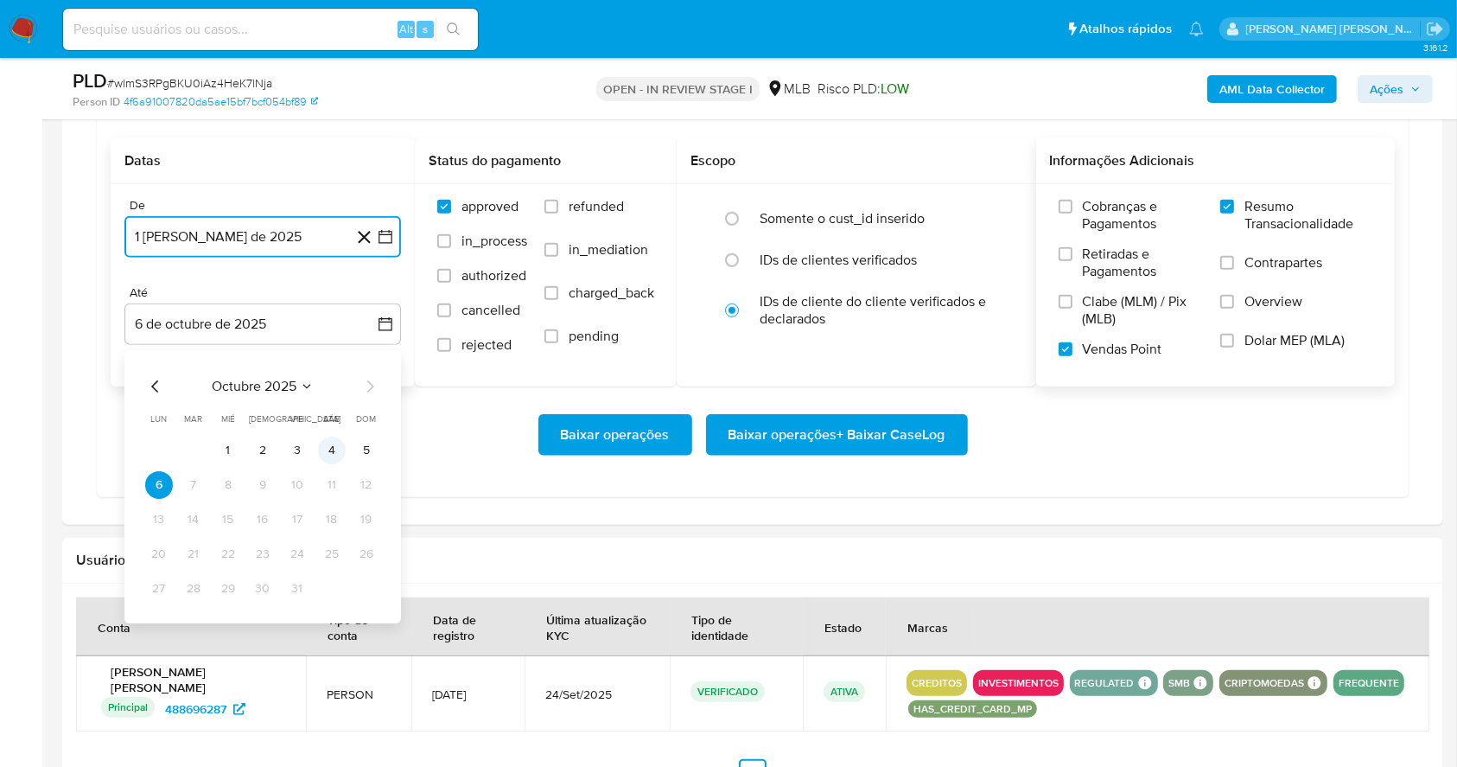
click at [338, 446] on button "4" at bounding box center [332, 451] width 28 height 28
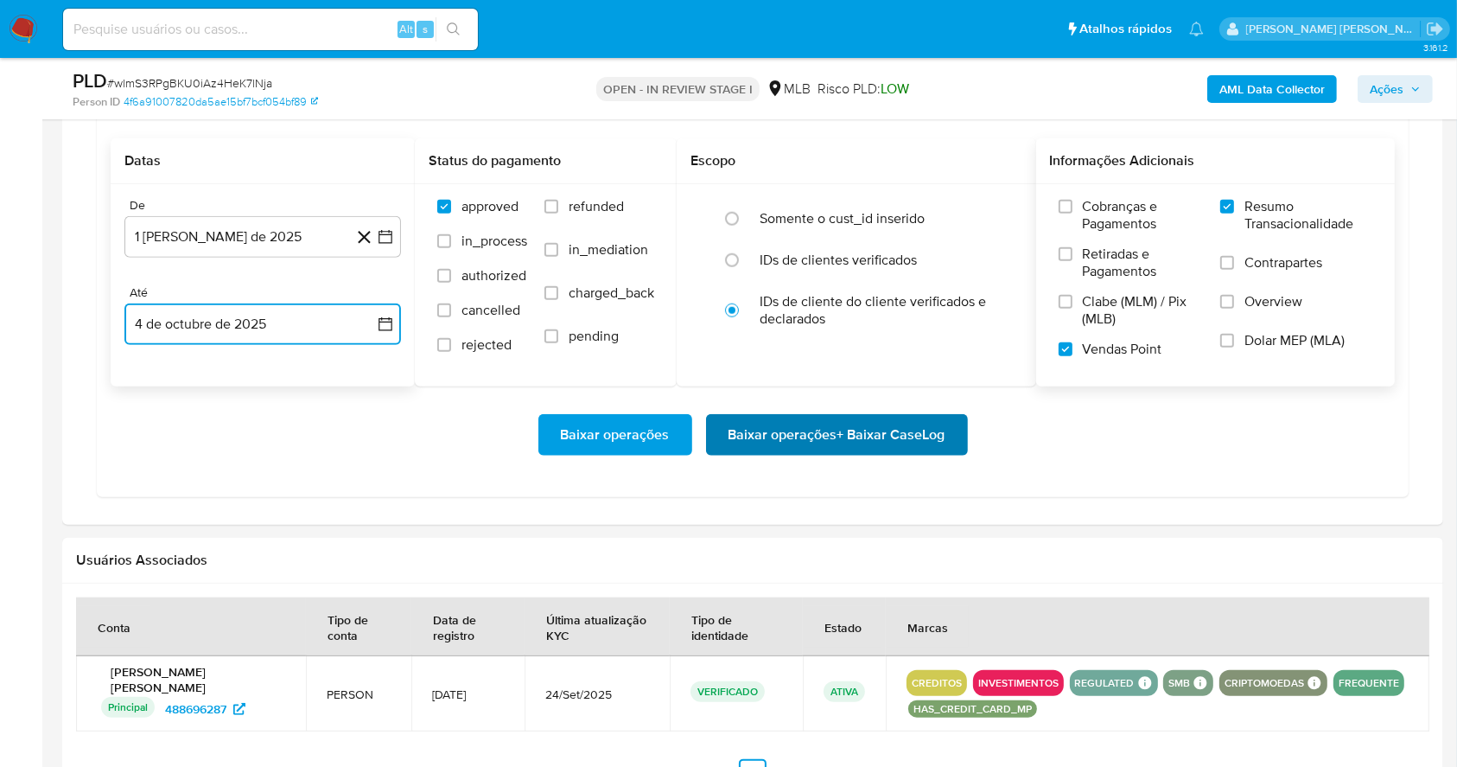
click at [809, 442] on span "Baixar operações + Baixar CaseLog" at bounding box center [837, 435] width 217 height 38
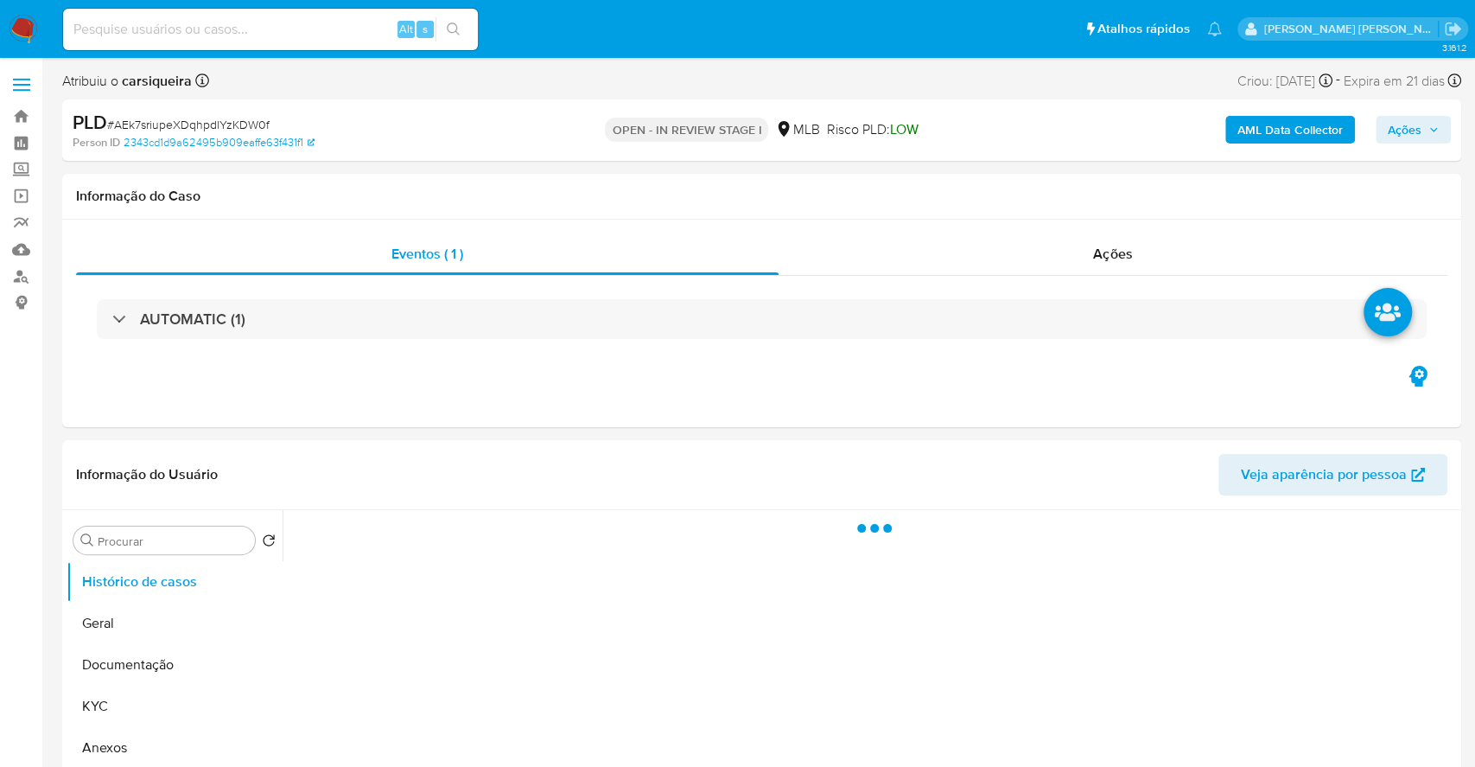
select select "10"
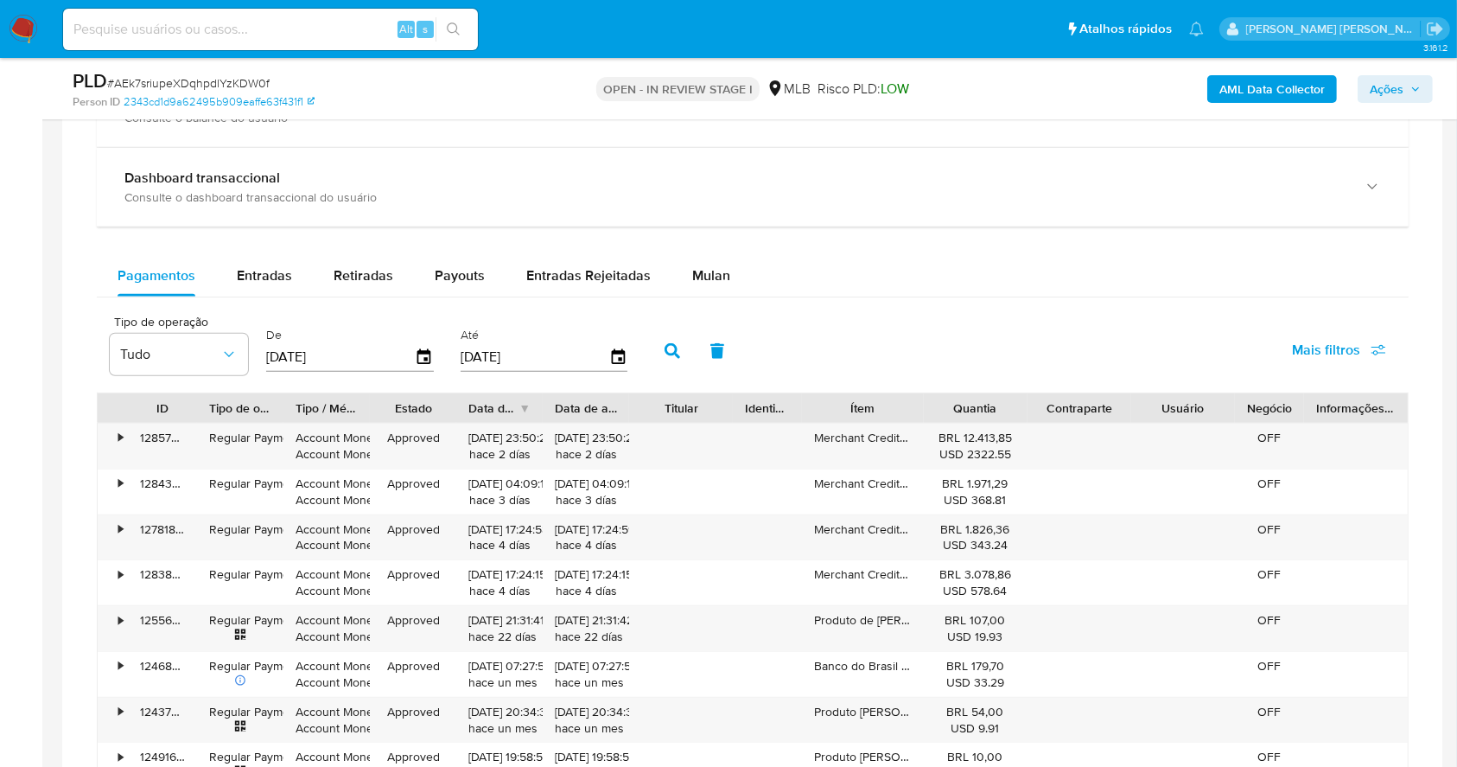
scroll to position [1449, 0]
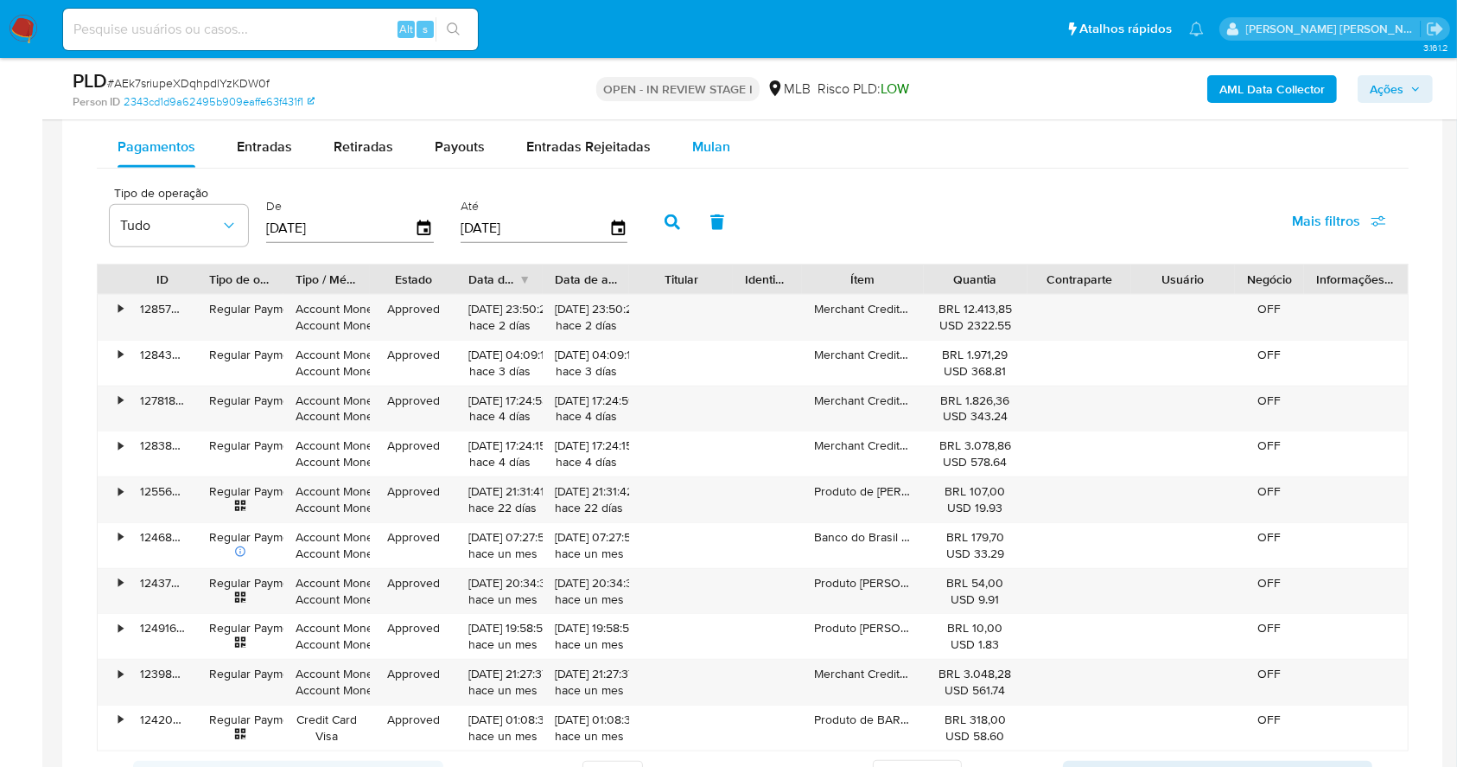
click at [728, 147] on button "Mulan" at bounding box center [712, 146] width 80 height 41
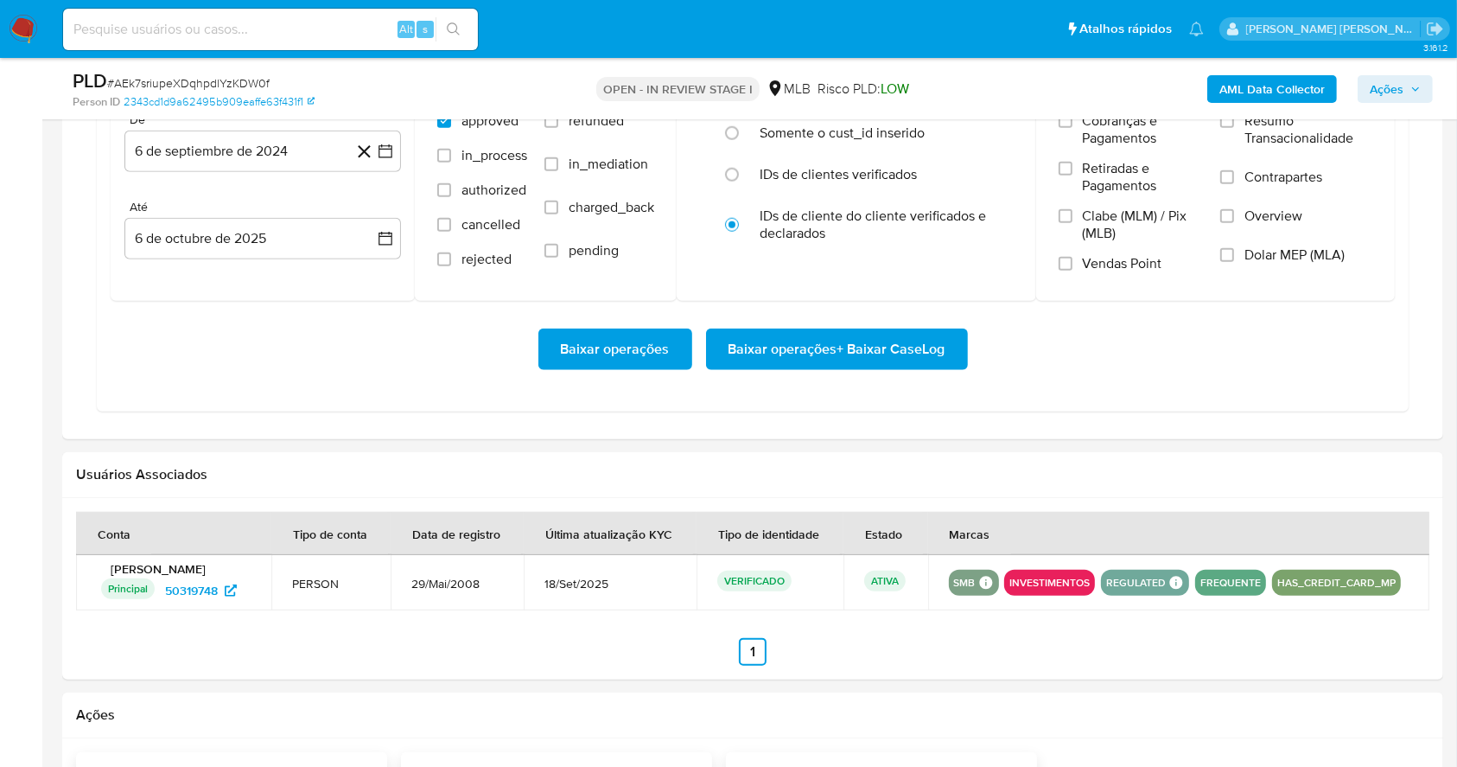
scroll to position [1570, 0]
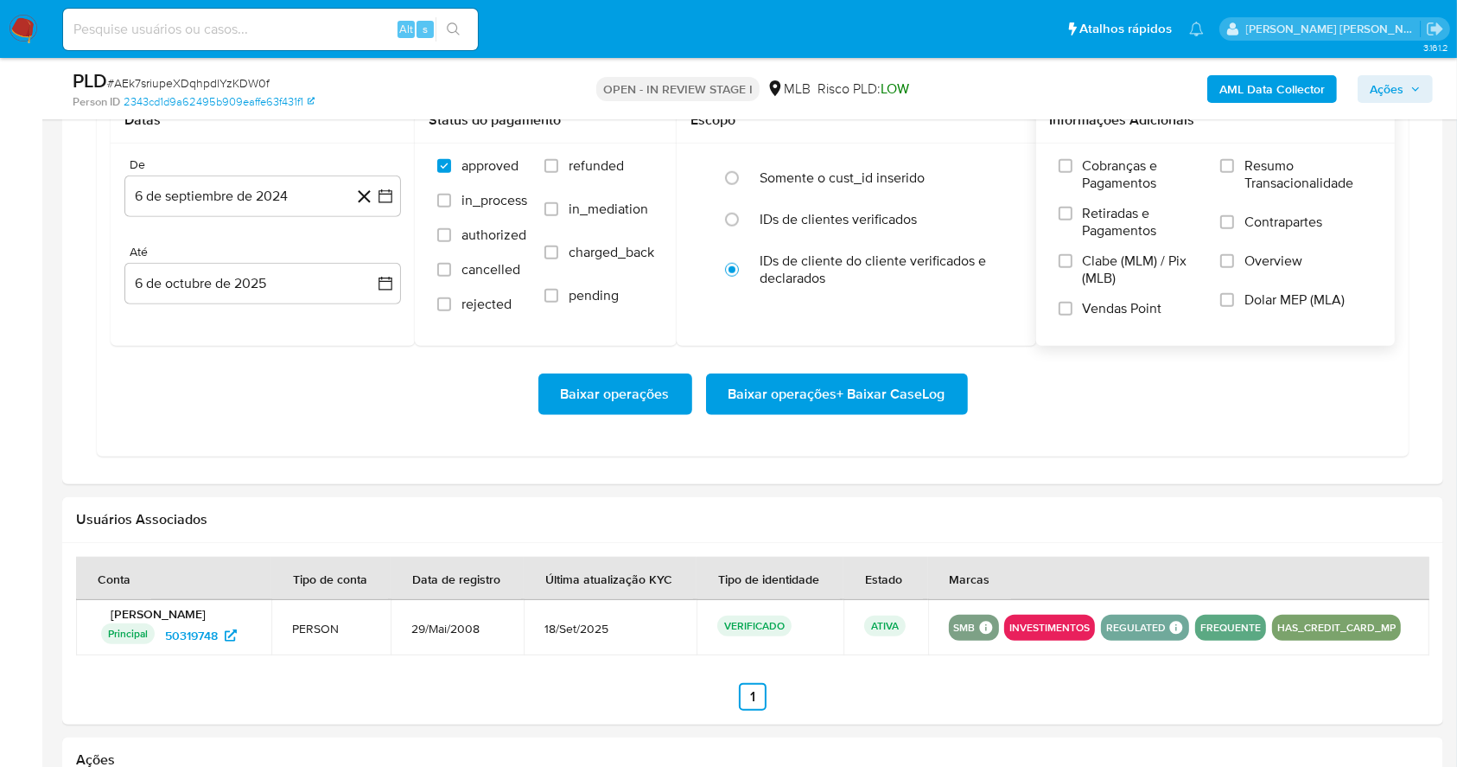
click at [1228, 175] on label "Resumo Transacionalidade" at bounding box center [1296, 185] width 152 height 56
click at [1228, 173] on input "Resumo Transacionalidade" at bounding box center [1227, 166] width 14 height 14
click at [1079, 309] on label "Vendas Point" at bounding box center [1131, 315] width 145 height 30
click at [1073, 309] on input "Vendas Point" at bounding box center [1066, 309] width 14 height 14
click at [390, 197] on icon "button" at bounding box center [385, 196] width 17 height 17
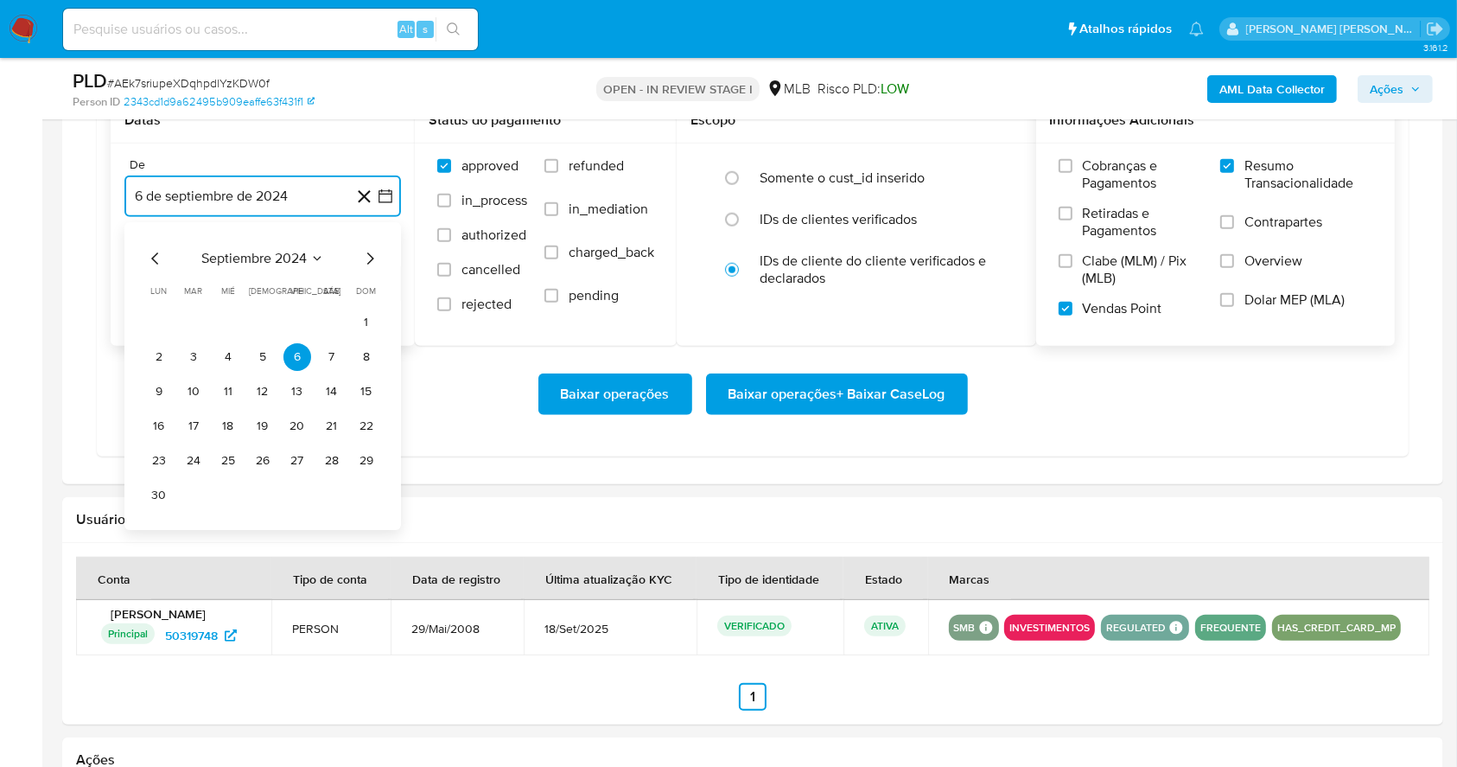
click at [373, 259] on icon "Mes siguiente" at bounding box center [370, 258] width 7 height 12
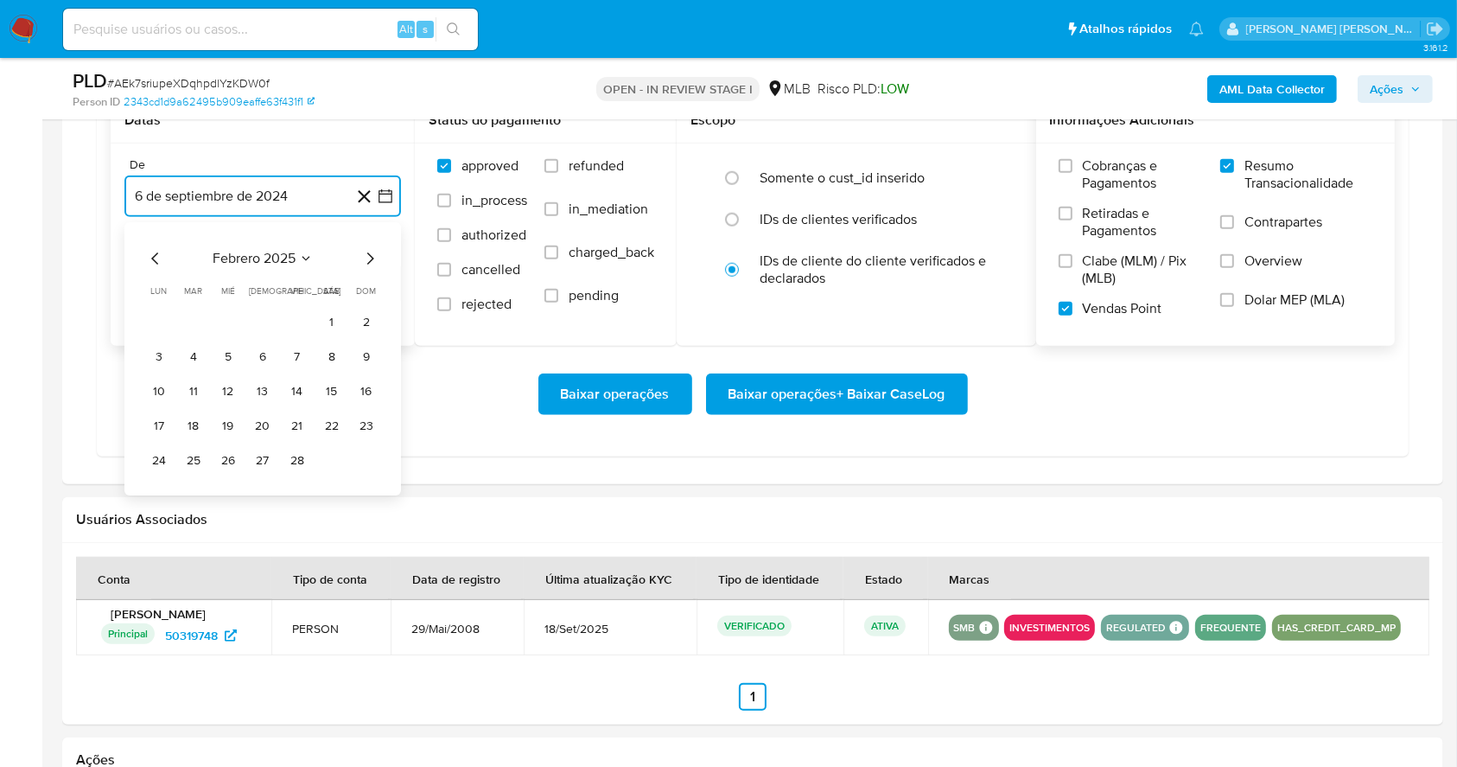
click at [373, 259] on icon "Mes siguiente" at bounding box center [370, 258] width 7 height 12
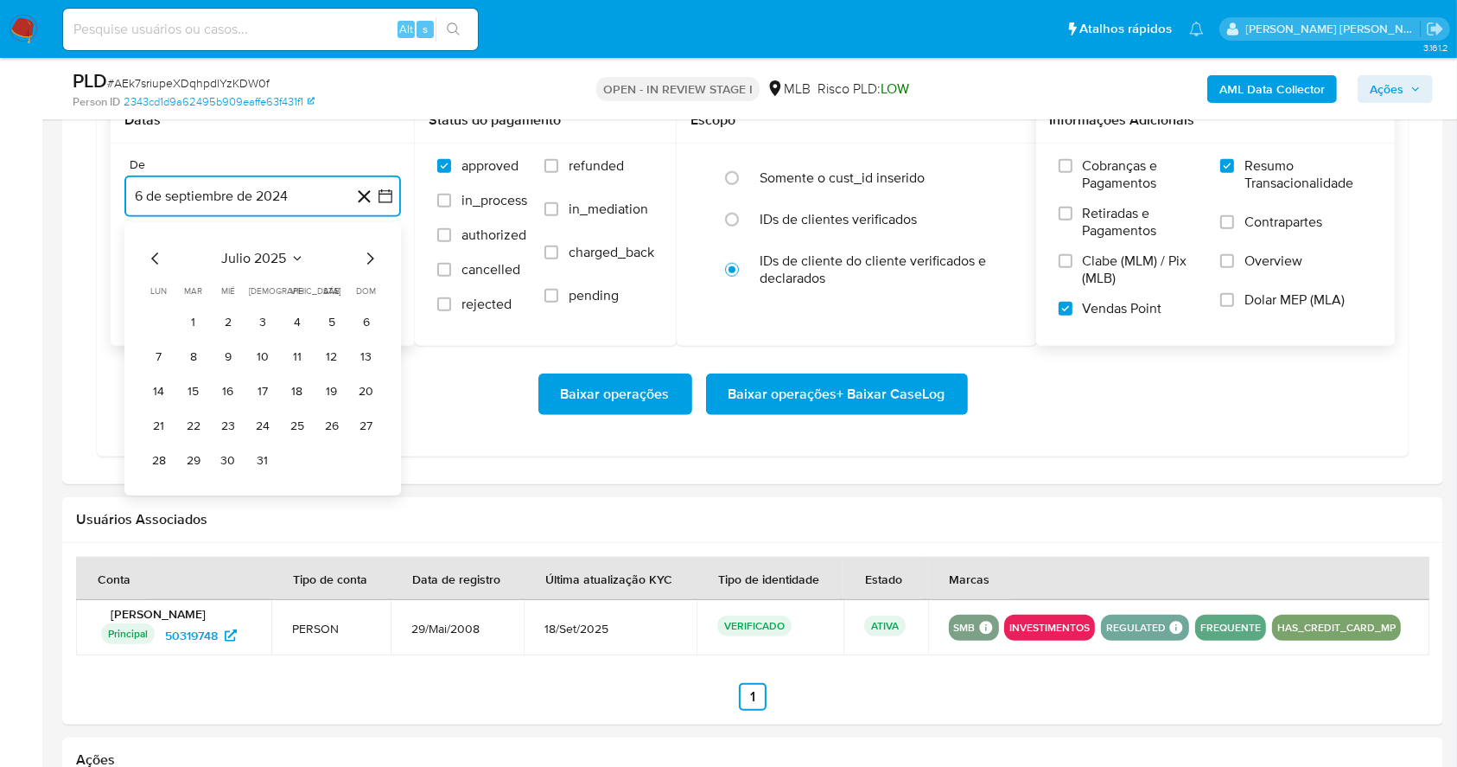
click at [373, 259] on icon "Mes siguiente" at bounding box center [370, 258] width 7 height 12
click at [294, 322] on button "1" at bounding box center [298, 323] width 28 height 28
click at [262, 277] on button "6 de octubre de 2025" at bounding box center [262, 283] width 277 height 41
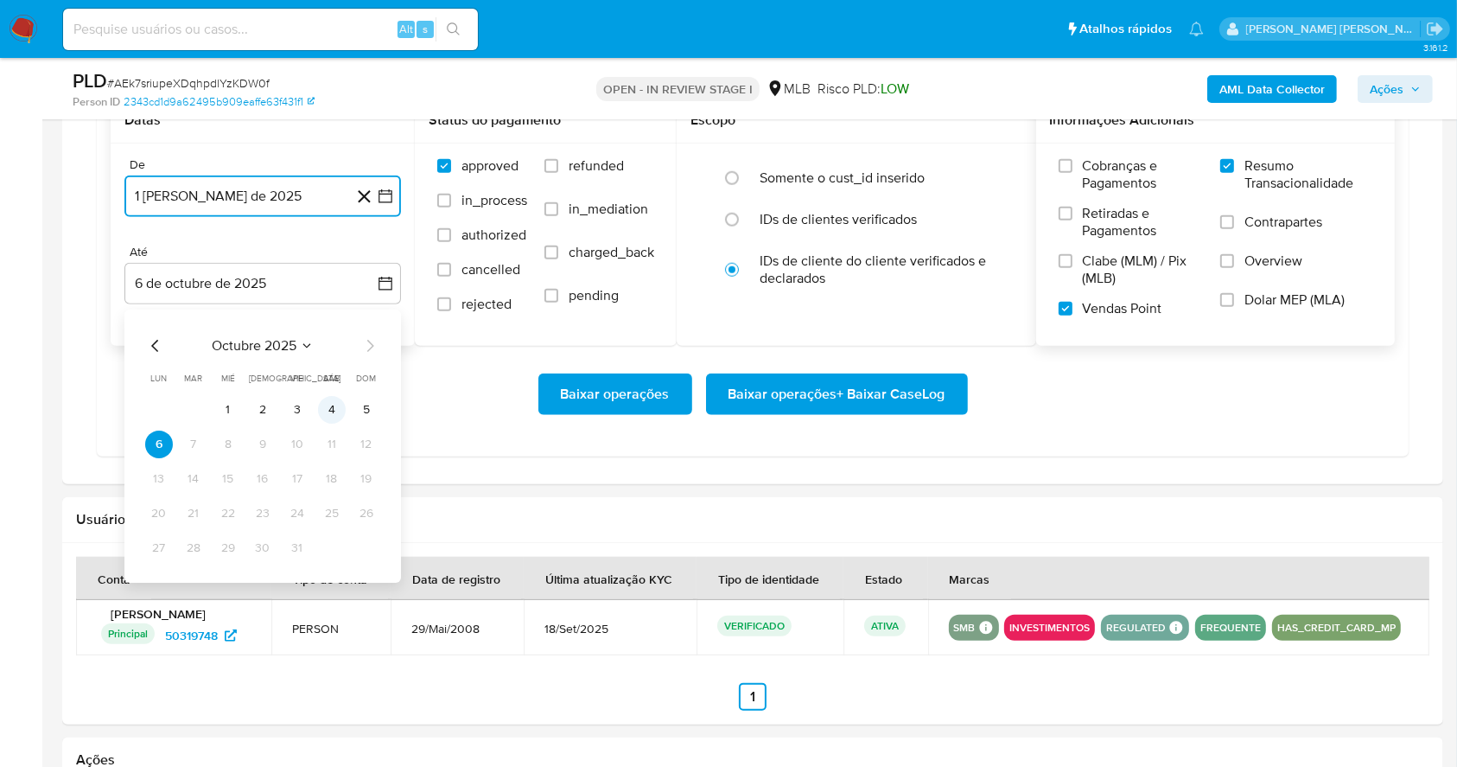
click at [332, 415] on button "4" at bounding box center [332, 410] width 28 height 28
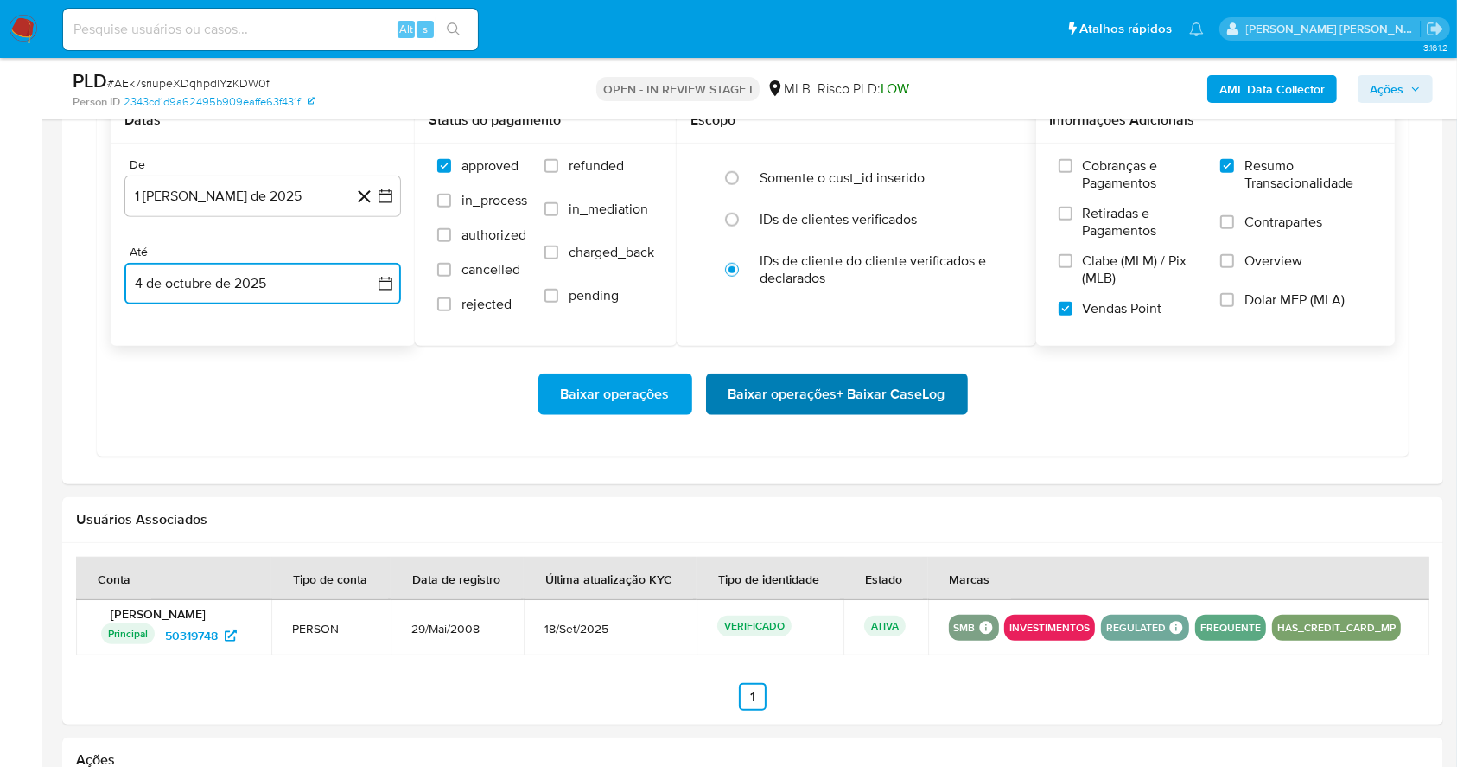
click at [788, 402] on span "Baixar operações + Baixar CaseLog" at bounding box center [837, 394] width 217 height 38
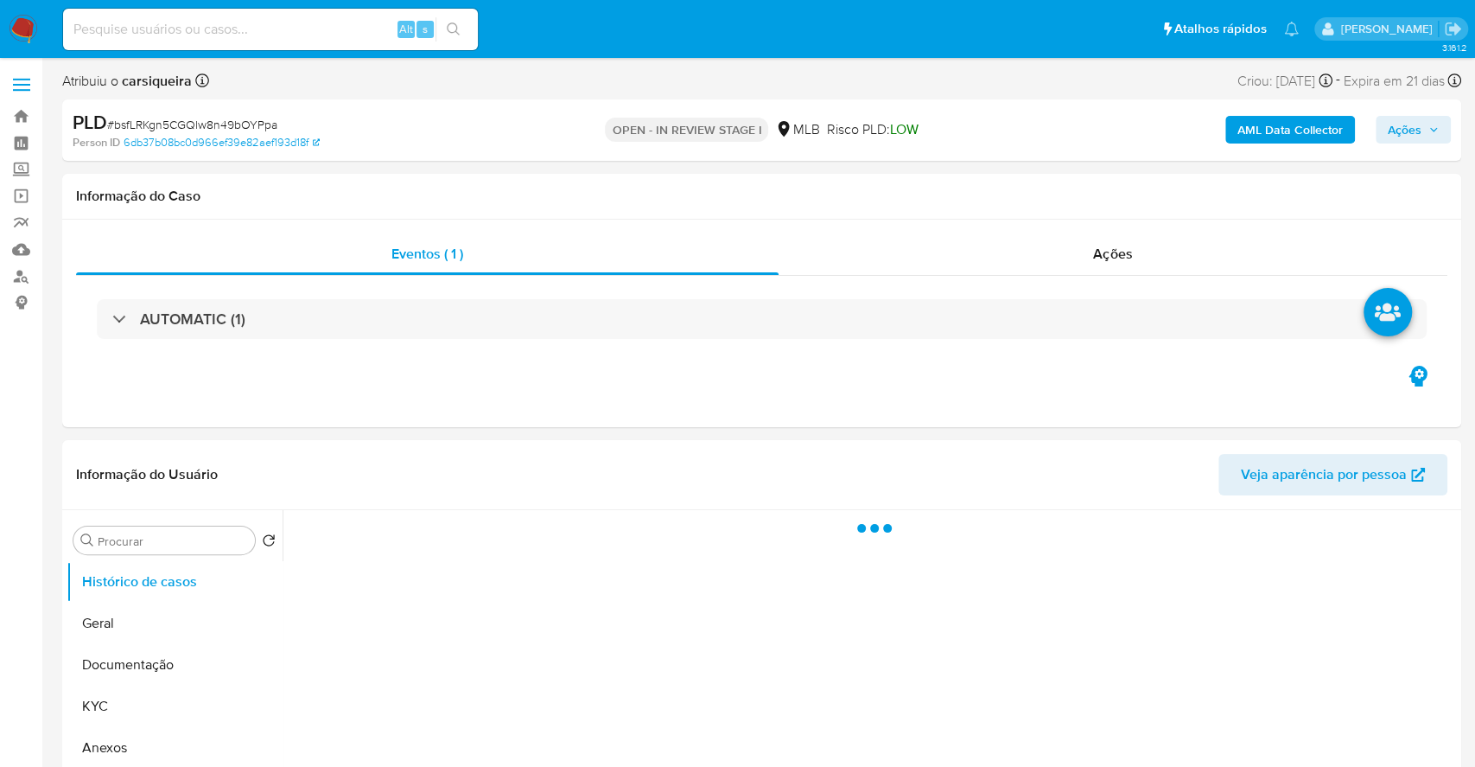
select select "10"
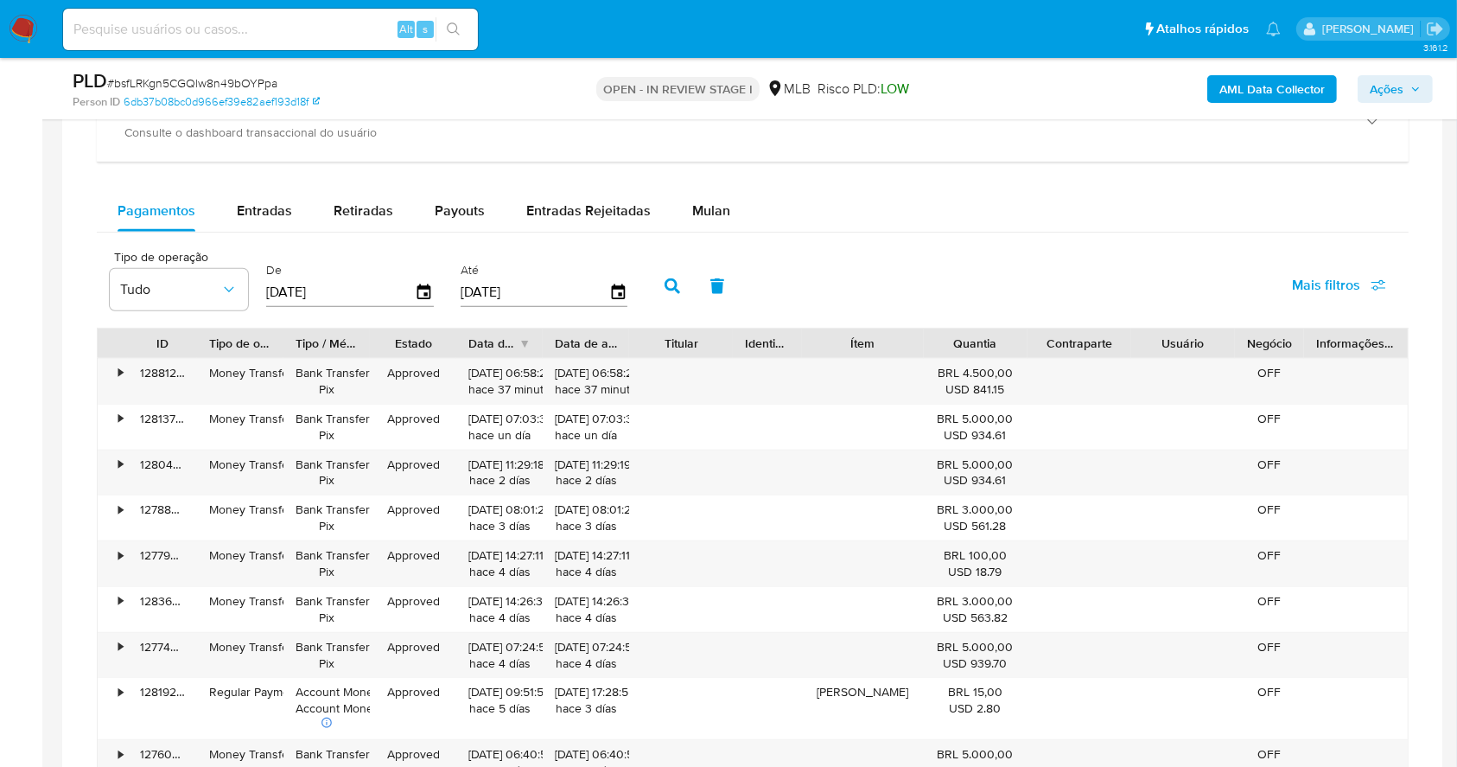
scroll to position [1395, 0]
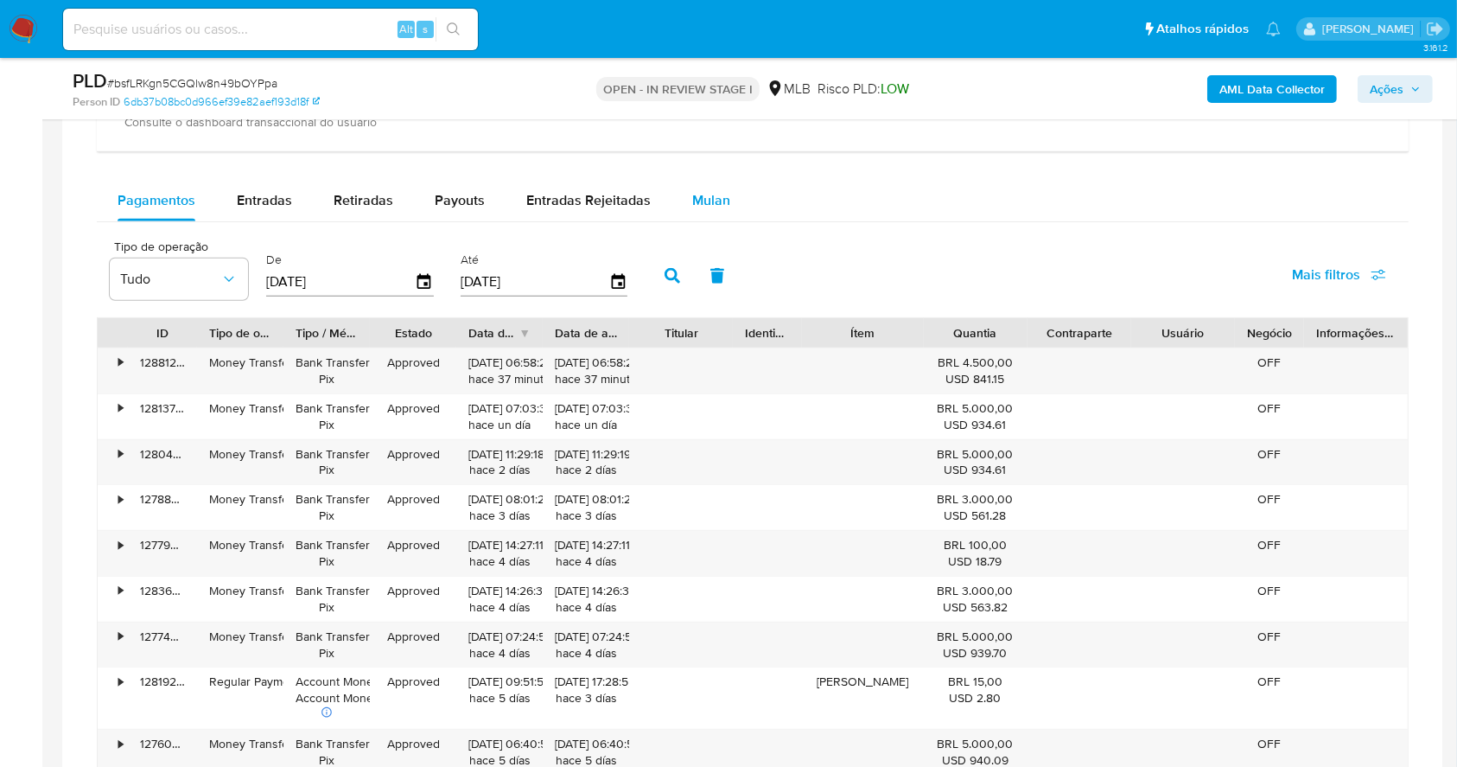
click at [700, 194] on span "Mulan" at bounding box center [711, 200] width 38 height 20
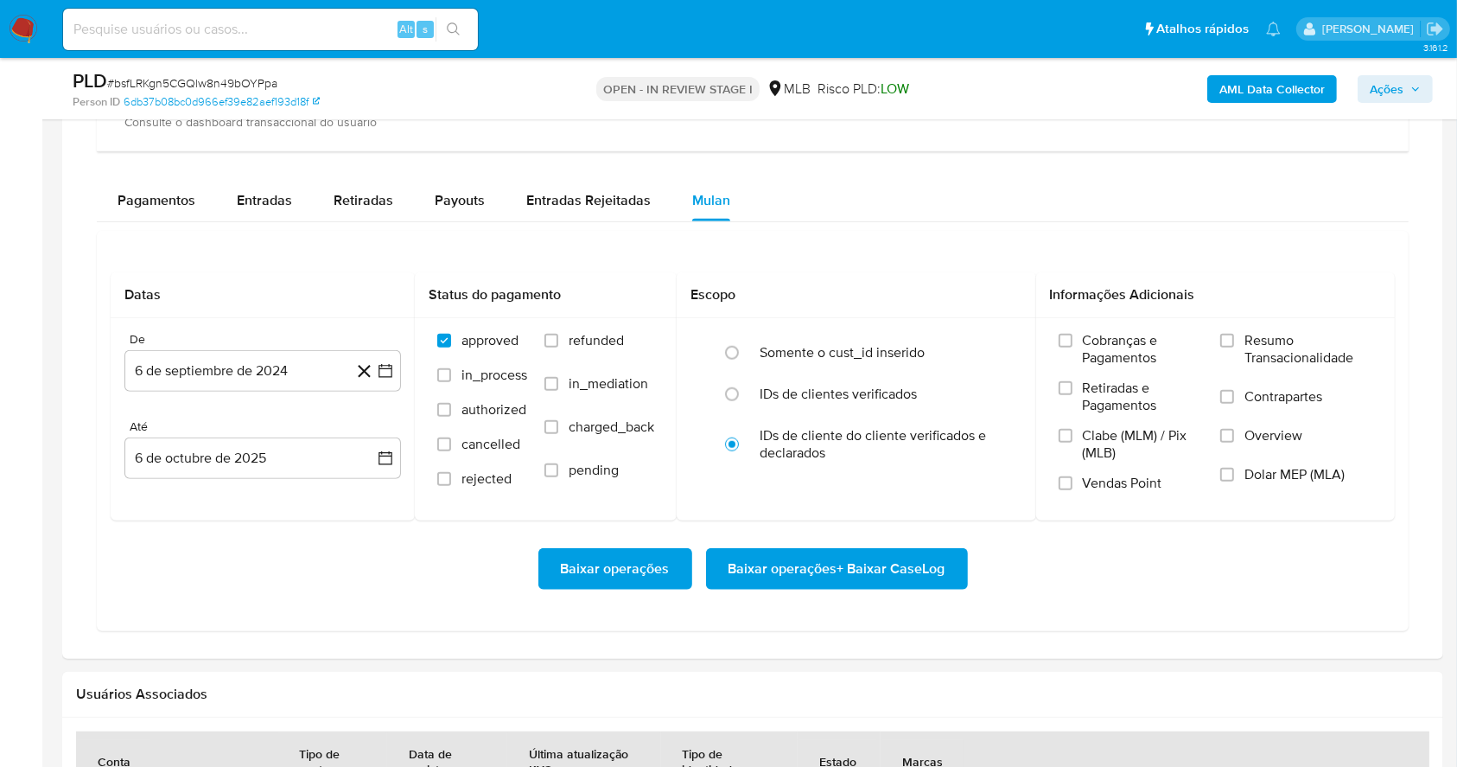
click at [1003, 245] on div "Datas De 6 de septiembre de 2024 [DATE] [GEOGRAPHIC_DATA] 6 de octubre de 2025 …" at bounding box center [753, 431] width 1312 height 400
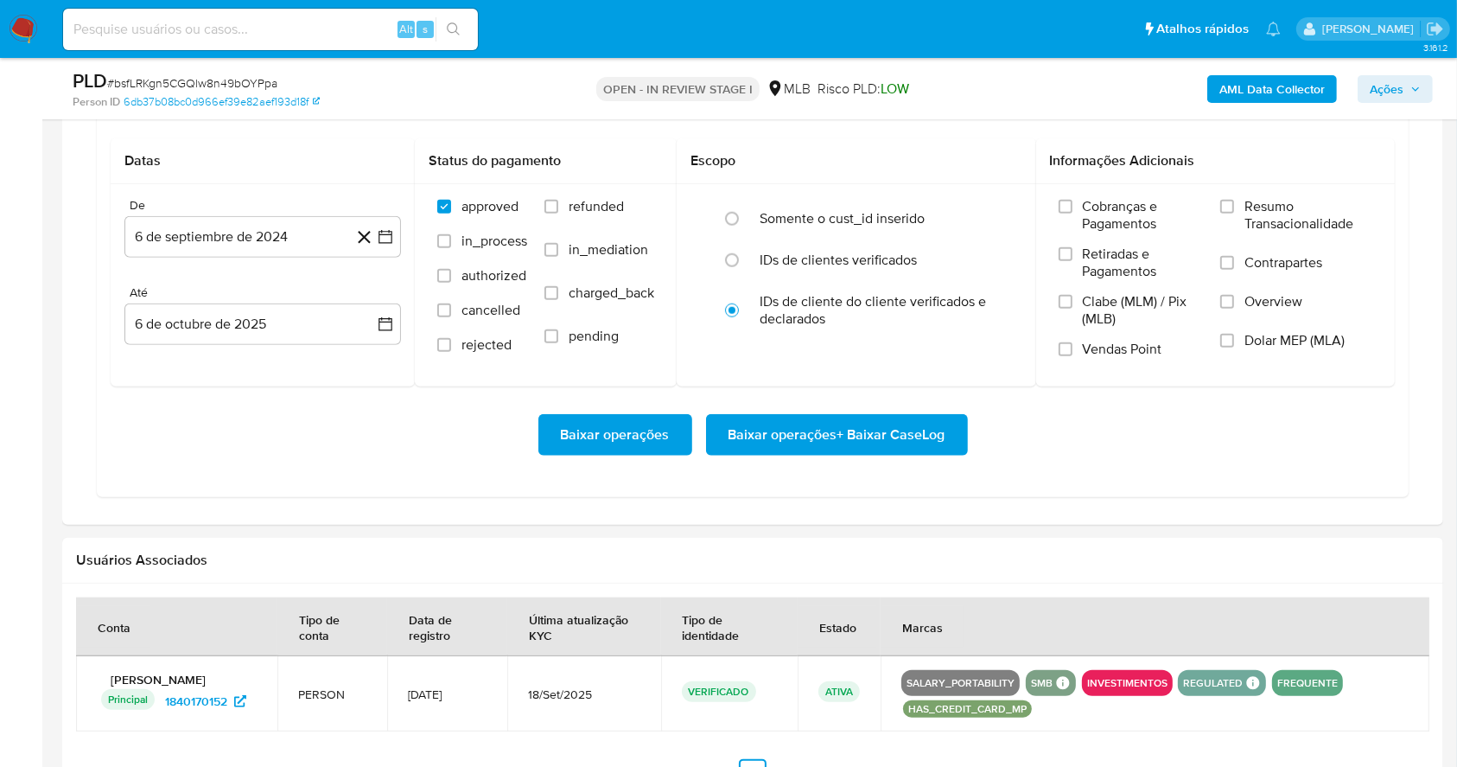
scroll to position [1533, 0]
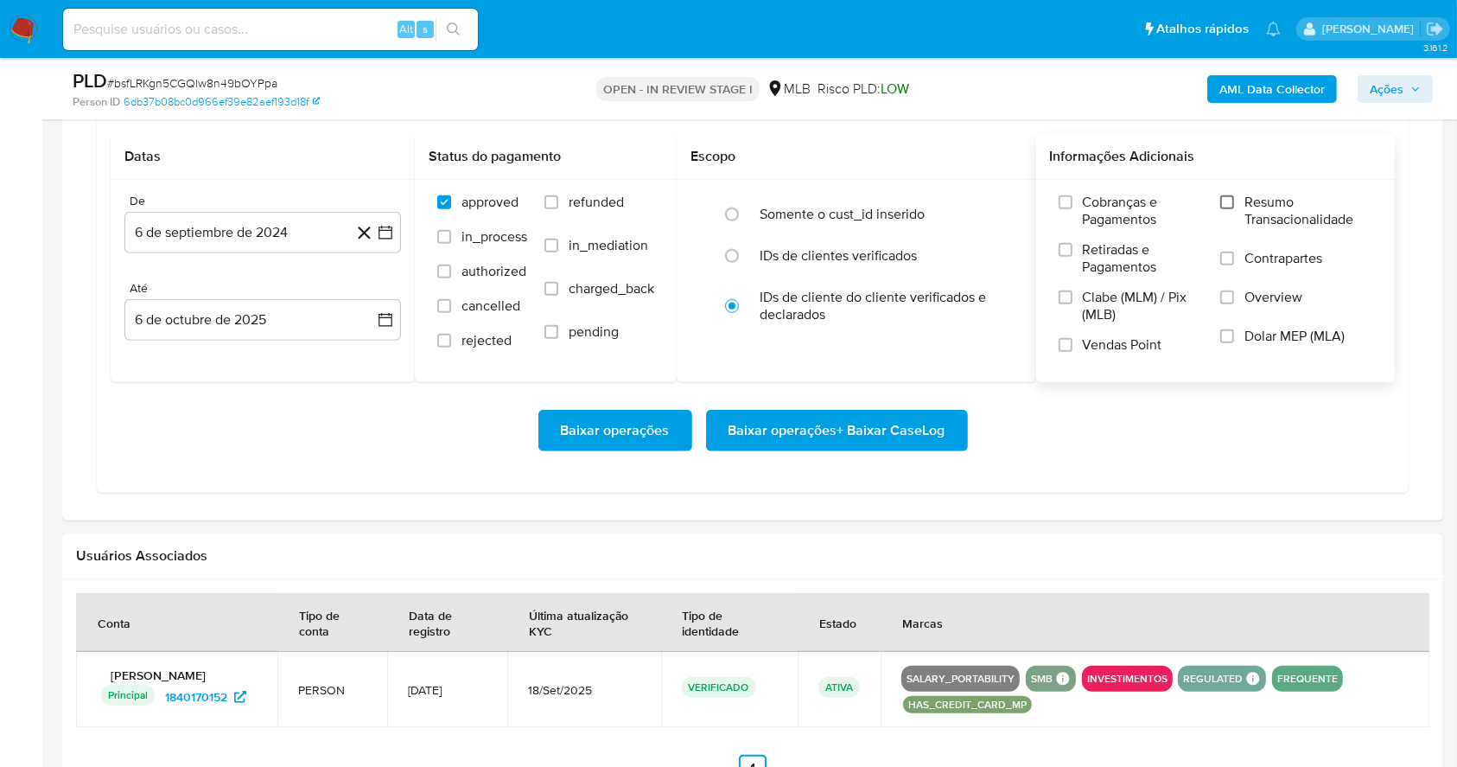
click at [1229, 203] on input "Resumo Transacionalidade" at bounding box center [1227, 202] width 14 height 14
click at [1065, 340] on input "Vendas Point" at bounding box center [1066, 345] width 14 height 14
click at [387, 242] on button "6 de septiembre de 2024" at bounding box center [262, 232] width 277 height 41
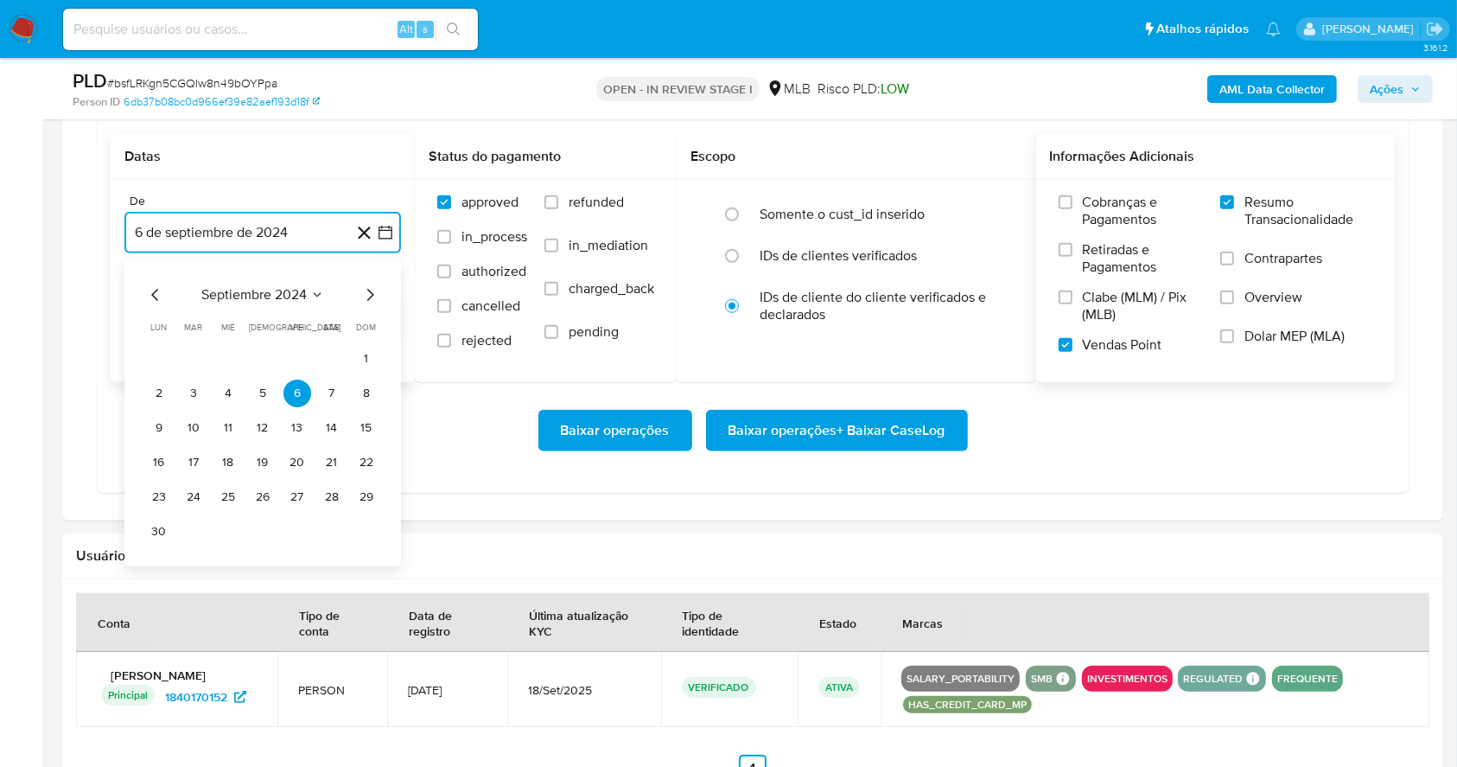
click at [368, 298] on icon "Mes siguiente" at bounding box center [370, 295] width 7 height 12
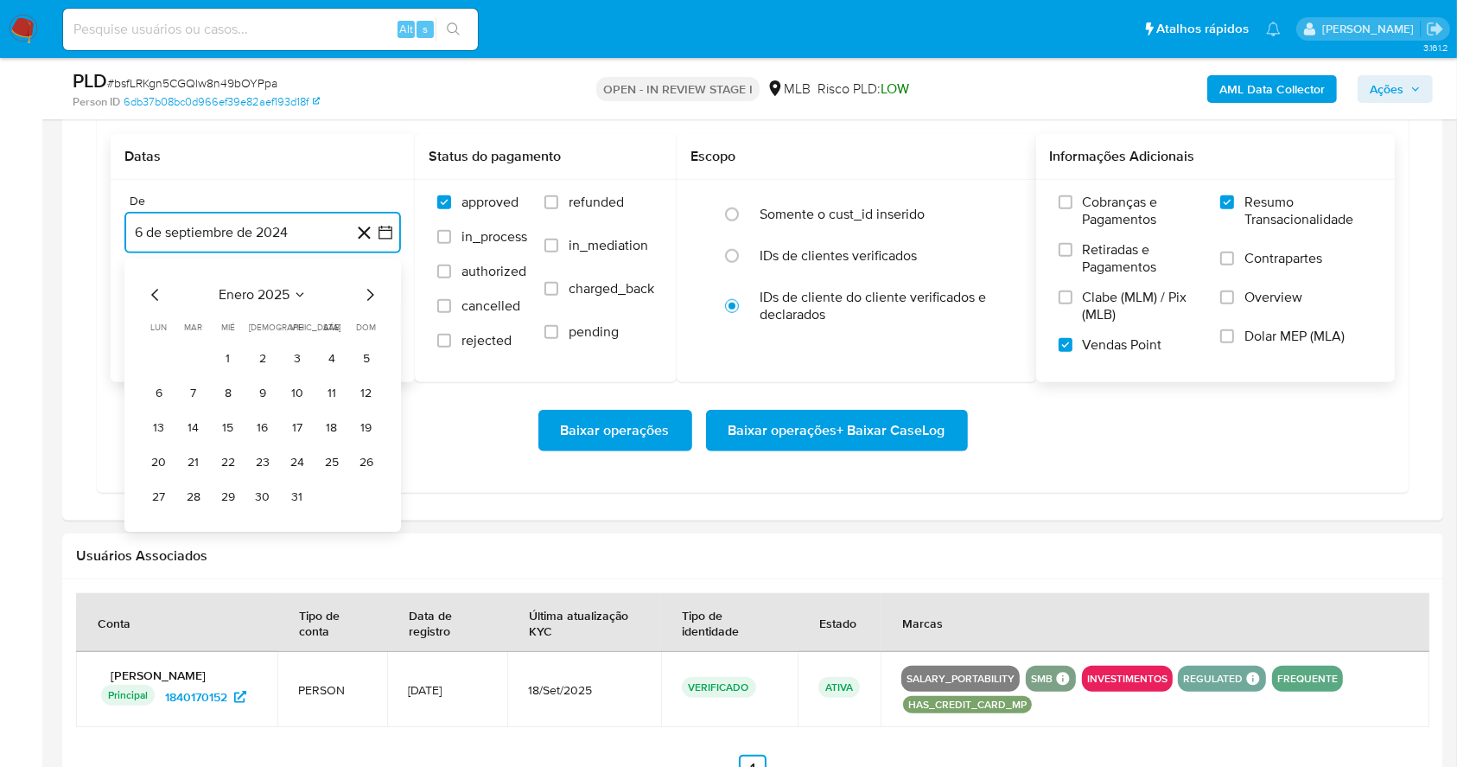
click at [368, 298] on icon "Mes siguiente" at bounding box center [370, 295] width 7 height 12
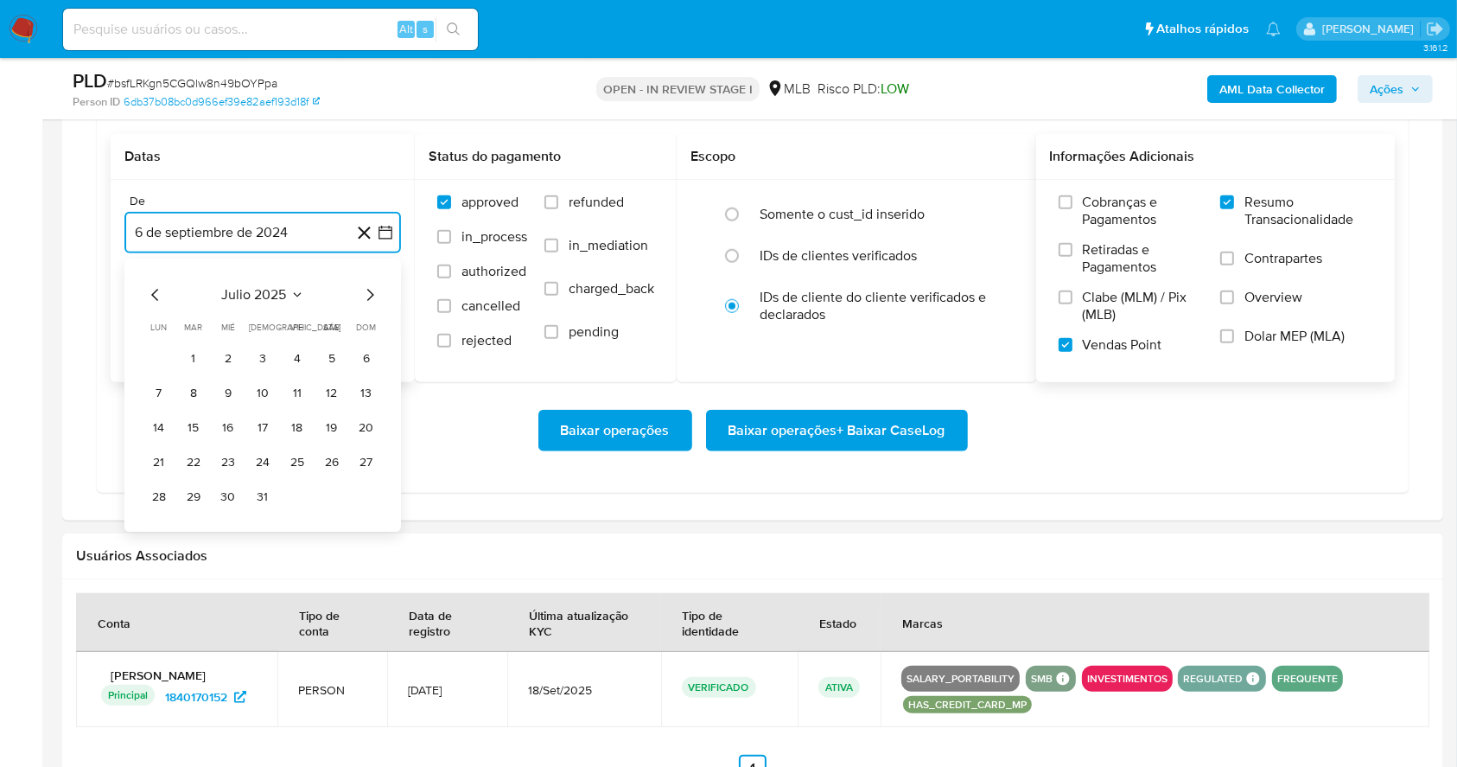
click at [368, 298] on icon "Mes siguiente" at bounding box center [370, 295] width 7 height 12
click at [298, 361] on button "1" at bounding box center [298, 359] width 28 height 28
click at [302, 316] on button "6 de octubre de 2025" at bounding box center [262, 319] width 277 height 41
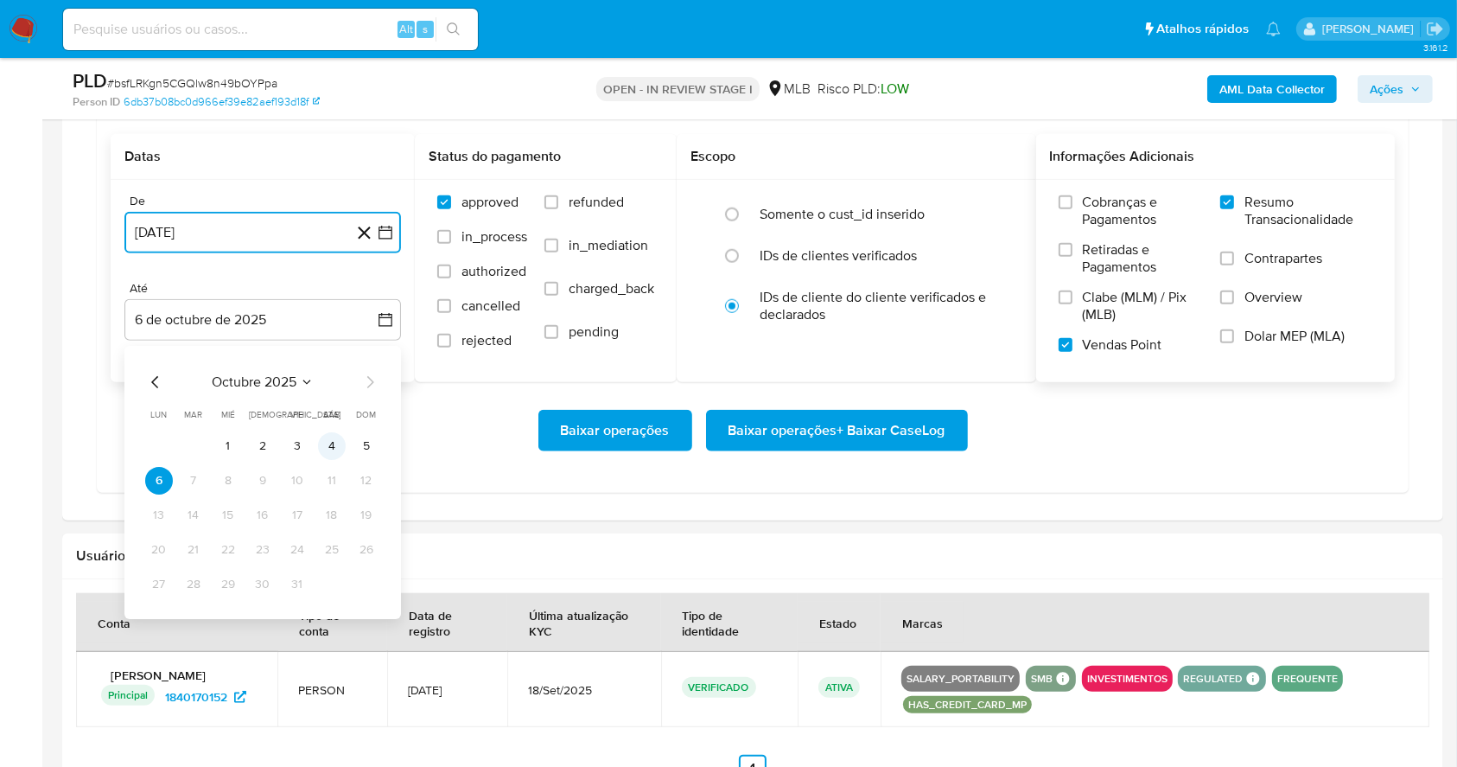
click at [326, 443] on button "4" at bounding box center [332, 446] width 28 height 28
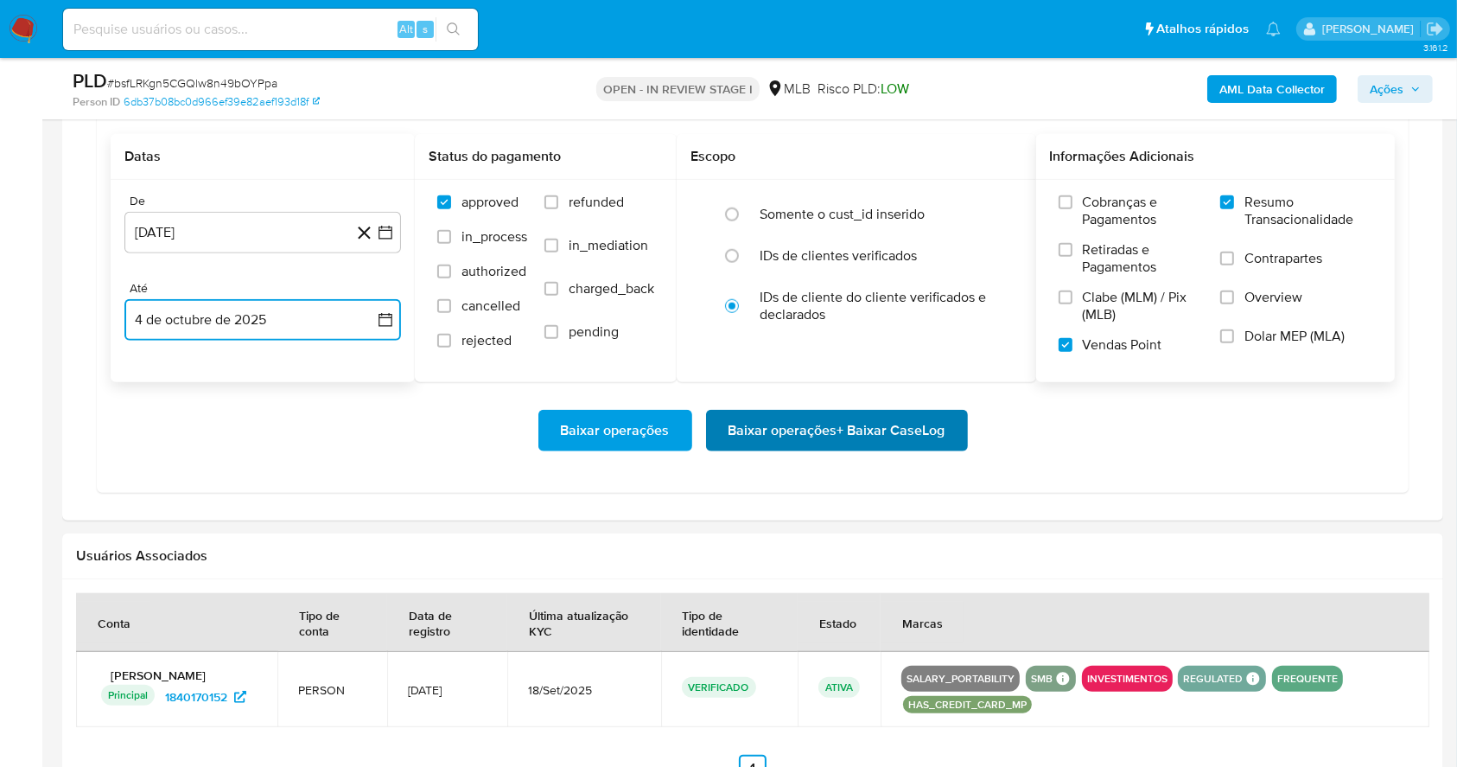
click at [767, 427] on span "Baixar operações + Baixar CaseLog" at bounding box center [837, 430] width 217 height 38
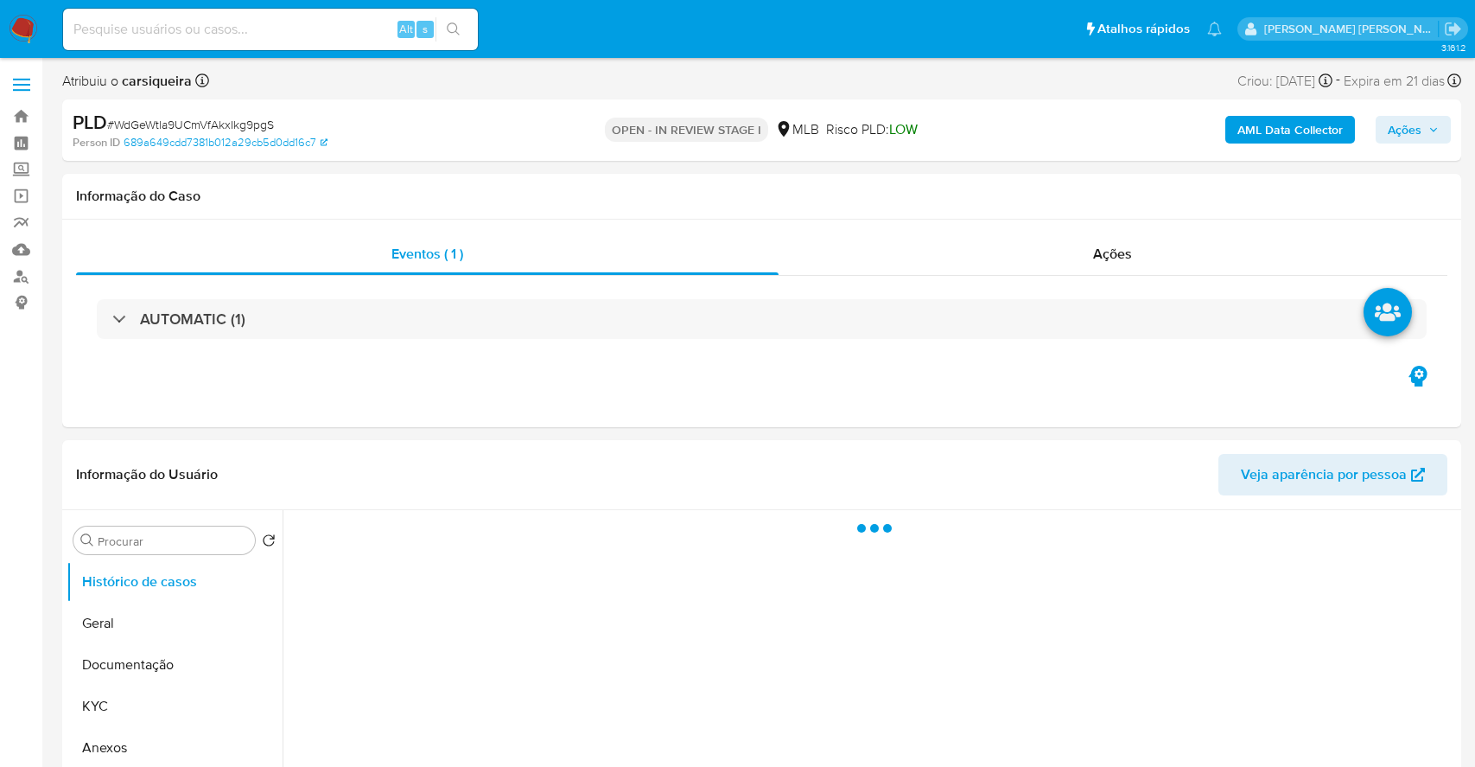
select select "10"
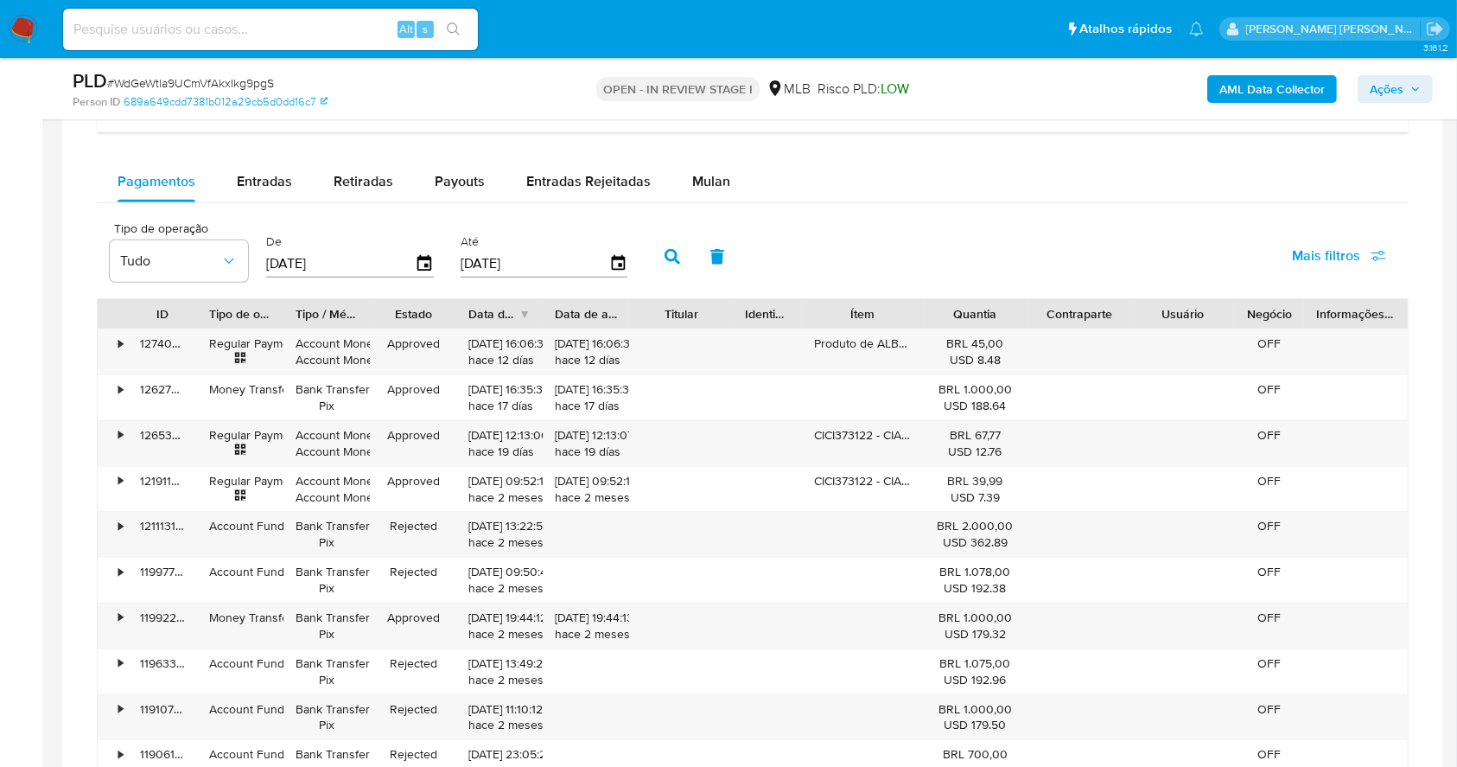
scroll to position [1341, 0]
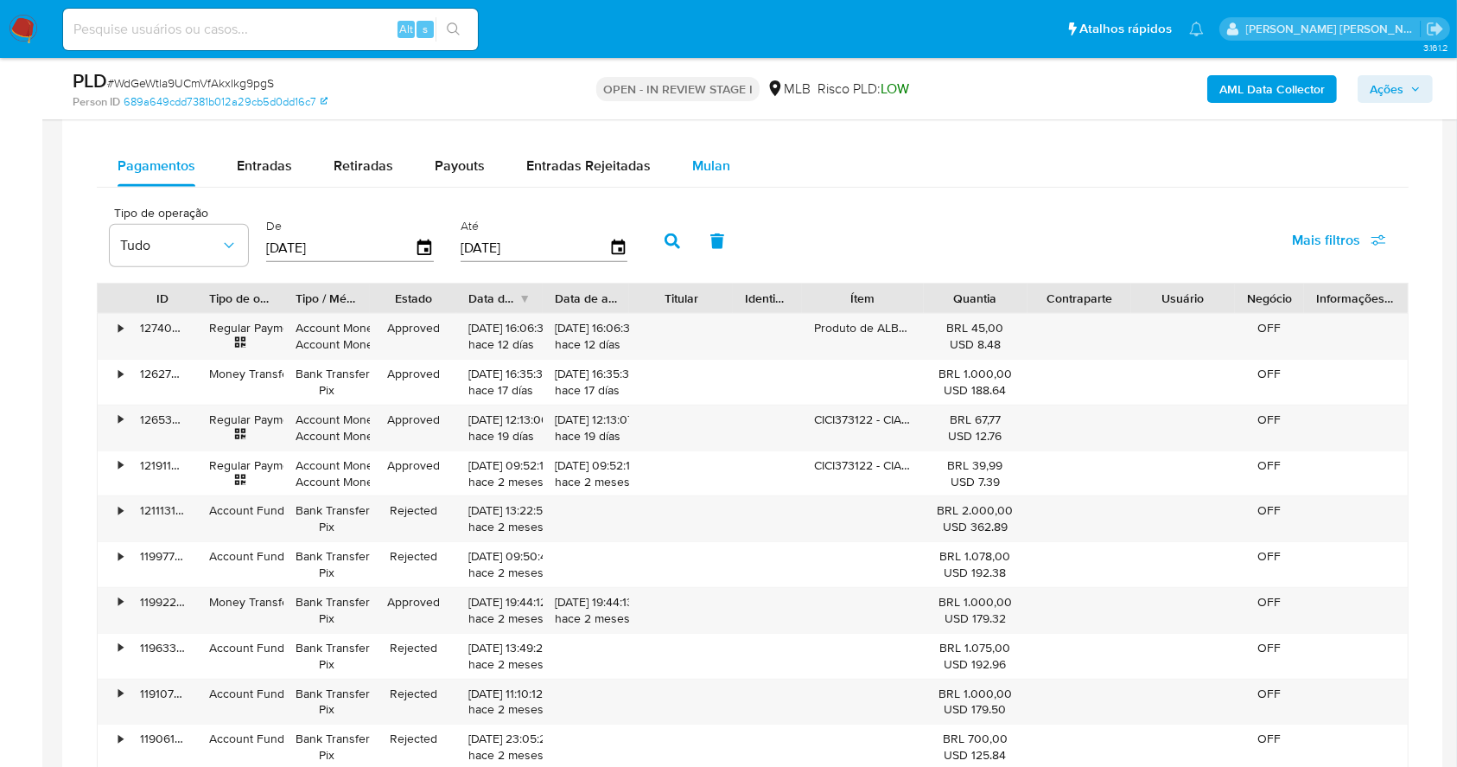
click at [730, 159] on button "Mulan" at bounding box center [712, 165] width 80 height 41
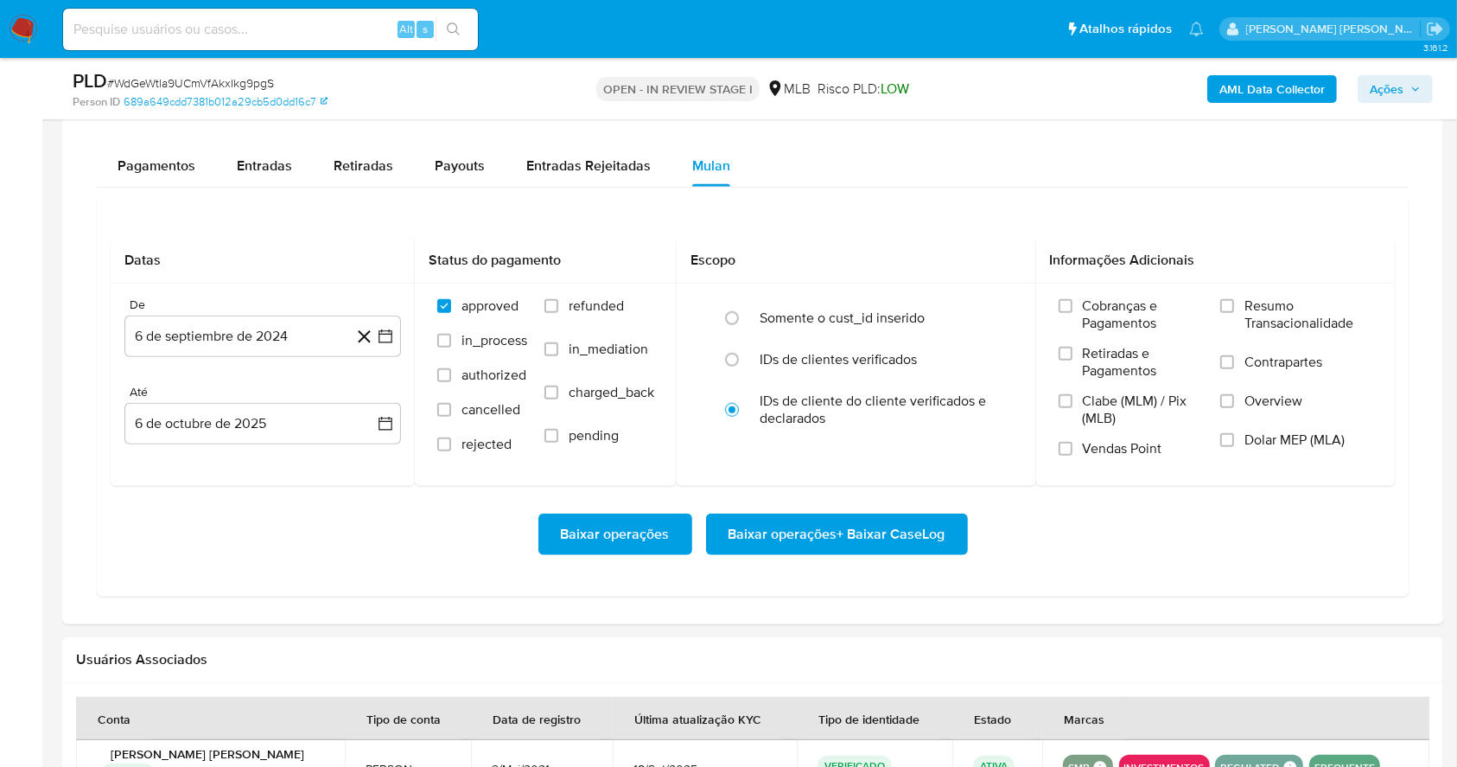
click at [934, 183] on div "Pagamentos Entradas Retiradas Payouts Entradas Rejeitadas Mulan" at bounding box center [753, 165] width 1312 height 41
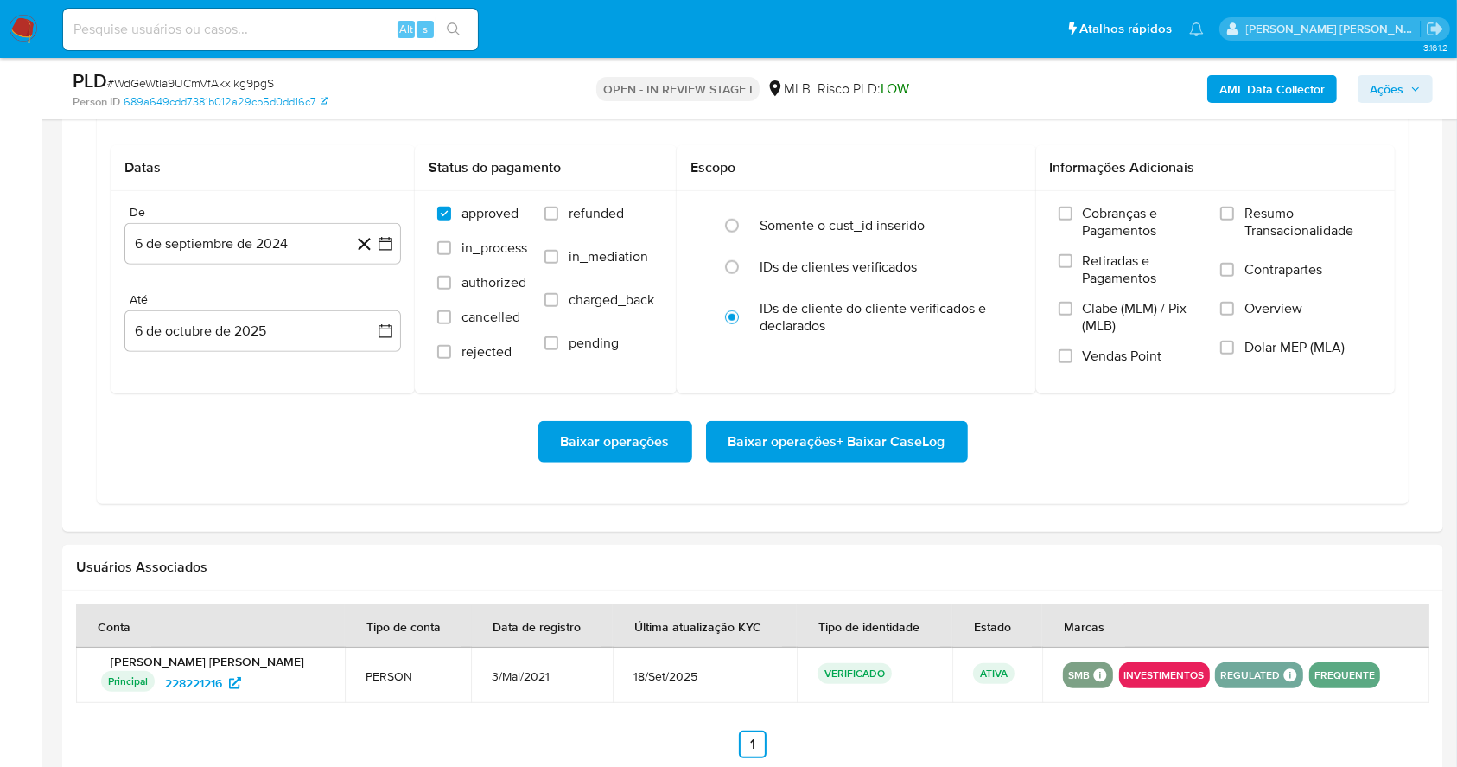
scroll to position [1480, 0]
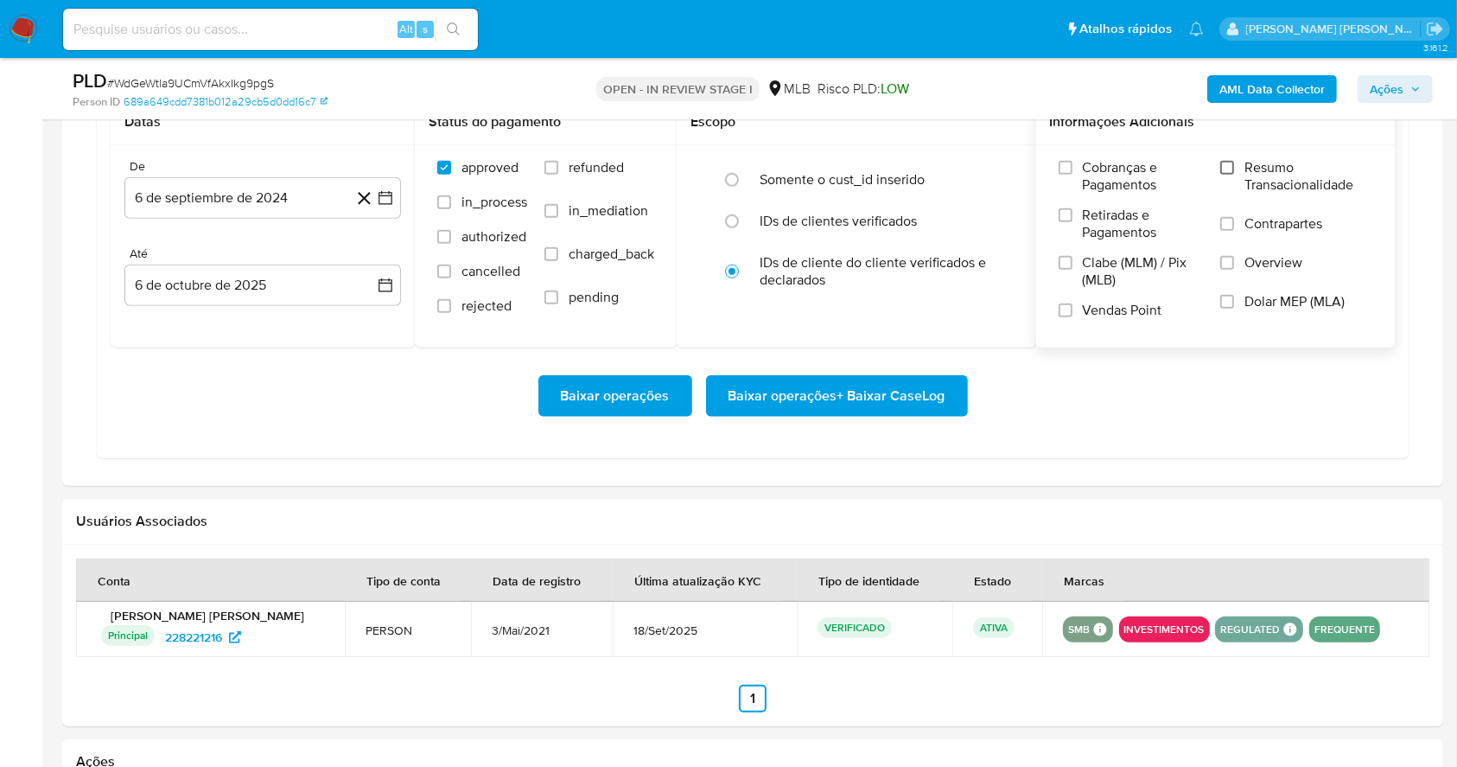
click at [1221, 163] on input "Resumo Transacionalidade" at bounding box center [1227, 168] width 14 height 14
click at [1074, 303] on label "Vendas Point" at bounding box center [1131, 317] width 145 height 30
click at [1073, 303] on input "Vendas Point" at bounding box center [1066, 310] width 14 height 14
click at [389, 201] on icon "button" at bounding box center [385, 197] width 17 height 17
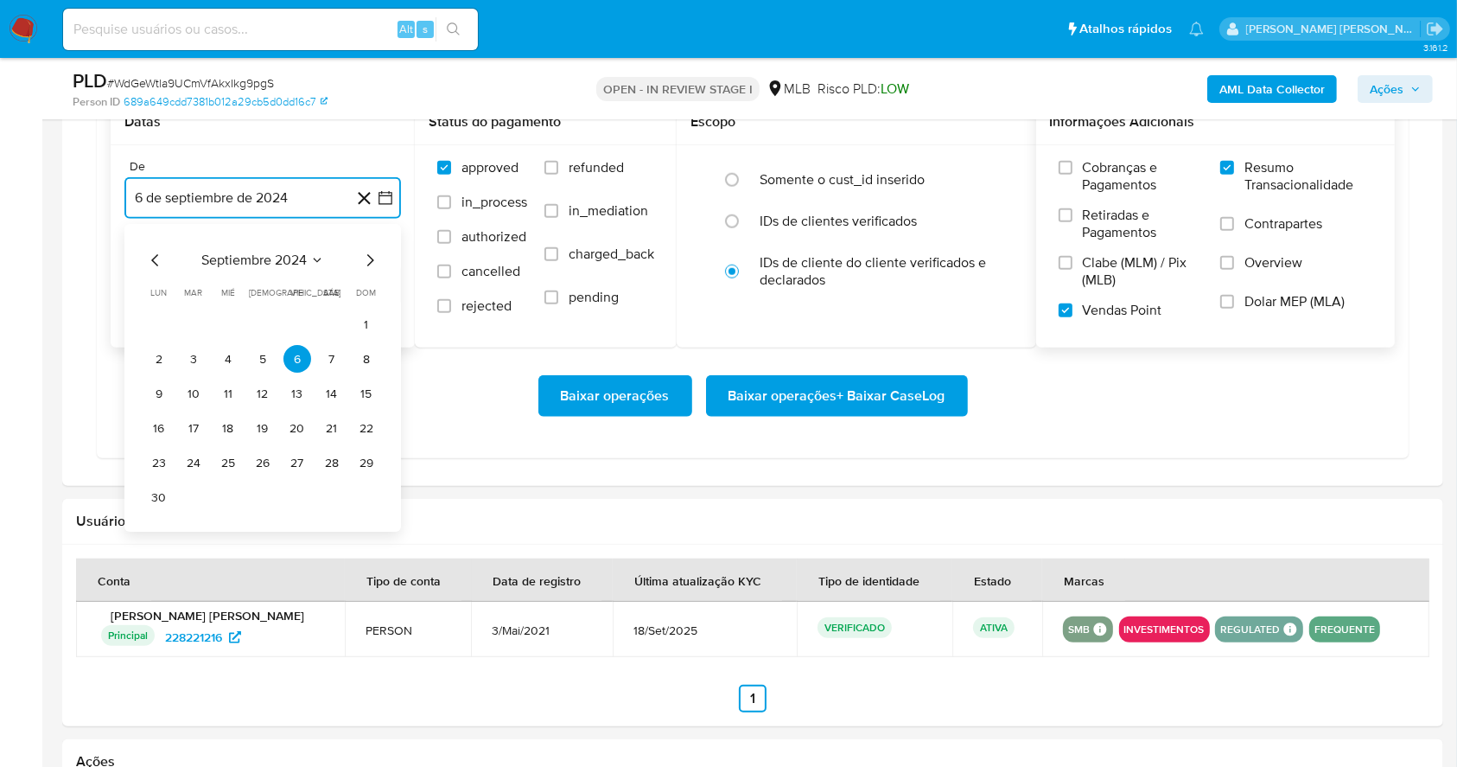
click at [371, 264] on icon "Mes siguiente" at bounding box center [370, 261] width 21 height 21
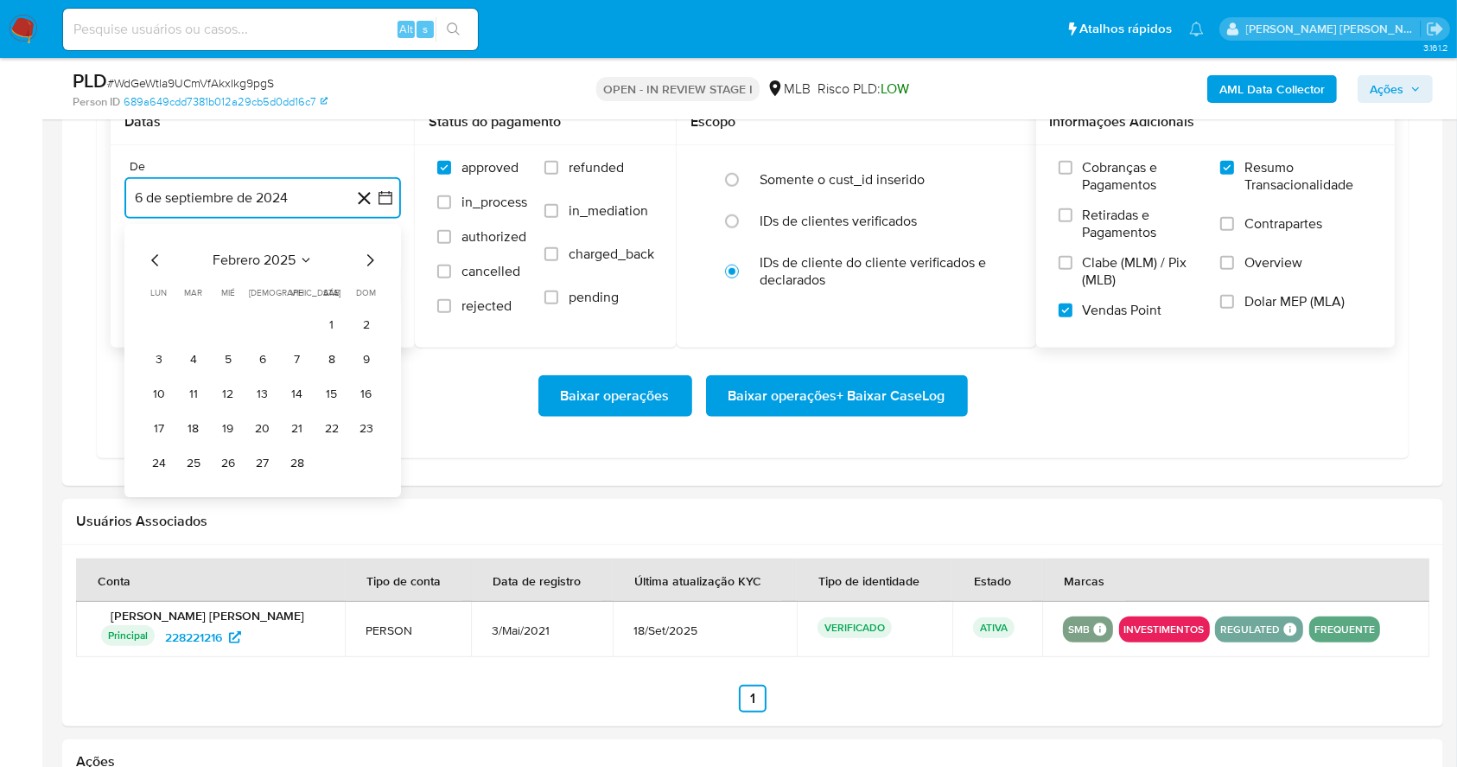
click at [371, 264] on icon "Mes siguiente" at bounding box center [370, 261] width 21 height 21
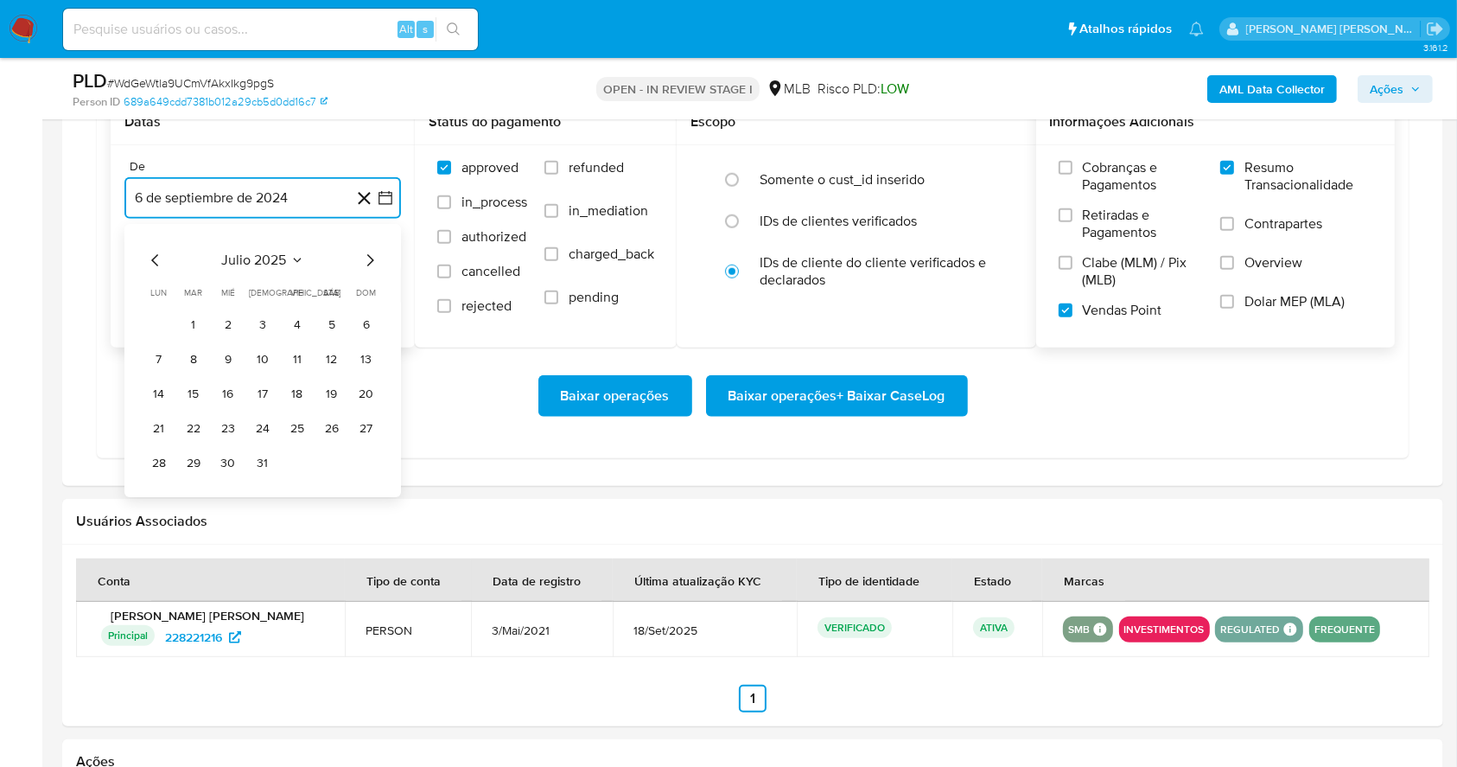
click at [371, 264] on icon "Mes siguiente" at bounding box center [370, 261] width 21 height 21
click at [294, 327] on button "1" at bounding box center [298, 325] width 28 height 28
click at [295, 288] on button "6 de octubre de 2025" at bounding box center [262, 284] width 277 height 41
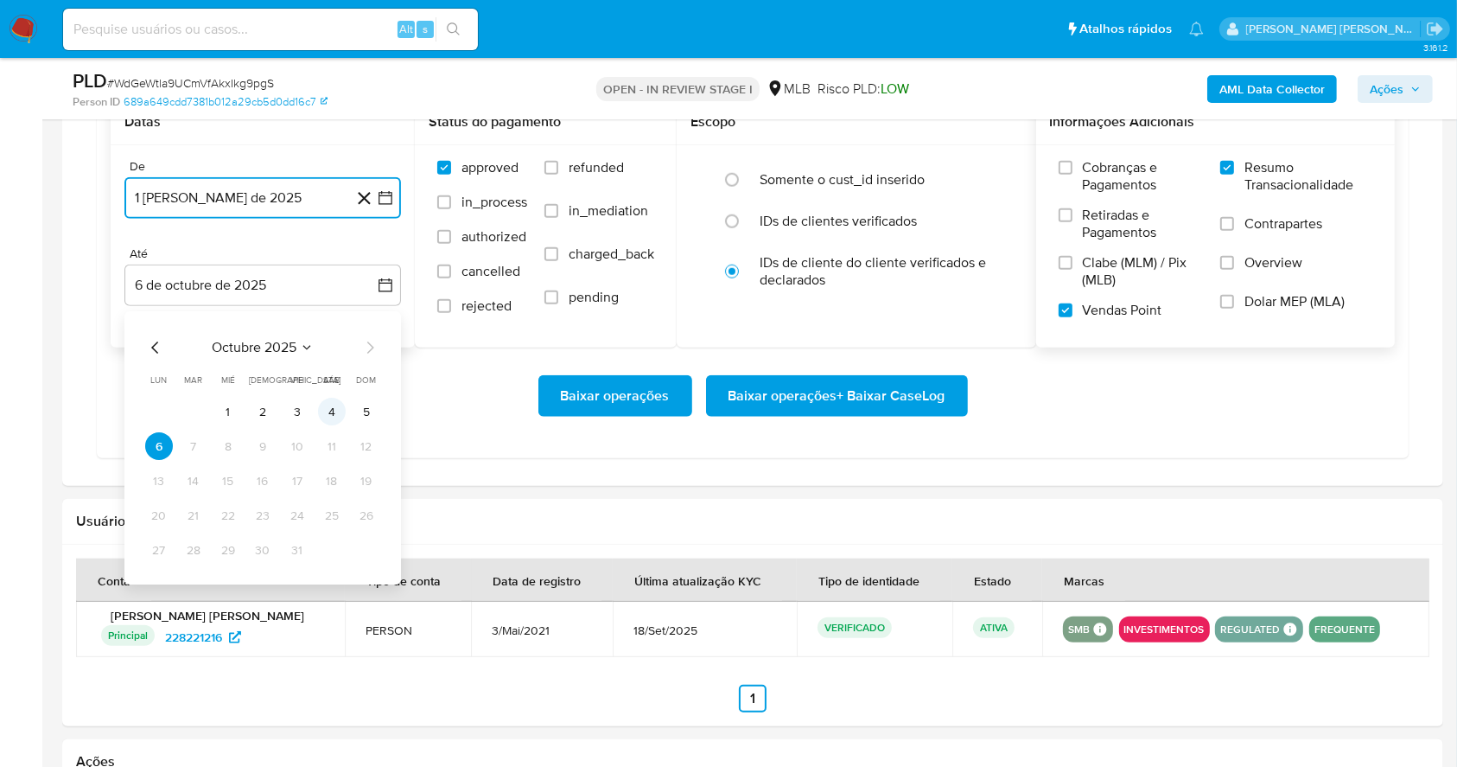
click at [334, 410] on button "4" at bounding box center [332, 412] width 28 height 28
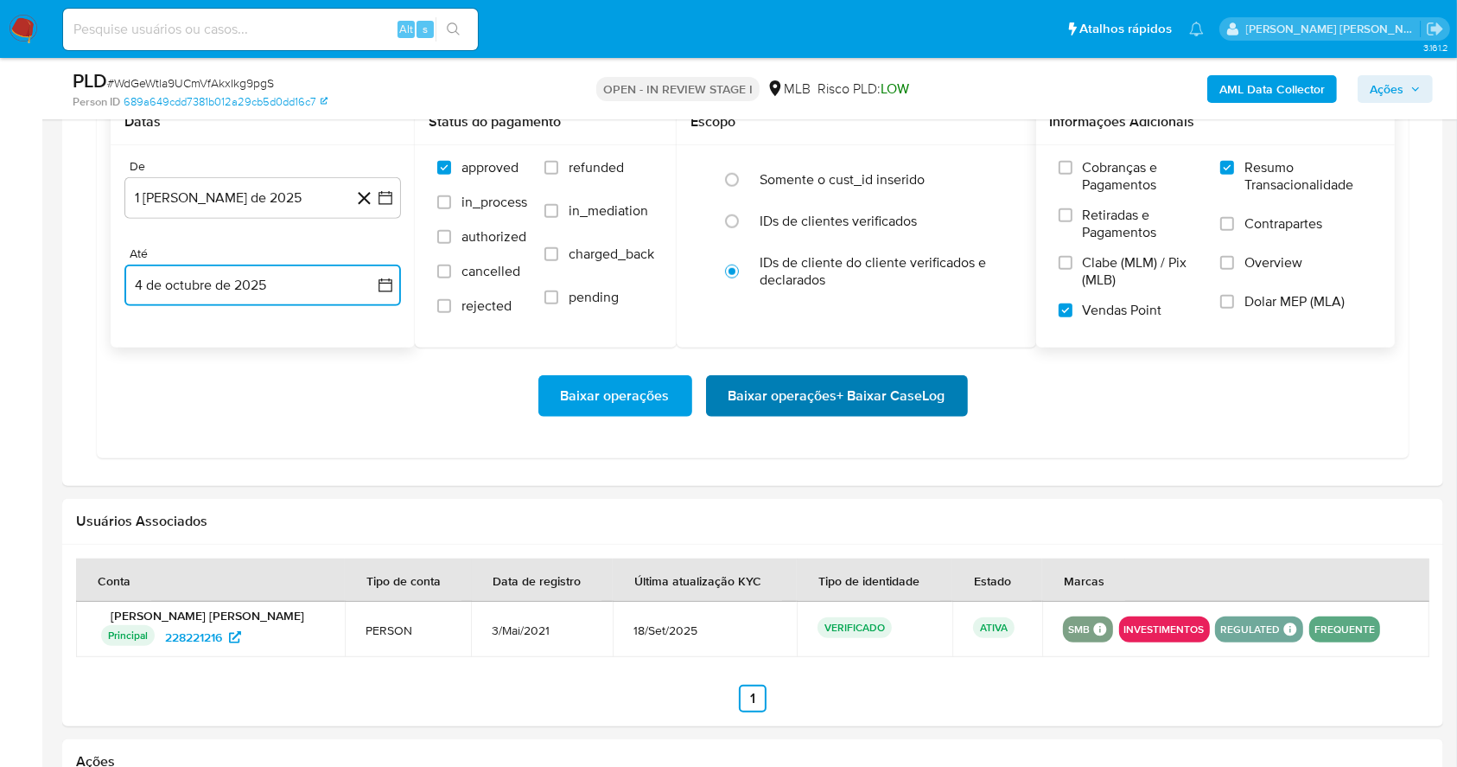
click at [770, 404] on span "Baixar operações + Baixar CaseLog" at bounding box center [837, 396] width 217 height 38
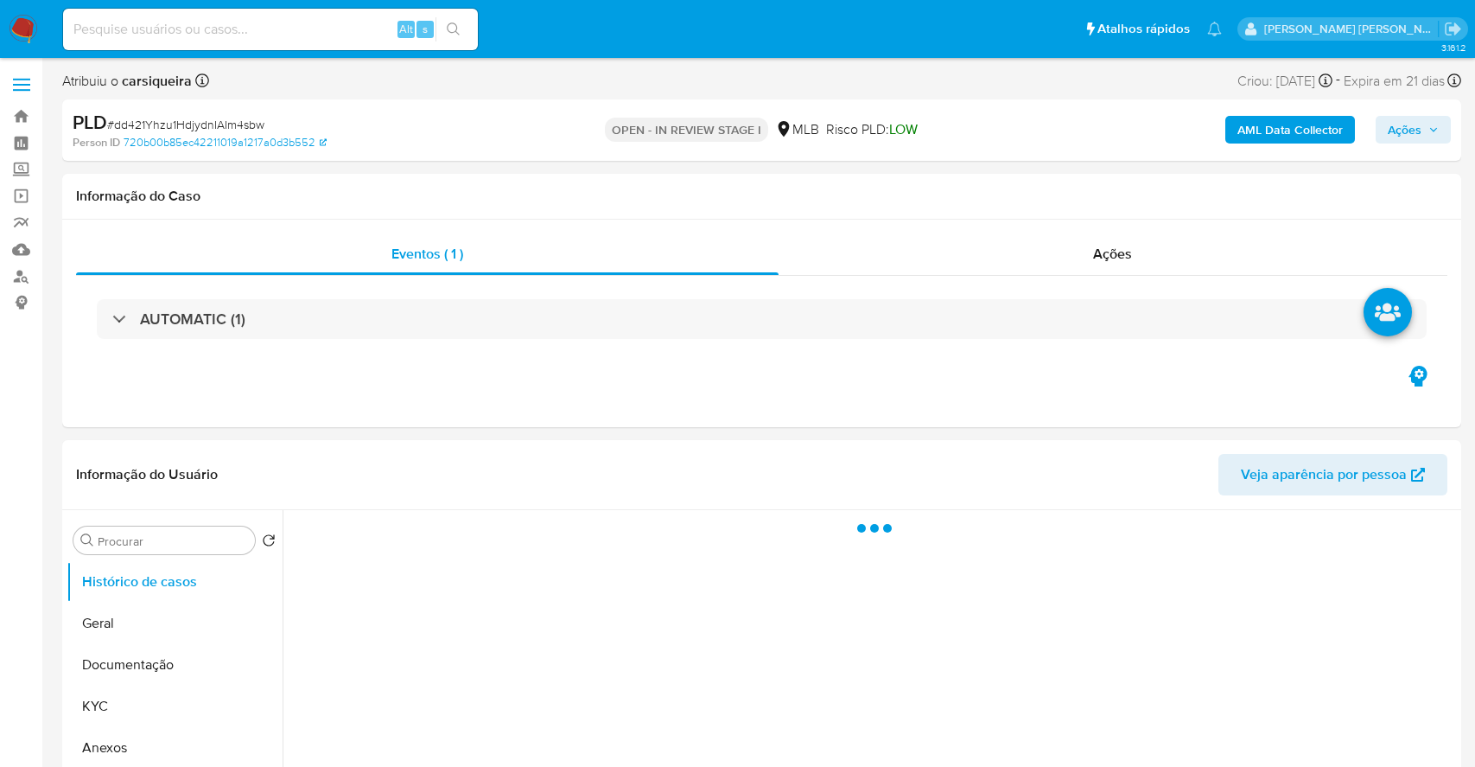
select select "10"
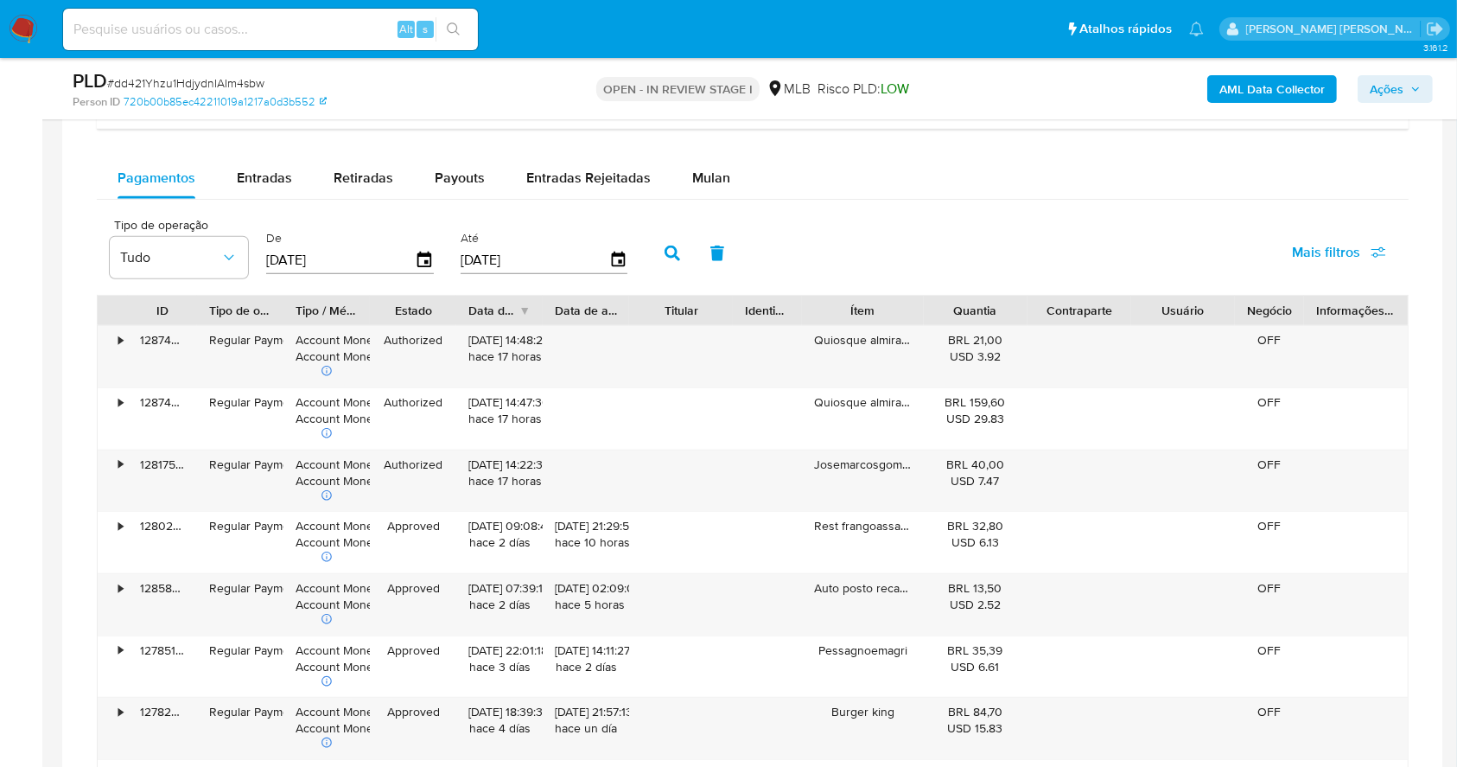
scroll to position [1303, 0]
click at [725, 187] on button "Mulan" at bounding box center [712, 175] width 80 height 41
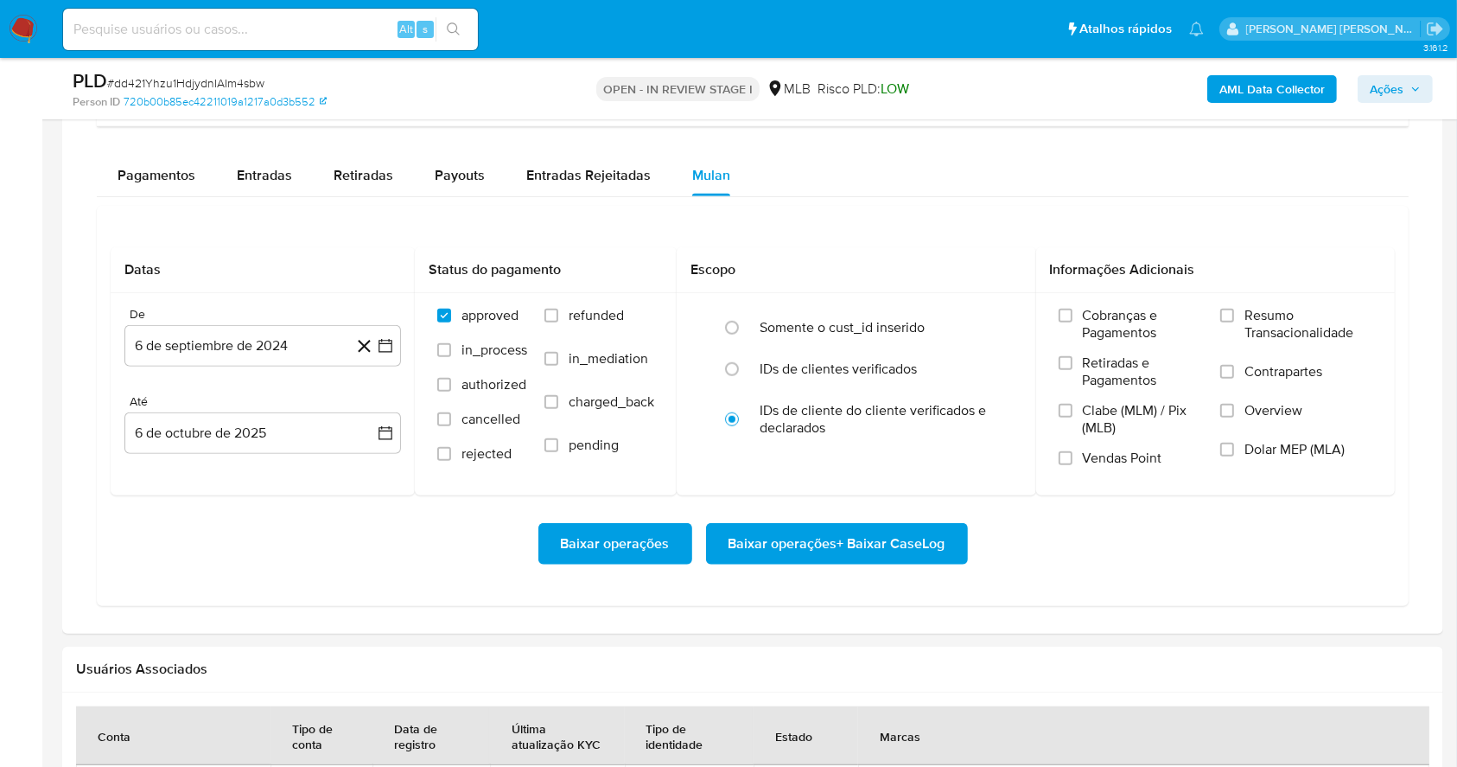
click at [889, 231] on div "Datas De 6 de septiembre de 2024 [DATE] [GEOGRAPHIC_DATA] 6 de octubre de 2025 …" at bounding box center [753, 406] width 1312 height 400
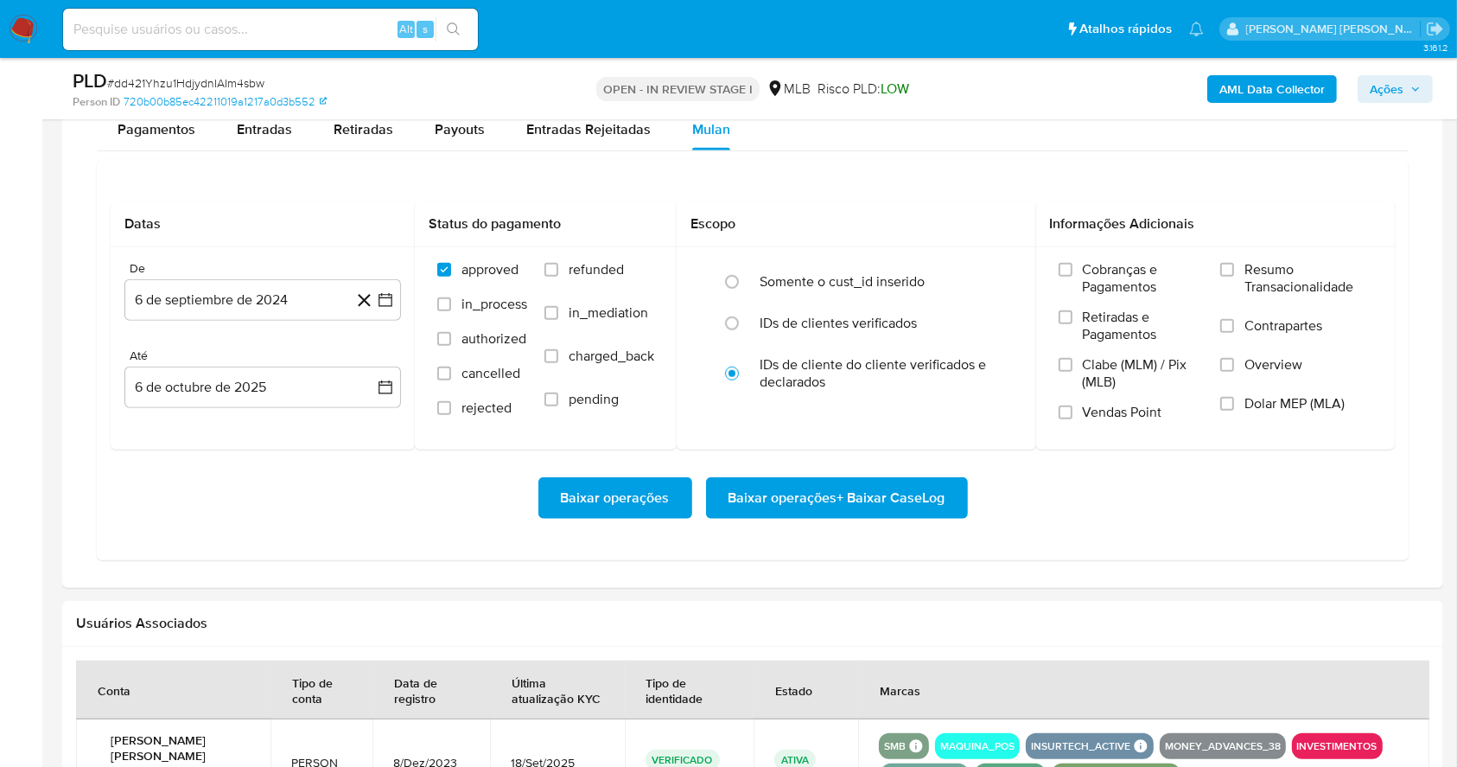
scroll to position [1348, 0]
click at [1233, 275] on input "Resumo Transacionalidade" at bounding box center [1227, 270] width 14 height 14
click at [1061, 416] on input "Vendas Point" at bounding box center [1066, 412] width 14 height 14
click at [380, 465] on div "Baixar operações Baixar operações + Baixar CaseLog" at bounding box center [753, 497] width 1284 height 97
click at [385, 315] on button "6 de septiembre de 2024" at bounding box center [262, 299] width 277 height 41
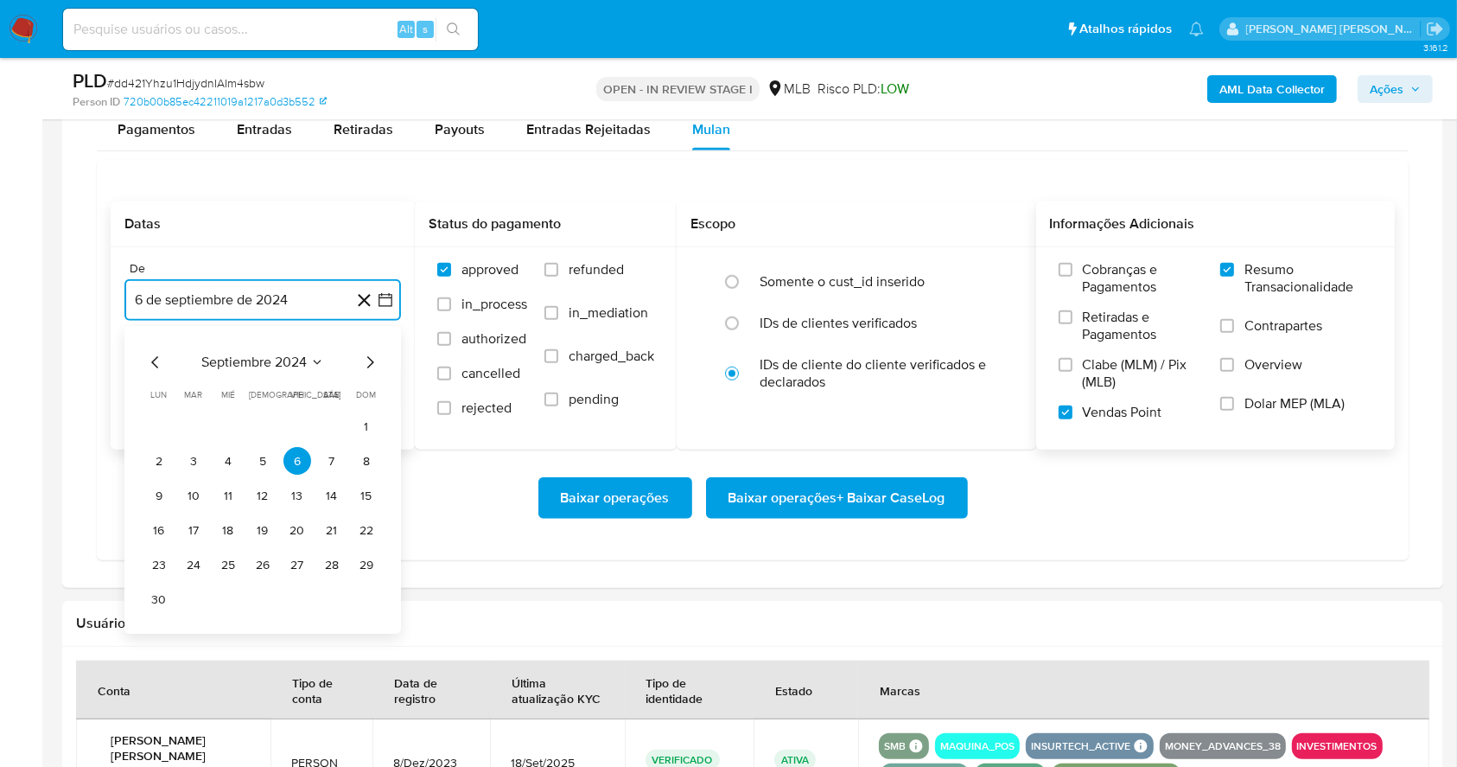
click at [373, 360] on icon "Mes siguiente" at bounding box center [370, 363] width 21 height 21
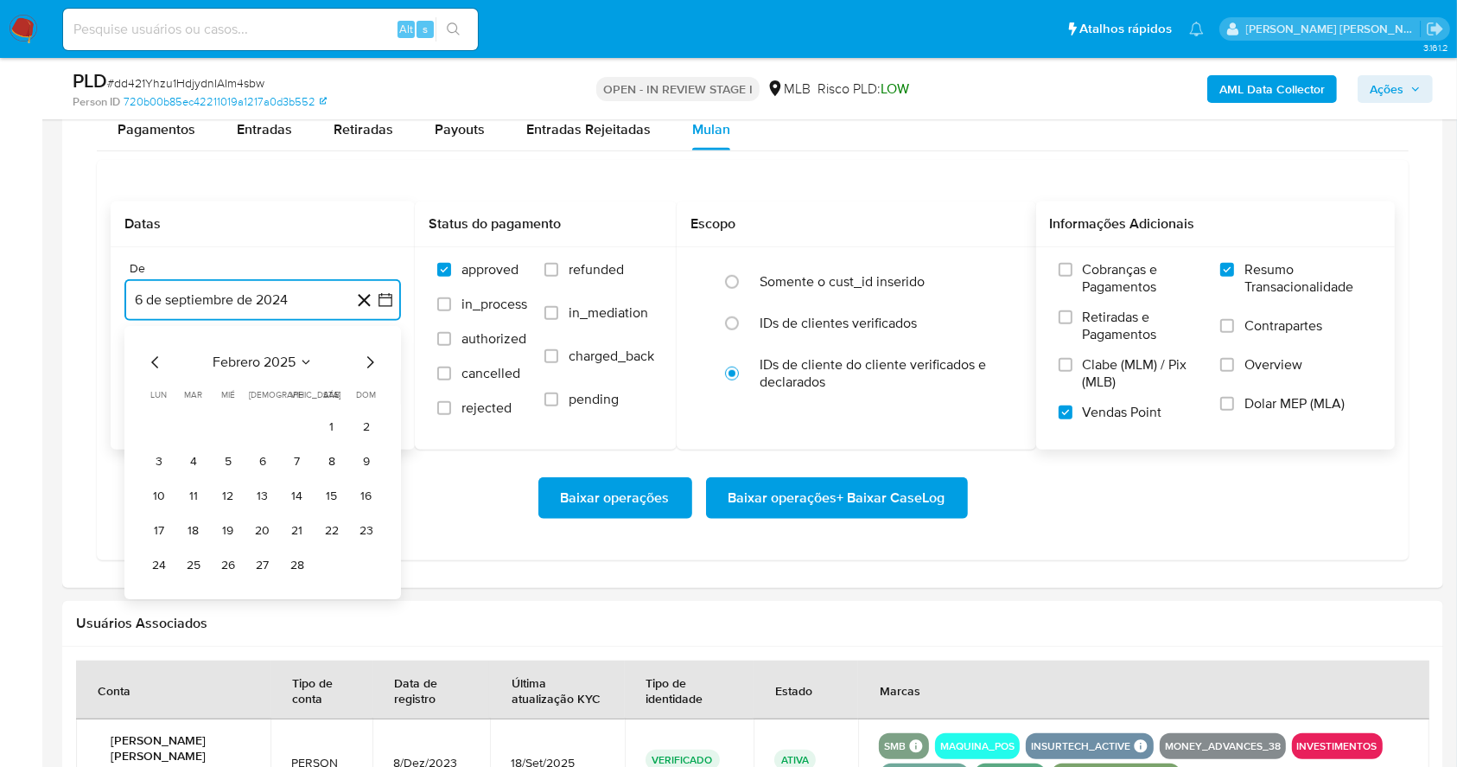
click at [373, 360] on icon "Mes siguiente" at bounding box center [370, 363] width 21 height 21
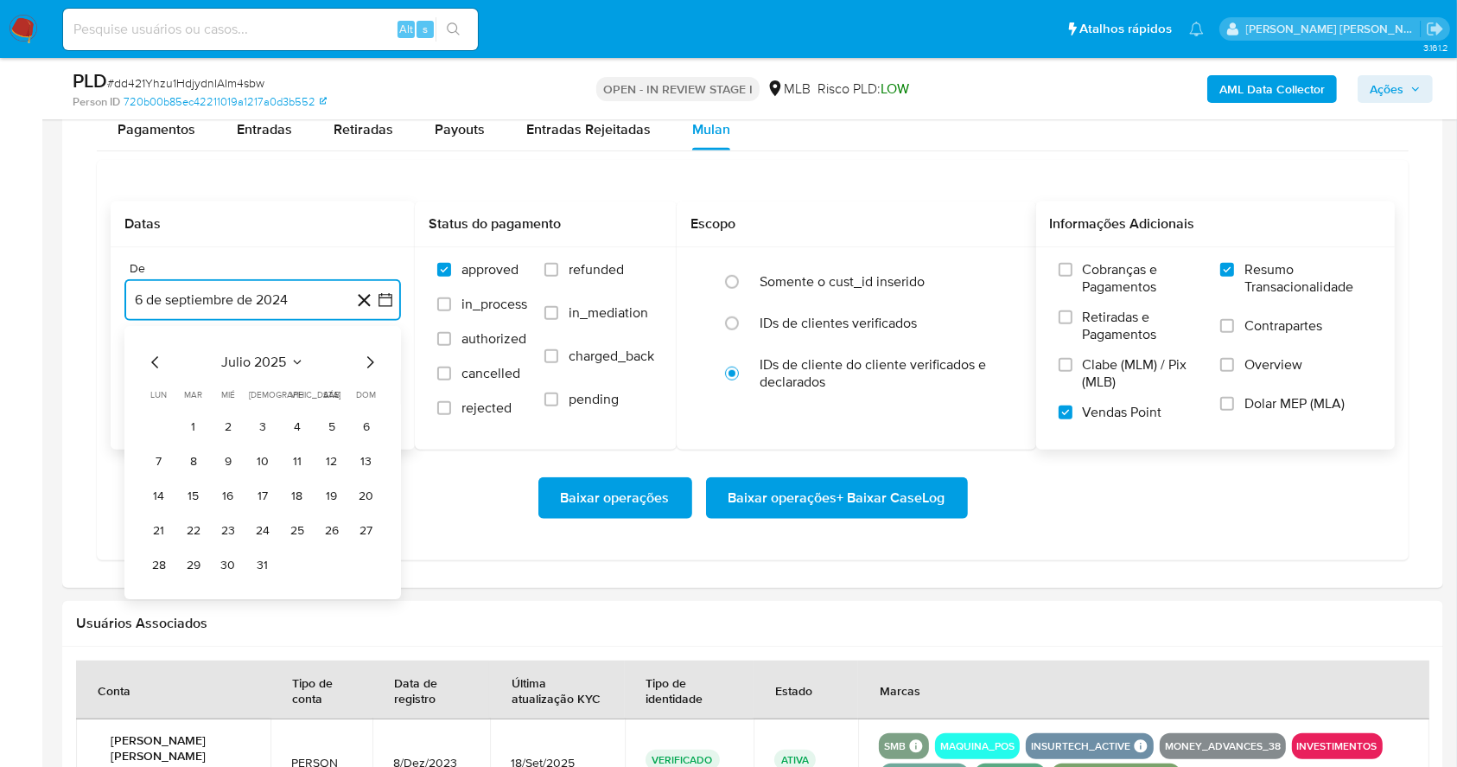
click at [373, 360] on icon "Mes siguiente" at bounding box center [370, 363] width 21 height 21
click at [159, 365] on icon "Mes anterior" at bounding box center [155, 363] width 21 height 21
click at [299, 417] on button "1" at bounding box center [298, 427] width 28 height 28
click at [247, 376] on button "6 de octubre de 2025" at bounding box center [262, 386] width 277 height 41
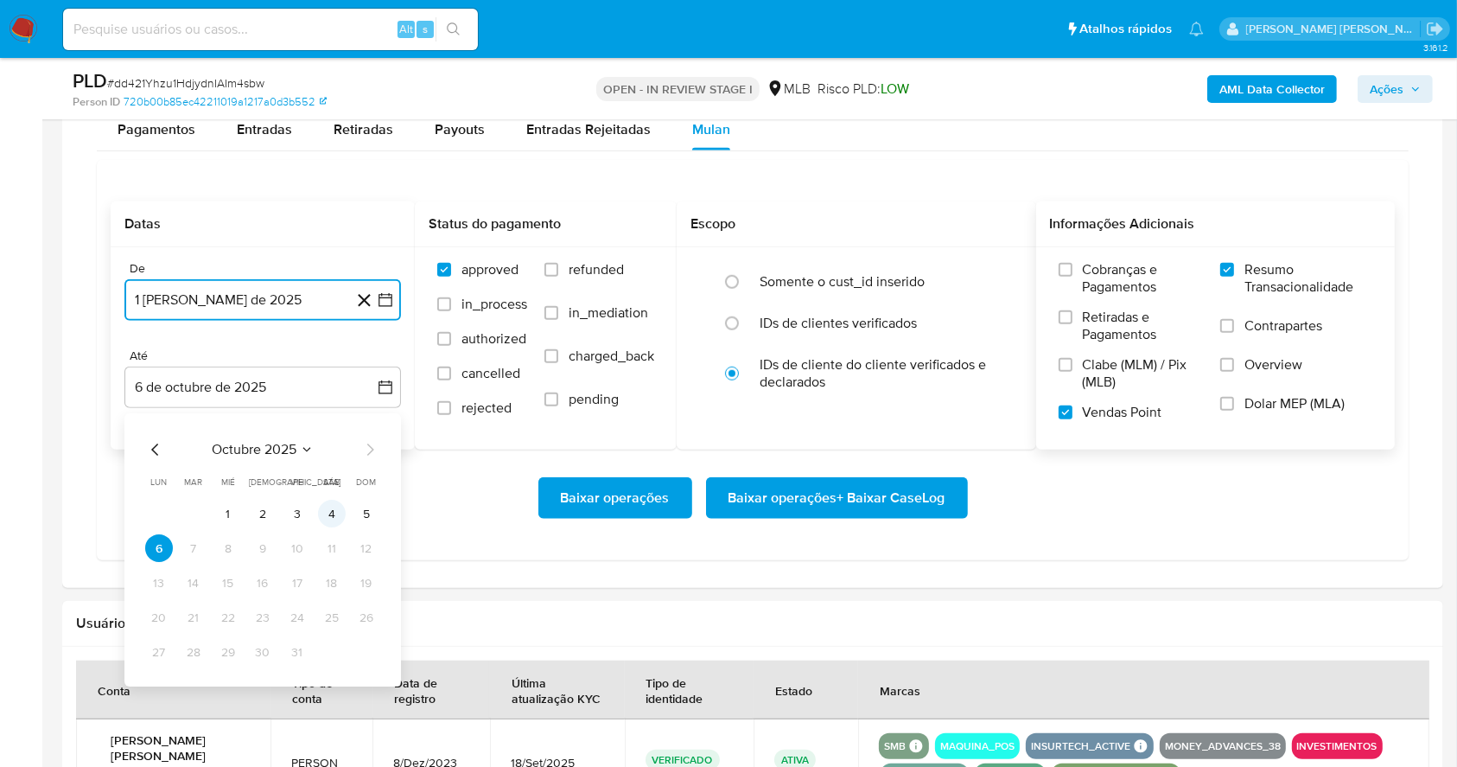
click at [325, 514] on button "4" at bounding box center [332, 514] width 28 height 28
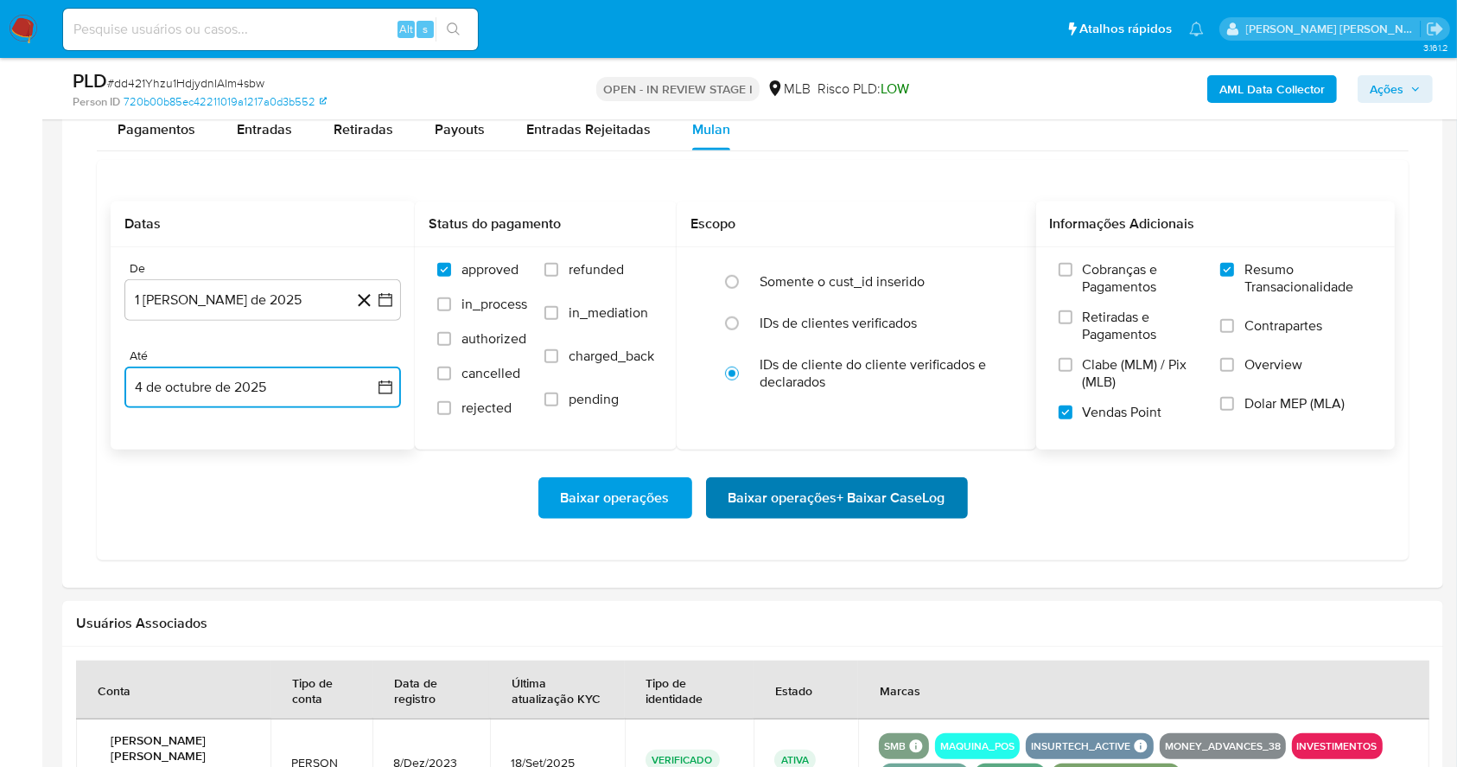
click at [782, 498] on span "Baixar operações + Baixar CaseLog" at bounding box center [837, 498] width 217 height 38
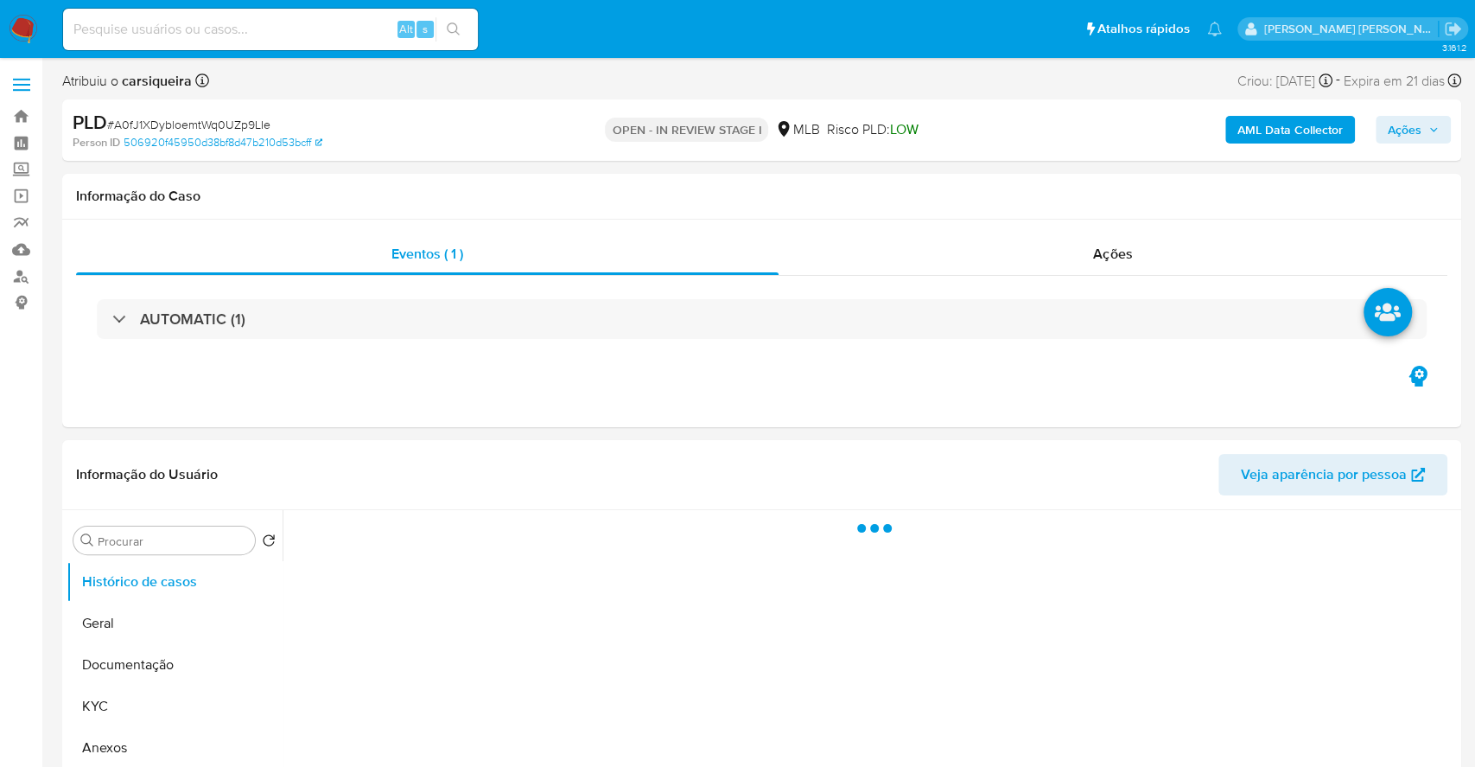
select select "10"
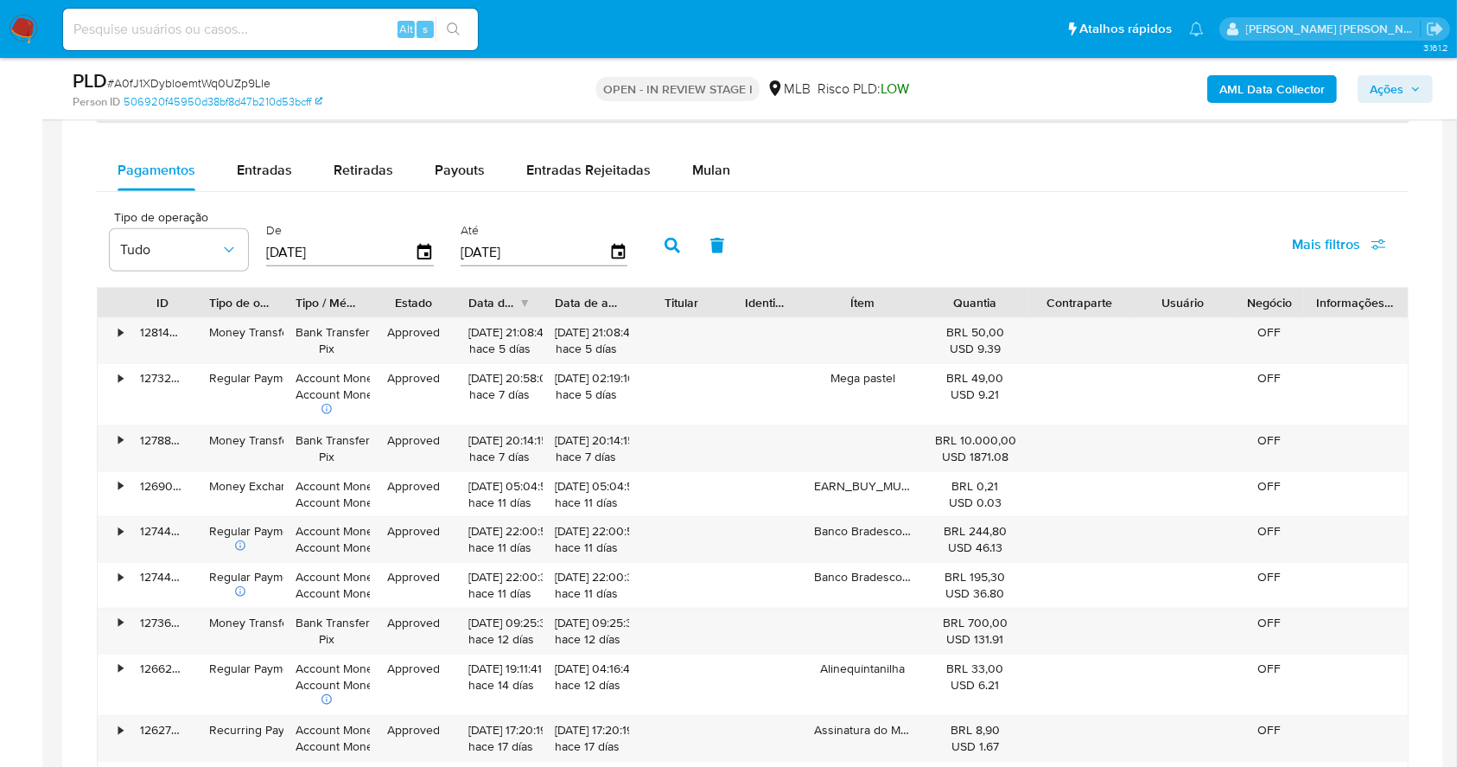
scroll to position [1330, 0]
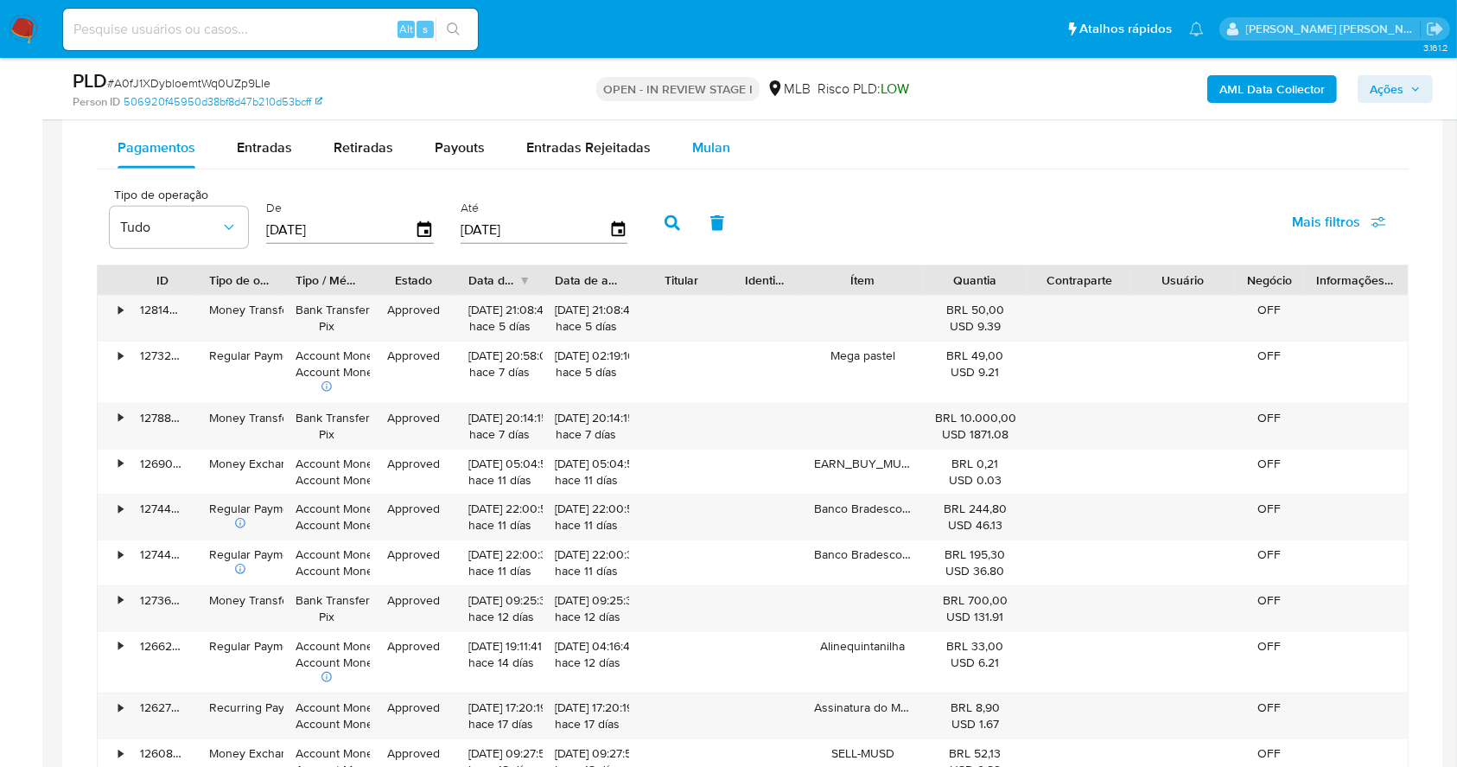
click at [729, 165] on button "Mulan" at bounding box center [712, 147] width 80 height 41
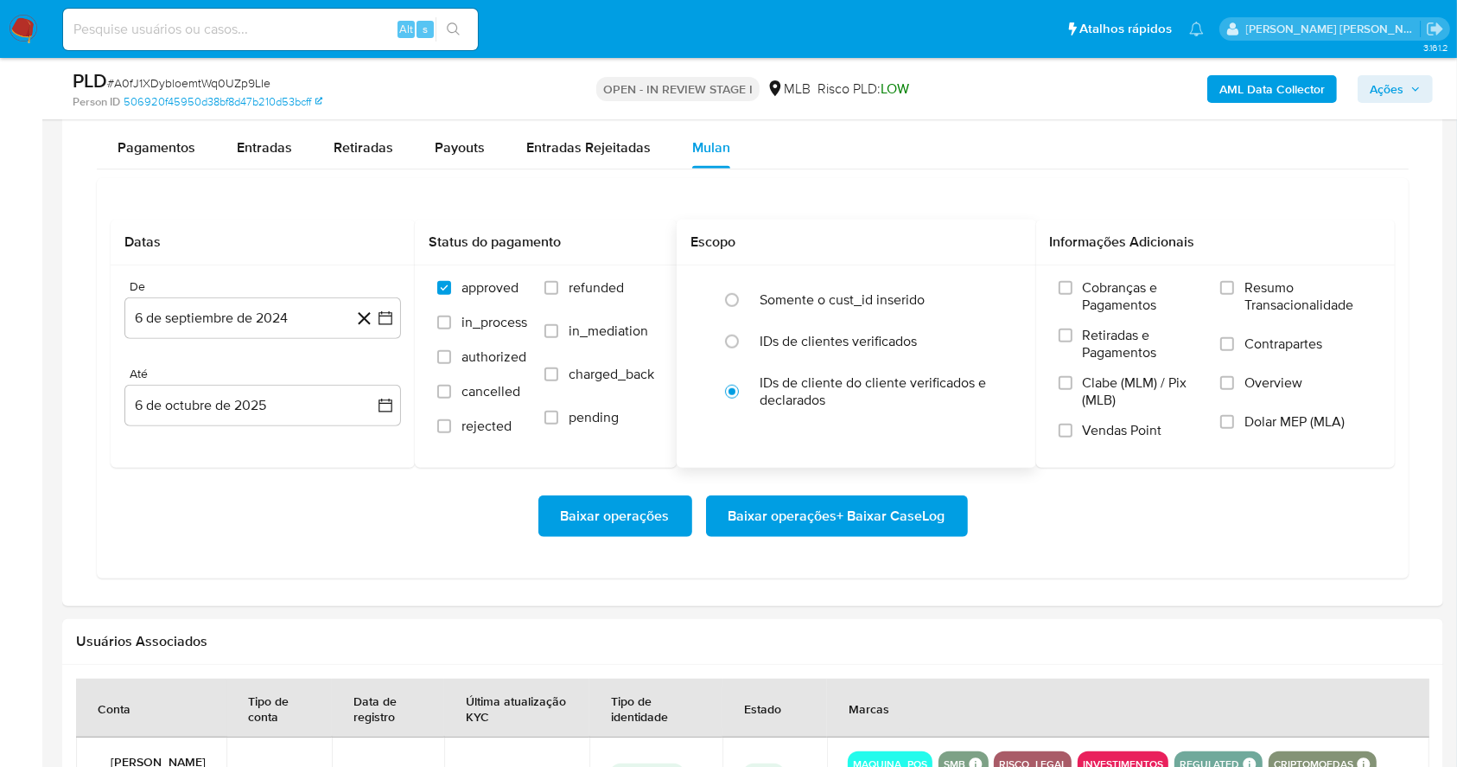
click at [860, 250] on h2 "Escopo" at bounding box center [857, 241] width 332 height 17
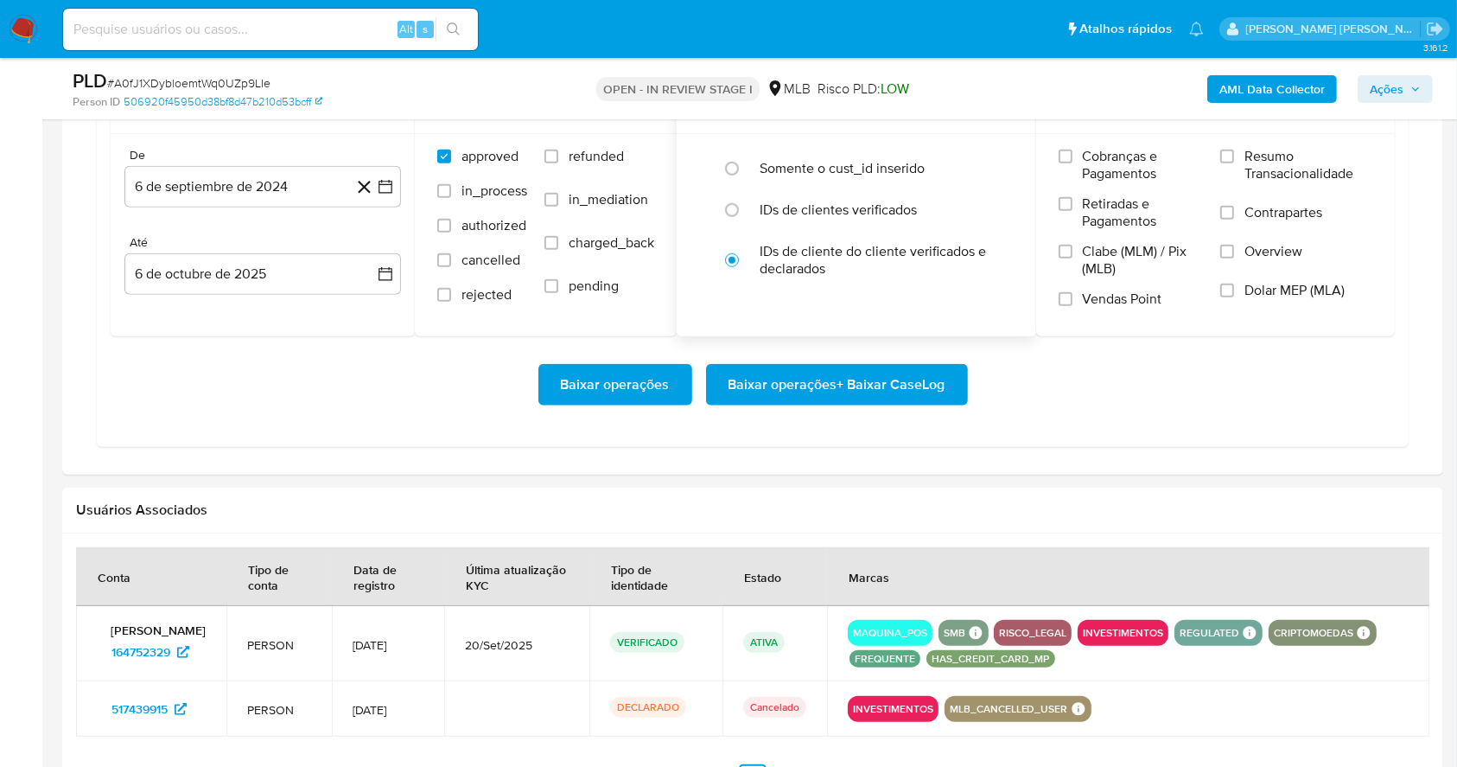
scroll to position [1469, 0]
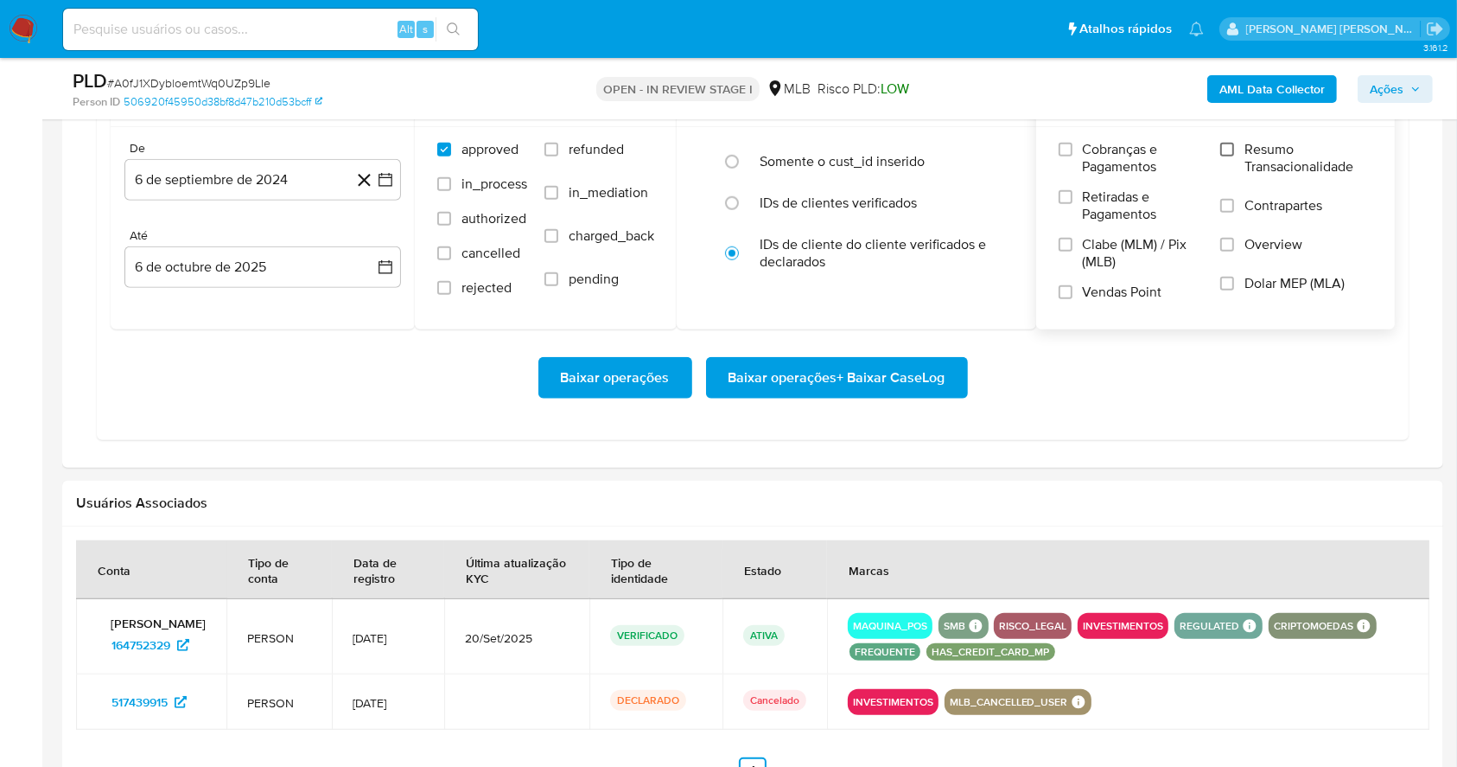
click at [1226, 149] on input "Resumo Transacionalidade" at bounding box center [1227, 150] width 14 height 14
click at [1061, 293] on input "Vendas Point" at bounding box center [1066, 292] width 14 height 14
click at [397, 185] on button "6 de septiembre de 2024" at bounding box center [262, 179] width 277 height 41
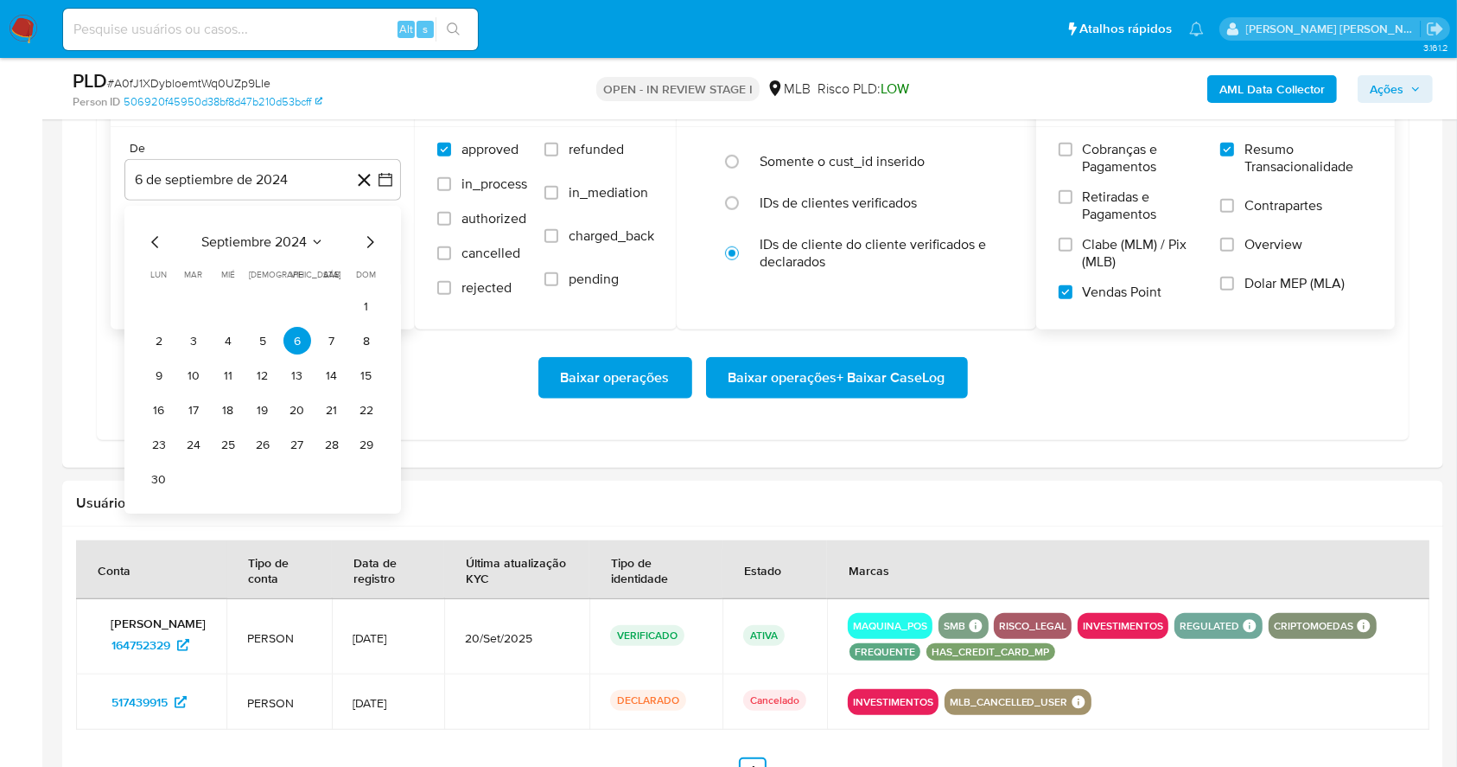
click at [353, 259] on div "septiembre 2024 septiembre 2024 lun lunes mar martes mié miércoles jue jueves v…" at bounding box center [262, 363] width 235 height 261
click at [363, 247] on icon "Mes siguiente" at bounding box center [370, 243] width 21 height 21
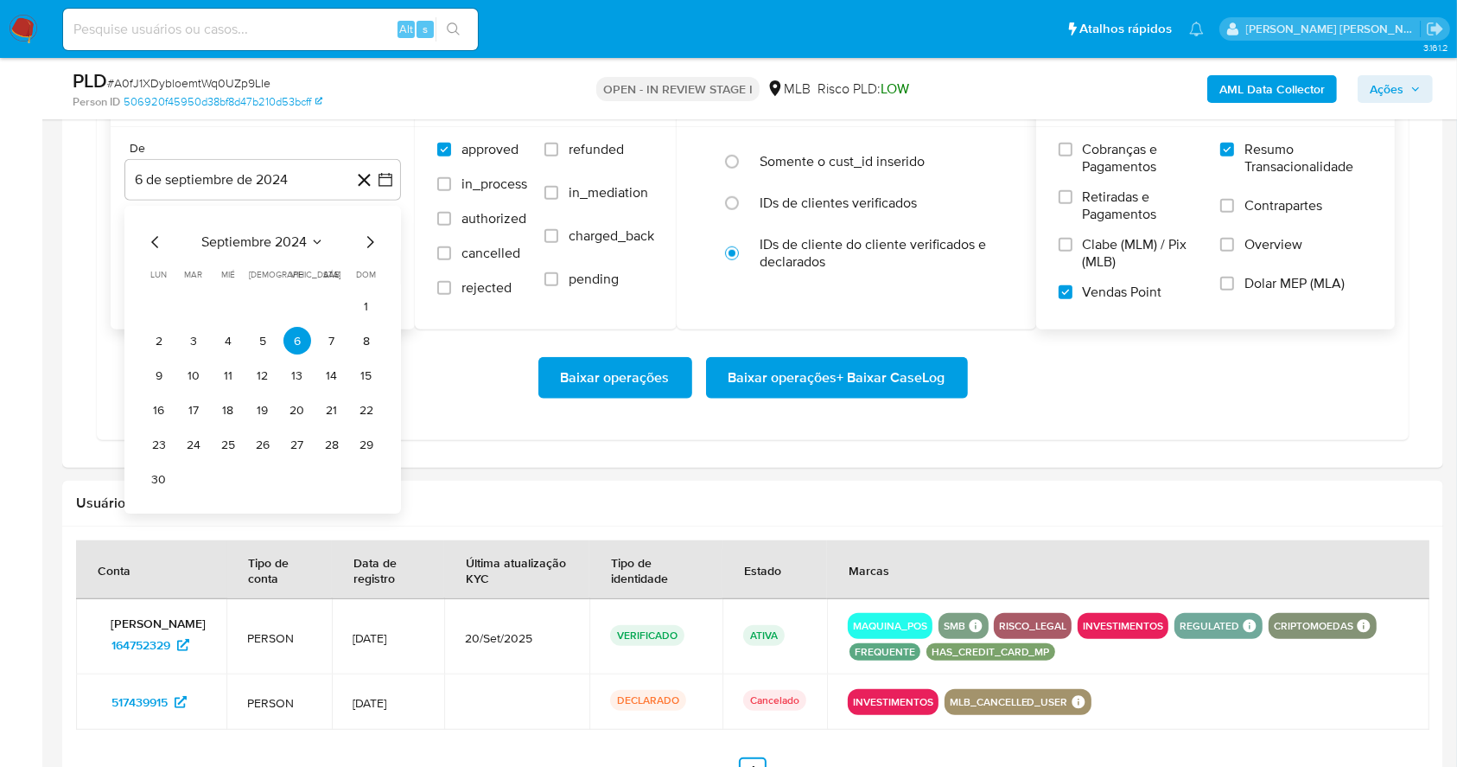
click at [363, 247] on icon "Mes siguiente" at bounding box center [370, 243] width 21 height 21
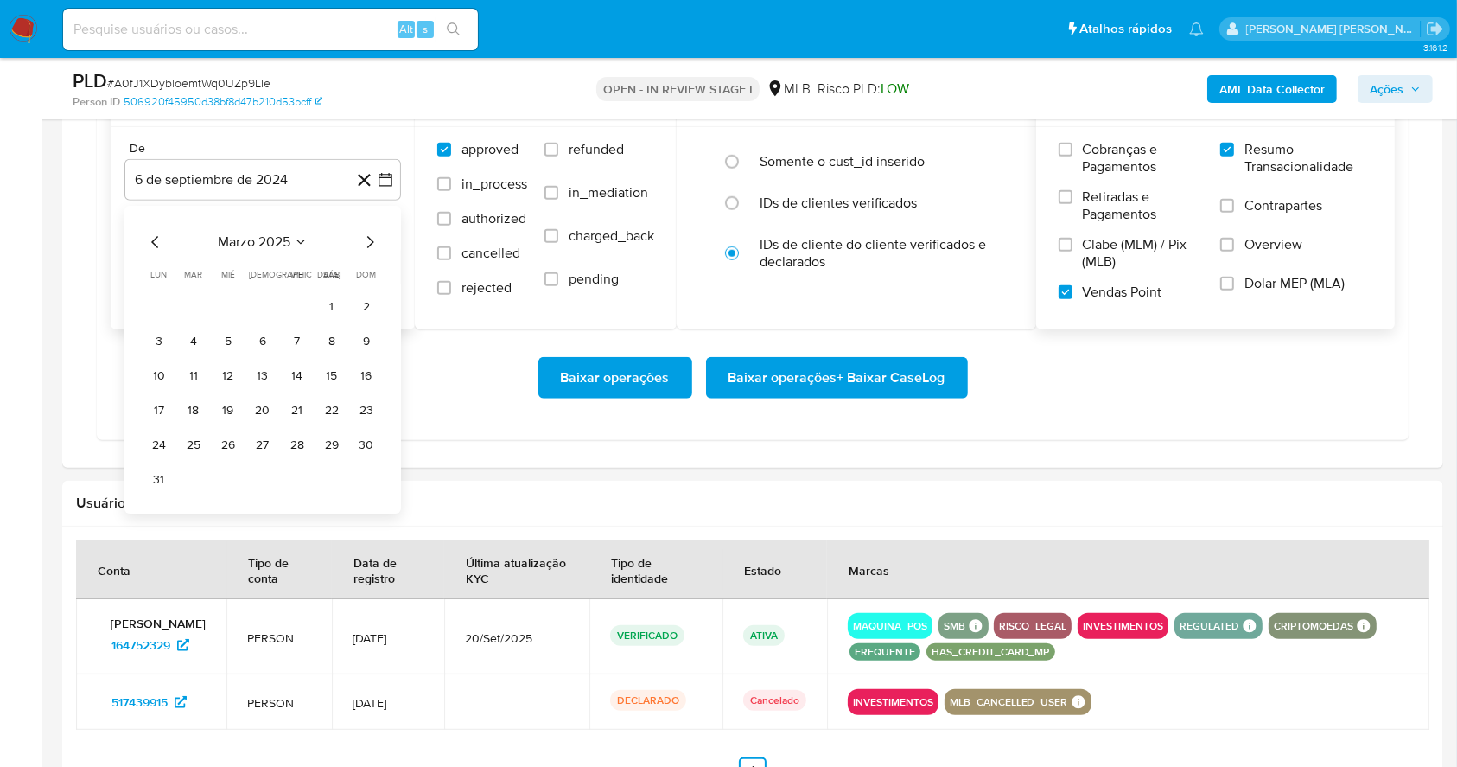
click at [363, 247] on icon "Mes siguiente" at bounding box center [370, 243] width 21 height 21
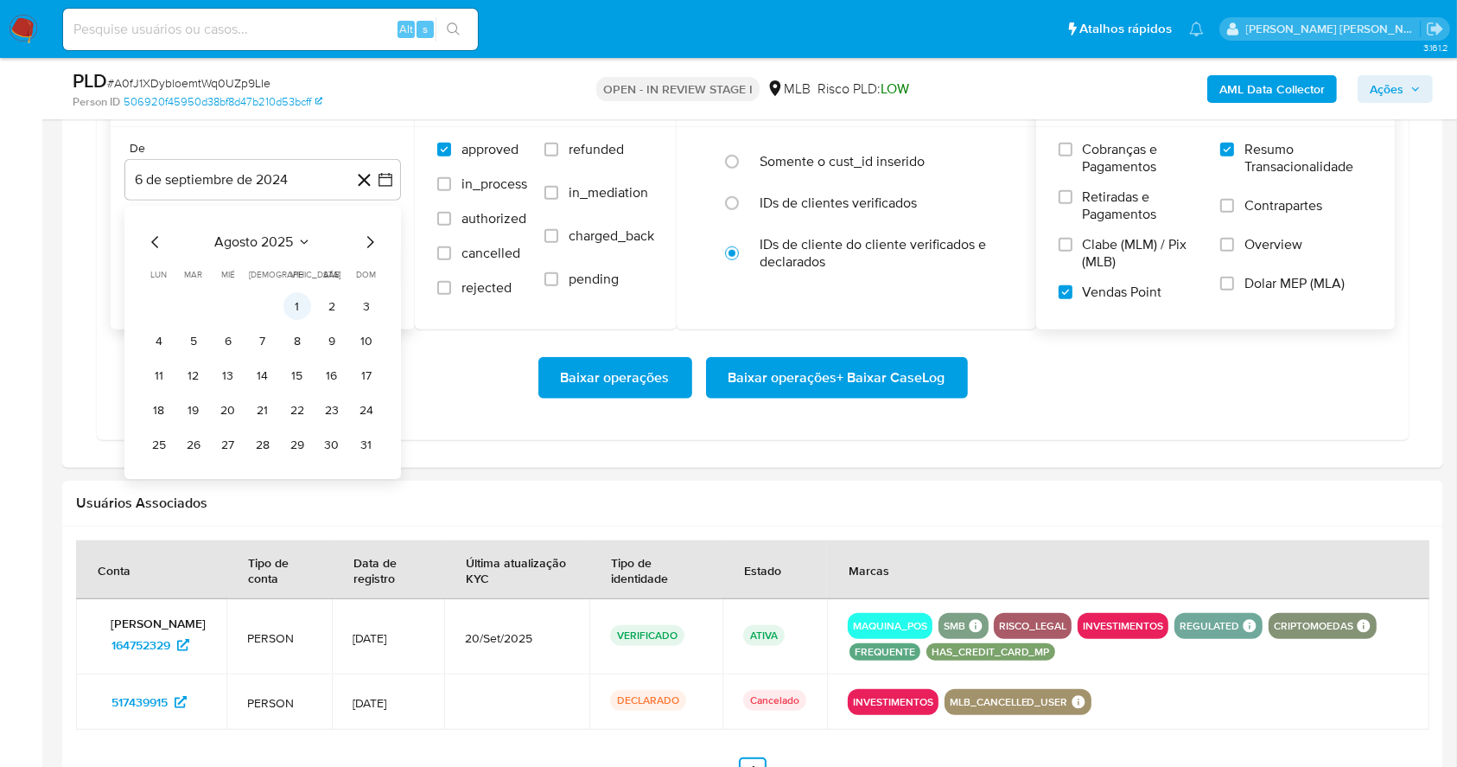
click at [296, 308] on button "1" at bounding box center [298, 307] width 28 height 28
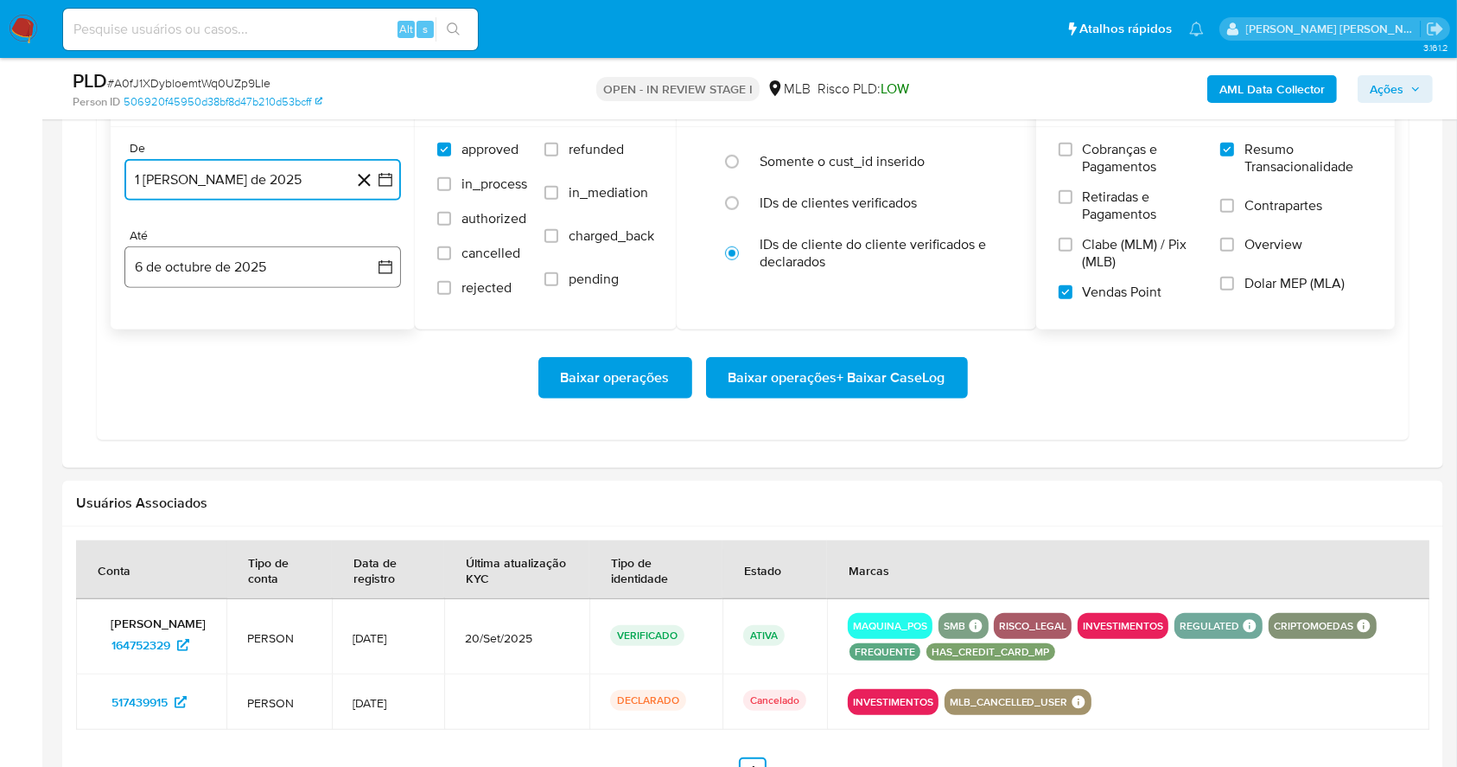
click at [267, 272] on button "6 de octubre de 2025" at bounding box center [262, 266] width 277 height 41
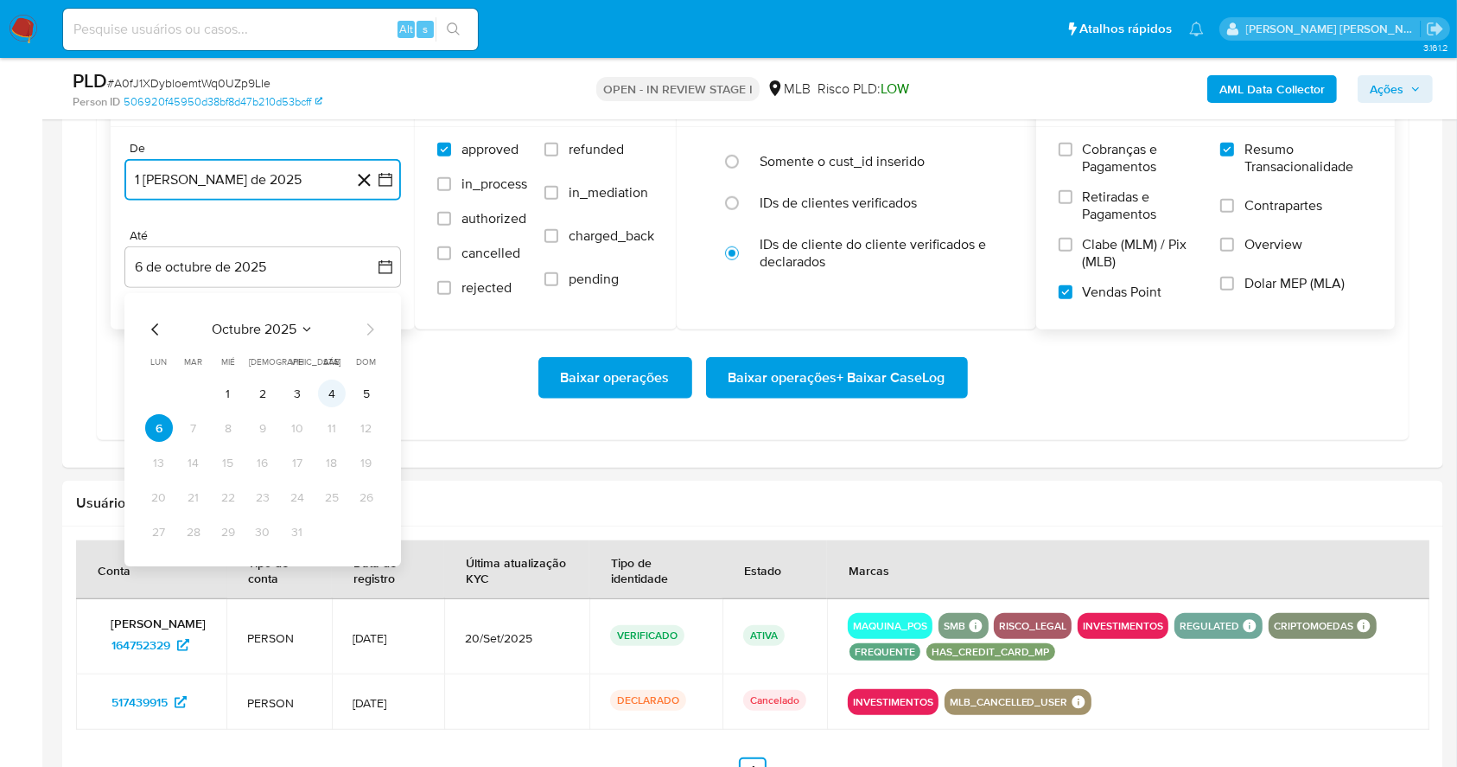
click at [340, 400] on button "4" at bounding box center [332, 394] width 28 height 28
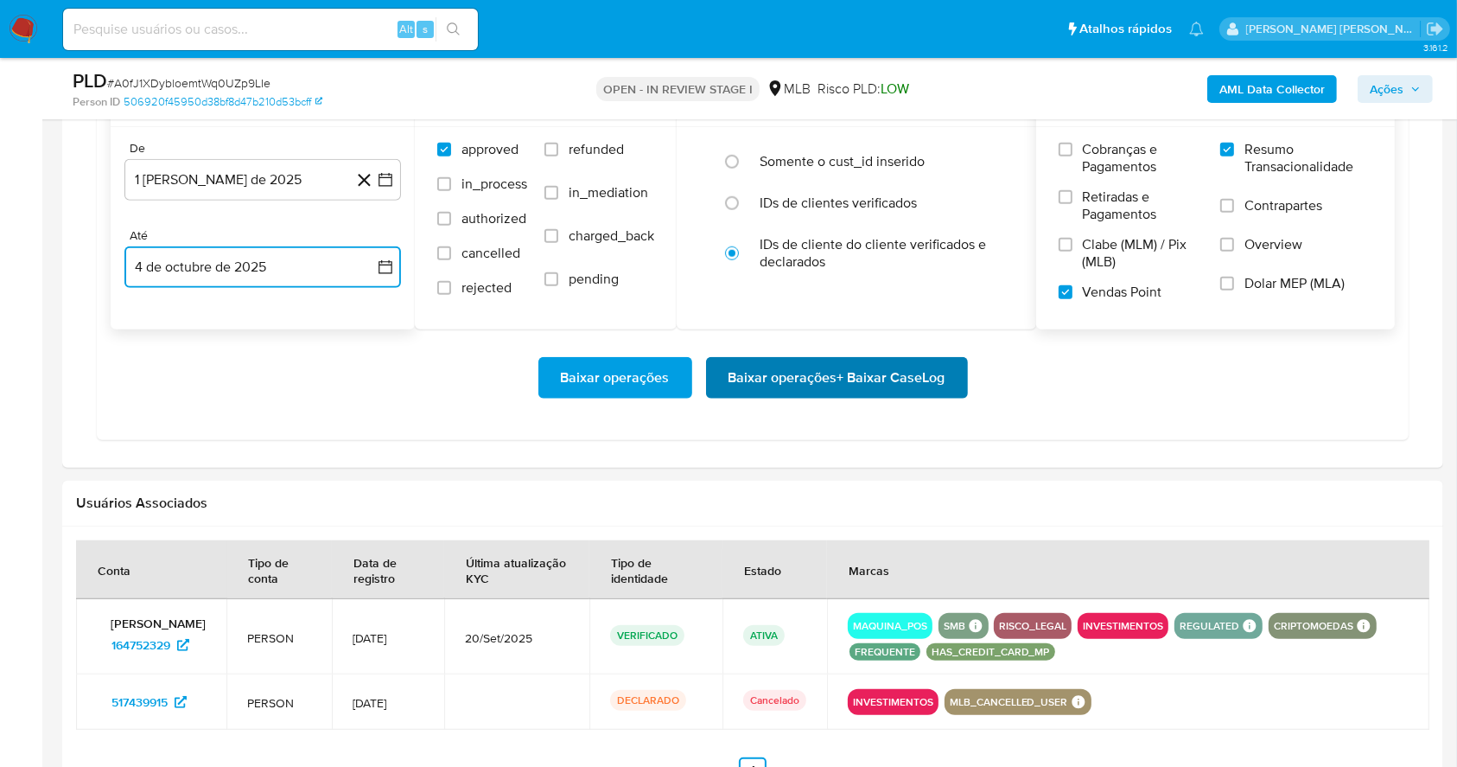
click at [872, 363] on span "Baixar operações + Baixar CaseLog" at bounding box center [837, 378] width 217 height 38
